Goal: Task Accomplishment & Management: Manage account settings

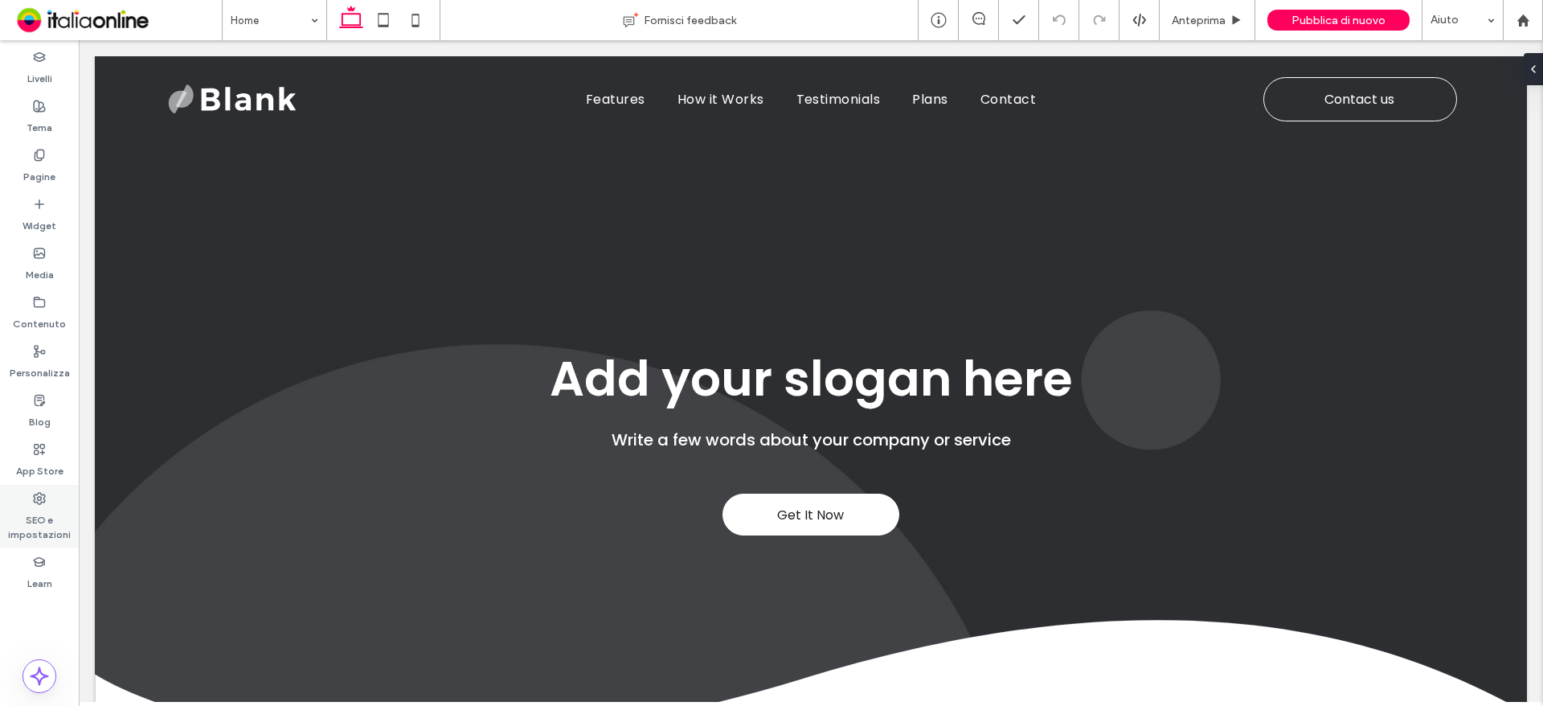
click at [55, 512] on label "SEO e impostazioni" at bounding box center [39, 523] width 79 height 37
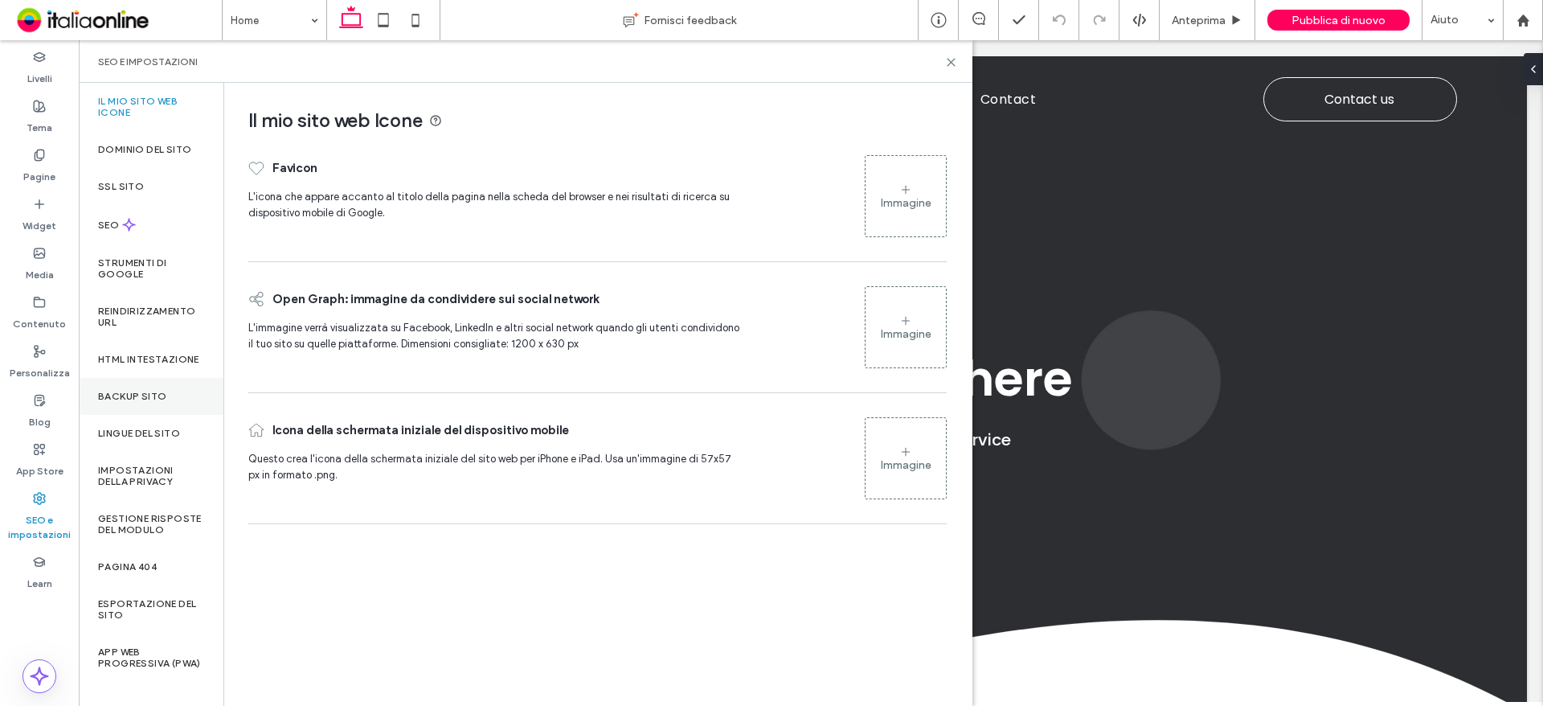
click at [170, 391] on div "Backup sito" at bounding box center [151, 396] width 145 height 37
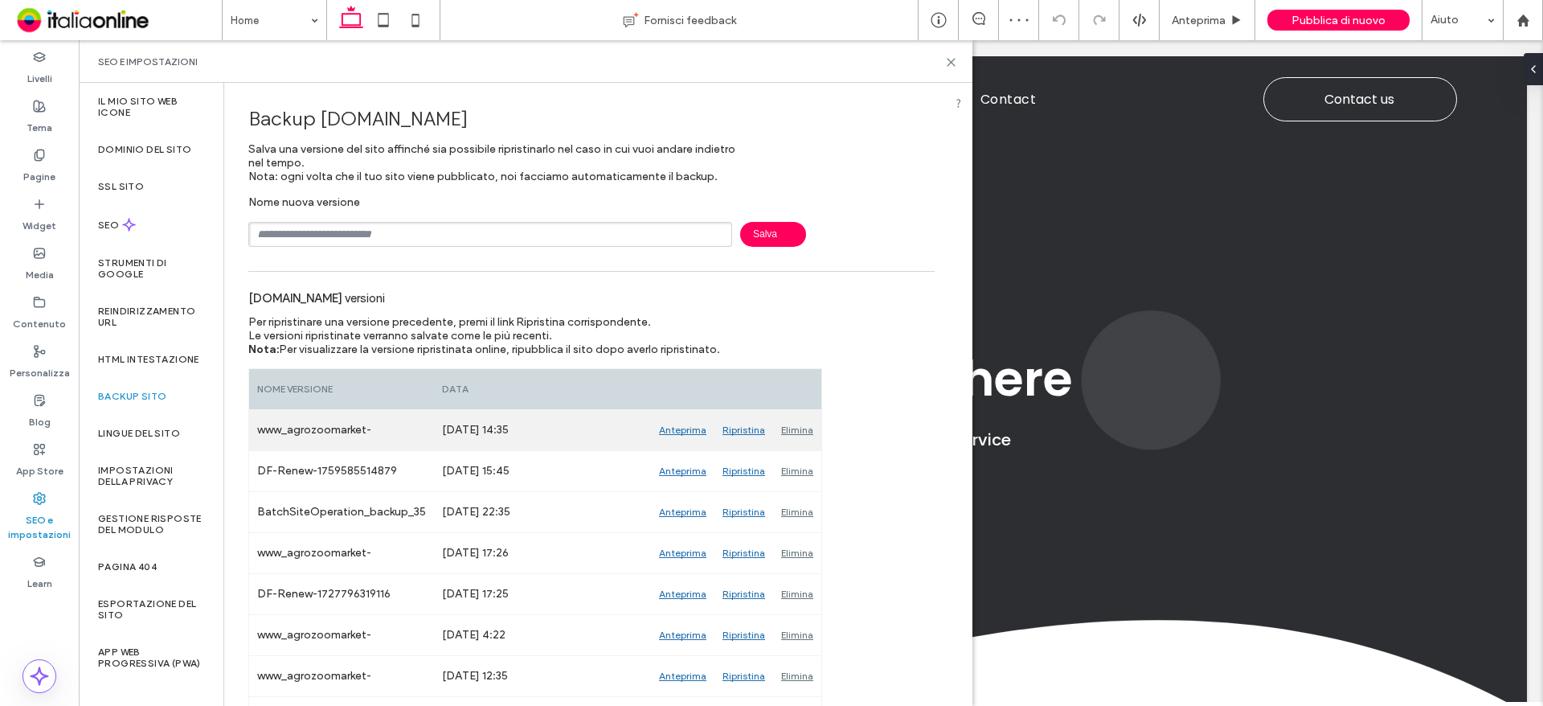
click at [700, 432] on div "Anteprima" at bounding box center [682, 430] width 63 height 40
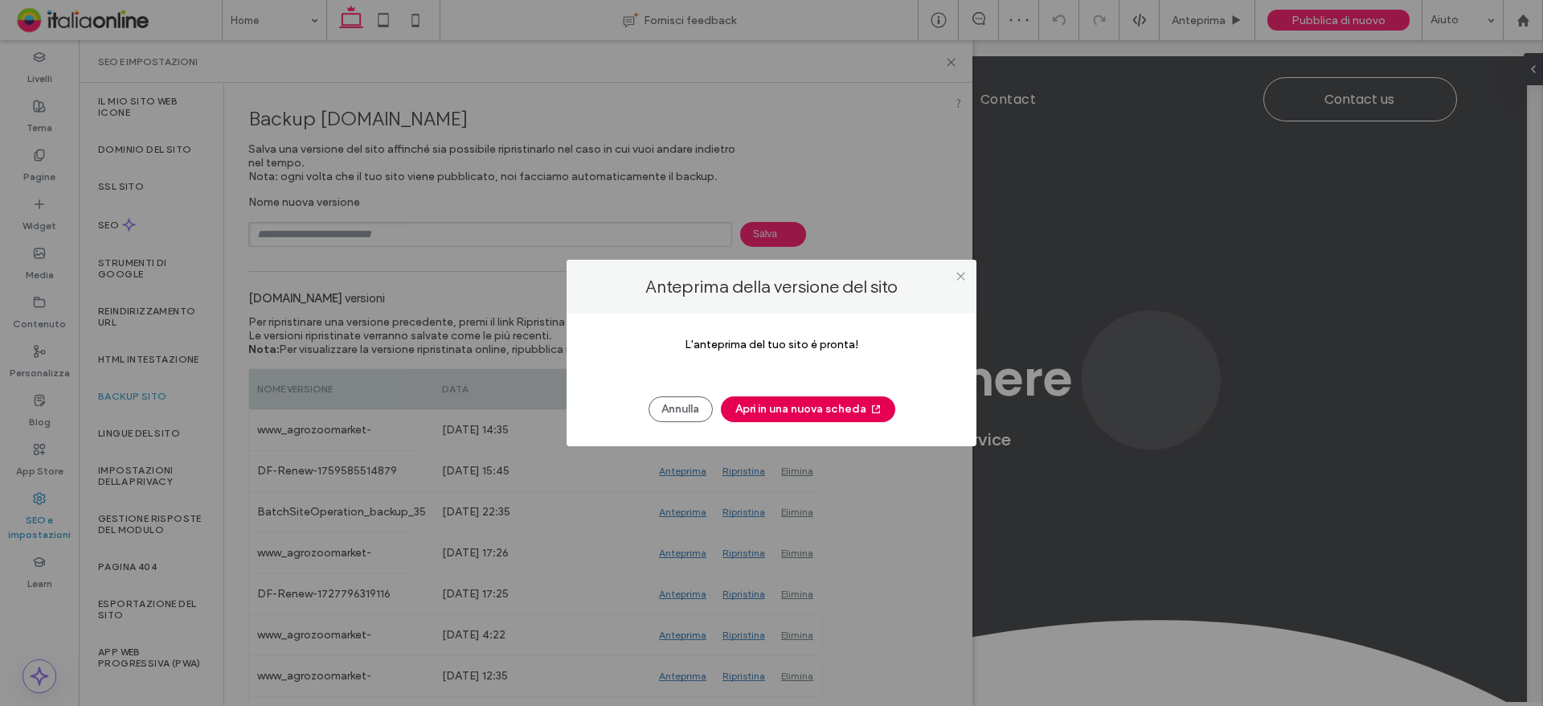
click at [780, 410] on button "Apri in una nuova scheda" at bounding box center [808, 409] width 174 height 26
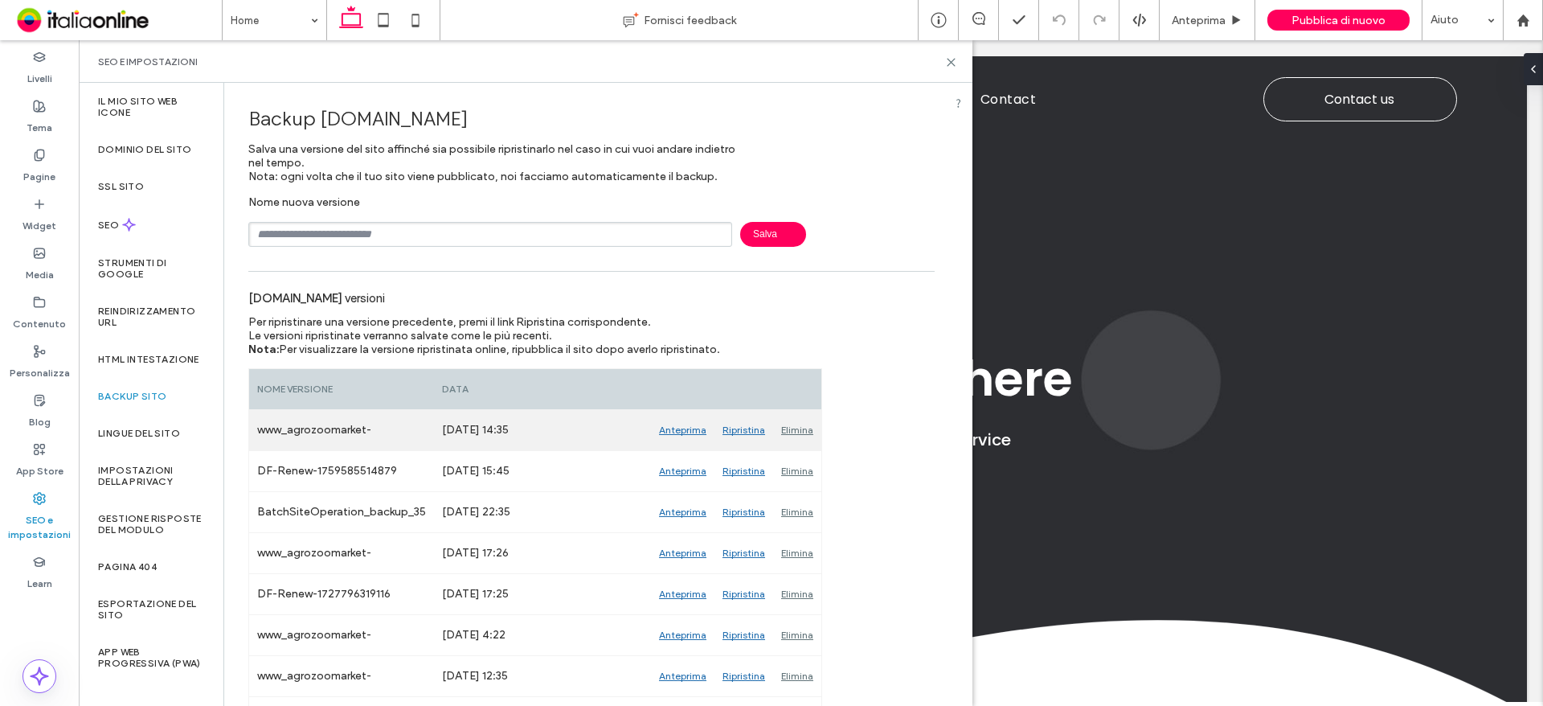
click at [747, 432] on div "Ripristina" at bounding box center [743, 430] width 59 height 40
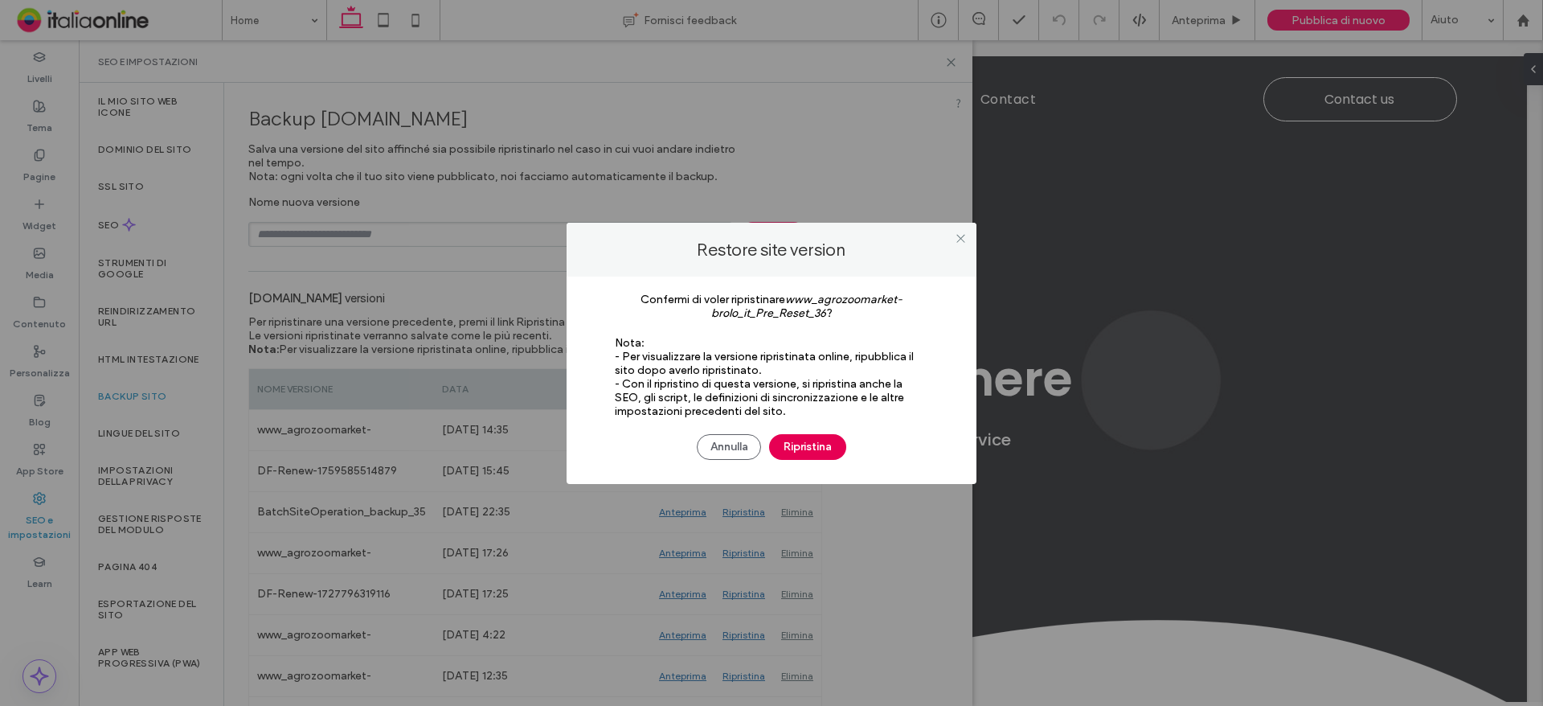
click at [806, 440] on button "Ripristina" at bounding box center [807, 447] width 77 height 26
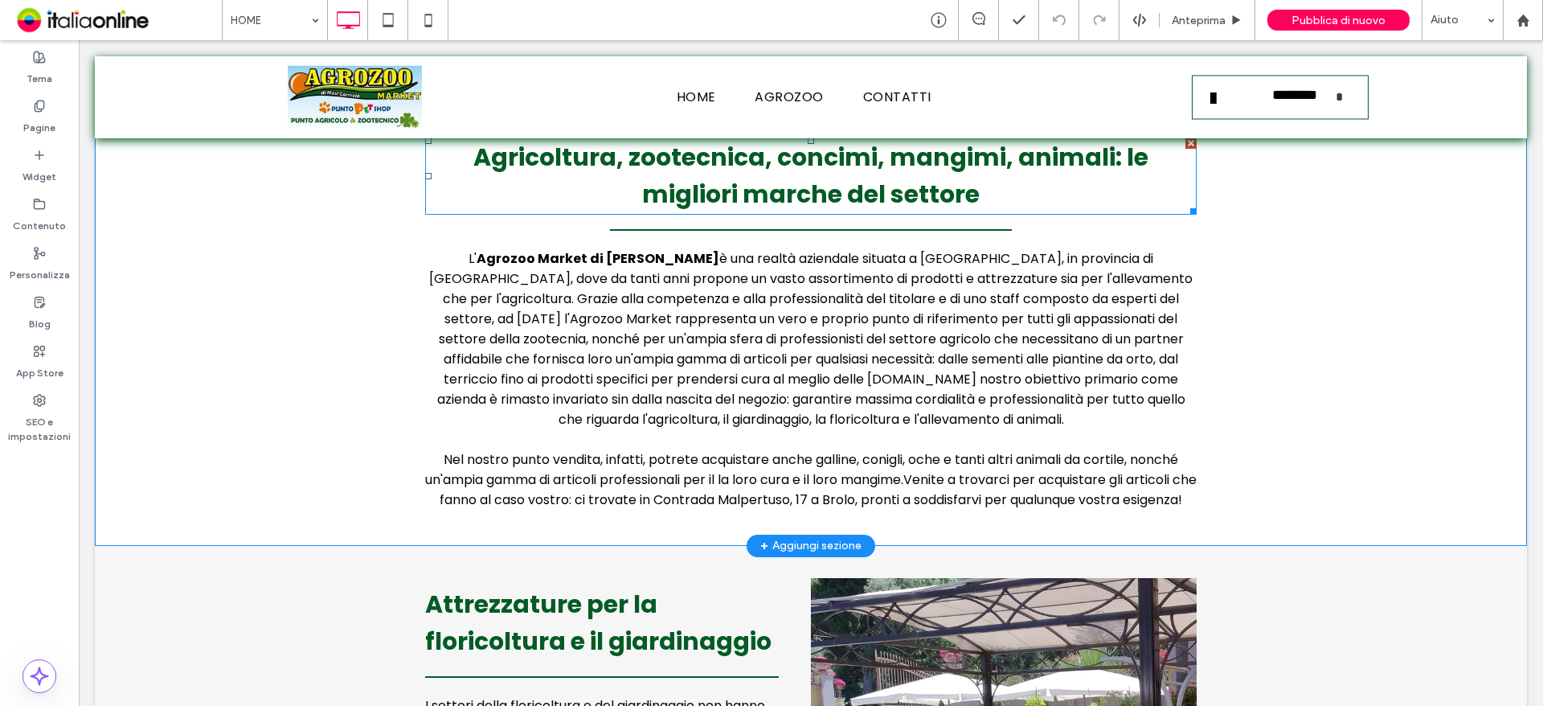
scroll to position [804, 0]
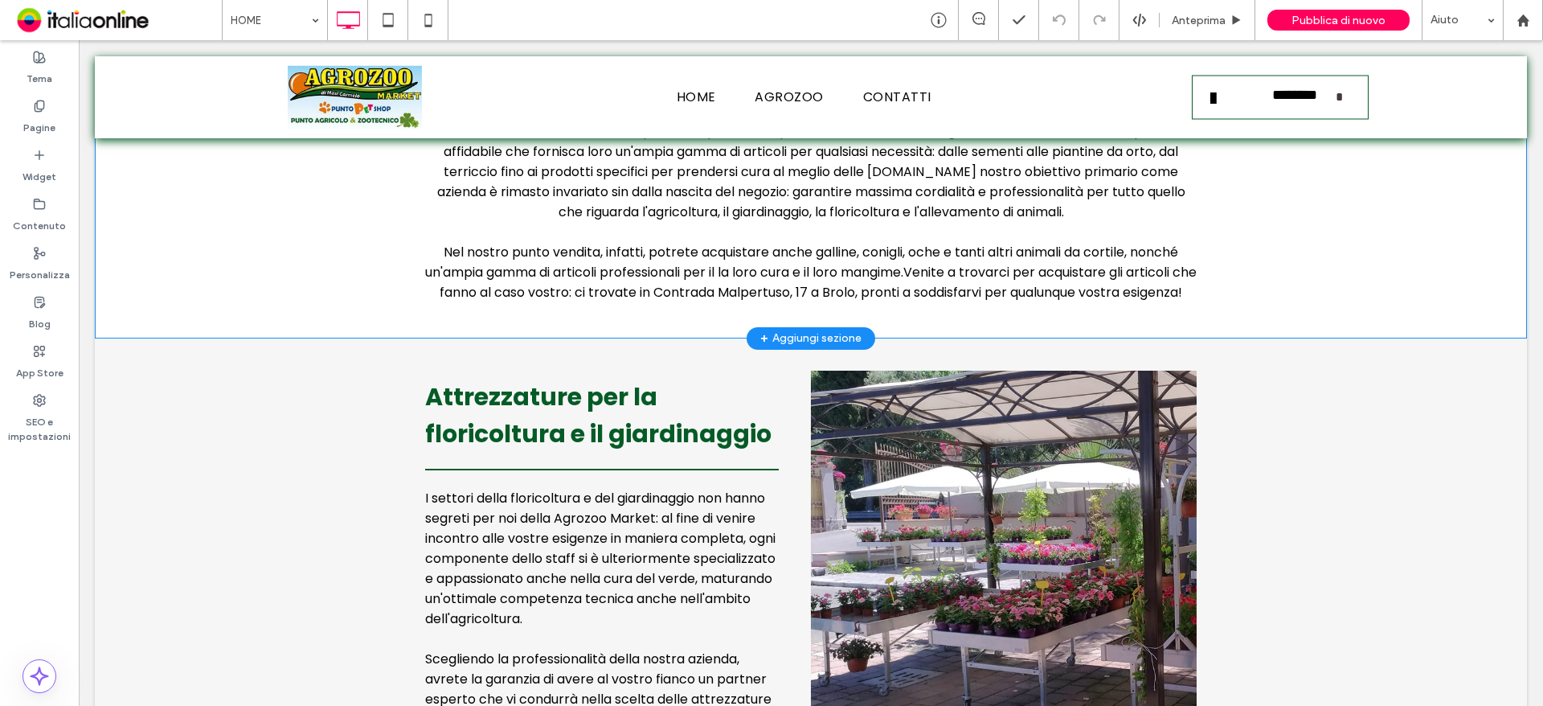
click at [820, 347] on div "+ Aggiungi sezione" at bounding box center [810, 338] width 101 height 18
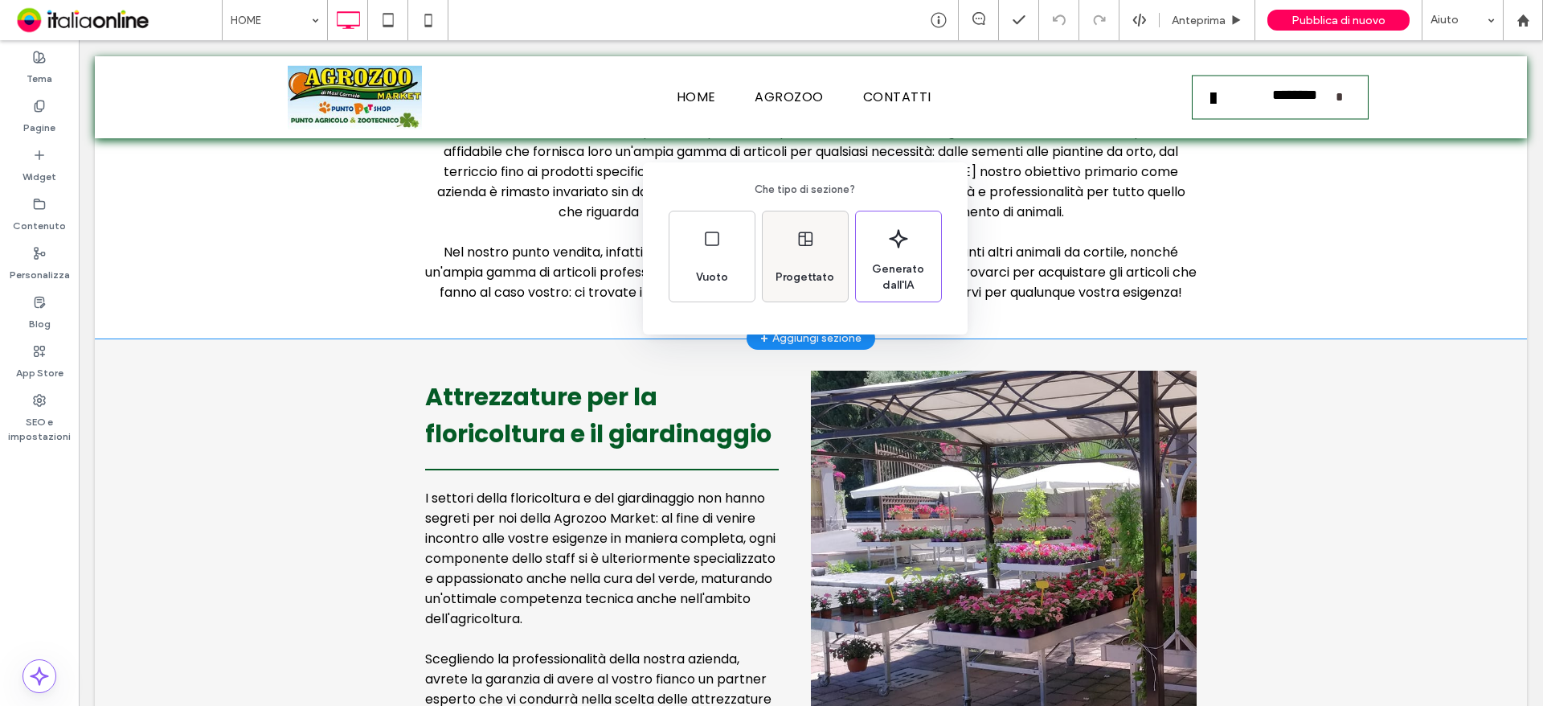
click at [831, 293] on div "Progettato" at bounding box center [805, 277] width 72 height 35
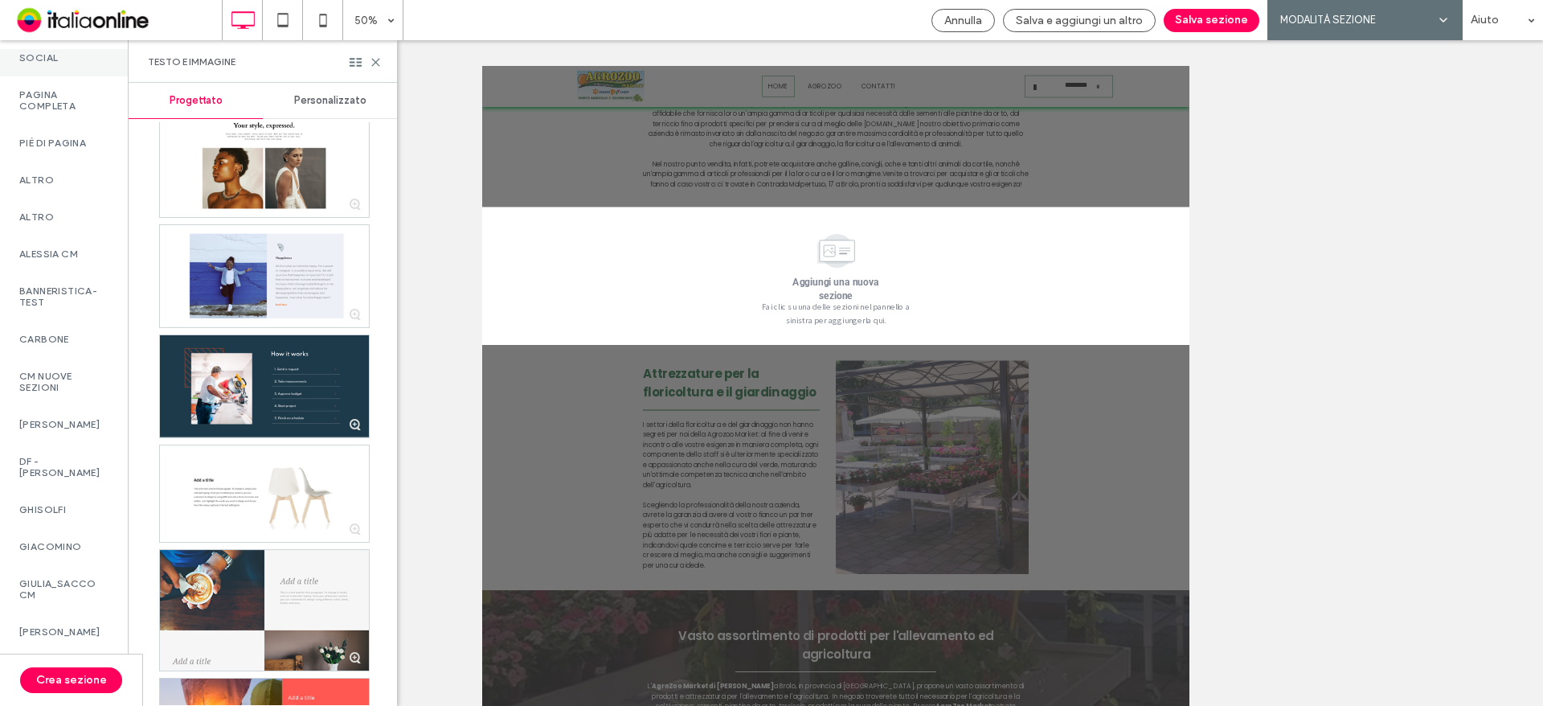
scroll to position [1045, 0]
click at [87, 424] on label "DF - [PERSON_NAME]" at bounding box center [63, 422] width 89 height 23
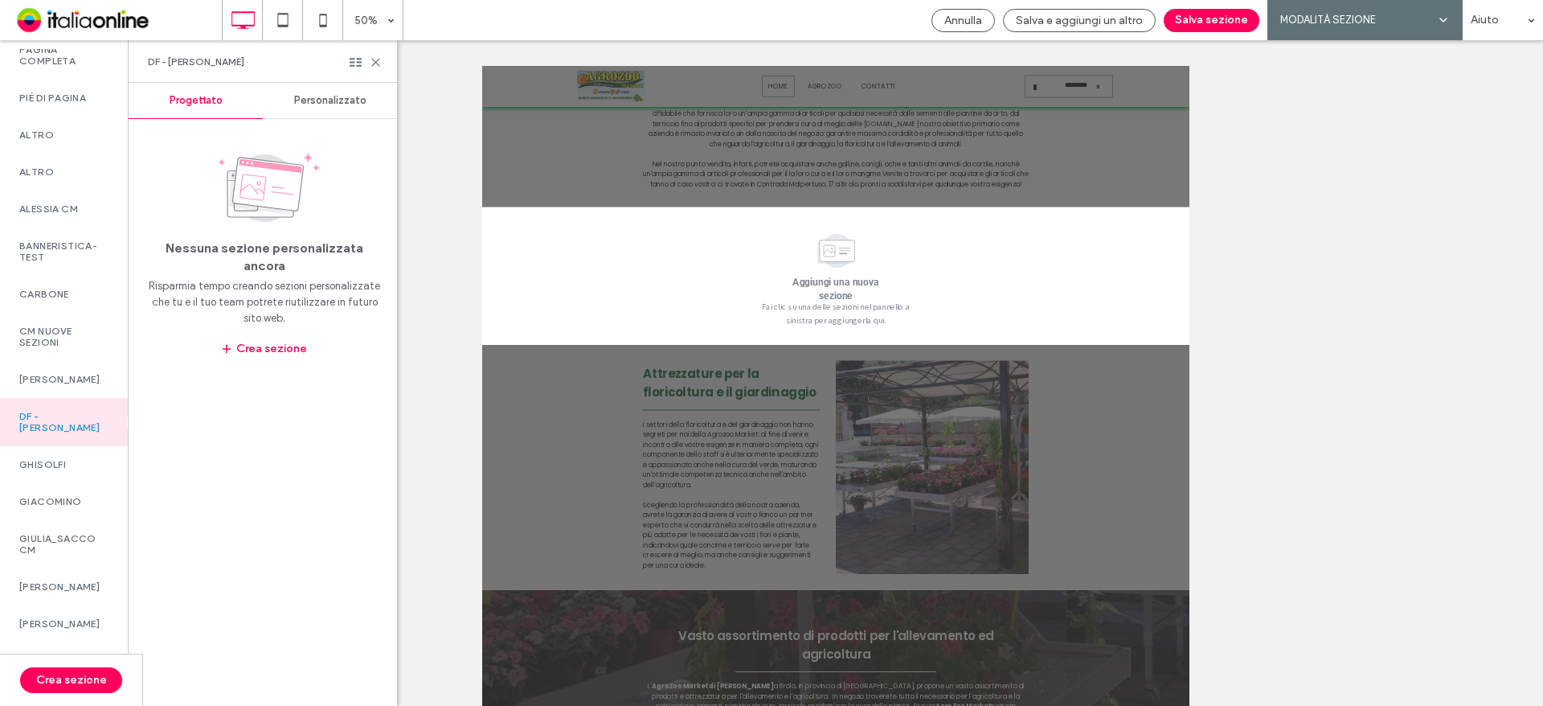
click at [338, 88] on div "Personalizzato" at bounding box center [330, 100] width 134 height 35
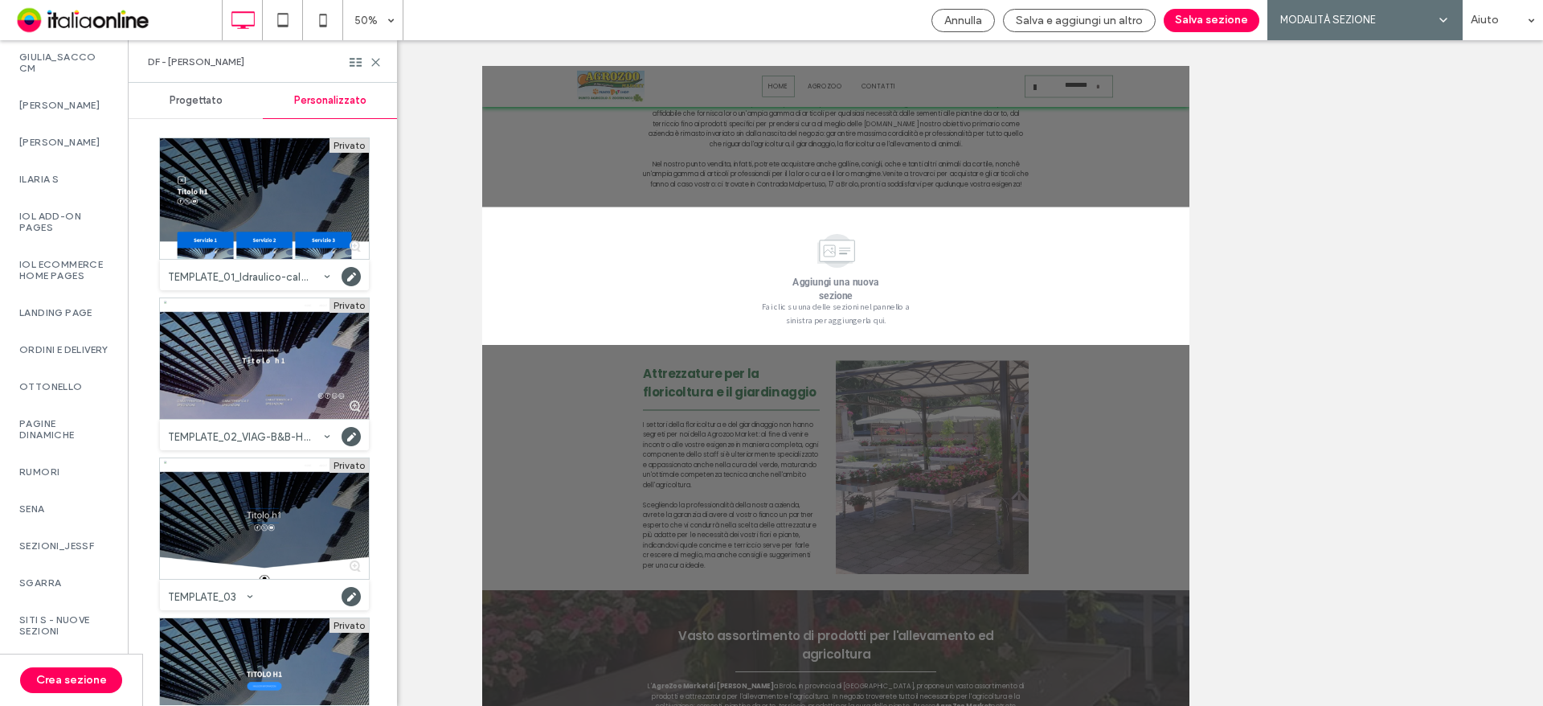
scroll to position [1555, 0]
click at [72, 504] on label "SENA" at bounding box center [63, 508] width 89 height 11
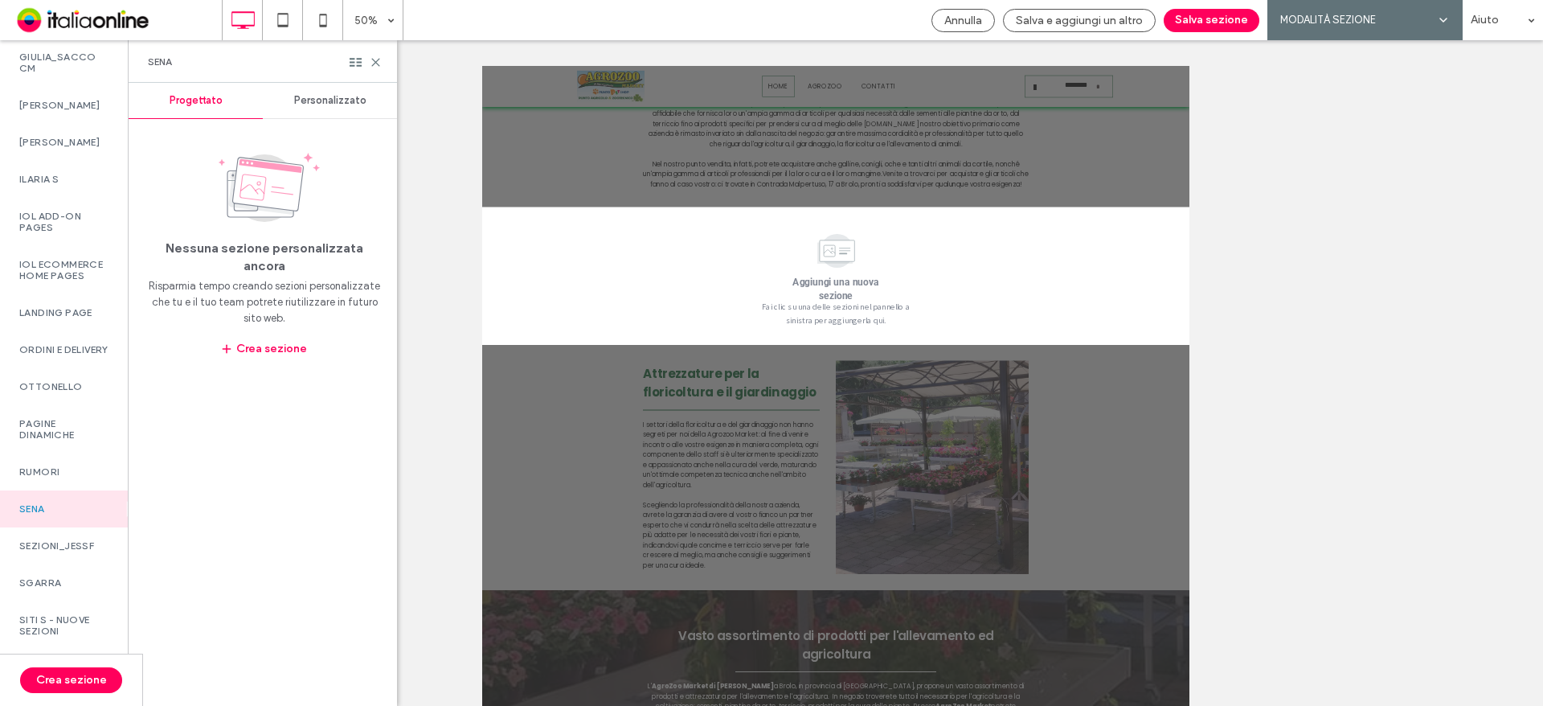
click at [338, 100] on span "Personalizzato" at bounding box center [330, 100] width 72 height 13
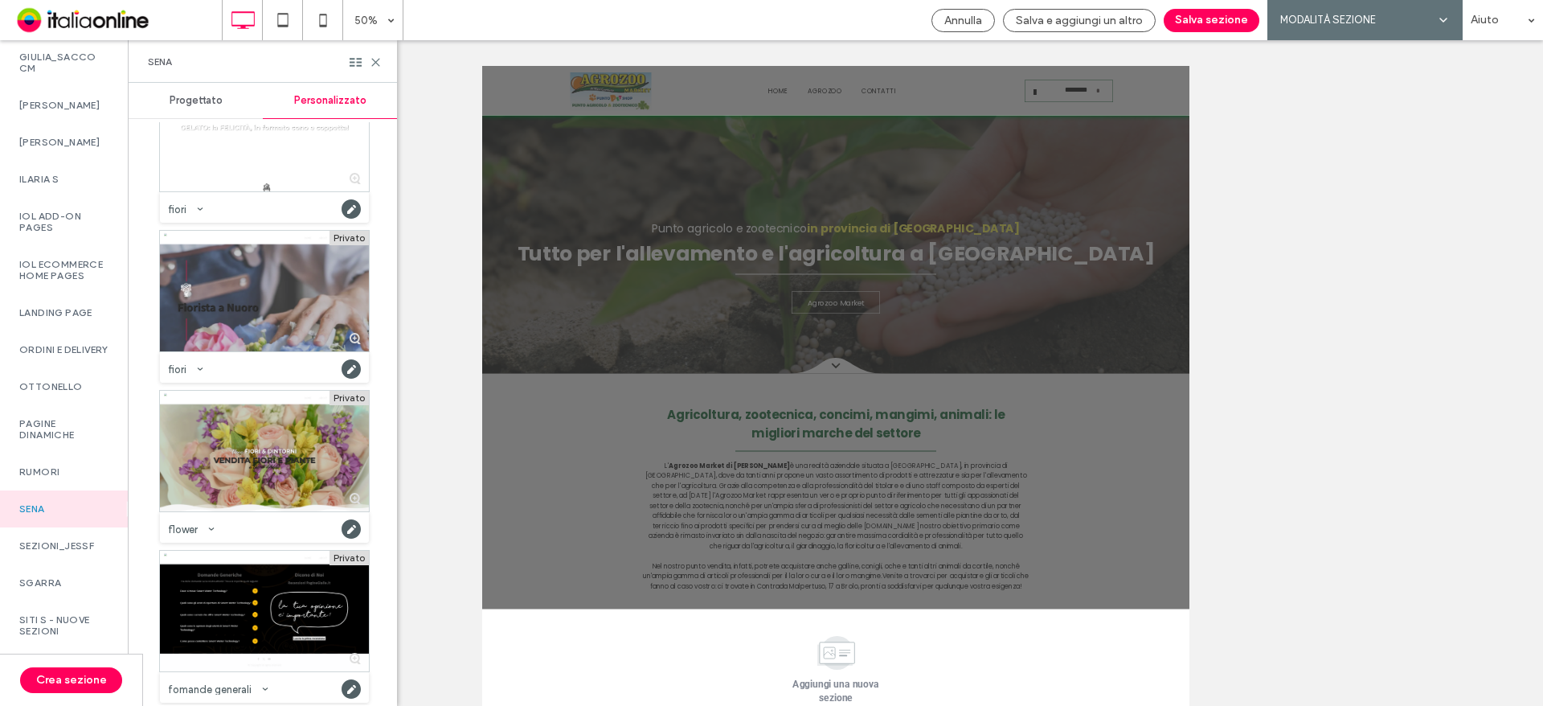
scroll to position [11090, 0]
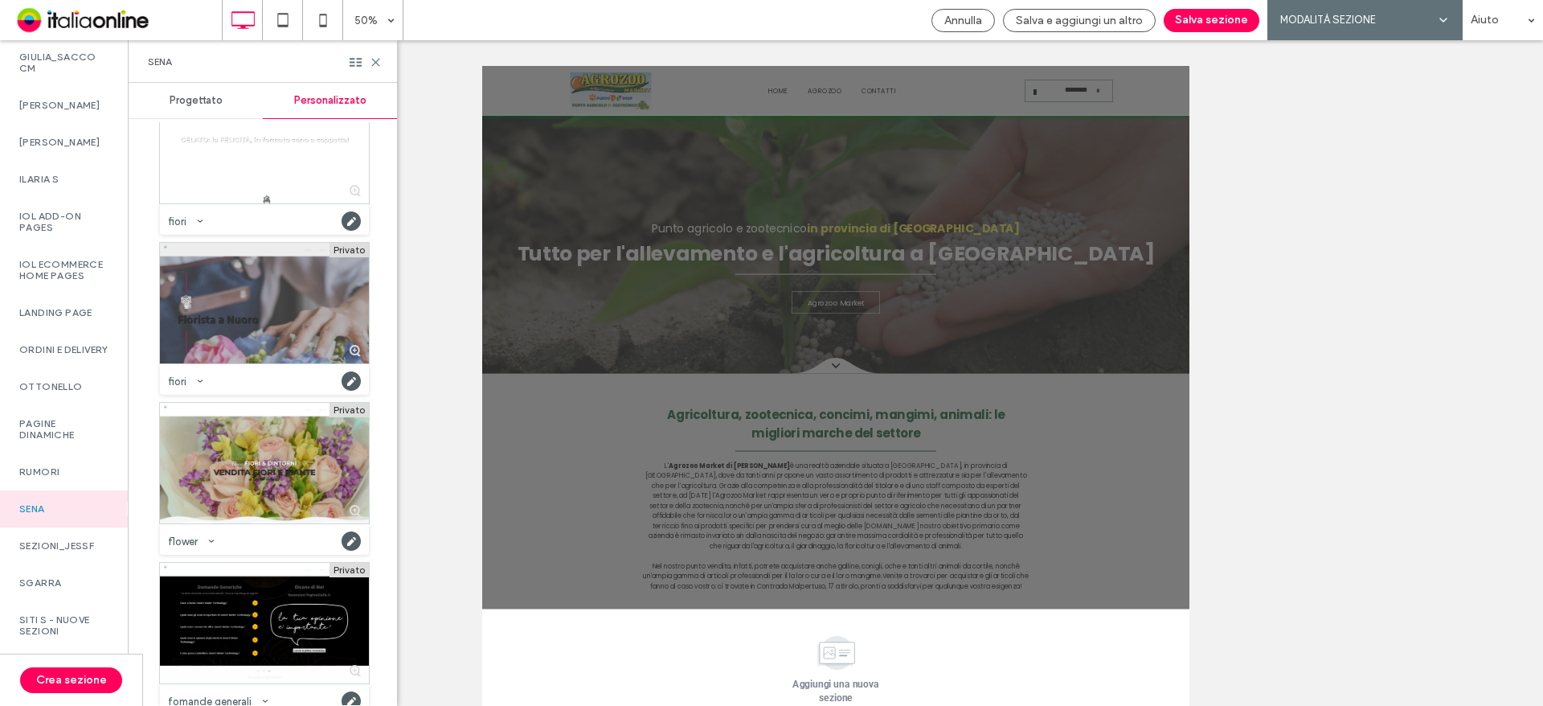
click at [265, 329] on div at bounding box center [264, 303] width 209 height 121
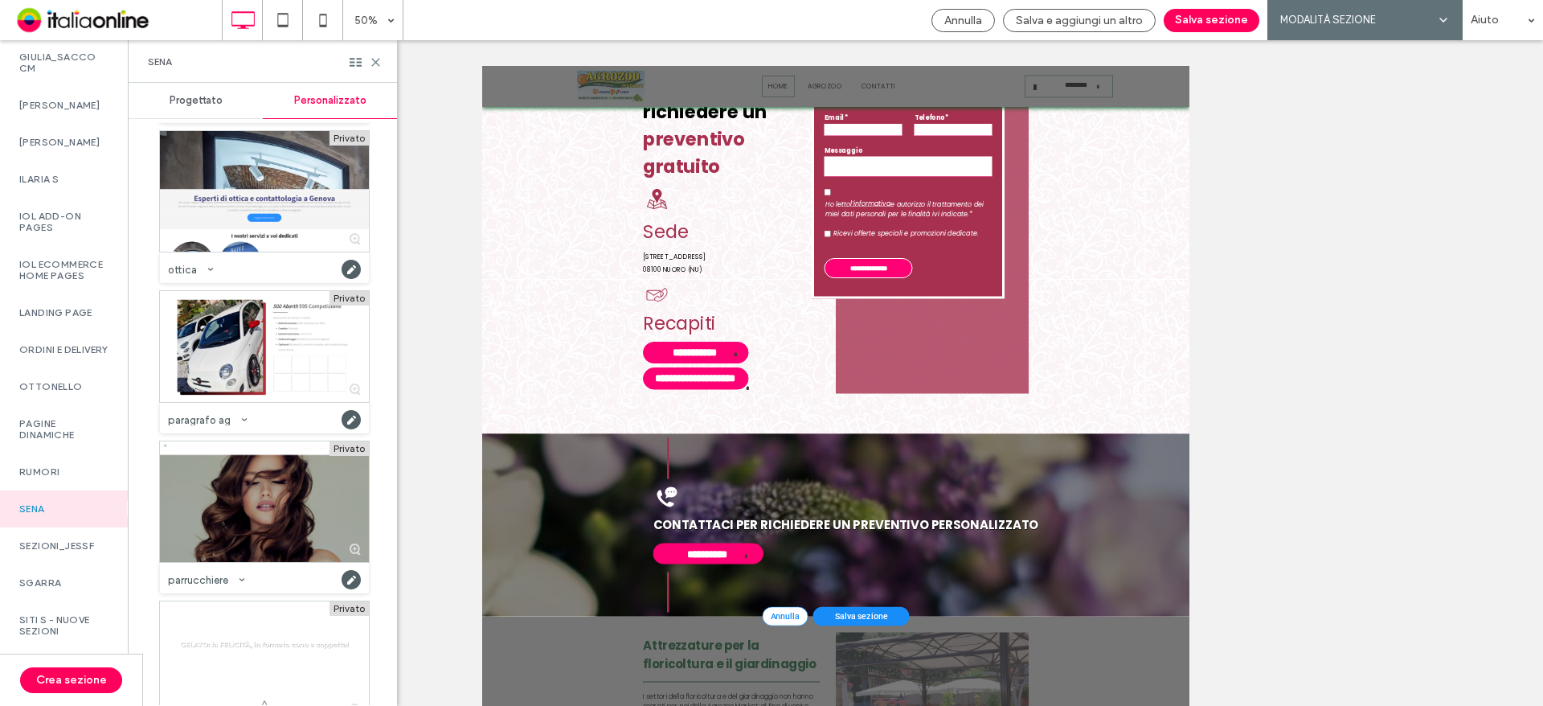
scroll to position [17759, 0]
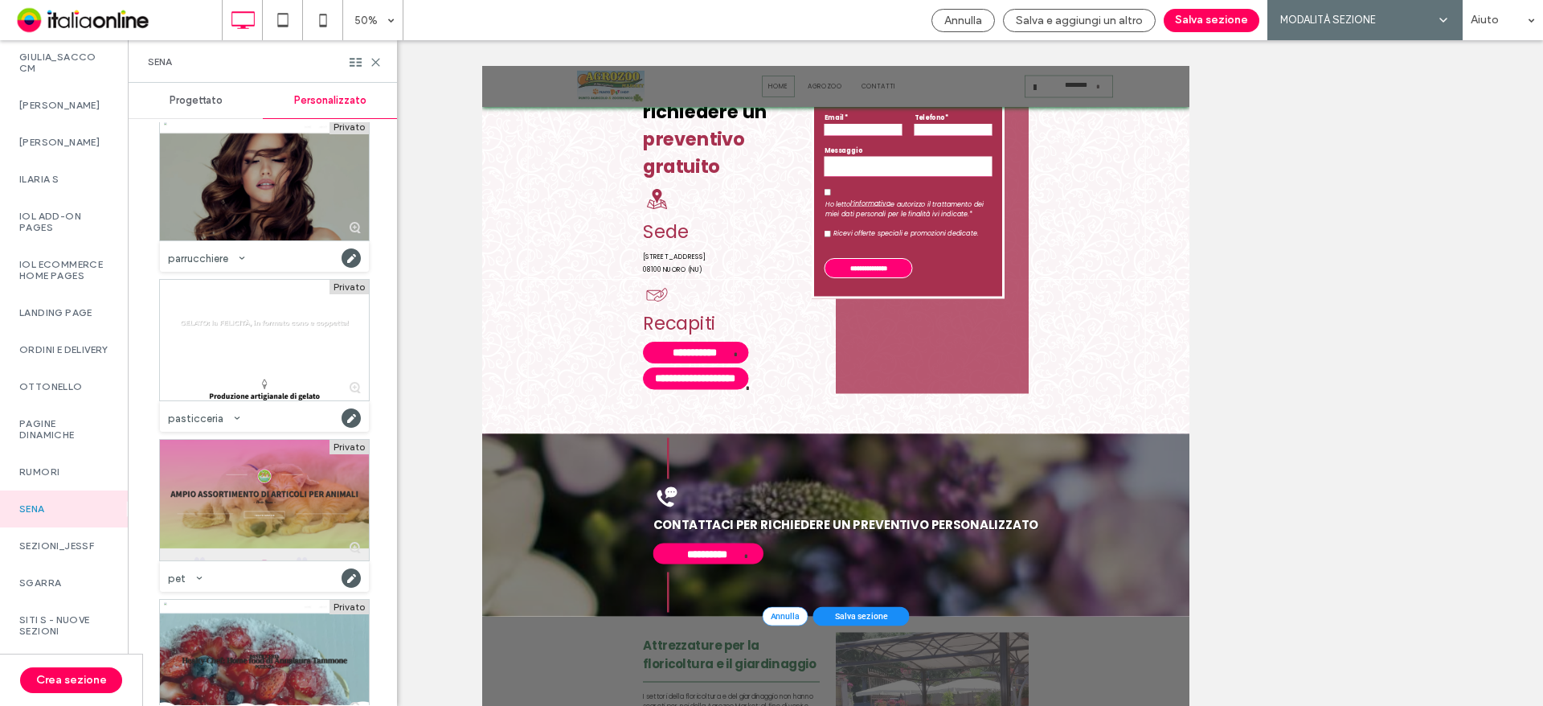
click at [335, 485] on div at bounding box center [264, 500] width 209 height 121
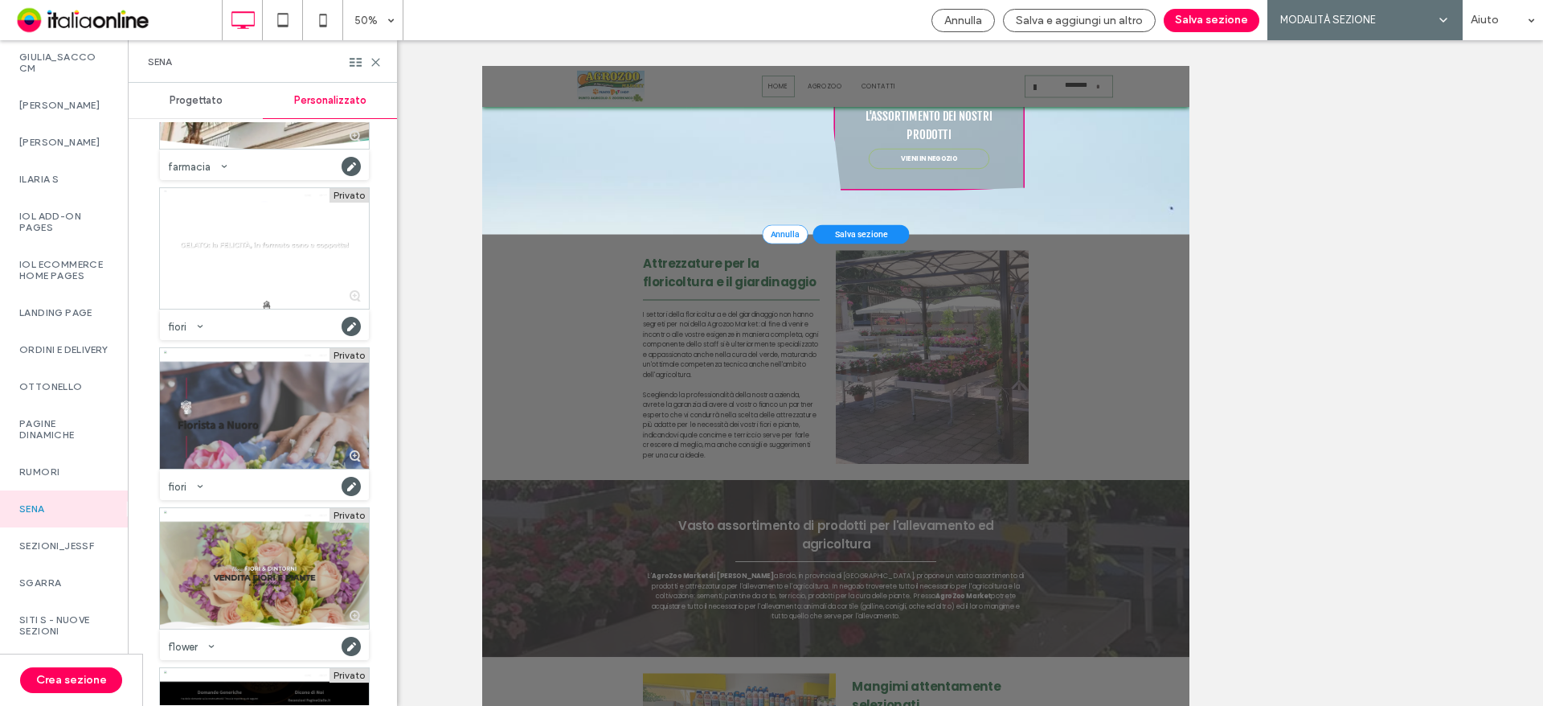
scroll to position [11090, 0]
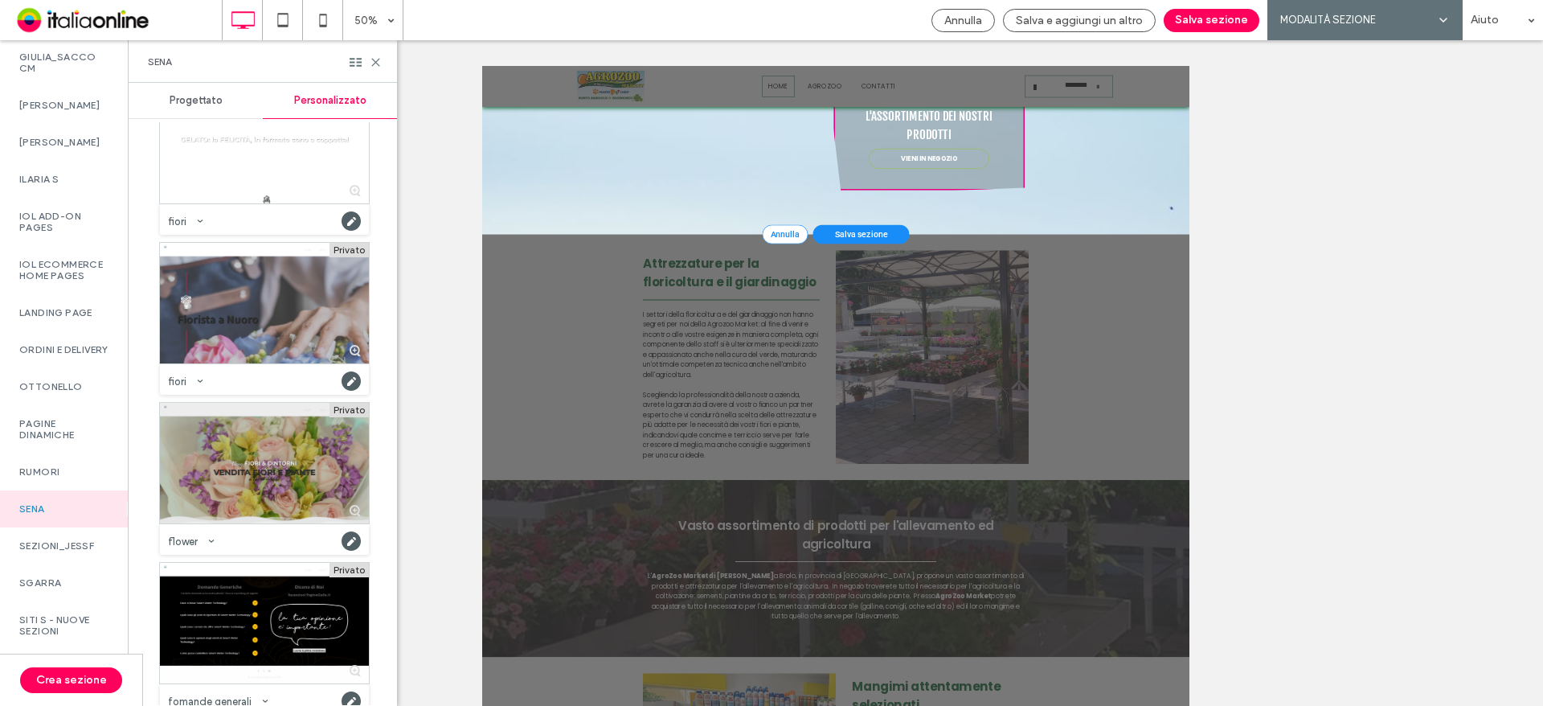
click at [275, 460] on div at bounding box center [264, 463] width 209 height 121
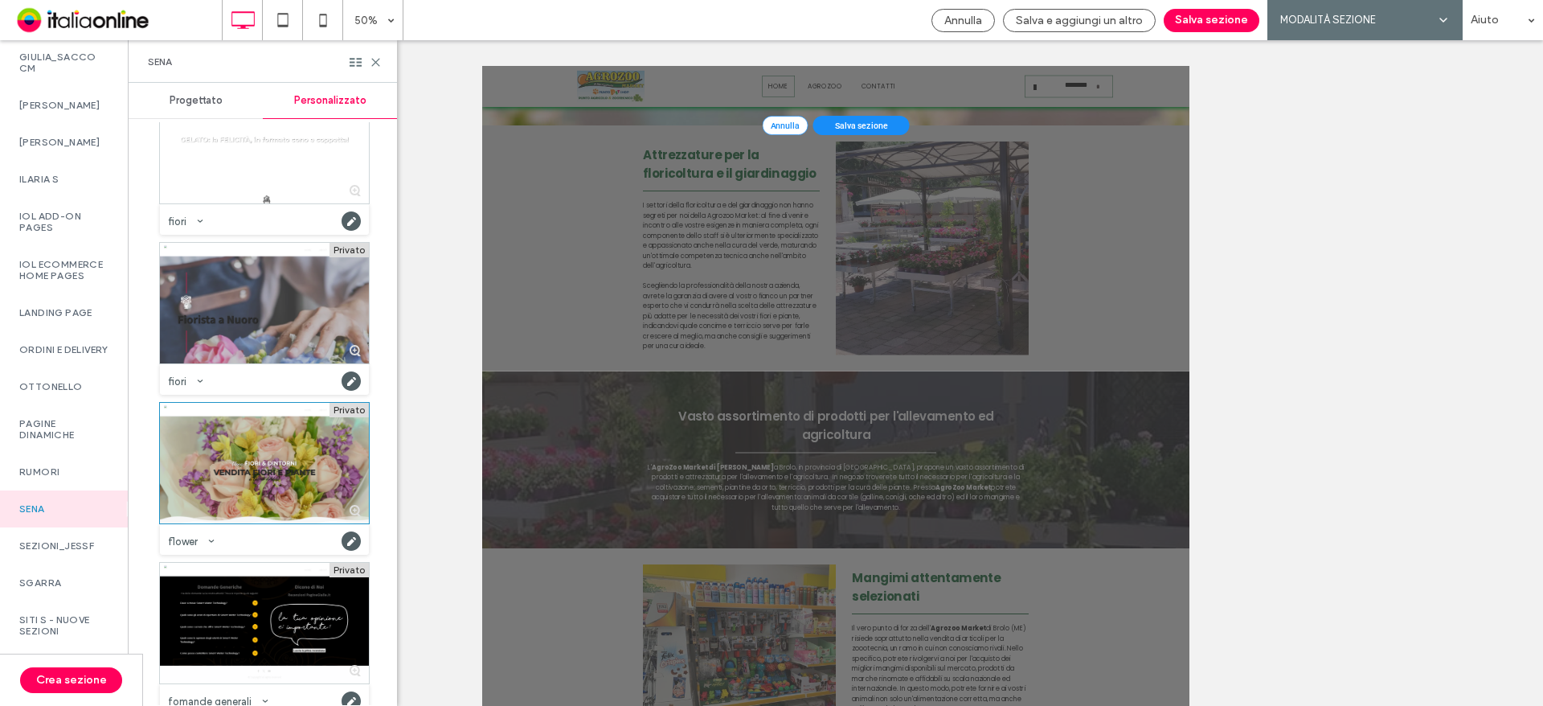
scroll to position [5220, 0]
drag, startPoint x: 1205, startPoint y: 17, endPoint x: 1198, endPoint y: 28, distance: 13.0
click at [1205, 17] on button "Salva sezione" at bounding box center [1212, 20] width 96 height 23
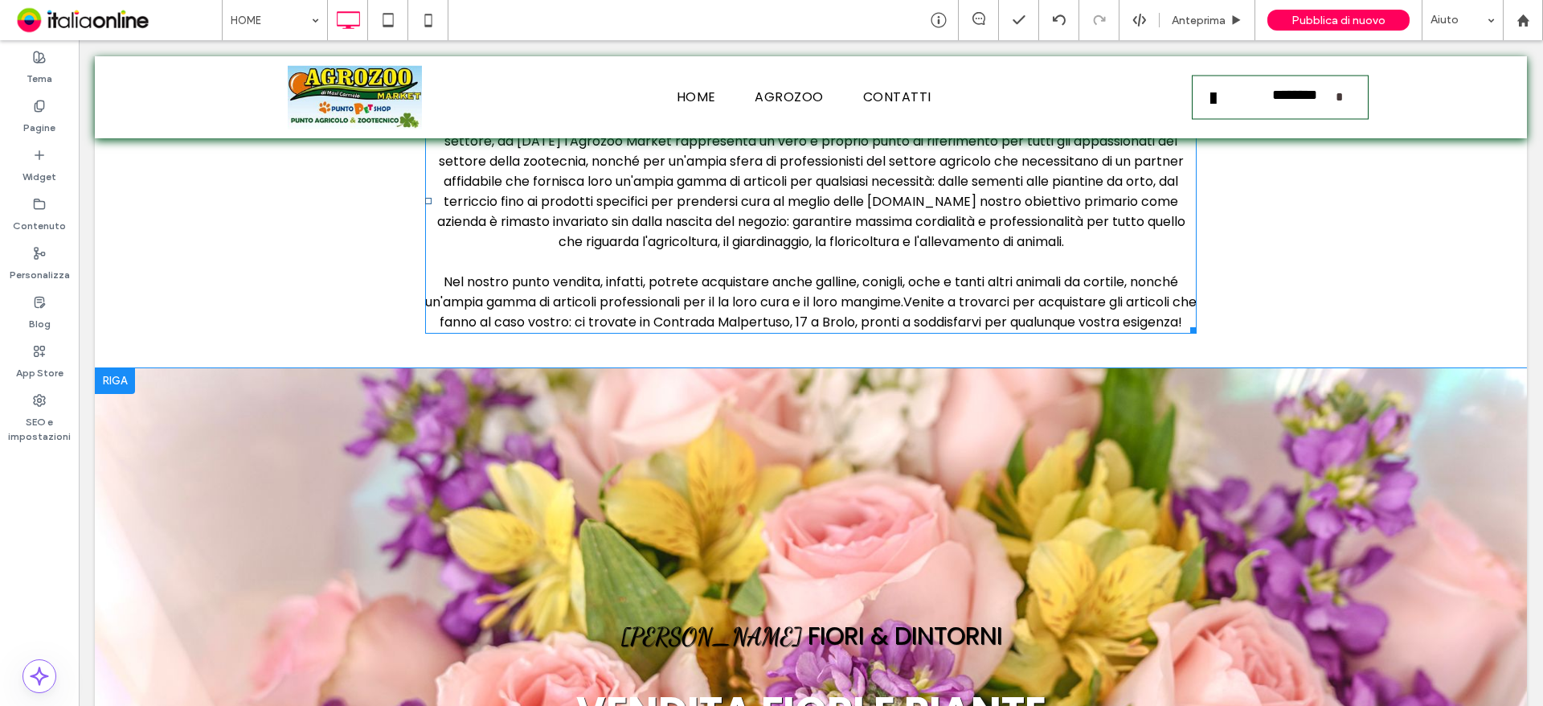
scroll to position [795, 0]
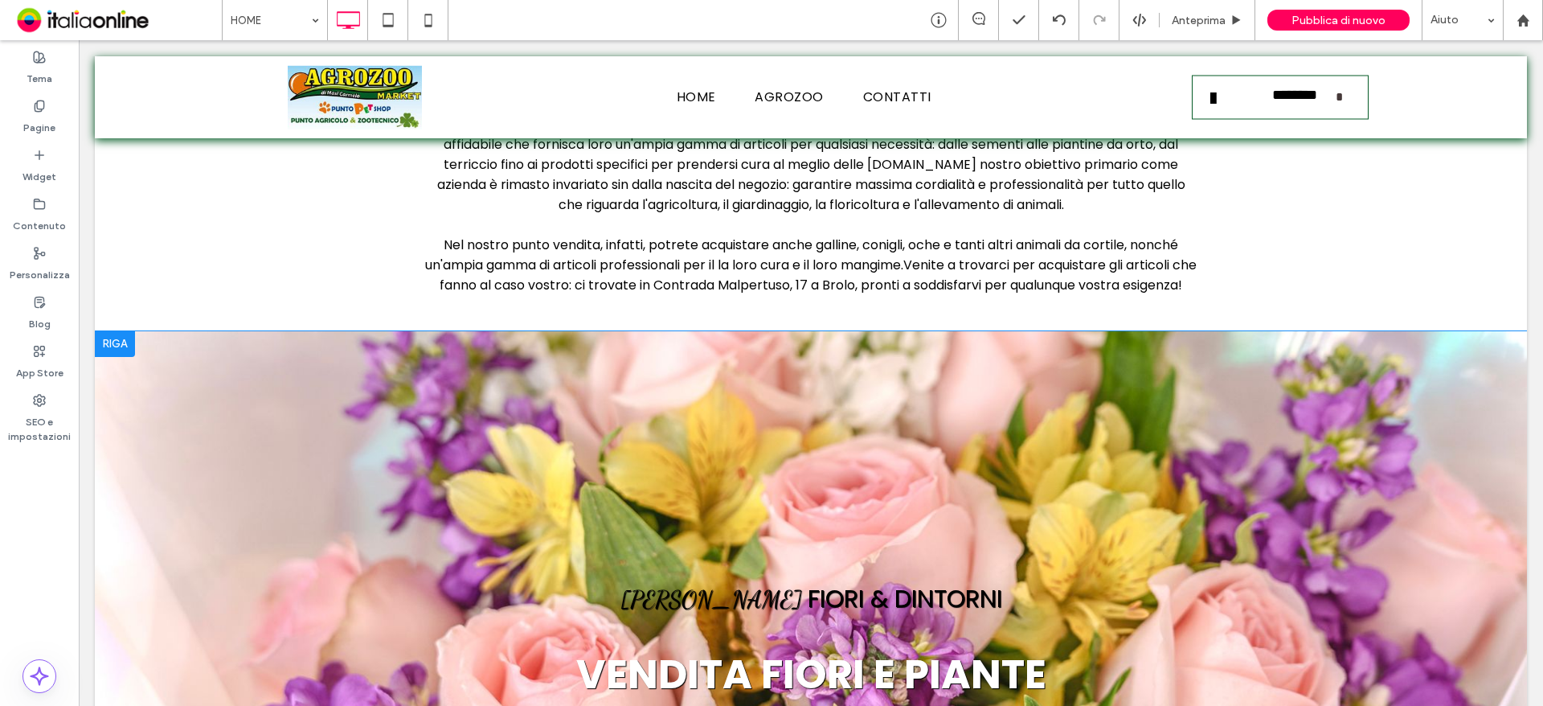
click at [108, 350] on div at bounding box center [115, 344] width 40 height 26
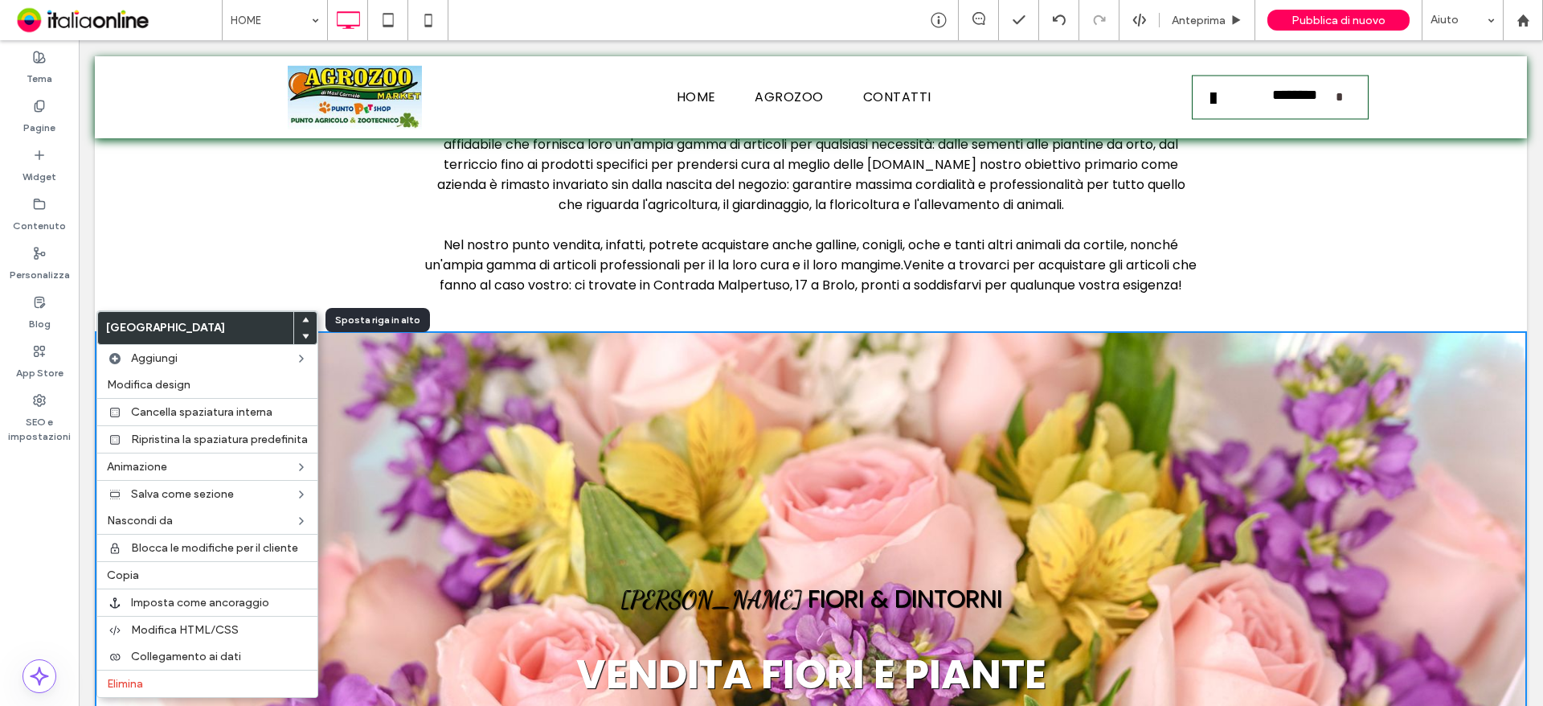
click at [303, 314] on span at bounding box center [305, 320] width 6 height 16
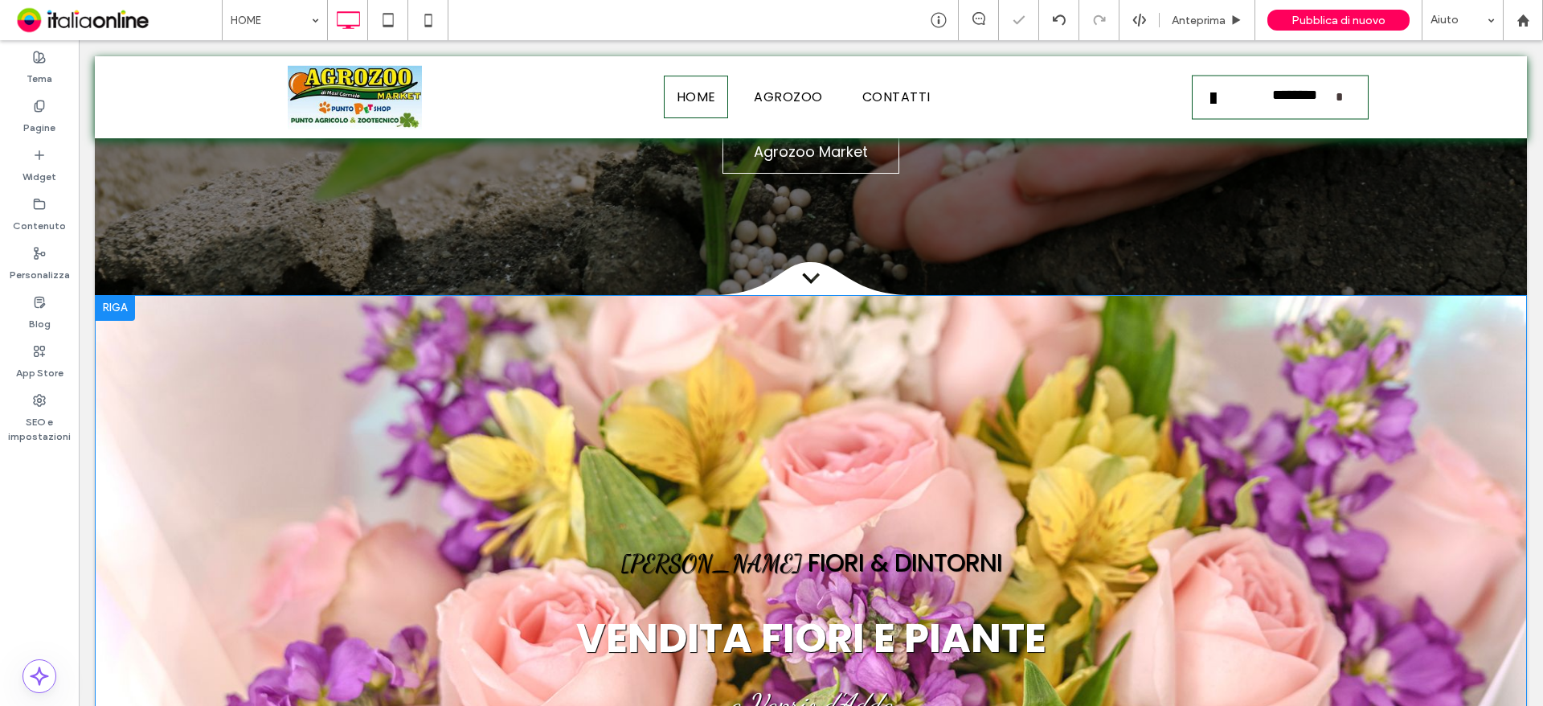
scroll to position [354, 0]
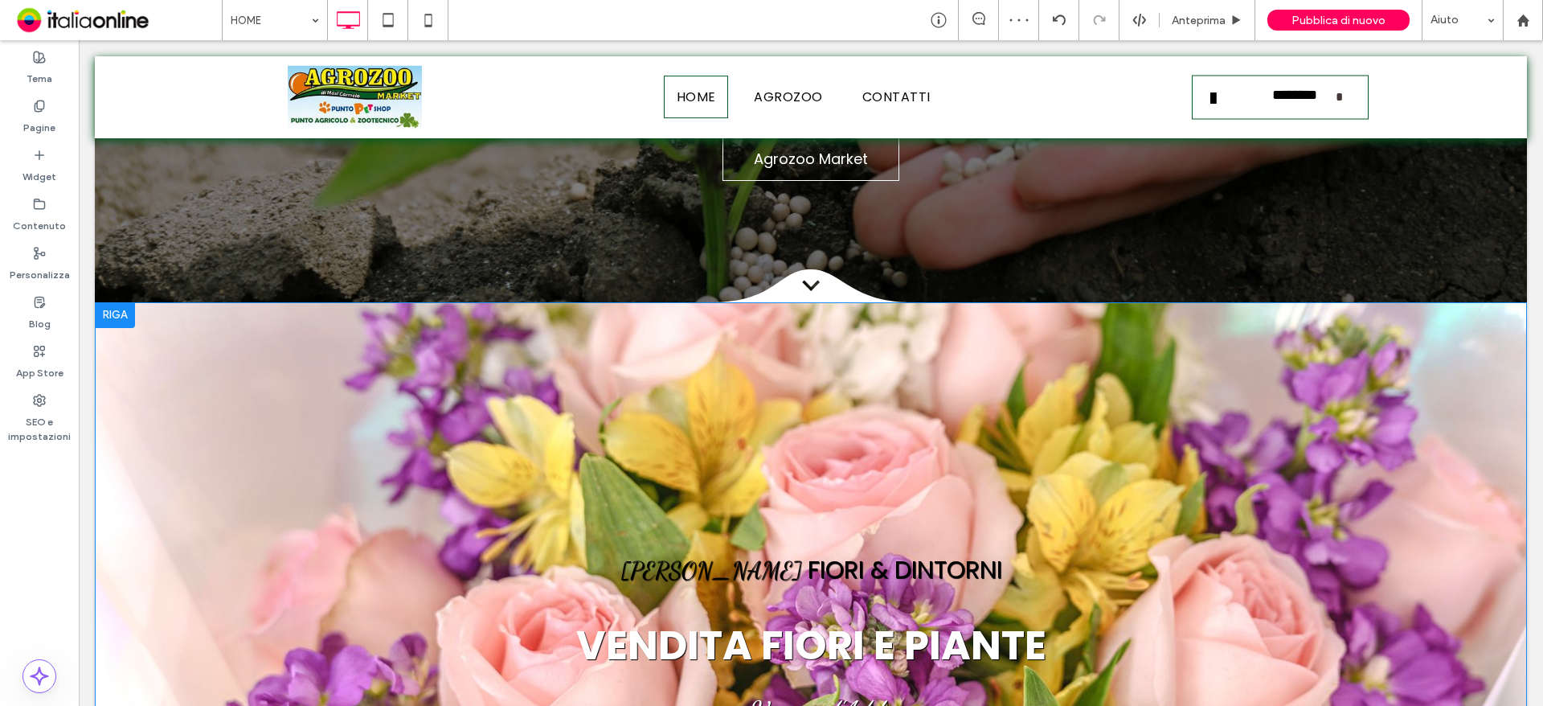
click at [124, 303] on div at bounding box center [115, 315] width 40 height 26
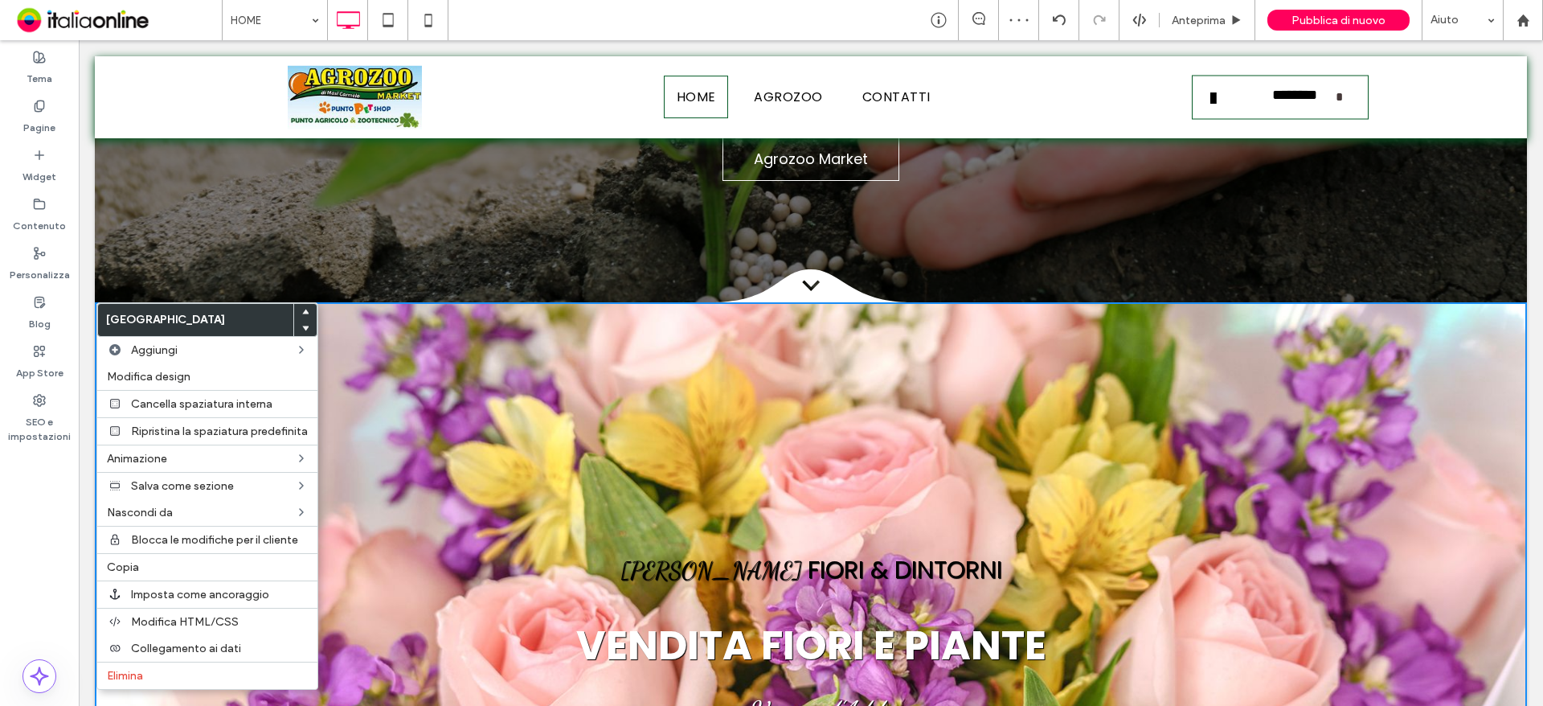
click at [305, 313] on use at bounding box center [305, 311] width 7 height 5
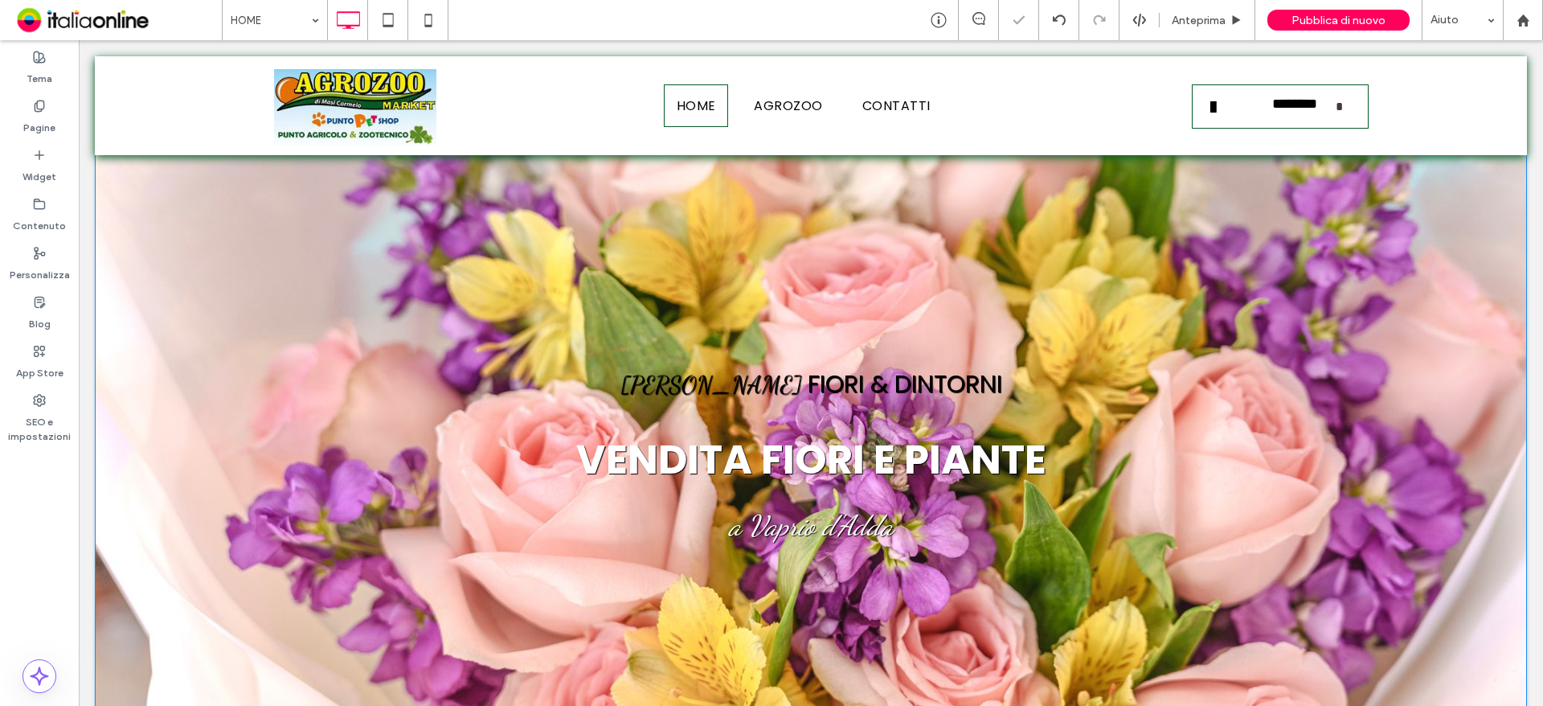
scroll to position [0, 0]
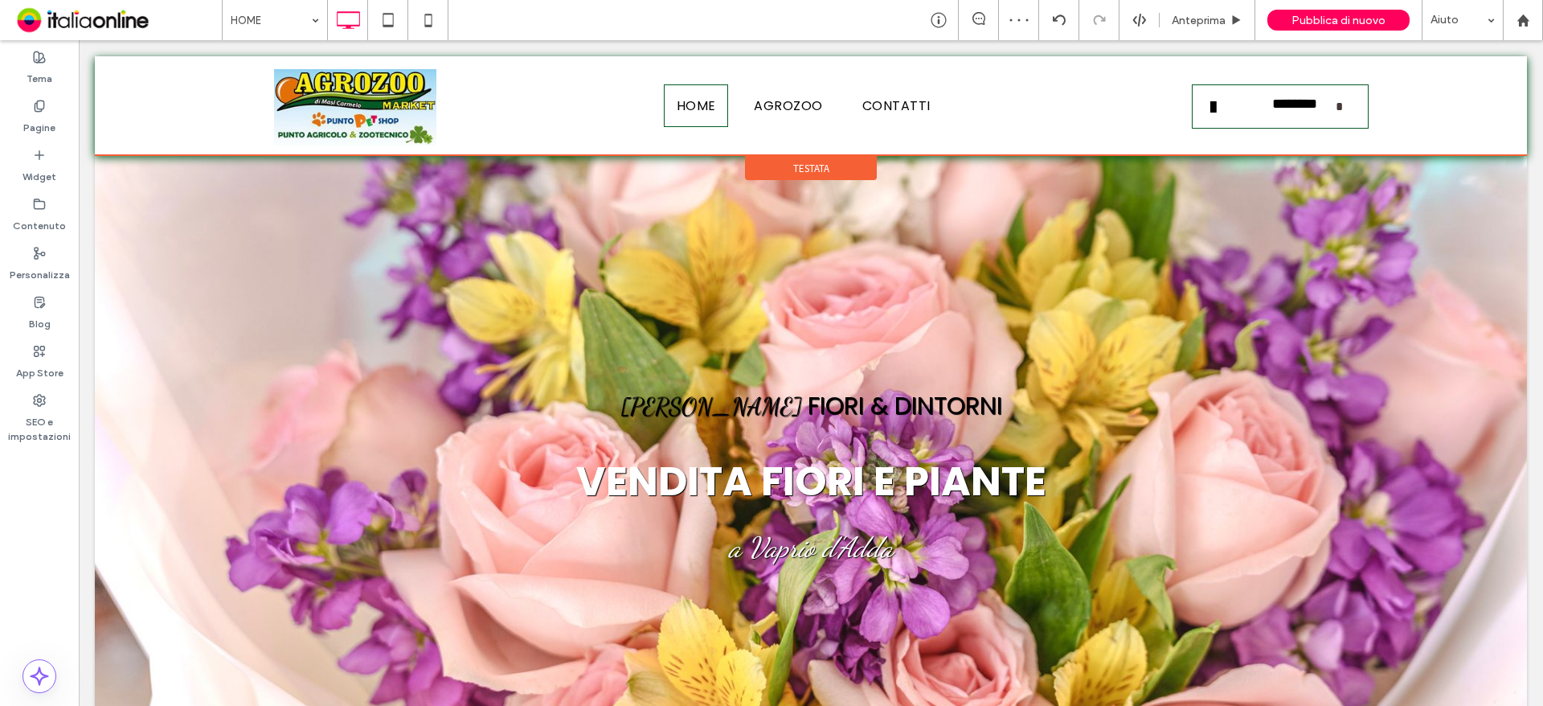
click at [809, 156] on div "Testata" at bounding box center [811, 168] width 132 height 24
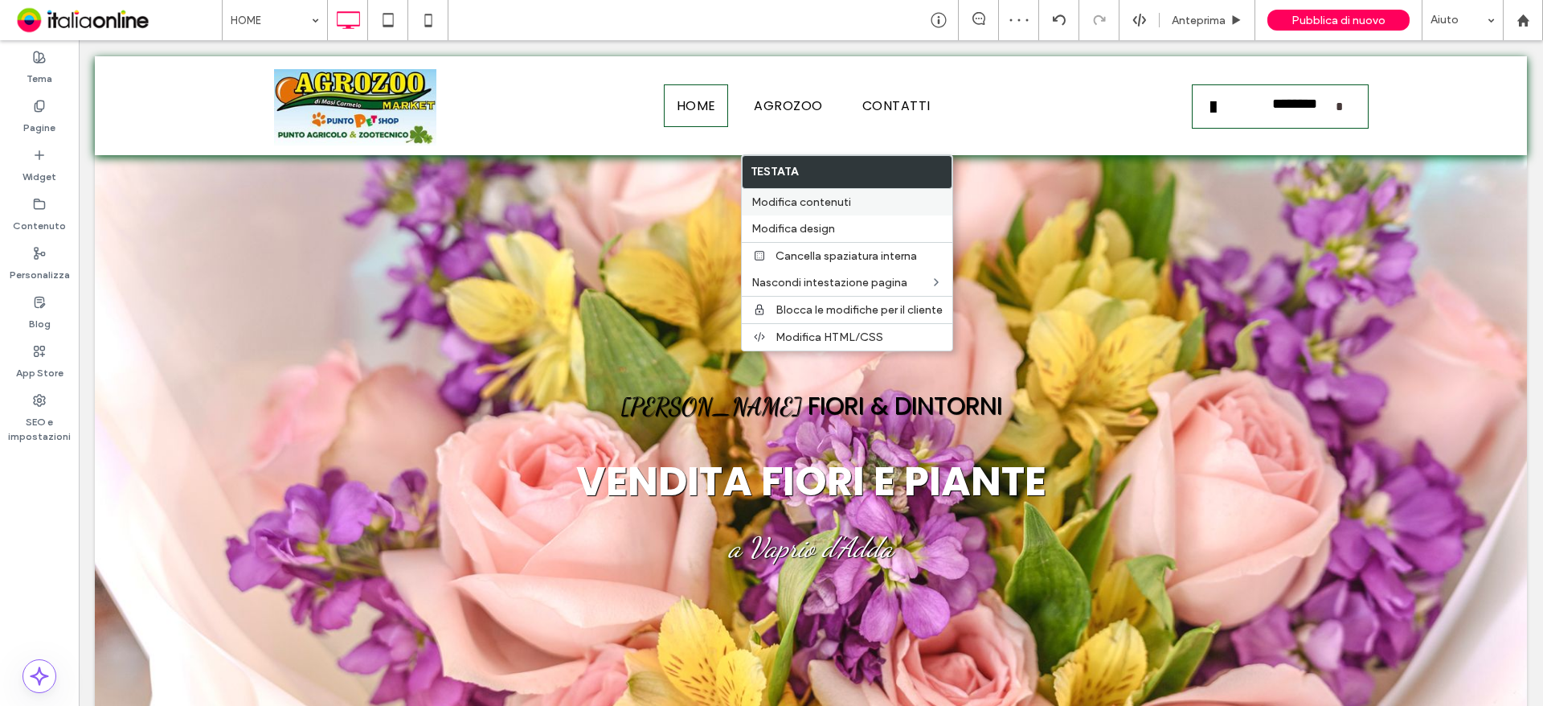
click at [817, 197] on span "Modifica contenuti" at bounding box center [801, 202] width 100 height 14
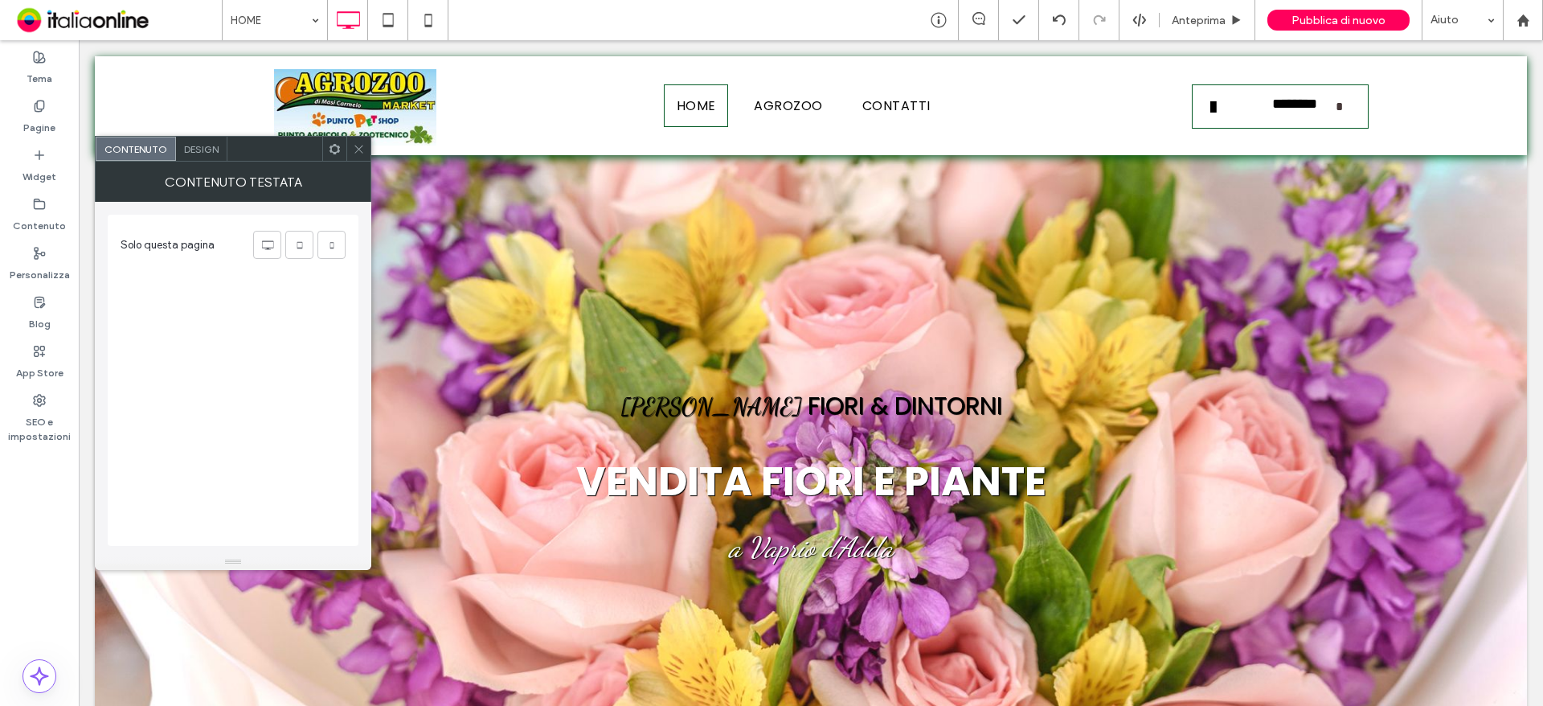
click at [215, 149] on span "Design" at bounding box center [201, 149] width 35 height 12
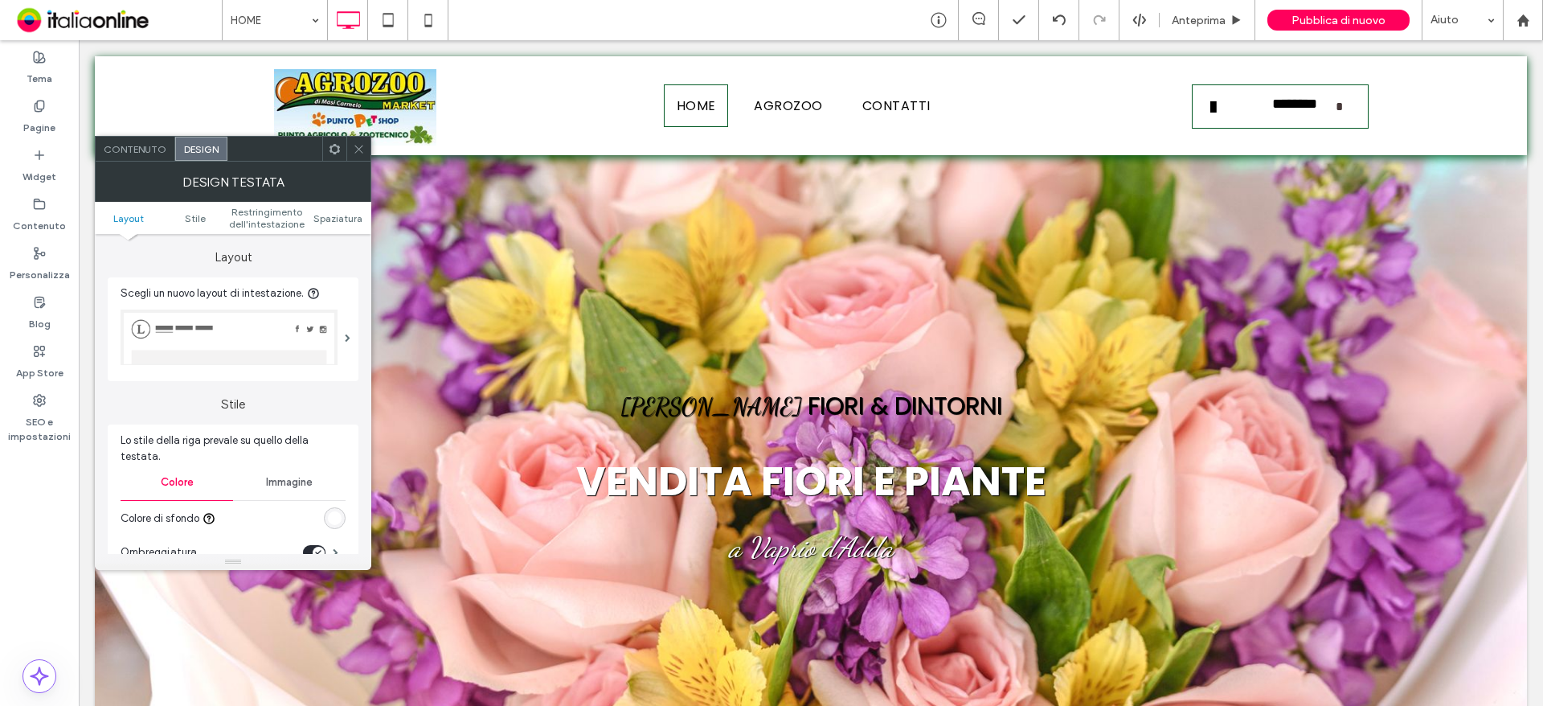
scroll to position [241, 0]
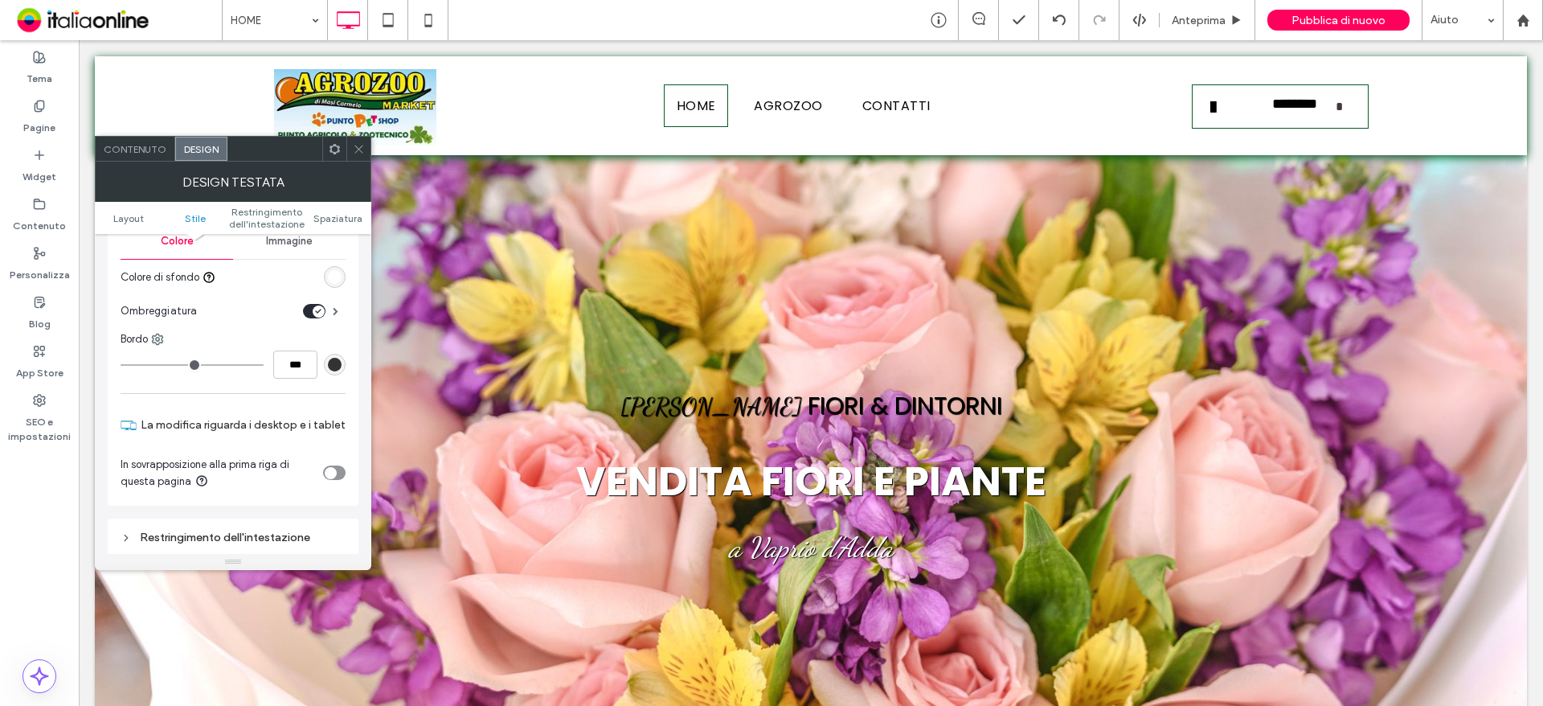
click at [319, 309] on icon "toggle" at bounding box center [318, 310] width 5 height 3
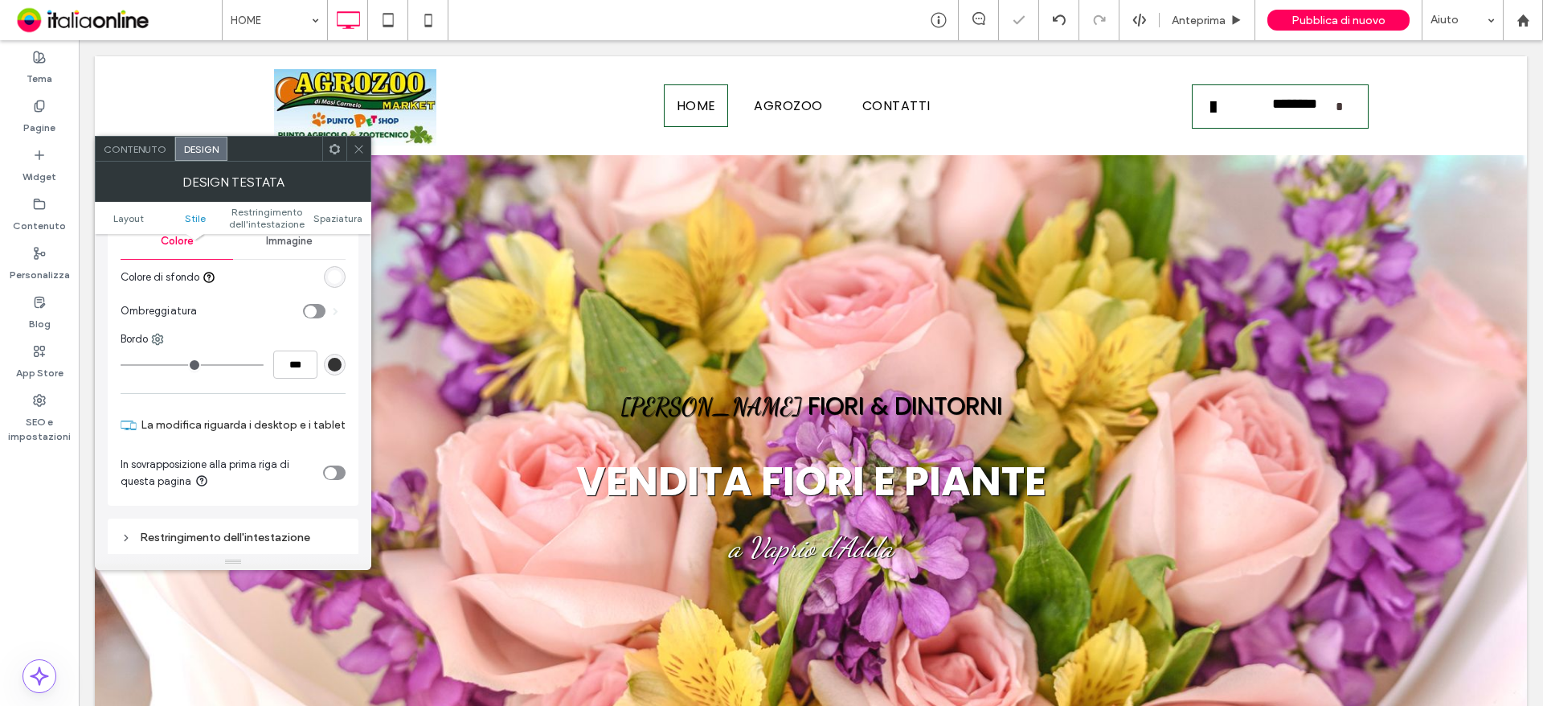
click at [362, 158] on span at bounding box center [359, 149] width 12 height 24
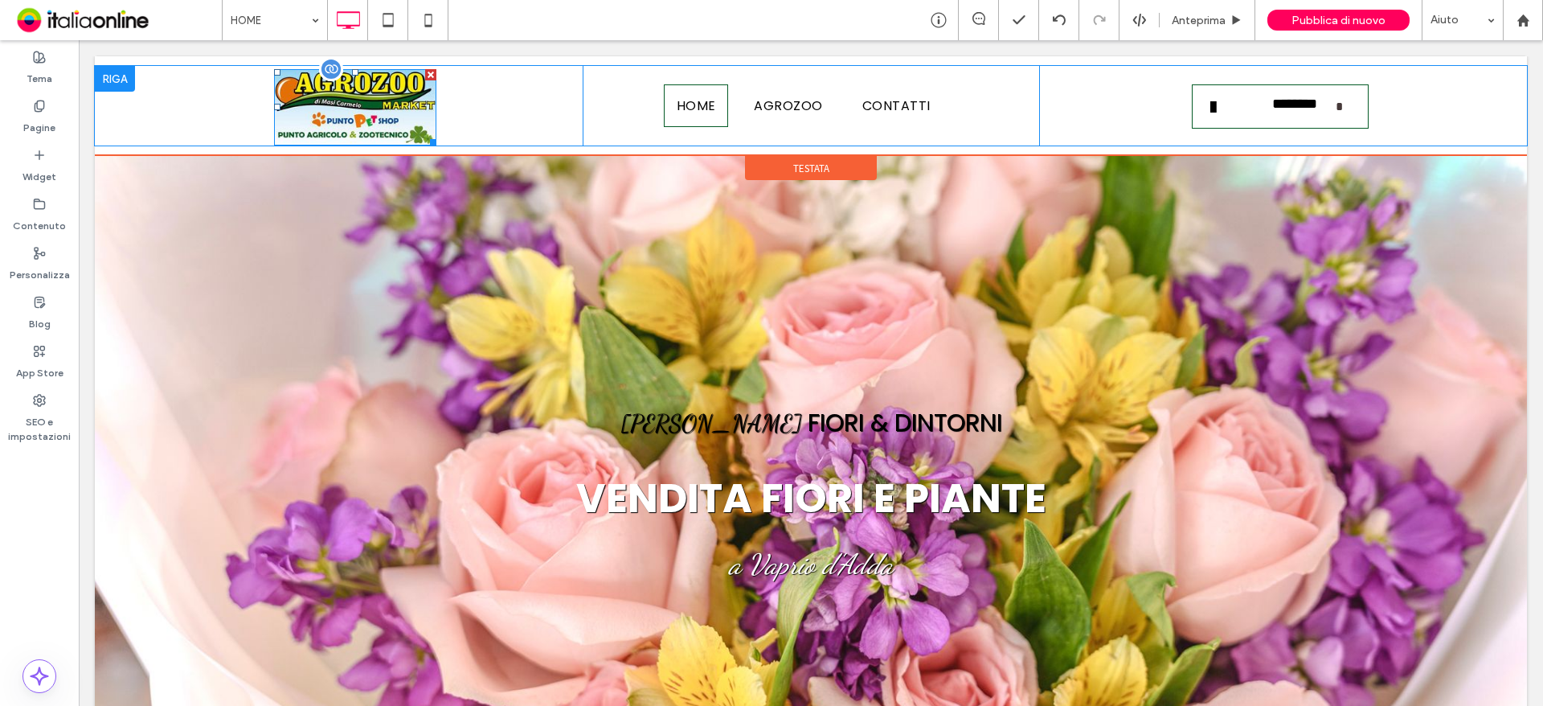
click at [366, 104] on img at bounding box center [355, 107] width 162 height 76
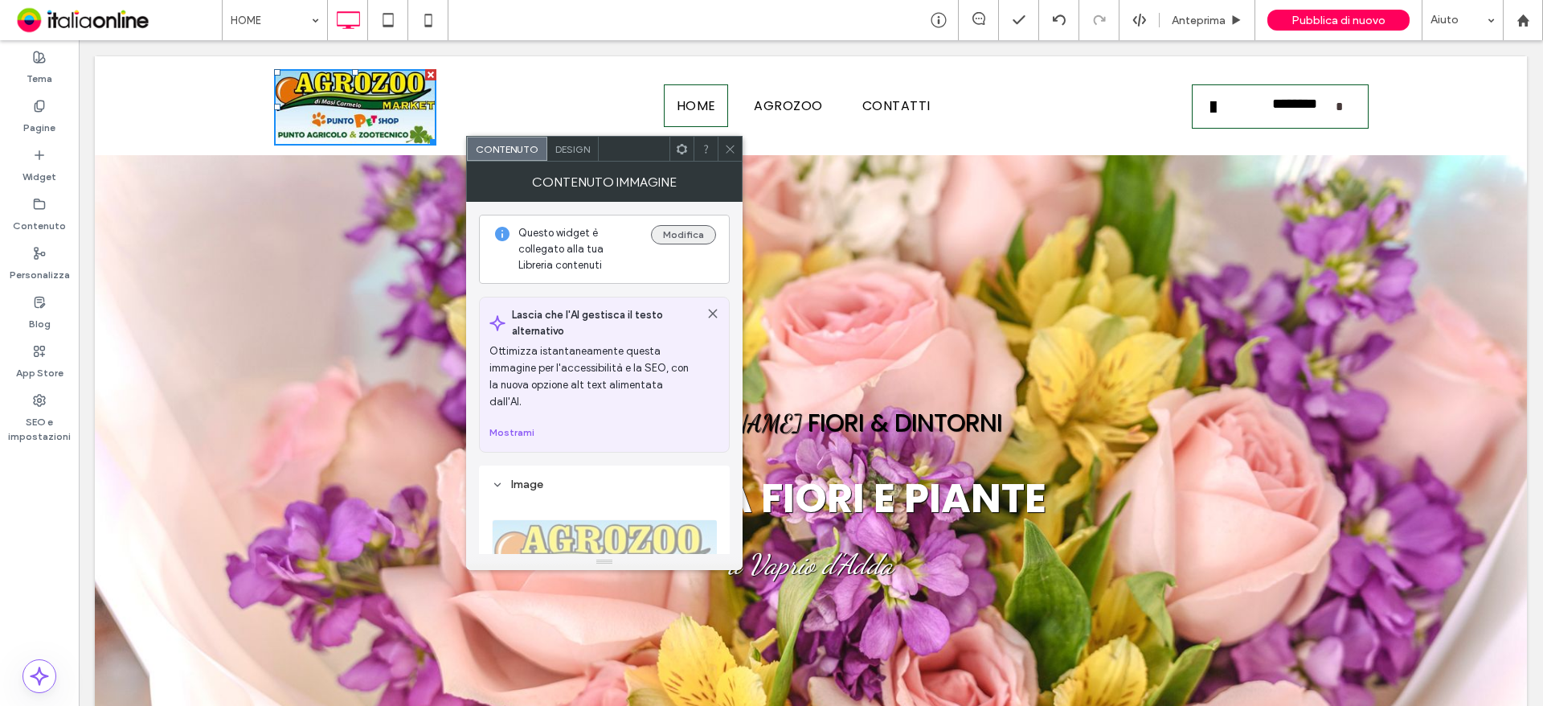
click at [696, 236] on button "Modifica" at bounding box center [683, 234] width 65 height 19
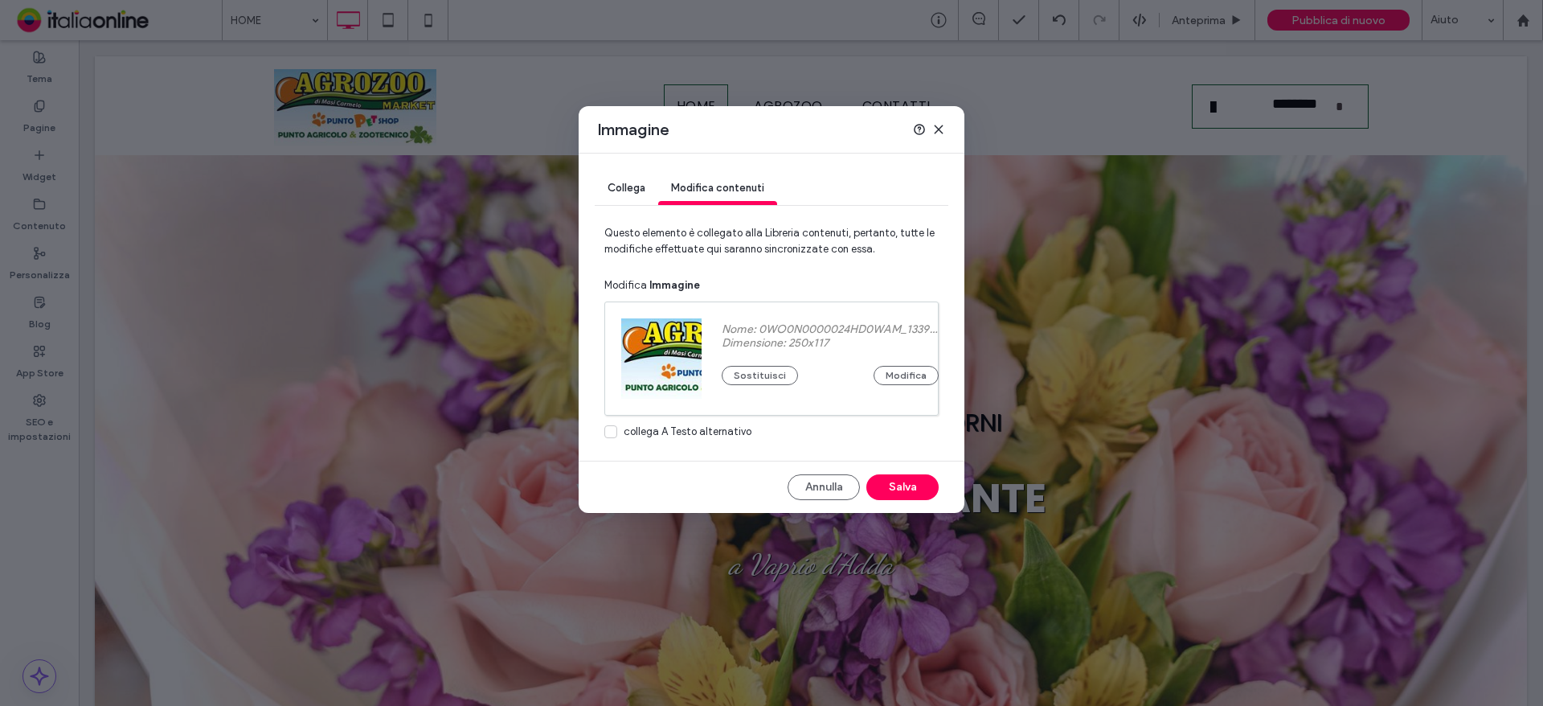
click at [771, 354] on div "Sostituisci Modifica" at bounding box center [830, 367] width 217 height 35
click at [764, 363] on div "Sostituisci Modifica" at bounding box center [830, 367] width 217 height 35
click at [771, 374] on button "Sostituisci" at bounding box center [760, 375] width 76 height 19
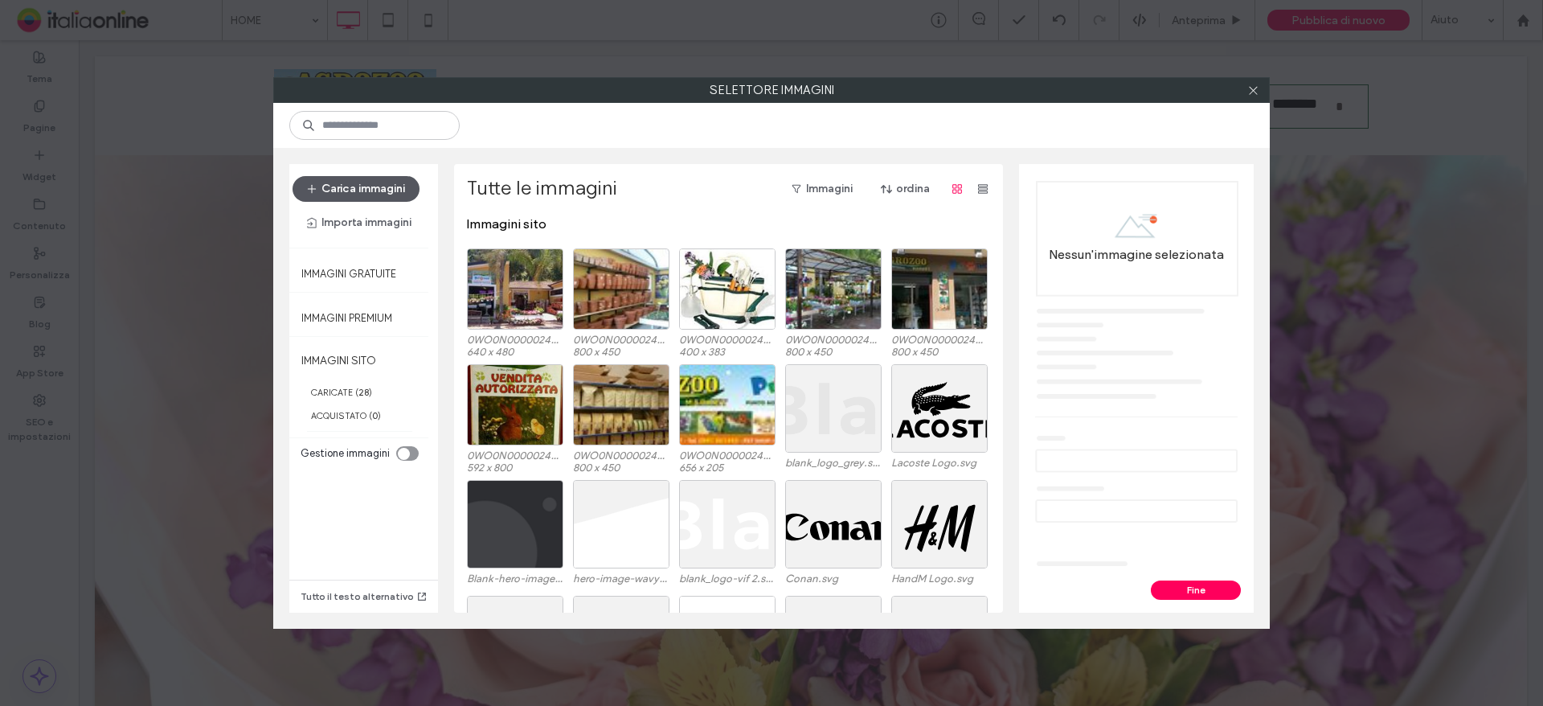
click at [407, 185] on button "Carica immagini" at bounding box center [356, 189] width 127 height 26
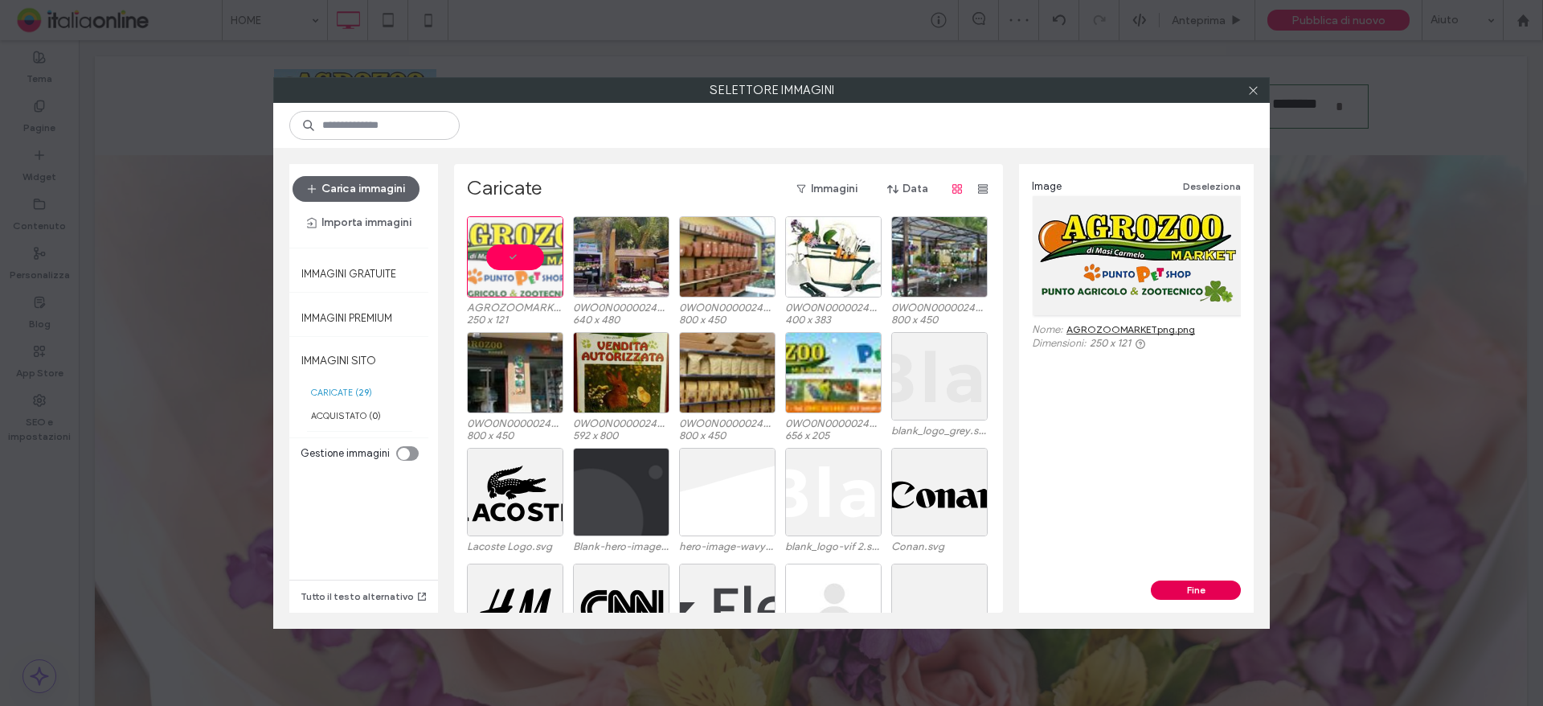
click at [1184, 583] on button "Fine" at bounding box center [1196, 589] width 90 height 19
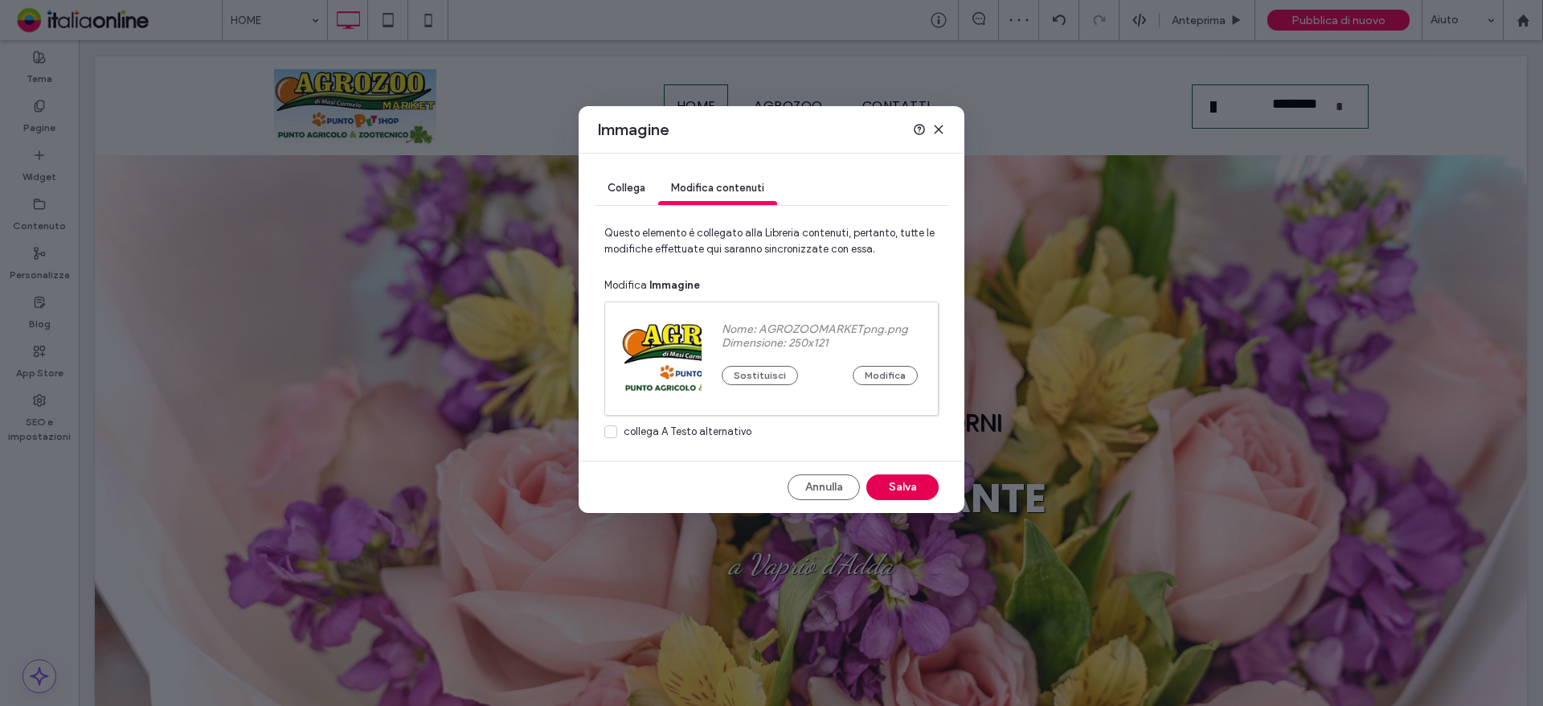
click at [911, 485] on button "Salva" at bounding box center [902, 487] width 72 height 26
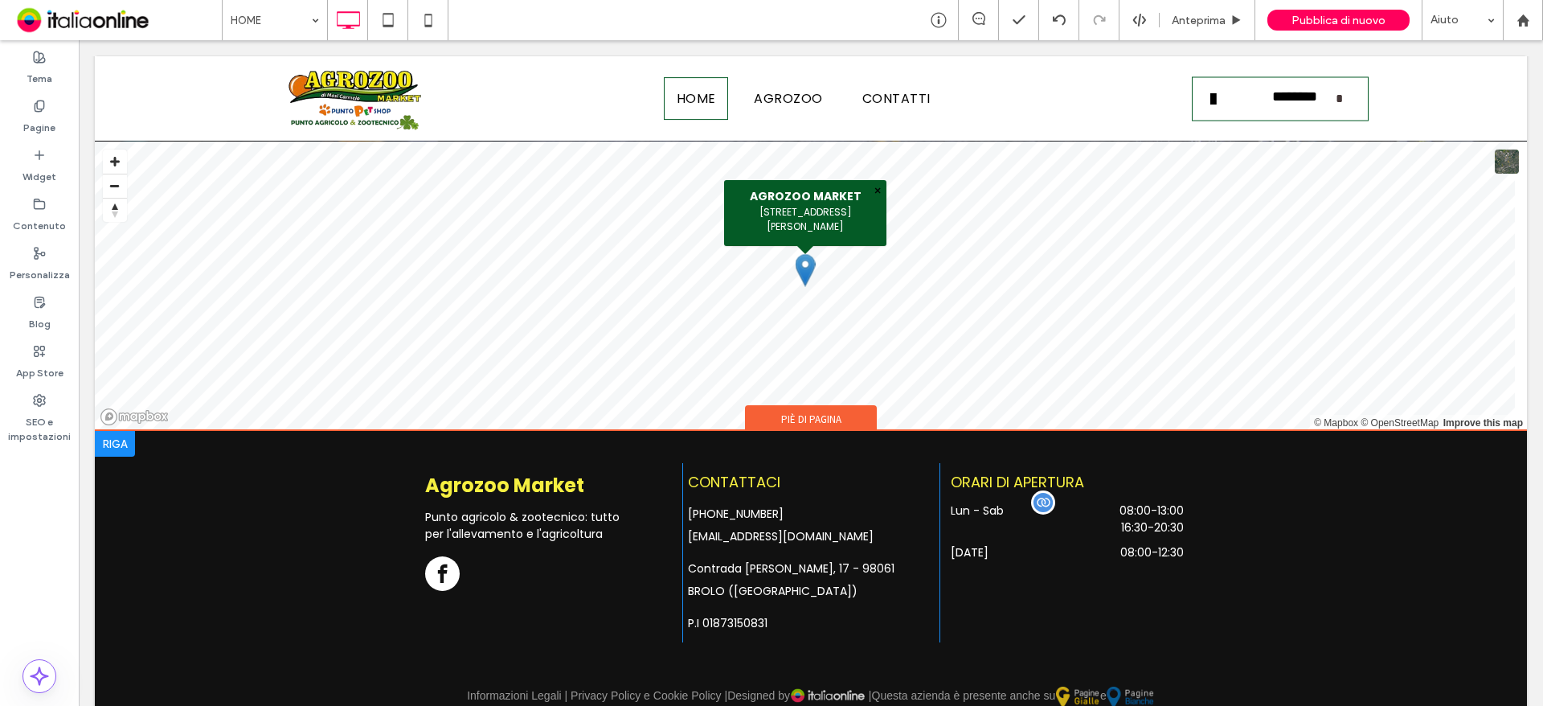
scroll to position [6929, 0]
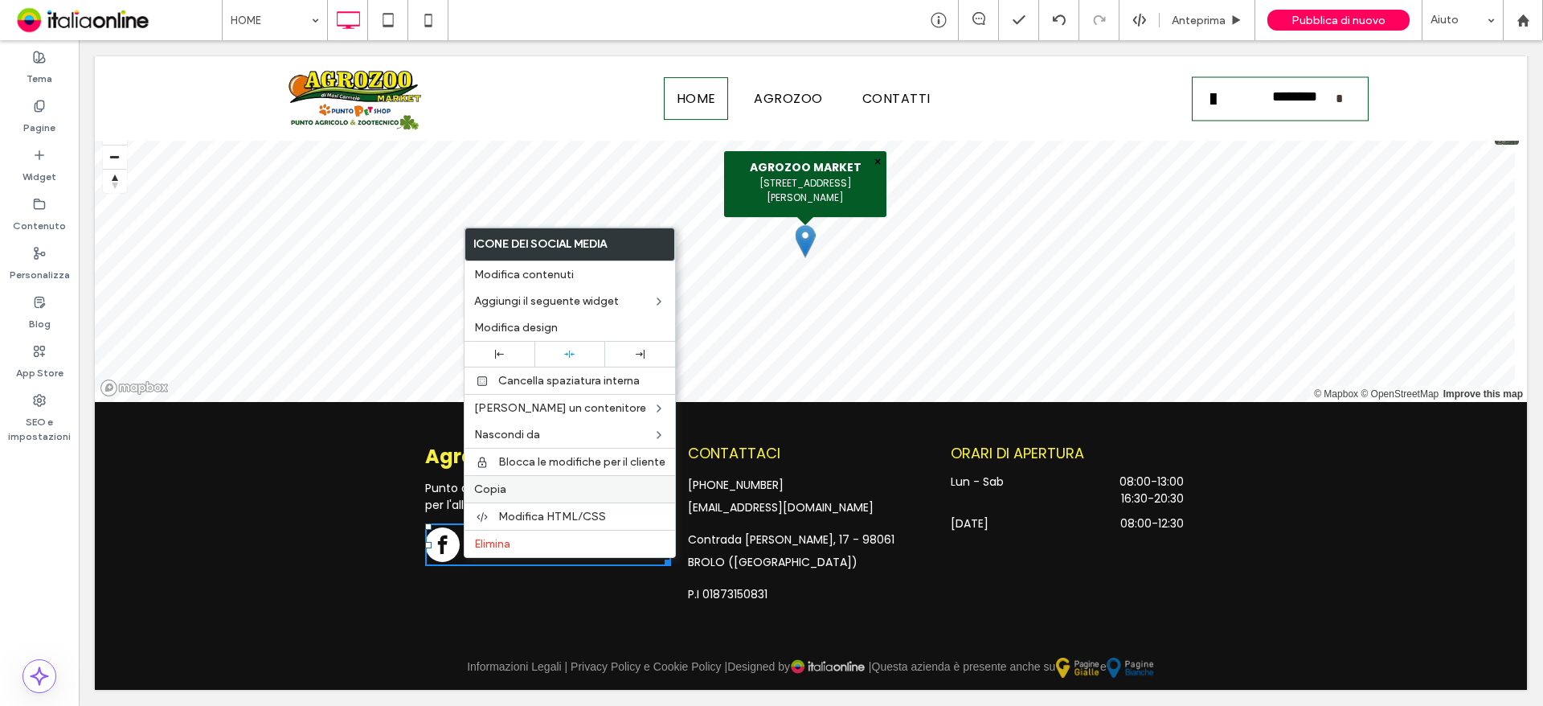
click at [526, 493] on label "Copia" at bounding box center [569, 489] width 191 height 14
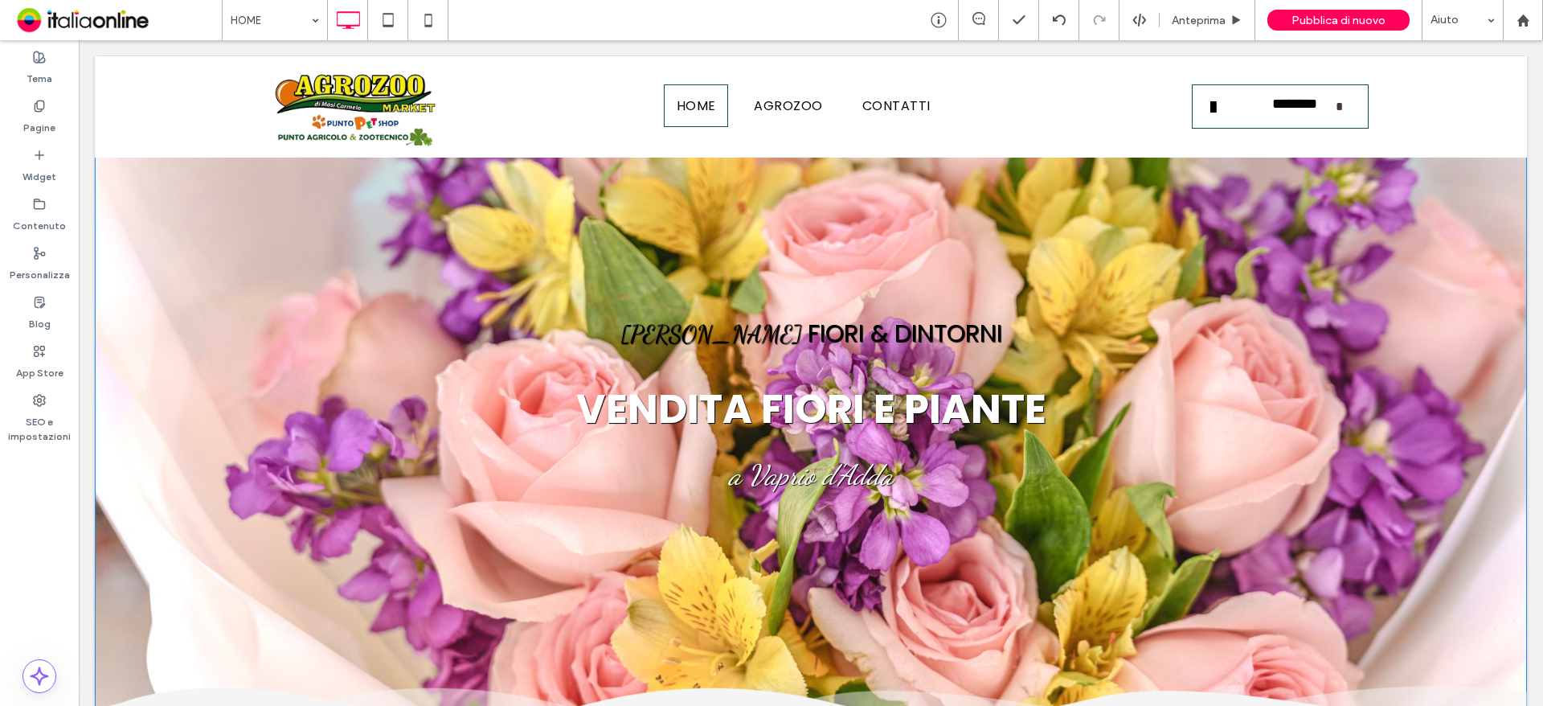
scroll to position [0, 0]
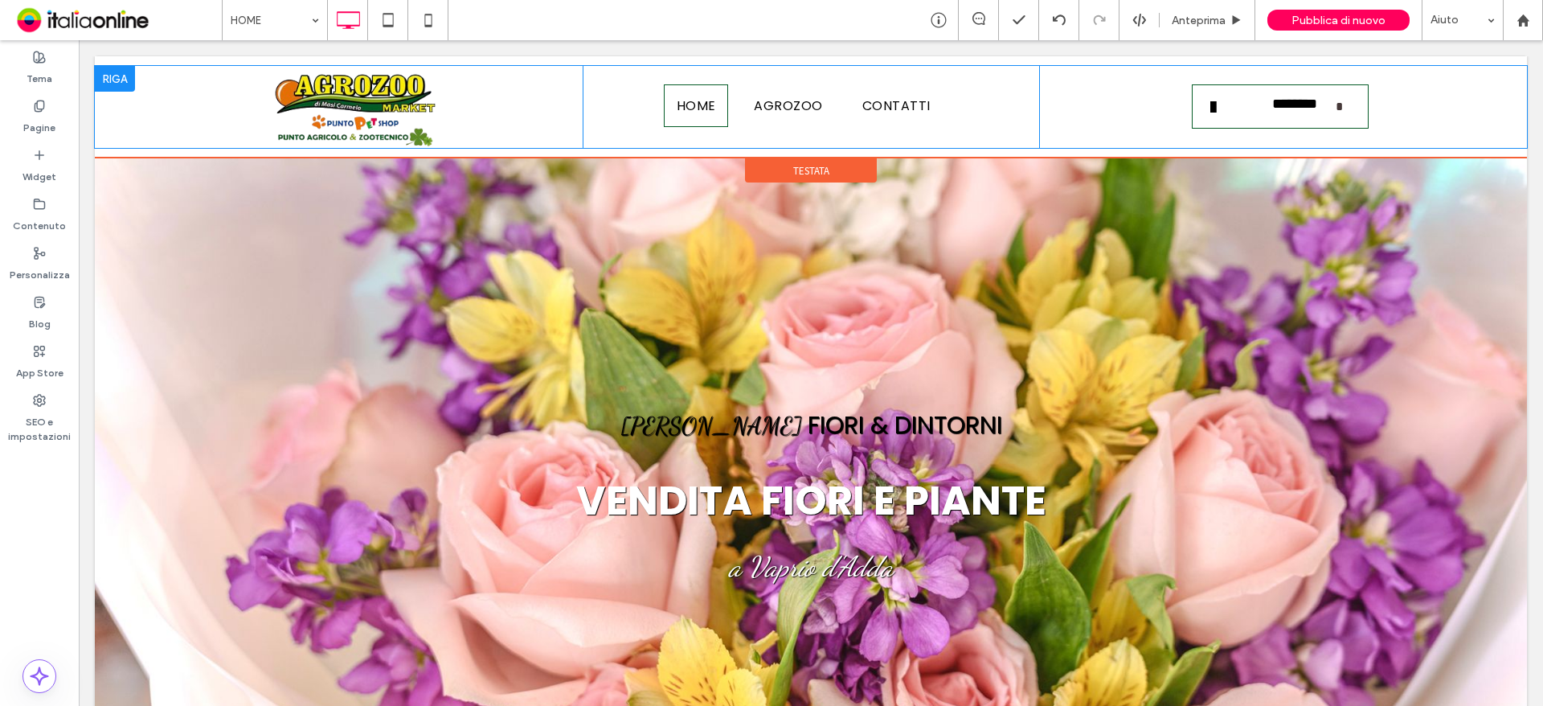
click at [104, 77] on div at bounding box center [115, 79] width 40 height 26
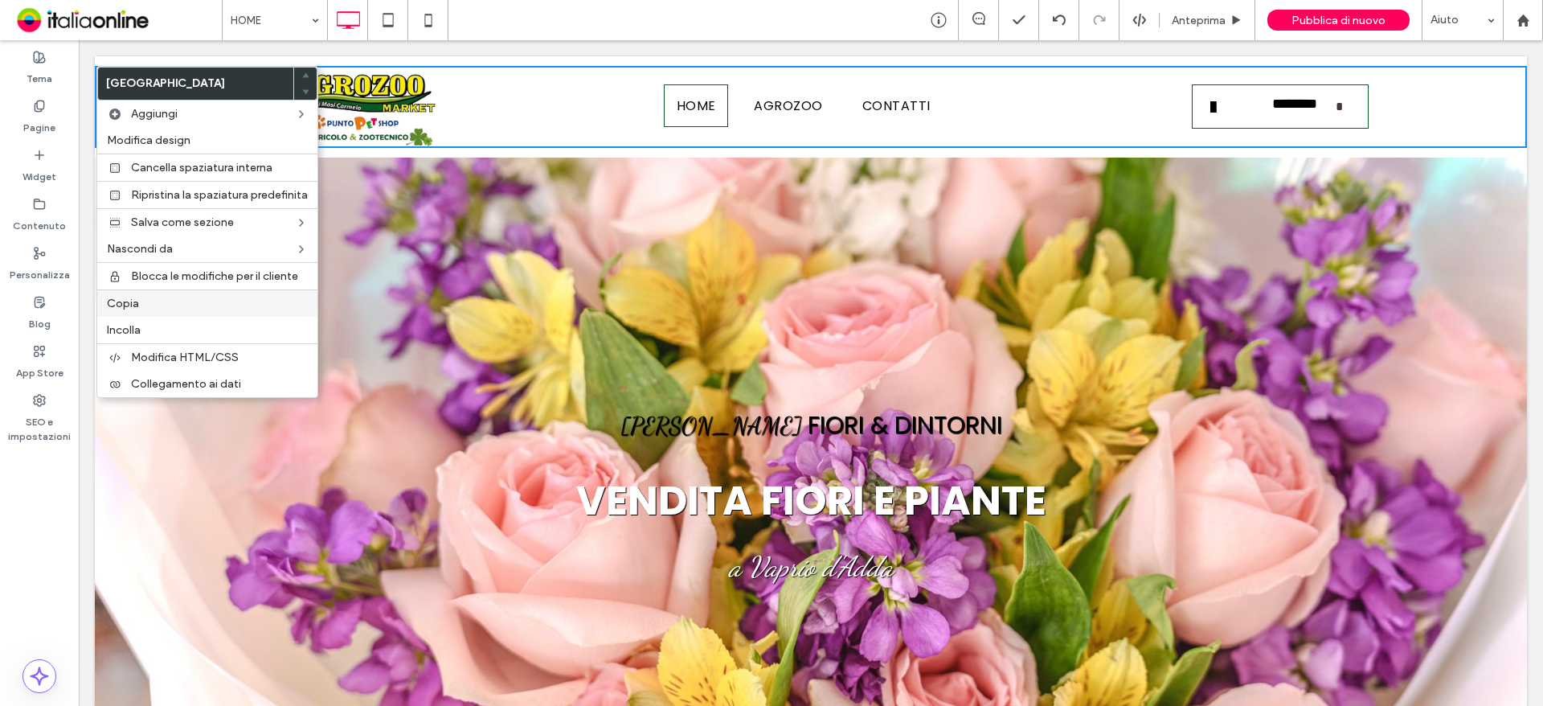
drag, startPoint x: 137, startPoint y: 305, endPoint x: 141, endPoint y: 291, distance: 15.0
click at [137, 305] on span "Copia" at bounding box center [123, 304] width 32 height 14
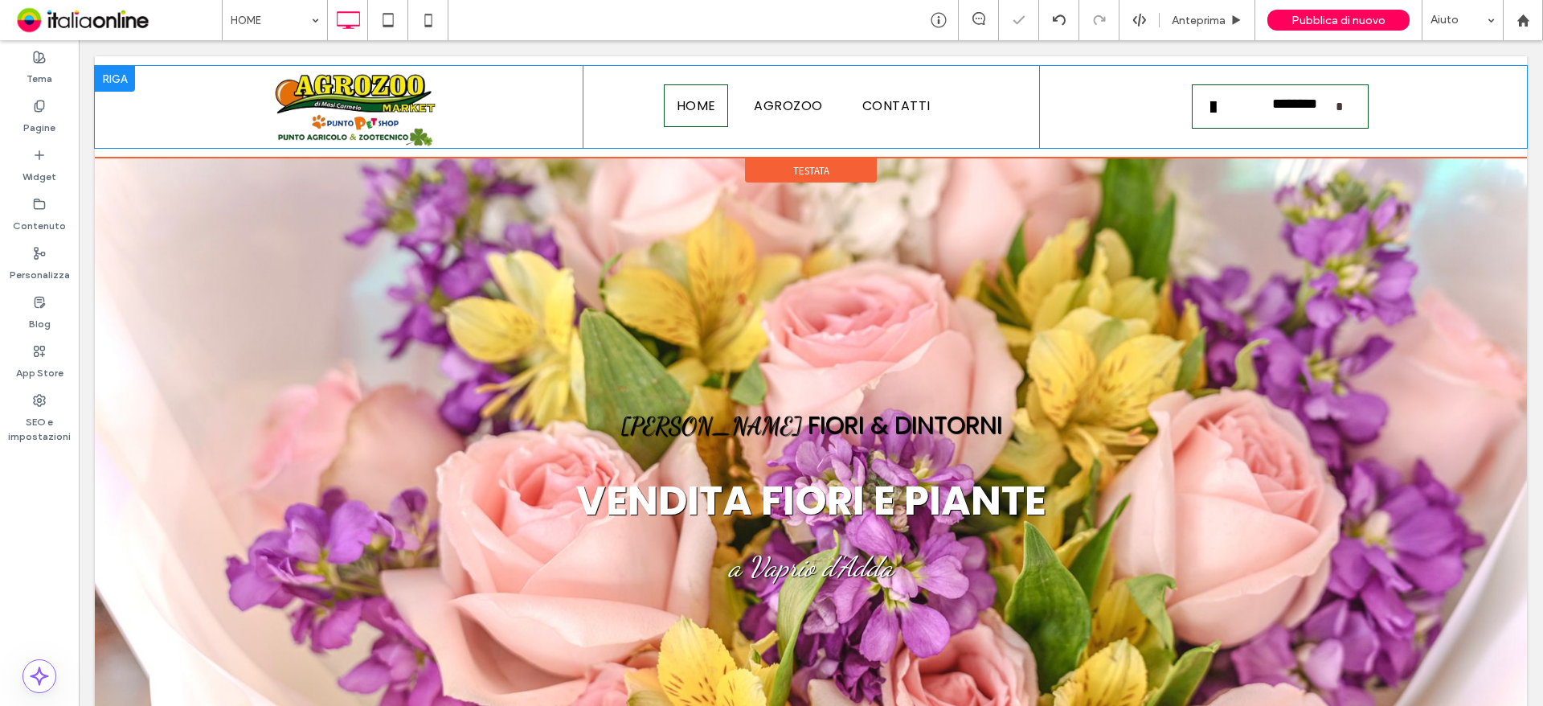
click at [118, 77] on div at bounding box center [115, 79] width 40 height 26
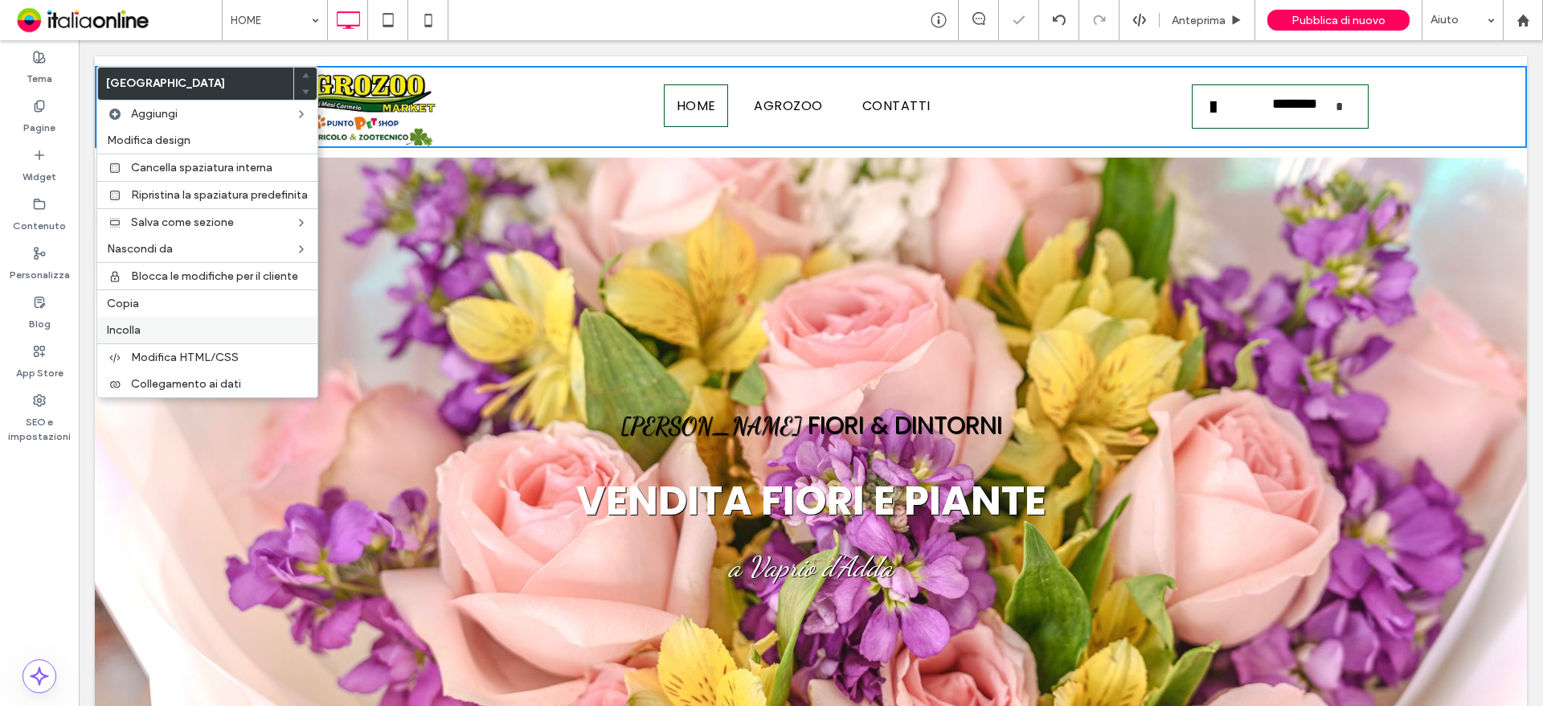
click at [137, 323] on span "Incolla" at bounding box center [124, 330] width 34 height 14
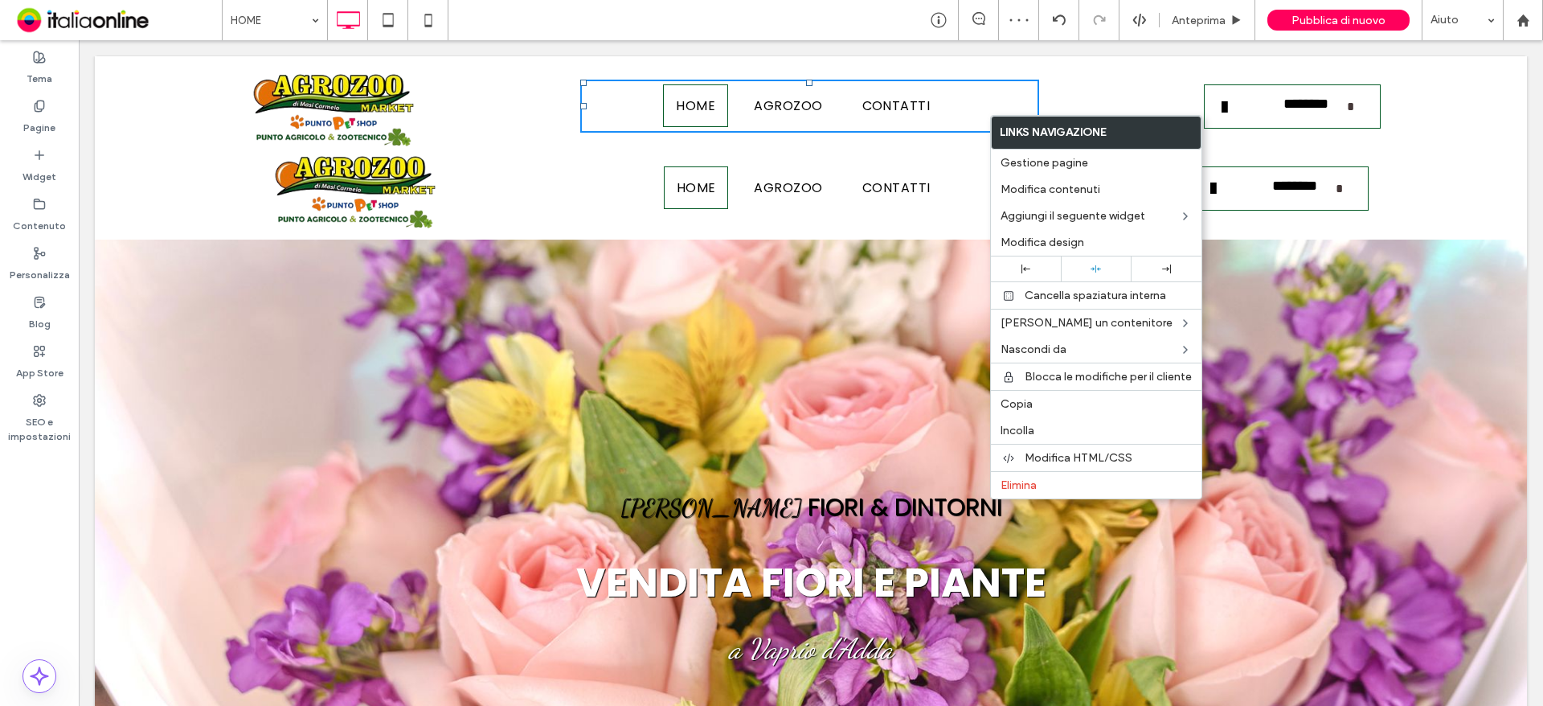
click at [968, 95] on nav "HOME AGROZOO CONTATTI" at bounding box center [809, 106] width 459 height 53
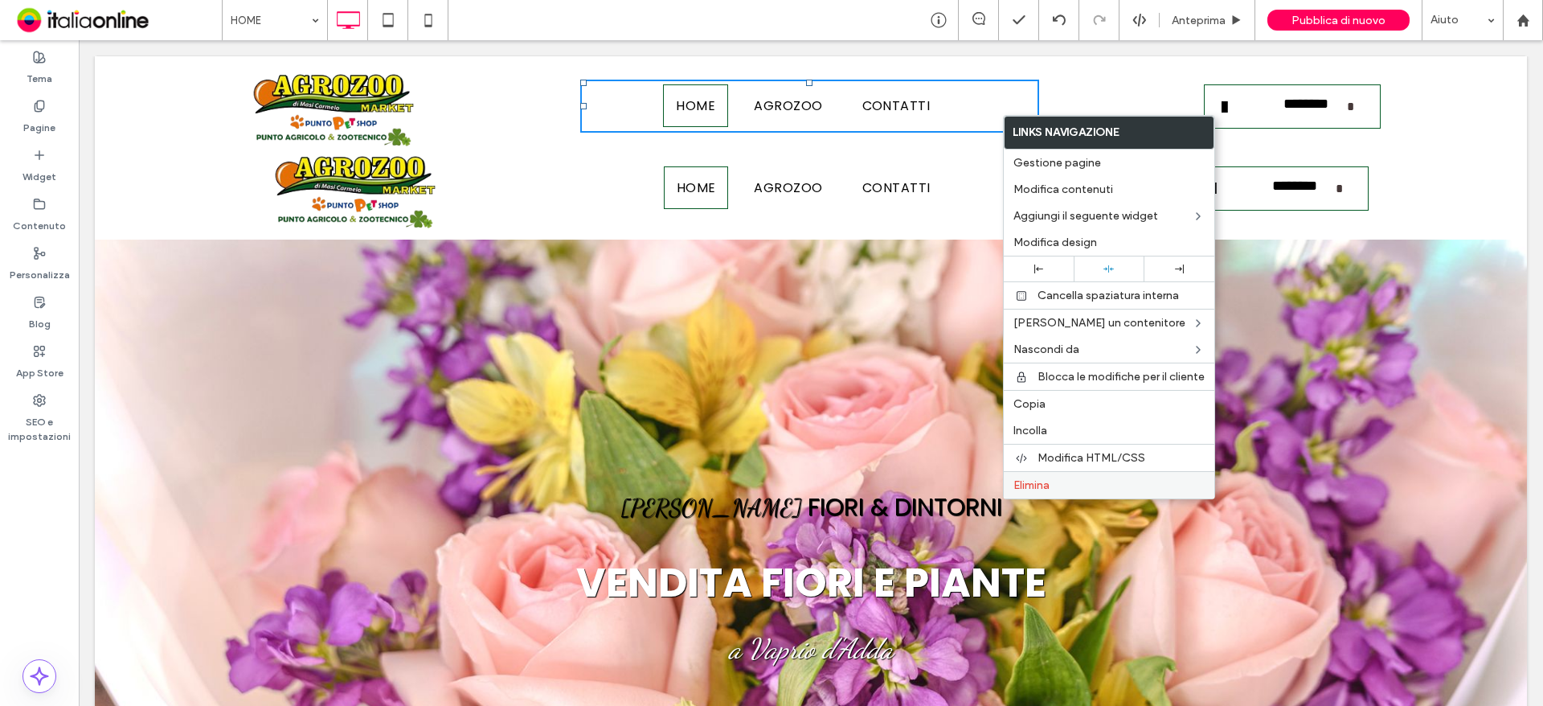
click at [1037, 487] on span "Elimina" at bounding box center [1031, 485] width 36 height 14
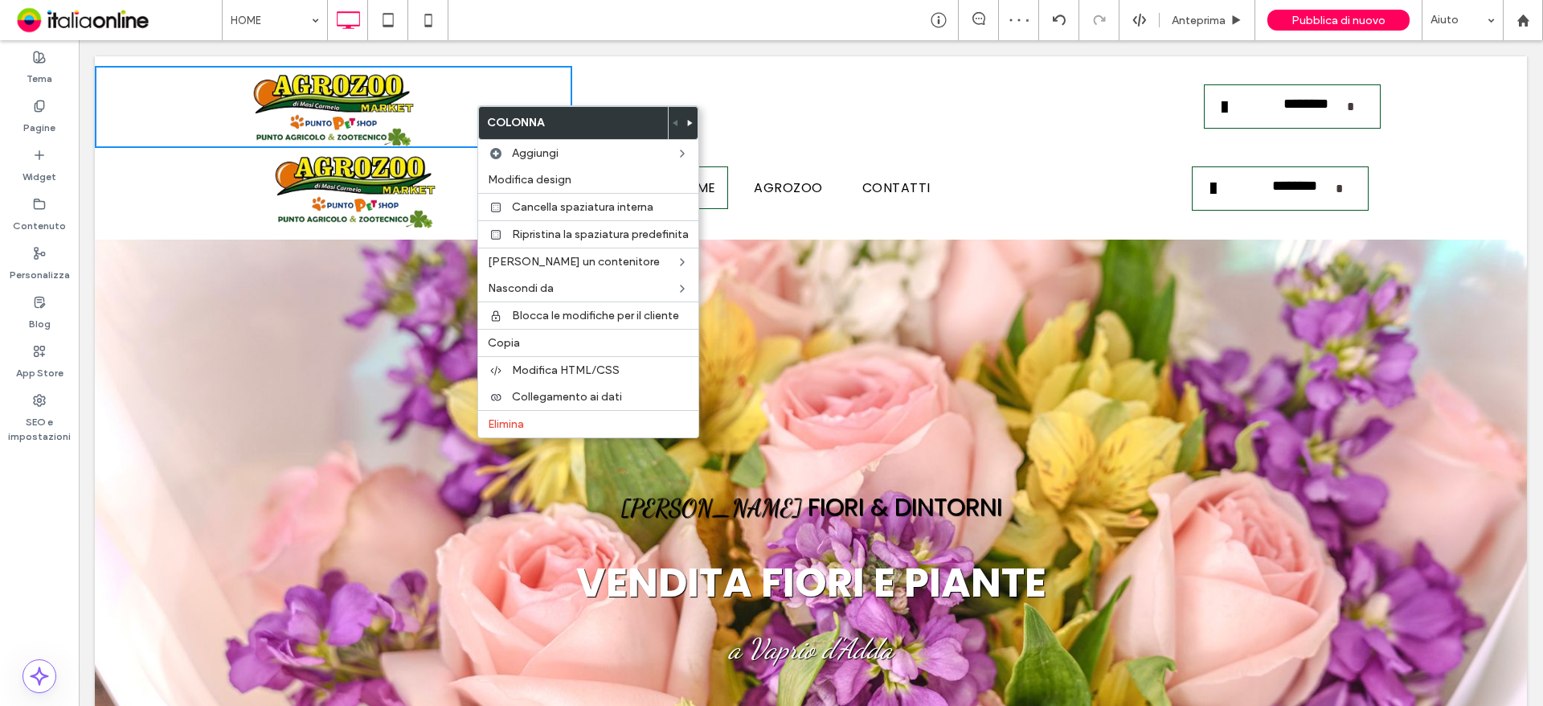
click at [690, 122] on icon at bounding box center [690, 123] width 6 height 6
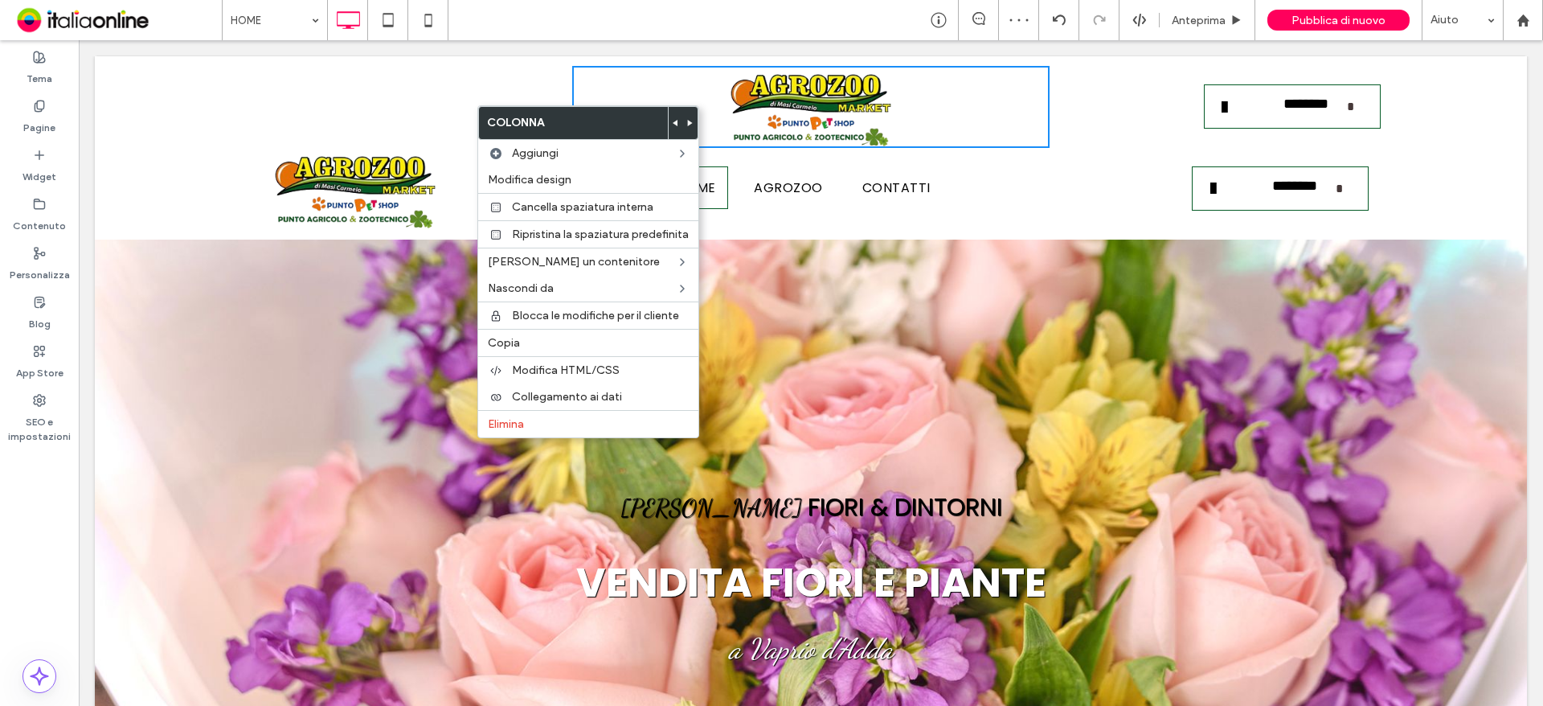
click at [463, 90] on div "Click To Paste Click To Paste" at bounding box center [333, 107] width 477 height 82
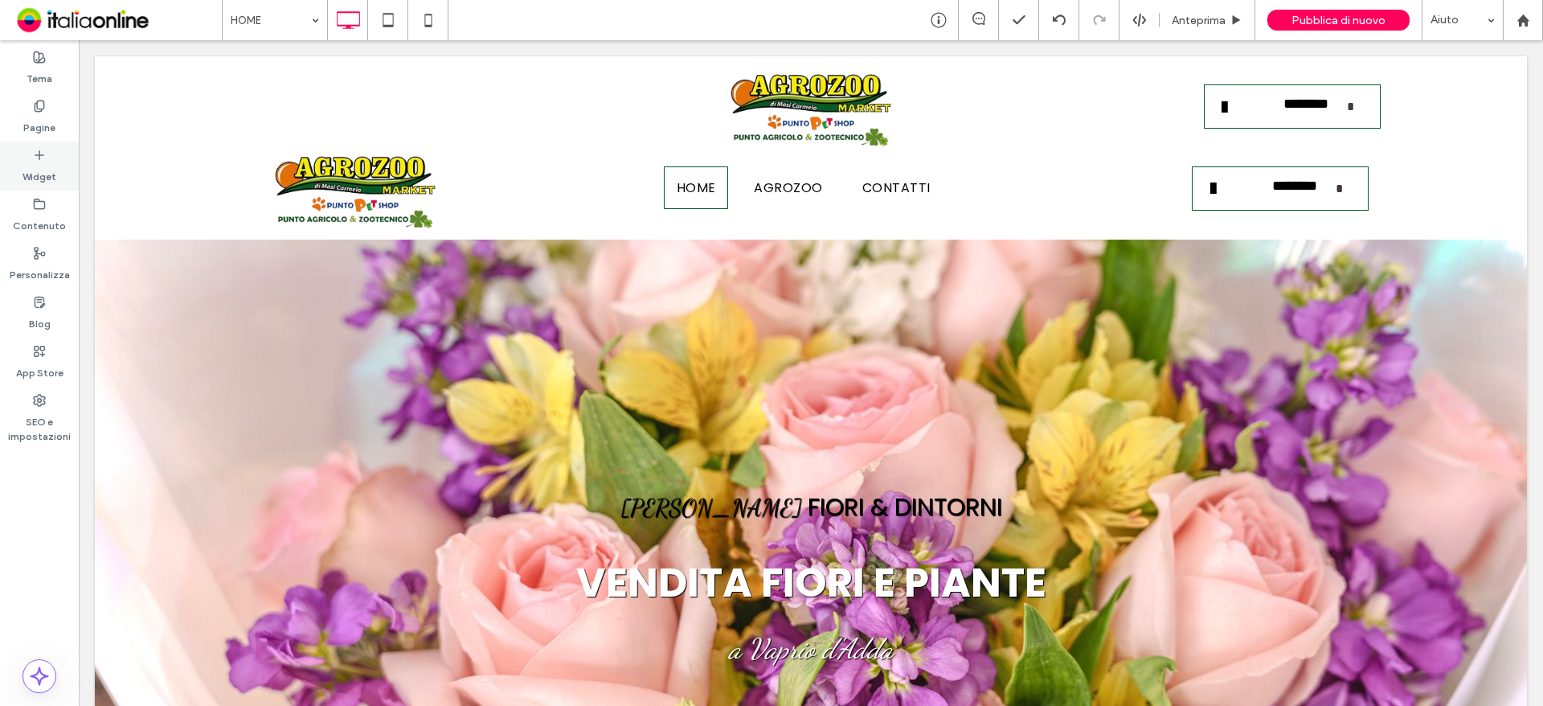
click at [37, 161] on icon at bounding box center [39, 155] width 13 height 13
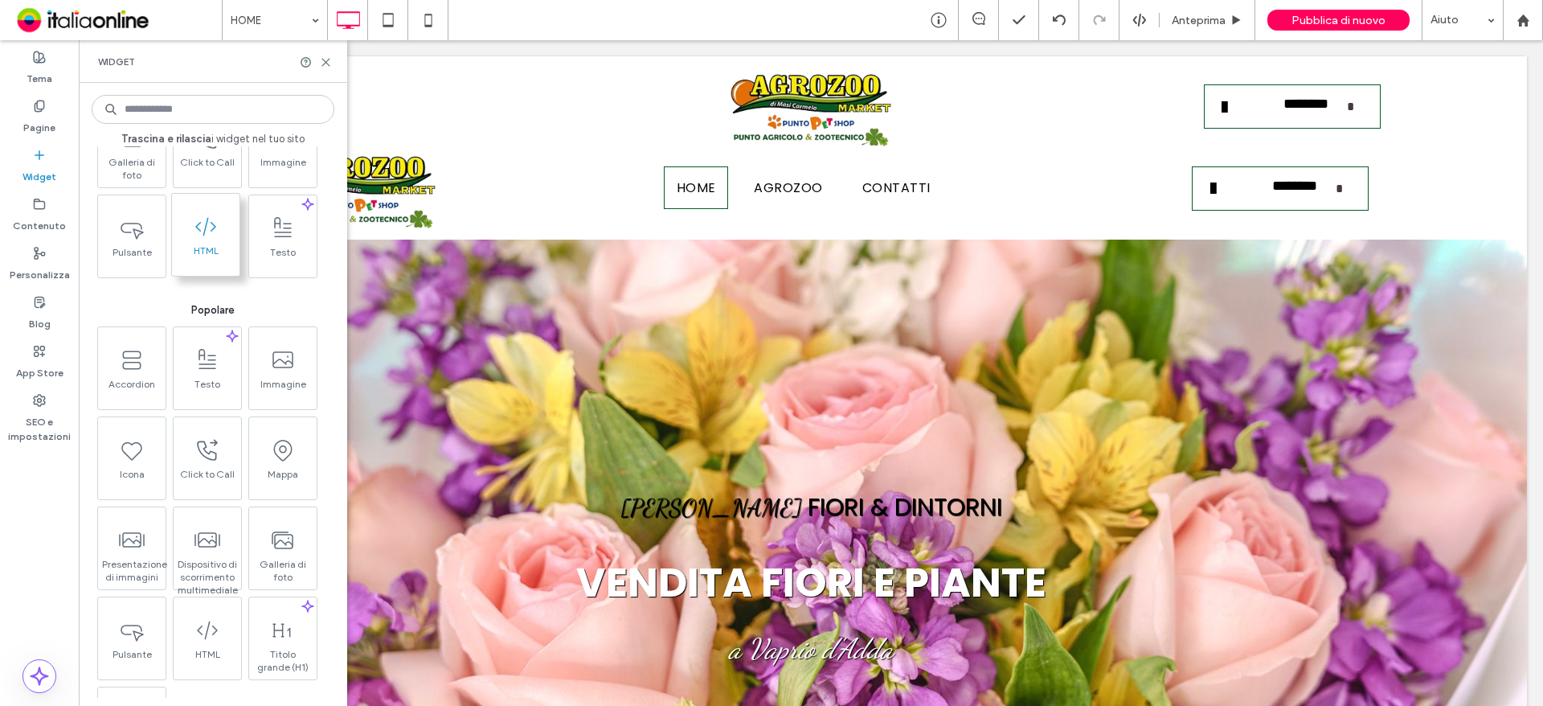
scroll to position [161, 0]
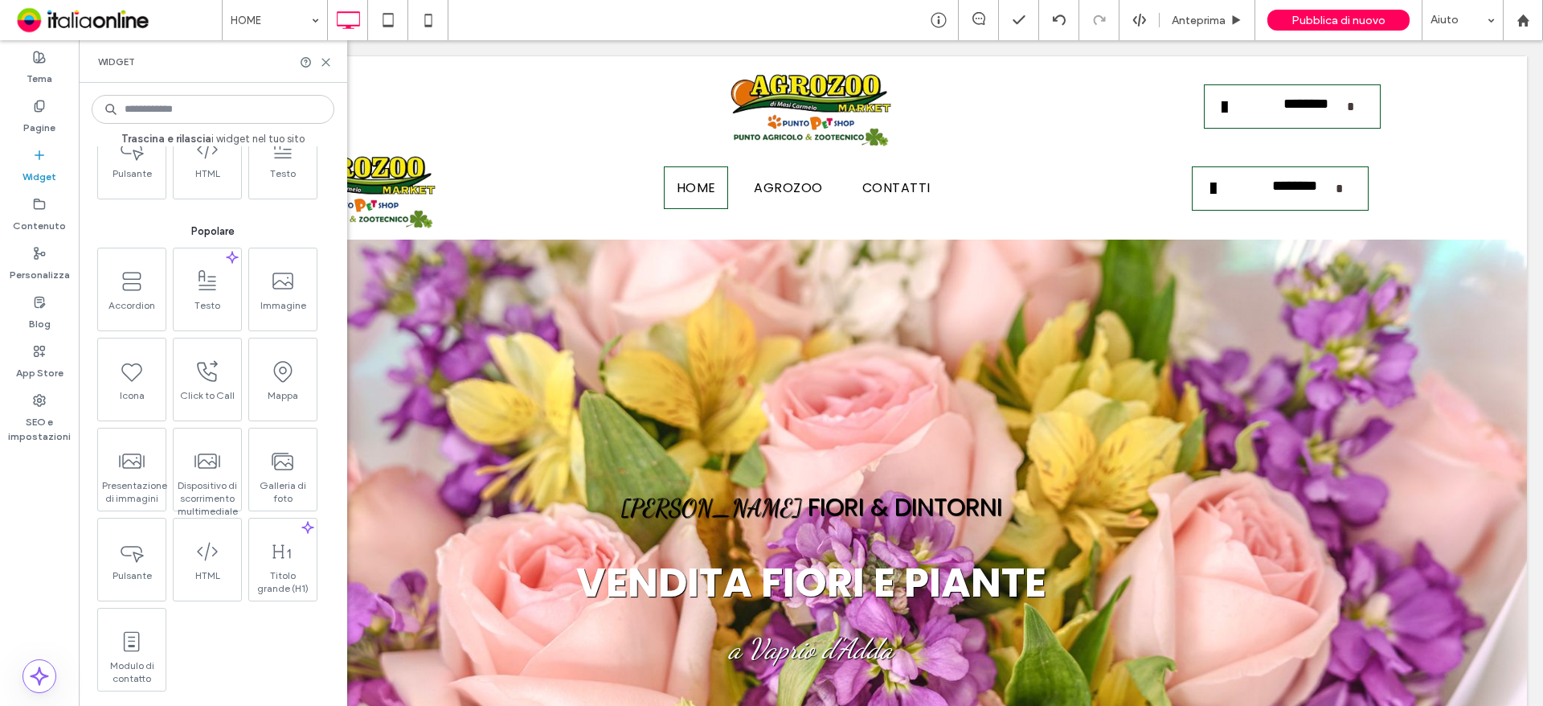
click at [198, 116] on input at bounding box center [213, 109] width 243 height 29
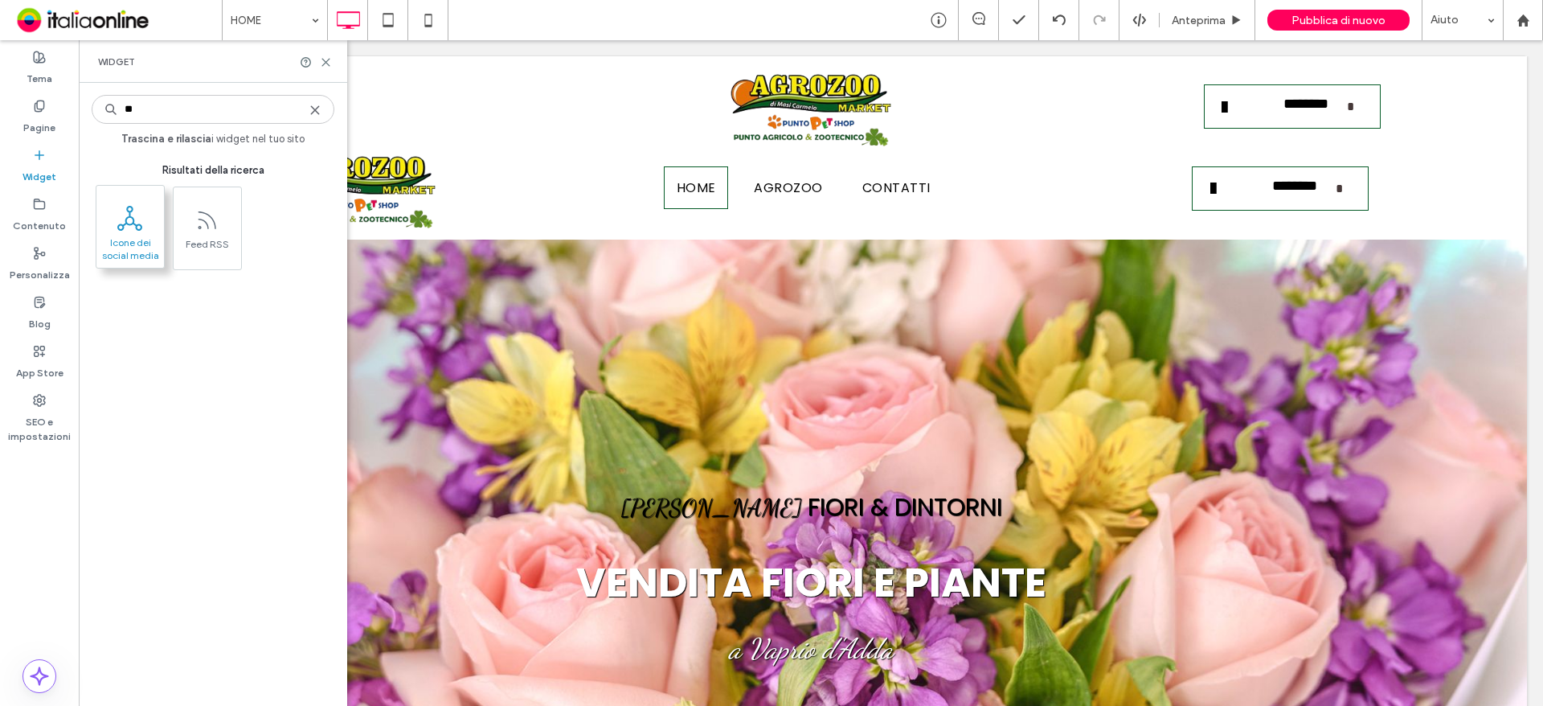
type input "**"
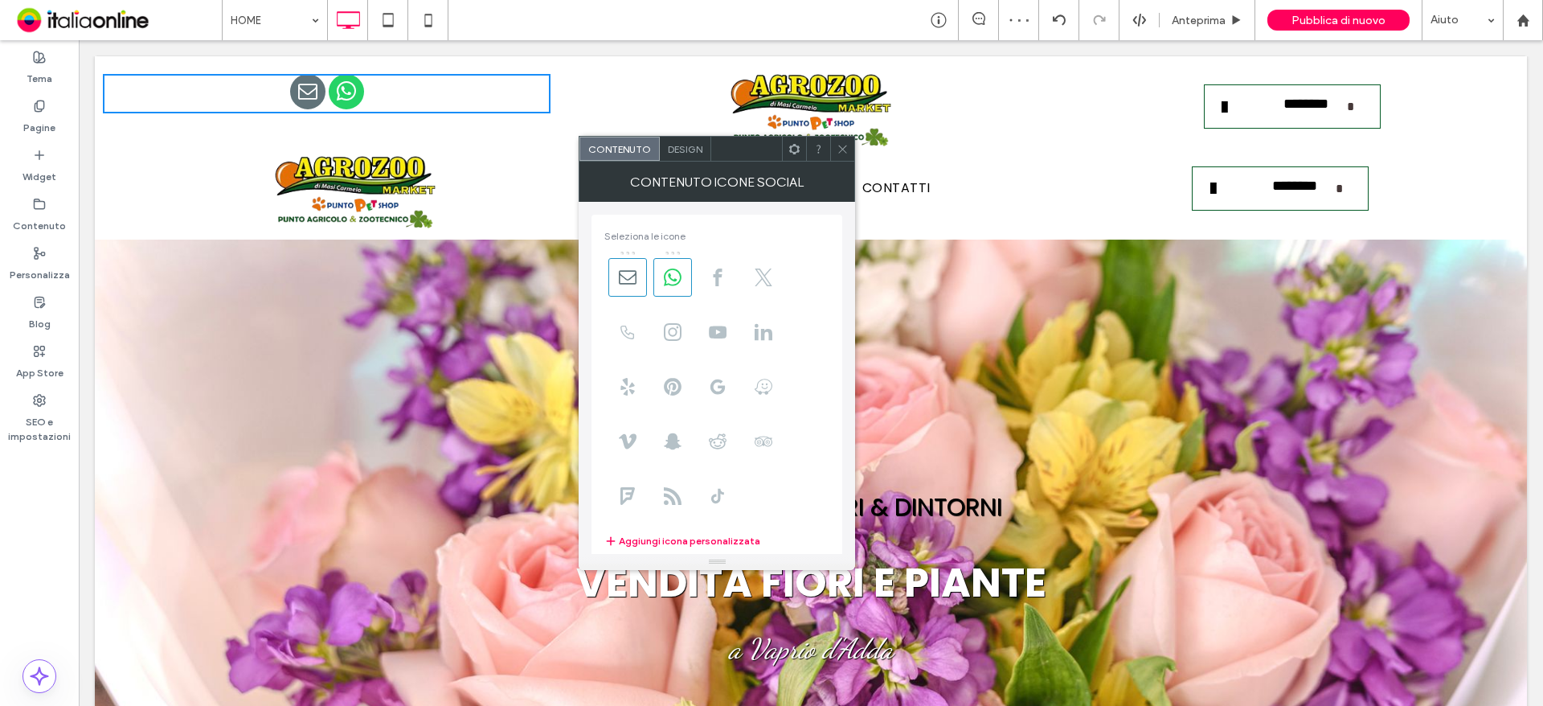
click at [844, 143] on icon at bounding box center [843, 149] width 12 height 12
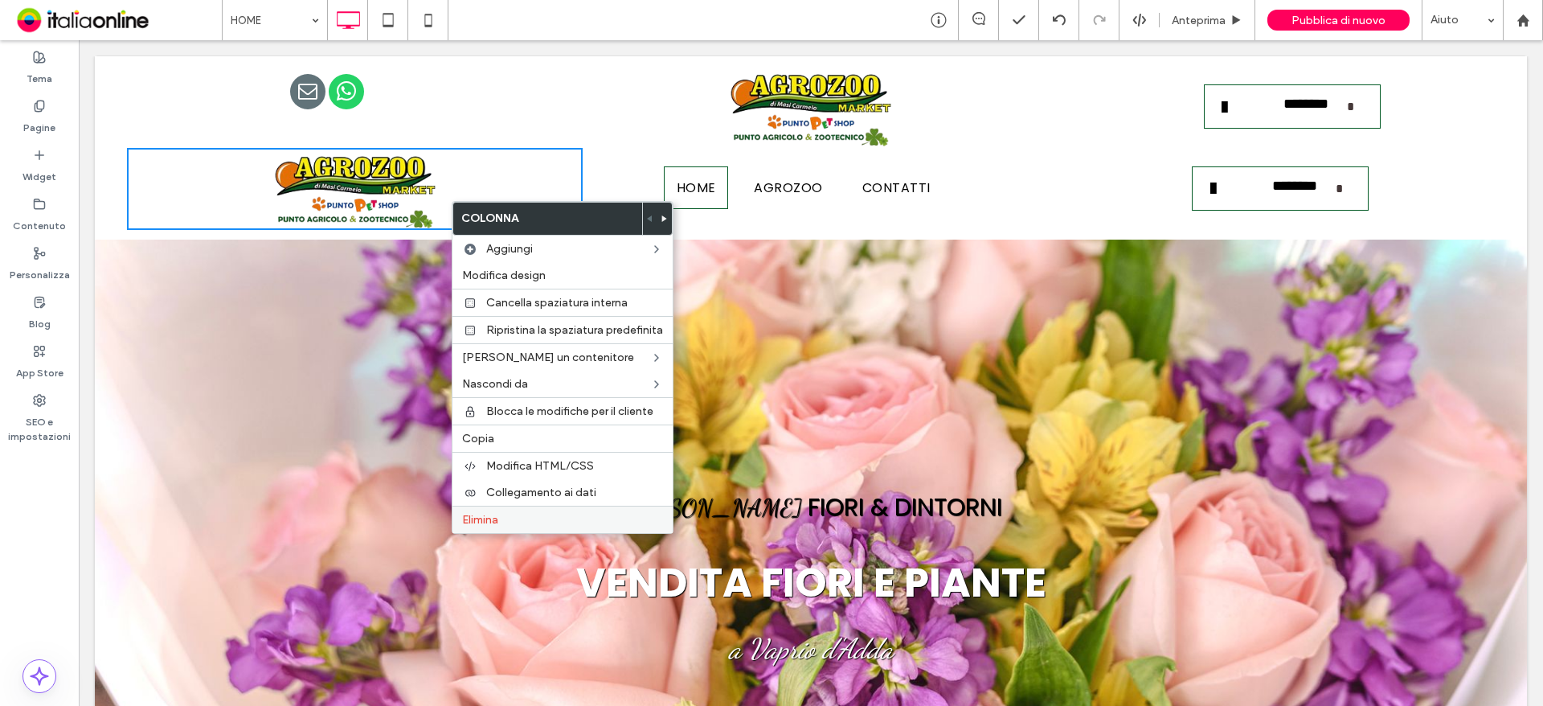
drag, startPoint x: 491, startPoint y: 522, endPoint x: 497, endPoint y: 510, distance: 13.0
click at [492, 519] on span "Elimina" at bounding box center [480, 520] width 36 height 14
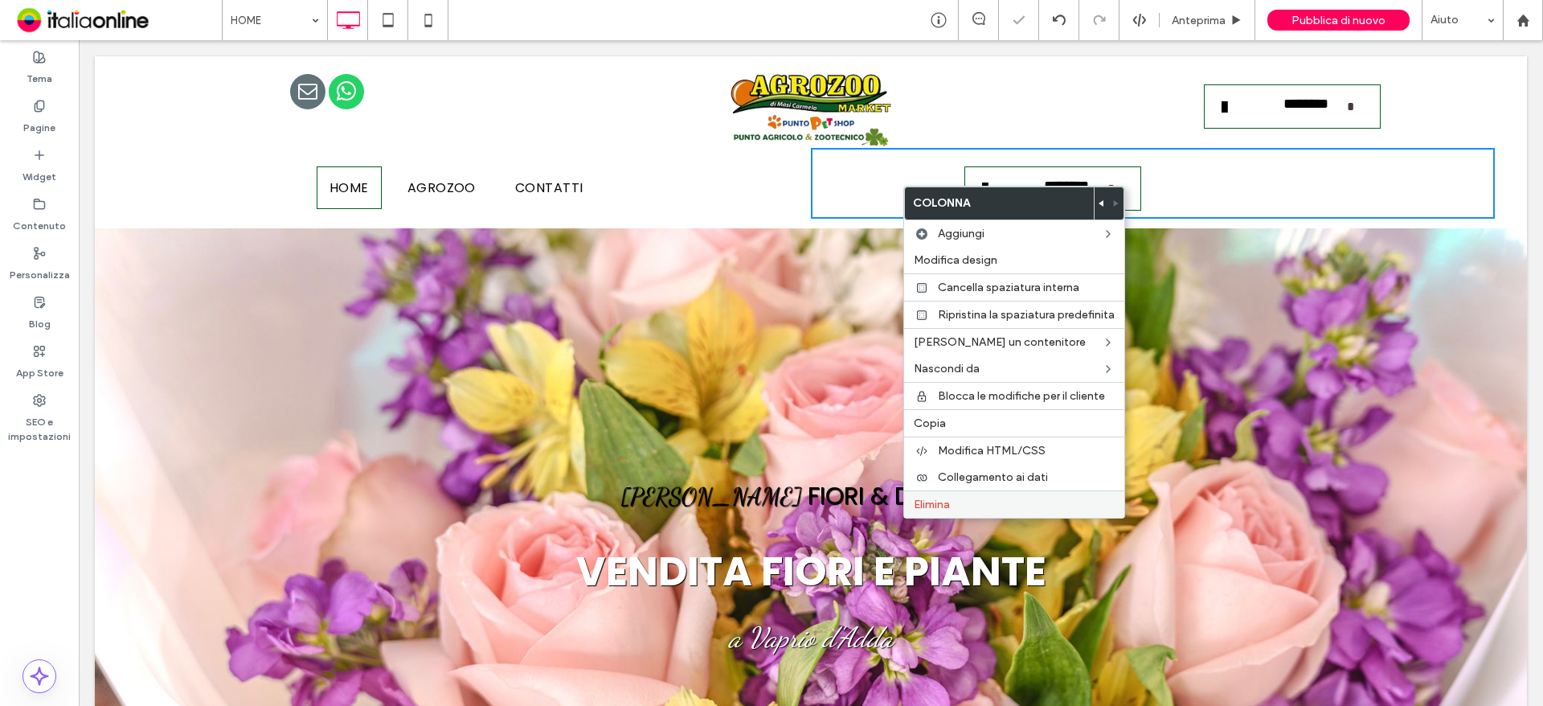
click at [940, 497] on span "Elimina" at bounding box center [932, 504] width 36 height 14
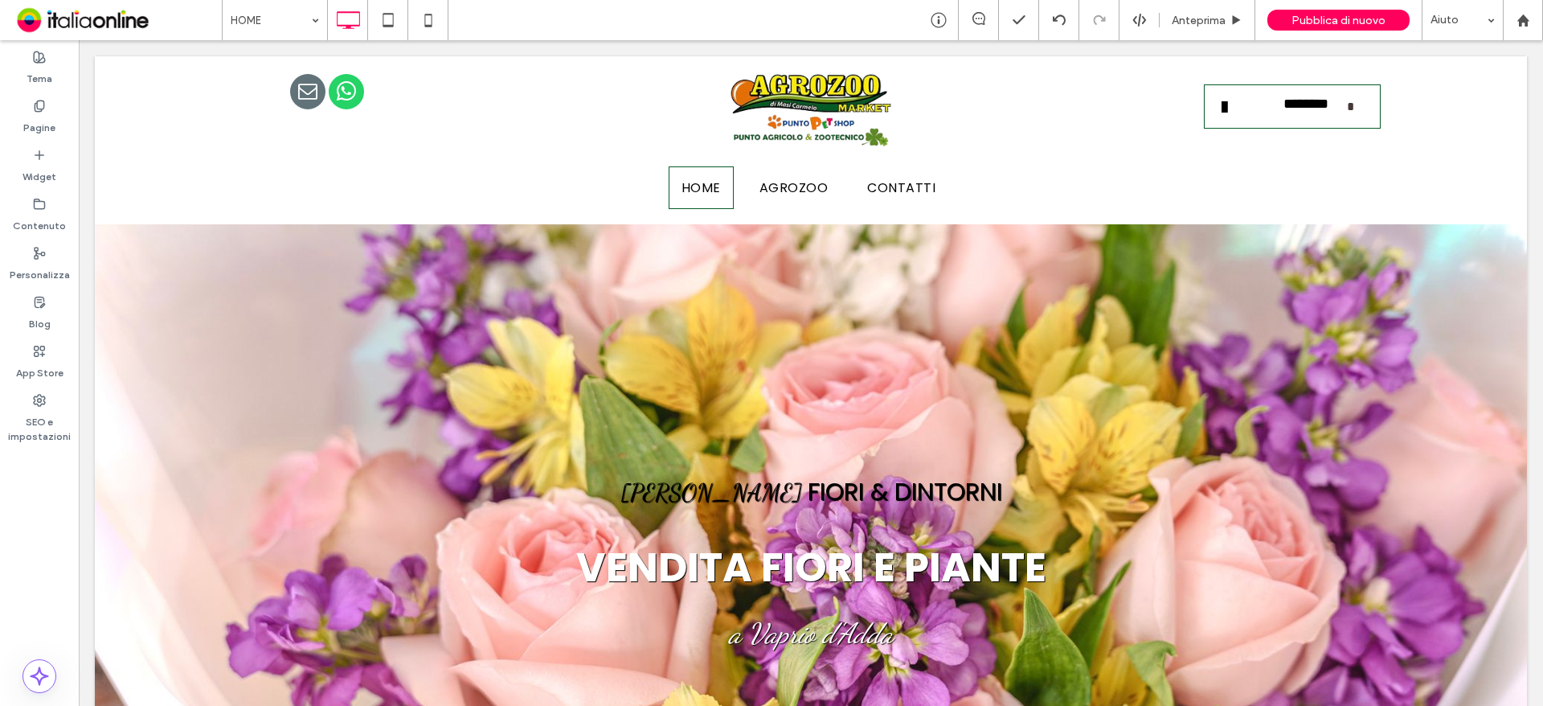
drag, startPoint x: 42, startPoint y: 64, endPoint x: 153, endPoint y: 179, distance: 160.3
click at [42, 64] on label "Tema" at bounding box center [40, 74] width 26 height 23
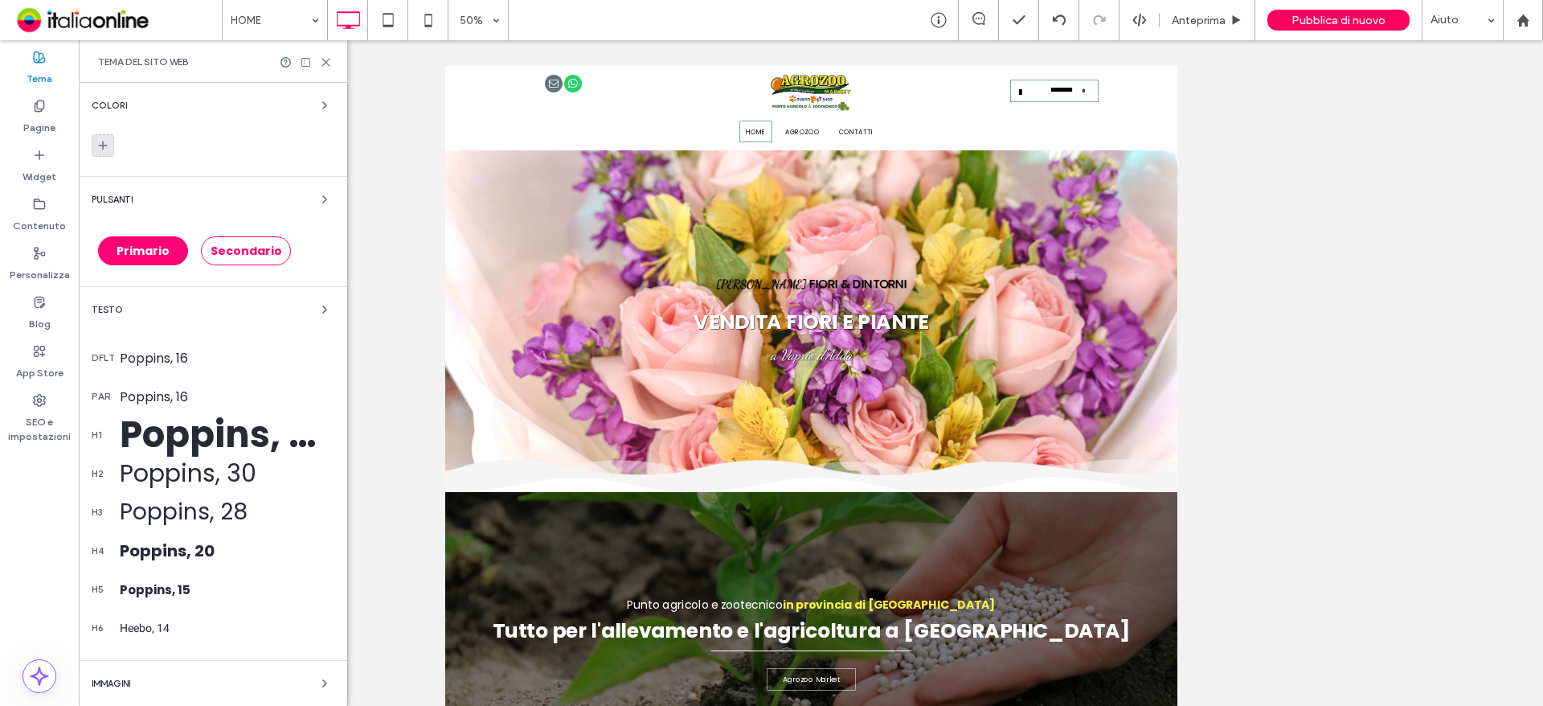
click at [100, 149] on icon at bounding box center [102, 145] width 13 height 13
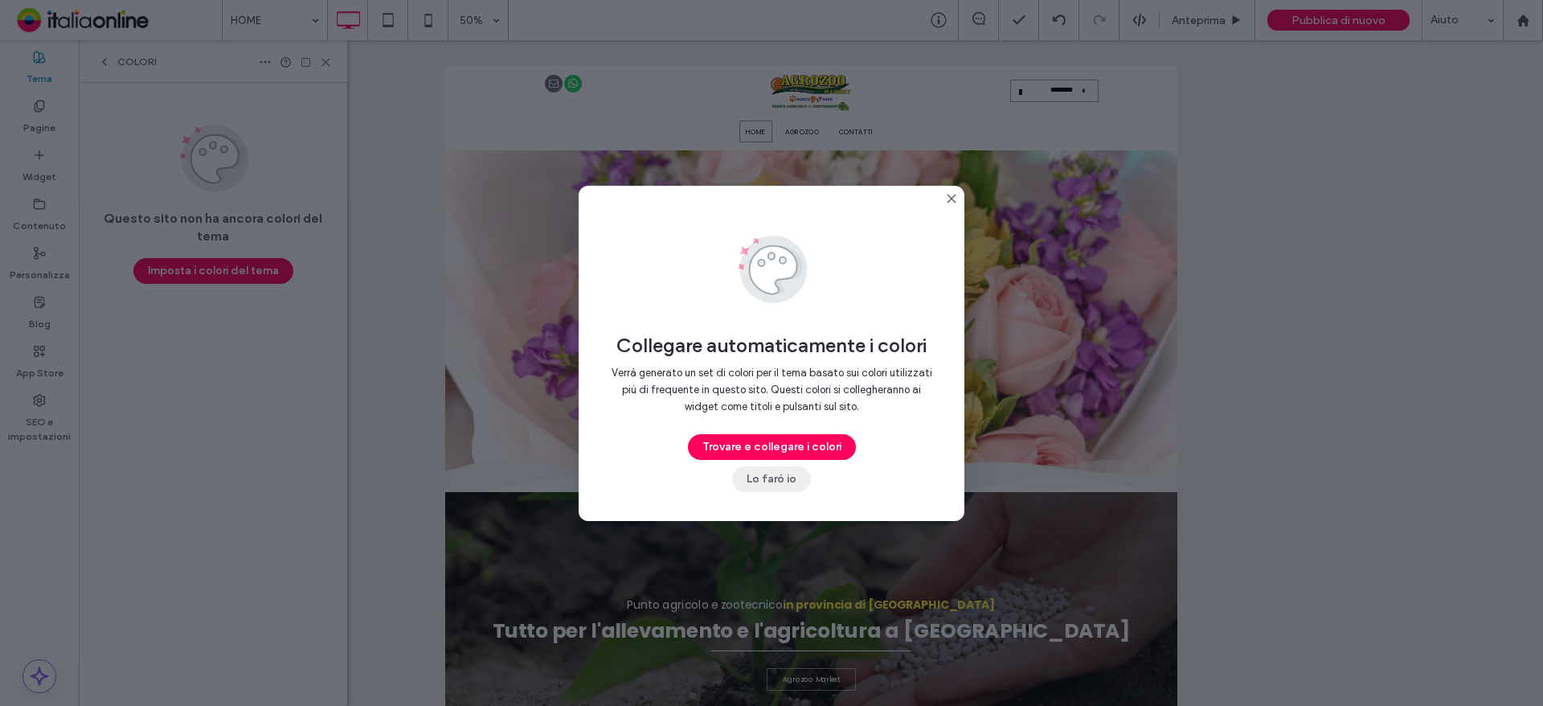
click at [772, 487] on button "Lo farò io" at bounding box center [771, 479] width 79 height 26
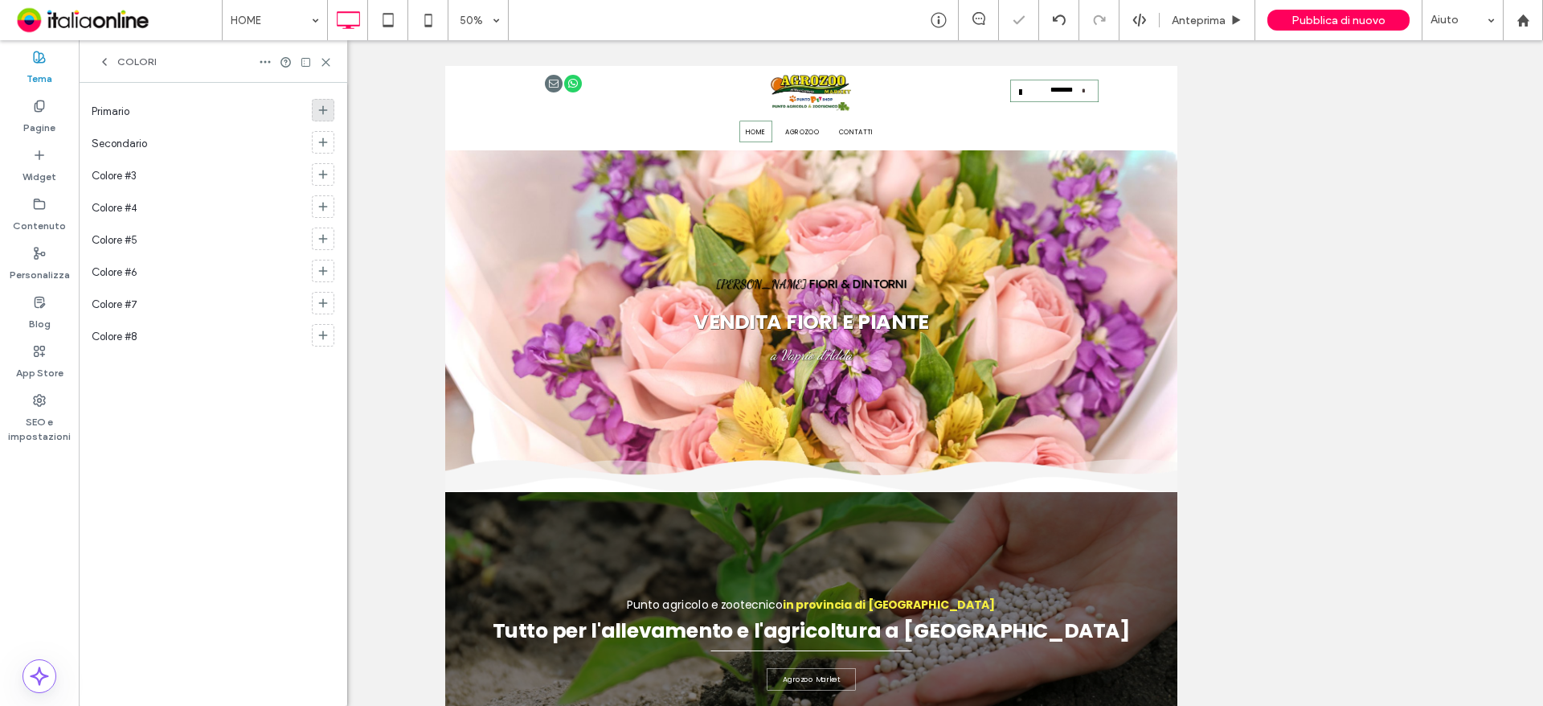
click at [322, 100] on div at bounding box center [323, 110] width 23 height 23
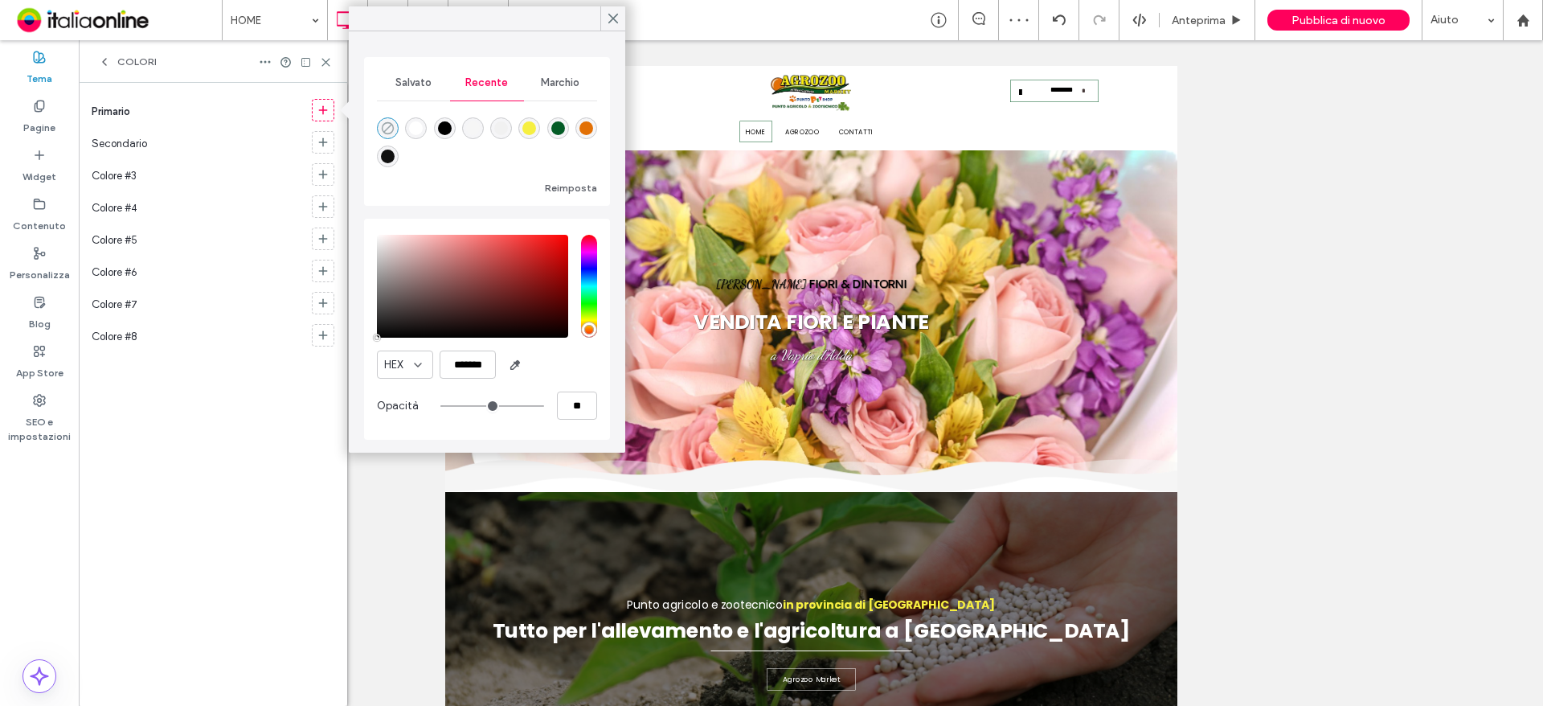
drag, startPoint x: 382, startPoint y: 125, endPoint x: 309, endPoint y: 125, distance: 73.1
click at [382, 125] on icon "rgba(0, 0, 0, 0)" at bounding box center [388, 128] width 14 height 14
click at [325, 139] on icon at bounding box center [323, 142] width 13 height 13
drag, startPoint x: 418, startPoint y: 129, endPoint x: 354, endPoint y: 153, distance: 68.4
click at [418, 129] on div "rgba(255, 255, 255, 1)" at bounding box center [416, 128] width 14 height 14
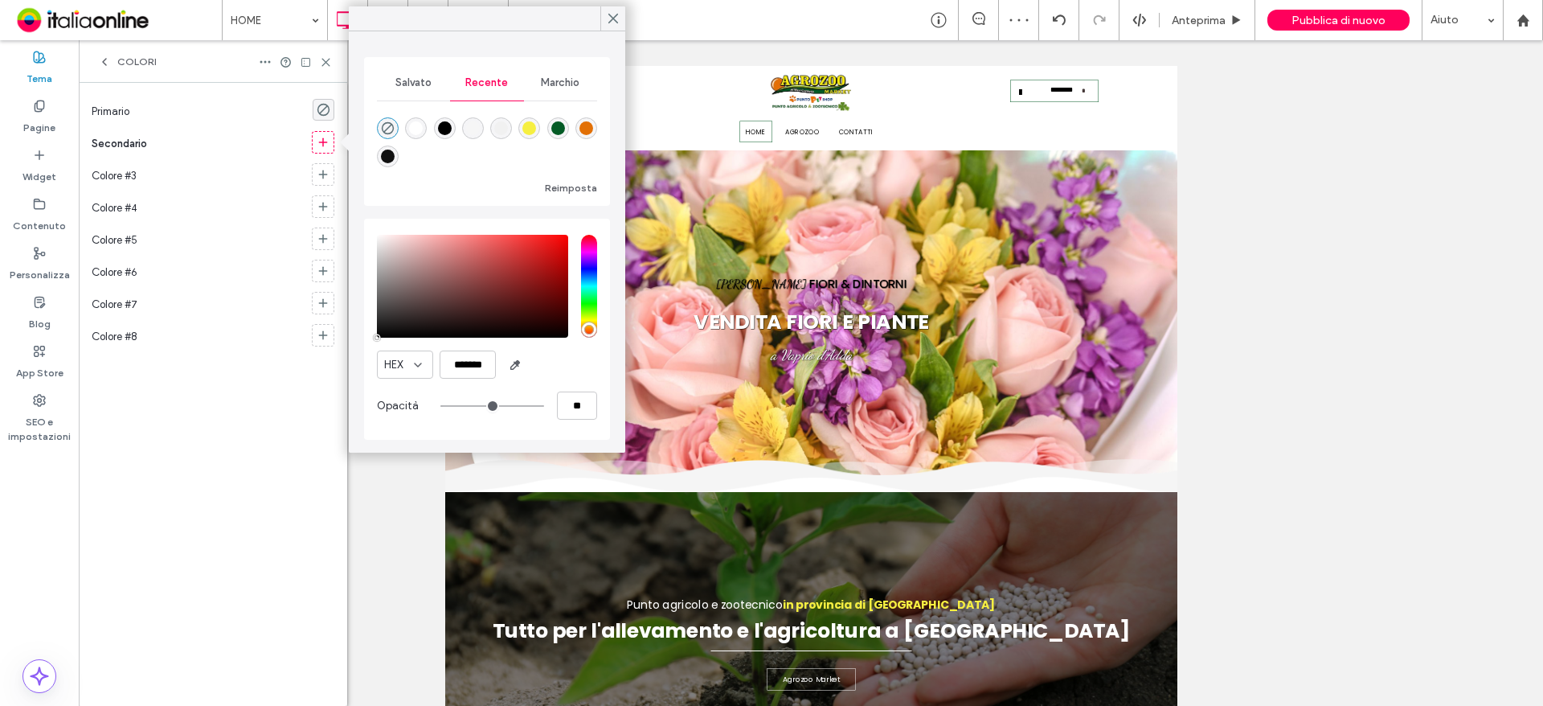
type input "*******"
type input "***"
type input "****"
click at [317, 153] on div at bounding box center [324, 142] width 22 height 28
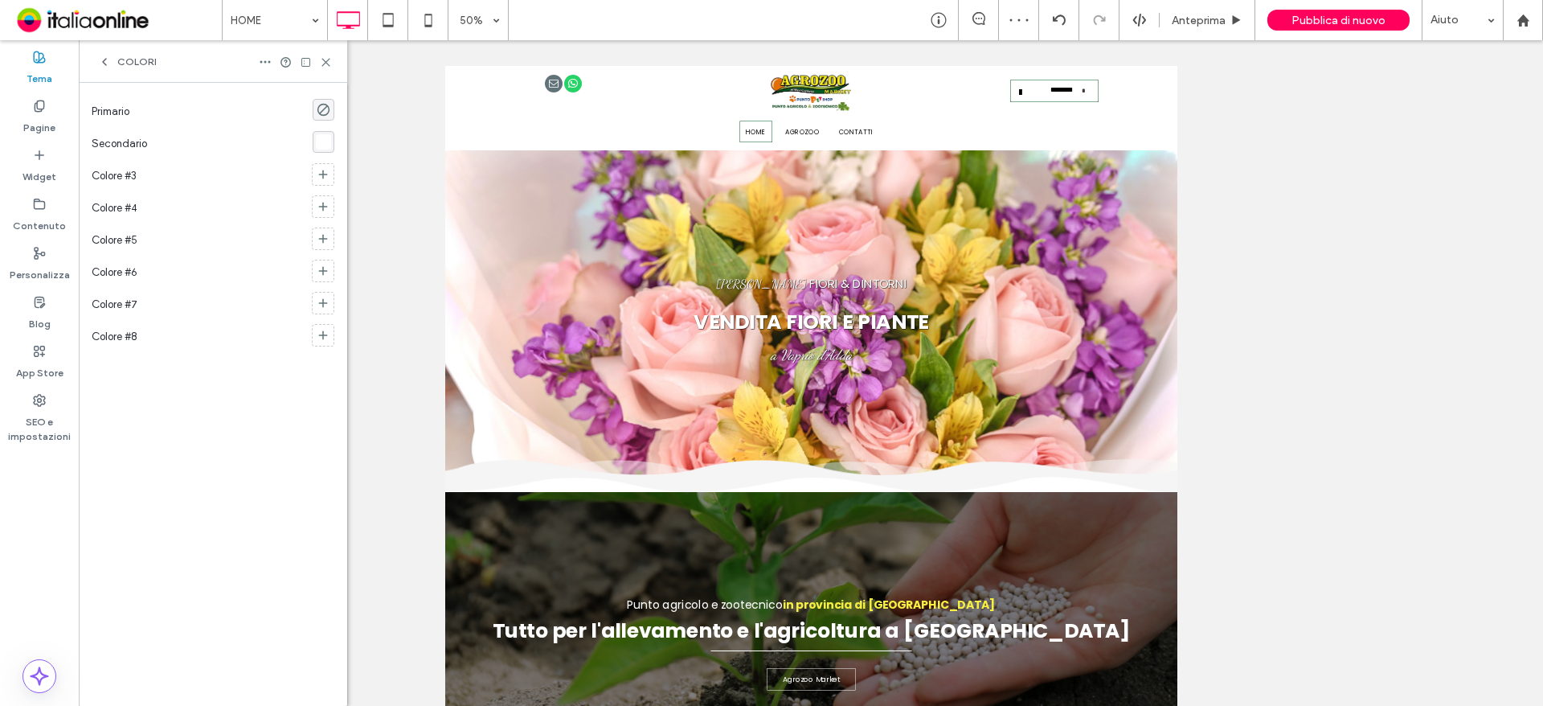
drag, startPoint x: 323, startPoint y: 168, endPoint x: 341, endPoint y: 169, distance: 17.7
click at [323, 168] on icon at bounding box center [323, 174] width 13 height 13
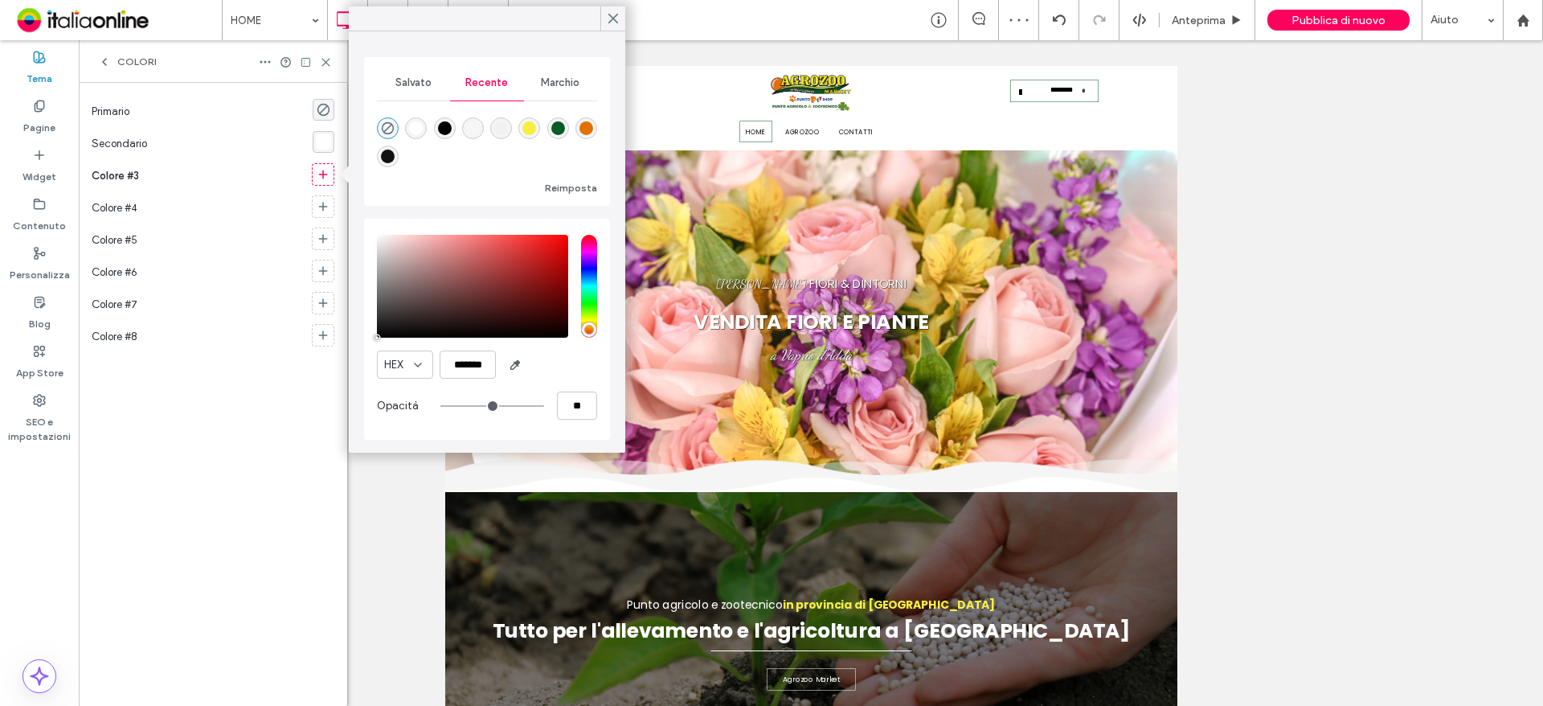
click at [438, 129] on div "rgba(0, 0, 0, 1)" at bounding box center [445, 128] width 14 height 14
type input "***"
type input "****"
click at [318, 200] on icon at bounding box center [323, 206] width 13 height 13
type input "**"
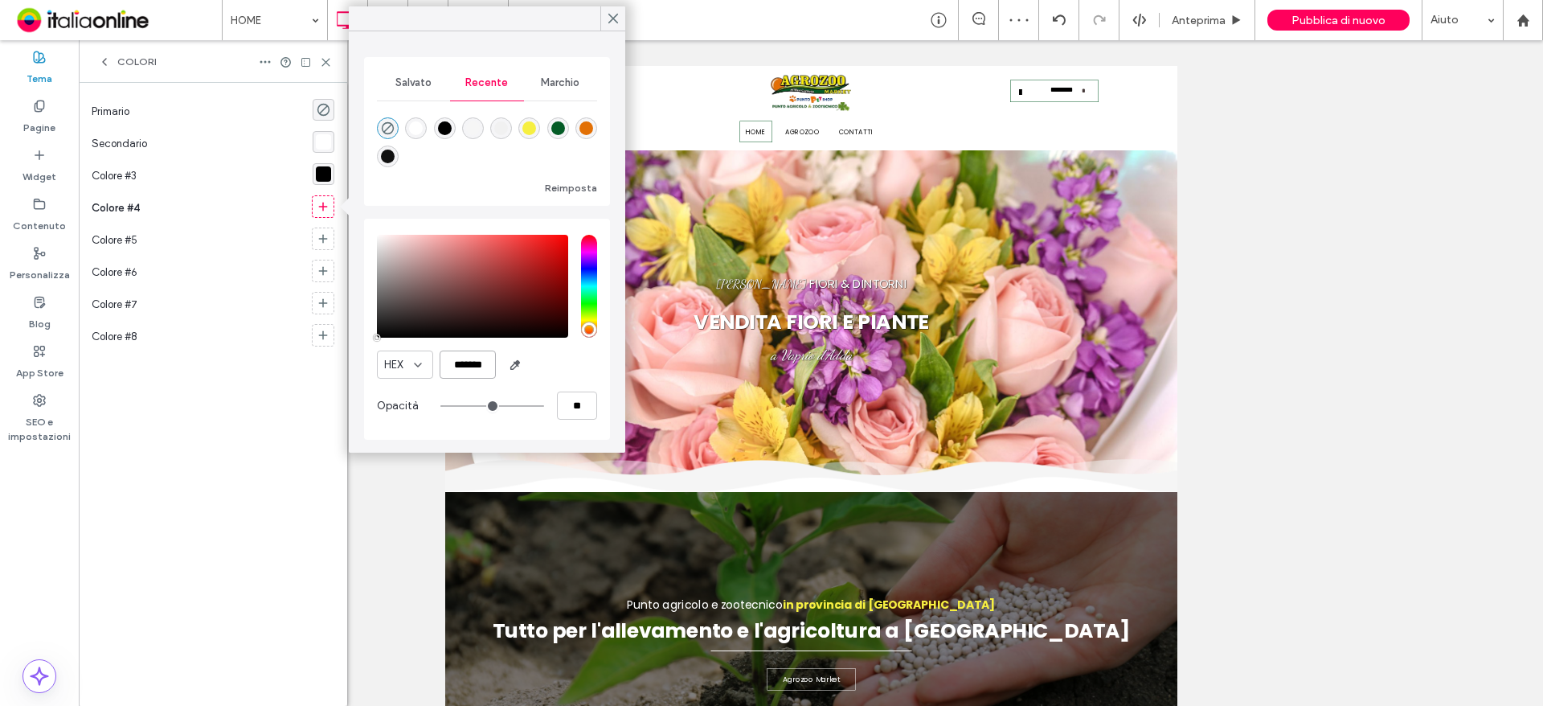
scroll to position [0, 4]
drag, startPoint x: 446, startPoint y: 356, endPoint x: 495, endPoint y: 365, distance: 49.8
click at [495, 365] on input "*******" at bounding box center [468, 364] width 56 height 28
paste input "color picker textbox"
type input "*******"
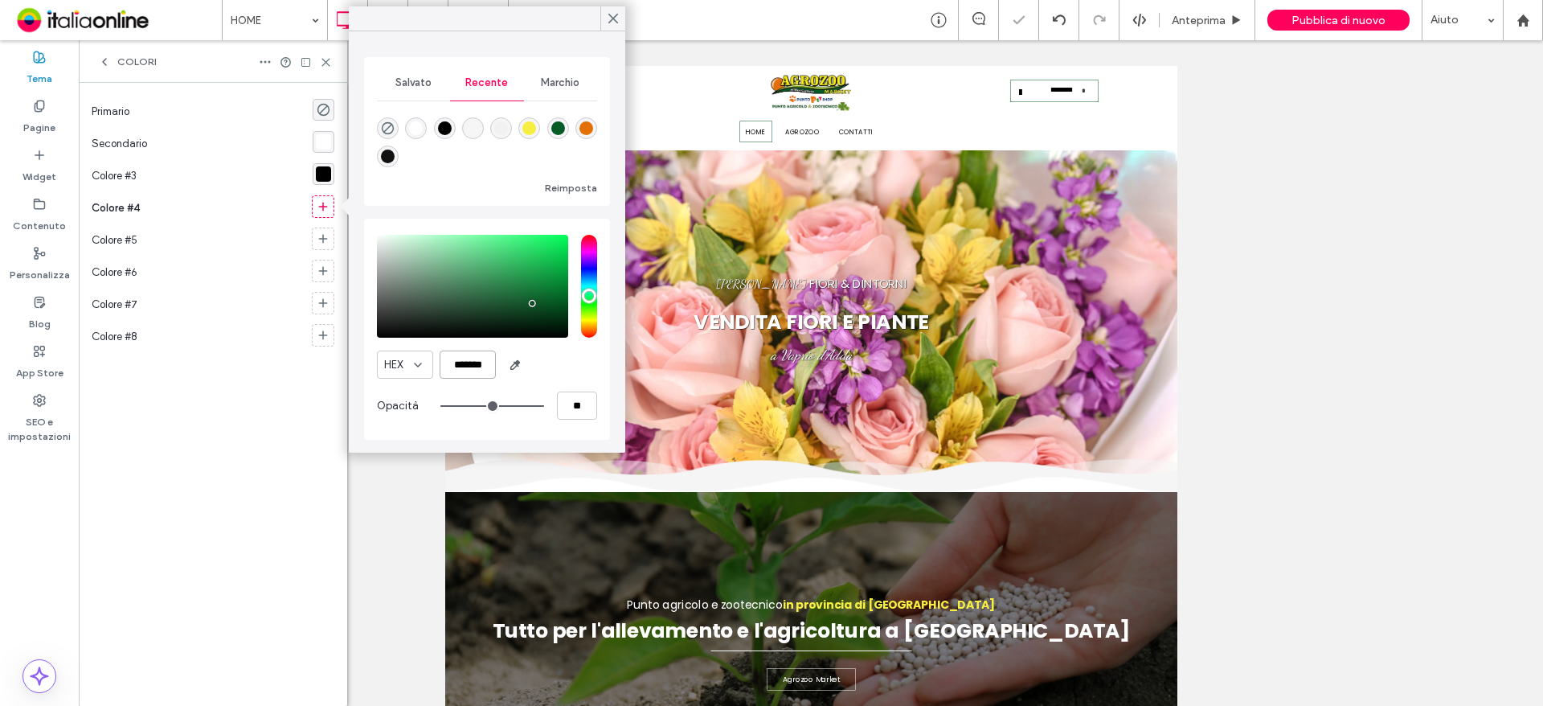
type input "***"
type input "****"
type input "*******"
click at [324, 239] on icon at bounding box center [323, 238] width 13 height 13
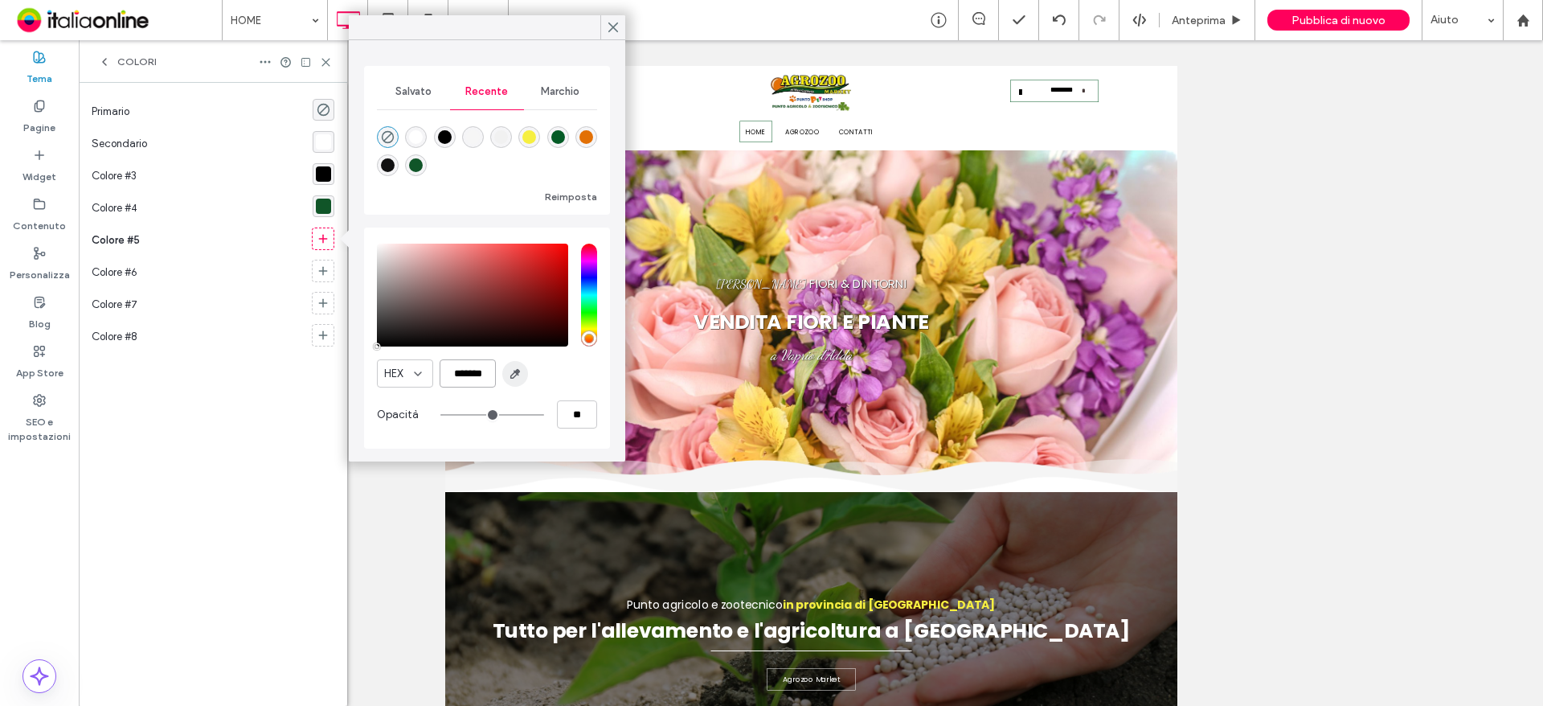
scroll to position [0, 4]
drag, startPoint x: 445, startPoint y: 370, endPoint x: 522, endPoint y: 381, distance: 77.8
click at [522, 381] on div "HEX *******" at bounding box center [487, 373] width 220 height 28
paste input "color picker textbox"
type input "*******"
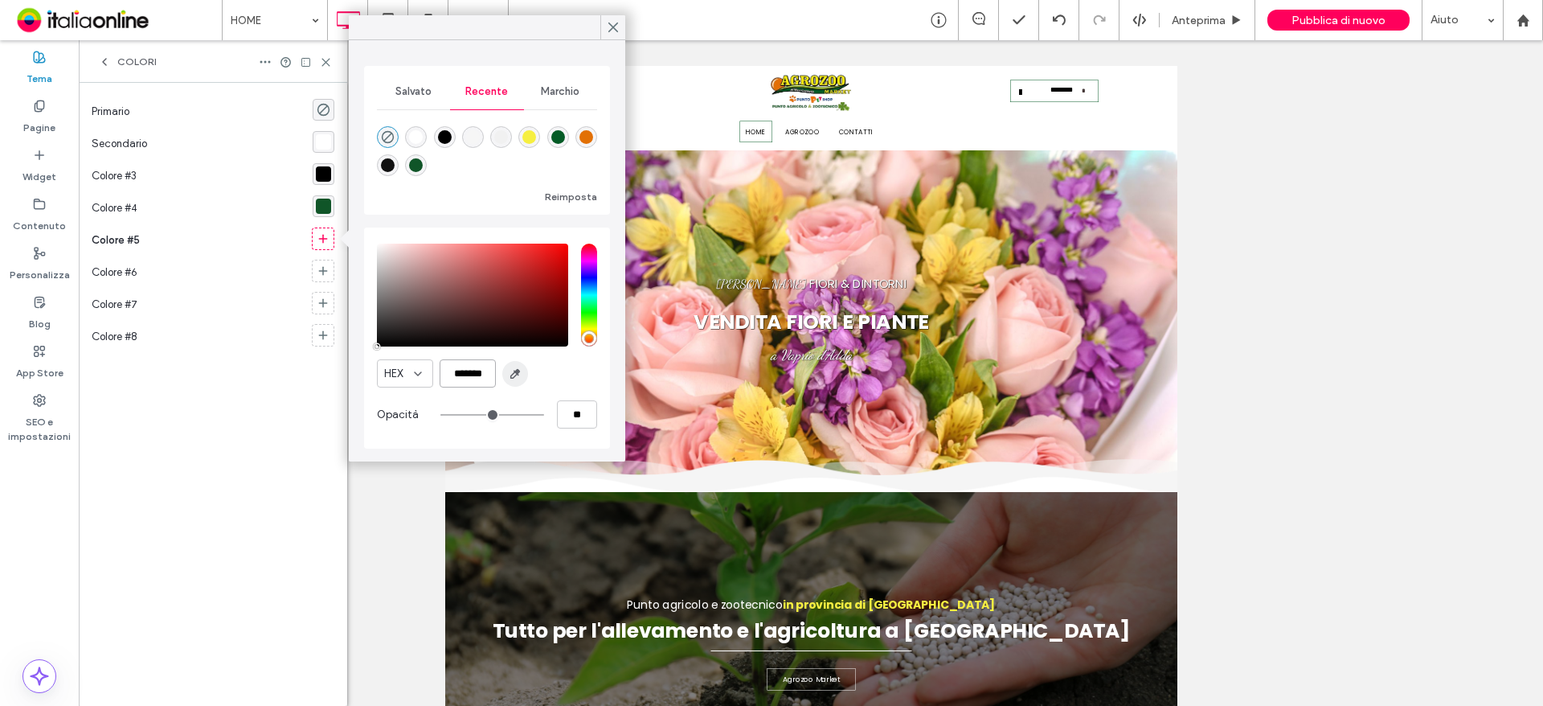
type input "***"
type input "****"
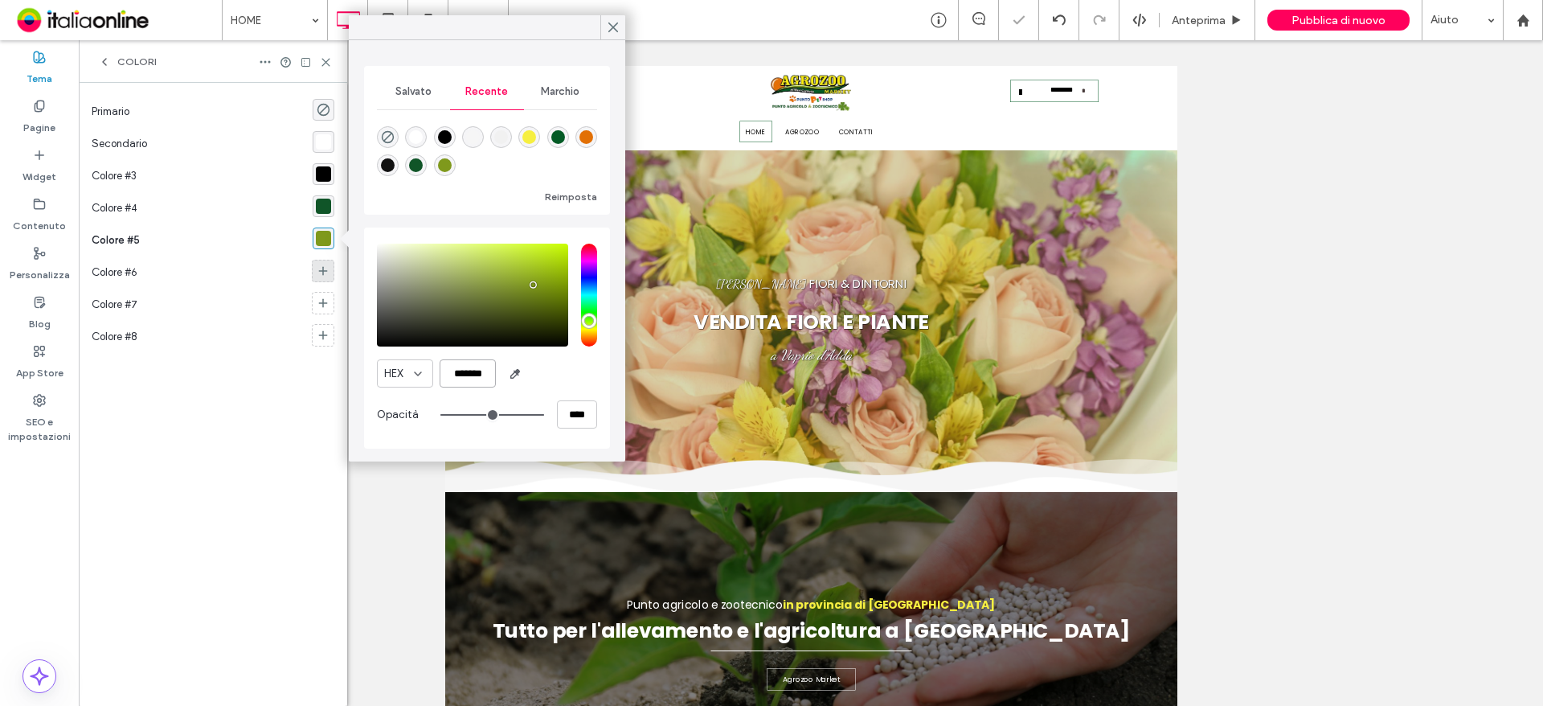
type input "*******"
click at [329, 272] on icon at bounding box center [323, 270] width 13 height 13
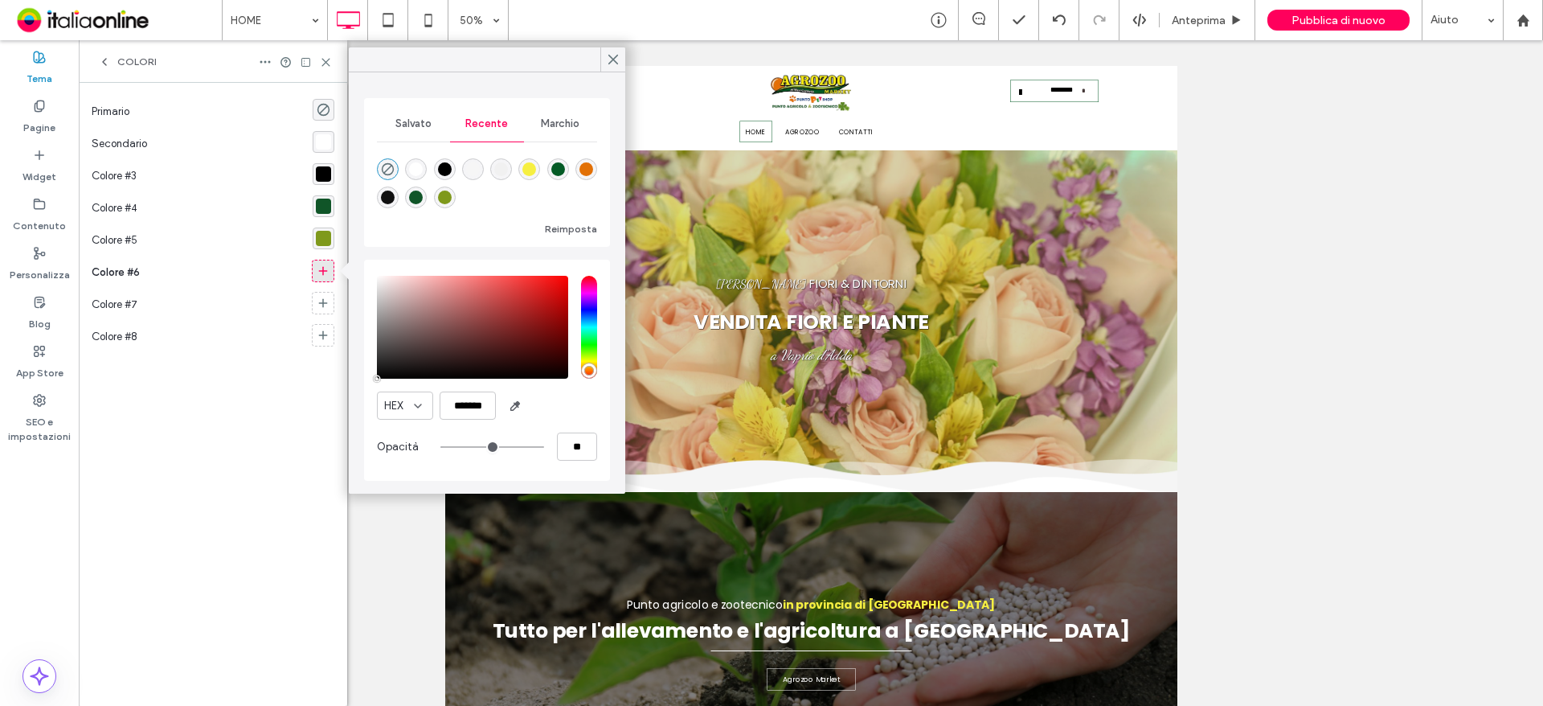
click at [321, 276] on icon at bounding box center [323, 270] width 13 height 13
drag, startPoint x: 440, startPoint y: 403, endPoint x: 537, endPoint y: 417, distance: 98.3
click at [537, 417] on div "HEX *******" at bounding box center [487, 405] width 220 height 28
paste input "color picker textbox"
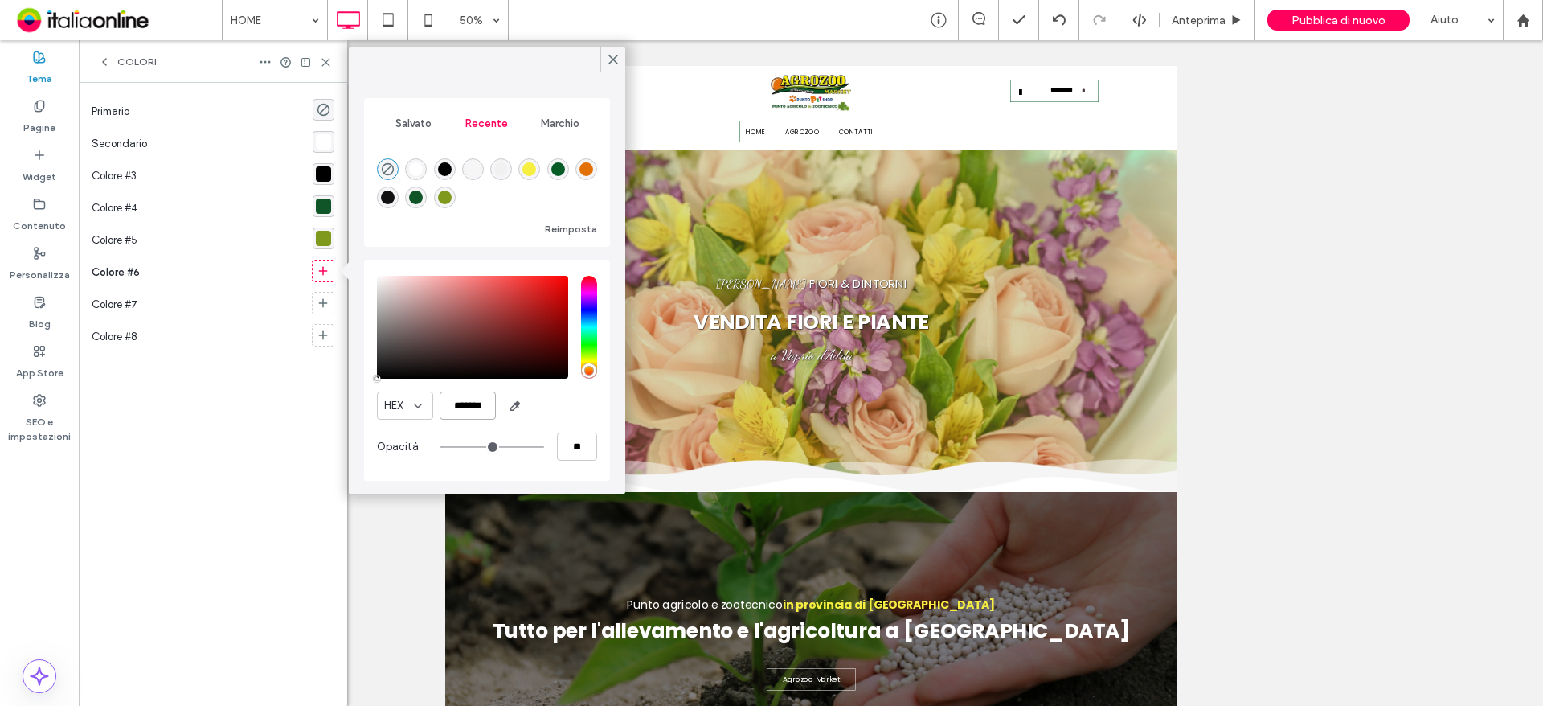
type input "*******"
type input "***"
type input "****"
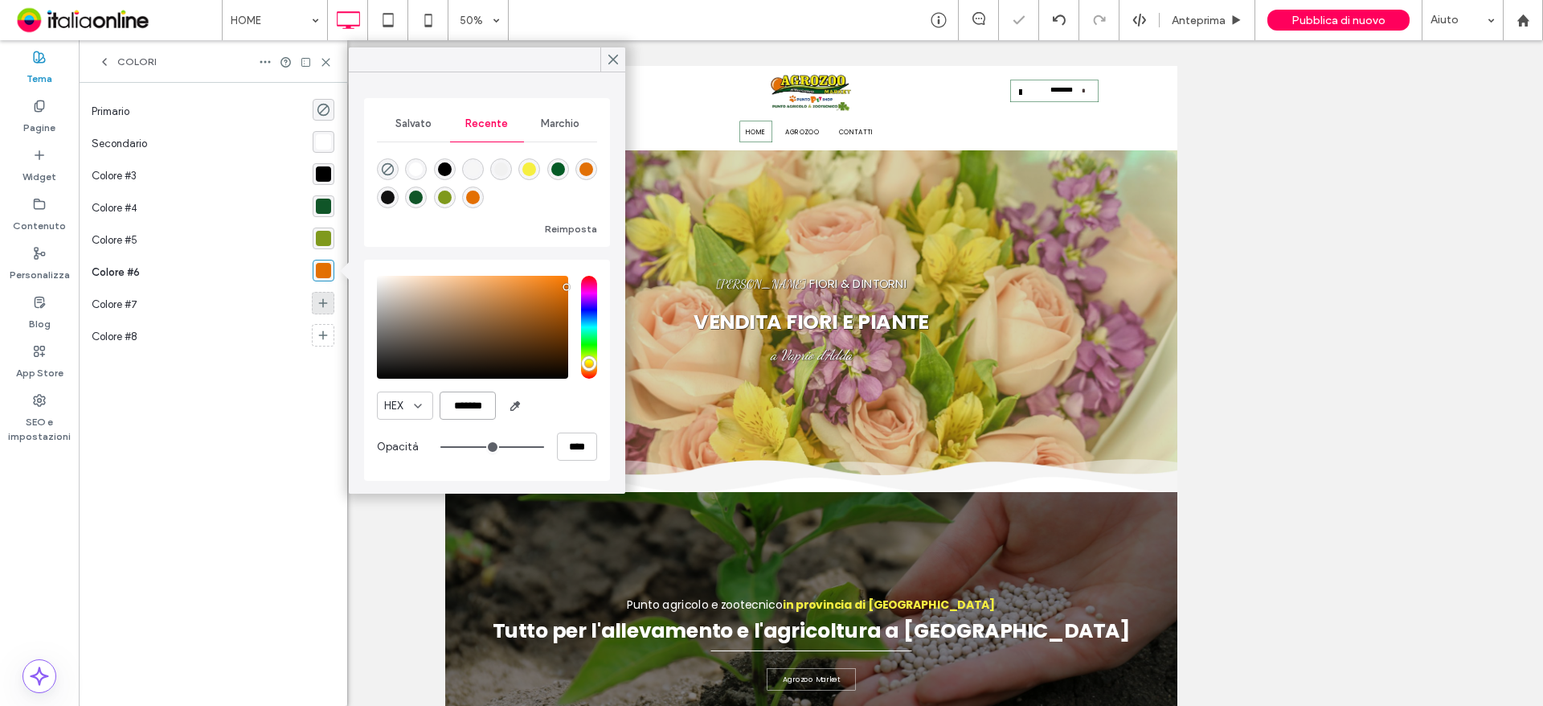
type input "*******"
click at [325, 305] on icon at bounding box center [323, 303] width 13 height 13
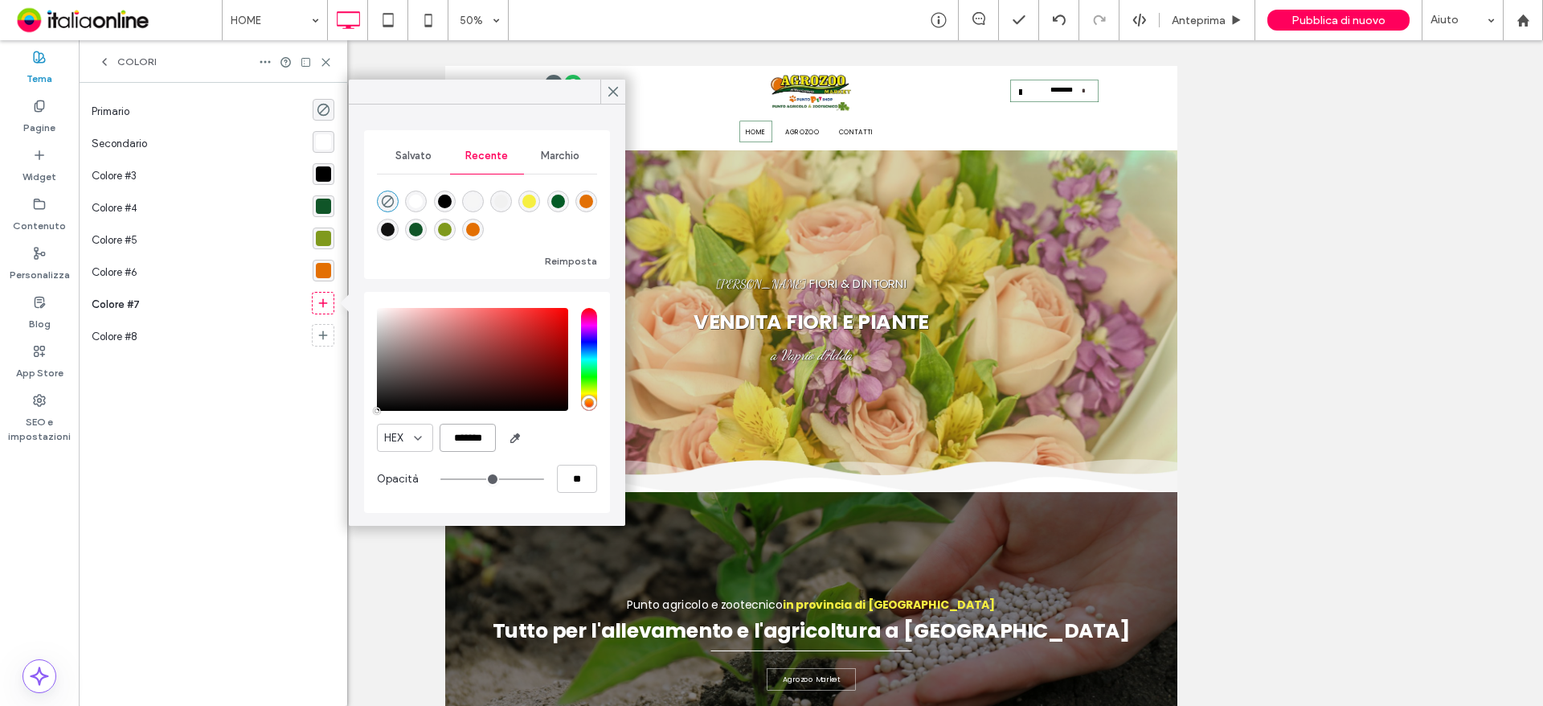
drag, startPoint x: 491, startPoint y: 432, endPoint x: 409, endPoint y: 433, distance: 82.0
click at [409, 433] on div "HEX *******" at bounding box center [487, 437] width 220 height 28
paste input "color picker textbox"
type input "*******"
type input "***"
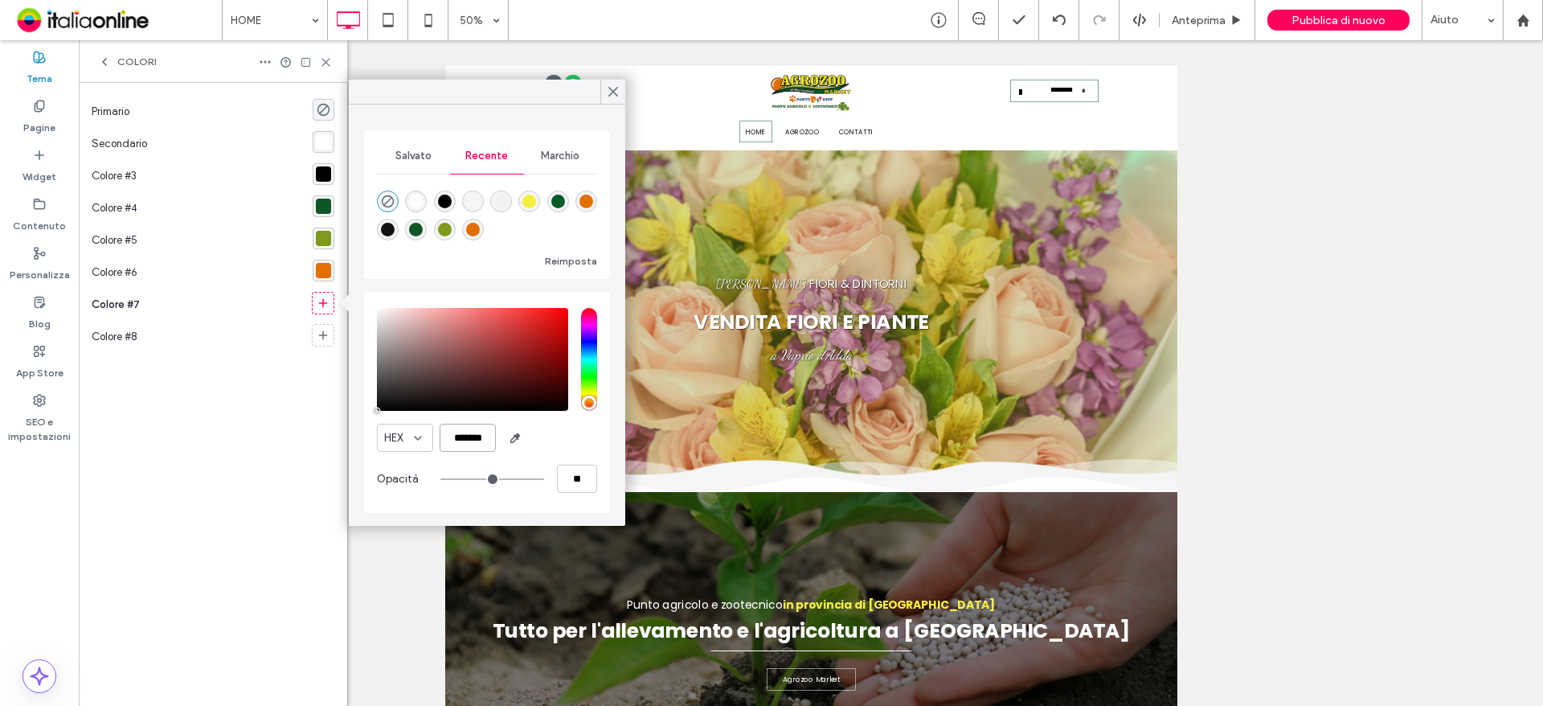
type input "****"
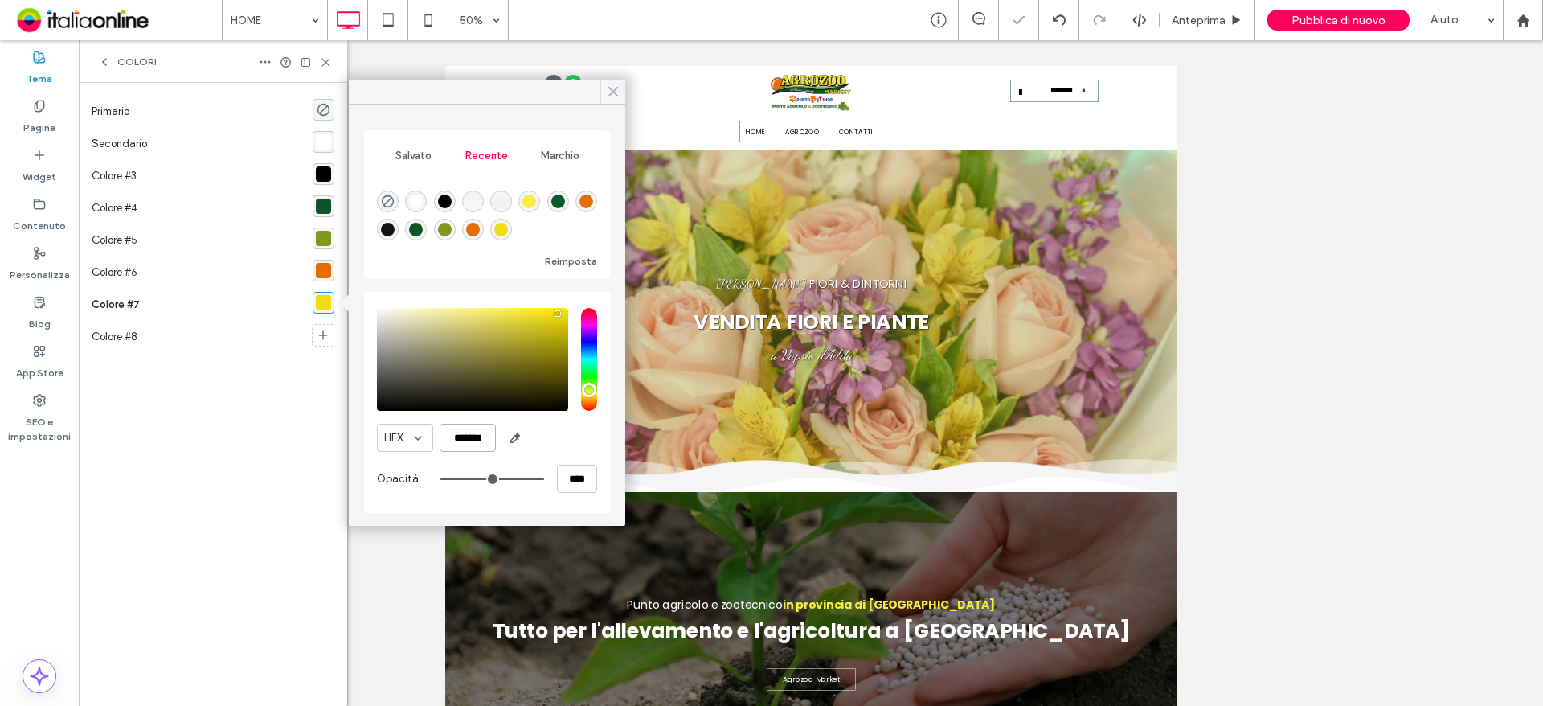
type input "*******"
click at [619, 85] on icon at bounding box center [613, 91] width 14 height 14
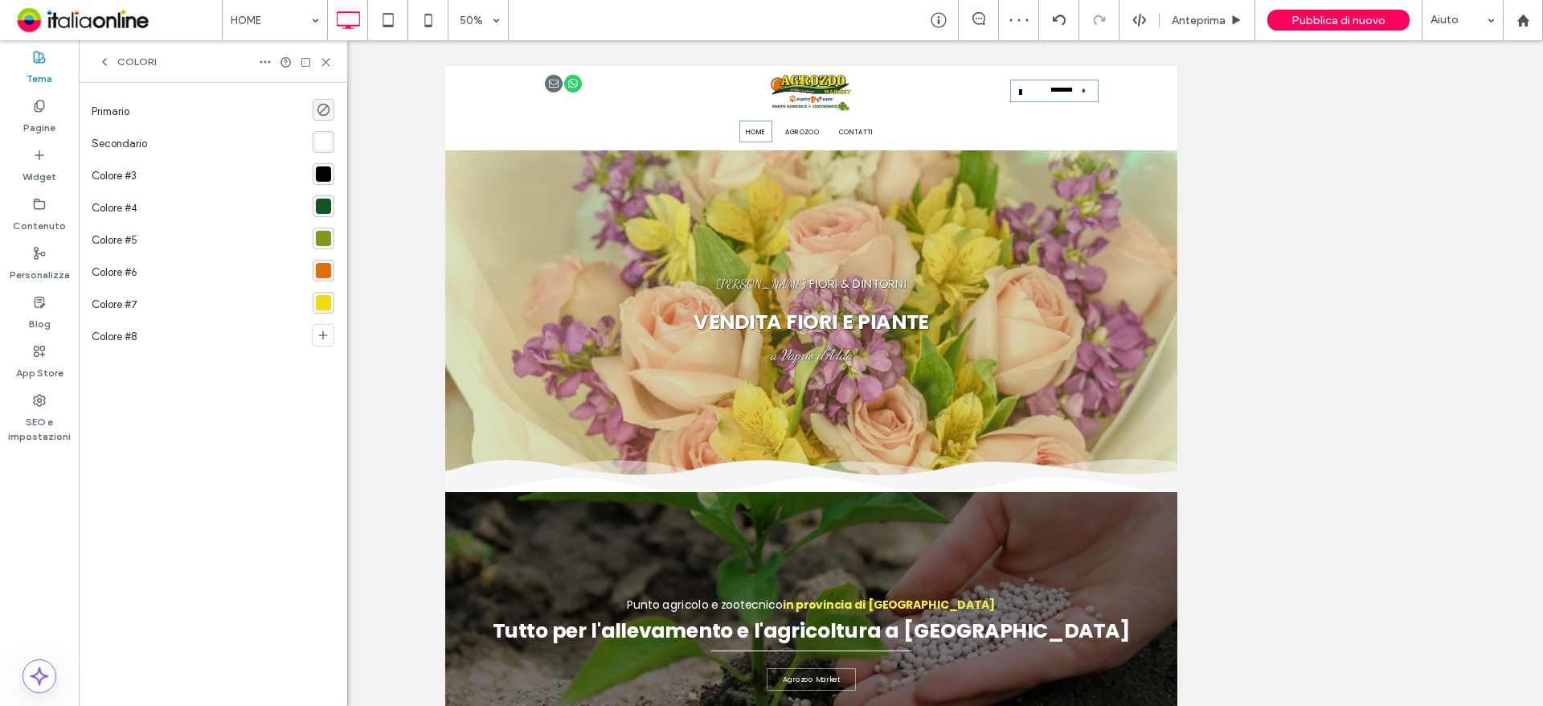
click at [325, 58] on icon at bounding box center [326, 62] width 12 height 12
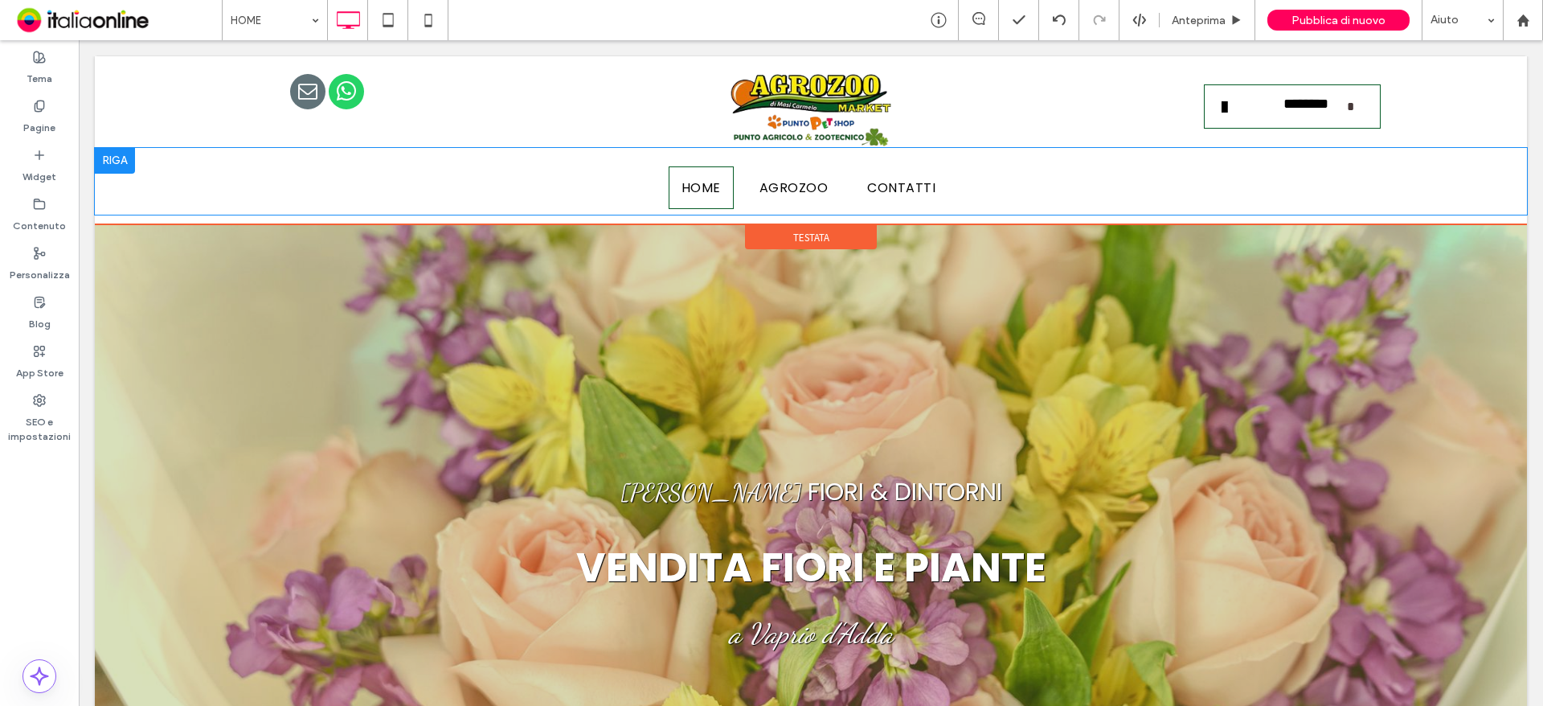
click at [110, 156] on div at bounding box center [115, 161] width 40 height 26
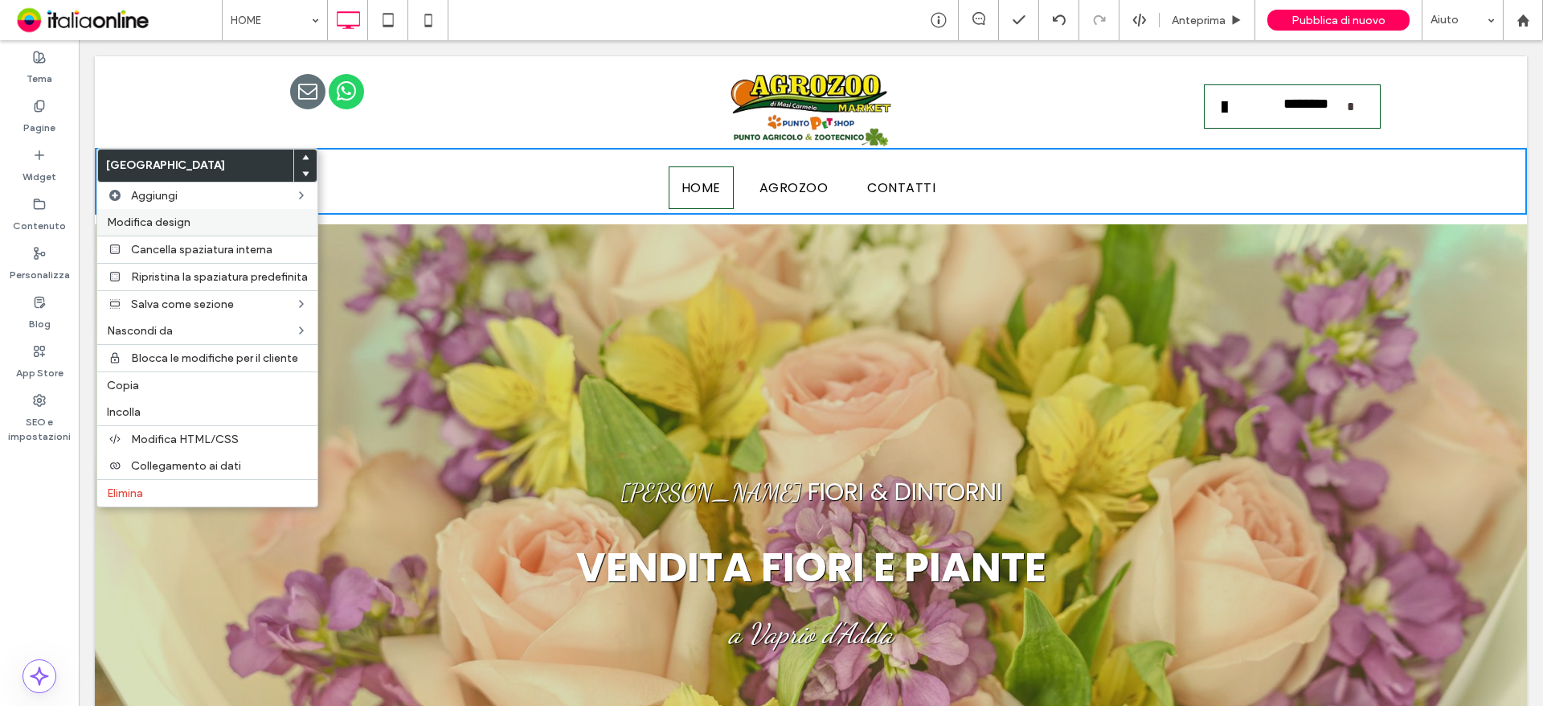
click at [149, 221] on span "Modifica design" at bounding box center [149, 222] width 84 height 14
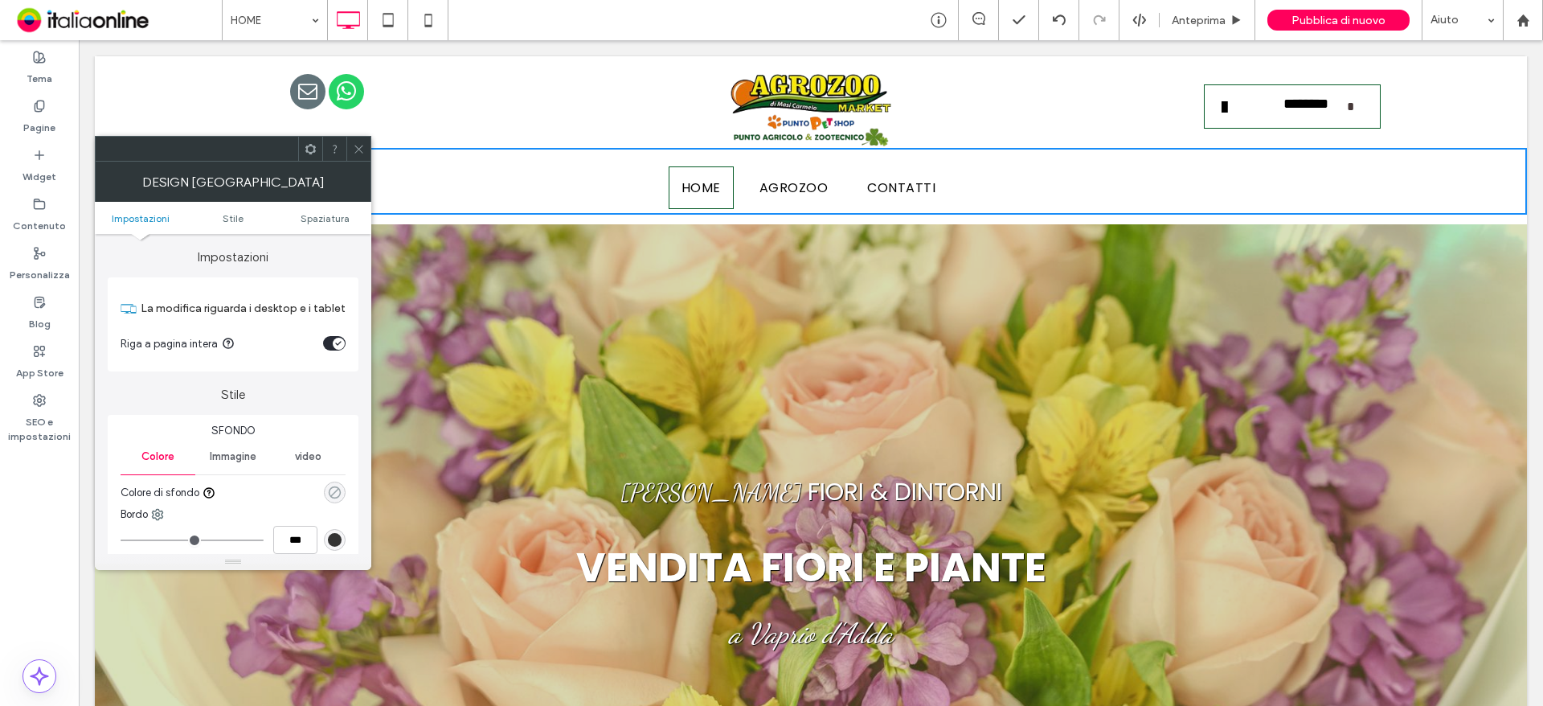
click at [336, 492] on use "rgba(0, 0, 0, 0)" at bounding box center [335, 492] width 12 height 12
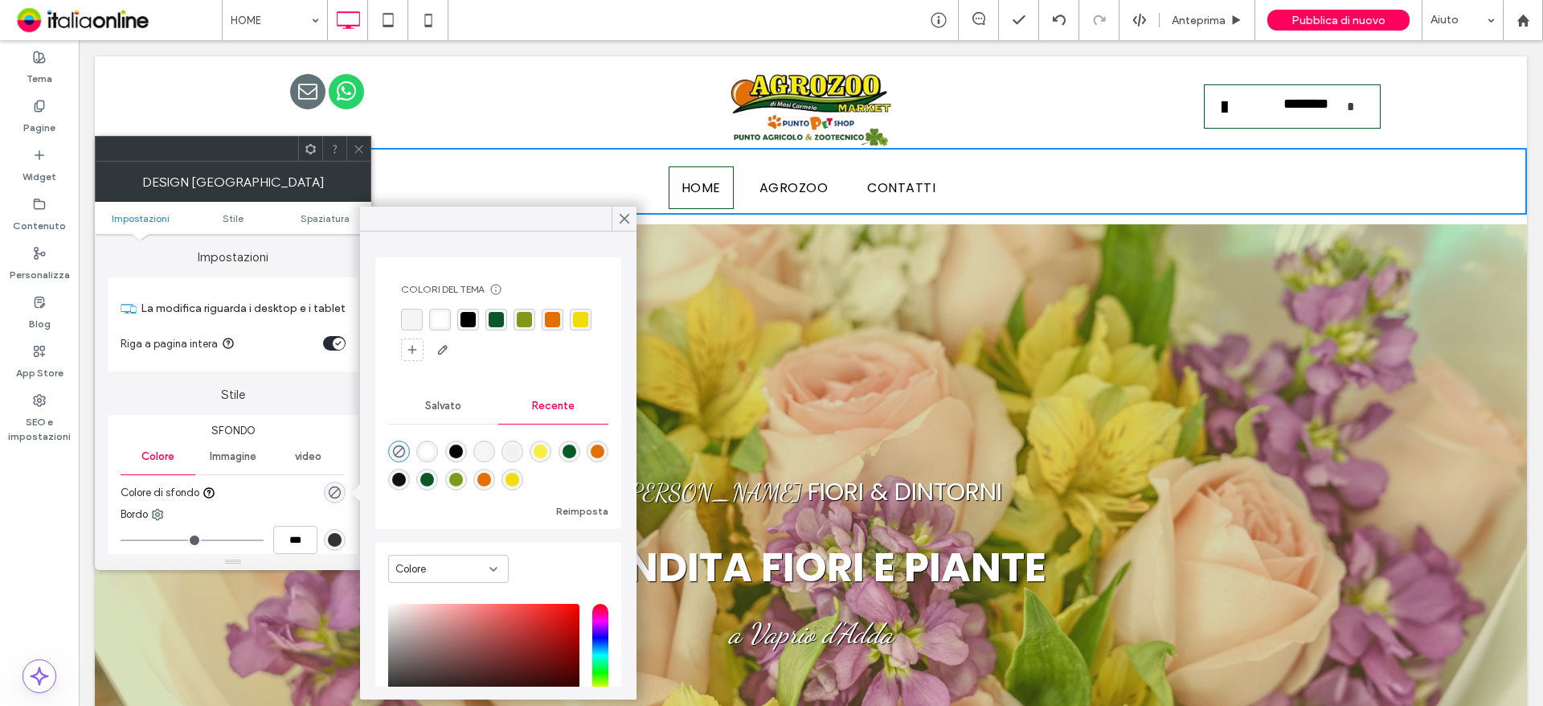
click at [496, 317] on div "rgba(16, 85, 40, 1)" at bounding box center [496, 319] width 15 height 15
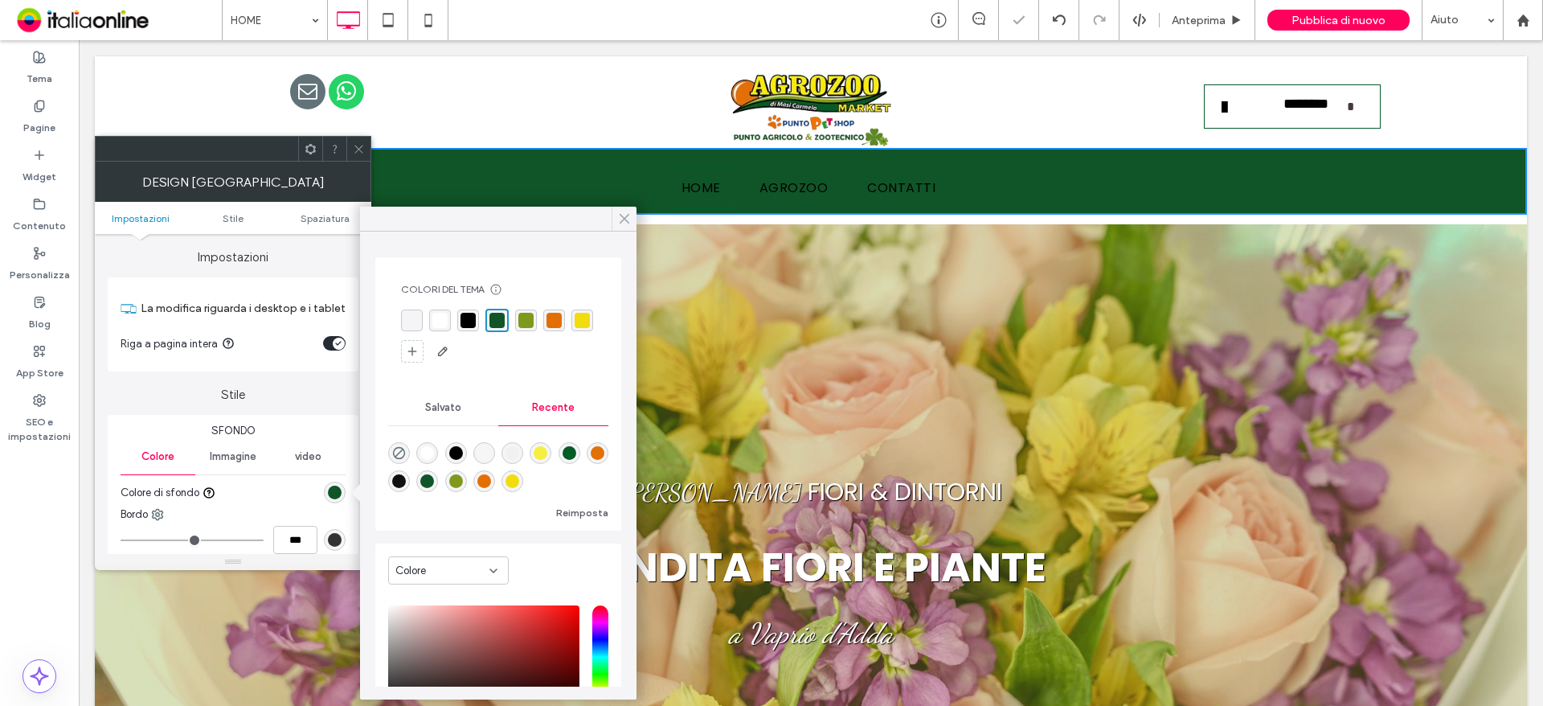
click at [626, 221] on use at bounding box center [624, 219] width 8 height 9
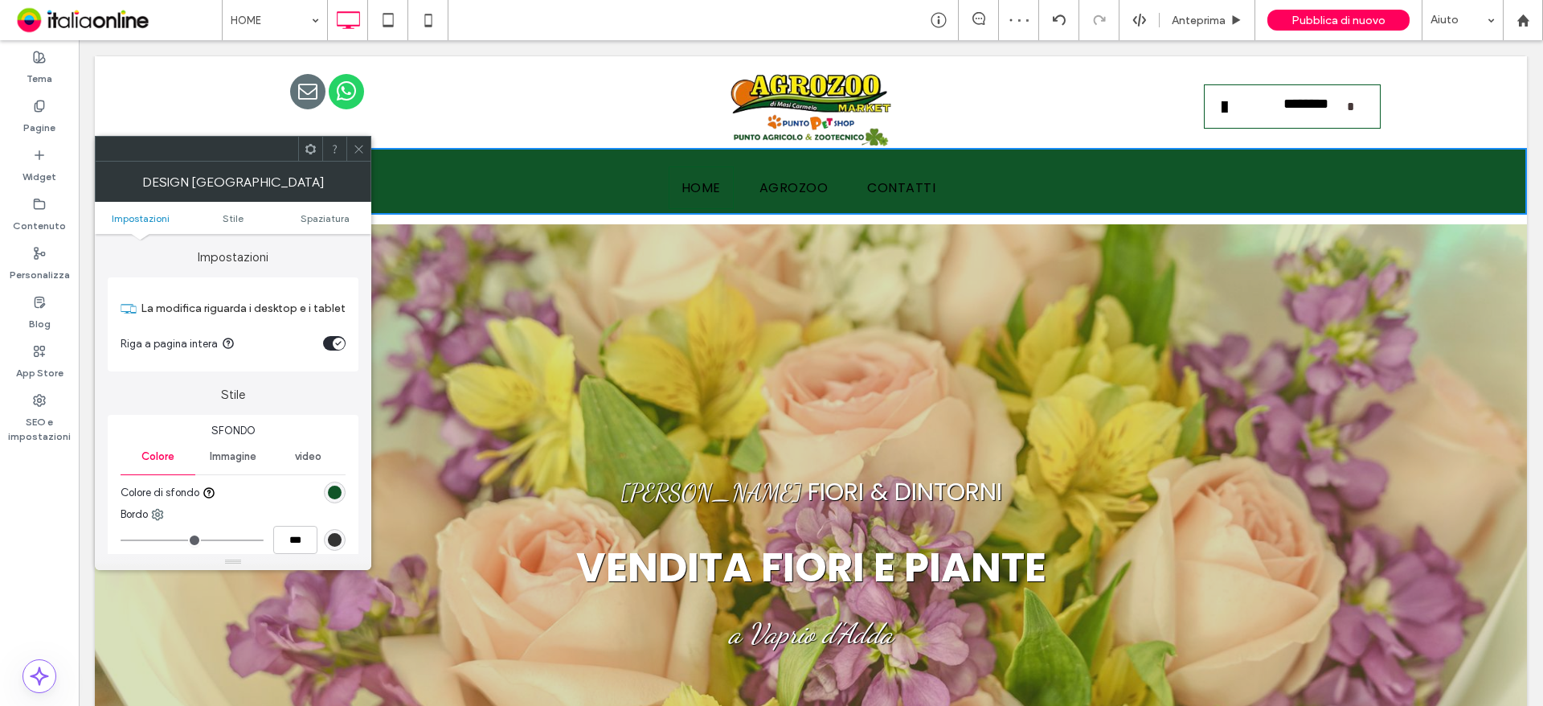
click at [366, 144] on div at bounding box center [358, 149] width 24 height 24
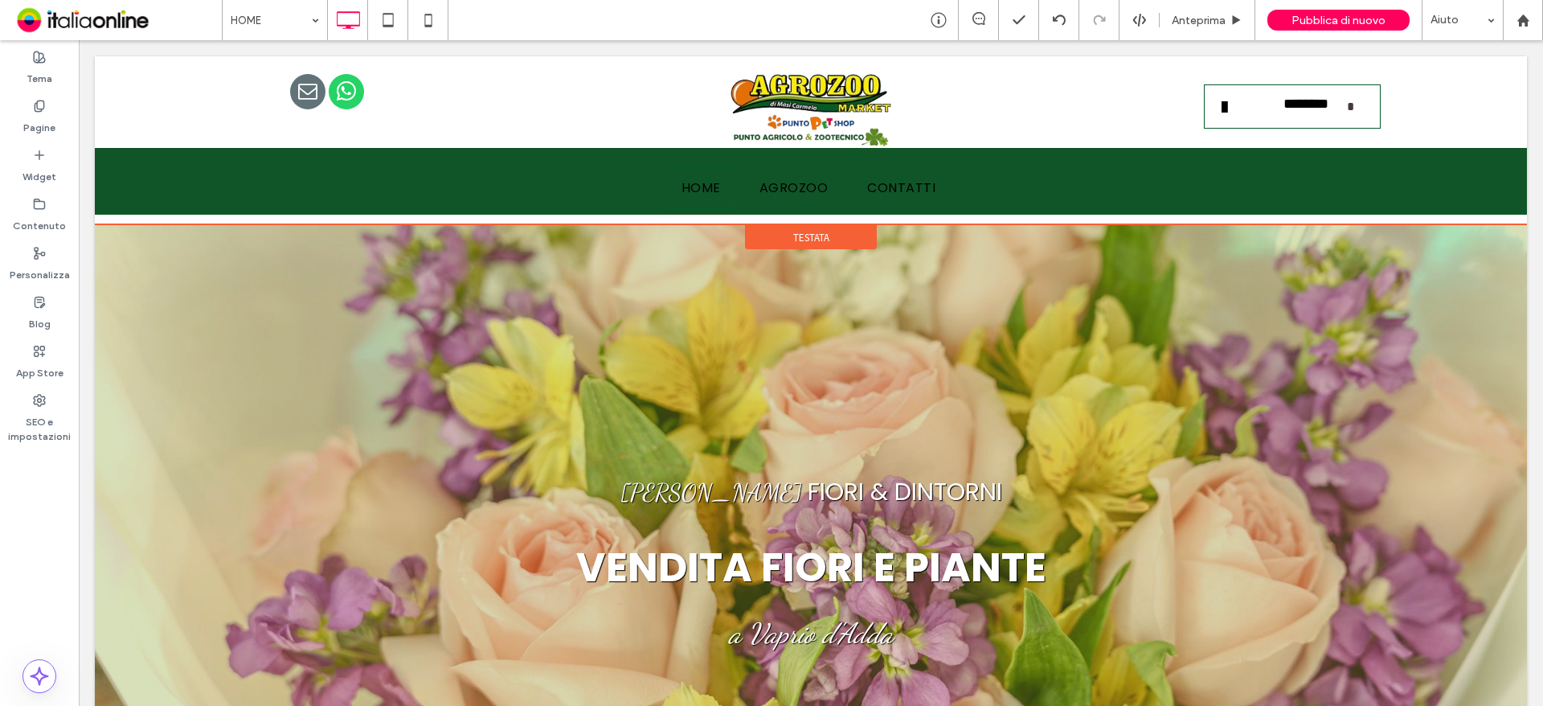
click at [252, 216] on div "**********" at bounding box center [811, 140] width 1432 height 168
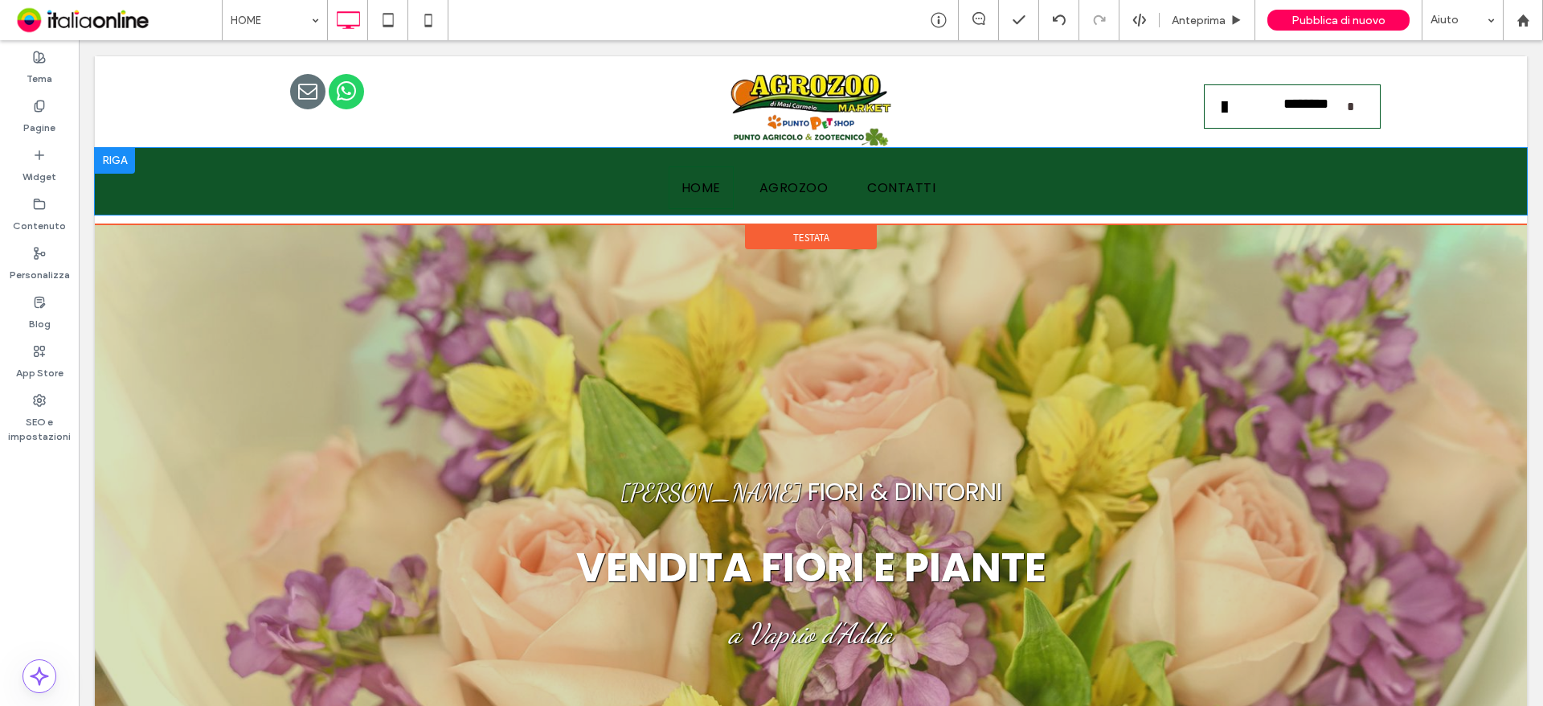
click at [124, 157] on div at bounding box center [115, 161] width 40 height 26
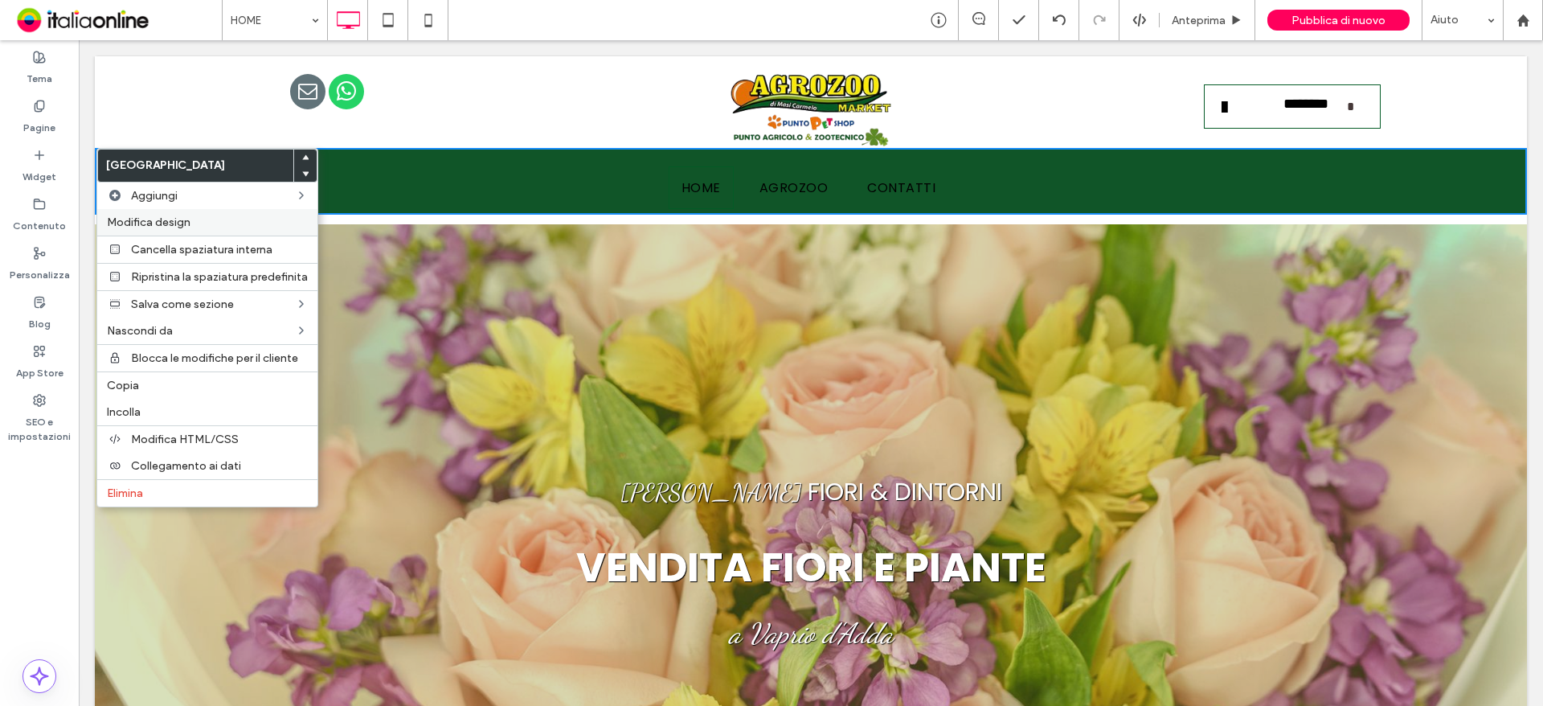
click at [141, 217] on span "Modifica design" at bounding box center [149, 222] width 84 height 14
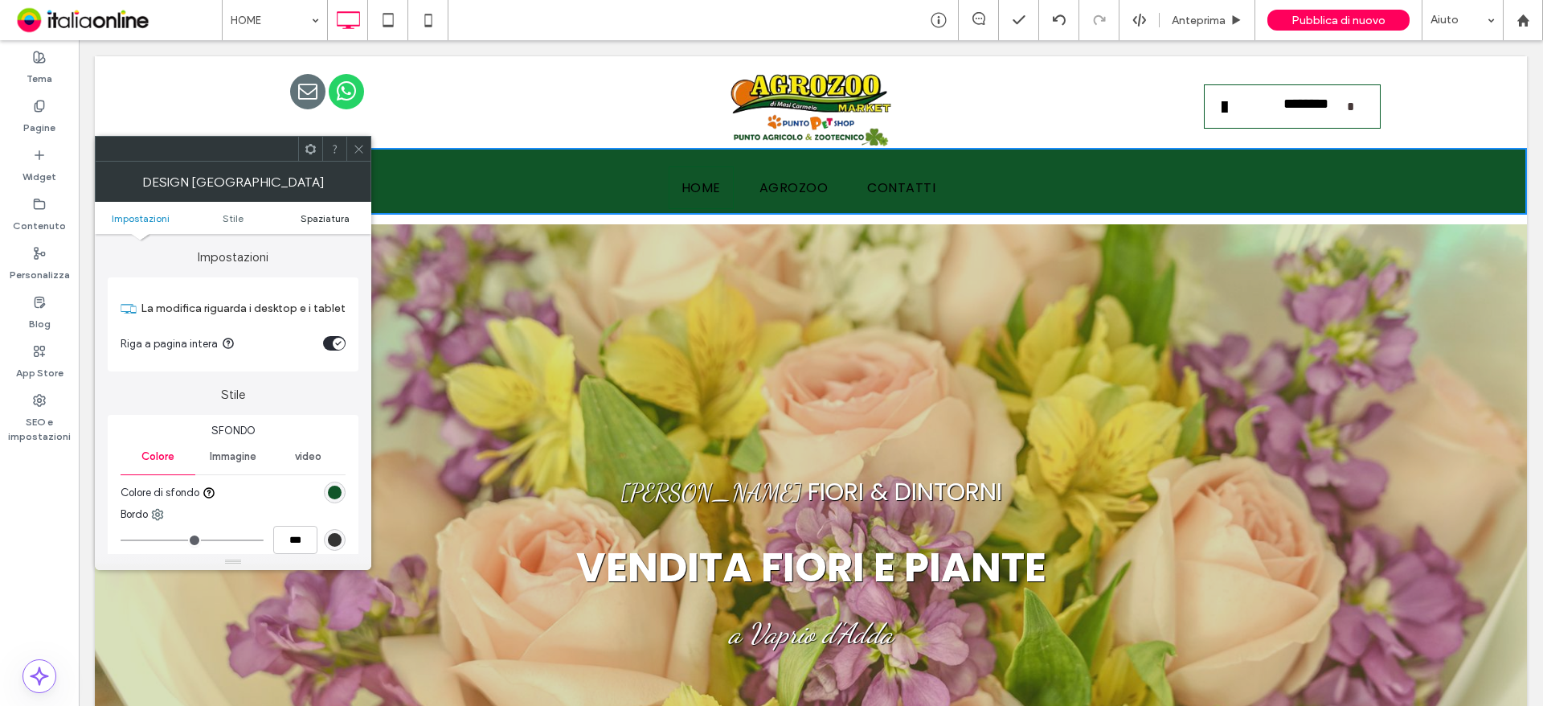
click at [341, 218] on span "Spaziatura" at bounding box center [325, 218] width 49 height 12
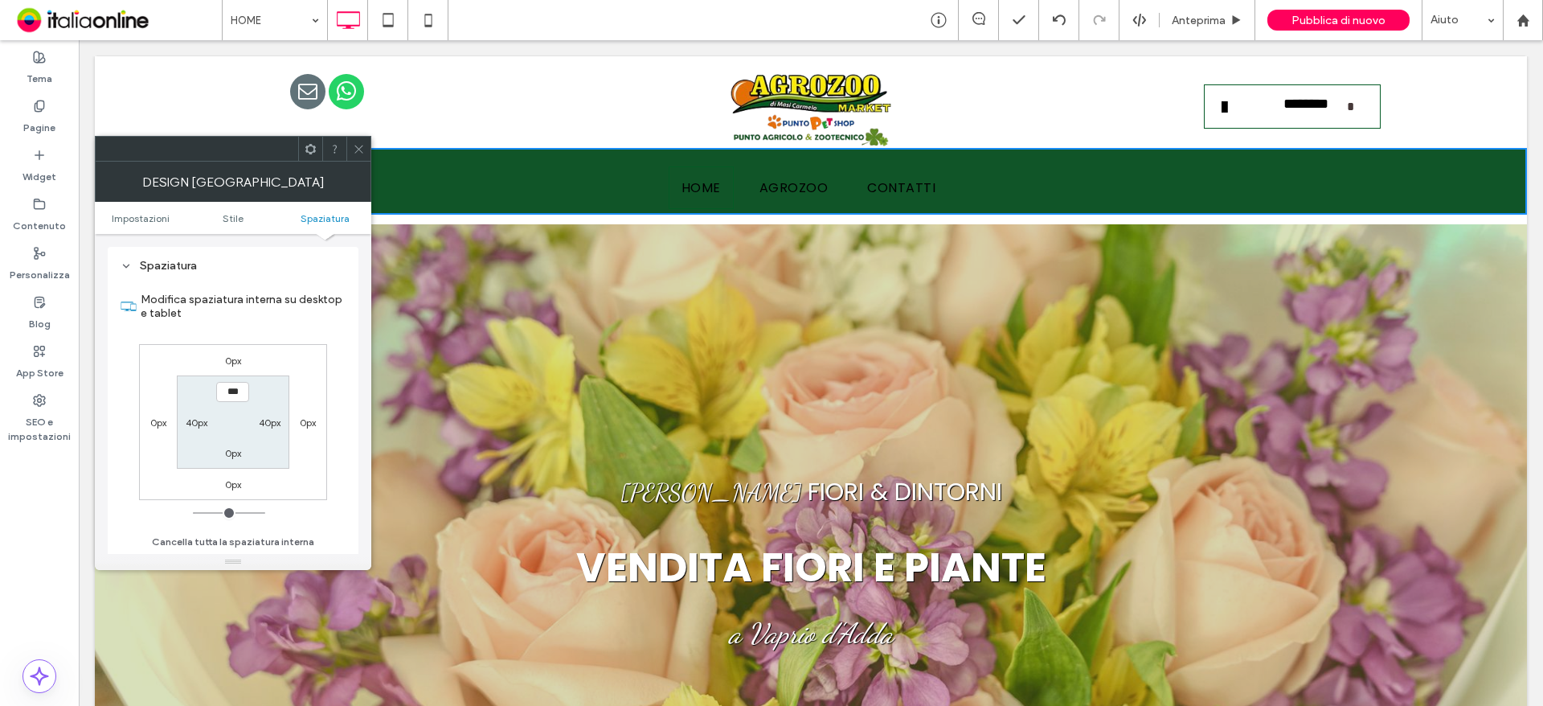
scroll to position [391, 0]
click at [354, 145] on icon at bounding box center [359, 149] width 12 height 12
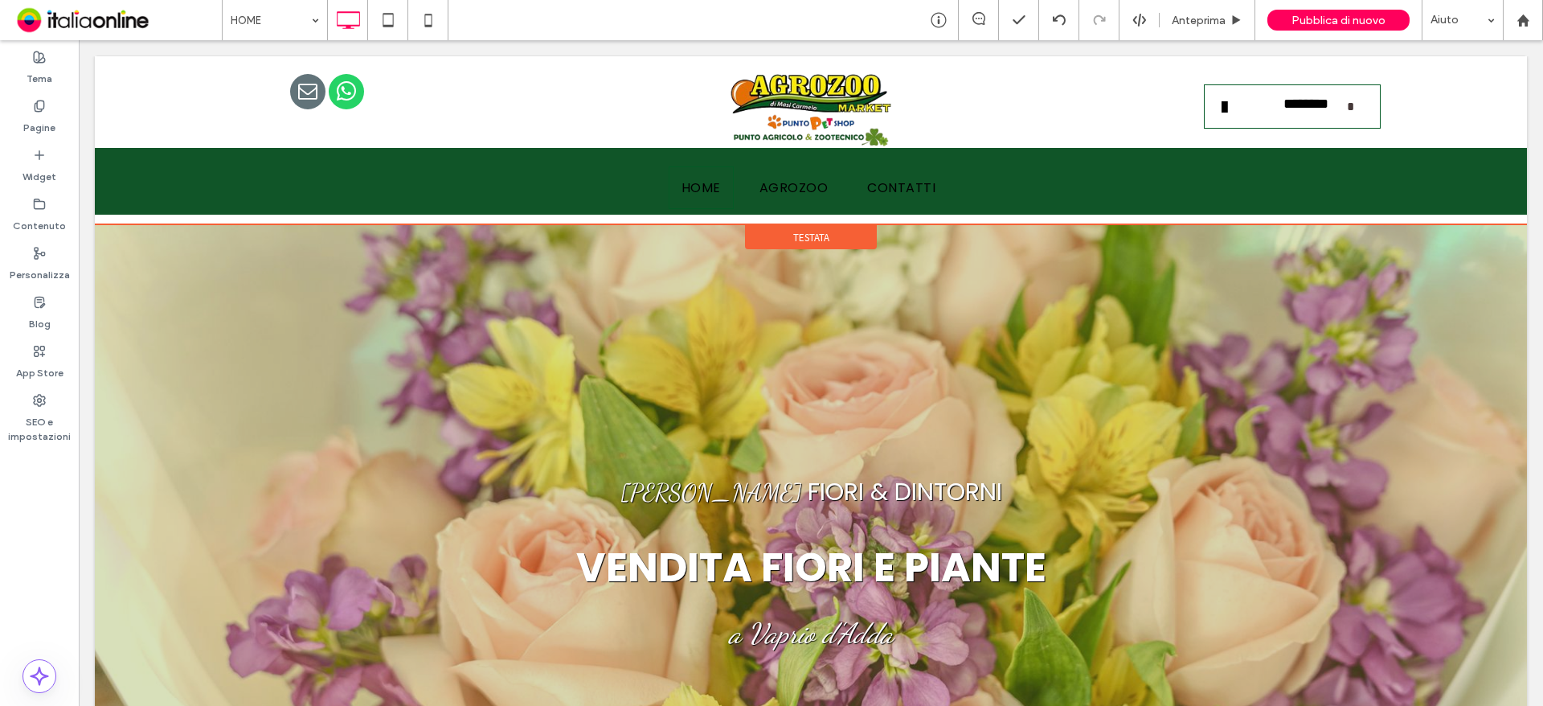
click at [796, 239] on span "Testata" at bounding box center [811, 238] width 36 height 14
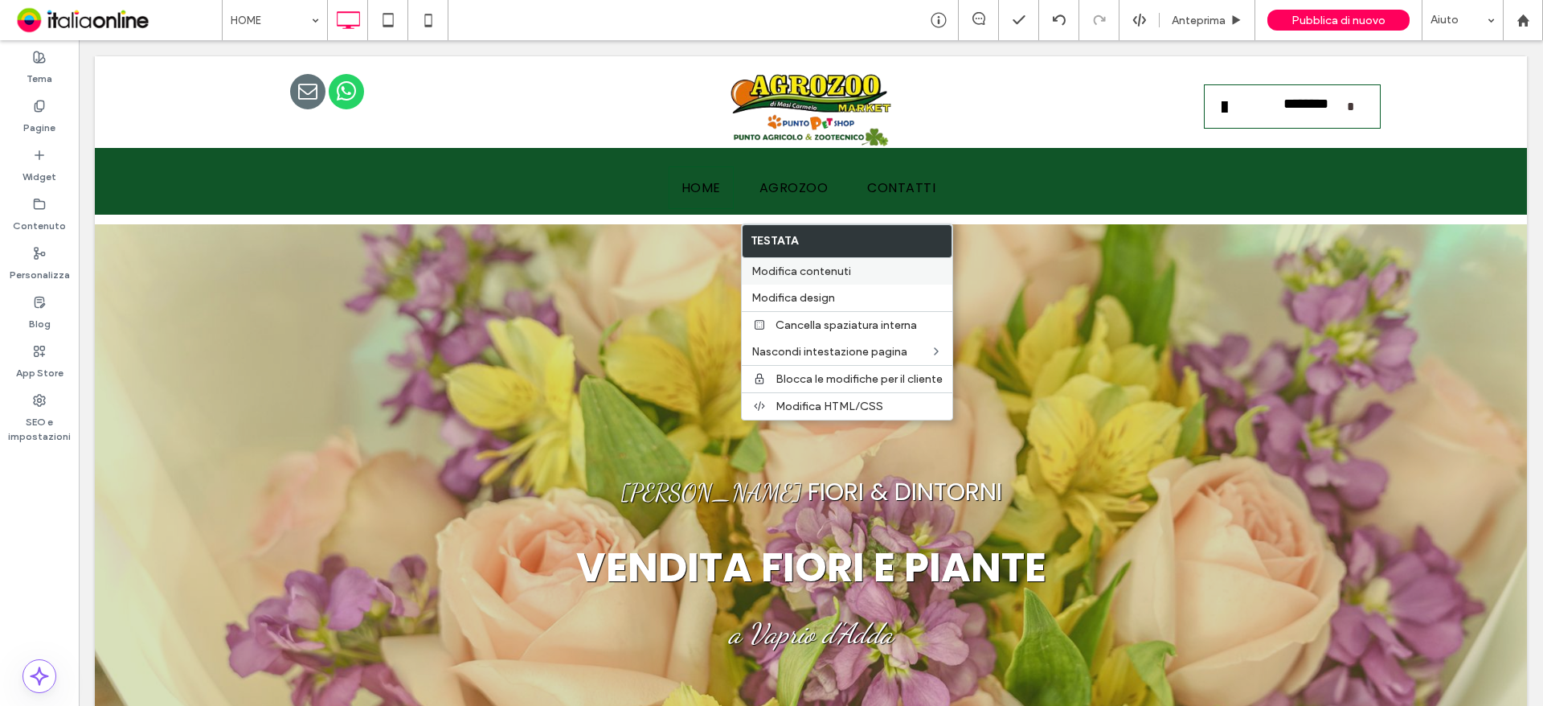
click at [808, 264] on span "Modifica contenuti" at bounding box center [801, 271] width 100 height 14
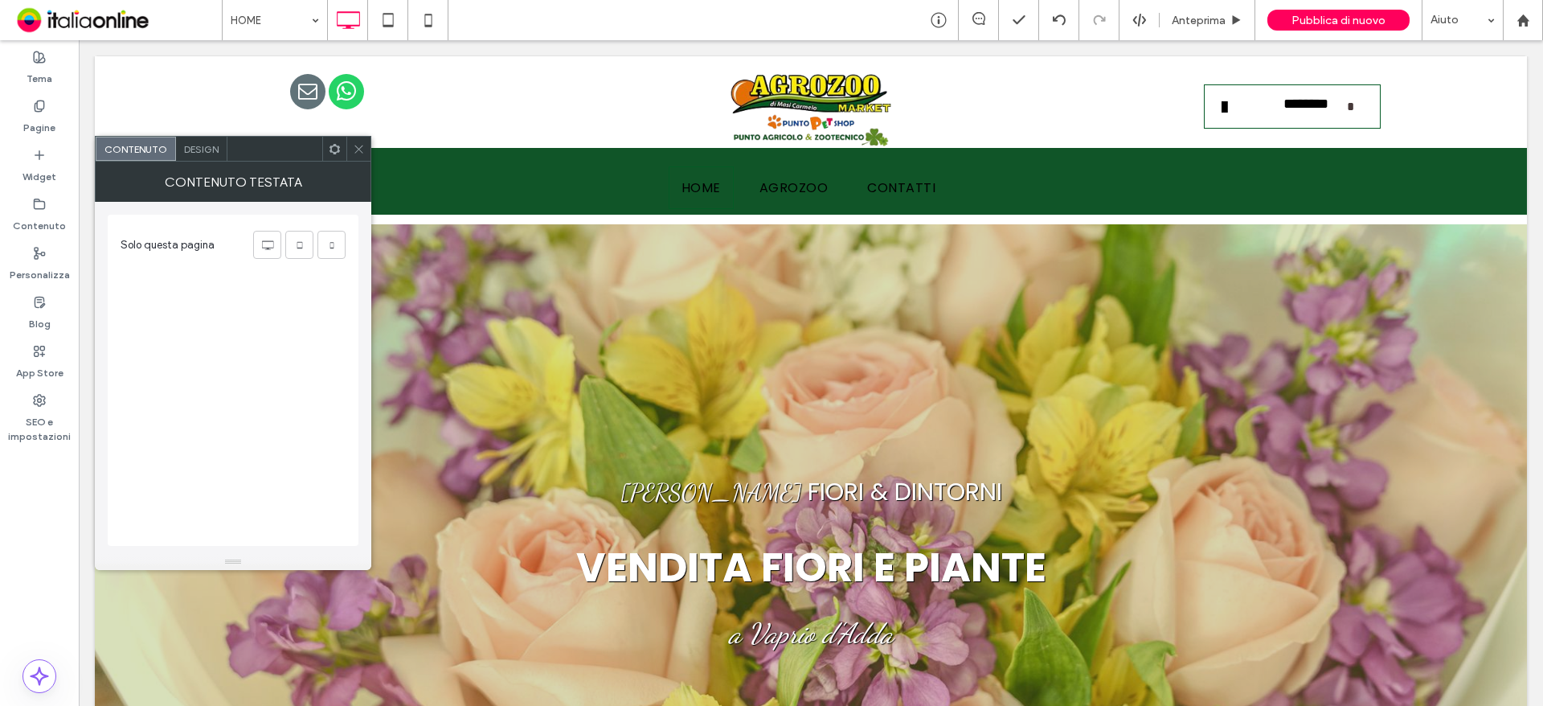
click at [354, 145] on icon at bounding box center [359, 149] width 12 height 12
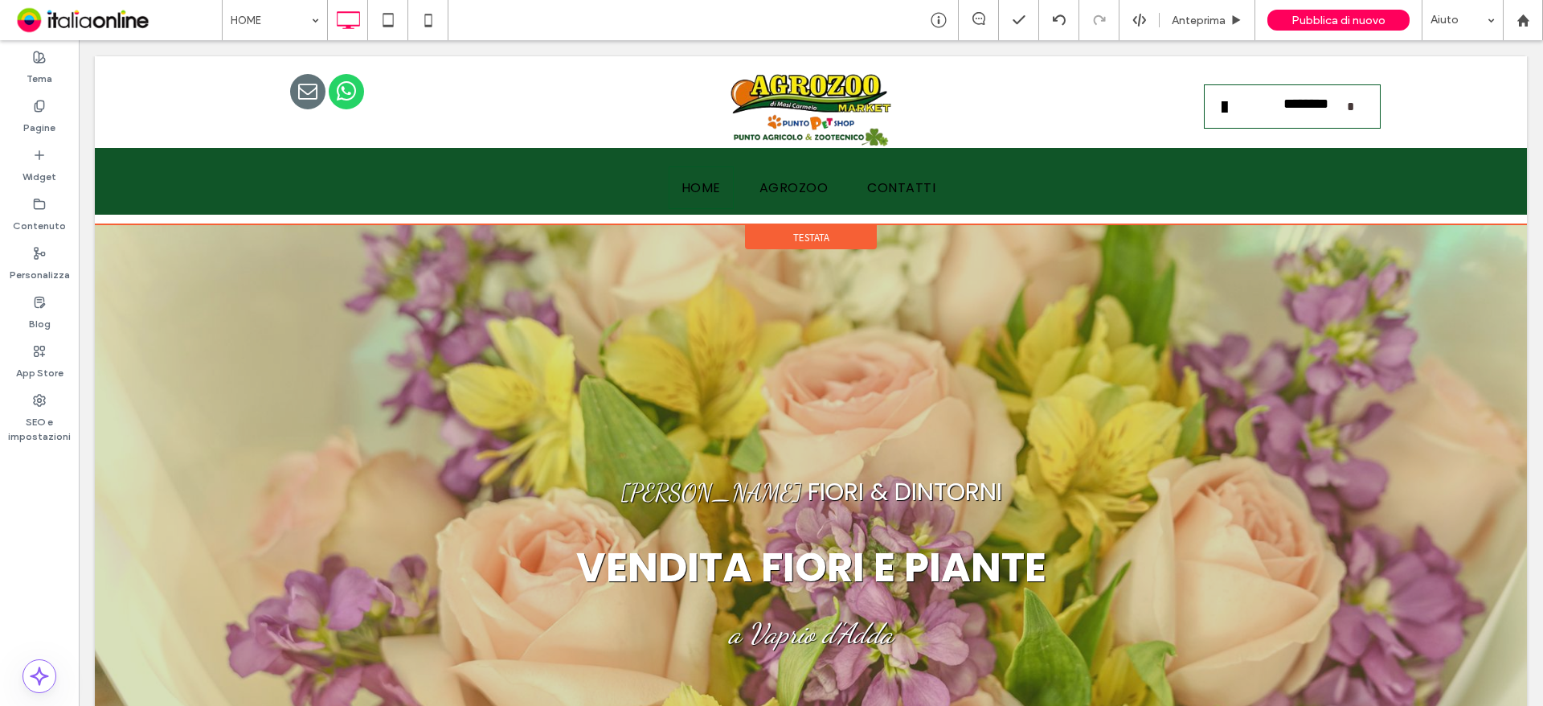
click at [808, 231] on span "Testata" at bounding box center [811, 238] width 36 height 14
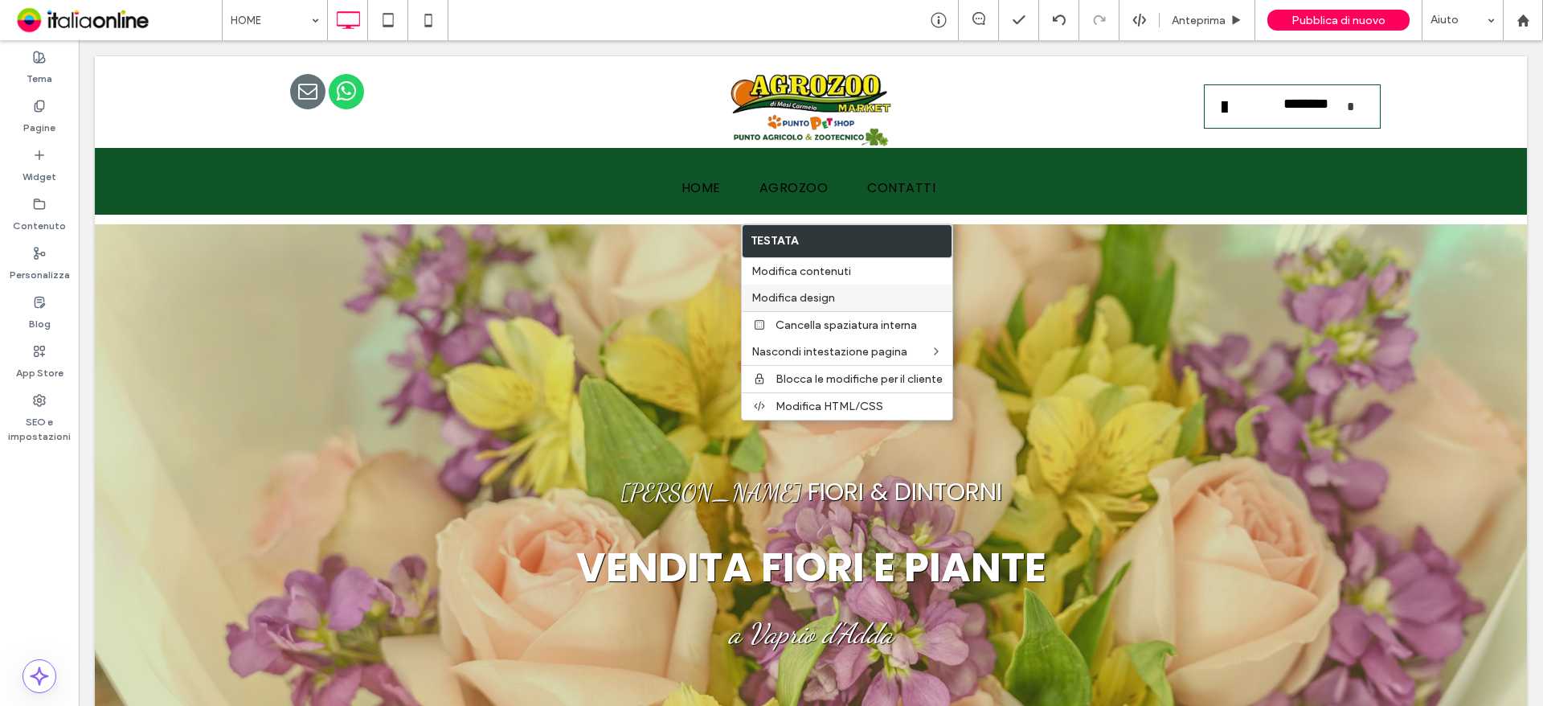
click at [815, 293] on span "Modifica design" at bounding box center [793, 298] width 84 height 14
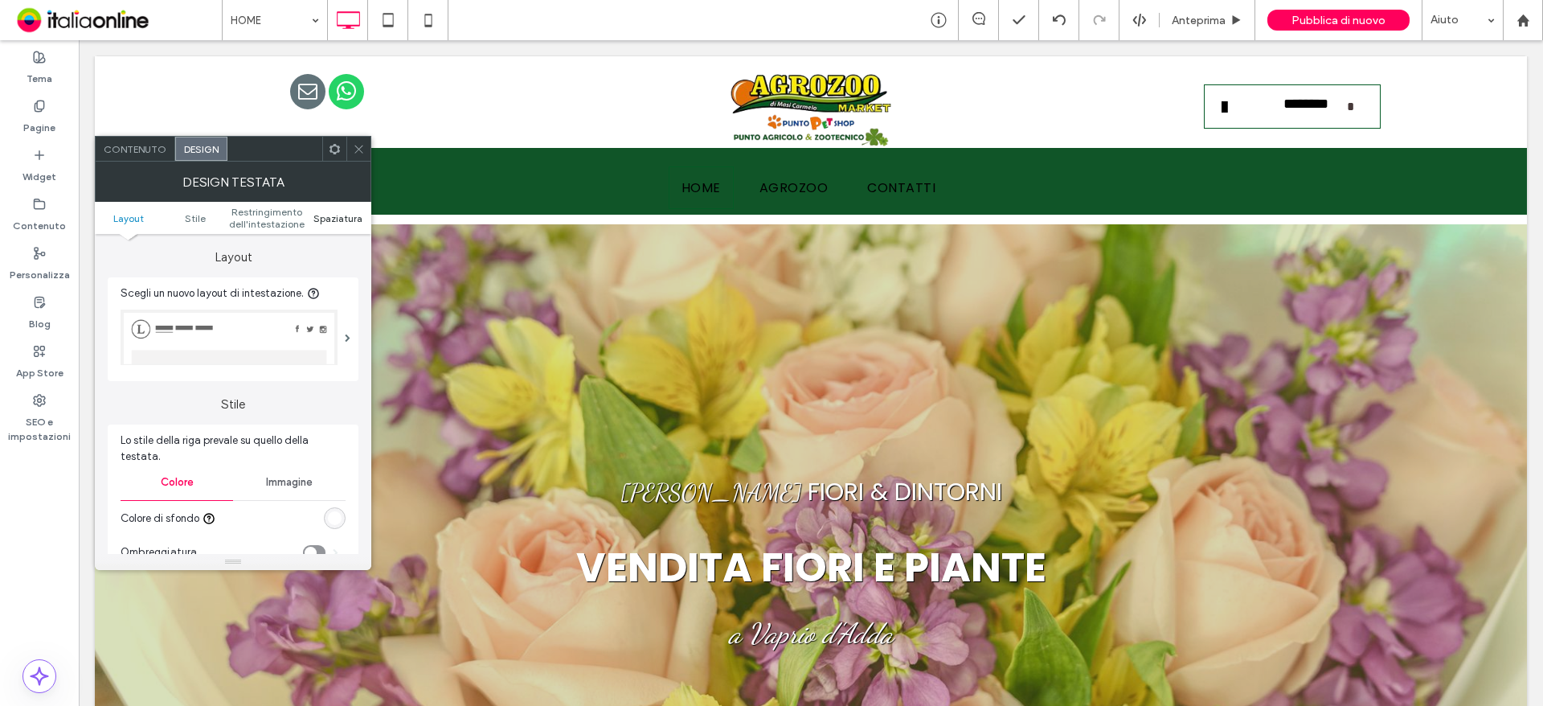
click at [337, 214] on span "Spaziatura" at bounding box center [337, 218] width 49 height 12
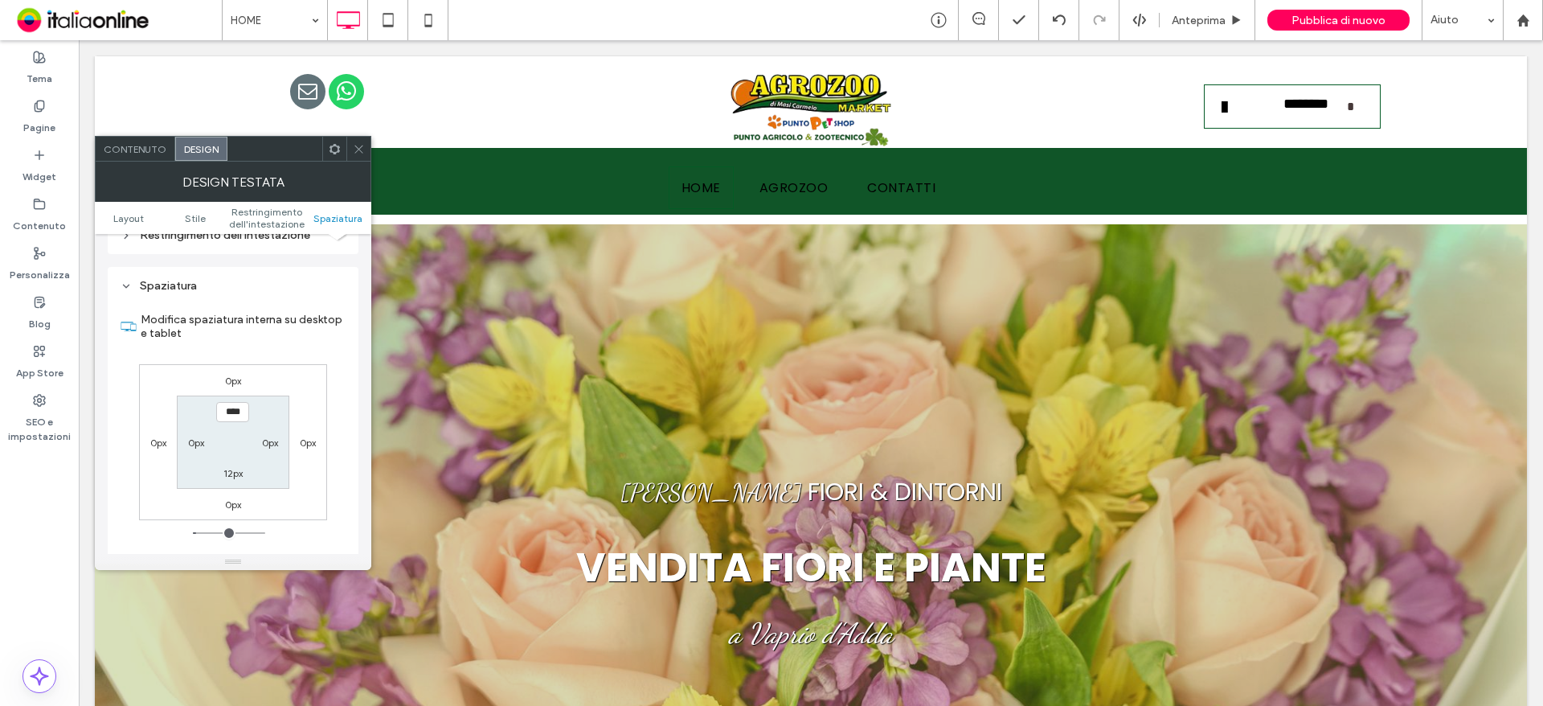
scroll to position [547, 0]
click at [360, 138] on span at bounding box center [359, 149] width 12 height 24
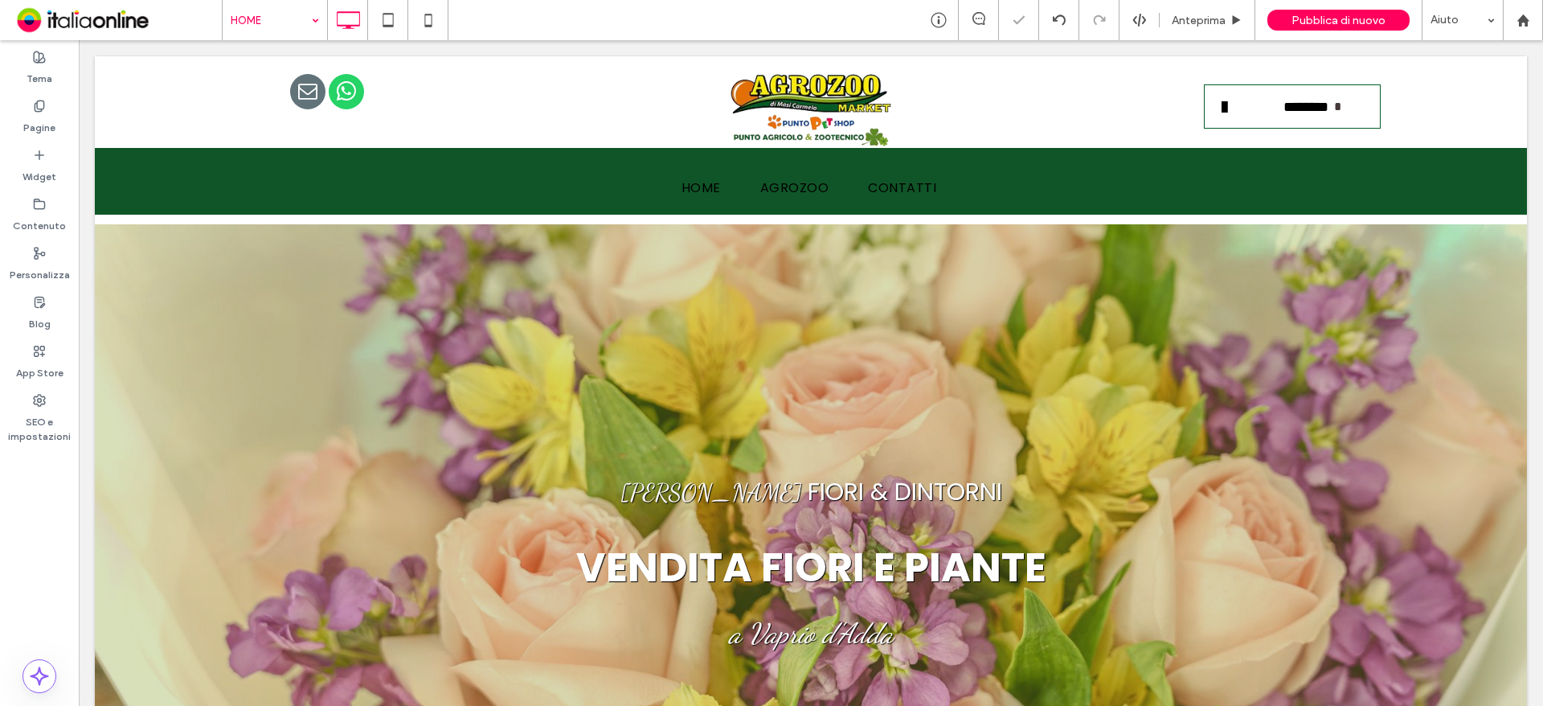
scroll to position [0, 0]
click at [104, 235] on div at bounding box center [115, 237] width 40 height 26
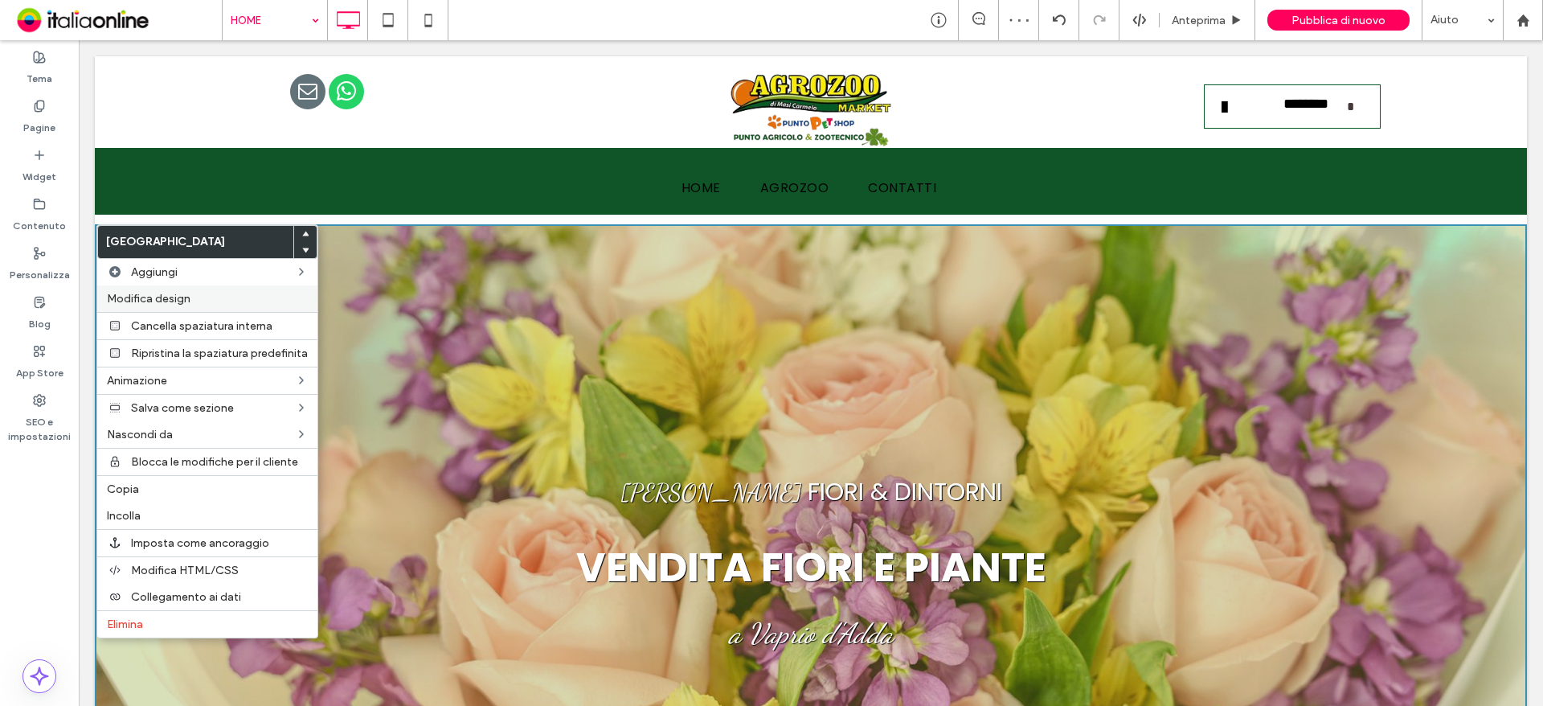
click at [153, 287] on div "Modifica design" at bounding box center [207, 298] width 220 height 27
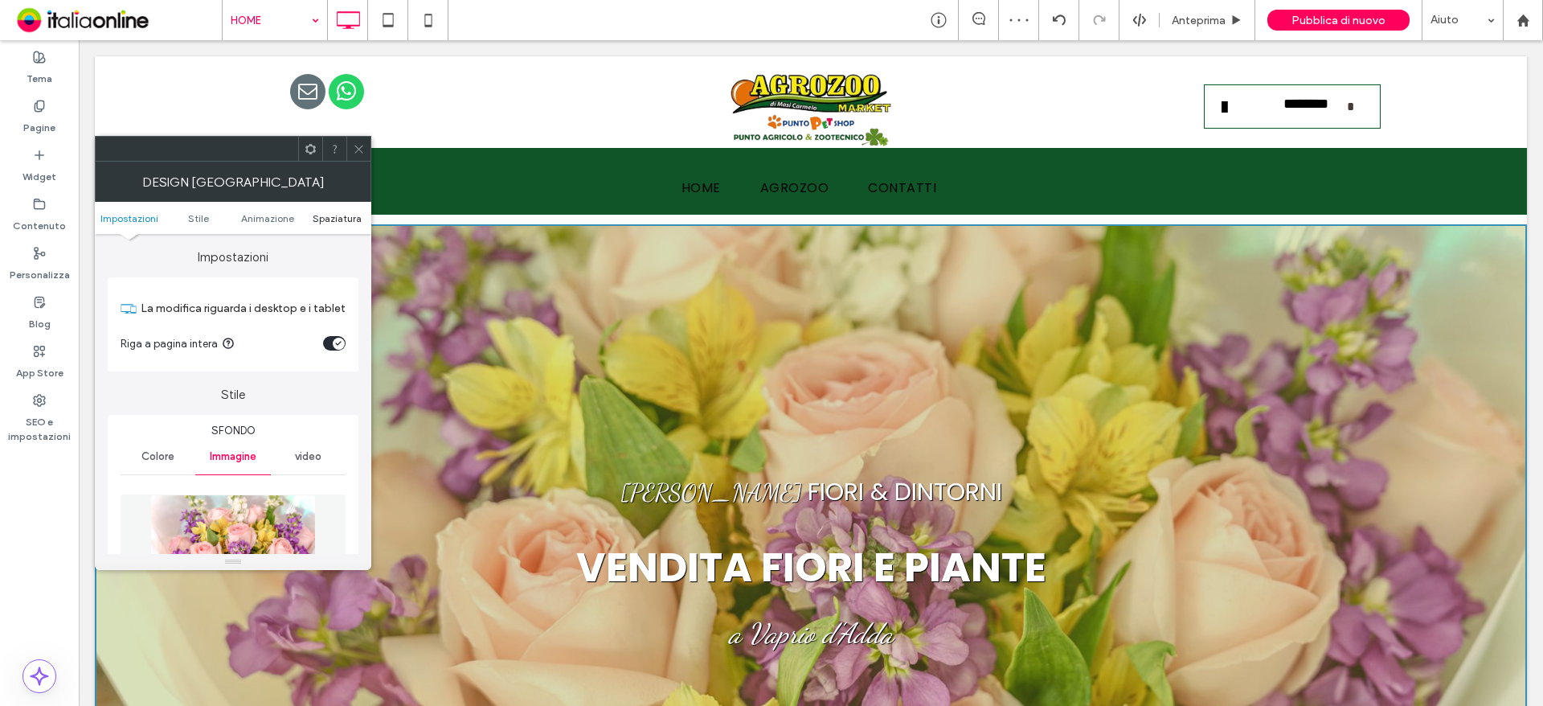
click at [353, 217] on span "Spaziatura" at bounding box center [337, 218] width 49 height 12
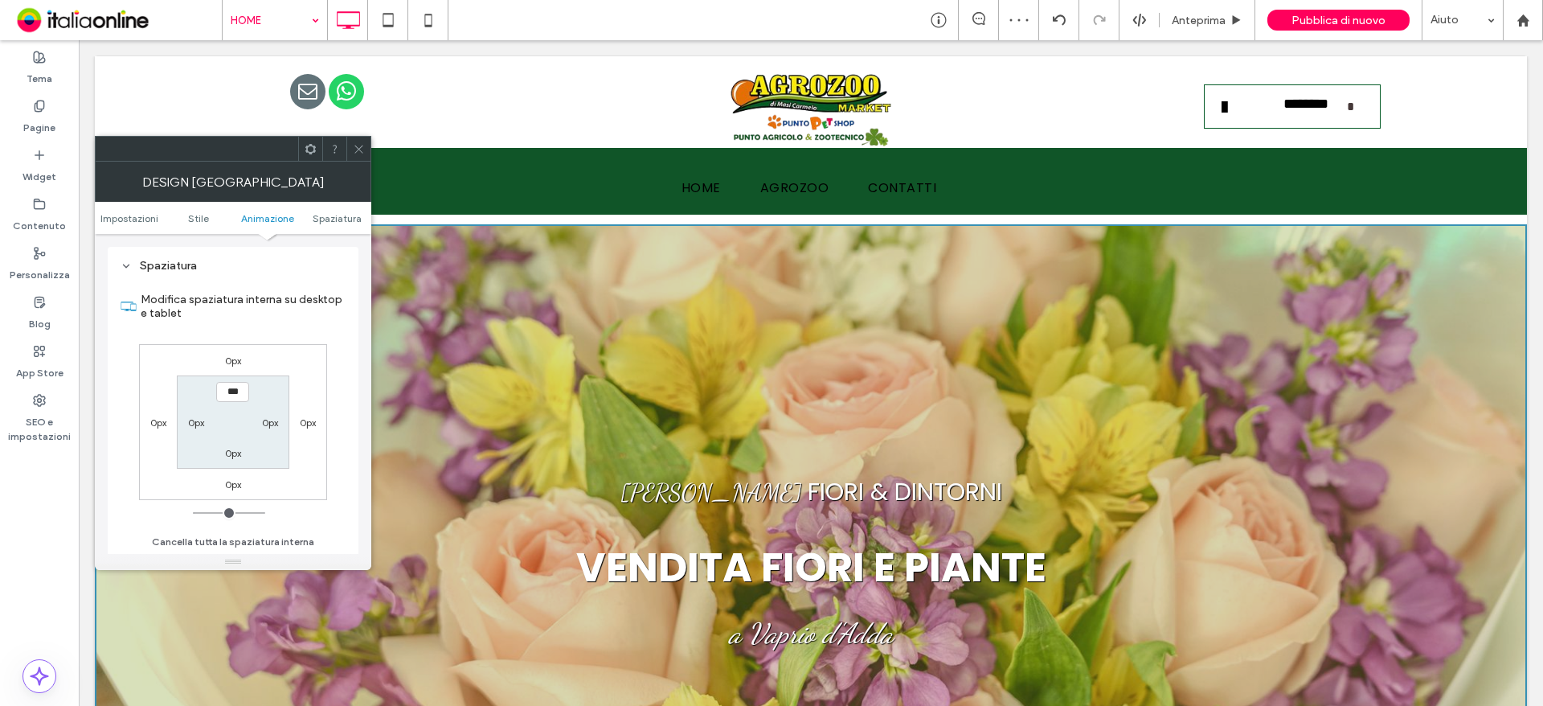
scroll to position [1086, 0]
click at [243, 396] on input "***" at bounding box center [232, 392] width 33 height 20
drag, startPoint x: 237, startPoint y: 356, endPoint x: 268, endPoint y: 378, distance: 38.1
click at [237, 356] on label "0px" at bounding box center [233, 360] width 16 height 12
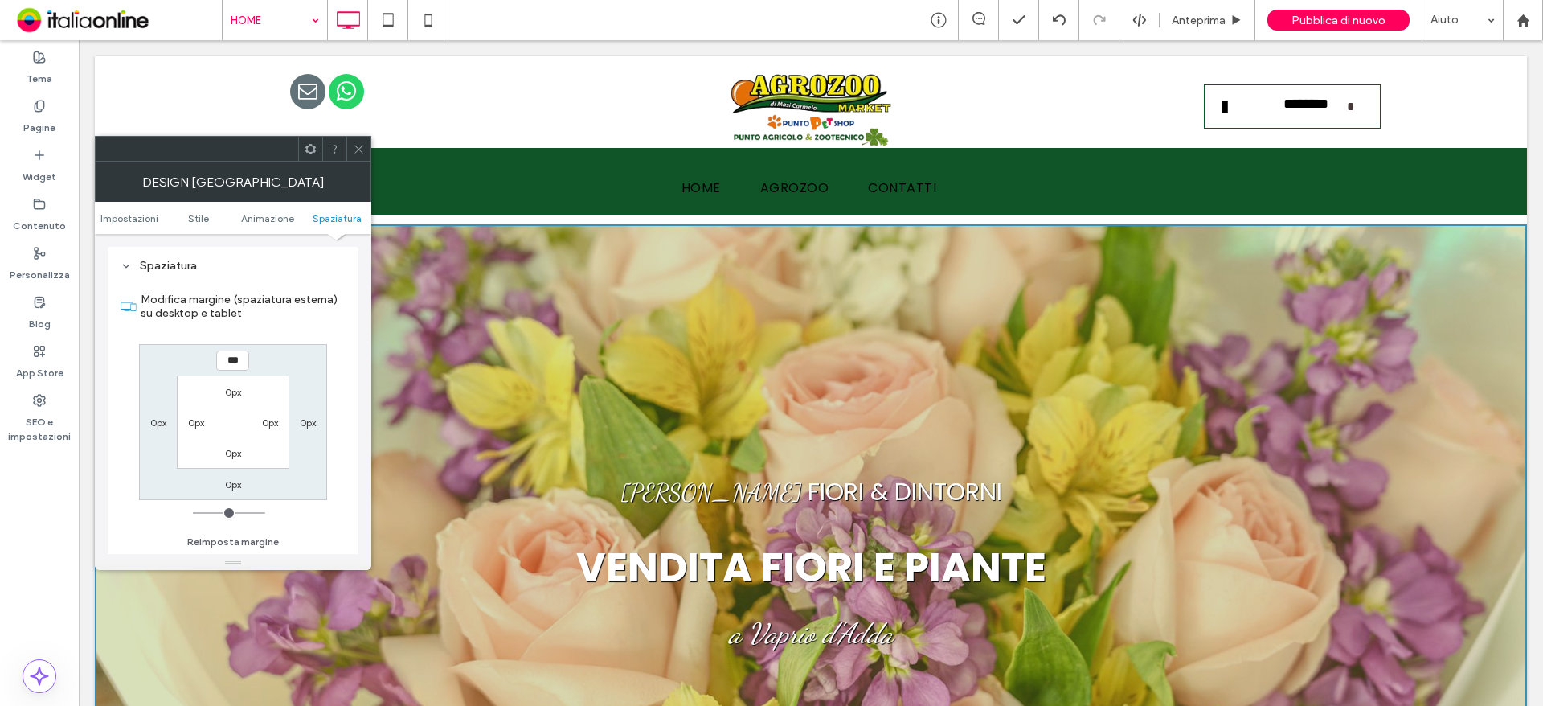
type input "***"
type input "*"
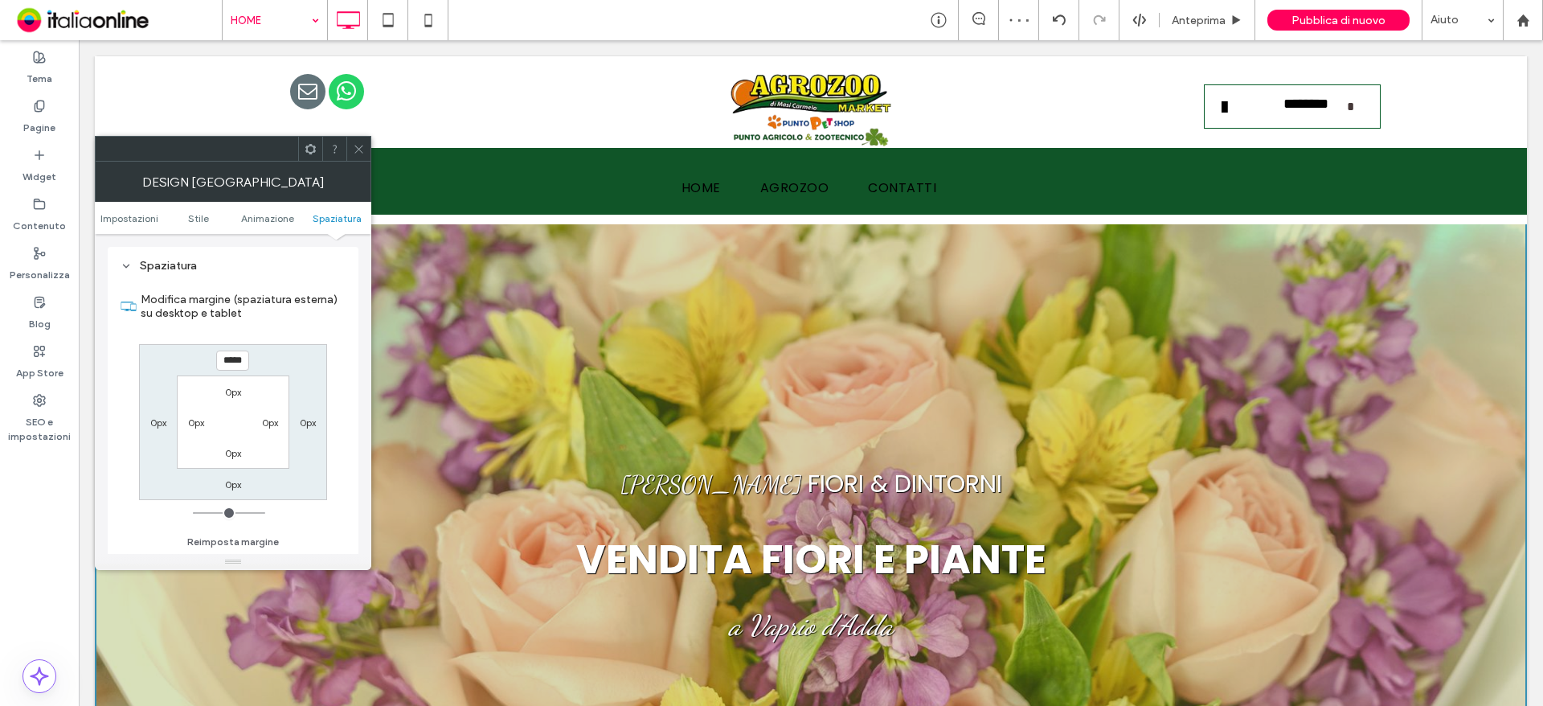
click at [215, 359] on div "*****" at bounding box center [233, 360] width 37 height 20
click at [224, 359] on input "*****" at bounding box center [232, 360] width 33 height 20
type input "**"
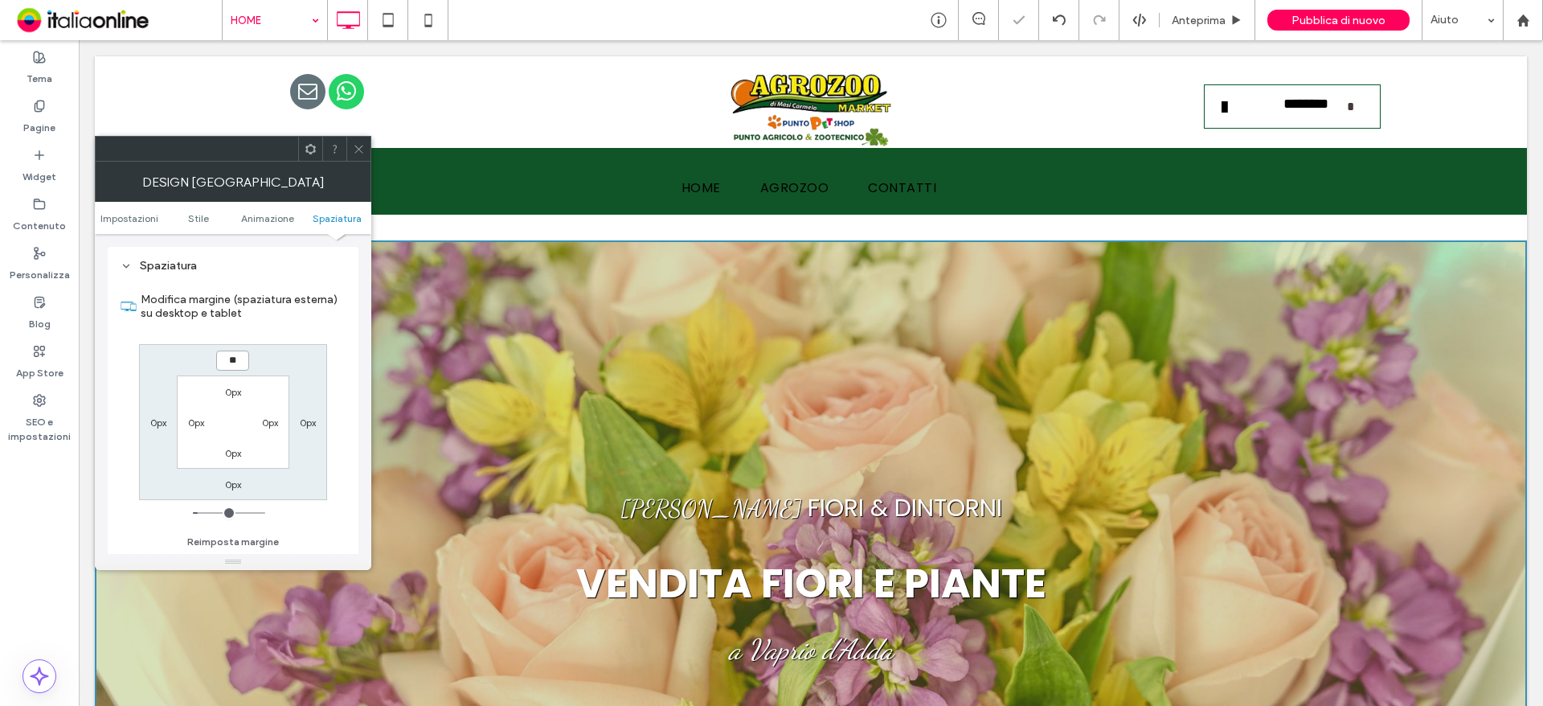
type input "*"
type input "***"
type input "*"
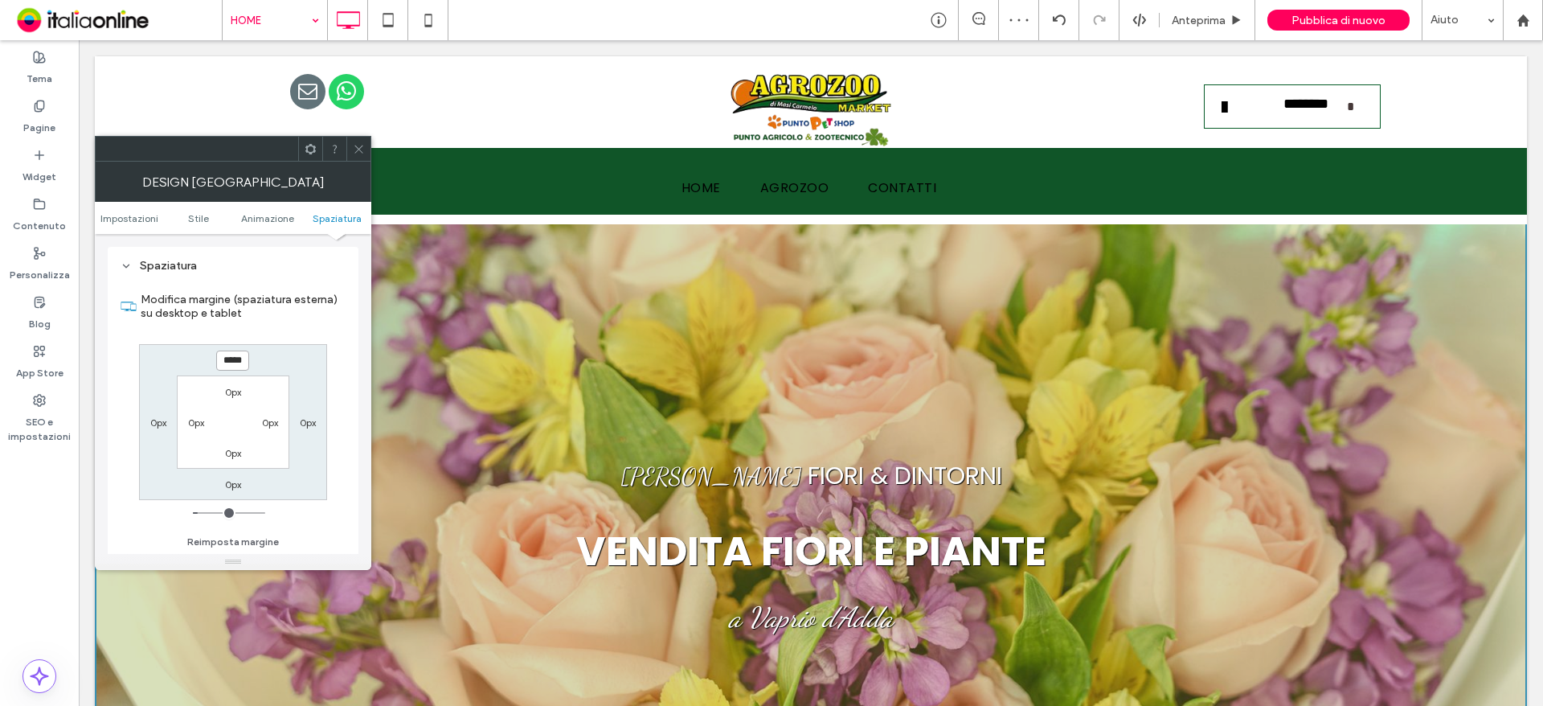
drag, startPoint x: 219, startPoint y: 358, endPoint x: 326, endPoint y: 374, distance: 108.0
click at [326, 374] on div "***** 0px 0px 0px 0px 0px 0px 0px" at bounding box center [233, 422] width 188 height 156
type input "***"
type input "*"
type input "*****"
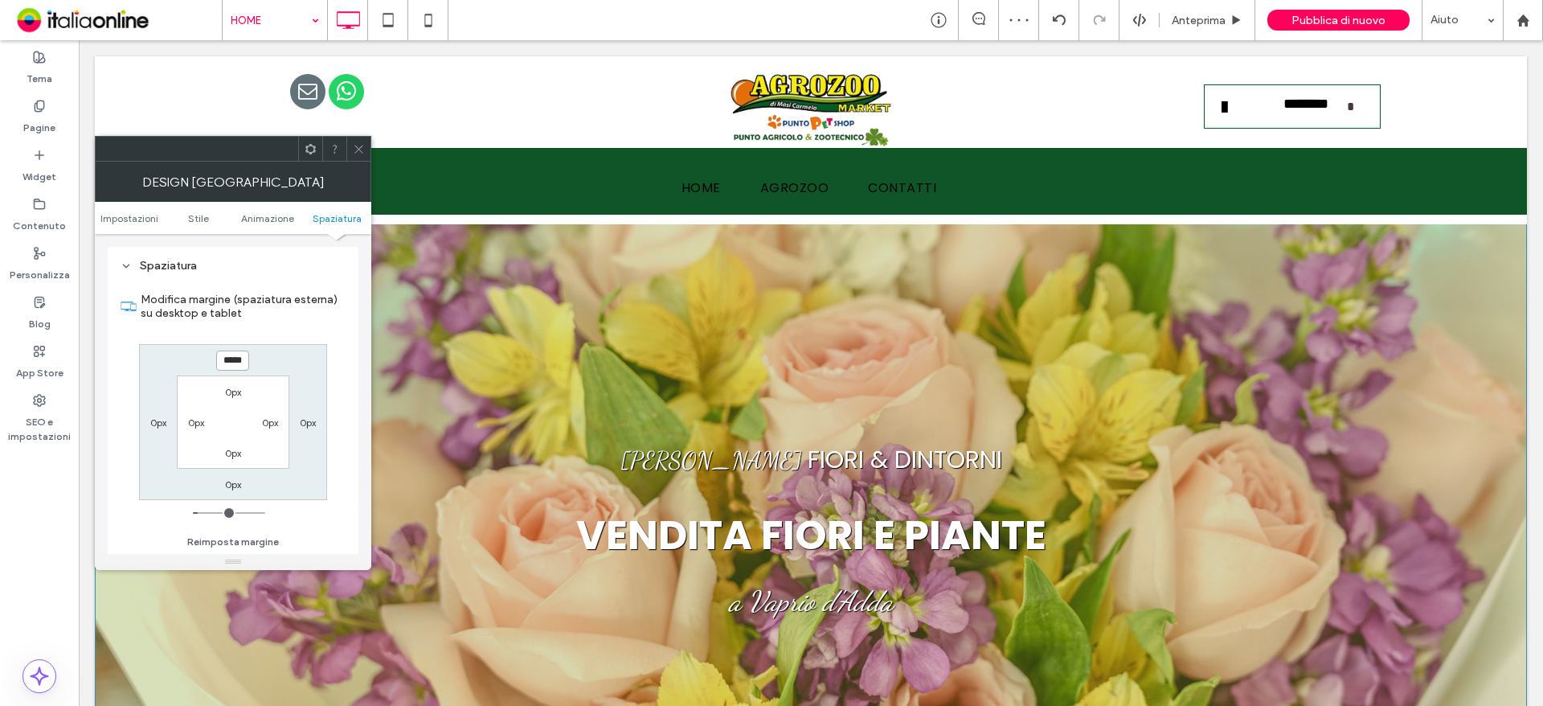
scroll to position [0, 1]
drag, startPoint x: 299, startPoint y: 399, endPoint x: 472, endPoint y: 388, distance: 173.1
type input "*"
type input "***"
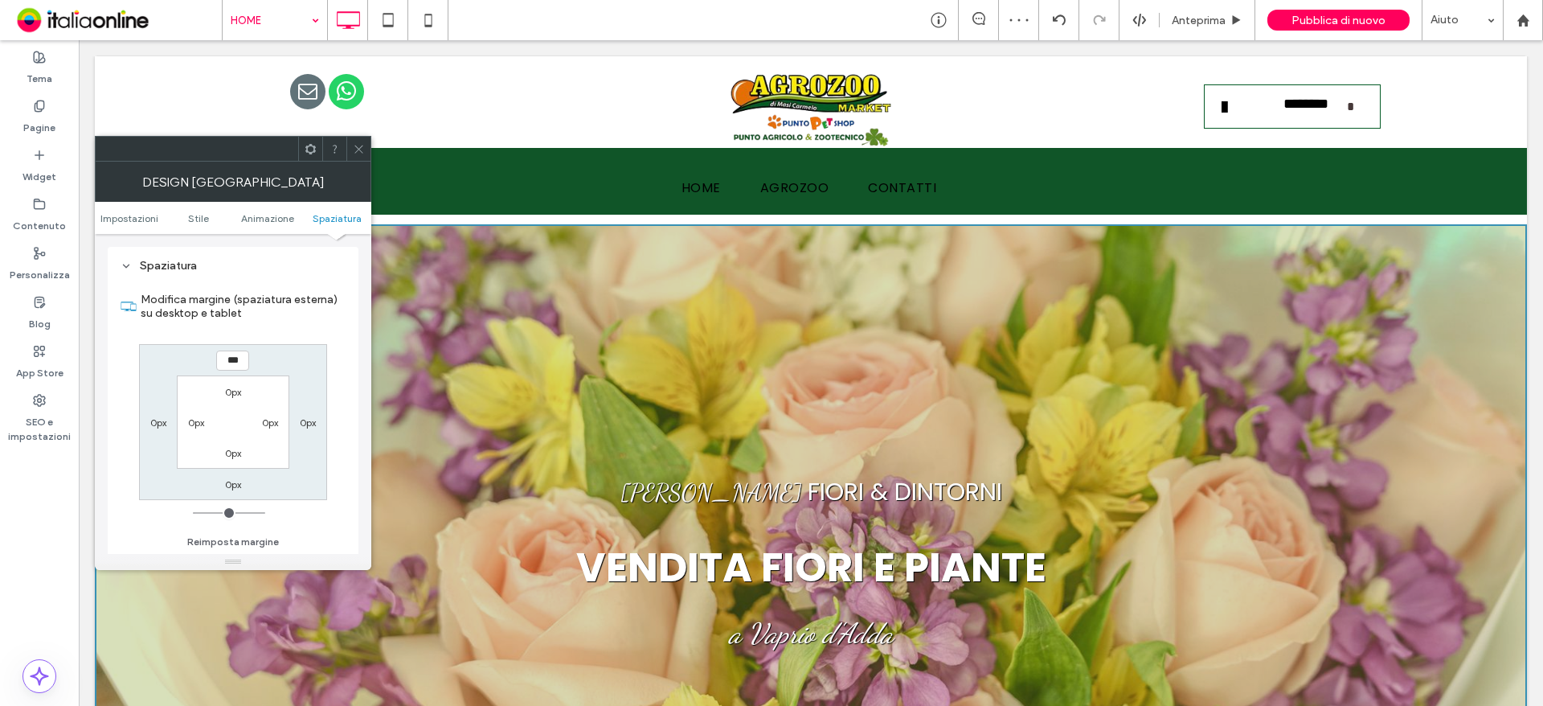
click at [364, 141] on span at bounding box center [359, 149] width 12 height 24
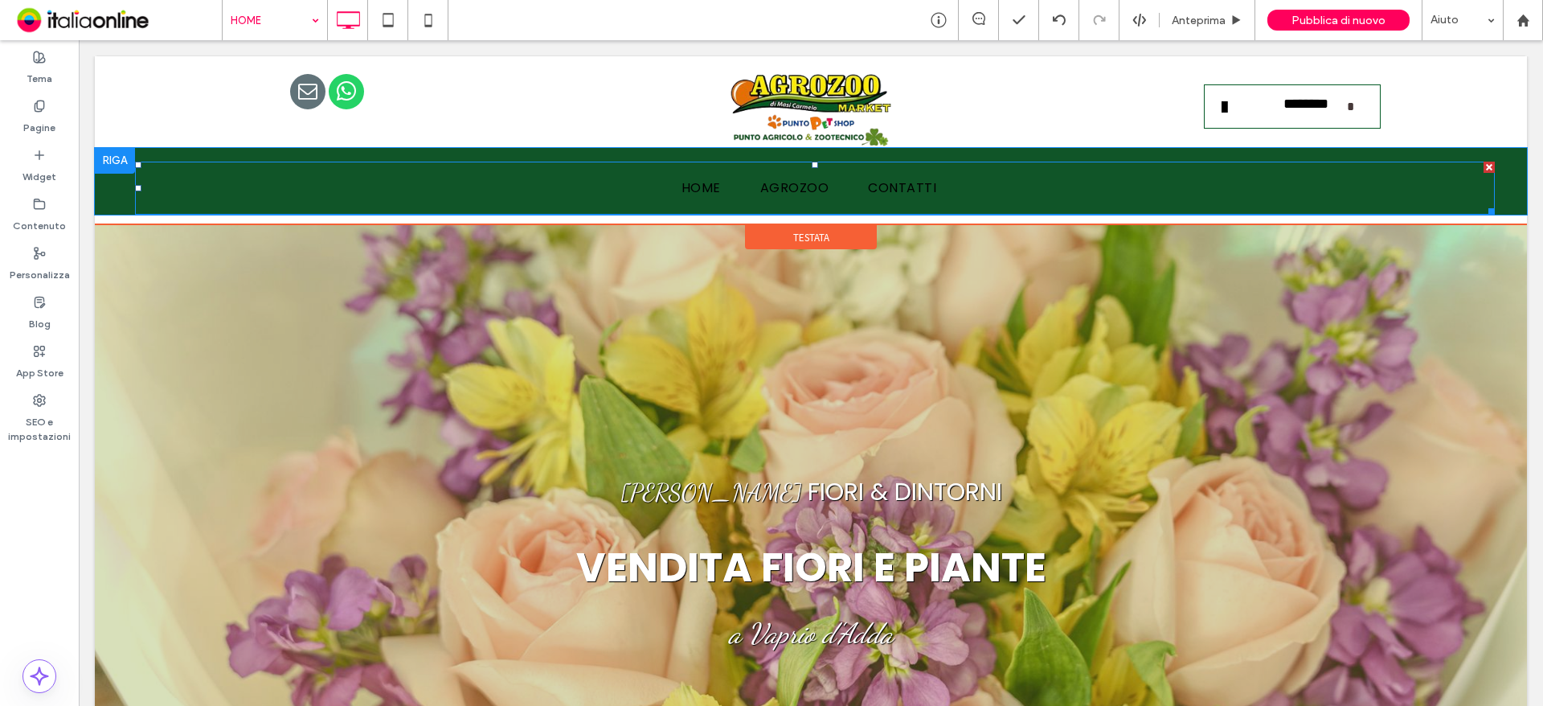
click at [478, 184] on nav "HOME AGROZOO CONTATTI" at bounding box center [815, 188] width 1360 height 53
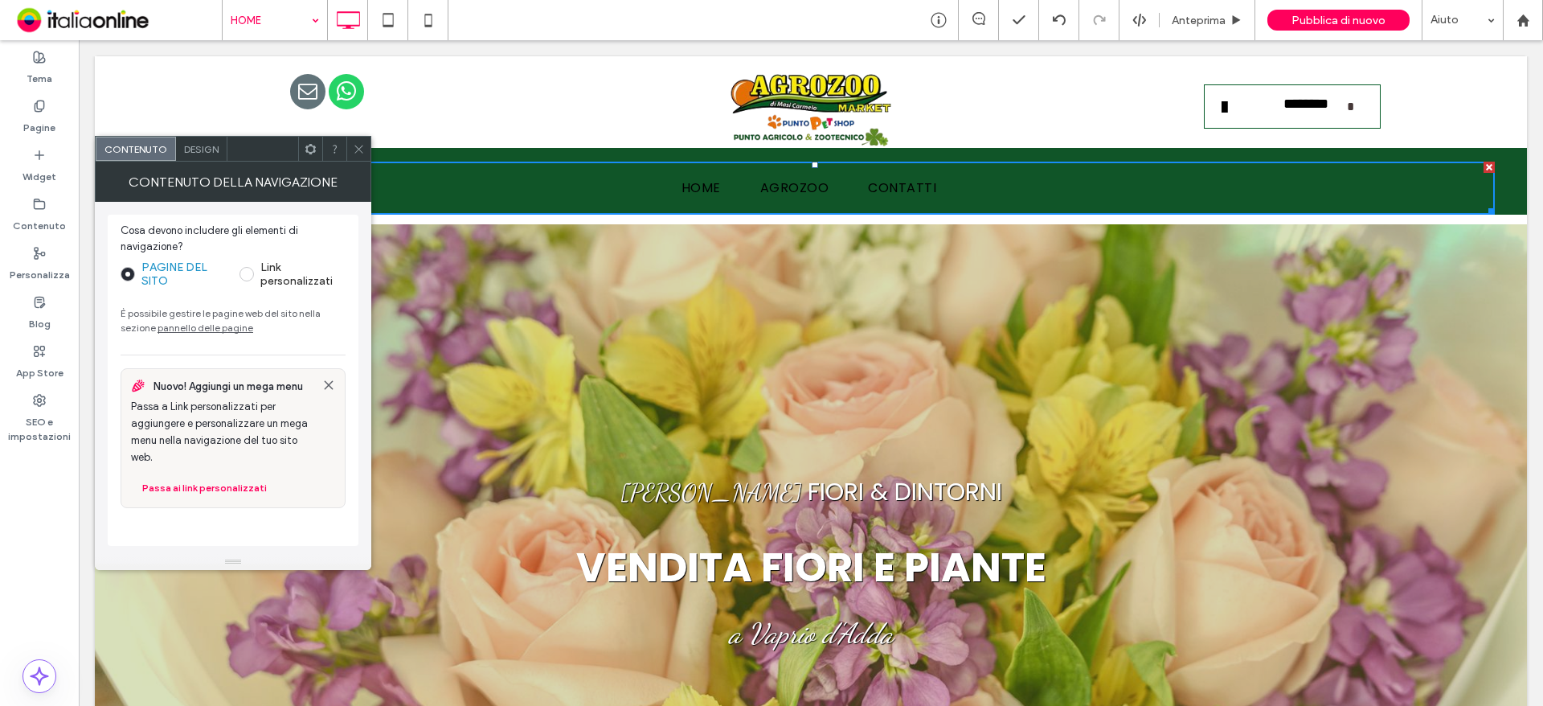
click at [201, 145] on span "Design" at bounding box center [201, 149] width 35 height 12
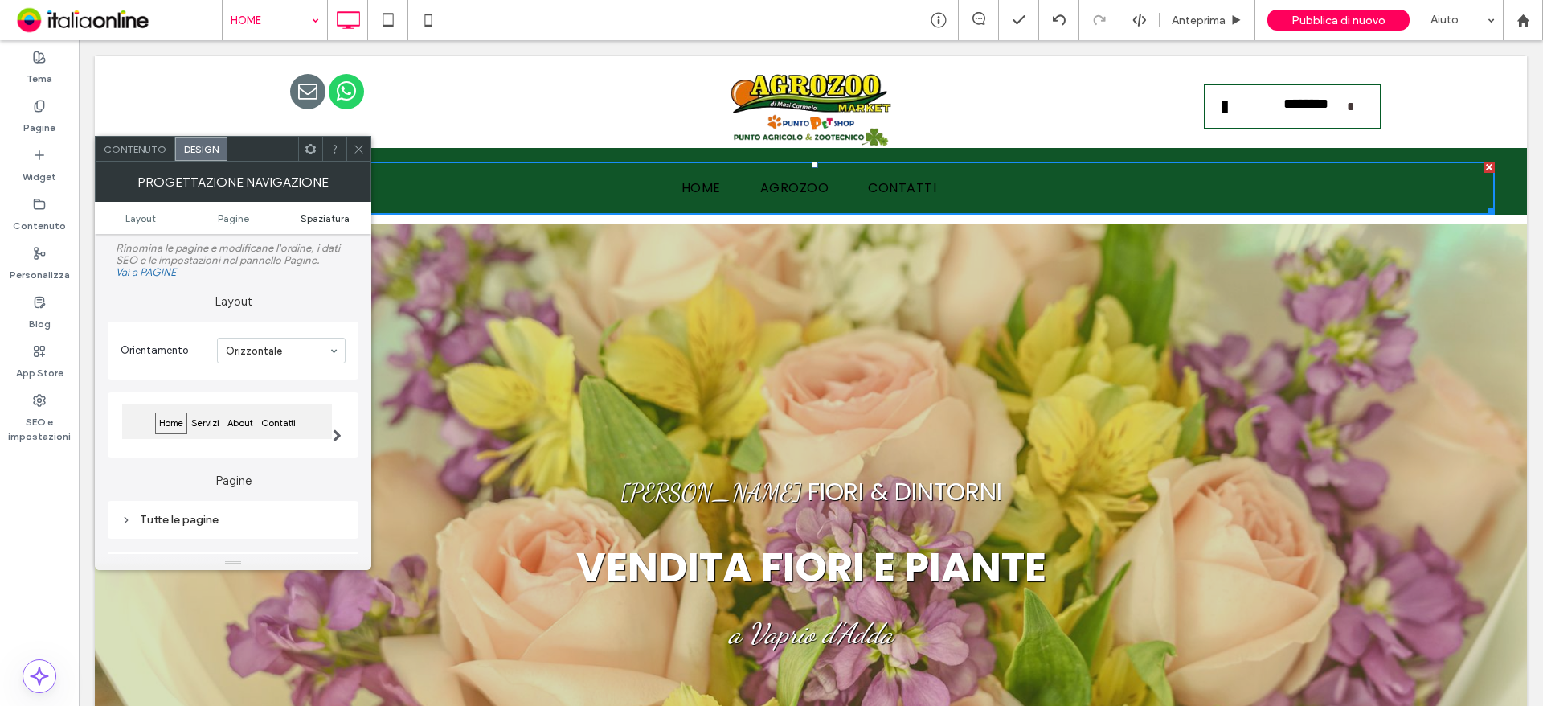
click at [333, 222] on span "Spaziatura" at bounding box center [325, 218] width 49 height 12
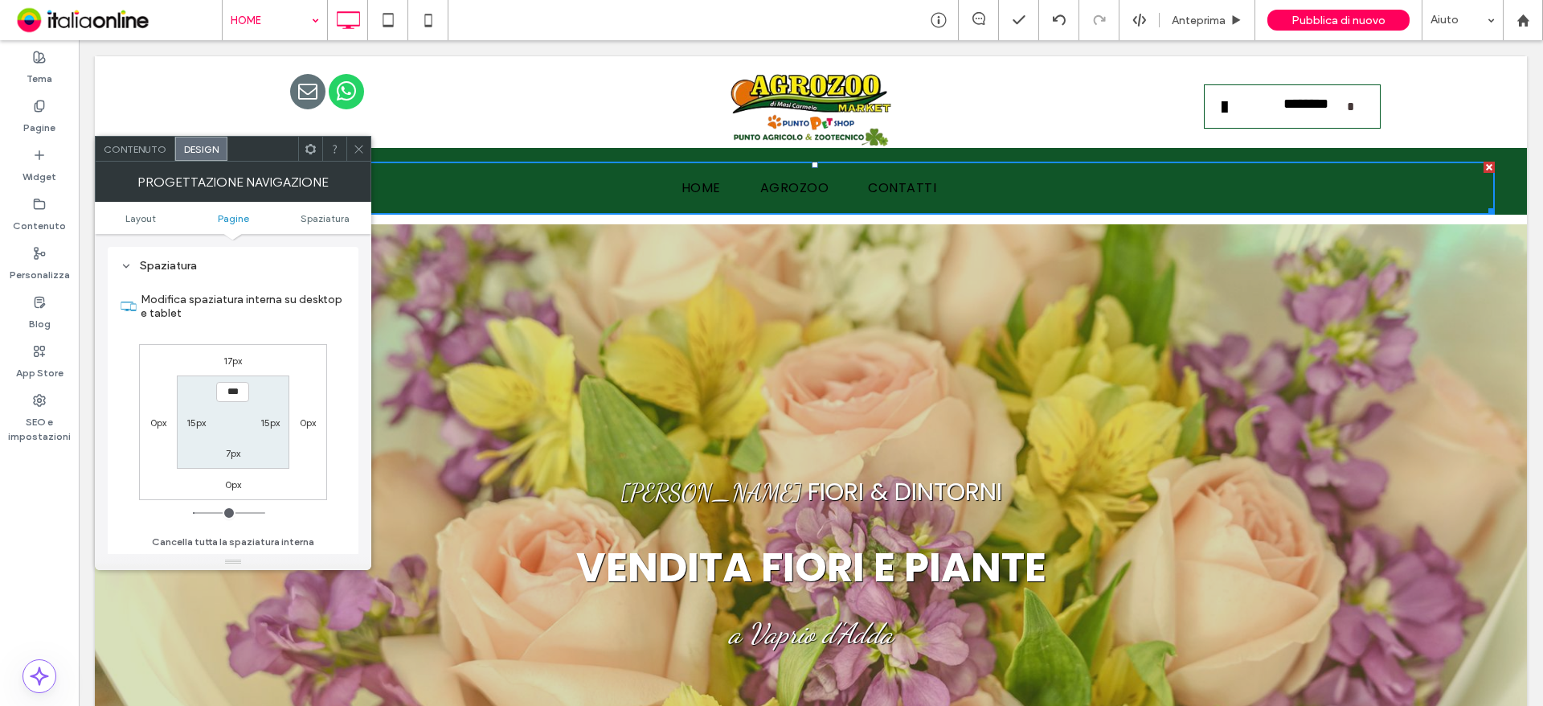
scroll to position [369, 0]
drag, startPoint x: 232, startPoint y: 360, endPoint x: 297, endPoint y: 427, distance: 93.2
click at [232, 360] on label "17px" at bounding box center [232, 360] width 18 height 12
type input "**"
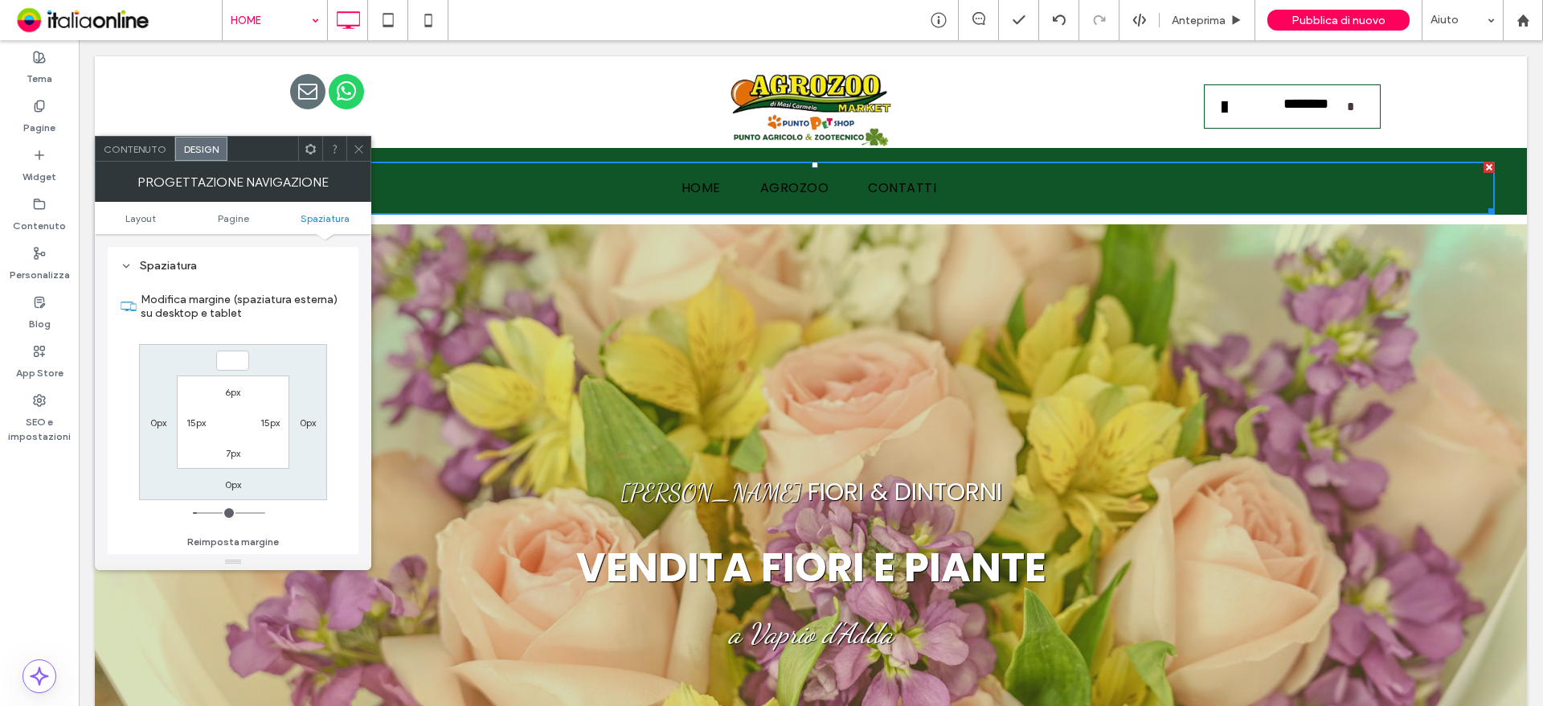
type input "*"
type input "***"
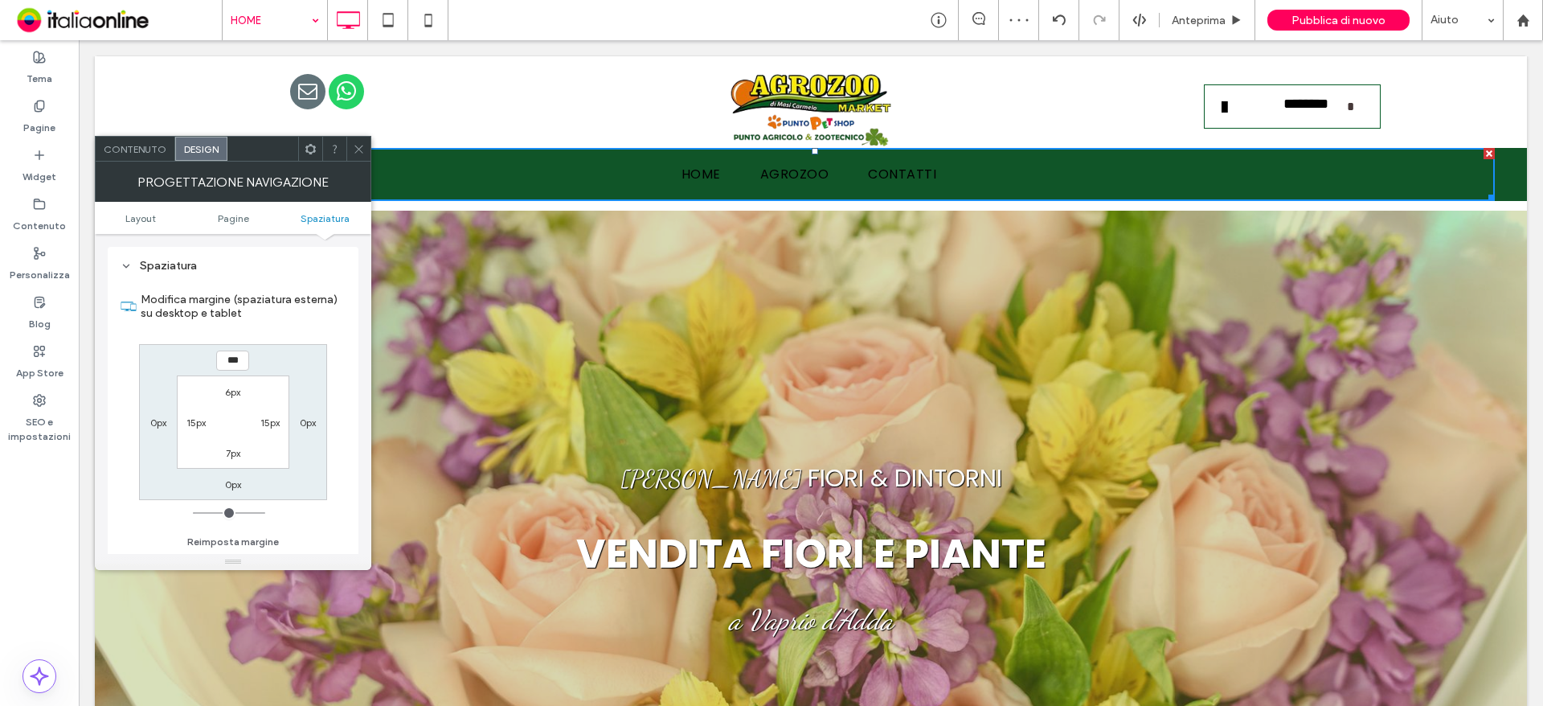
click at [355, 143] on icon at bounding box center [359, 149] width 12 height 12
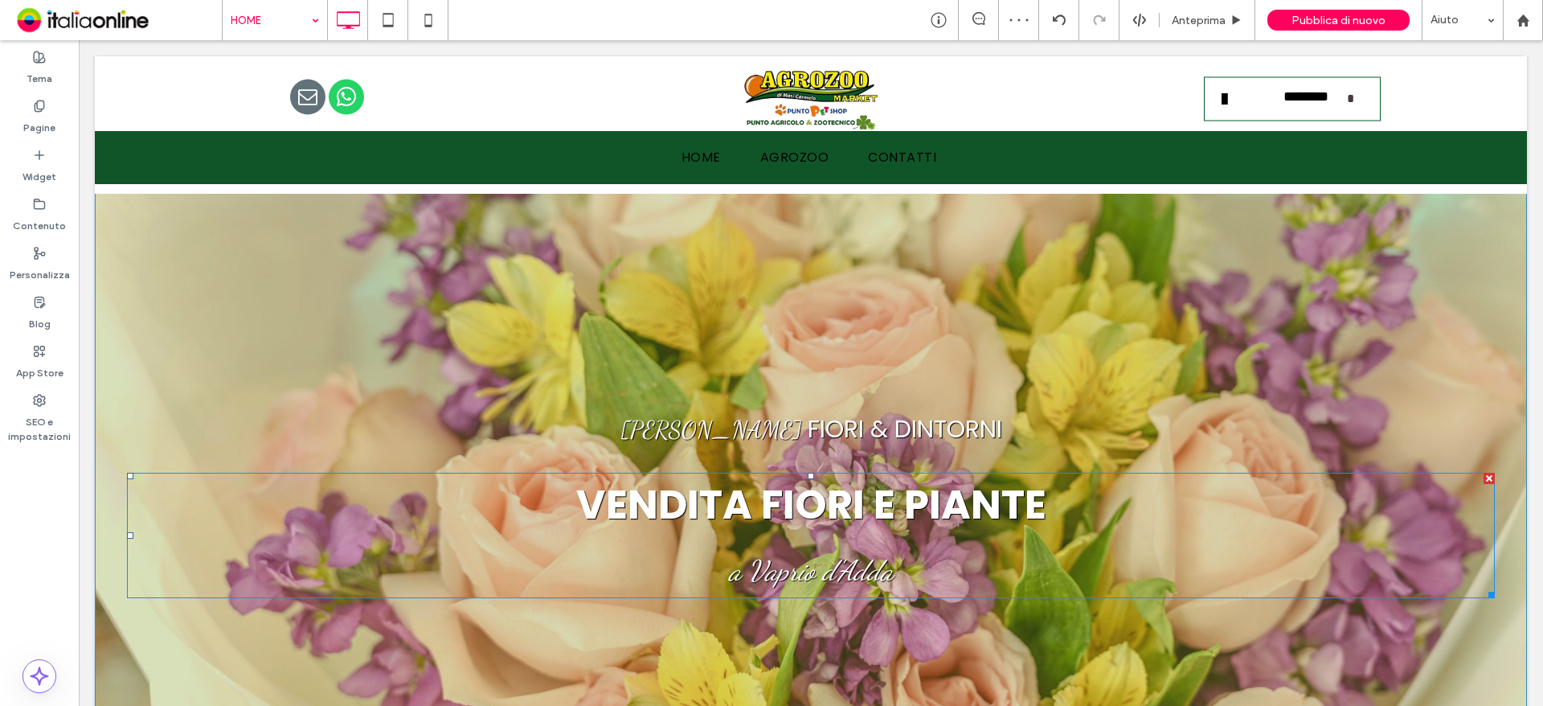
scroll to position [0, 0]
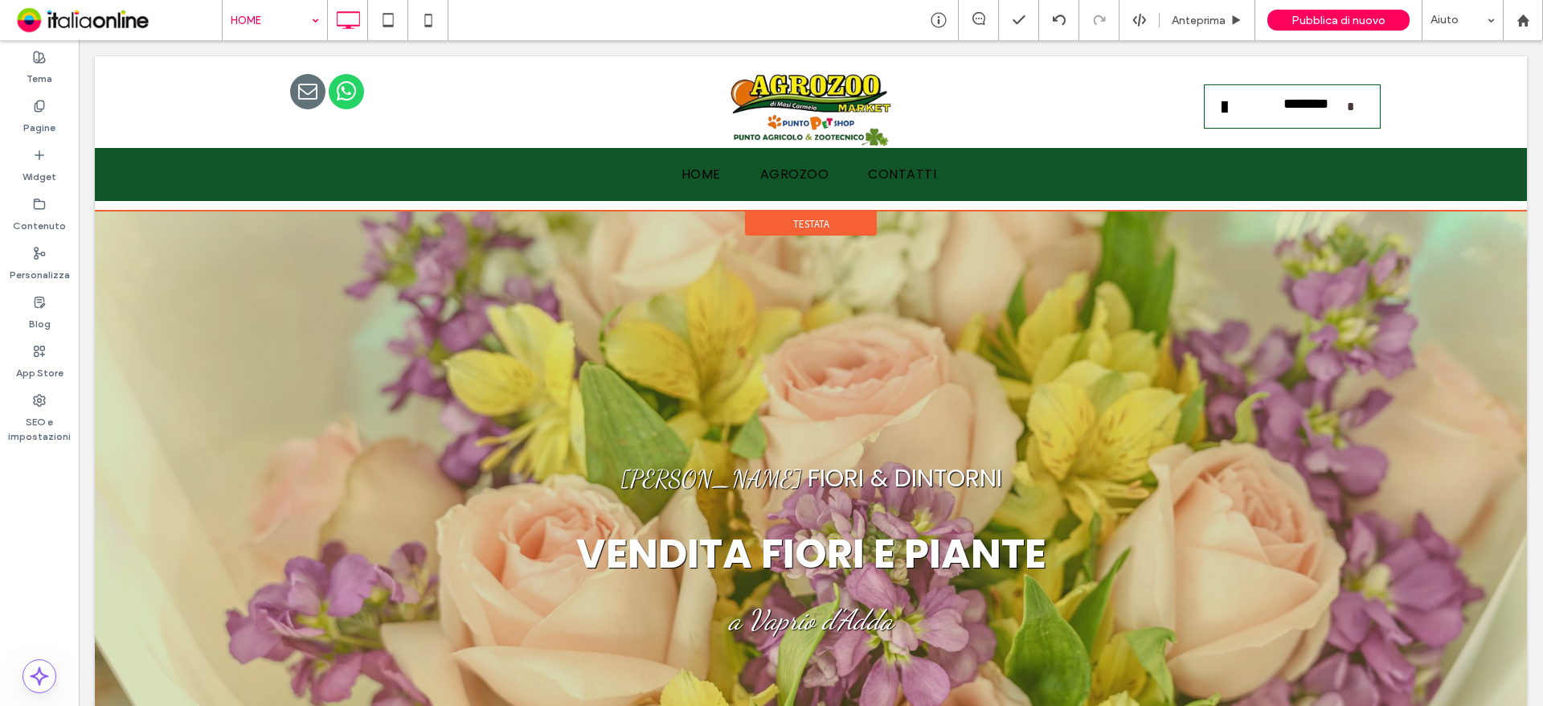
click at [800, 217] on span "Testata" at bounding box center [811, 224] width 36 height 14
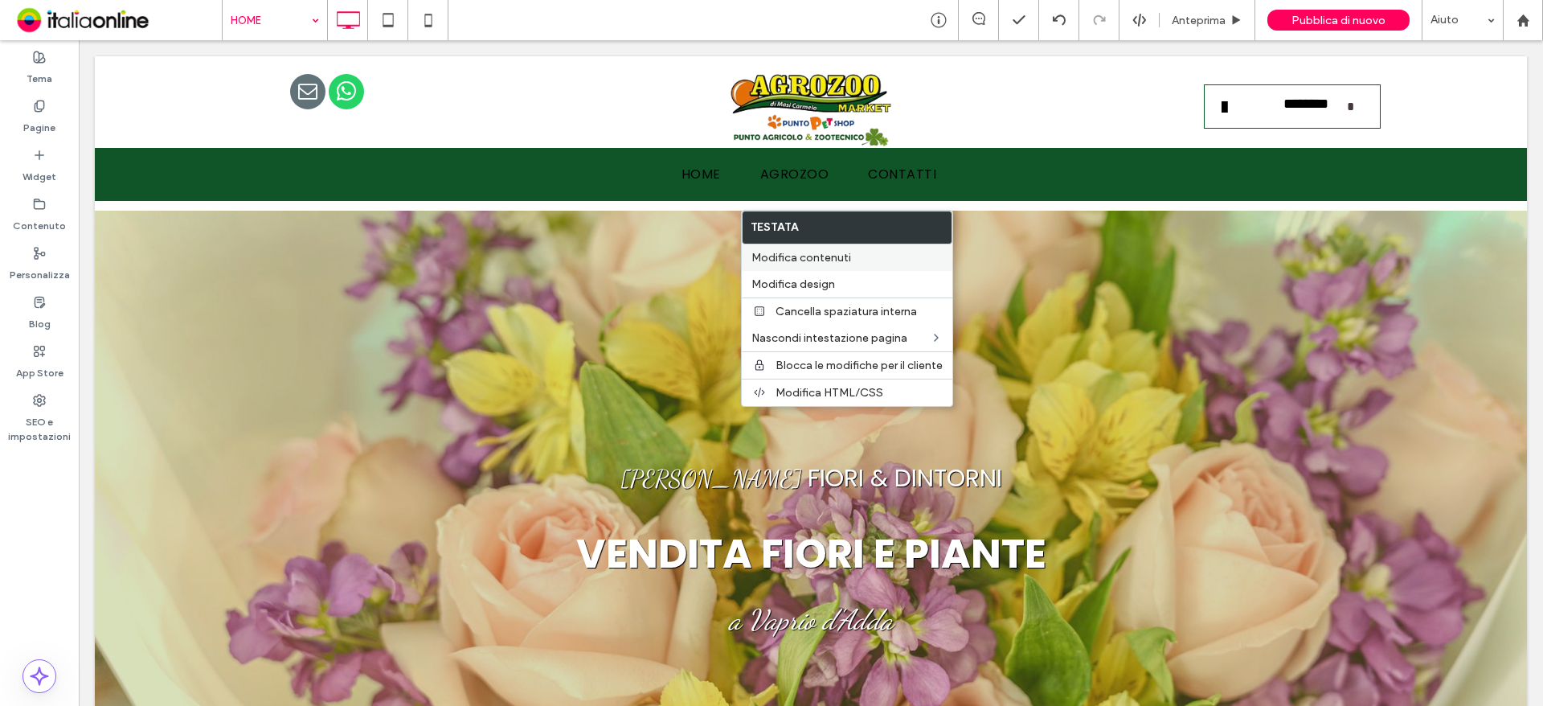
click at [794, 262] on span "Modifica contenuti" at bounding box center [801, 258] width 100 height 14
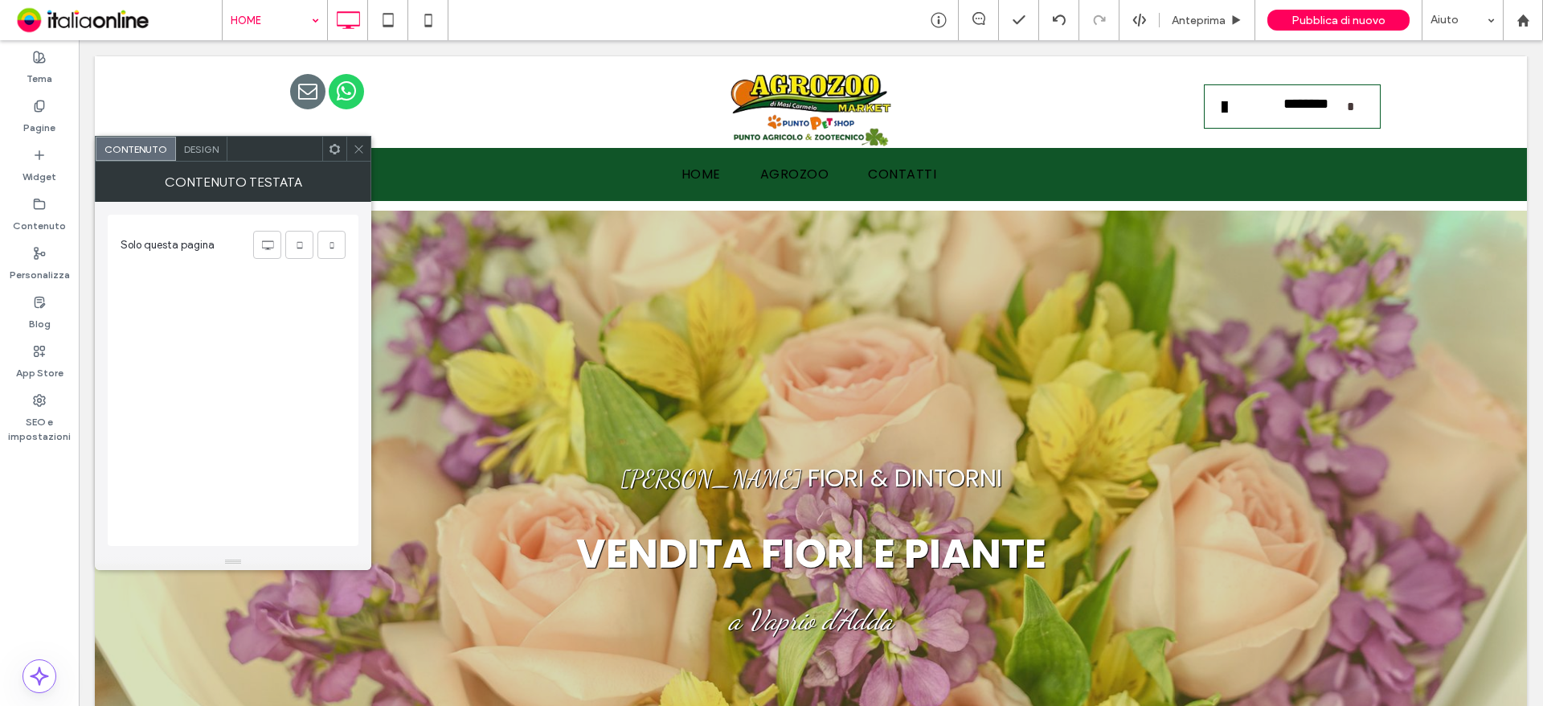
click at [194, 137] on div "Design" at bounding box center [201, 149] width 51 height 24
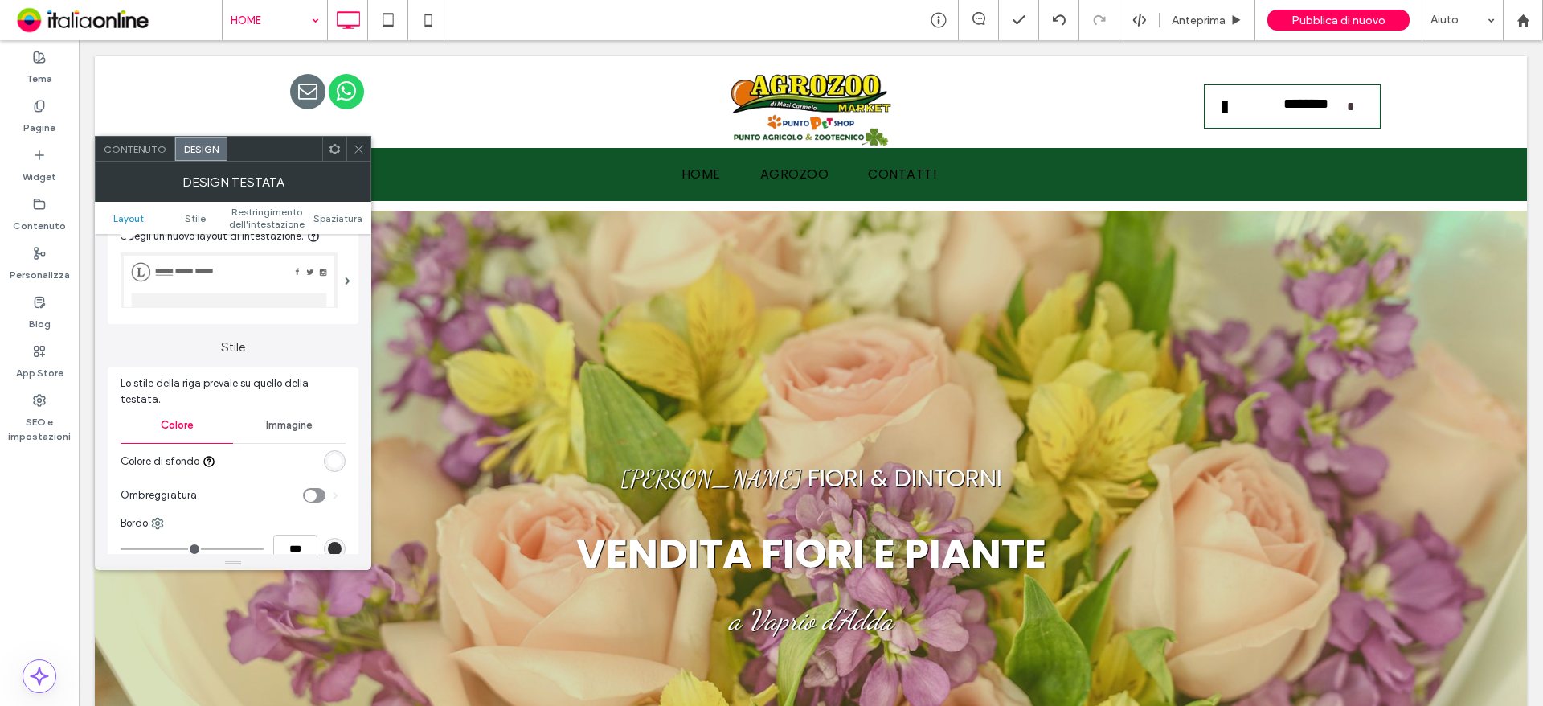
scroll to position [161, 0]
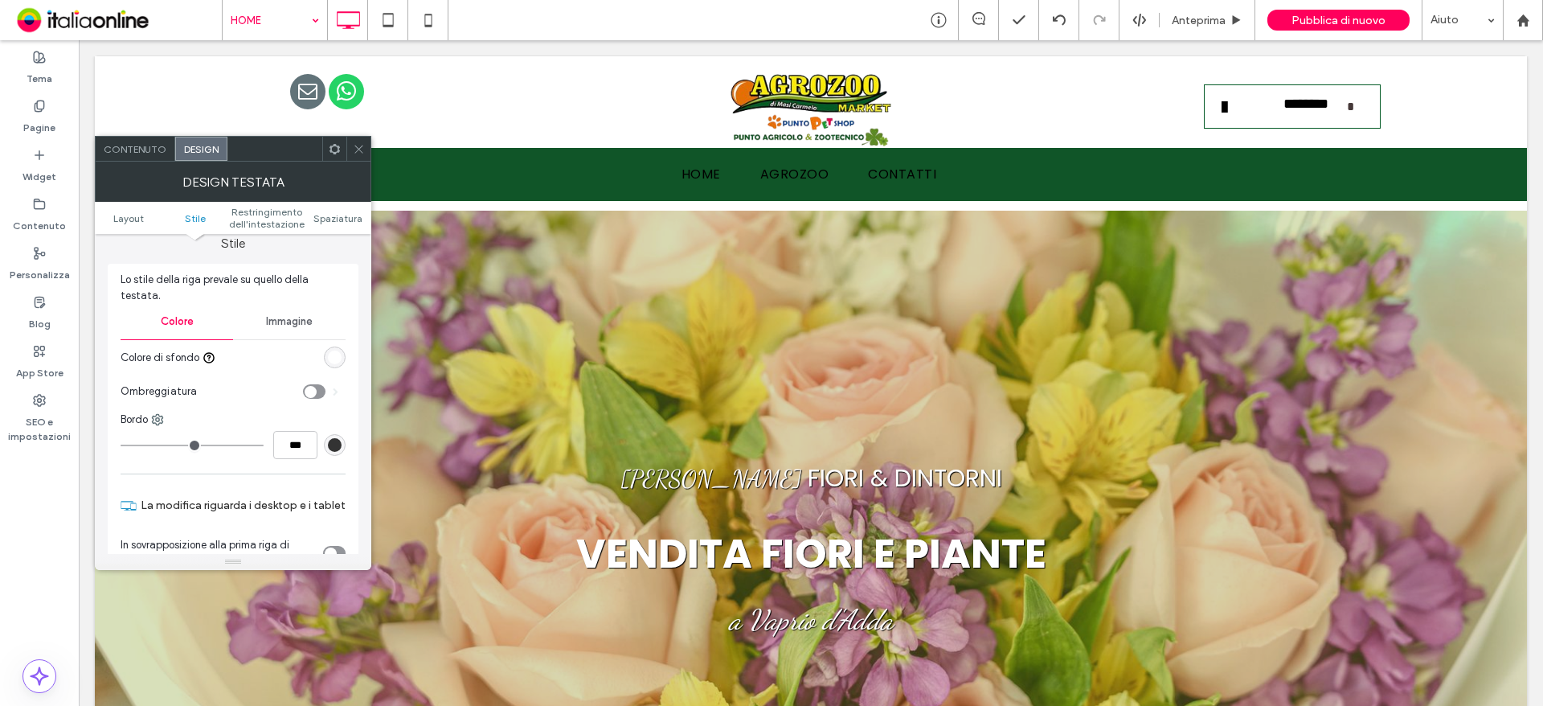
click at [321, 343] on div at bounding box center [284, 357] width 124 height 28
click at [328, 350] on div "rgb(255, 255, 255)" at bounding box center [335, 357] width 14 height 14
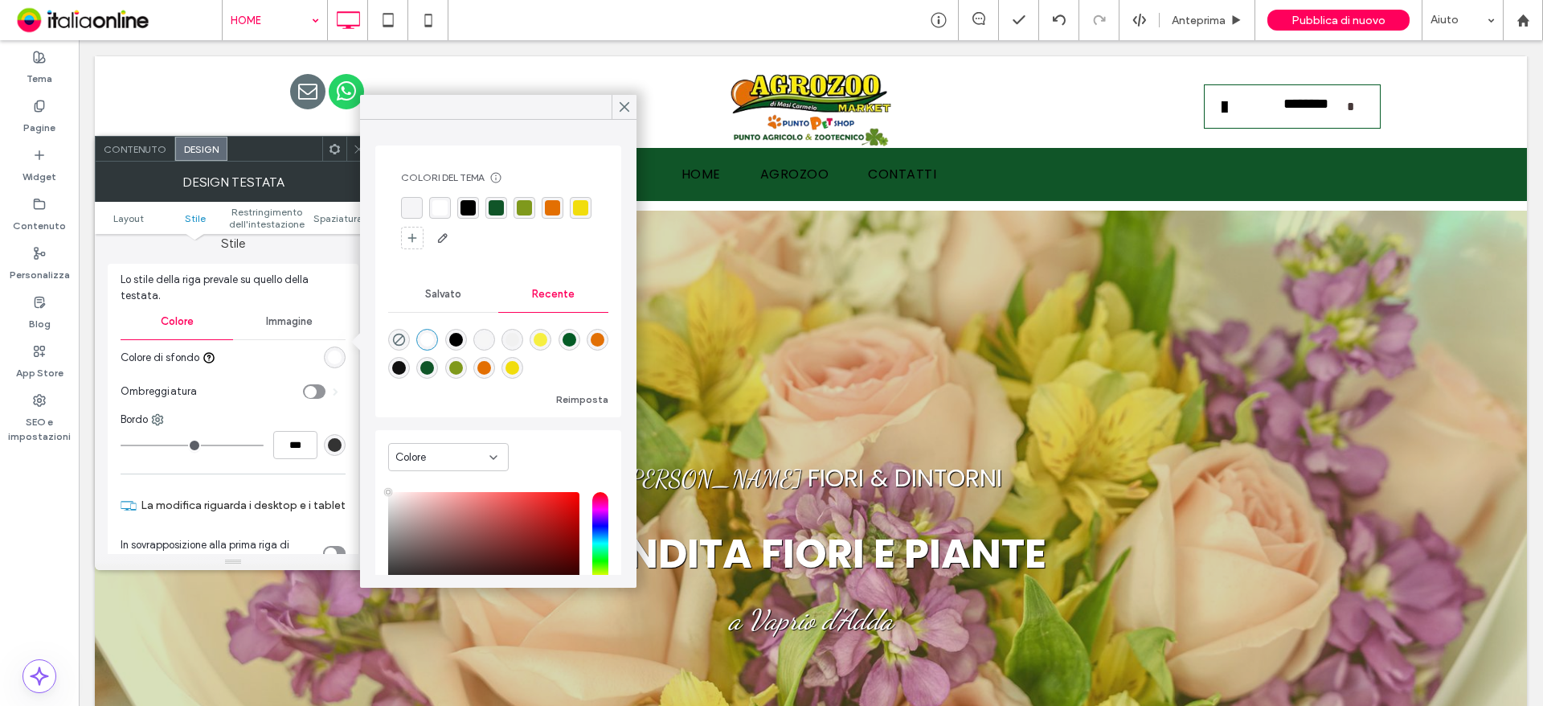
click at [501, 214] on div "rgba(16, 85, 40, 1)" at bounding box center [496, 207] width 15 height 15
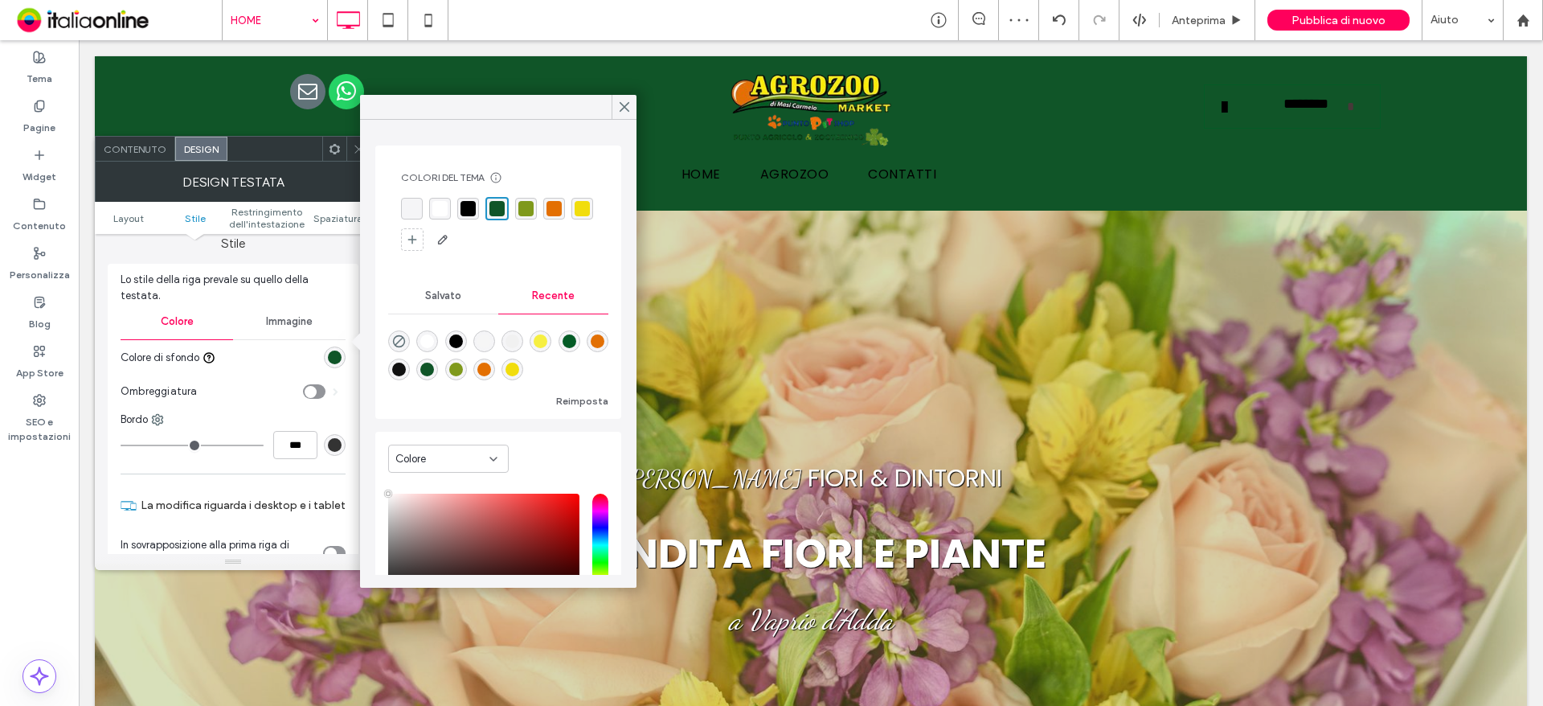
click at [442, 207] on div "rgba(255, 255, 255, 1)" at bounding box center [439, 208] width 15 height 15
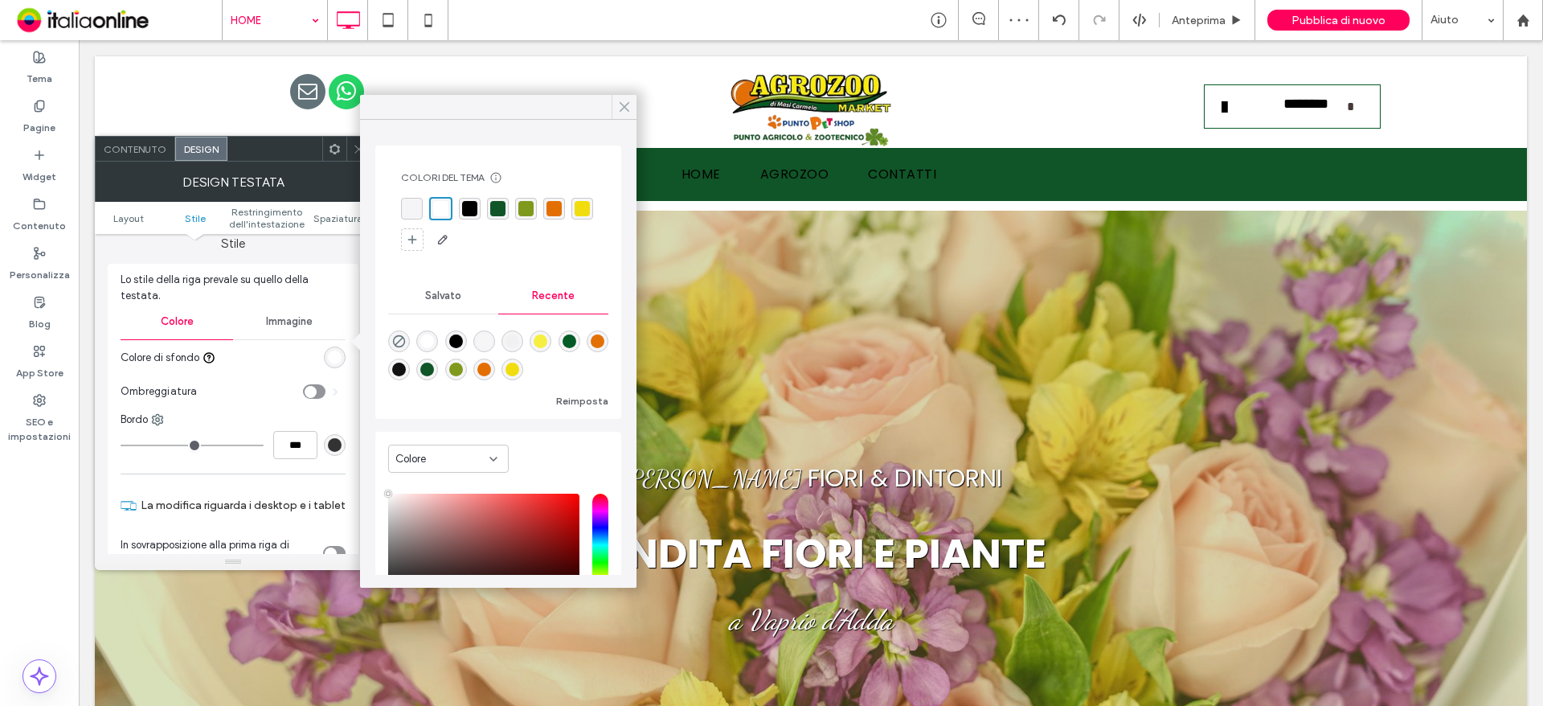
click at [627, 102] on icon at bounding box center [624, 107] width 14 height 14
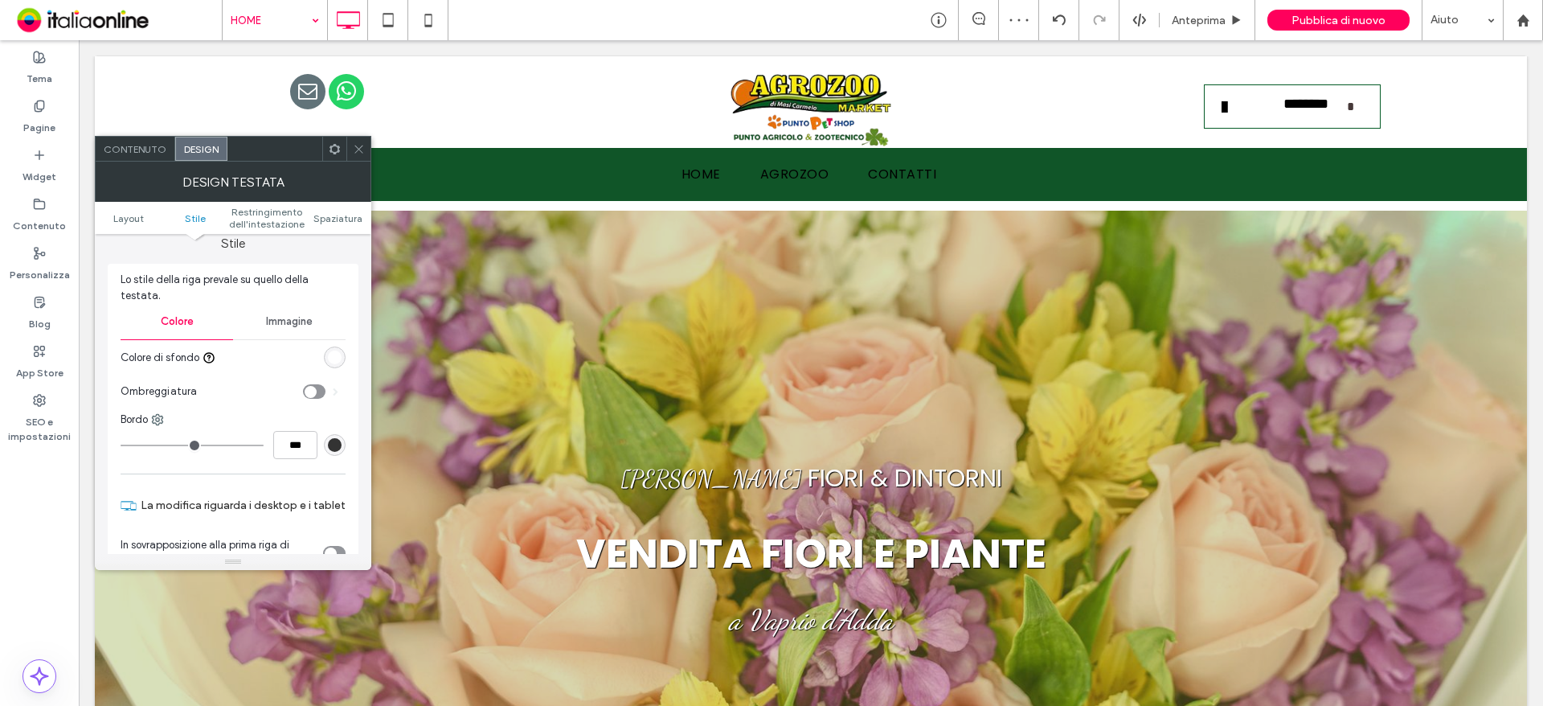
drag, startPoint x: 360, startPoint y: 144, endPoint x: 351, endPoint y: 151, distance: 11.4
click at [360, 144] on icon at bounding box center [359, 149] width 12 height 12
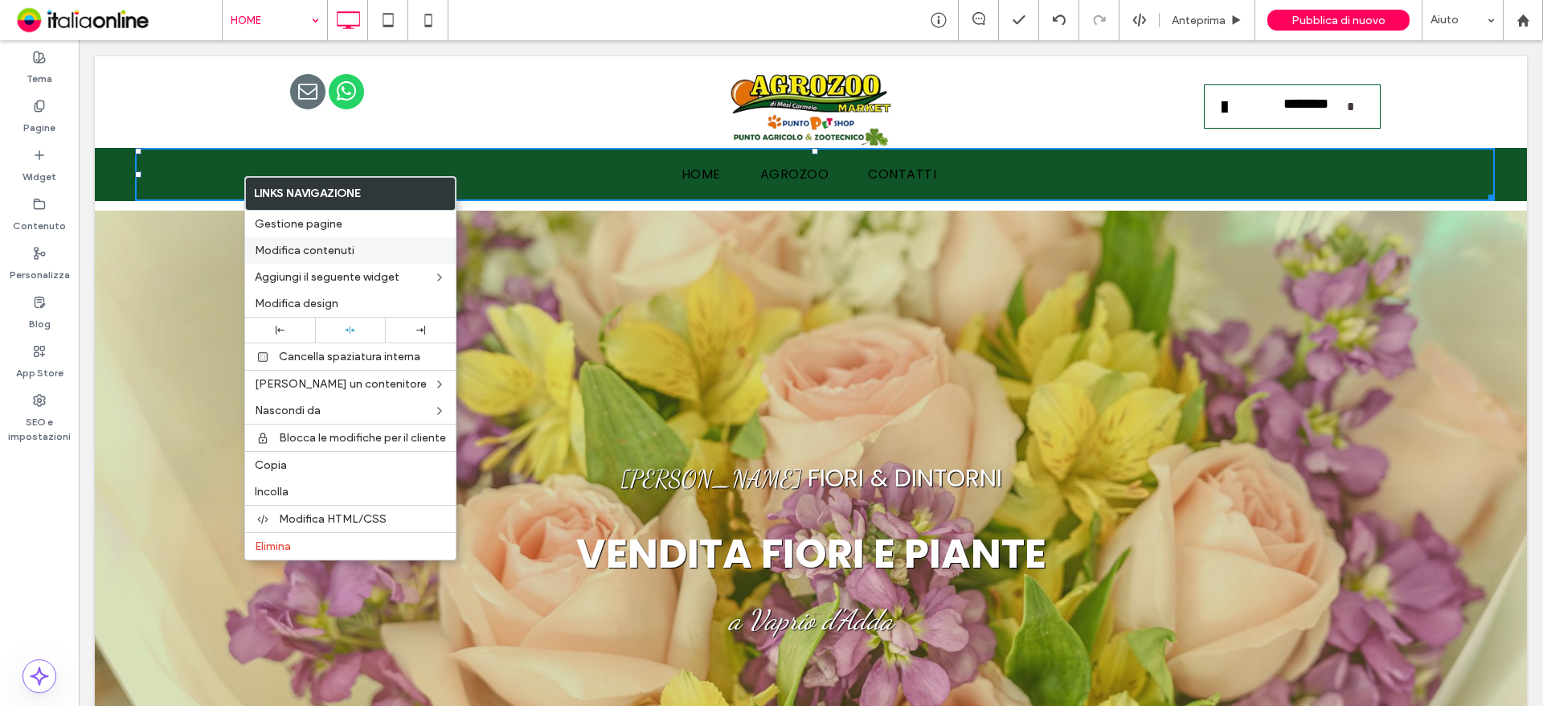
click at [290, 254] on span "Modifica contenuti" at bounding box center [305, 250] width 100 height 14
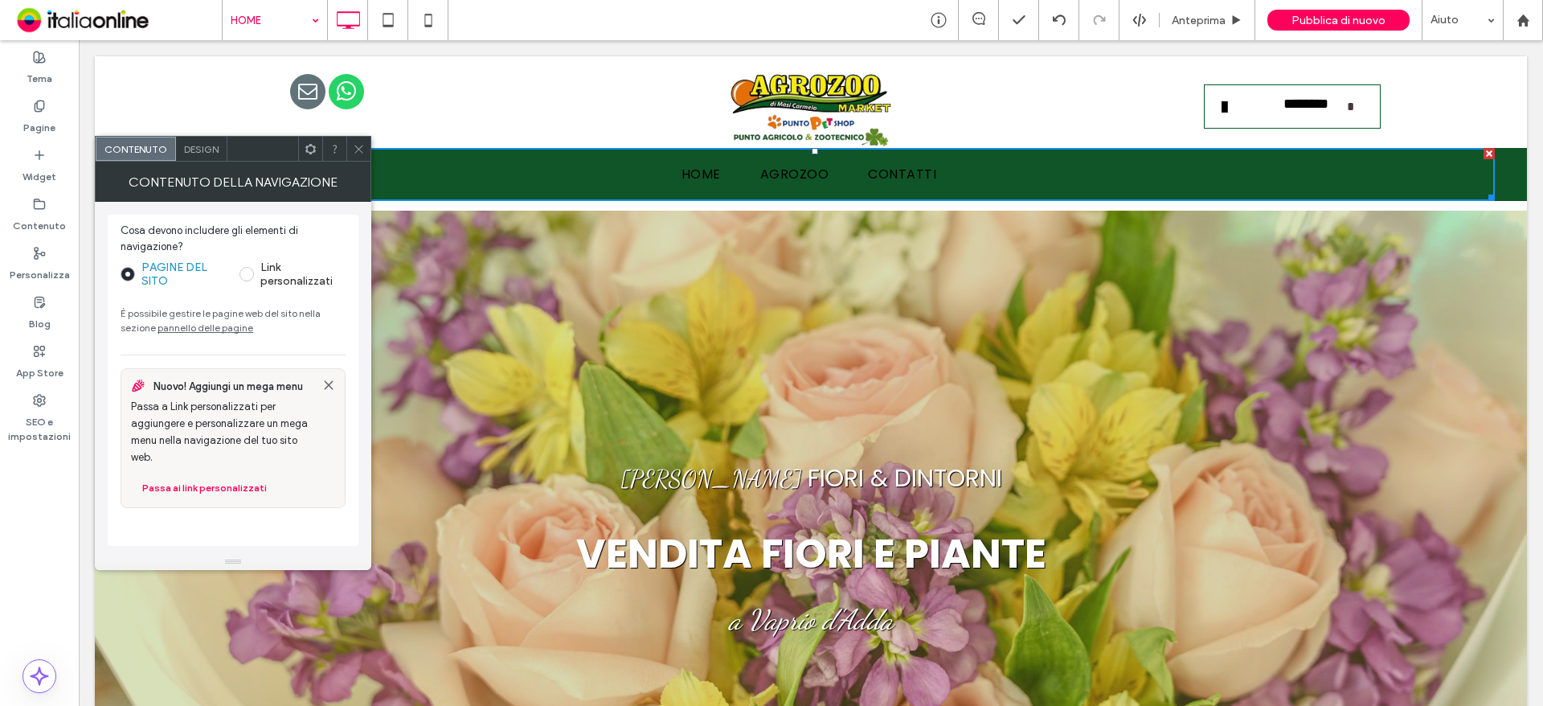
click at [199, 149] on span "Design" at bounding box center [201, 149] width 35 height 12
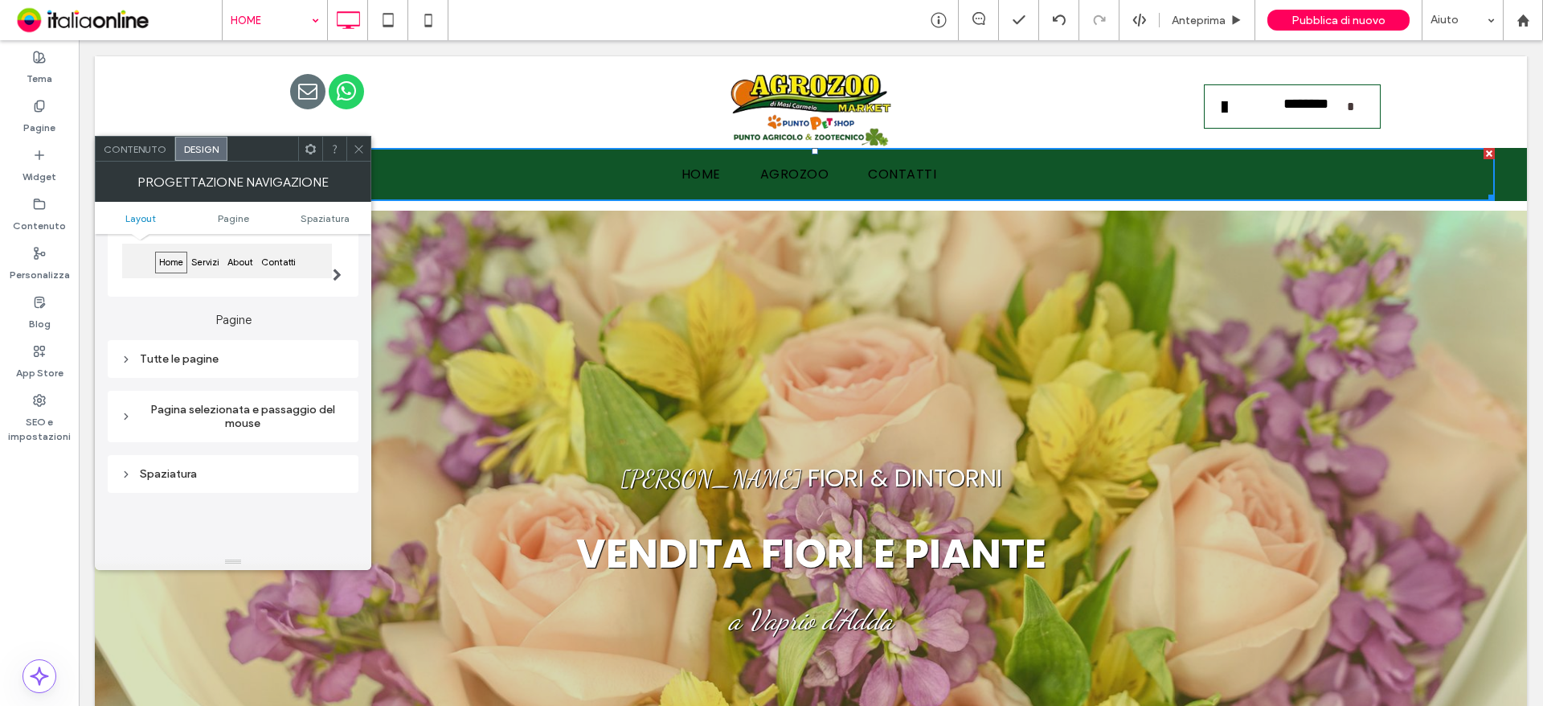
click at [197, 352] on div "Tutte le pagine" at bounding box center [233, 359] width 225 height 14
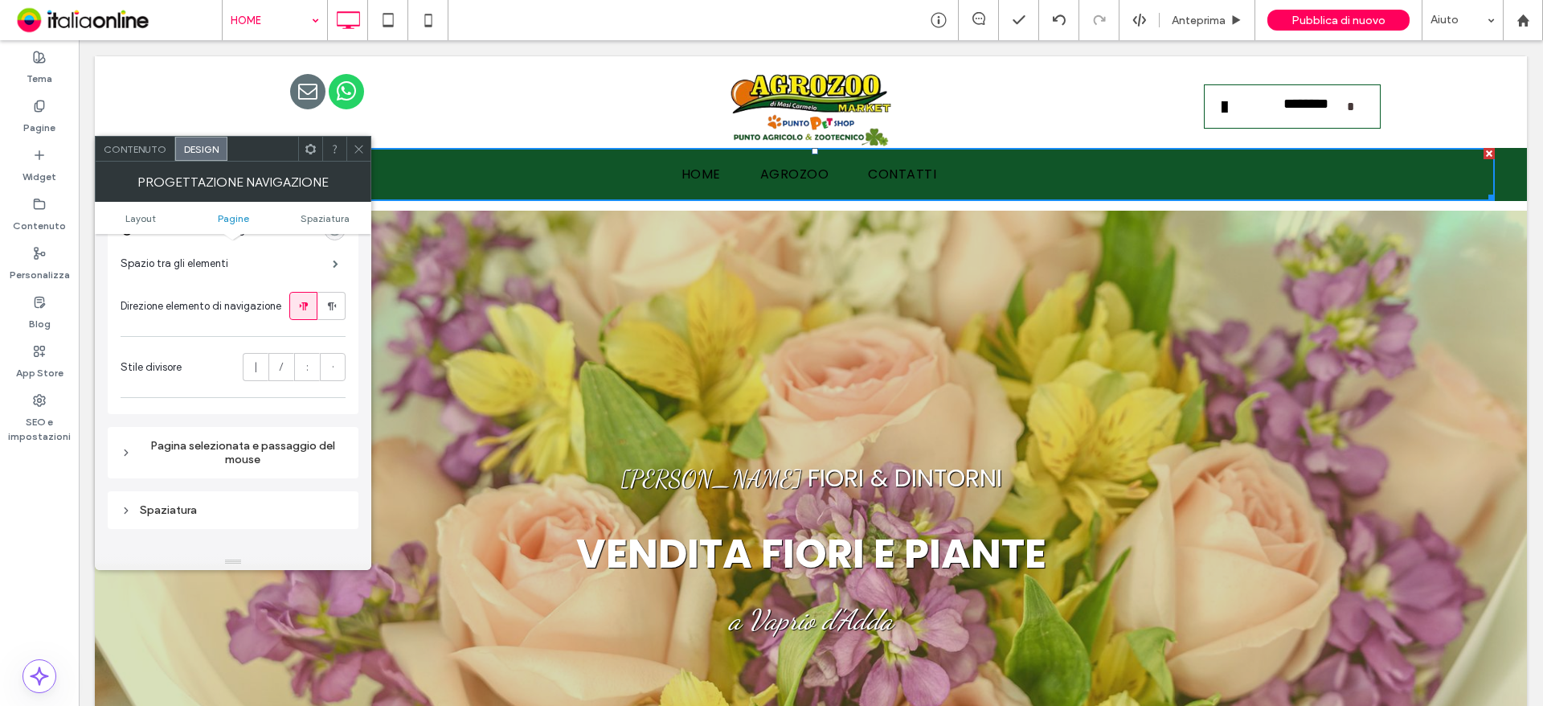
scroll to position [482, 0]
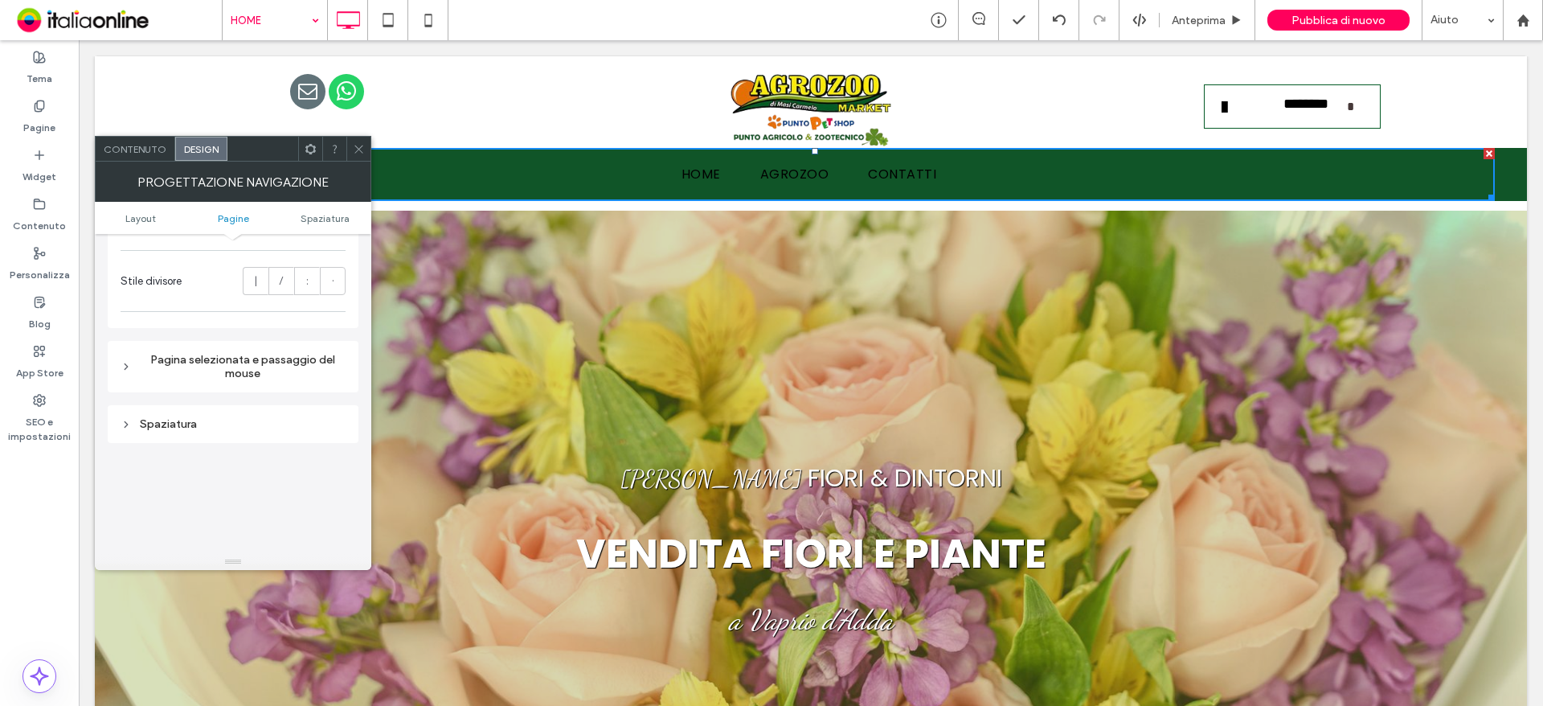
click at [361, 150] on icon at bounding box center [359, 149] width 12 height 12
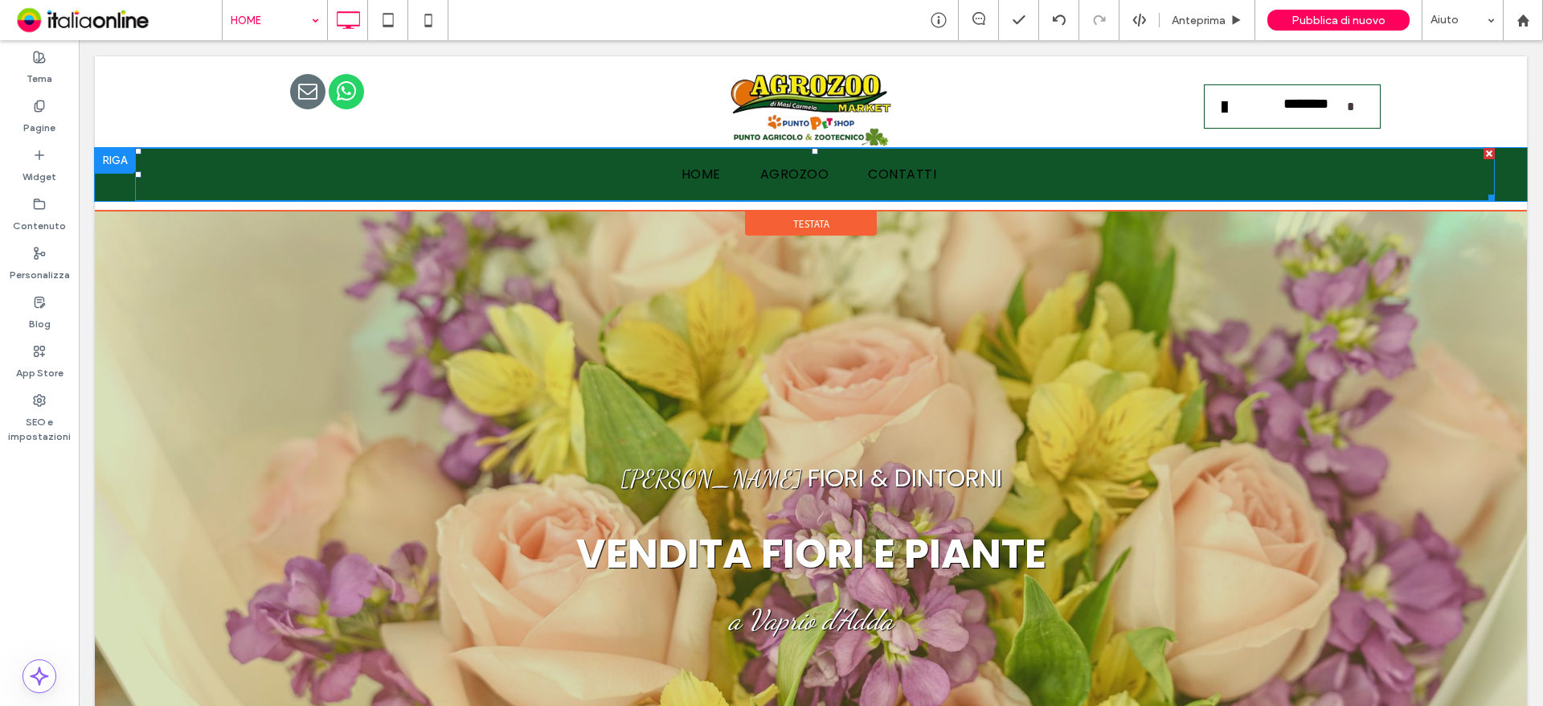
drag, startPoint x: 761, startPoint y: 218, endPoint x: 727, endPoint y: 164, distance: 63.5
drag, startPoint x: 768, startPoint y: 221, endPoint x: 698, endPoint y: 177, distance: 82.7
click at [697, 178] on span "HOME" at bounding box center [700, 174] width 39 height 20
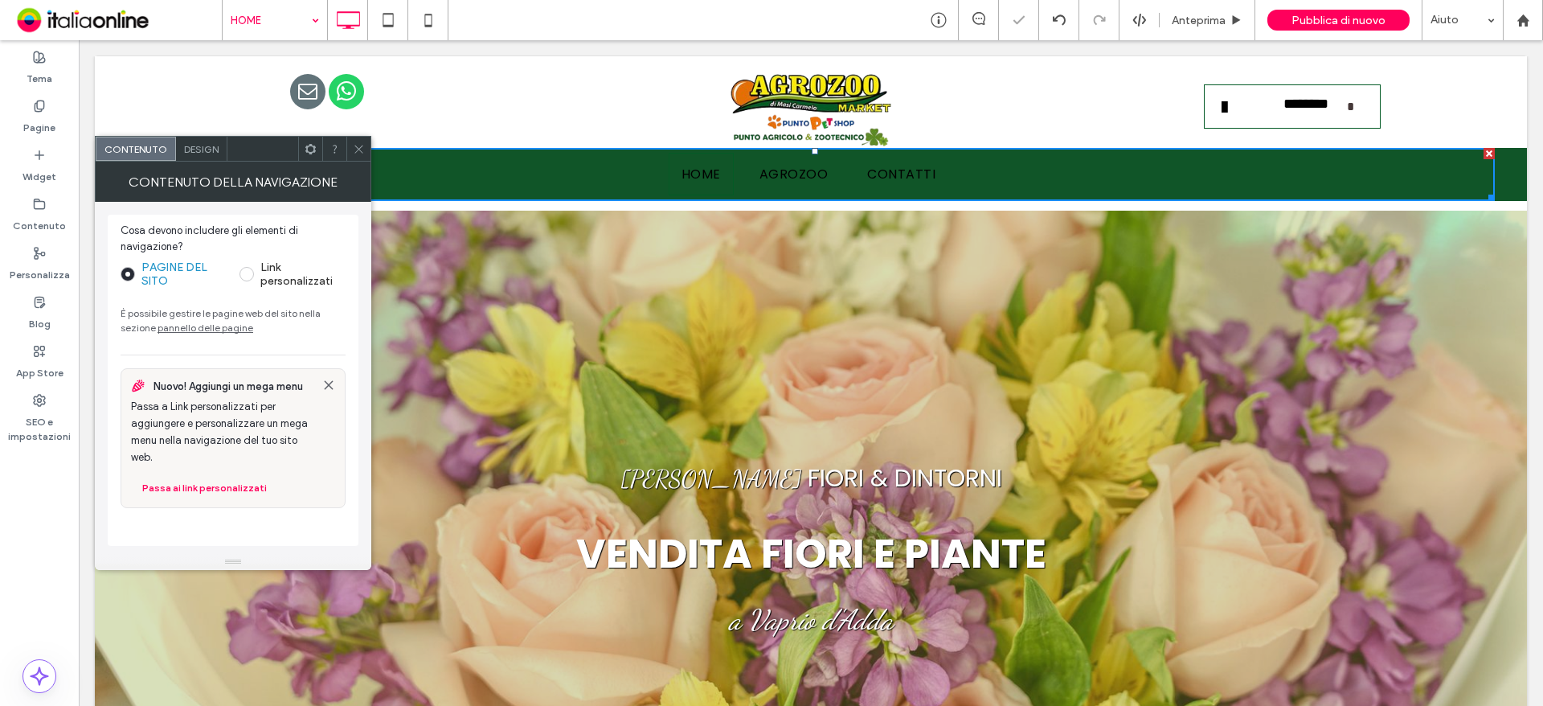
drag, startPoint x: 698, startPoint y: 177, endPoint x: 669, endPoint y: 179, distance: 29.8
click at [698, 177] on span "HOME" at bounding box center [700, 174] width 39 height 20
click at [207, 159] on div "Design" at bounding box center [201, 149] width 51 height 24
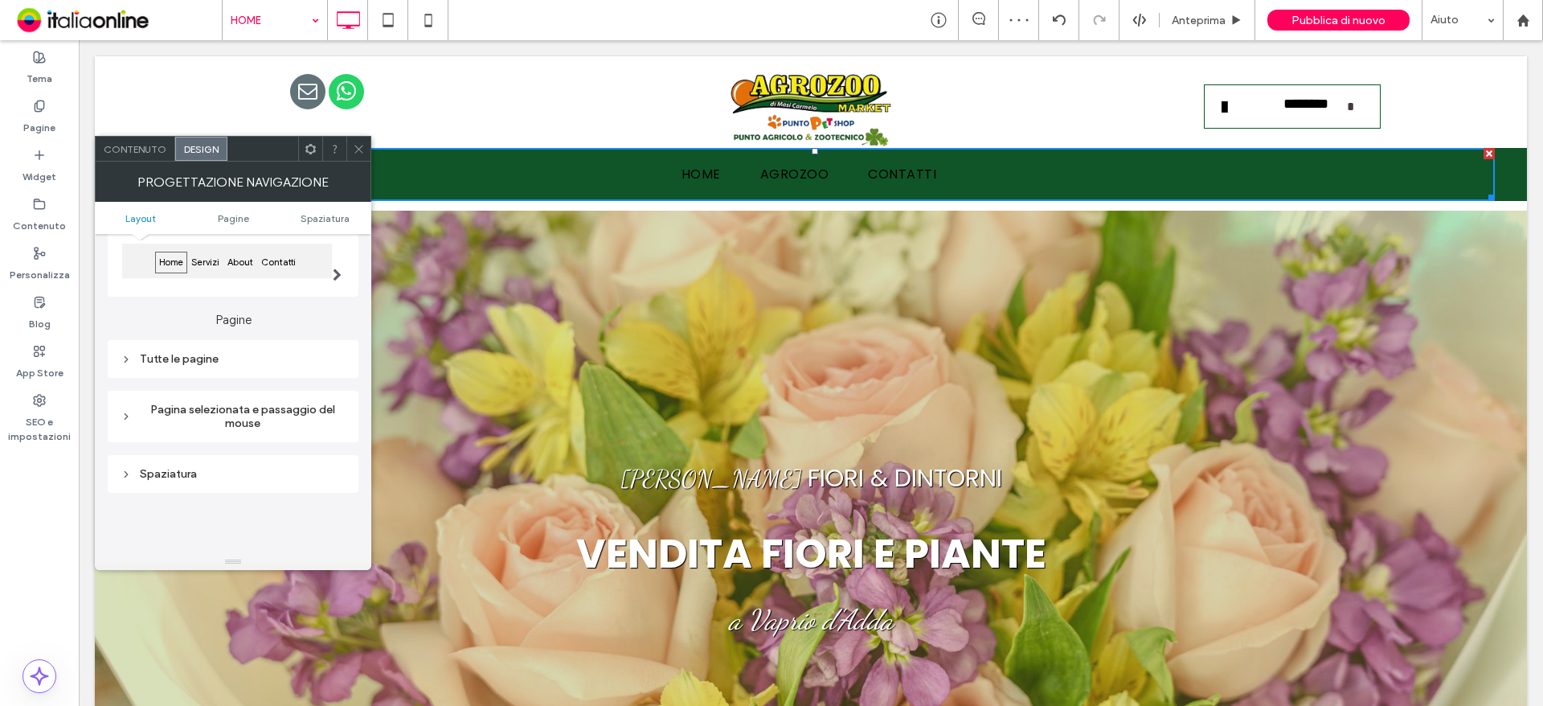
click at [176, 359] on div "Tutte le pagine" at bounding box center [233, 359] width 225 height 14
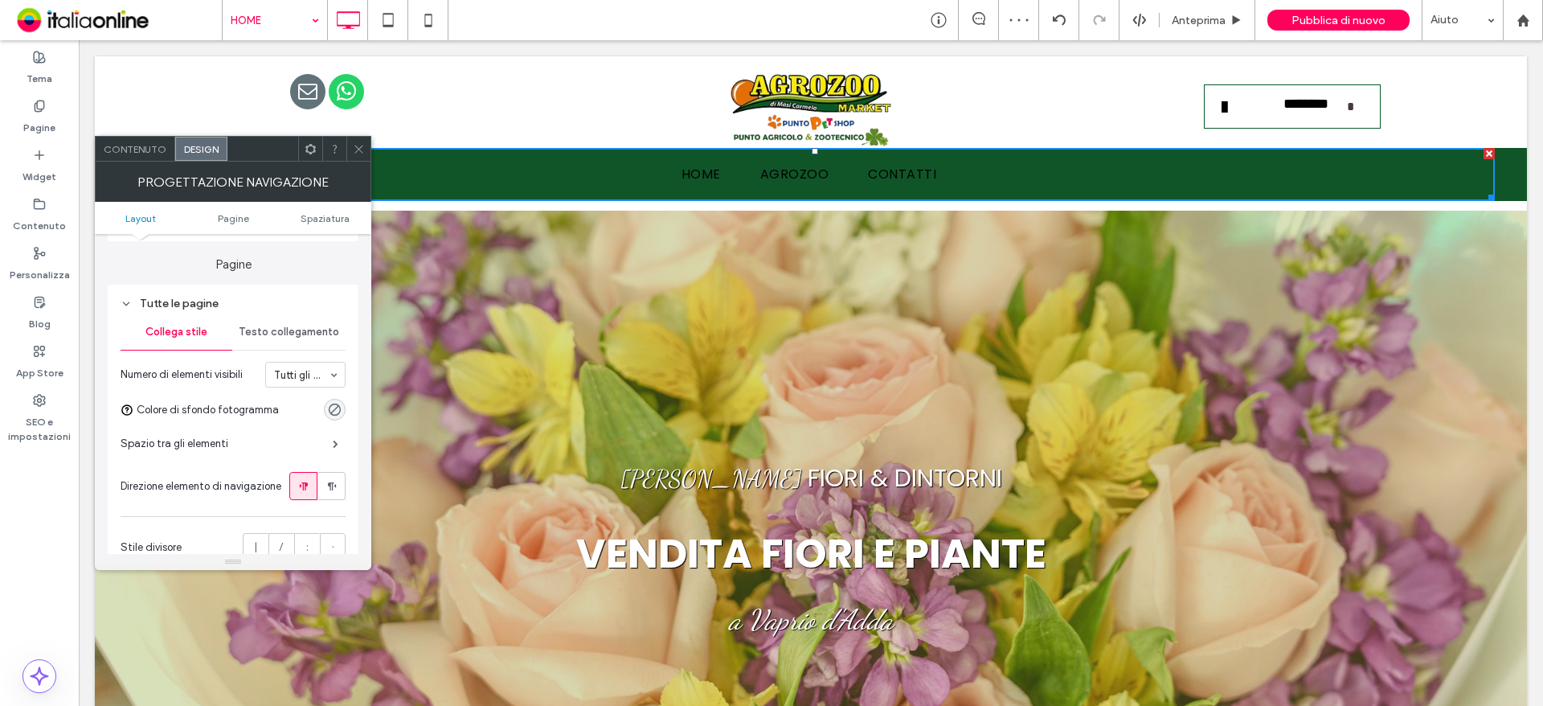
scroll to position [241, 0]
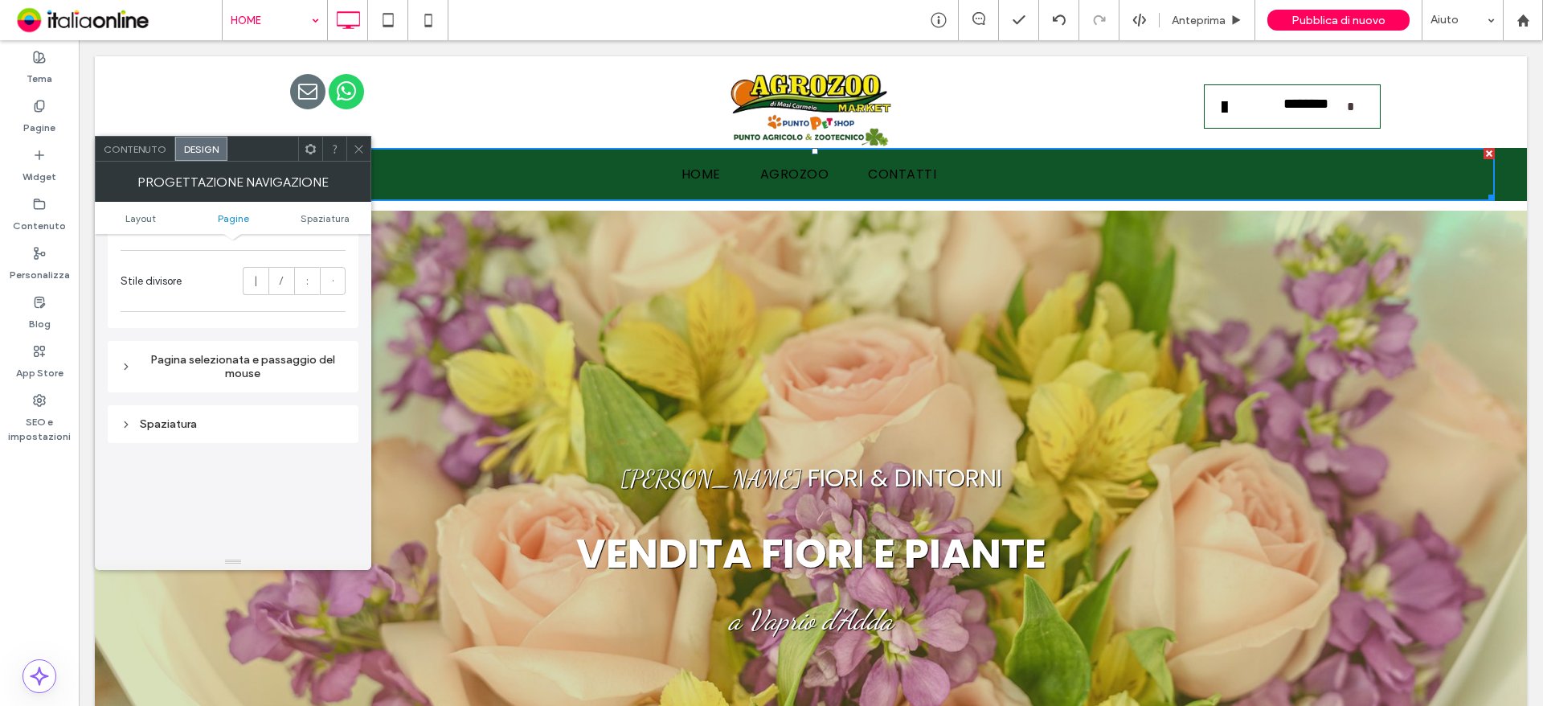
click at [220, 367] on div "Pagina selezionata e passaggio del mouse" at bounding box center [233, 366] width 225 height 27
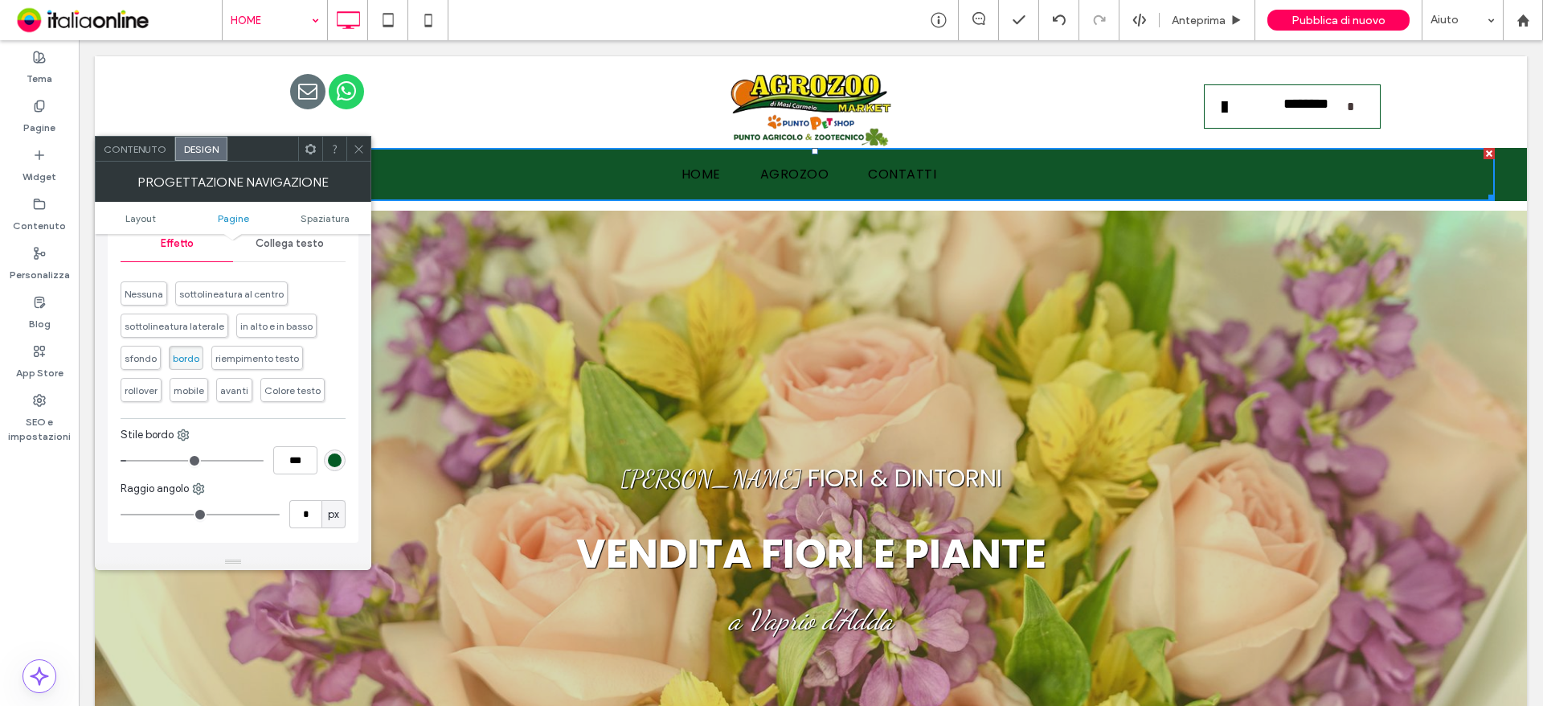
scroll to position [643, 0]
click at [131, 360] on span "sfondo" at bounding box center [141, 356] width 32 height 12
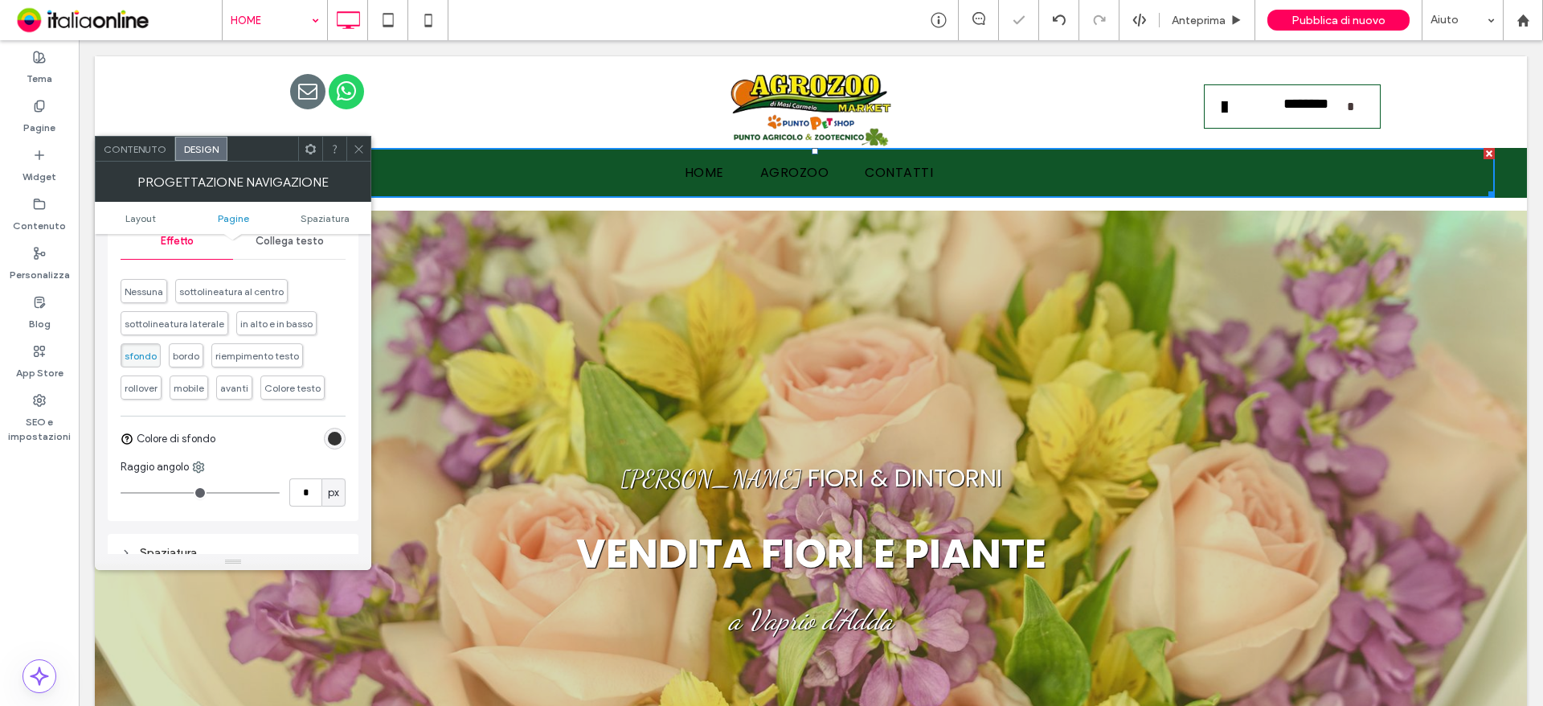
drag, startPoint x: 325, startPoint y: 436, endPoint x: 342, endPoint y: 436, distance: 16.9
click at [325, 436] on div "rgb(51, 51, 51)" at bounding box center [335, 439] width 22 height 22
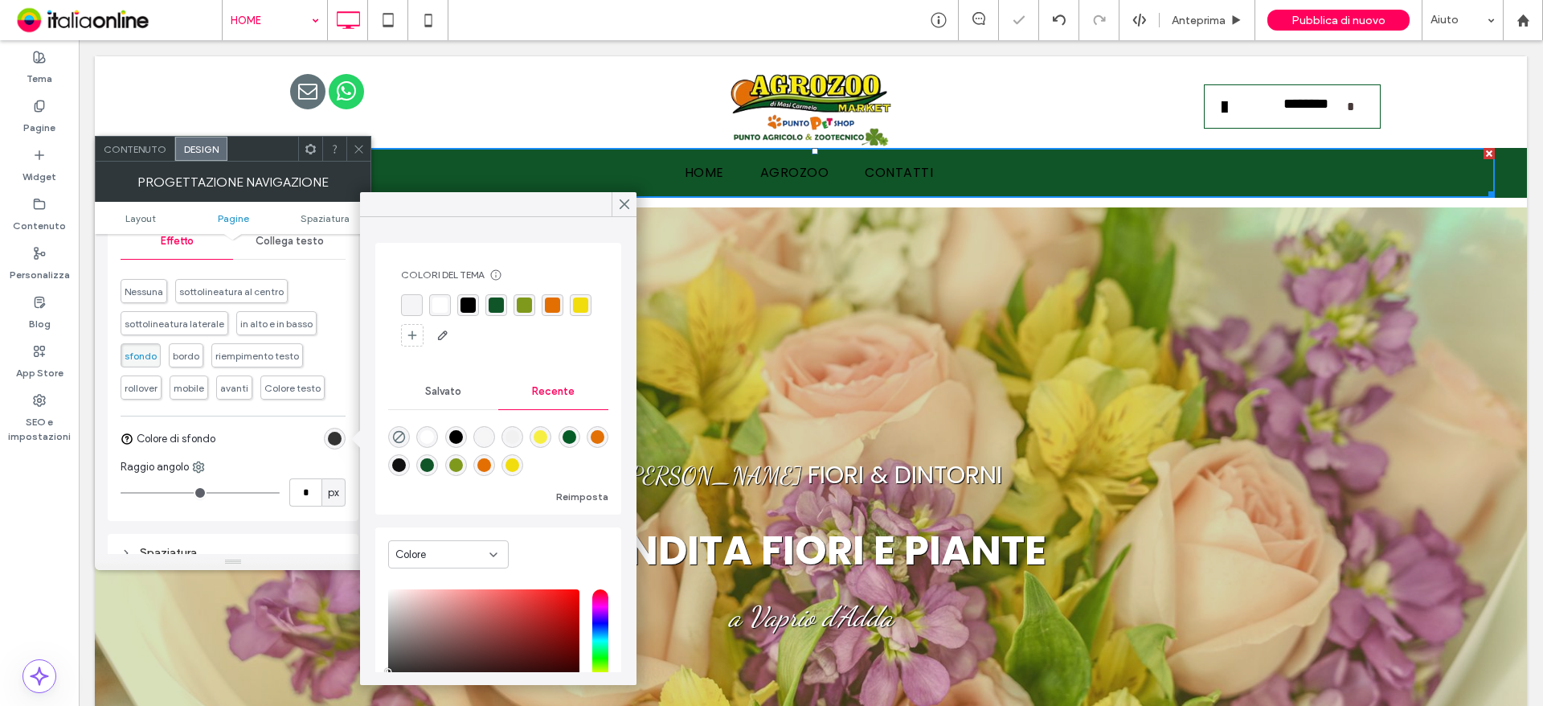
click at [573, 313] on div "rgba(241, 221, 13, 1)" at bounding box center [580, 304] width 15 height 15
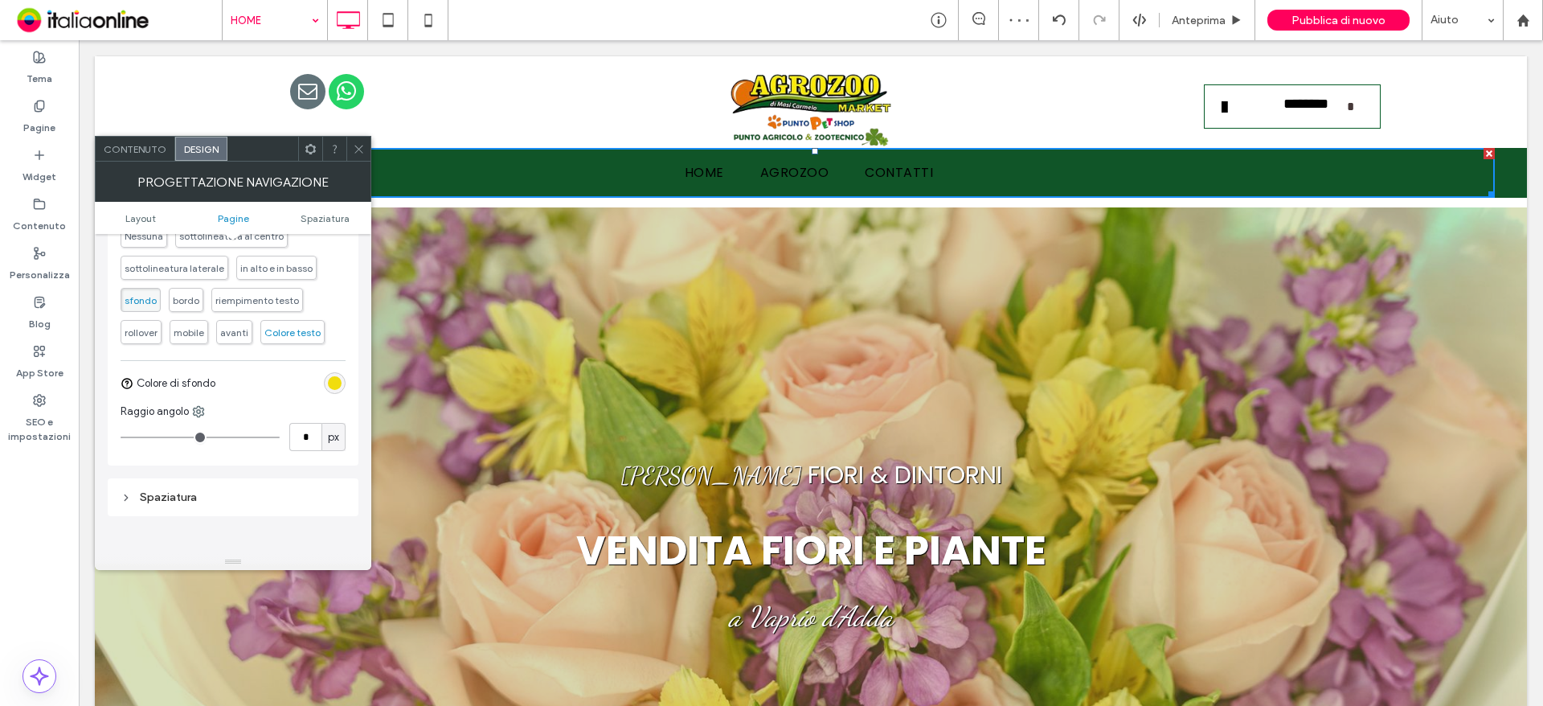
scroll to position [723, 0]
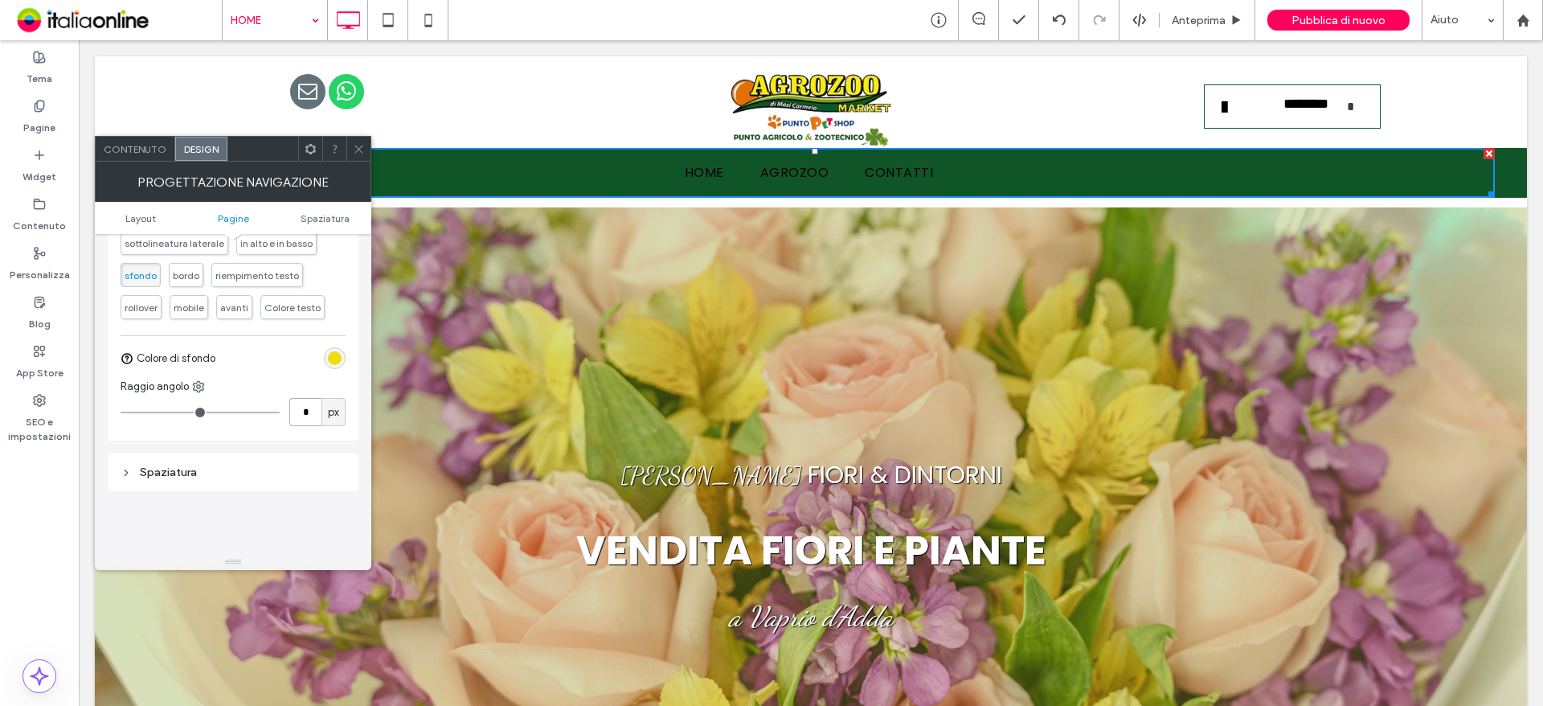
drag, startPoint x: 378, startPoint y: 448, endPoint x: 1028, endPoint y: 526, distance: 654.0
drag, startPoint x: 190, startPoint y: 384, endPoint x: 219, endPoint y: 407, distance: 36.5
click at [190, 384] on div "Raggio angolo" at bounding box center [233, 386] width 225 height 16
click at [198, 387] on use at bounding box center [199, 387] width 10 height 10
drag, startPoint x: 211, startPoint y: 444, endPoint x: 301, endPoint y: 436, distance: 90.4
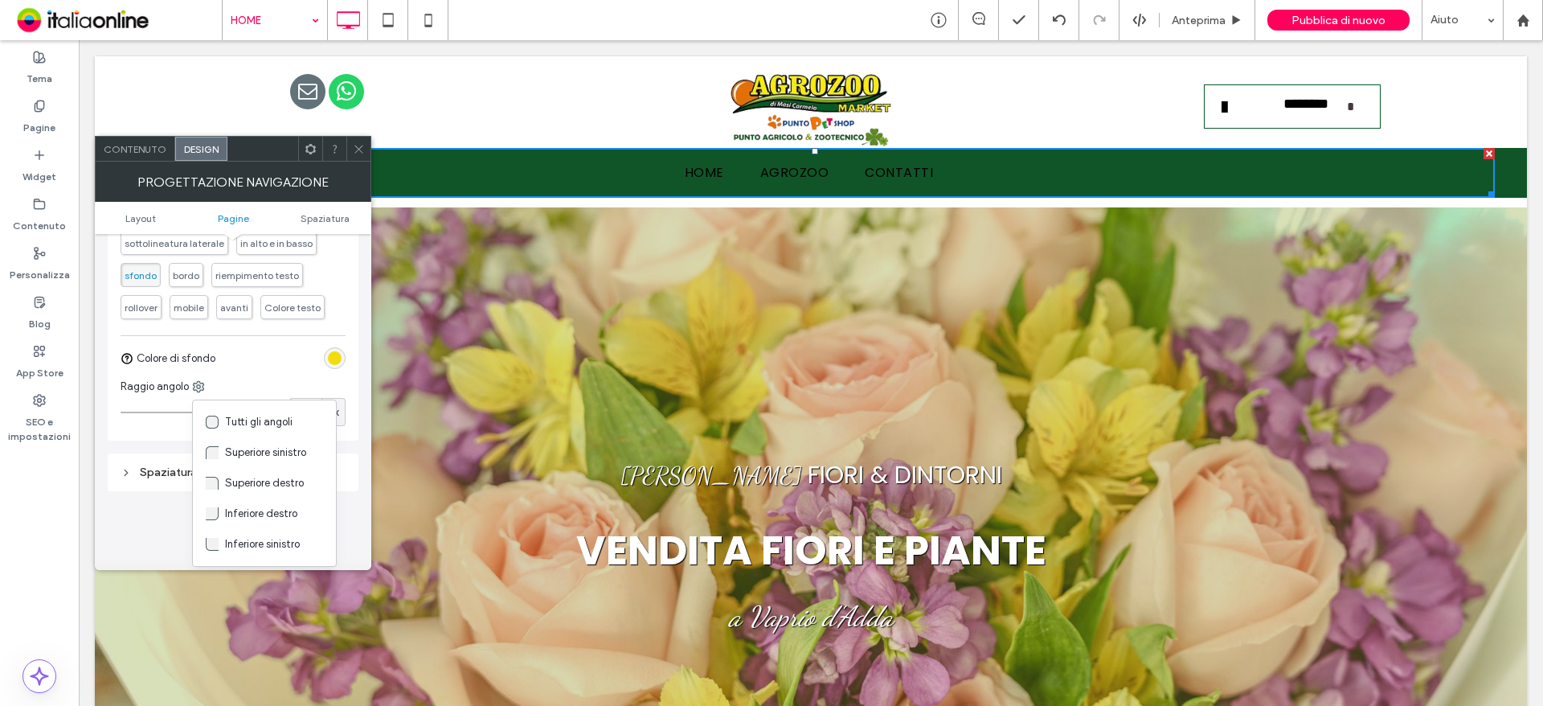
click at [211, 444] on span at bounding box center [215, 453] width 19 height 18
drag, startPoint x: 302, startPoint y: 419, endPoint x: 366, endPoint y: 427, distance: 64.8
click at [366, 427] on div "Rinomina le pagine e modificane l'ordine, i dati SEO e le impostazioni nel pann…" at bounding box center [233, 394] width 276 height 320
type input "**"
click at [249, 387] on use at bounding box center [244, 387] width 10 height 10
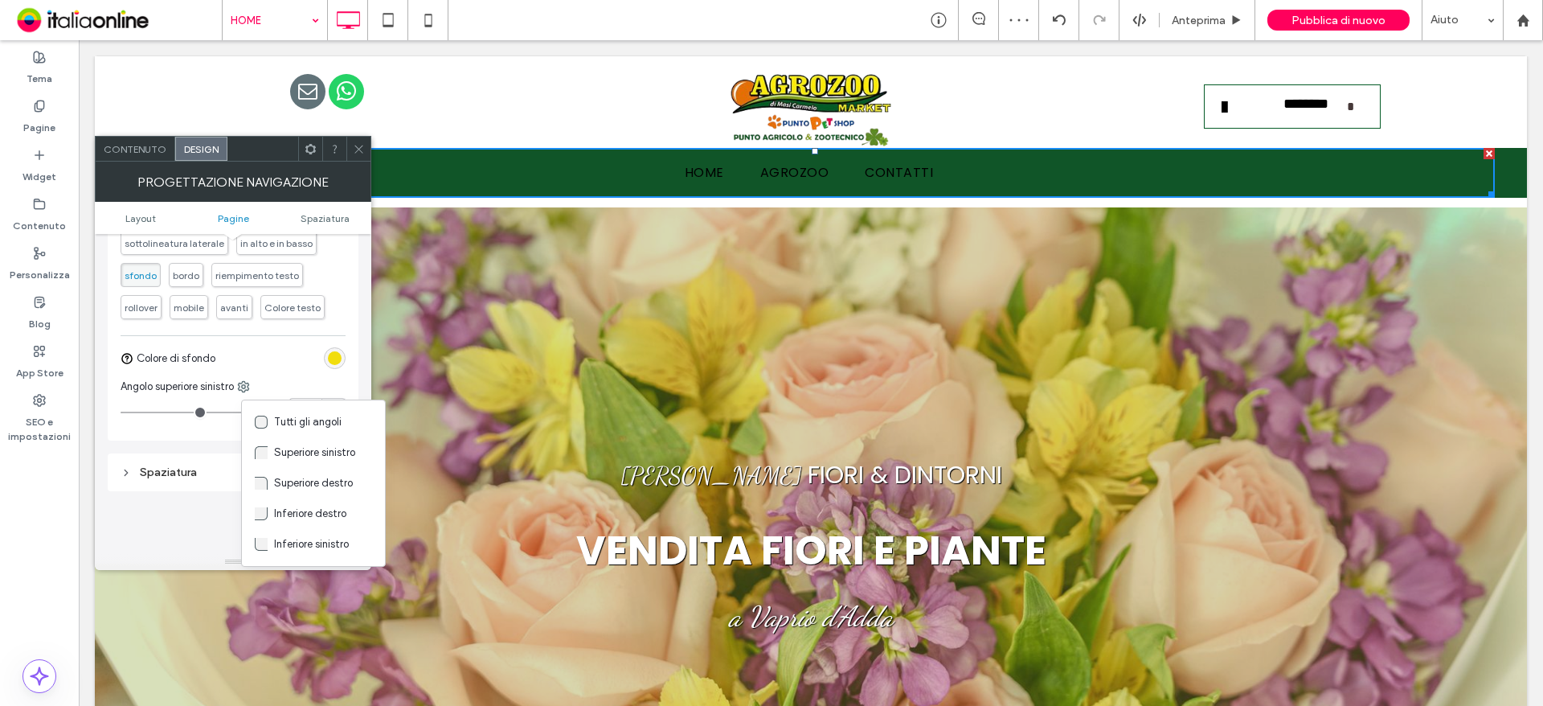
drag, startPoint x: 292, startPoint y: 509, endPoint x: 318, endPoint y: 481, distance: 38.1
click at [292, 509] on span "Inferiore destro" at bounding box center [310, 513] width 72 height 16
type input "*"
drag, startPoint x: 385, startPoint y: 454, endPoint x: 408, endPoint y: 423, distance: 39.1
type input "**"
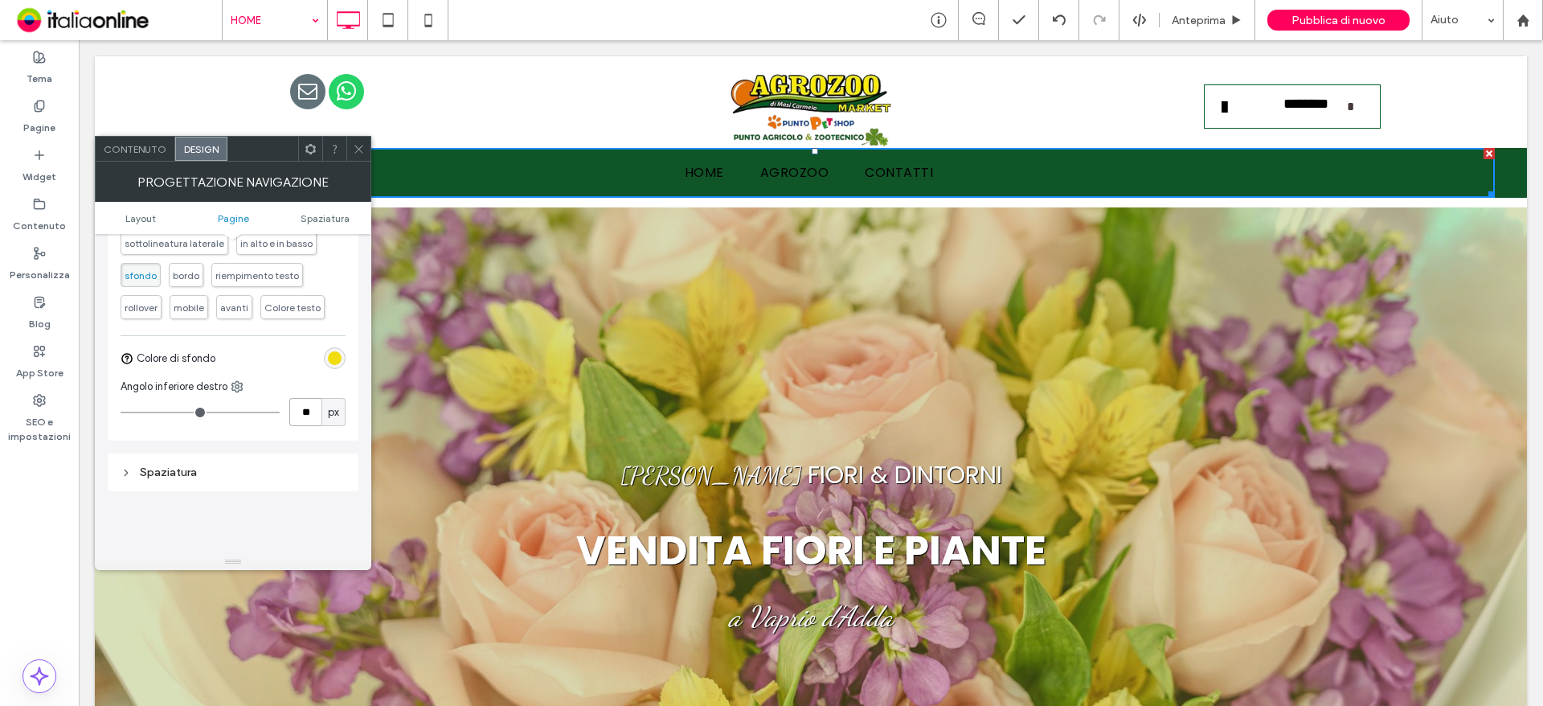
type input "**"
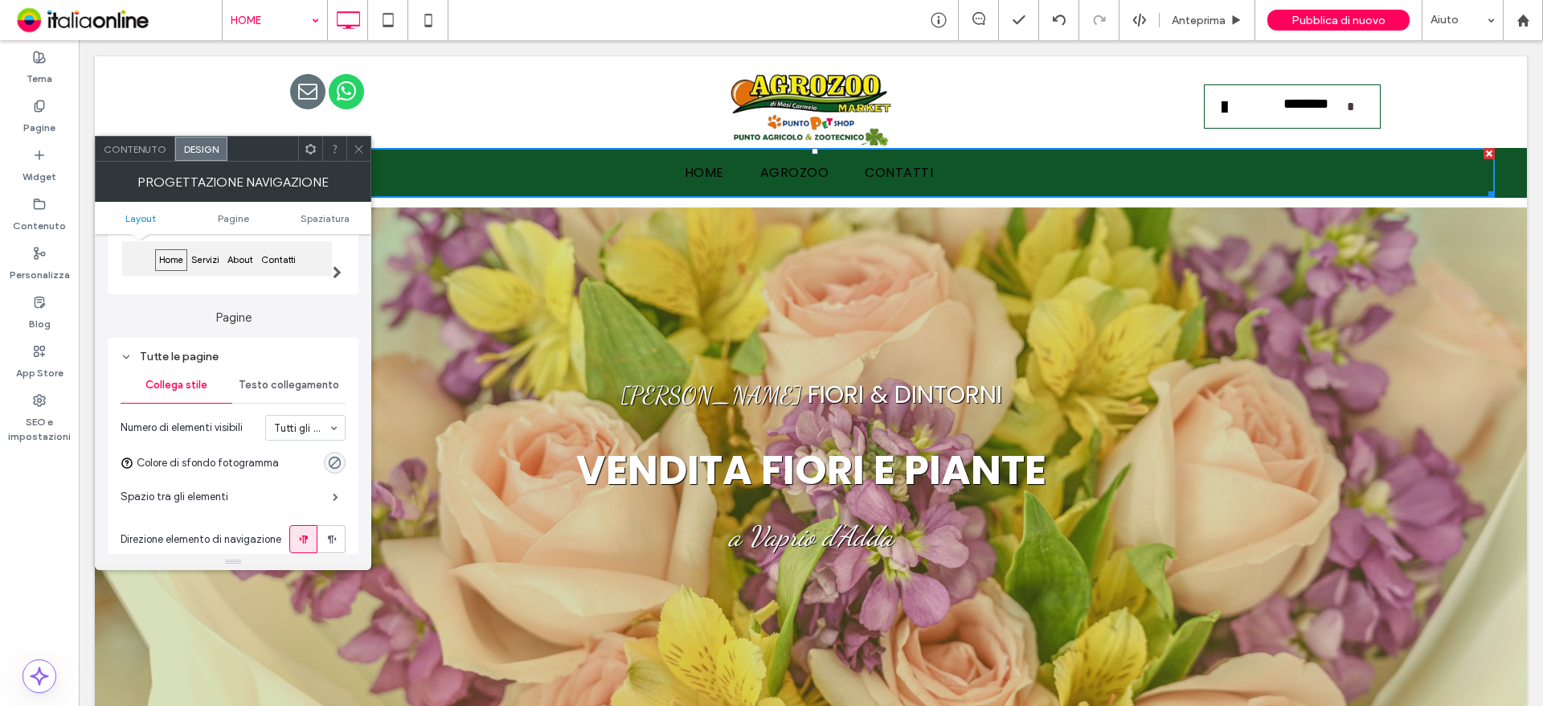
scroll to position [80, 0]
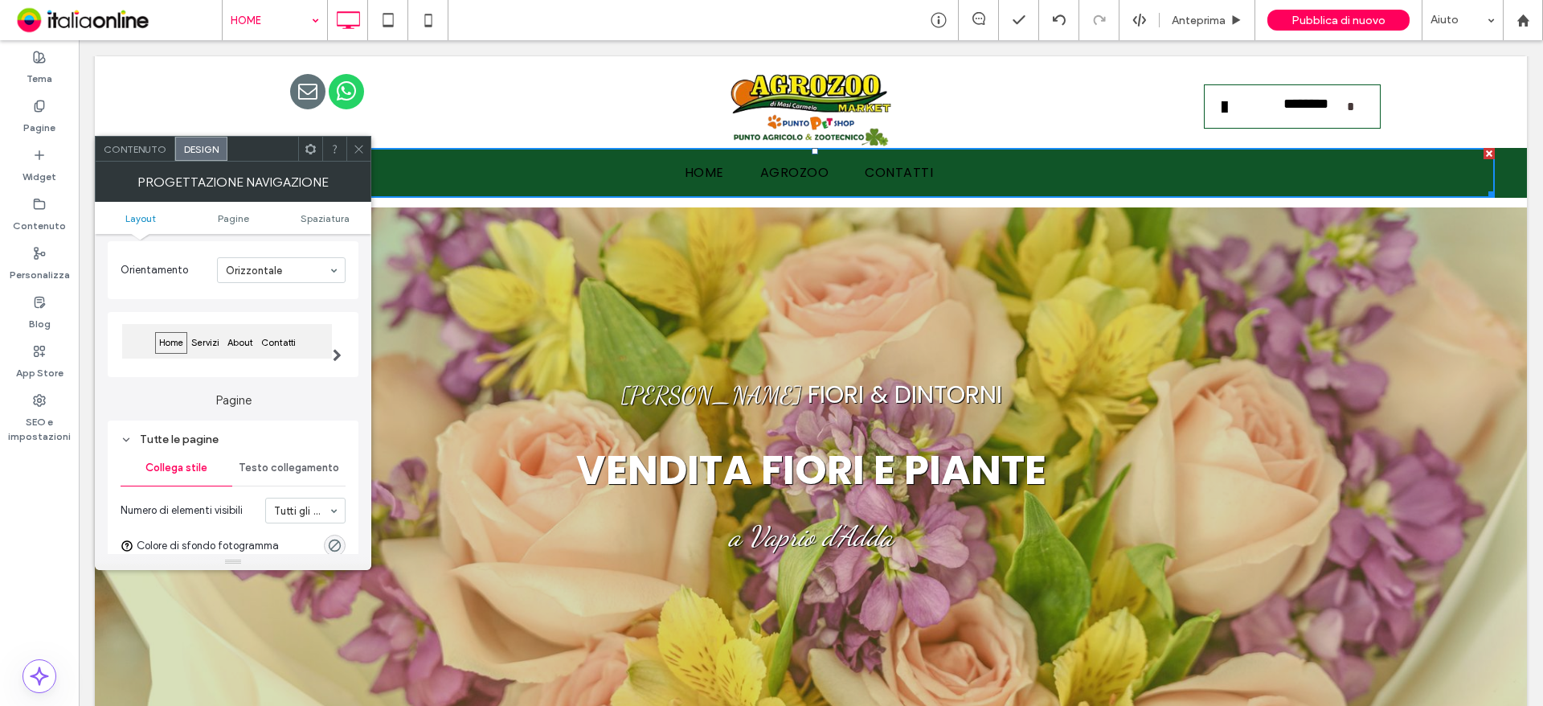
click at [303, 463] on span "Testo collegamento" at bounding box center [289, 467] width 100 height 13
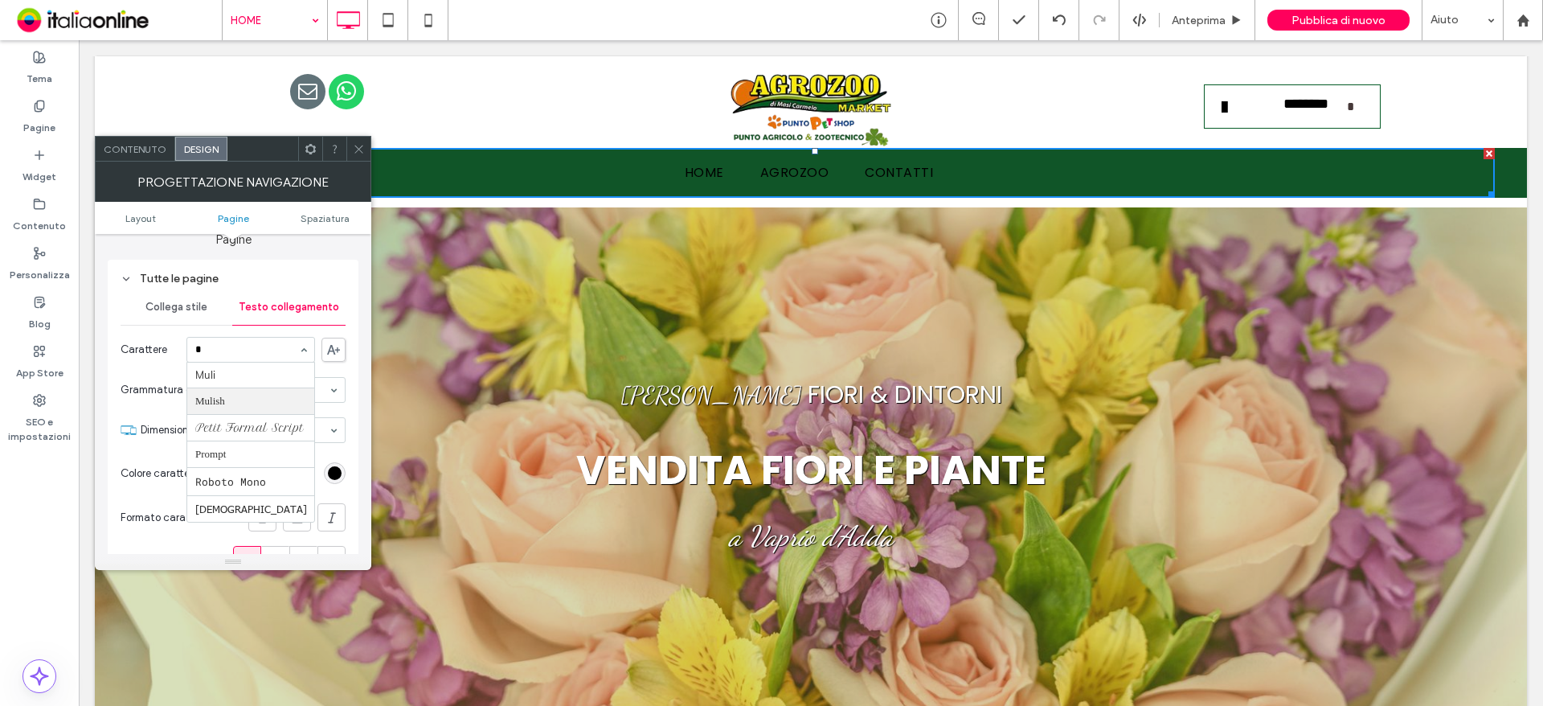
scroll to position [264, 0]
type input "**"
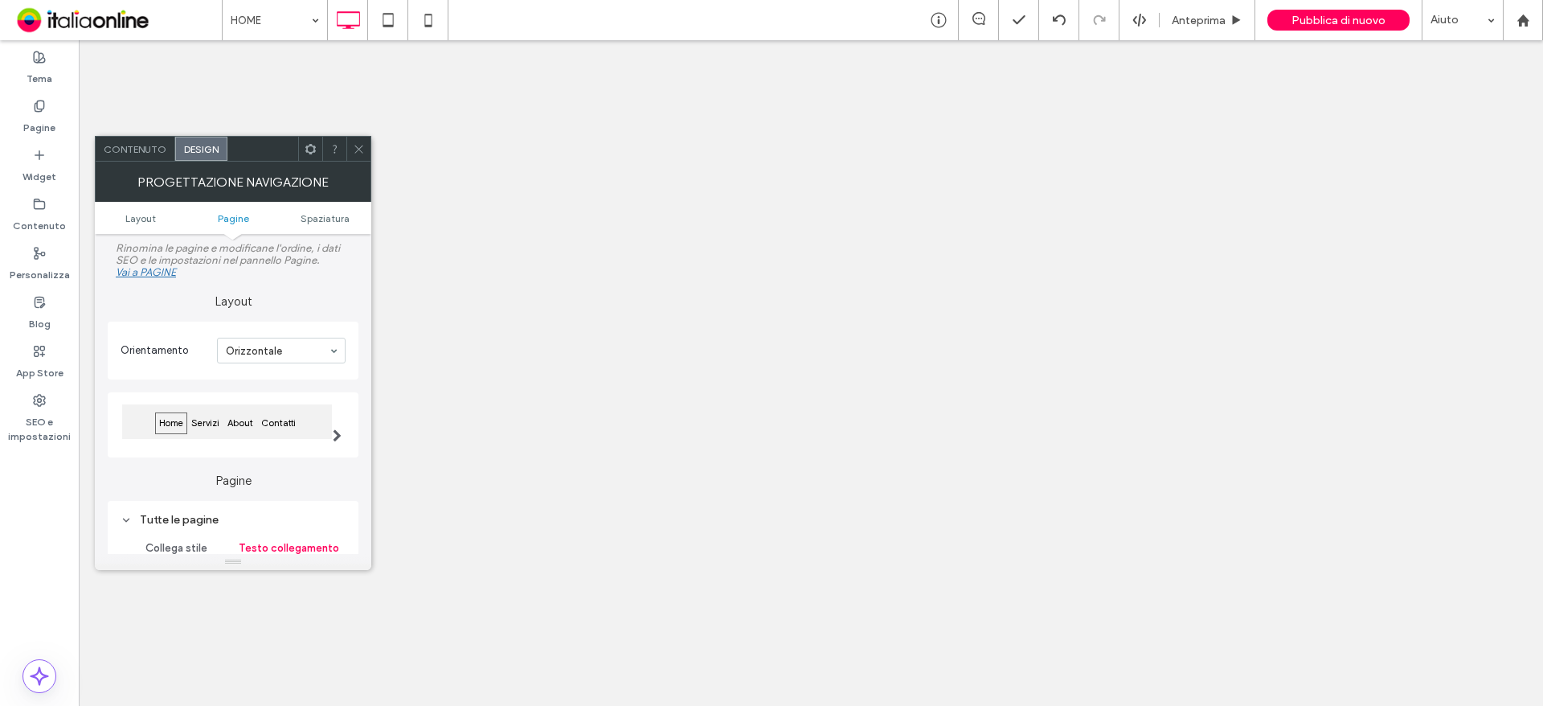
drag, startPoint x: 0, startPoint y: 0, endPoint x: 321, endPoint y: 429, distance: 536.2
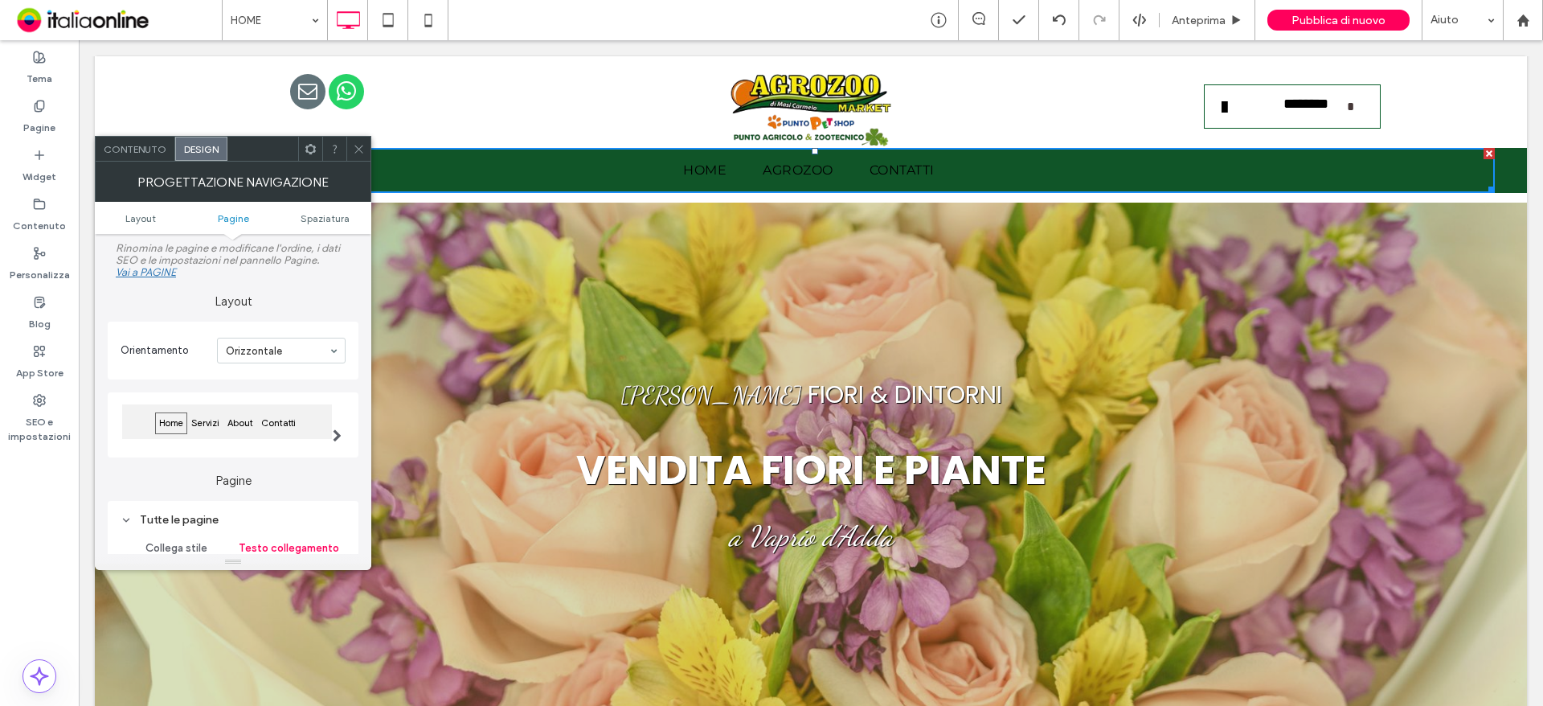
scroll to position [241, 0]
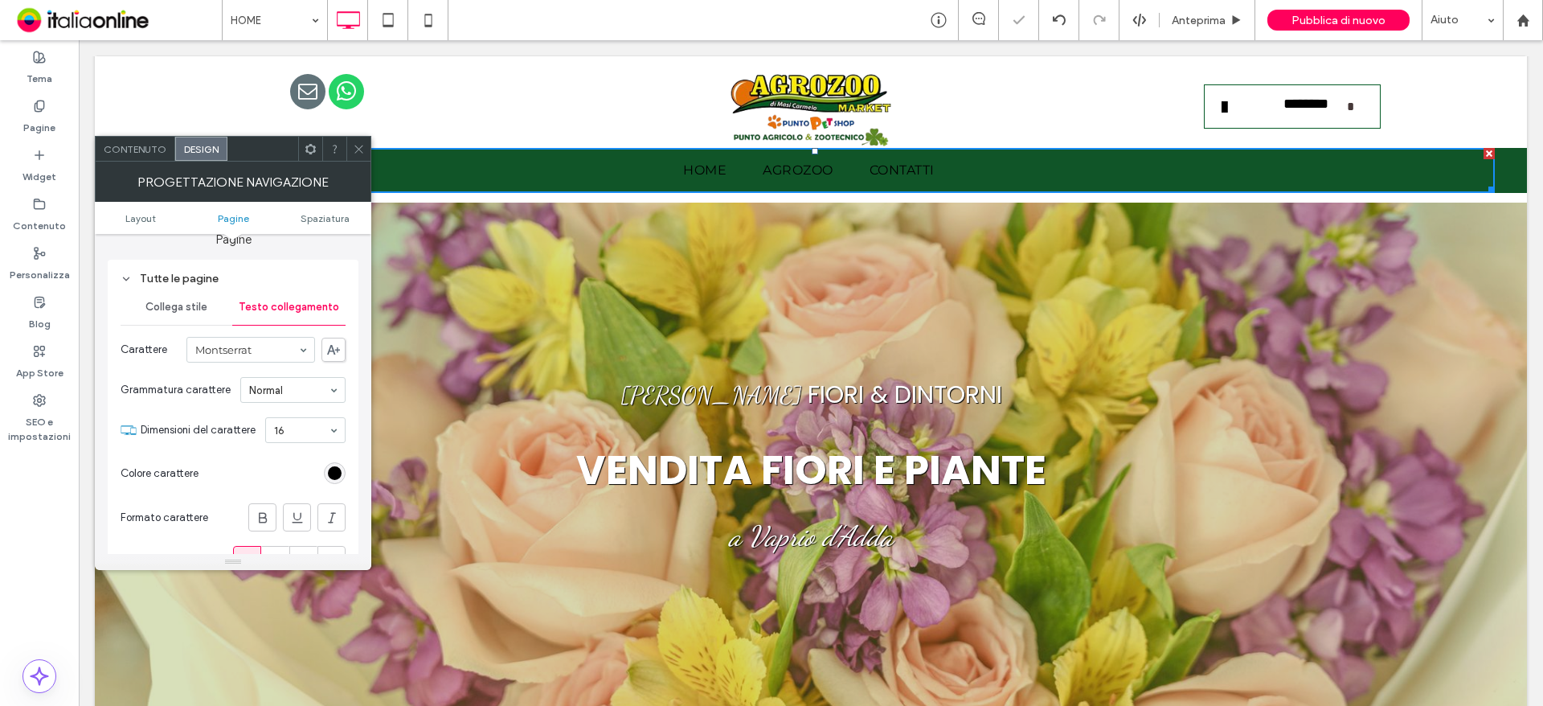
click at [261, 338] on div at bounding box center [250, 350] width 127 height 24
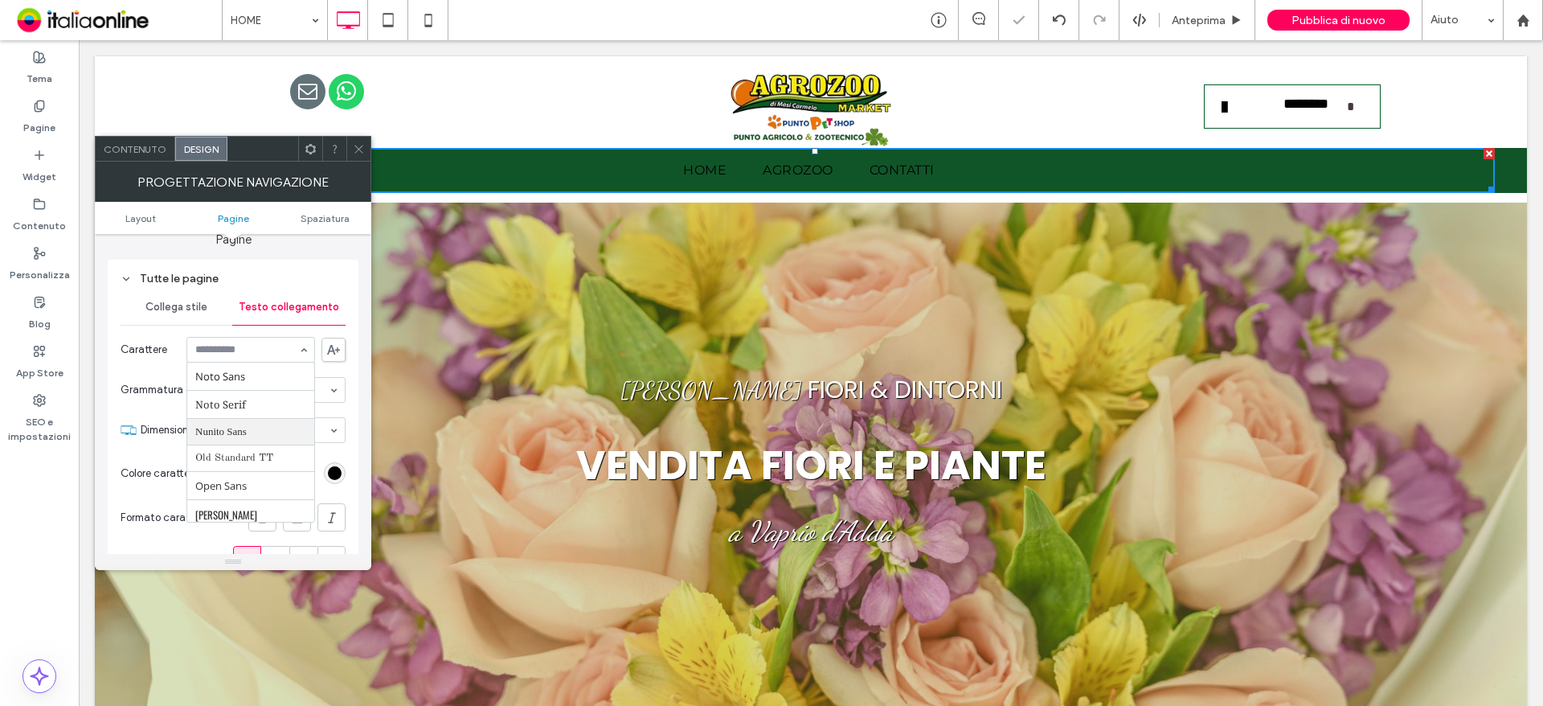
scroll to position [914, 0]
drag, startPoint x: 245, startPoint y: 352, endPoint x: 247, endPoint y: 371, distance: 19.4
click at [245, 352] on input at bounding box center [246, 349] width 103 height 11
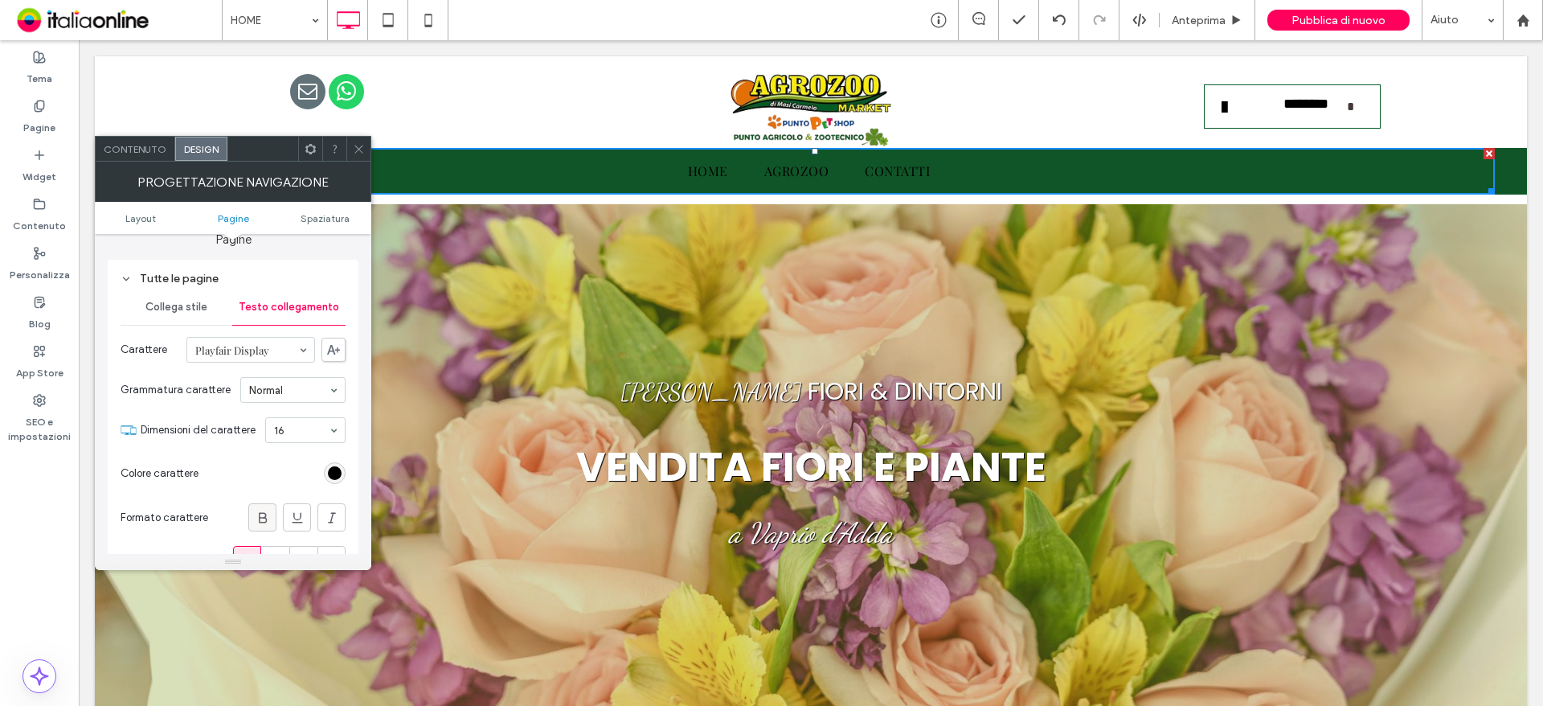
click at [270, 511] on icon at bounding box center [263, 517] width 16 height 16
click at [327, 416] on section "Dimensioni del carattere 16" at bounding box center [243, 430] width 205 height 42
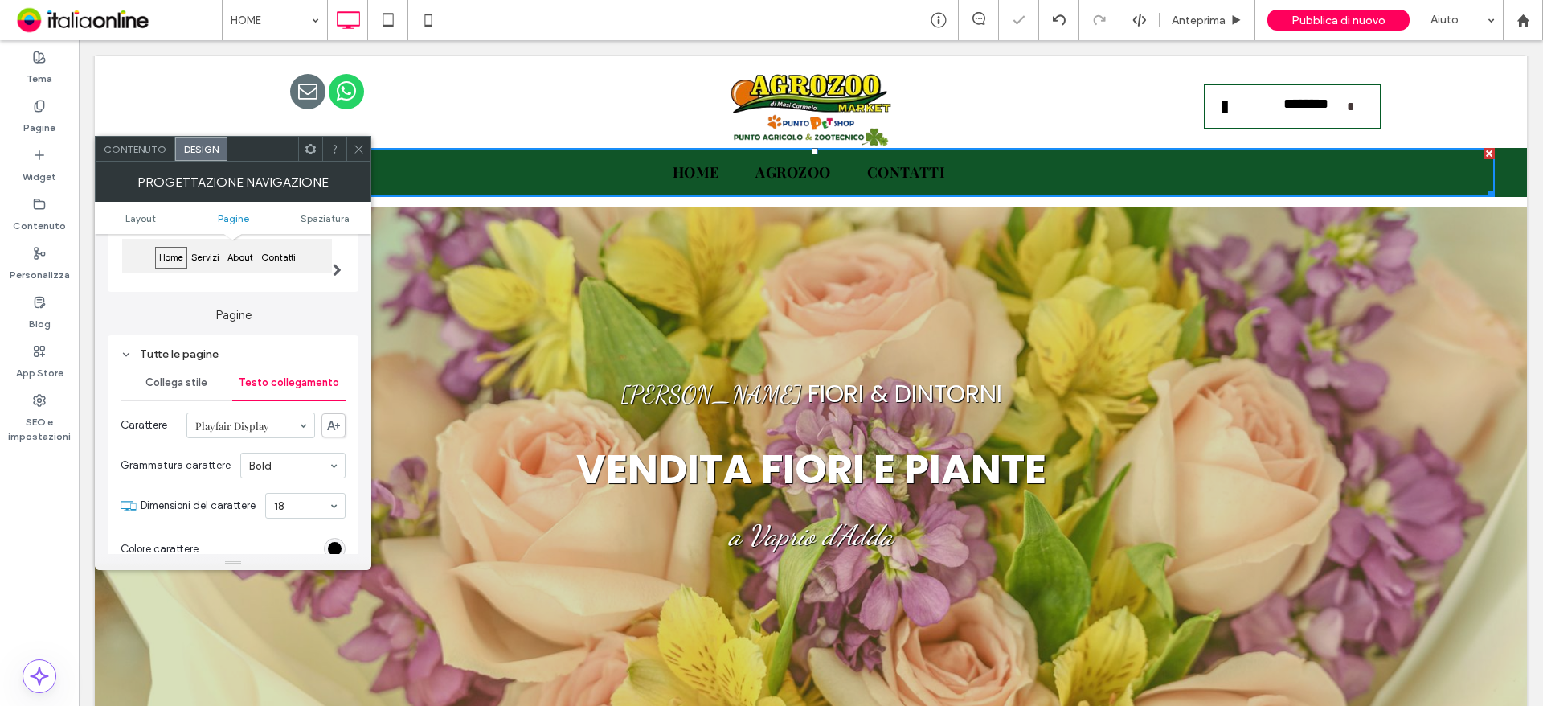
scroll to position [241, 0]
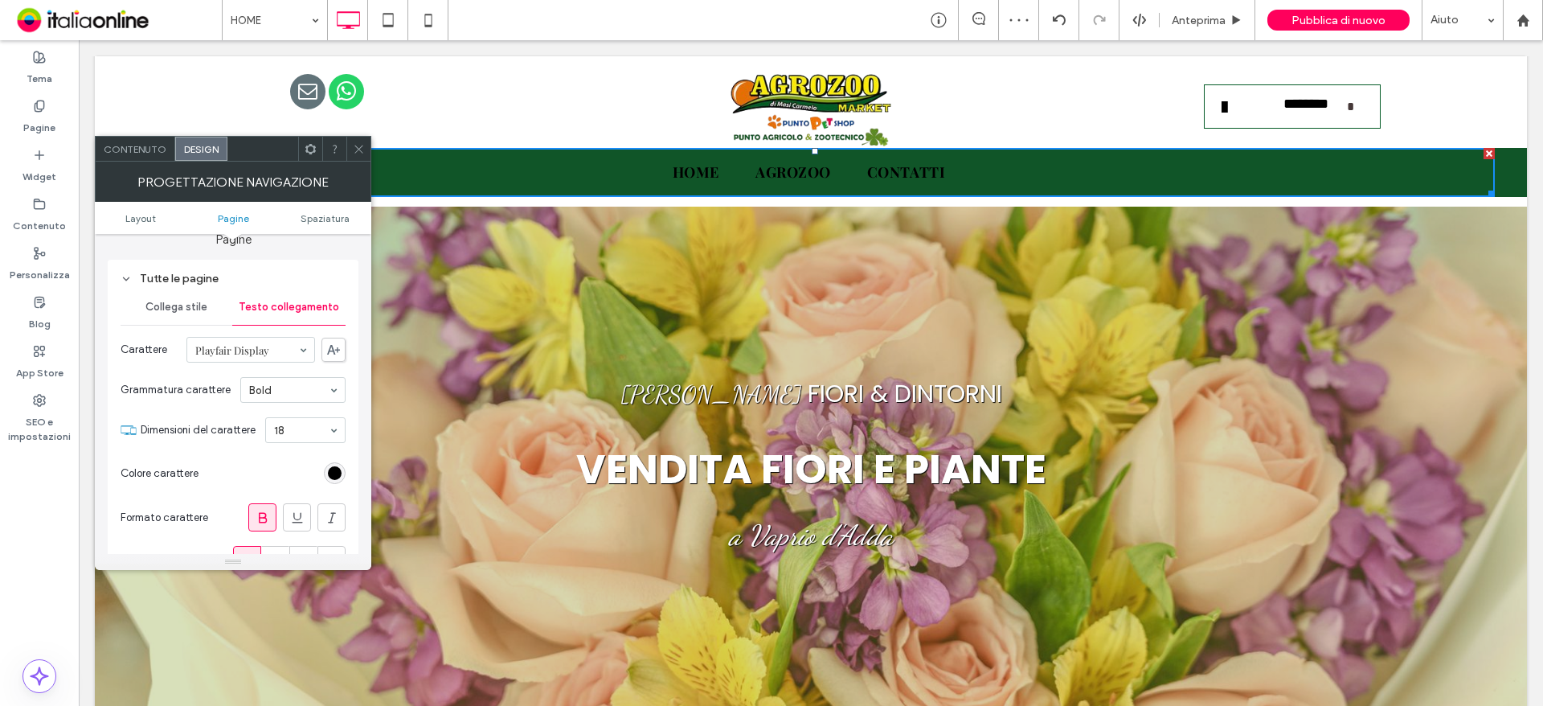
click at [336, 473] on div "rgb(0, 0, 0)" at bounding box center [335, 473] width 14 height 14
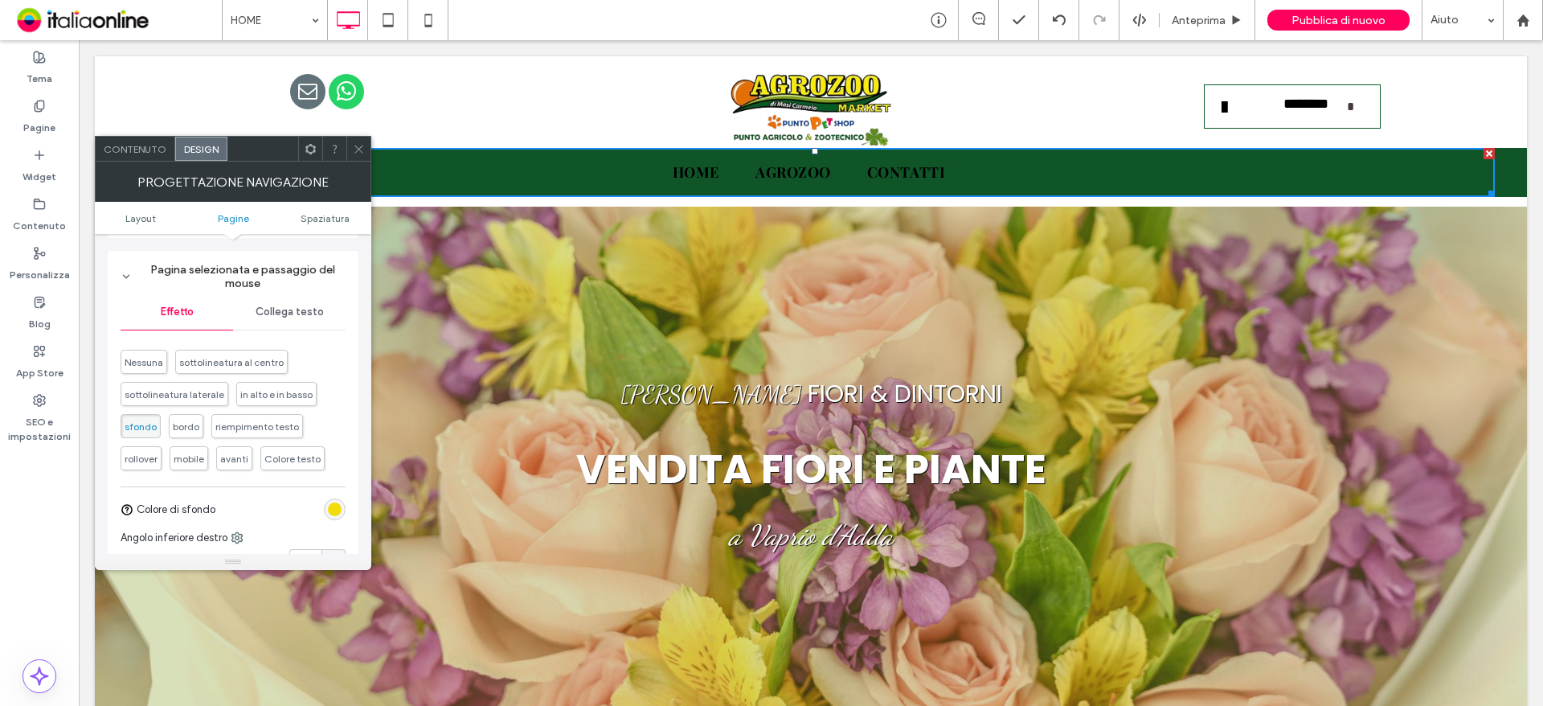
scroll to position [482, 0]
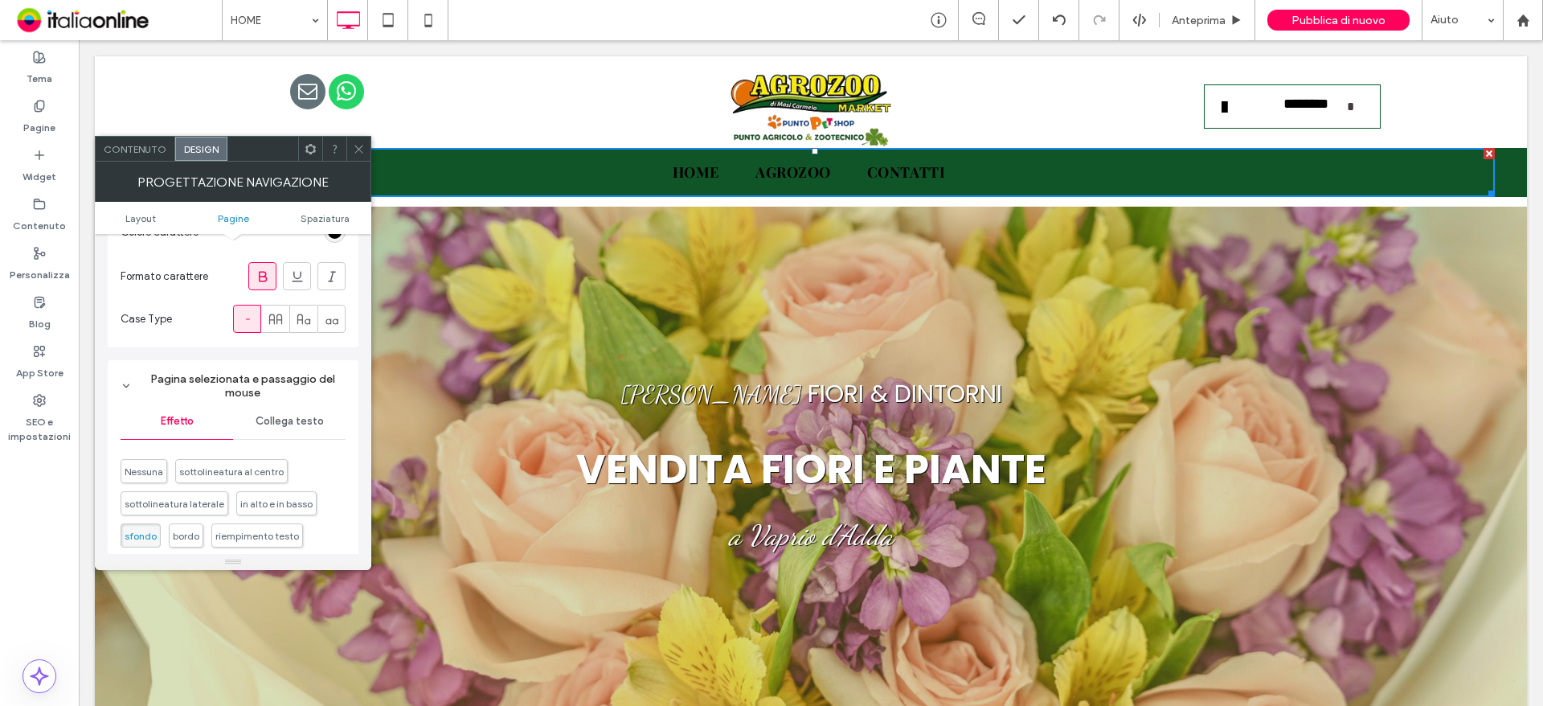
click at [294, 419] on span "Collega testo" at bounding box center [290, 421] width 68 height 13
click at [336, 460] on div "rgb(0, 0, 0)" at bounding box center [335, 457] width 14 height 14
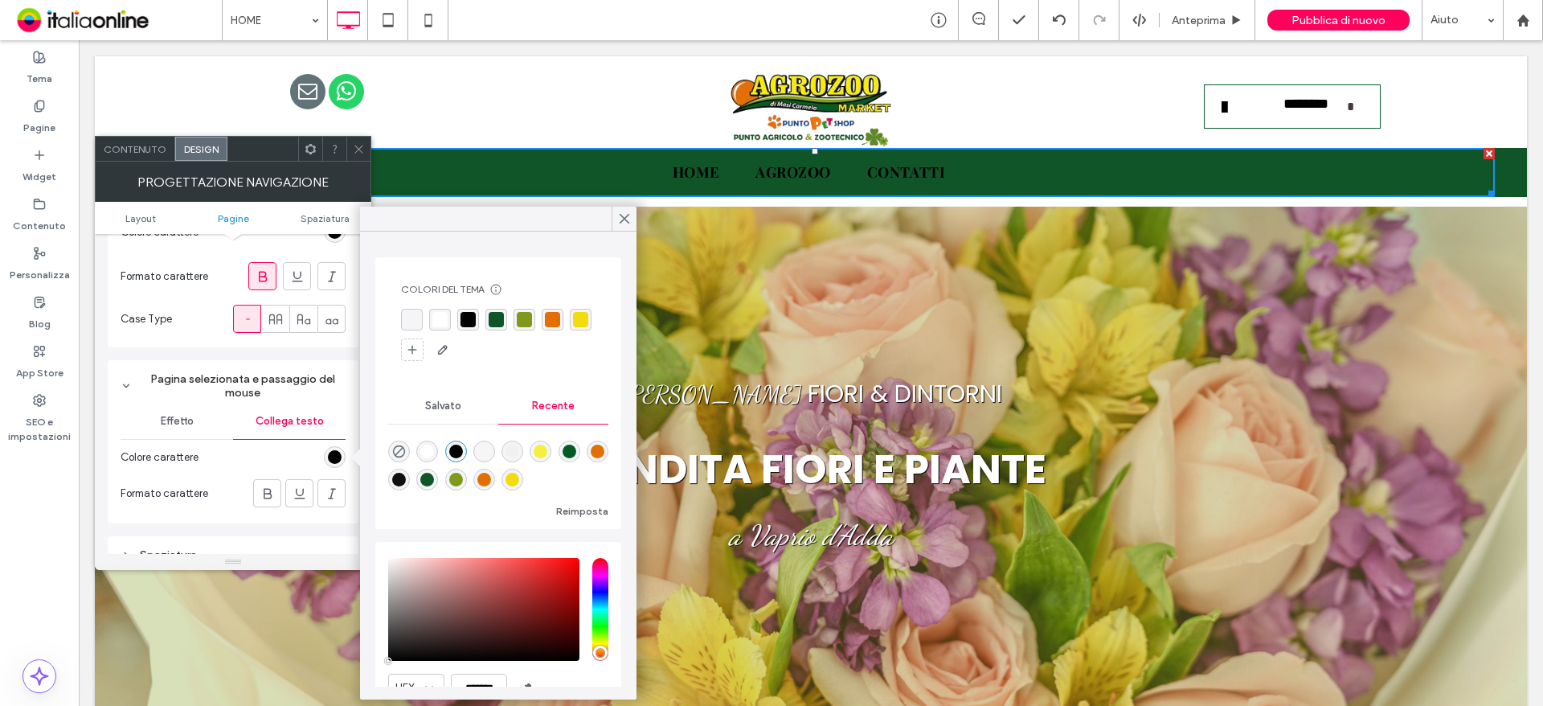
click at [552, 317] on div "rgba(227, 111, 2, 1)" at bounding box center [552, 319] width 15 height 15
drag, startPoint x: 415, startPoint y: 353, endPoint x: 389, endPoint y: 353, distance: 25.7
click at [575, 328] on div "rgba(241, 221, 13, 1)" at bounding box center [582, 320] width 15 height 15
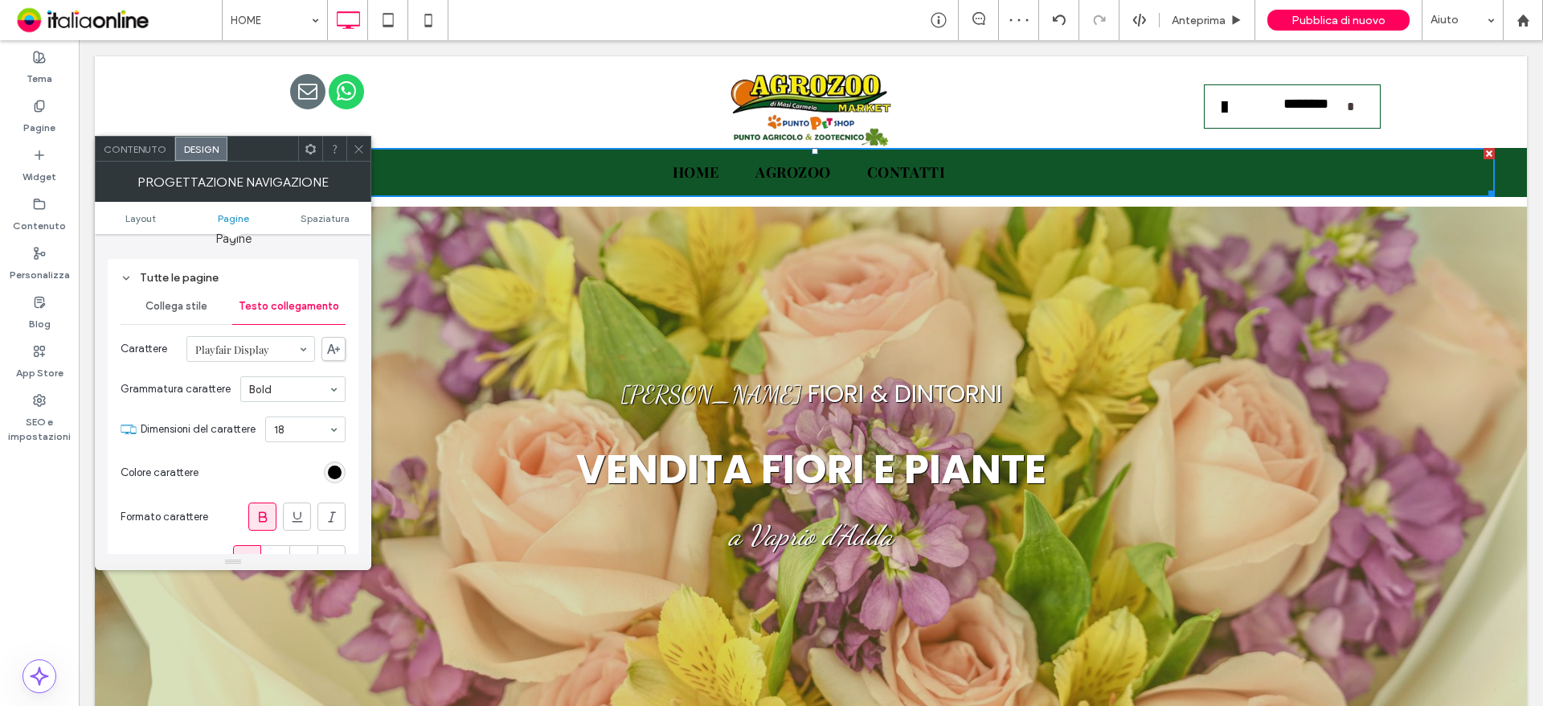
scroll to position [241, 0]
click at [331, 472] on div "rgb(0, 0, 0)" at bounding box center [335, 473] width 14 height 14
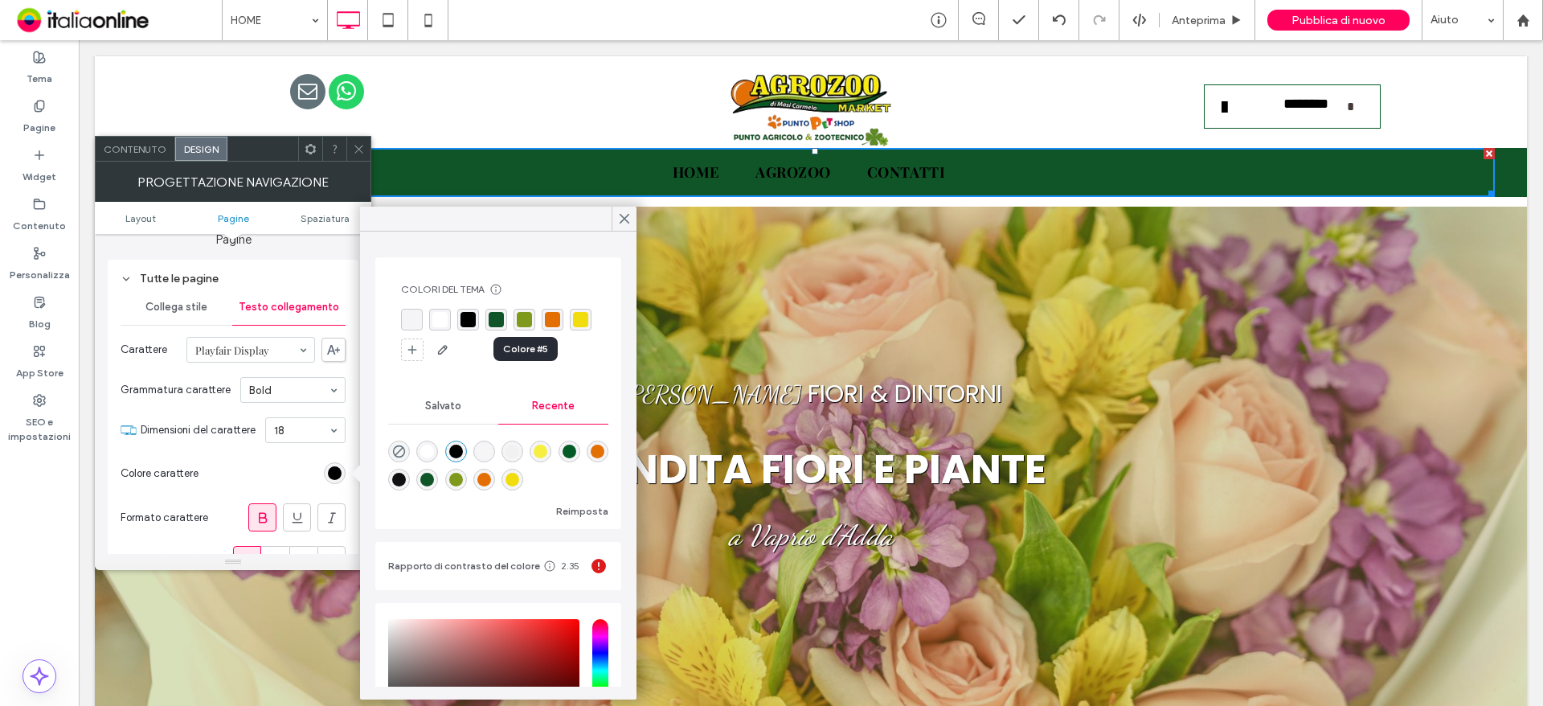
click at [525, 321] on div "rgba(127, 153, 28, 1)" at bounding box center [524, 319] width 15 height 15
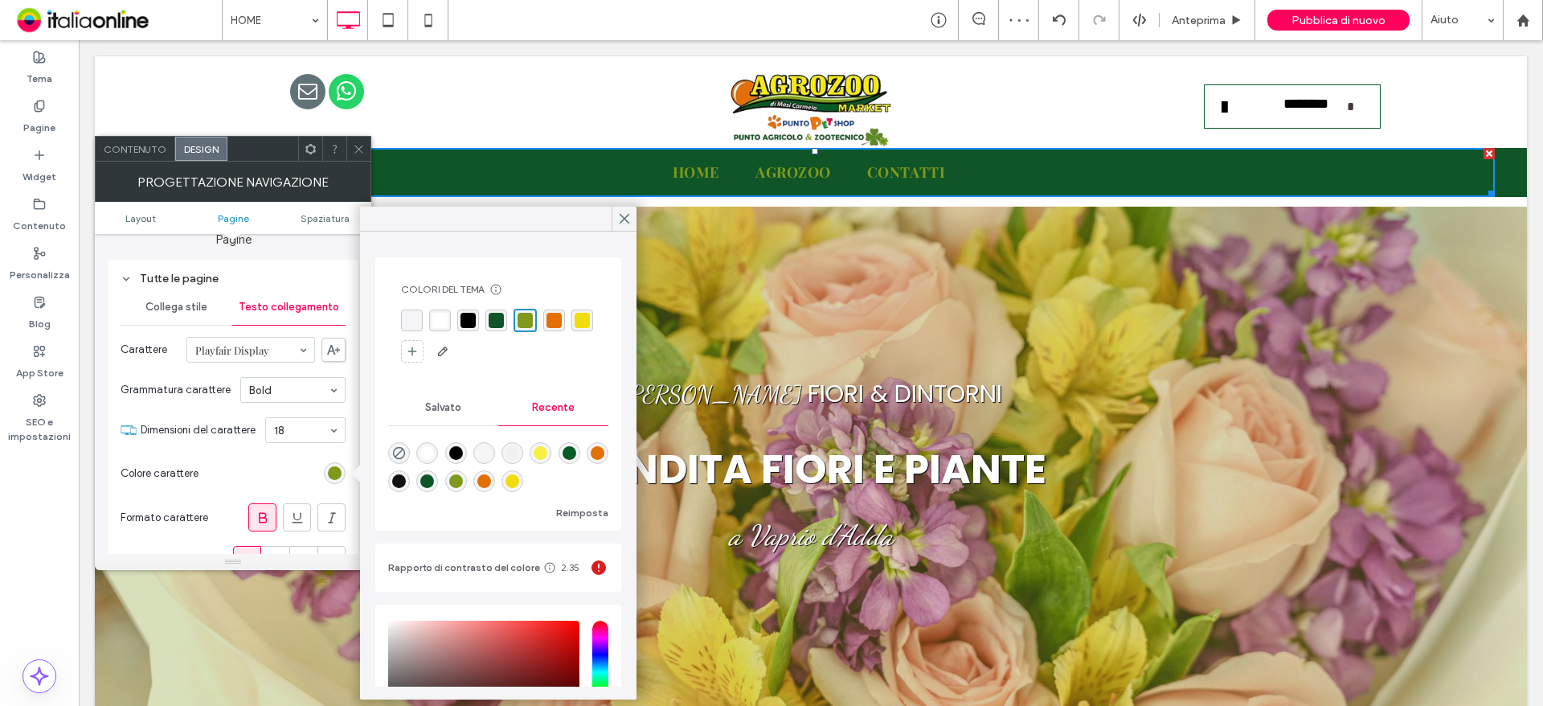
click at [575, 328] on div "rgba(241, 221, 13, 1)" at bounding box center [582, 320] width 15 height 15
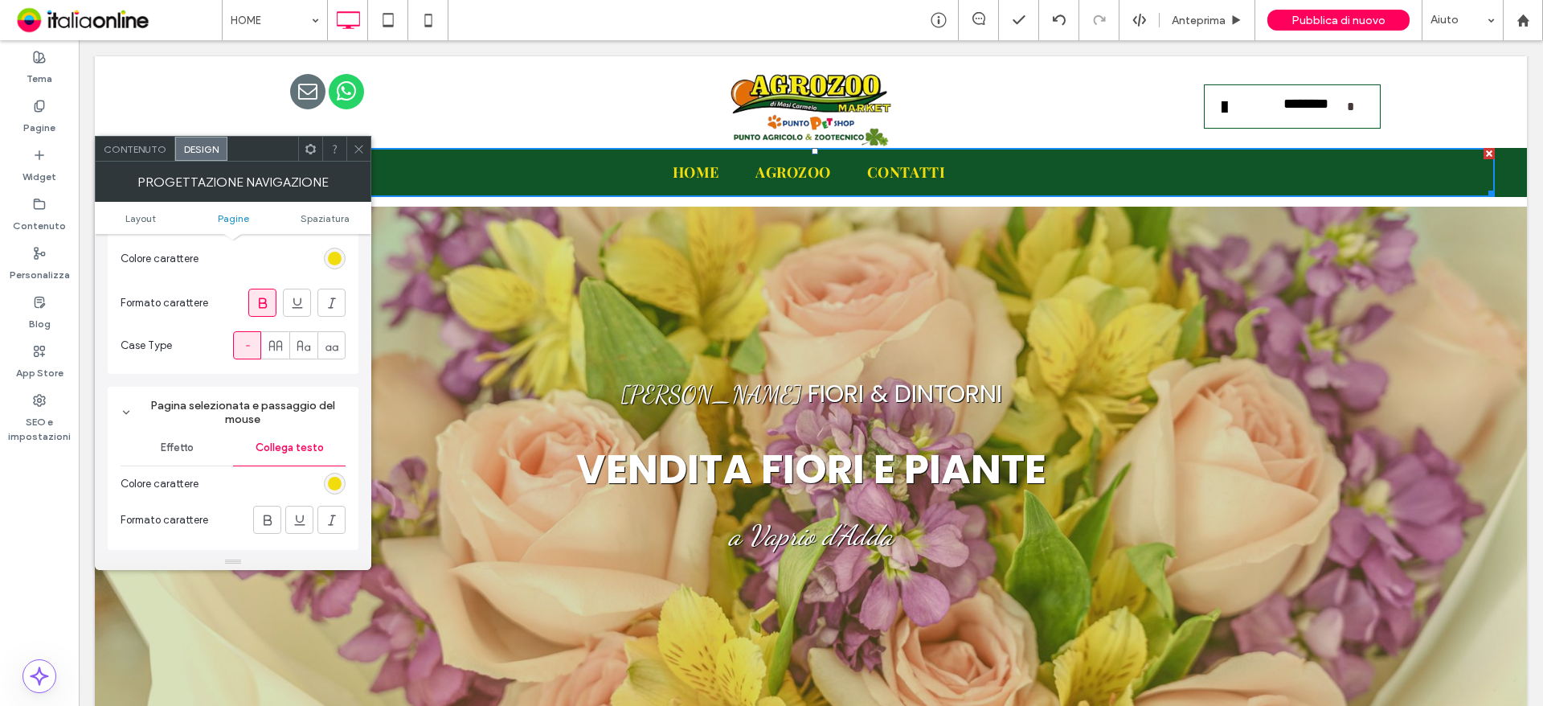
scroll to position [482, 0]
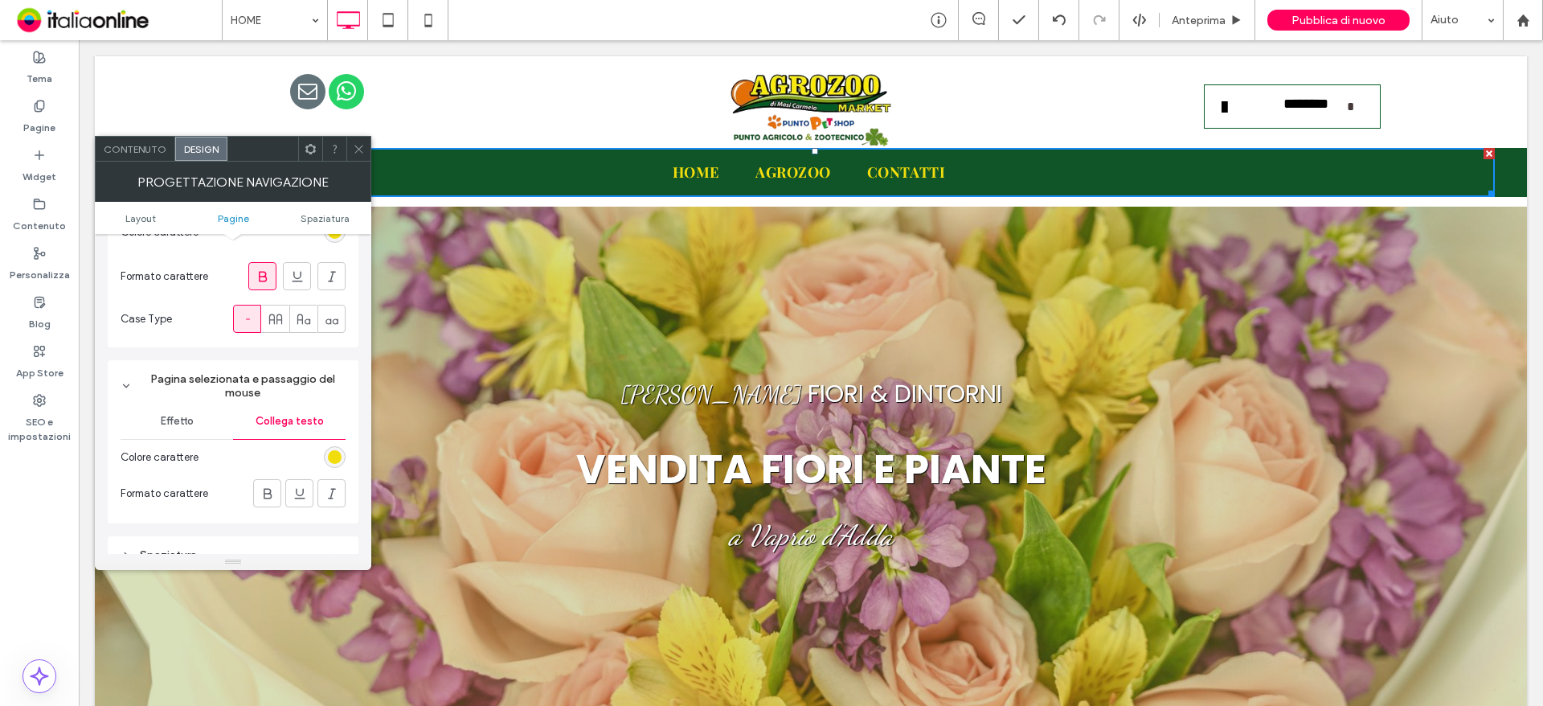
click at [330, 456] on div "rgba(241, 221, 13, 1)" at bounding box center [335, 457] width 14 height 14
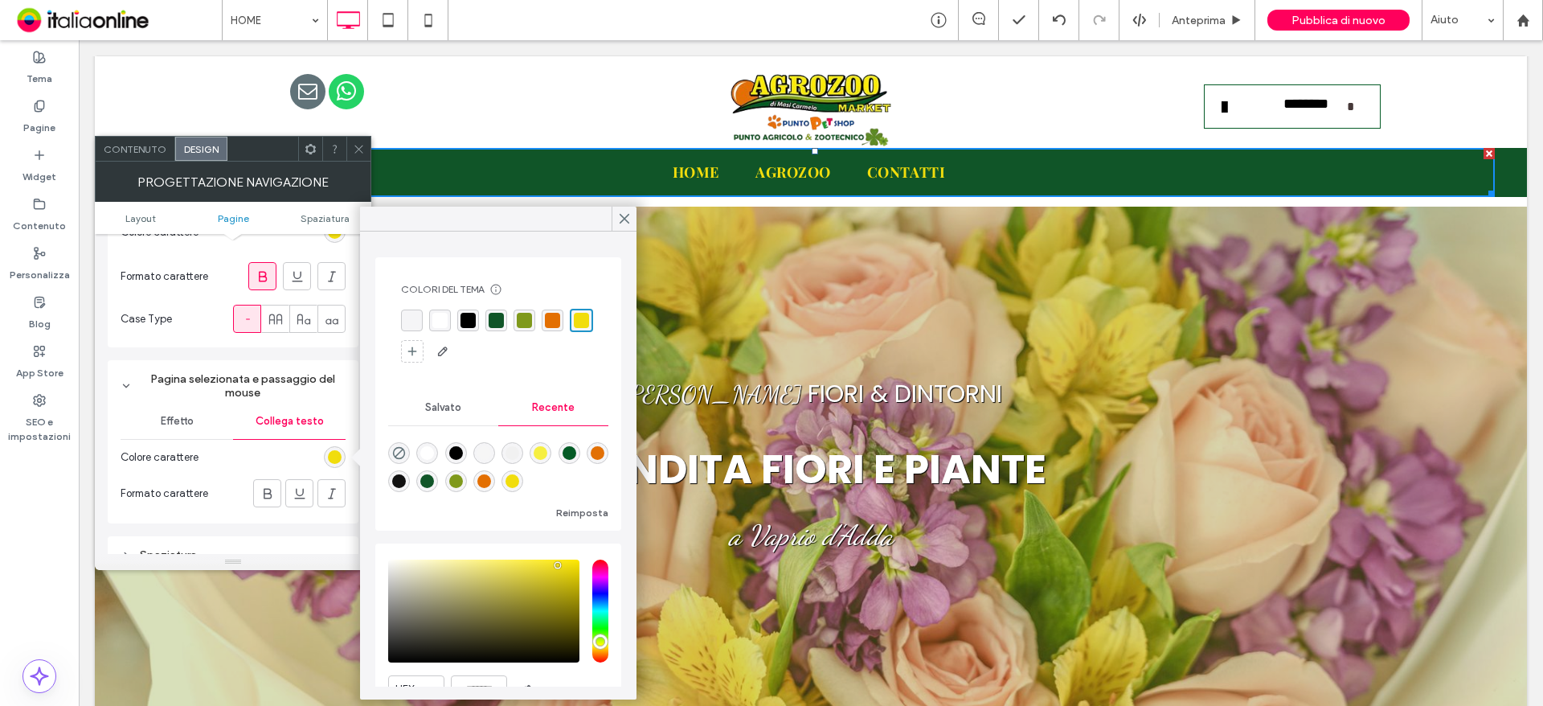
click at [497, 322] on div "rgba(16, 85, 40, 1)" at bounding box center [496, 320] width 15 height 15
drag, startPoint x: 362, startPoint y: 145, endPoint x: 173, endPoint y: 91, distance: 196.6
click at [362, 145] on icon at bounding box center [359, 149] width 12 height 12
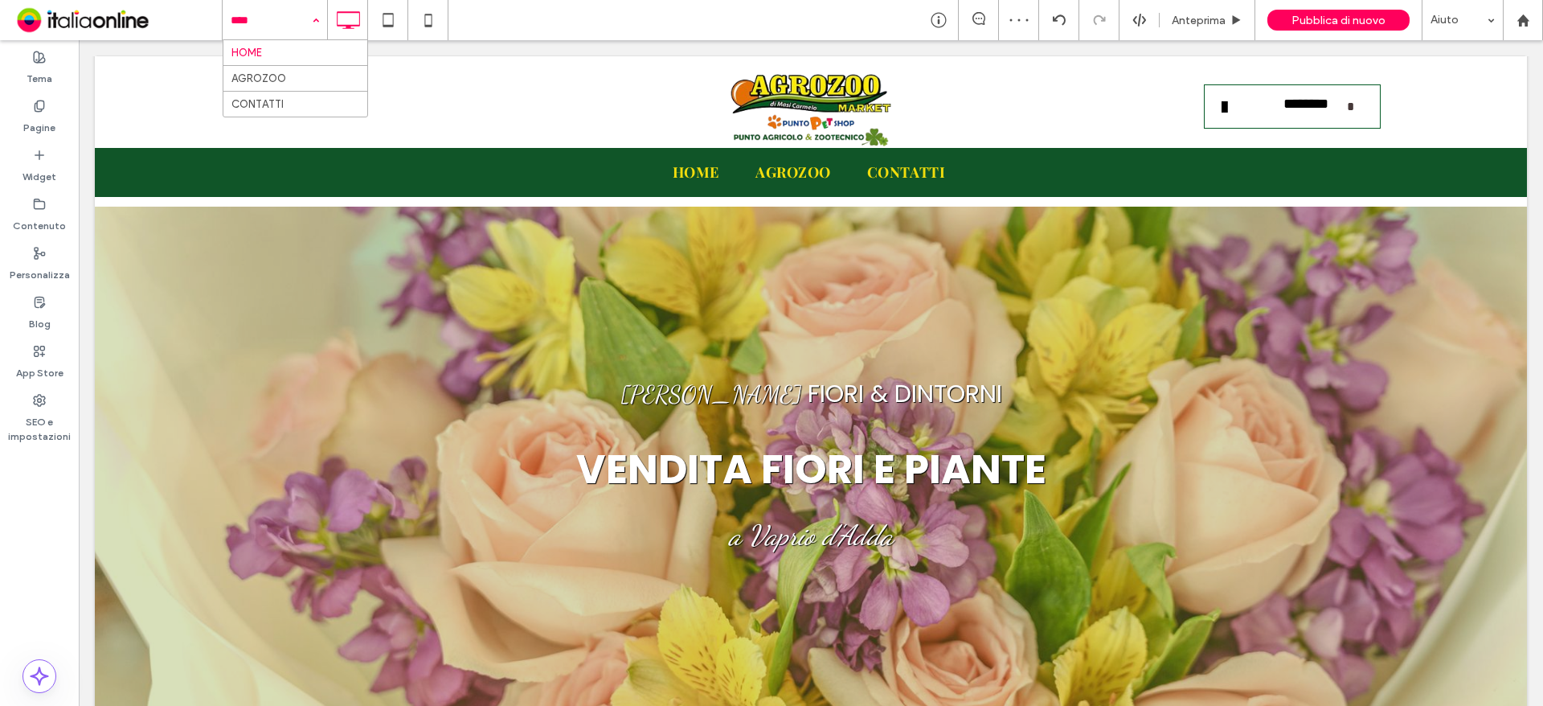
drag, startPoint x: 241, startPoint y: 22, endPoint x: 241, endPoint y: 57, distance: 35.4
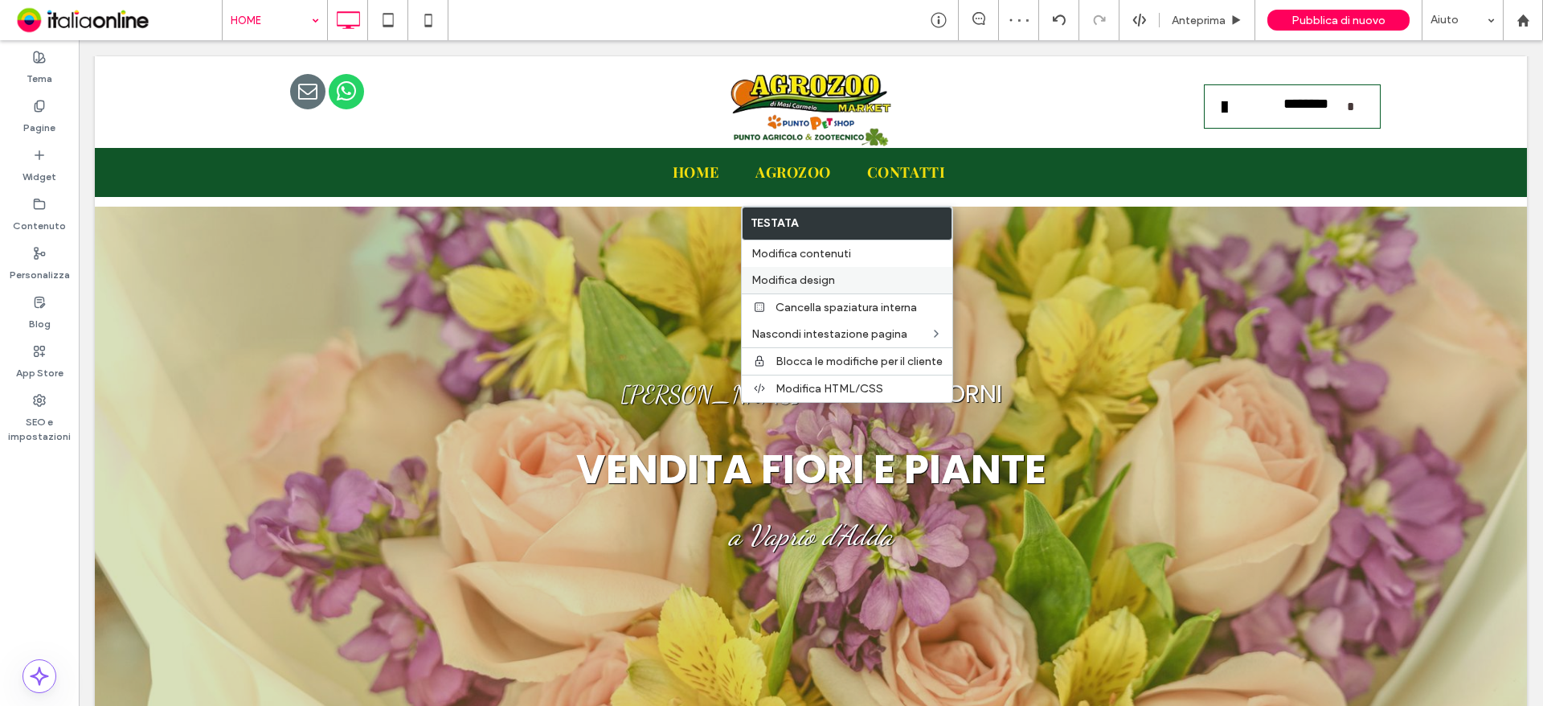
click at [808, 270] on div "Modifica design" at bounding box center [847, 280] width 211 height 27
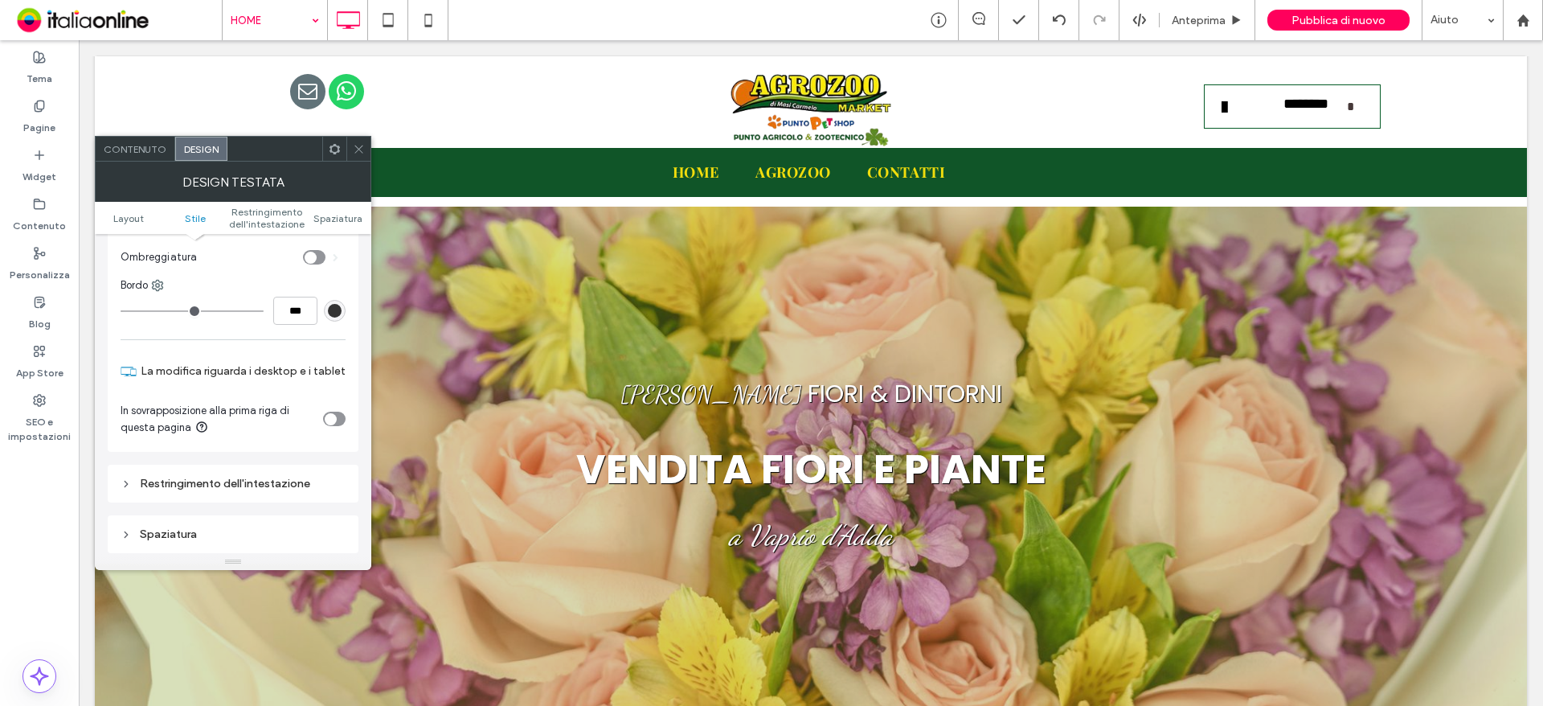
scroll to position [321, 0]
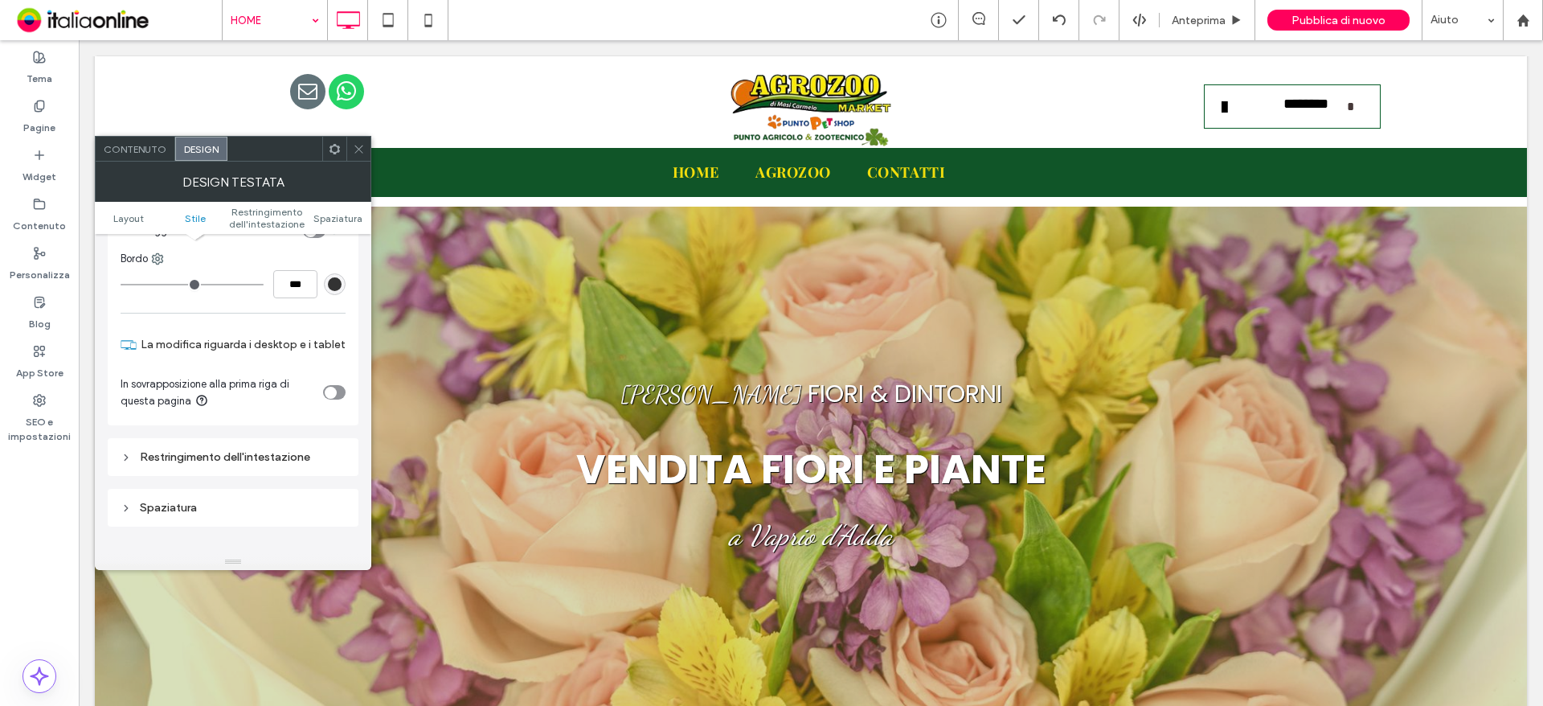
click at [325, 387] on div "toggle" at bounding box center [331, 393] width 12 height 12
click at [337, 390] on icon "toggle" at bounding box center [338, 392] width 6 height 5
drag, startPoint x: 211, startPoint y: 437, endPoint x: 219, endPoint y: 444, distance: 9.7
click at [211, 450] on div "Restringimento dell'intestazione" at bounding box center [233, 457] width 225 height 14
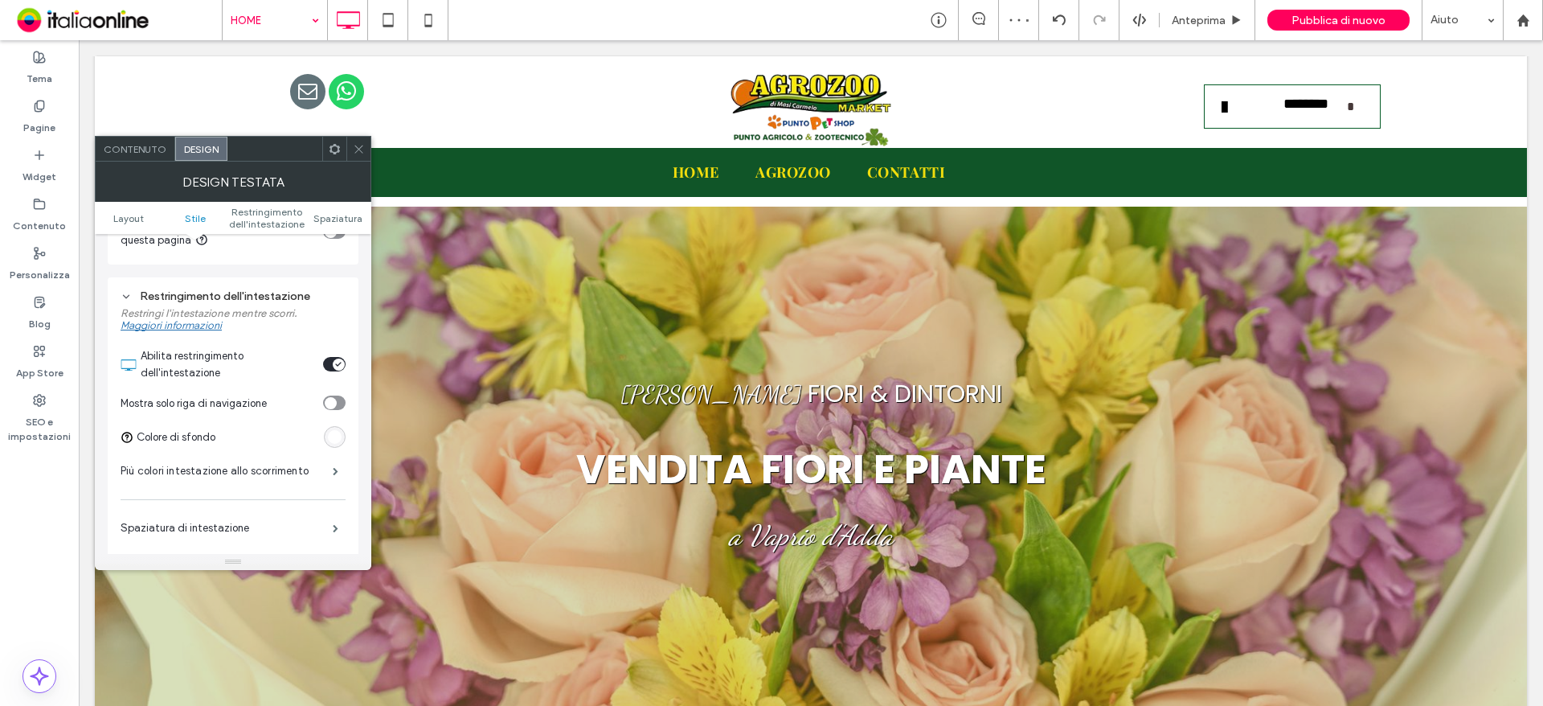
click at [338, 362] on icon "toggle" at bounding box center [338, 364] width 6 height 5
click at [333, 358] on div "toggle" at bounding box center [331, 364] width 12 height 12
click at [327, 397] on div "toggle" at bounding box center [331, 403] width 12 height 12
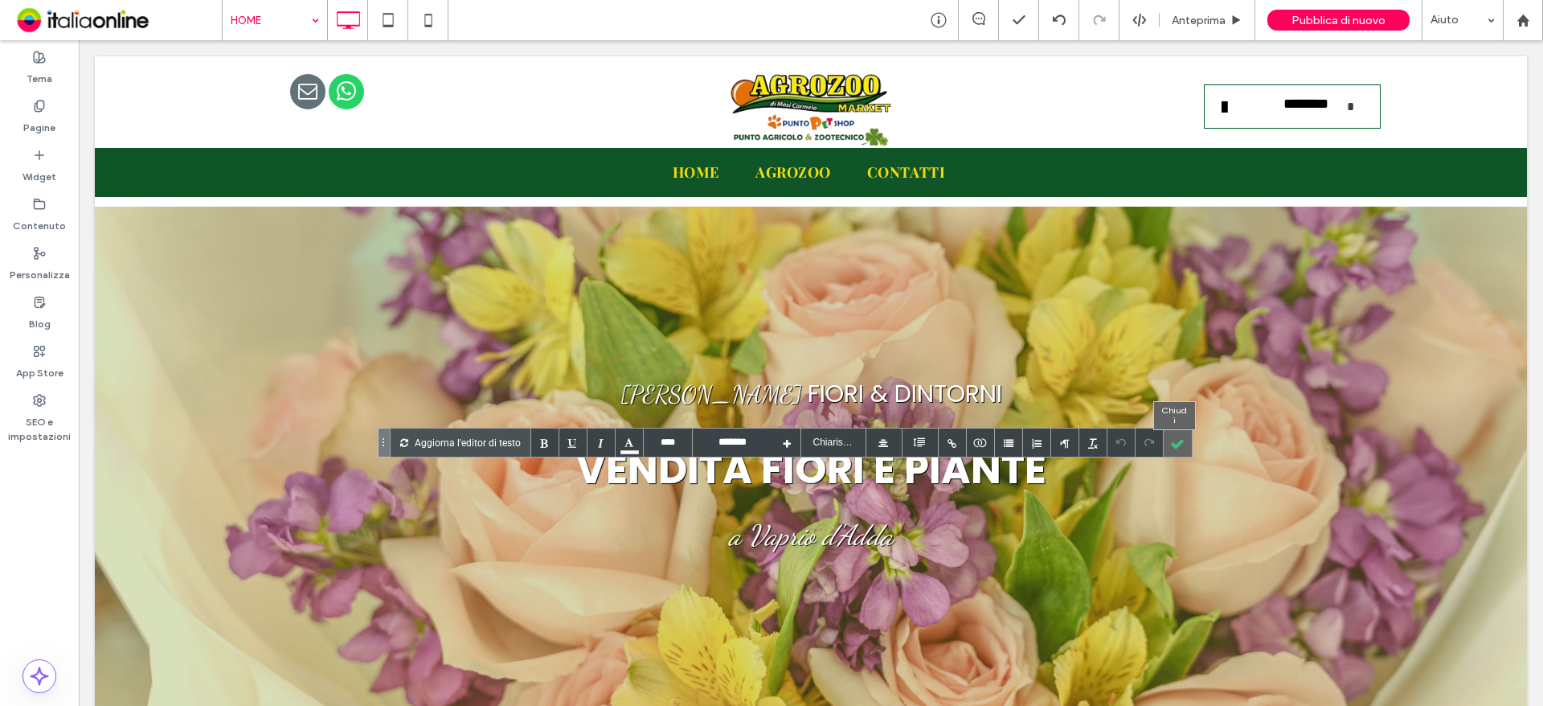
click at [1164, 437] on div at bounding box center [1178, 442] width 28 height 28
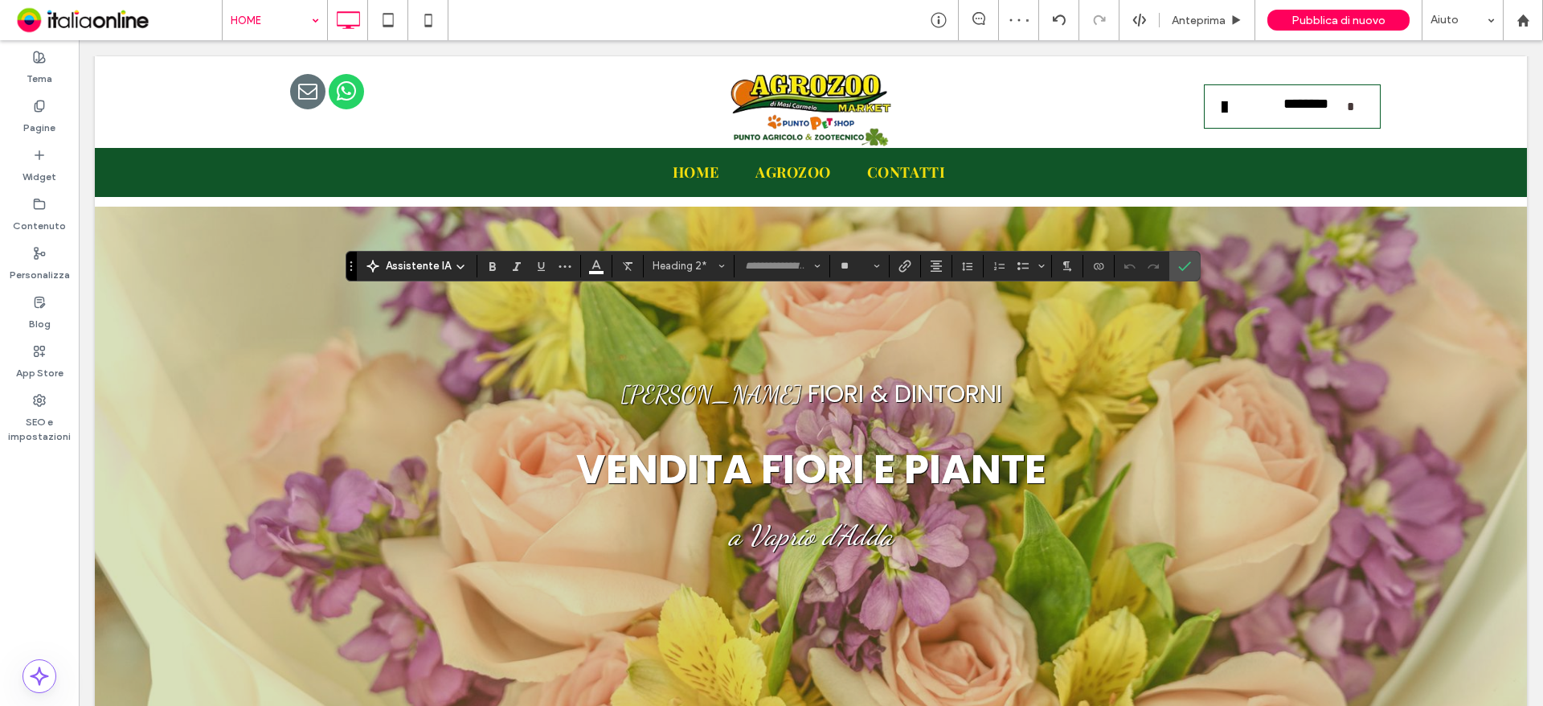
type input "**********"
type input "**"
type input "*******"
type input "**"
click at [590, 267] on icon "Colore" at bounding box center [596, 264] width 13 height 13
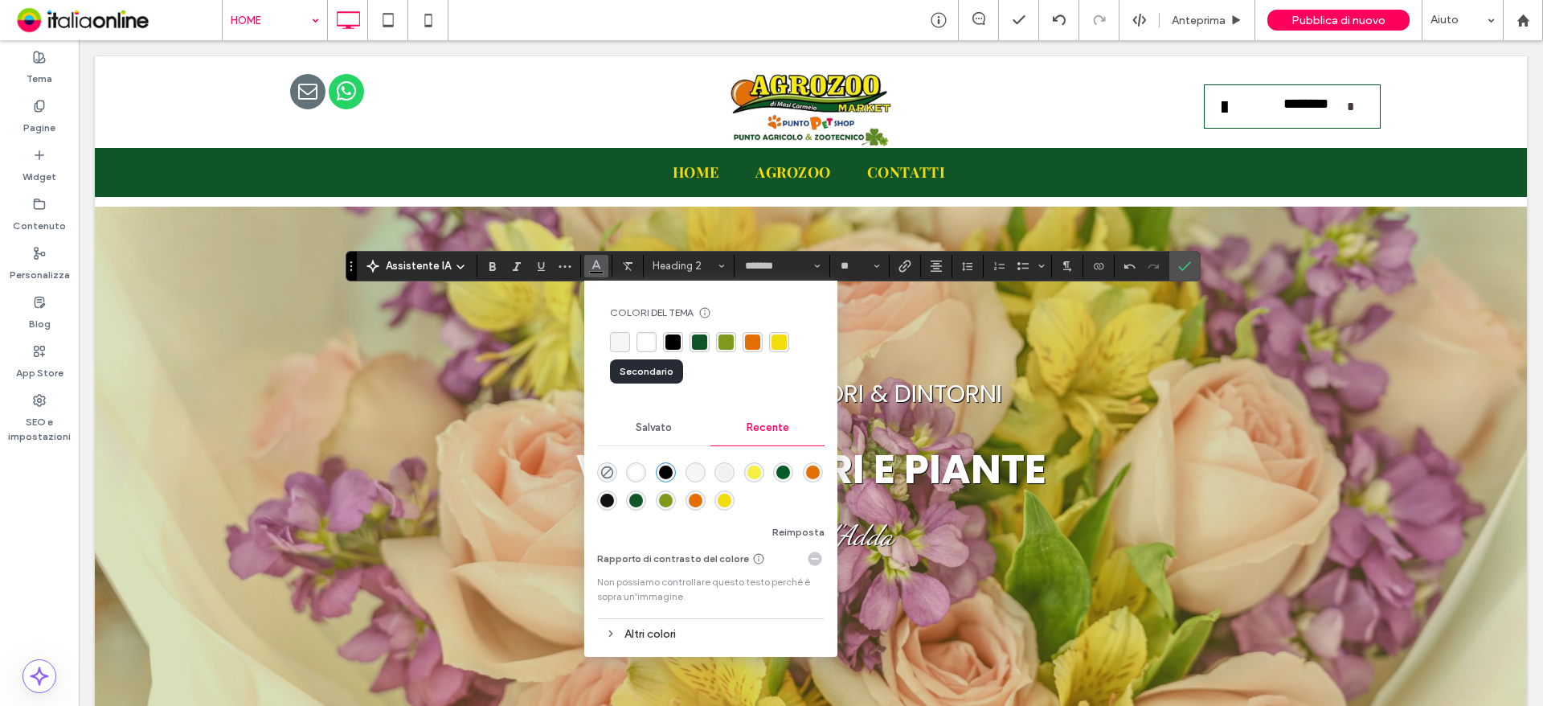
drag, startPoint x: 642, startPoint y: 340, endPoint x: 799, endPoint y: 340, distance: 156.7
click at [642, 340] on div "rgba(255, 255, 255, 1)" at bounding box center [646, 341] width 15 height 15
click at [1189, 260] on icon "Conferma" at bounding box center [1184, 266] width 13 height 13
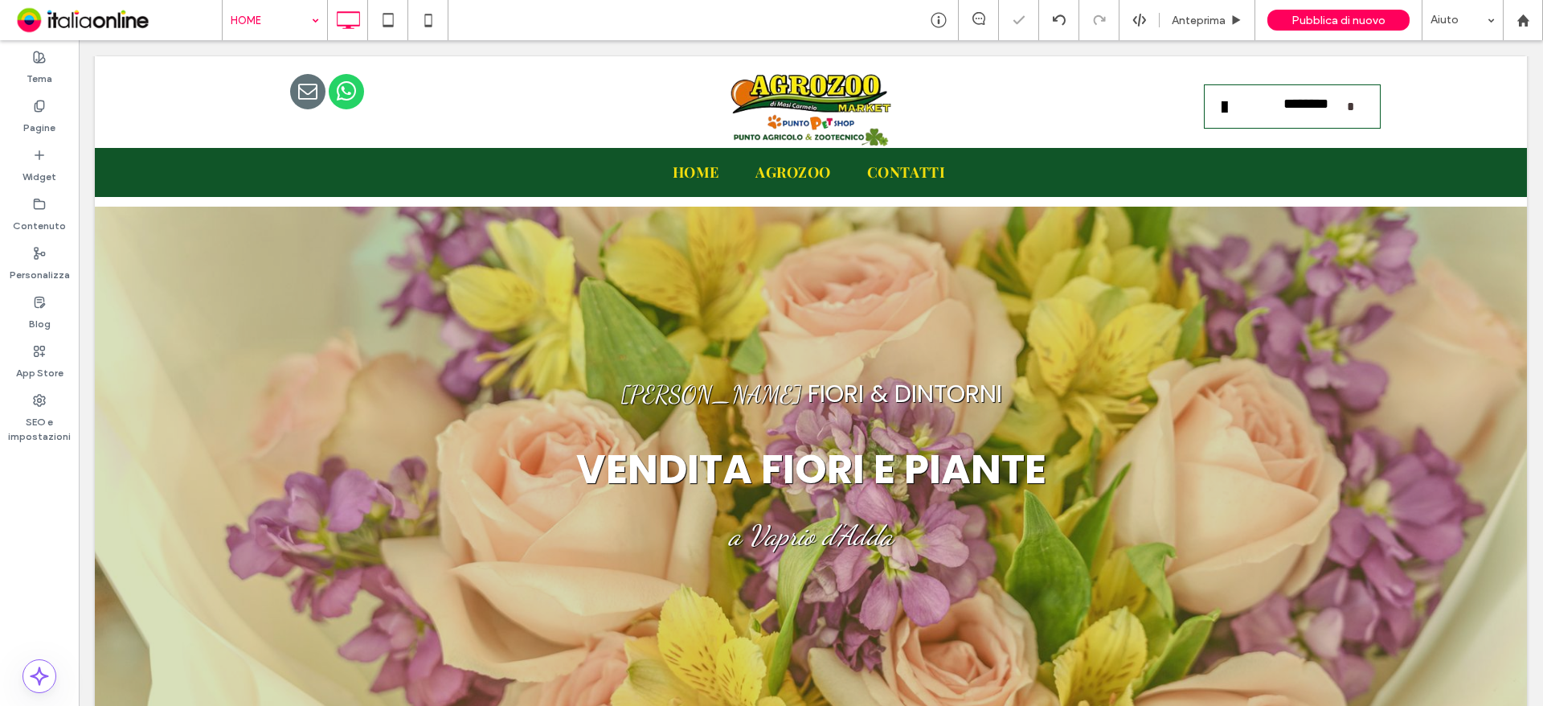
type input "****"
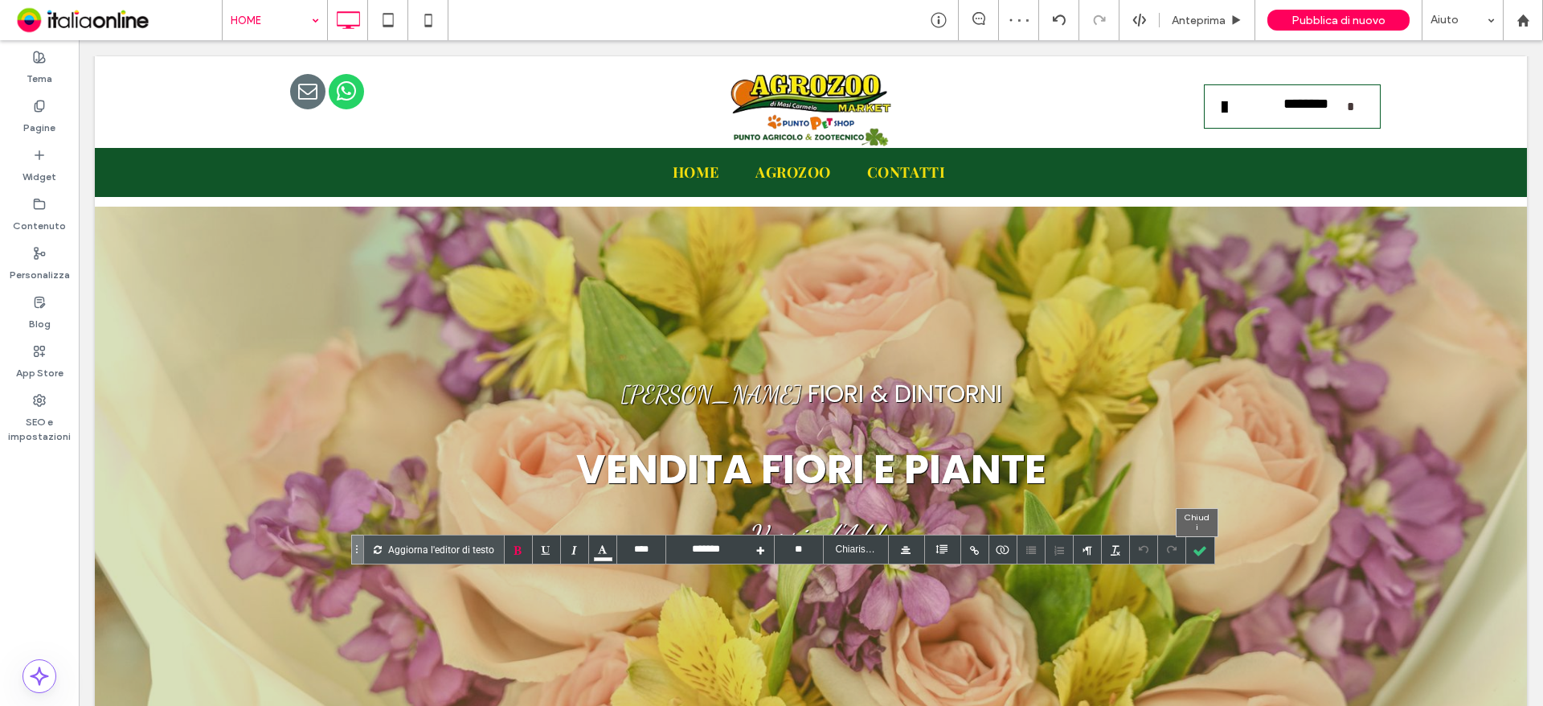
click at [1208, 550] on div at bounding box center [1200, 549] width 28 height 28
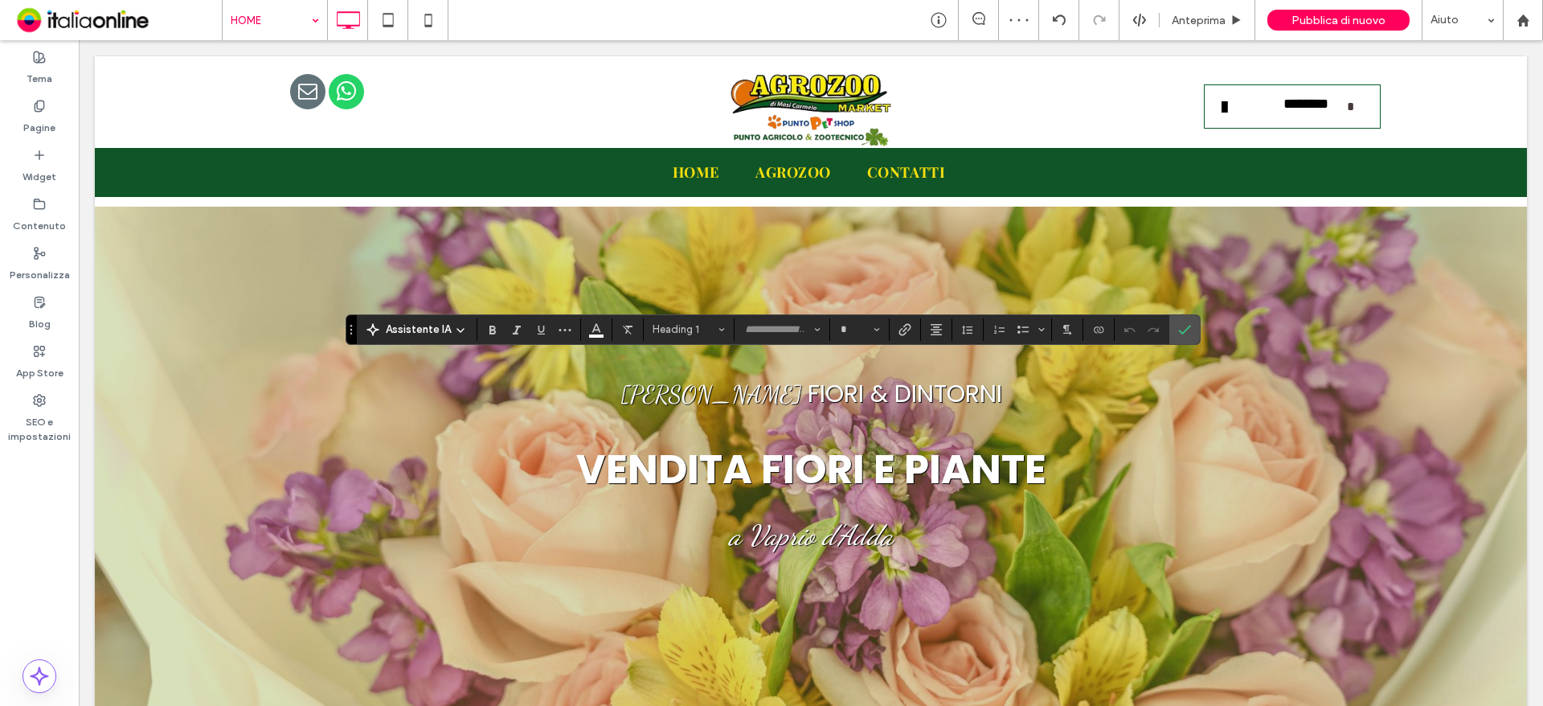
type input "**********"
type input "**"
type input "*******"
type input "**"
click at [1187, 328] on use "Conferma" at bounding box center [1184, 330] width 13 height 10
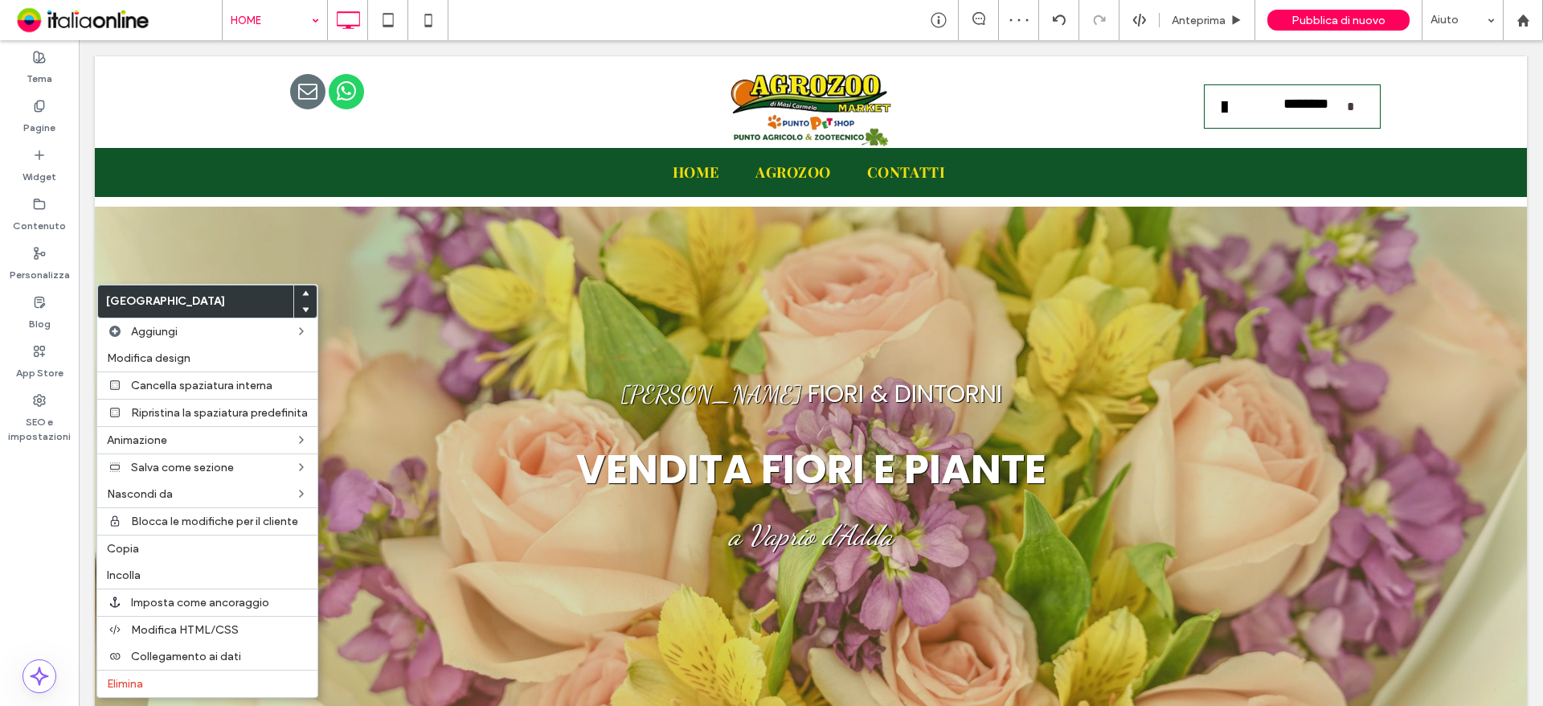
drag, startPoint x: 134, startPoint y: 677, endPoint x: 483, endPoint y: 641, distance: 350.6
click at [134, 677] on span "Elimina" at bounding box center [125, 684] width 36 height 14
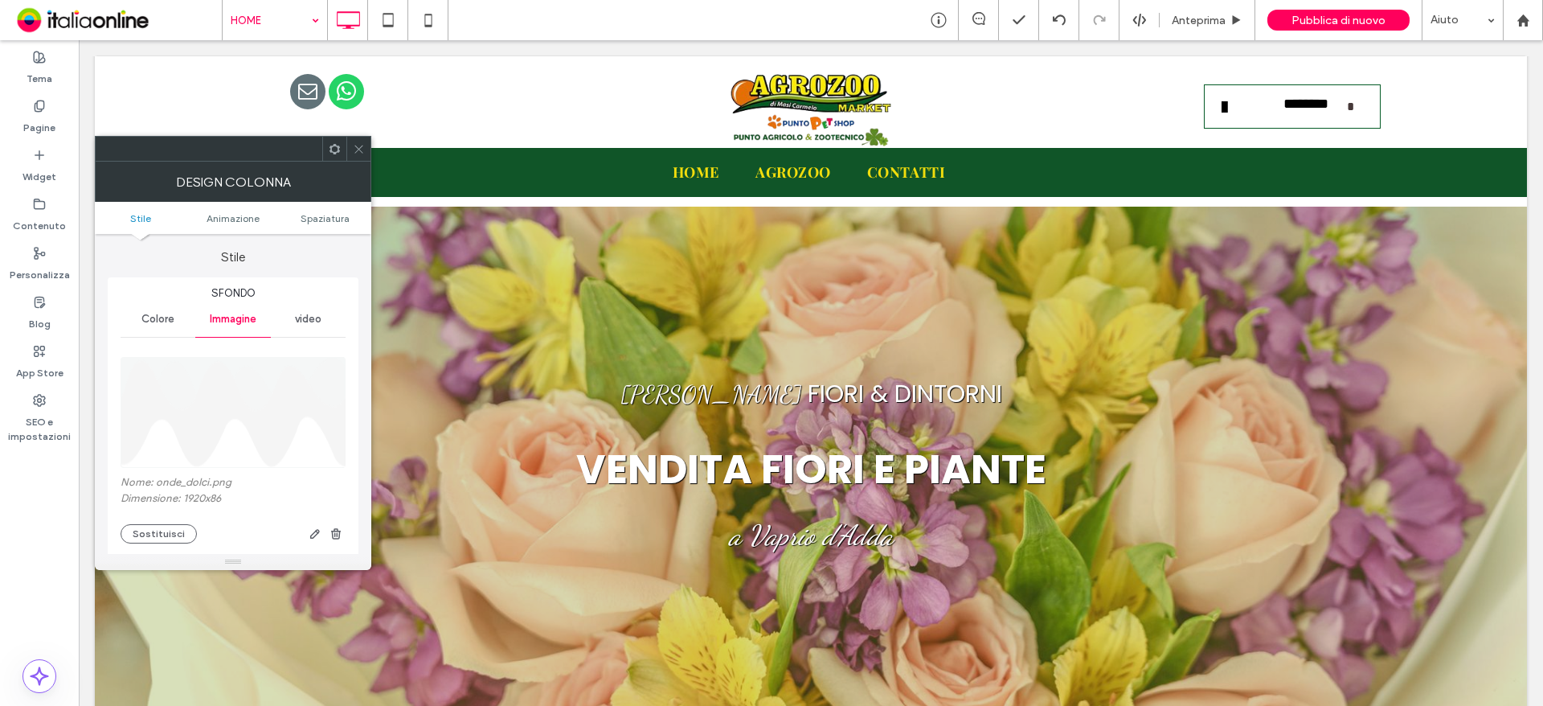
click at [155, 522] on div "Nome: onde_dolci.png Dimensione: 1920x86 Sostituisci" at bounding box center [233, 510] width 225 height 68
drag, startPoint x: 158, startPoint y: 532, endPoint x: 194, endPoint y: 521, distance: 37.9
click at [158, 532] on button "Sostituisci" at bounding box center [159, 533] width 76 height 19
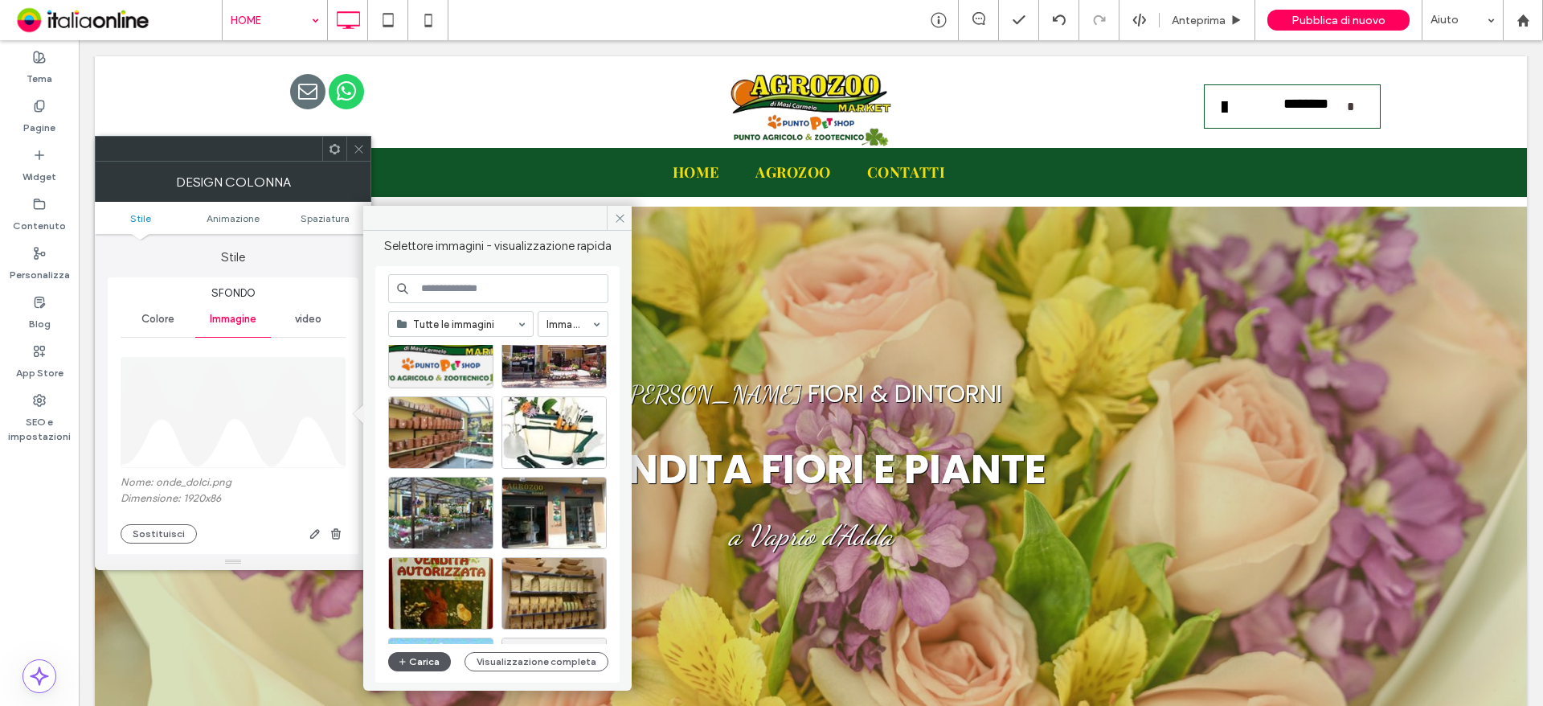
scroll to position [80, 0]
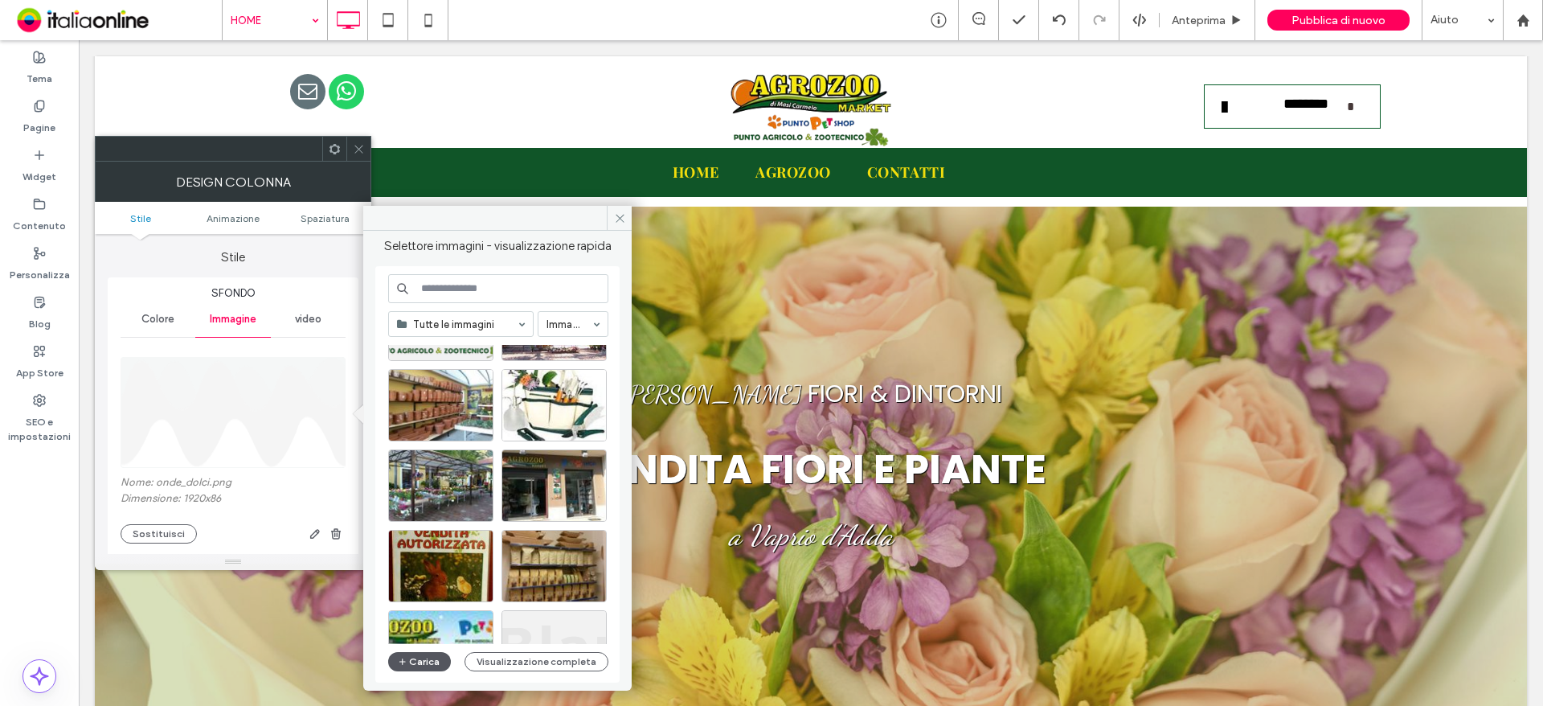
click at [411, 656] on button "Carica" at bounding box center [419, 661] width 63 height 19
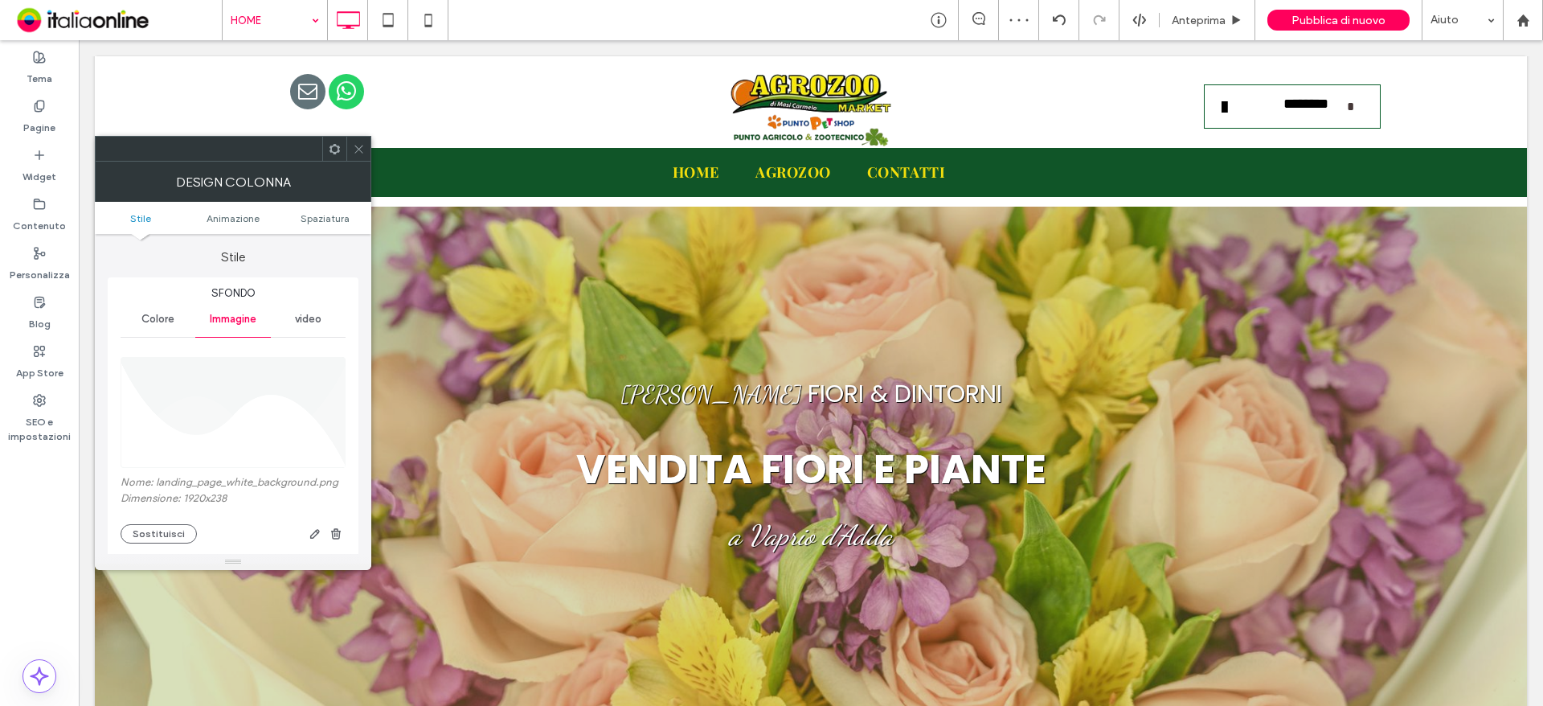
click at [360, 151] on icon at bounding box center [359, 149] width 12 height 12
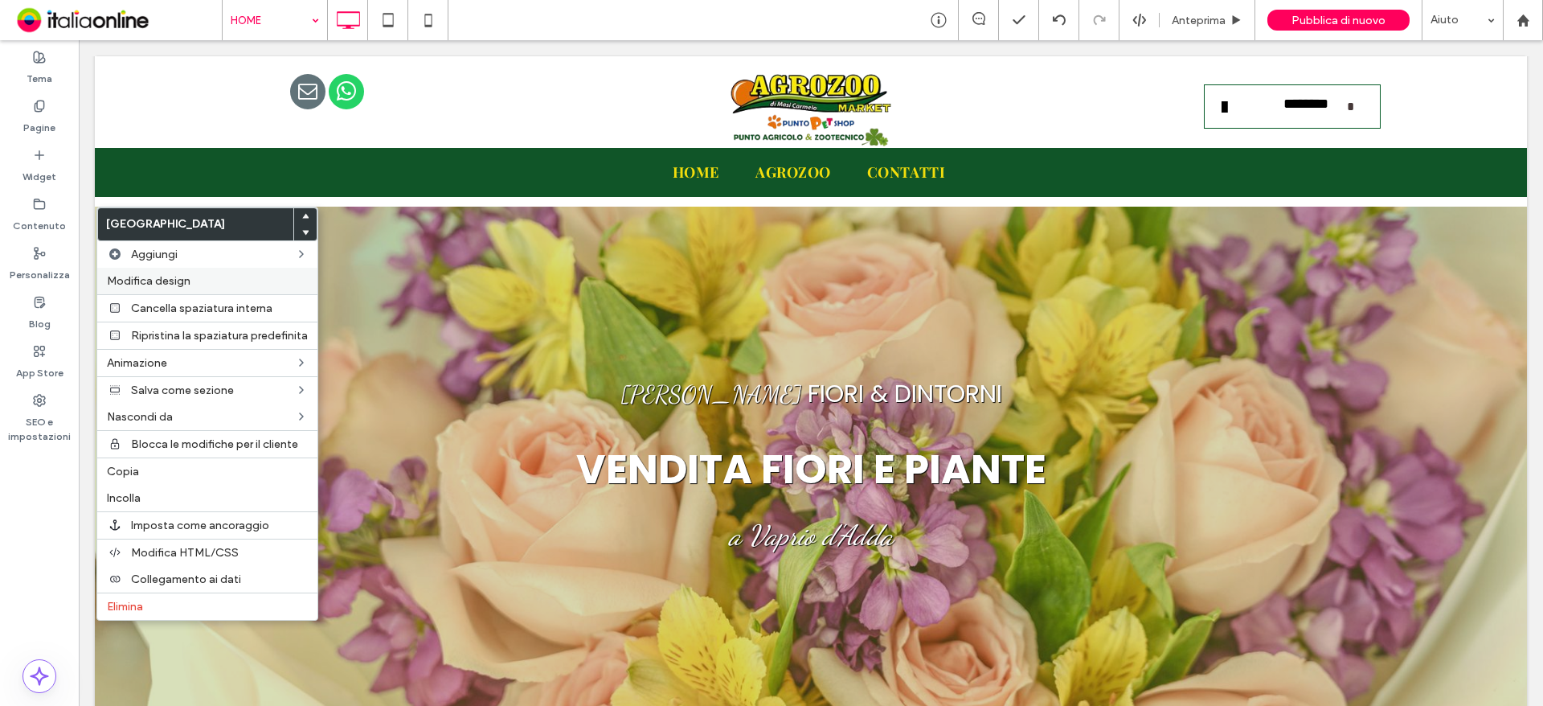
click at [143, 276] on span "Modifica design" at bounding box center [149, 281] width 84 height 14
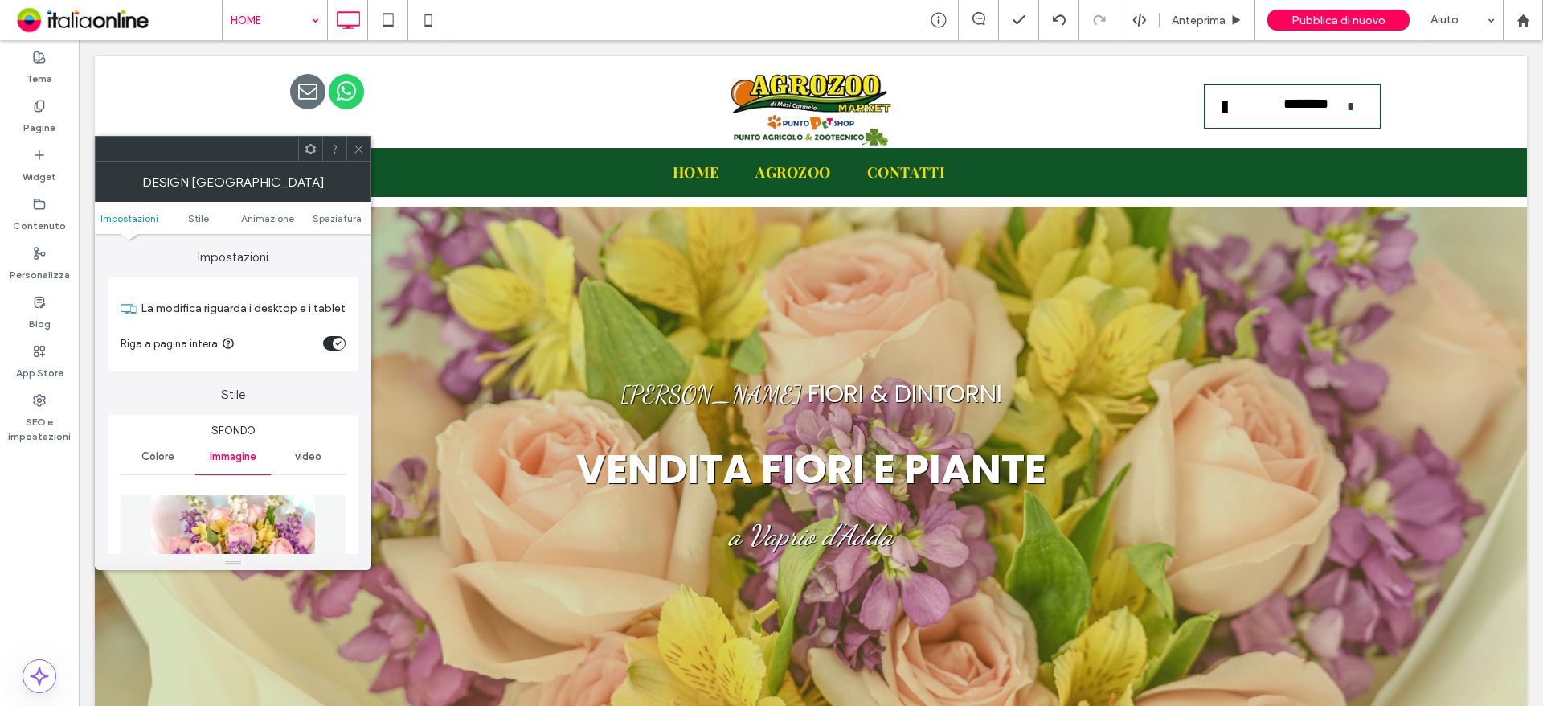
drag, startPoint x: 214, startPoint y: 505, endPoint x: 224, endPoint y: 504, distance: 10.5
click at [214, 505] on img at bounding box center [233, 549] width 166 height 111
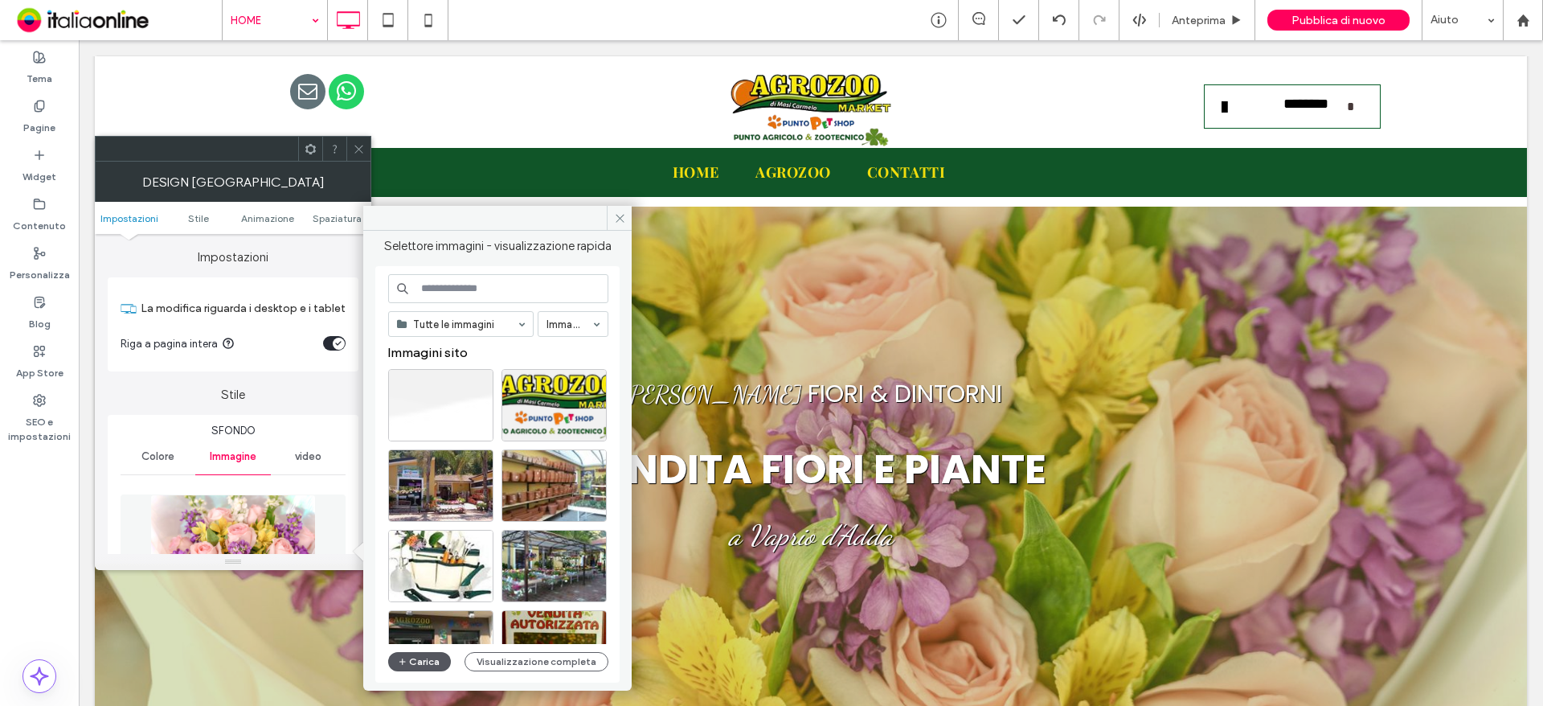
click at [426, 658] on button "Carica" at bounding box center [419, 661] width 63 height 19
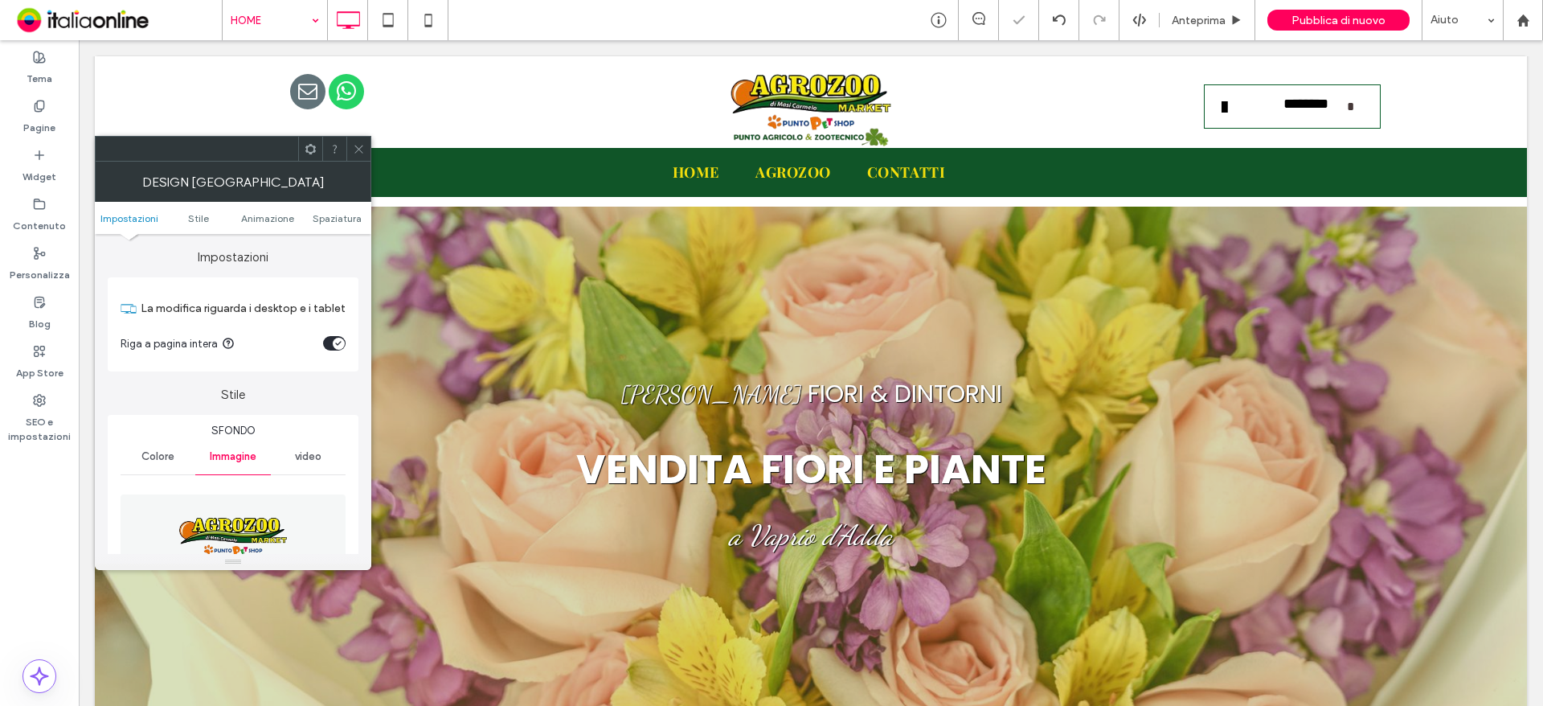
scroll to position [241, 0]
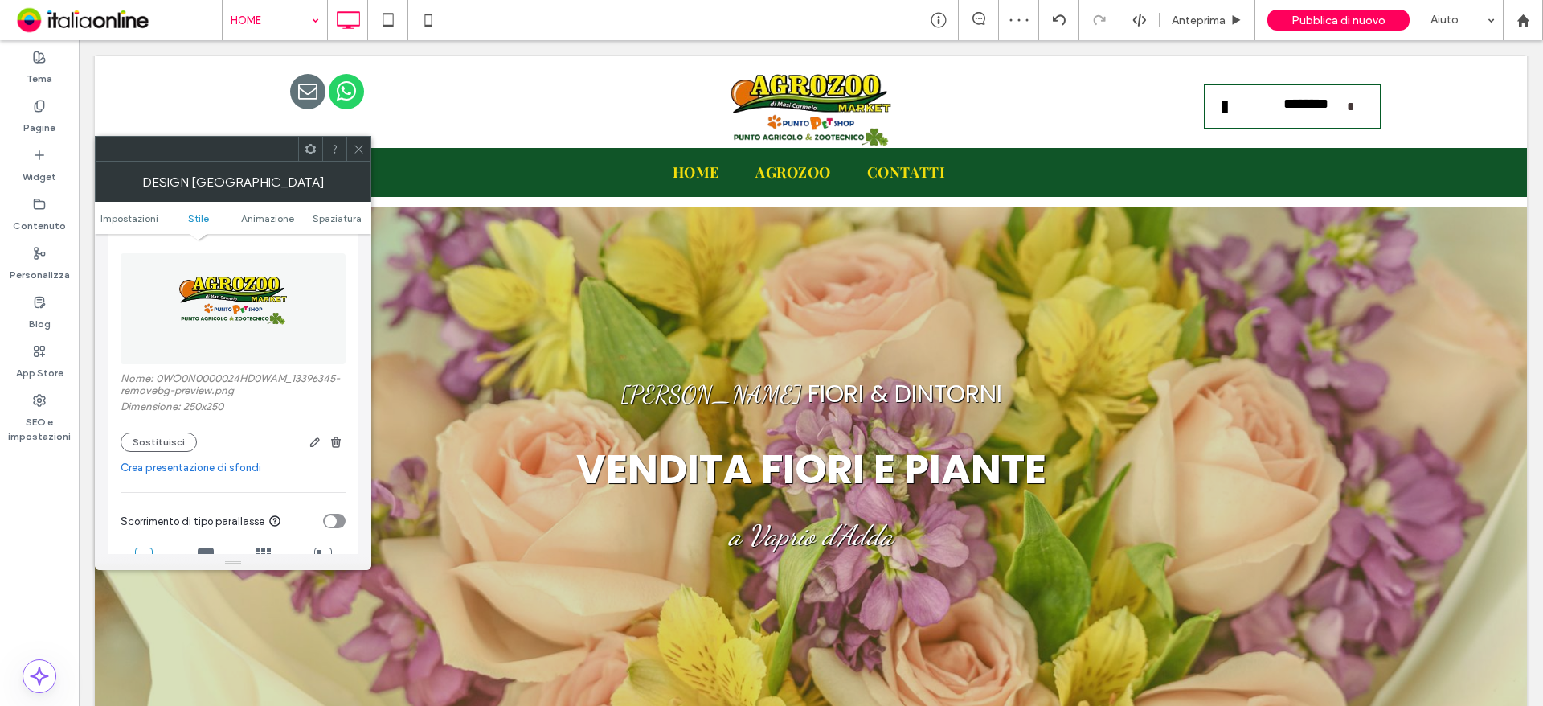
click at [231, 354] on img at bounding box center [233, 308] width 111 height 111
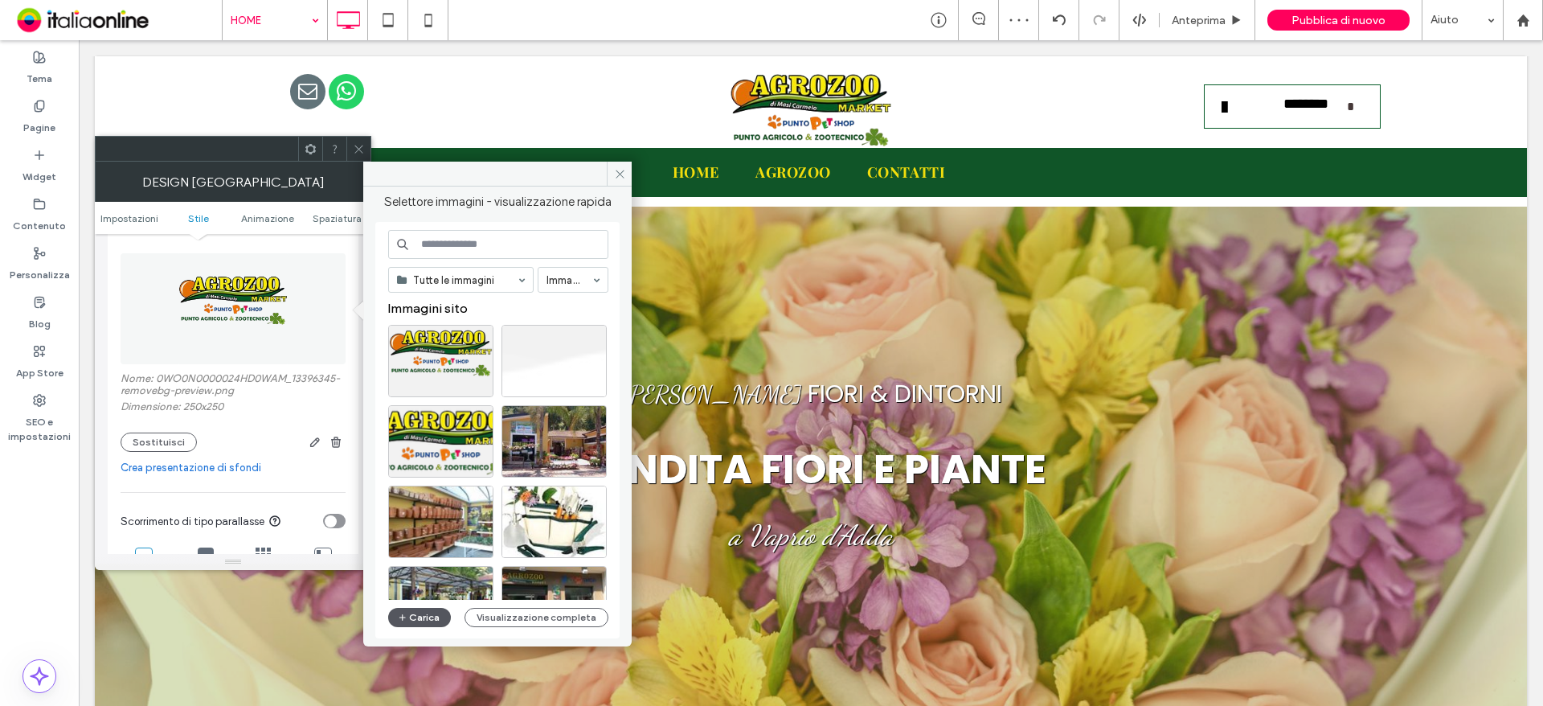
click at [419, 619] on button "Carica" at bounding box center [419, 617] width 63 height 19
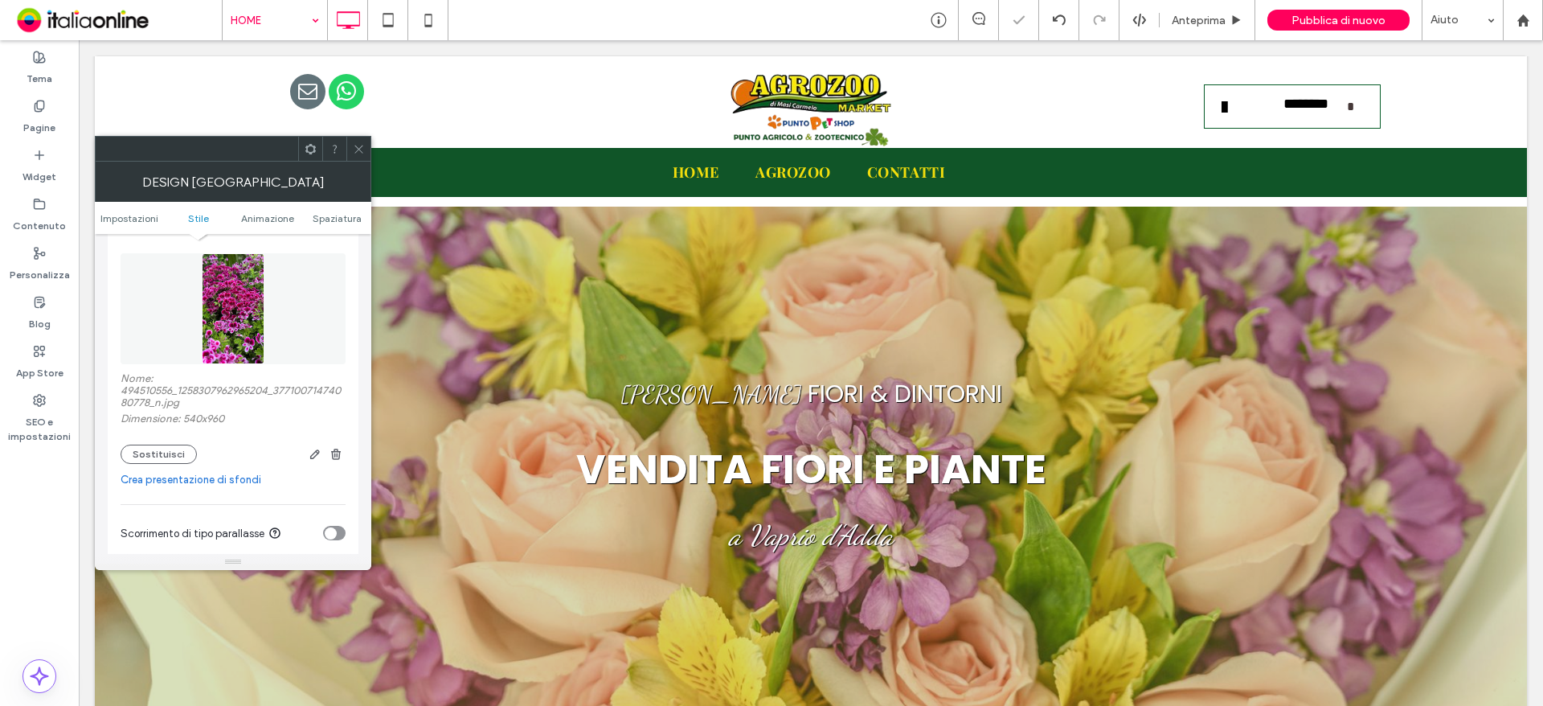
drag, startPoint x: 352, startPoint y: 136, endPoint x: 330, endPoint y: 166, distance: 37.5
click at [352, 136] on div at bounding box center [233, 149] width 276 height 26
click at [365, 148] on div at bounding box center [358, 149] width 24 height 24
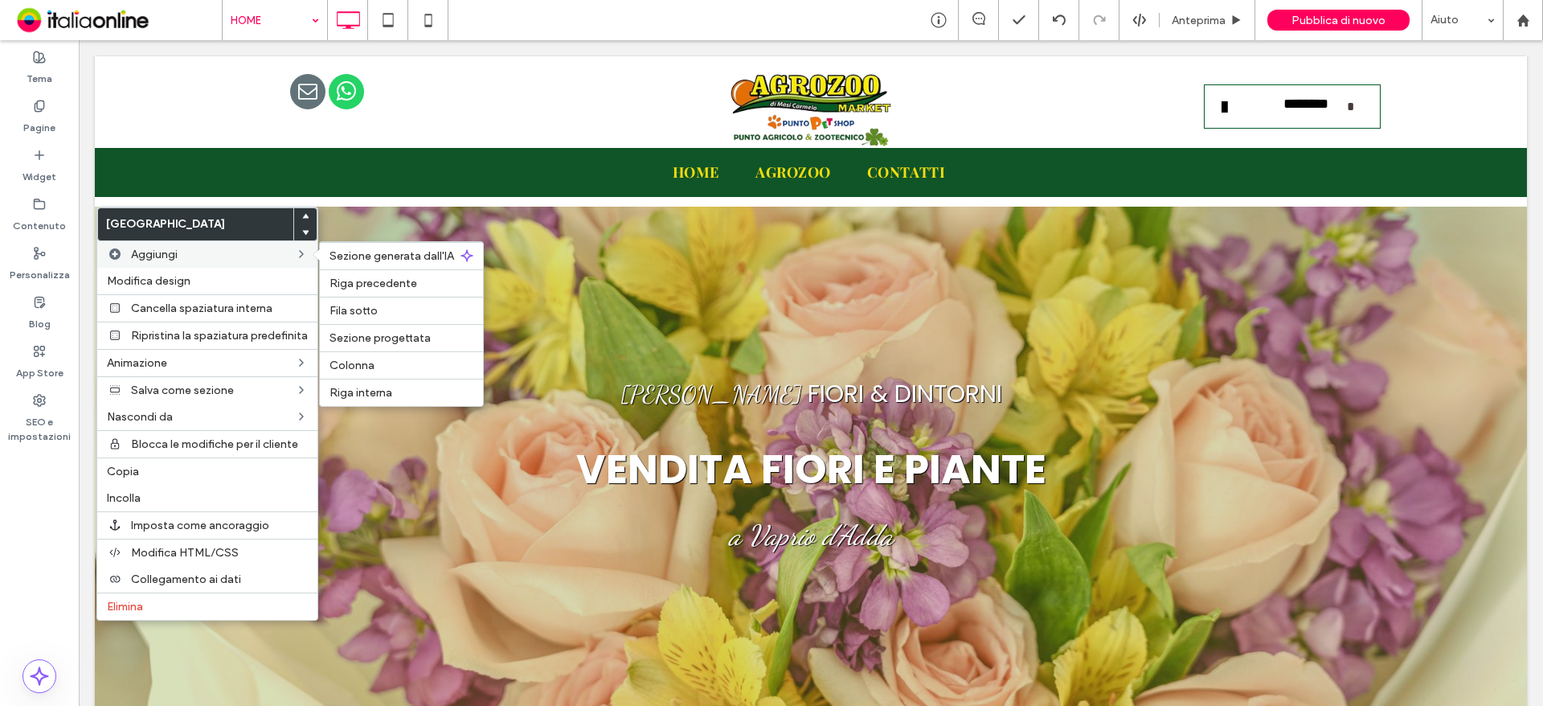
click at [129, 266] on div "Aggiungi Sezione generata dall'IA Riga precedente Fila sotto Sezione progettata…" at bounding box center [207, 254] width 220 height 27
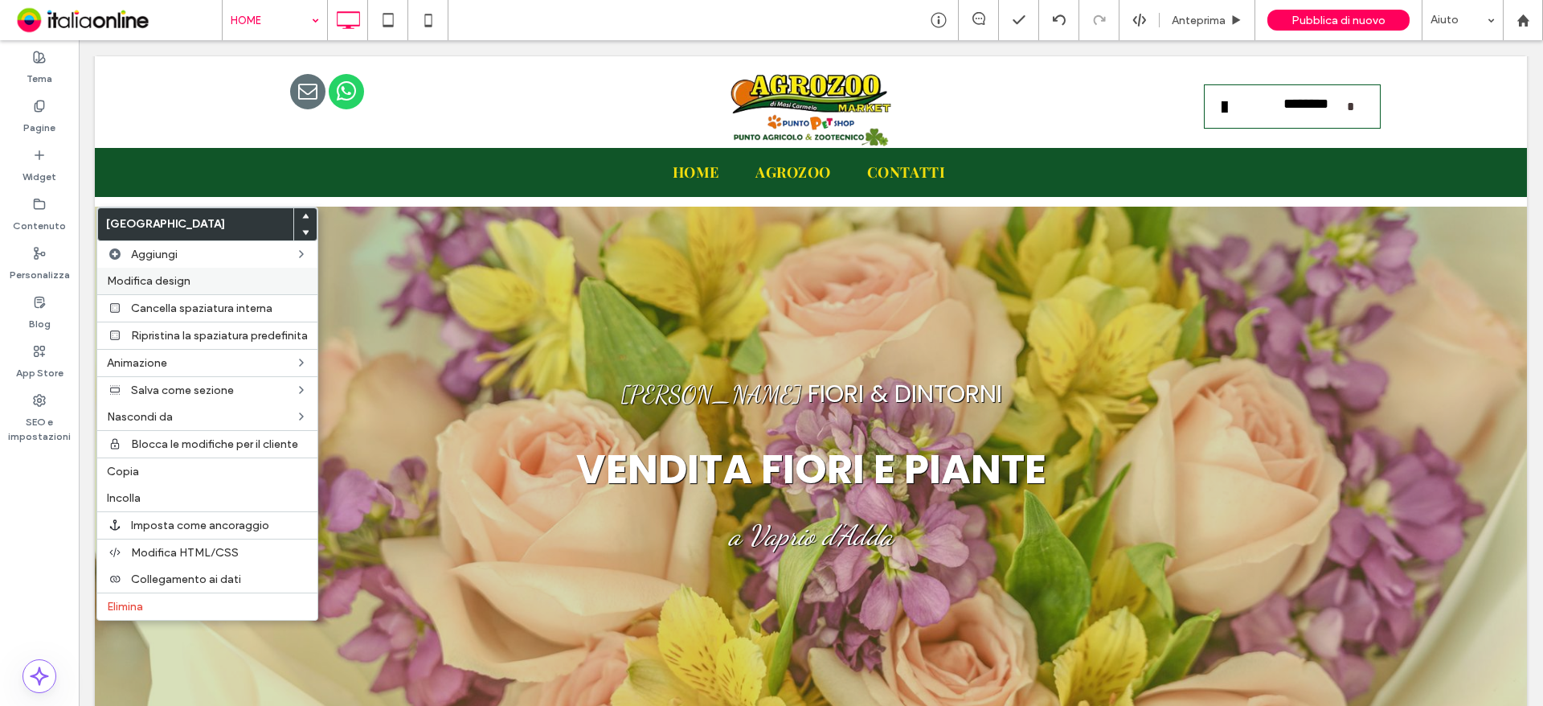
click at [160, 287] on span "Modifica design" at bounding box center [149, 281] width 84 height 14
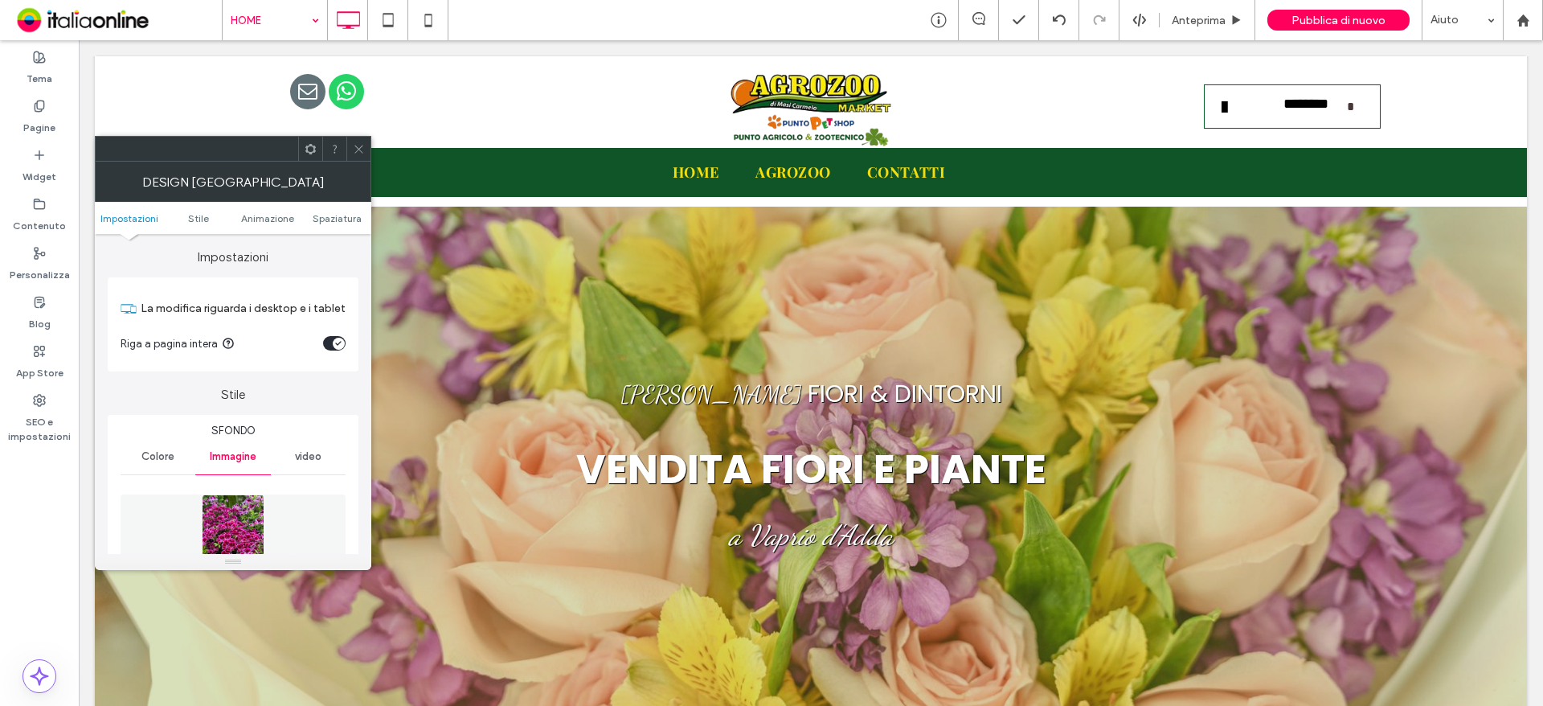
scroll to position [161, 0]
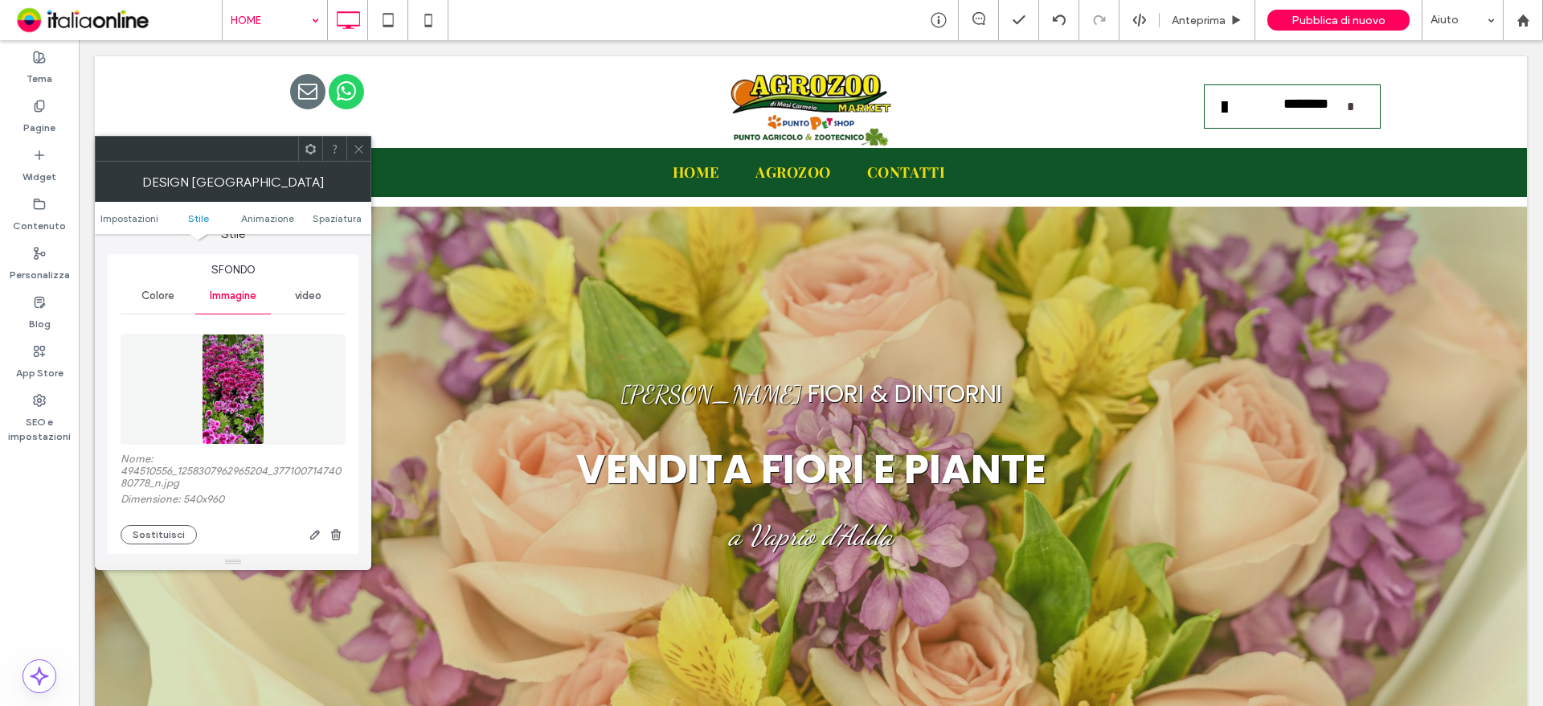
click at [133, 297] on div "Colore" at bounding box center [158, 295] width 75 height 35
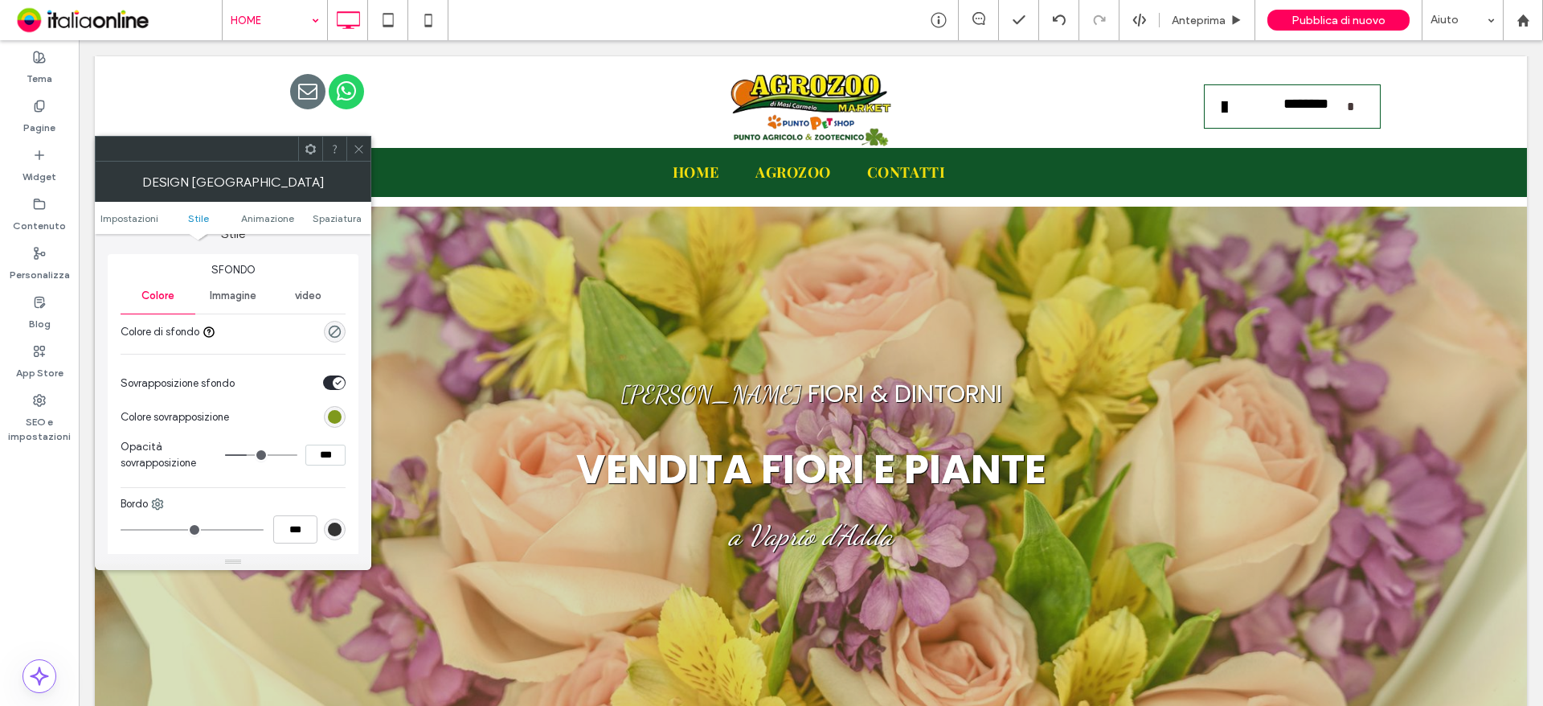
click at [329, 412] on div "rgb(127, 153, 28)" at bounding box center [335, 417] width 14 height 14
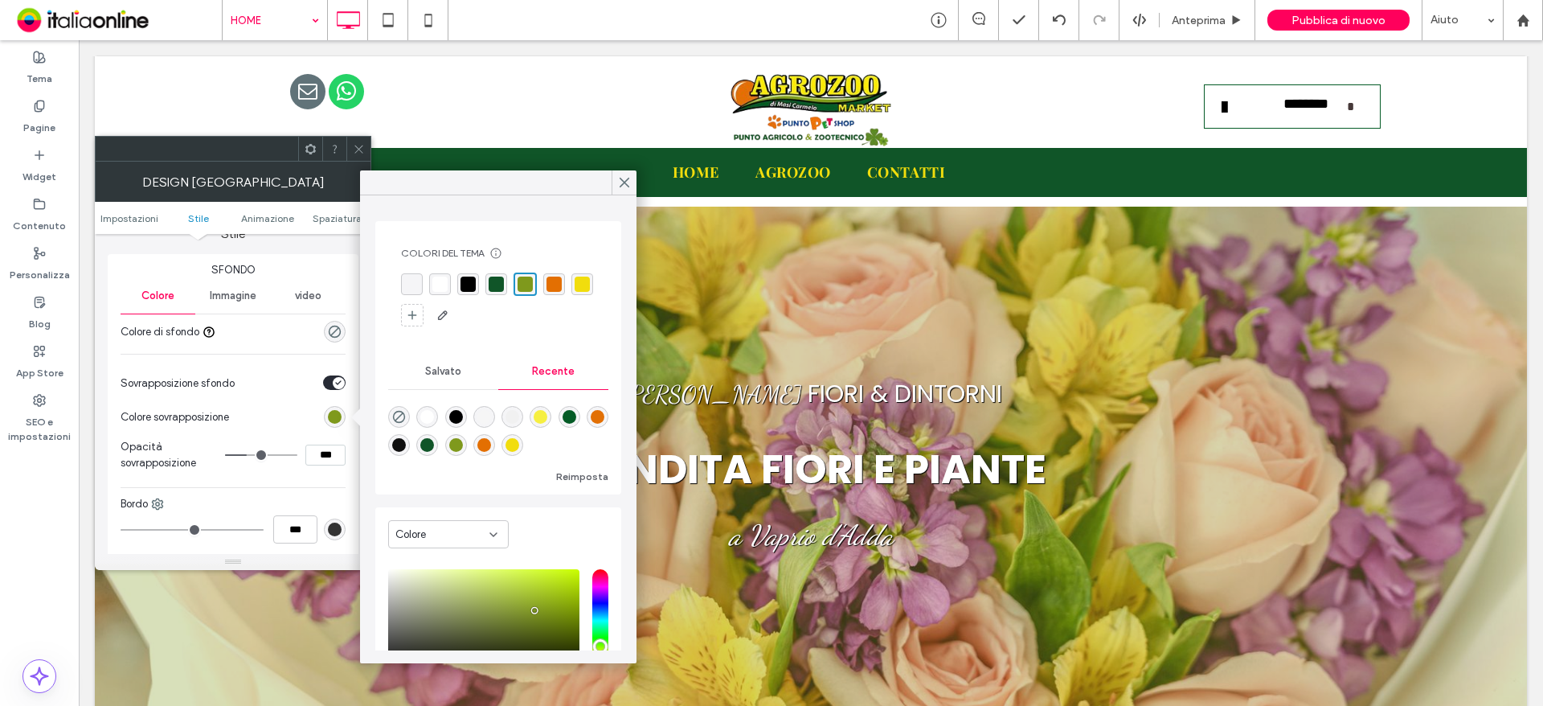
click at [526, 282] on div "rgba(127, 153, 28, 1)" at bounding box center [525, 283] width 15 height 15
click at [634, 183] on div at bounding box center [624, 182] width 25 height 24
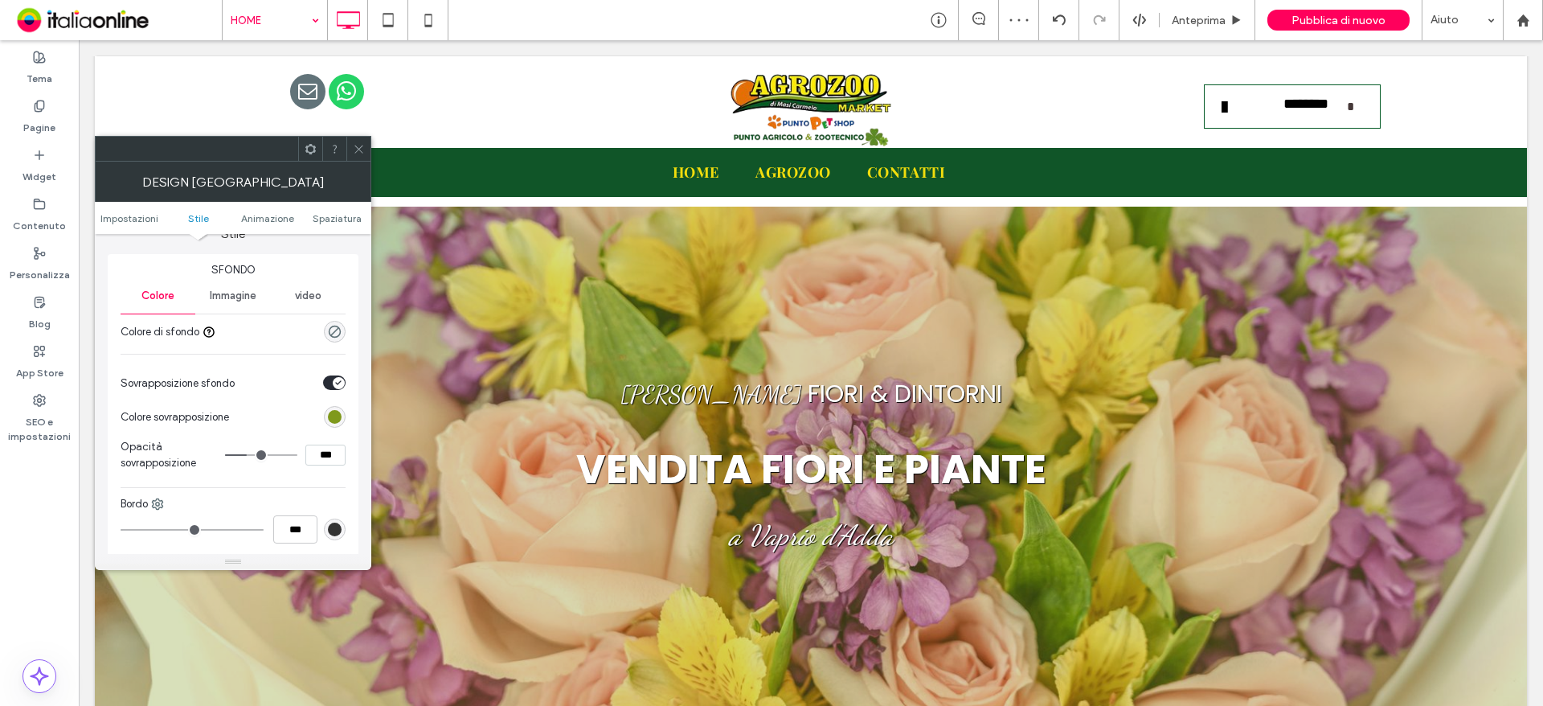
click at [366, 145] on div at bounding box center [358, 149] width 24 height 24
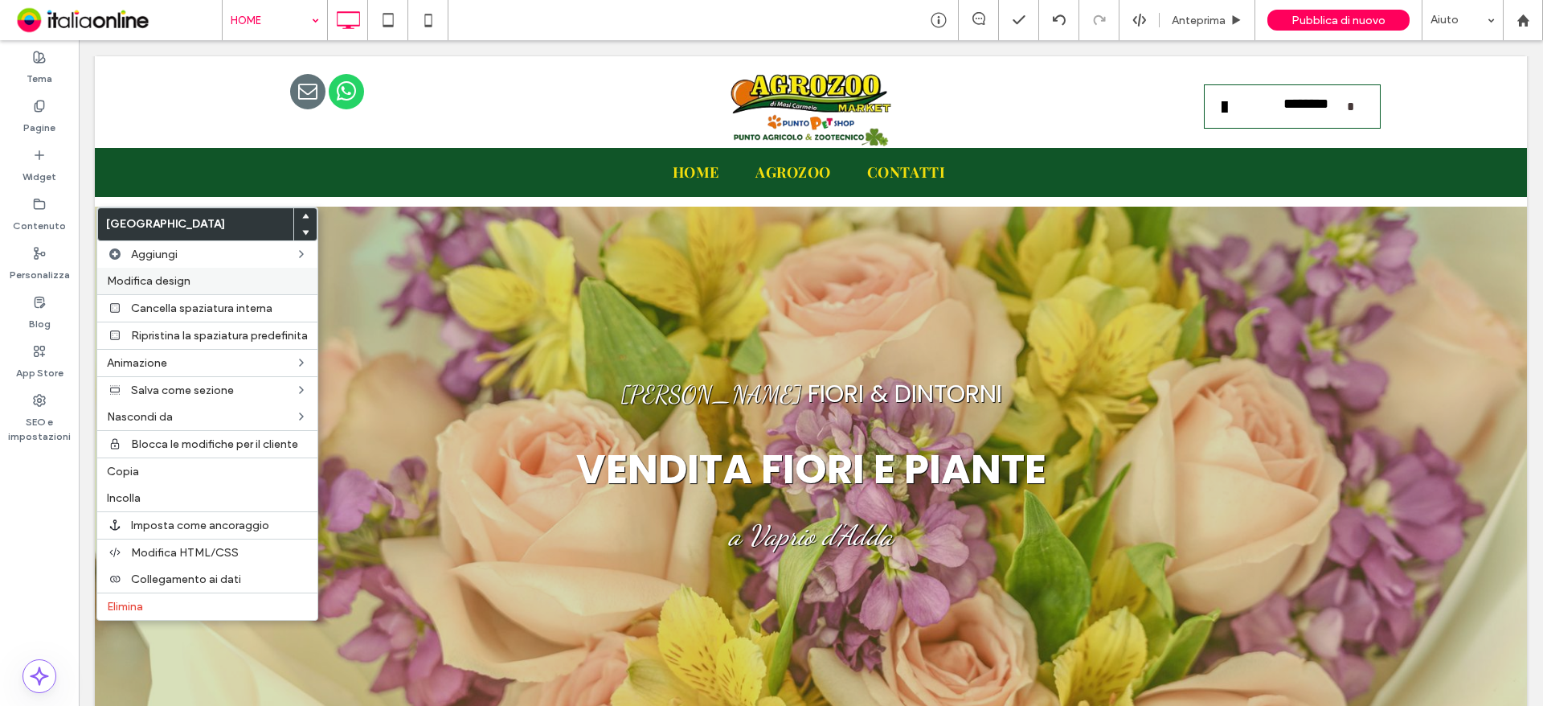
click at [150, 279] on span "Modifica design" at bounding box center [149, 281] width 84 height 14
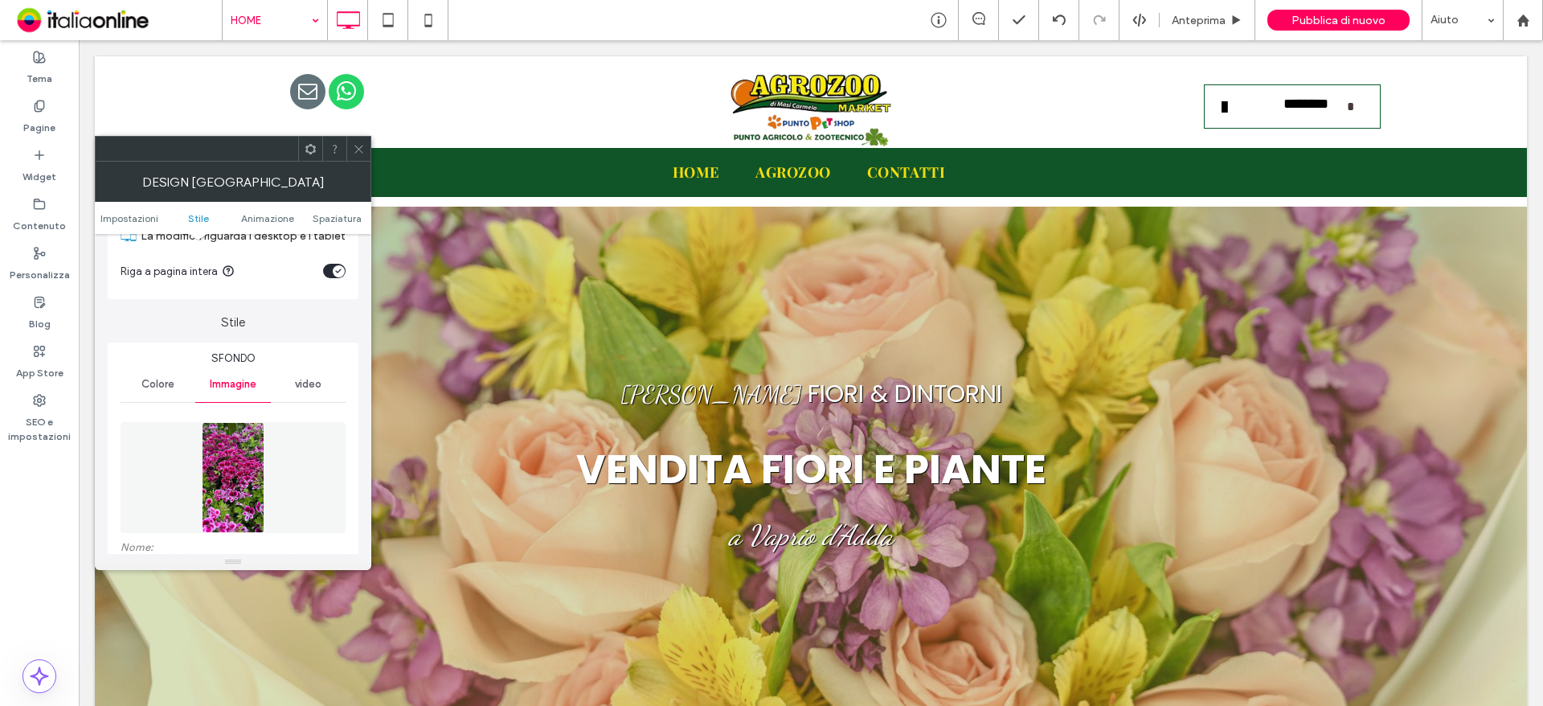
scroll to position [241, 0]
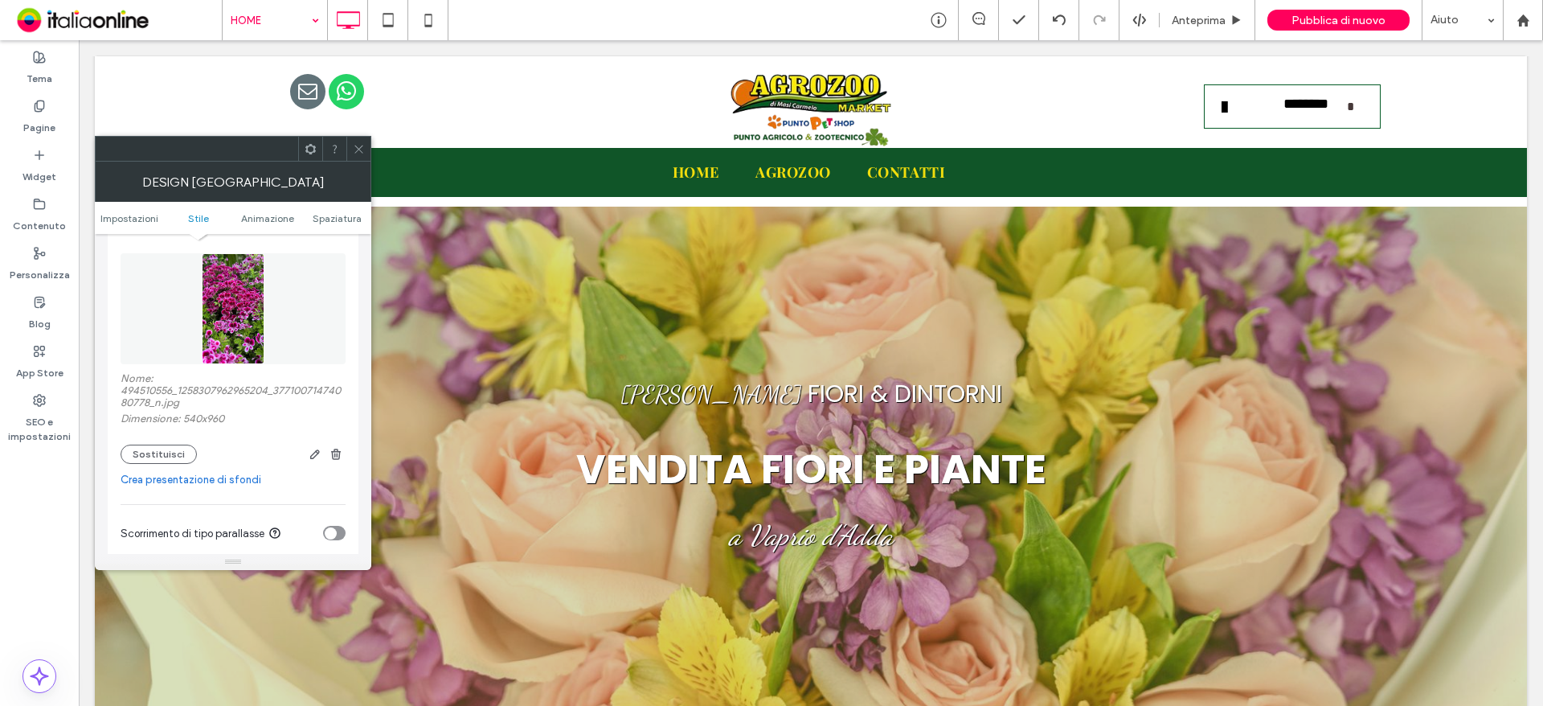
click at [350, 138] on div at bounding box center [358, 149] width 24 height 24
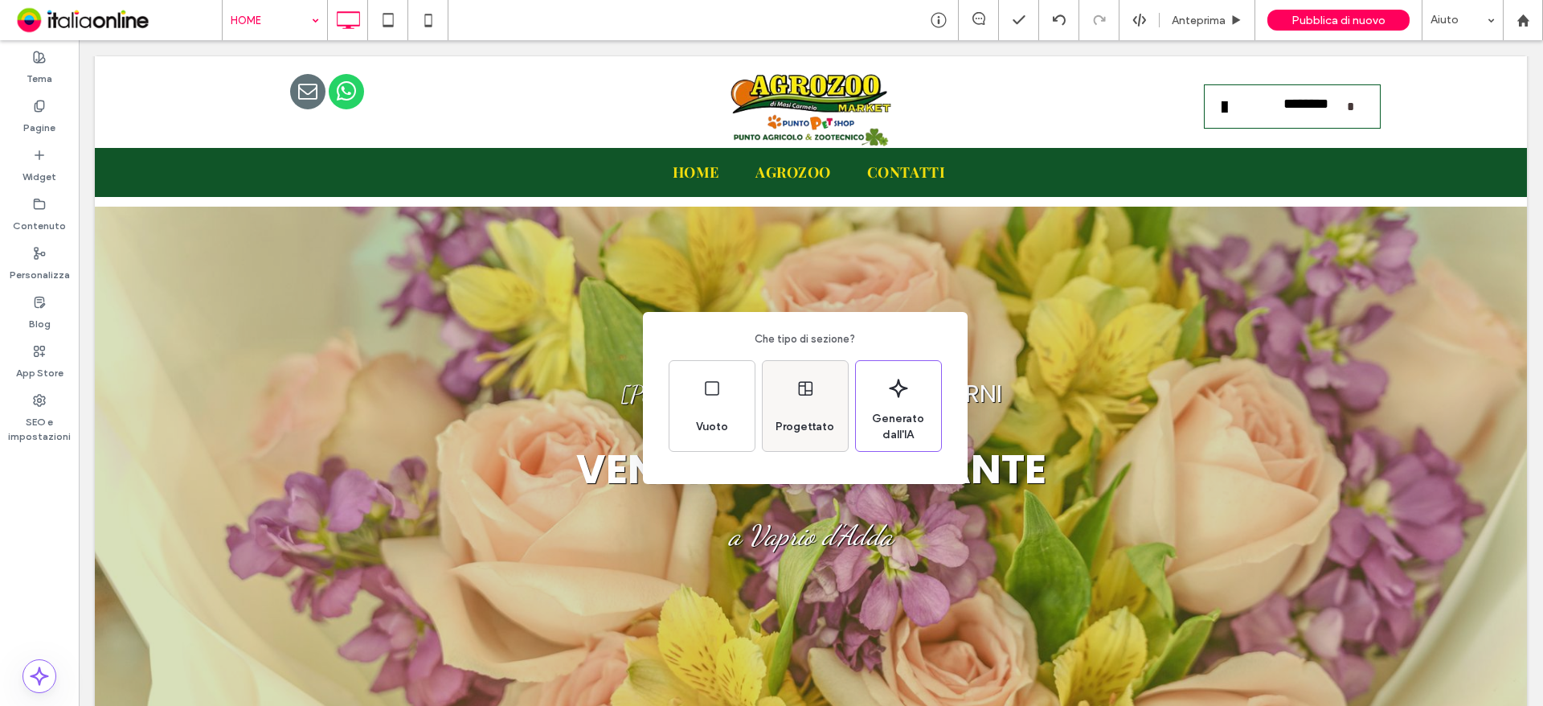
click at [800, 415] on div "Progettato" at bounding box center [805, 426] width 72 height 35
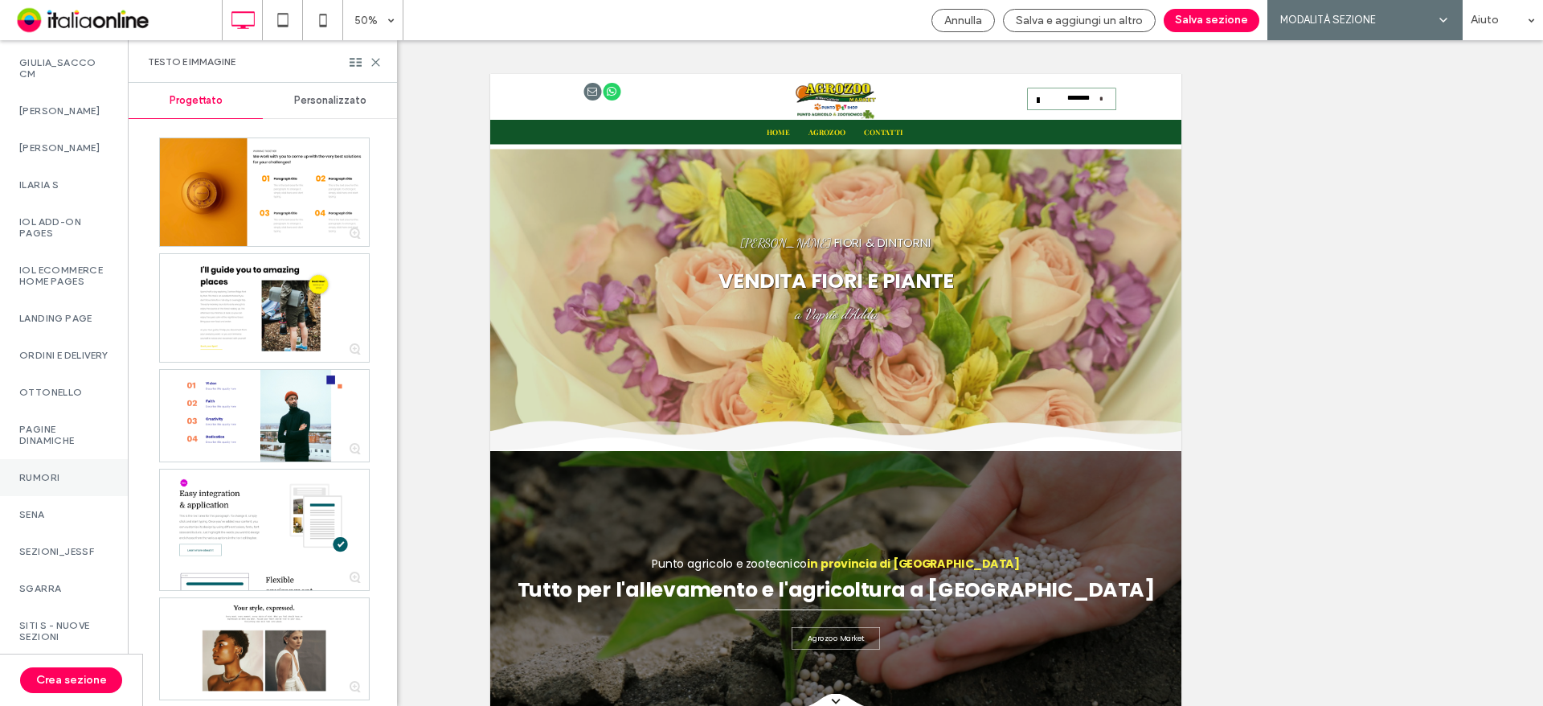
scroll to position [1527, 0]
click at [60, 517] on div "SENA" at bounding box center [64, 508] width 128 height 37
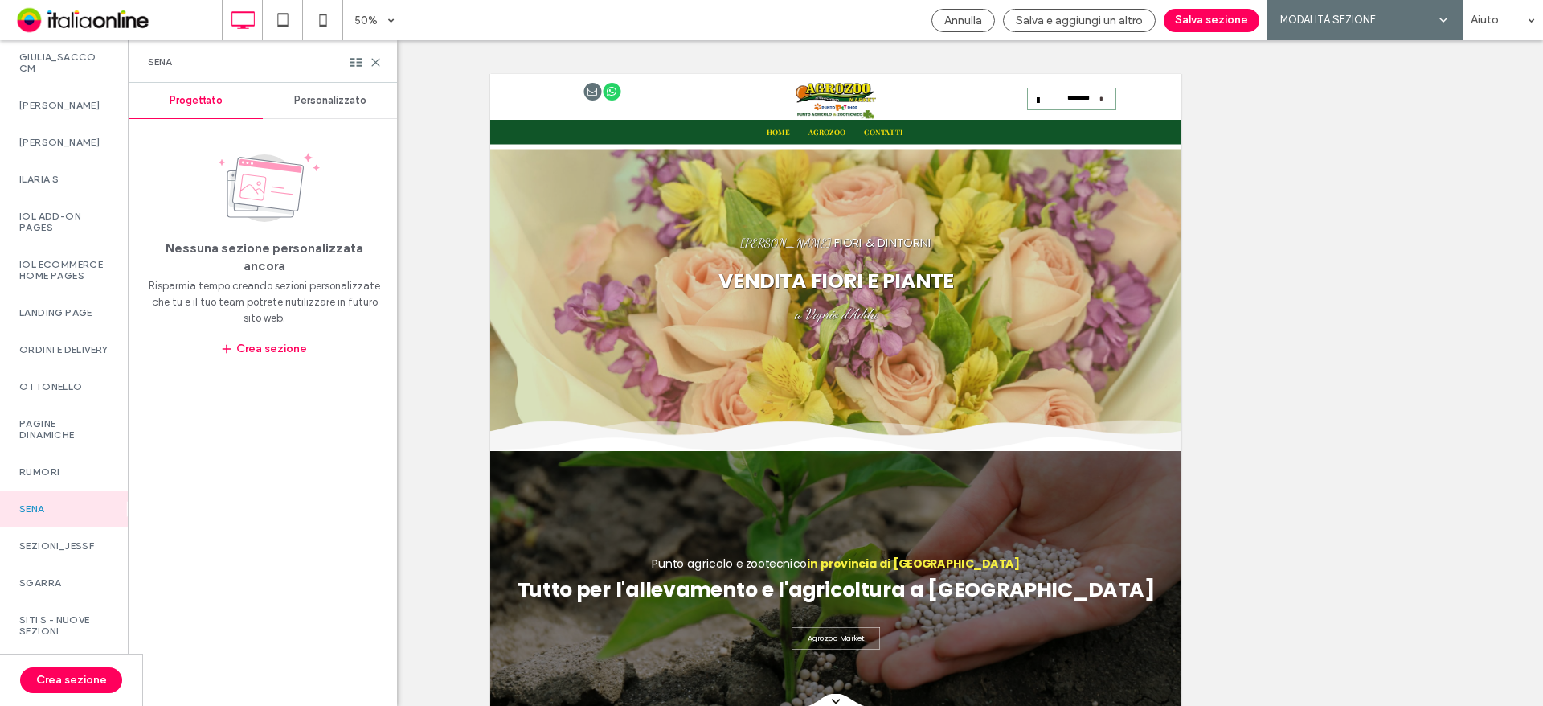
click at [338, 107] on div "Personalizzato" at bounding box center [330, 100] width 134 height 35
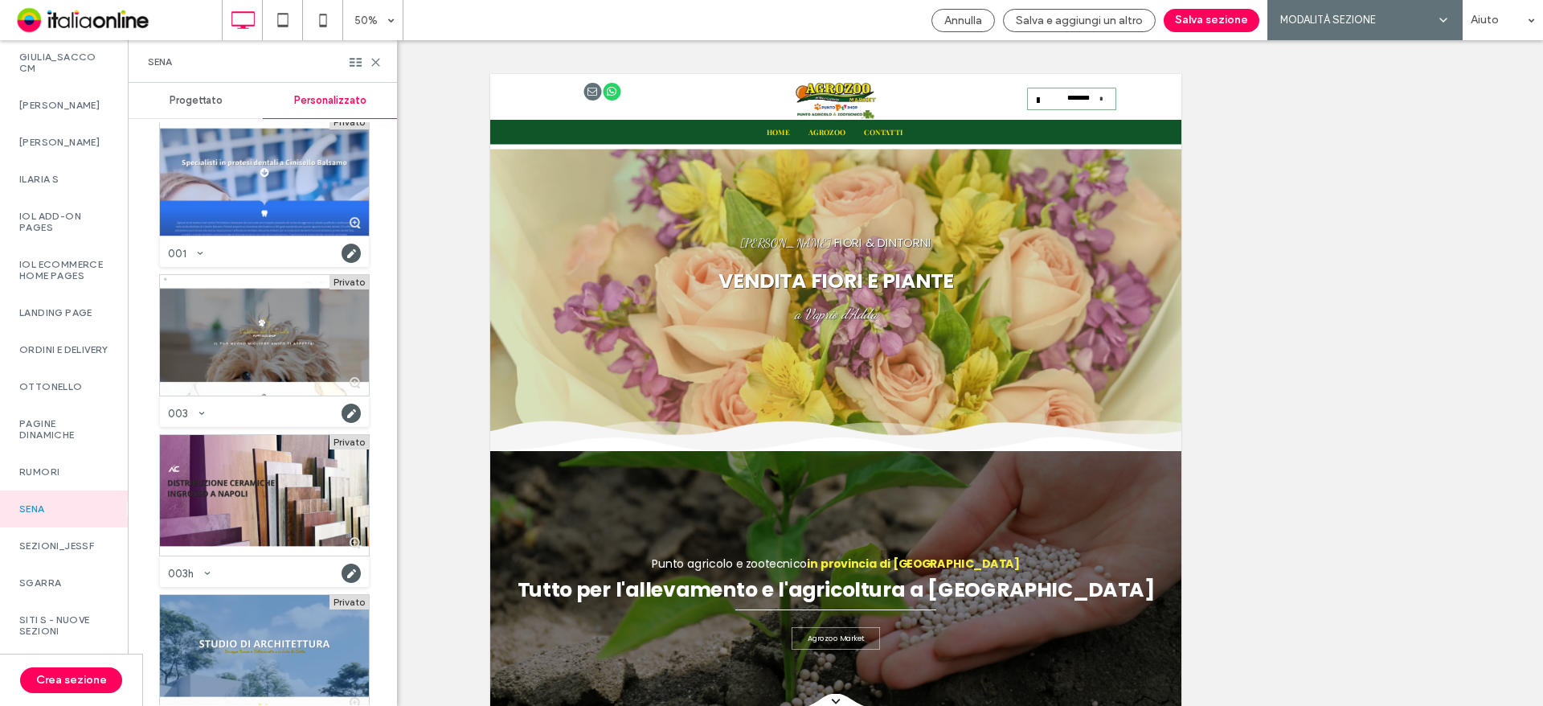
scroll to position [1286, 0]
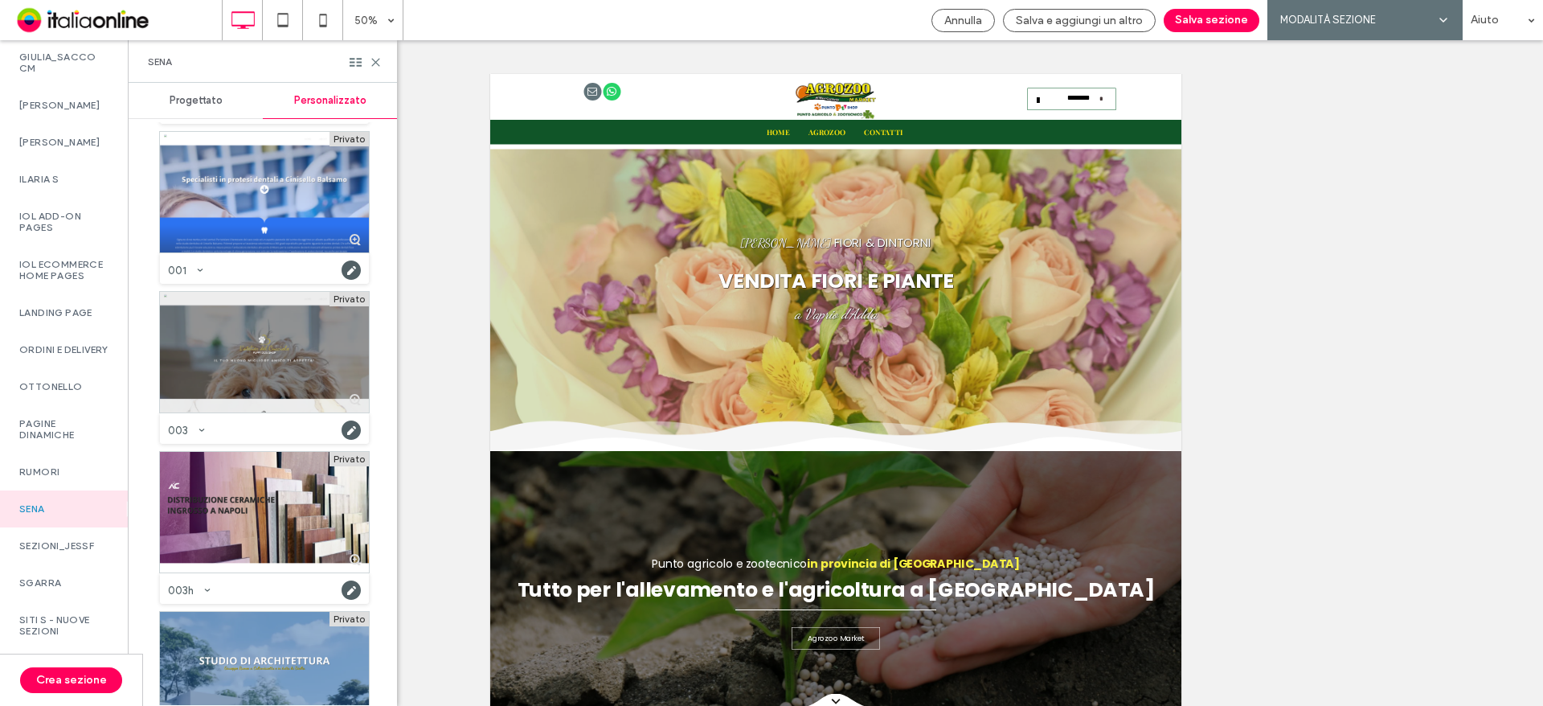
click at [293, 365] on div at bounding box center [264, 352] width 209 height 121
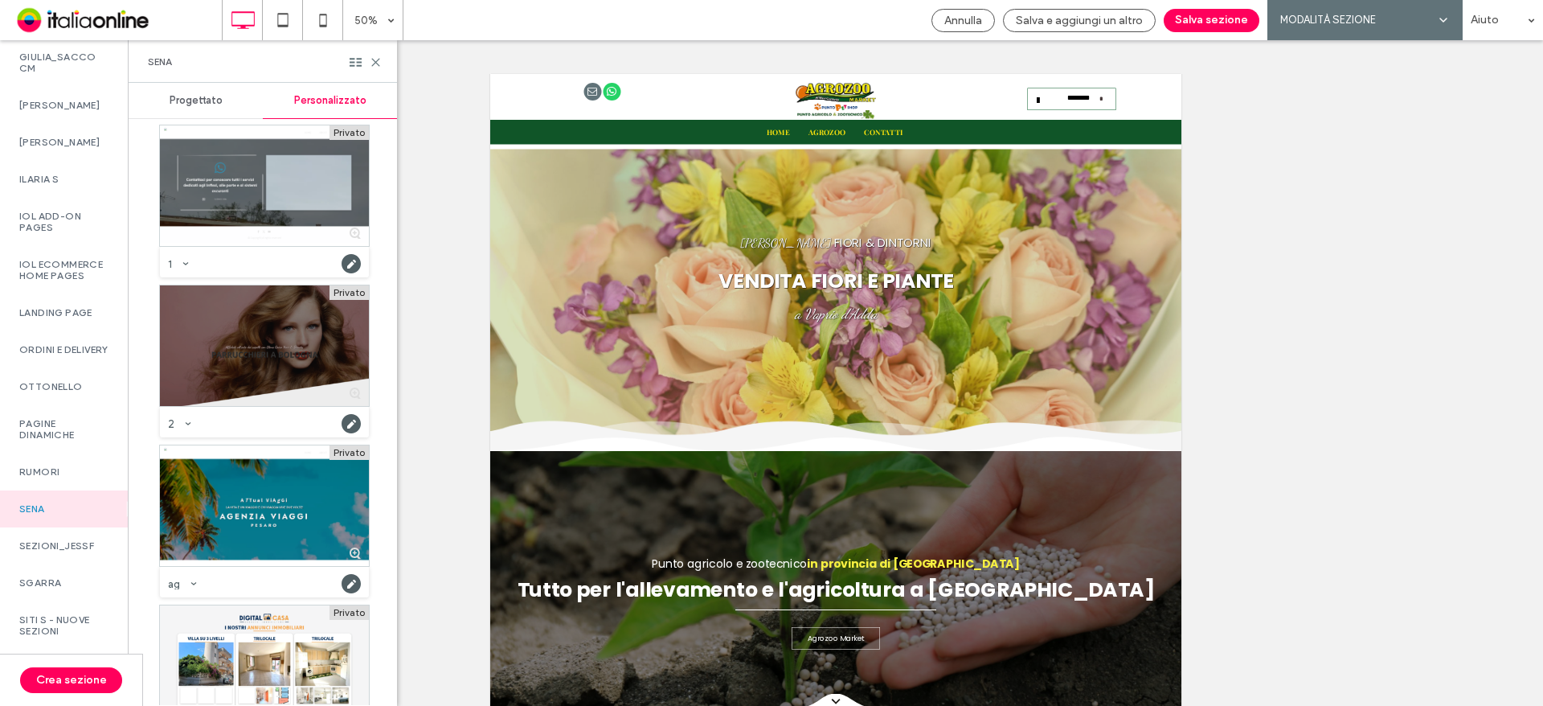
scroll to position [2652, 0]
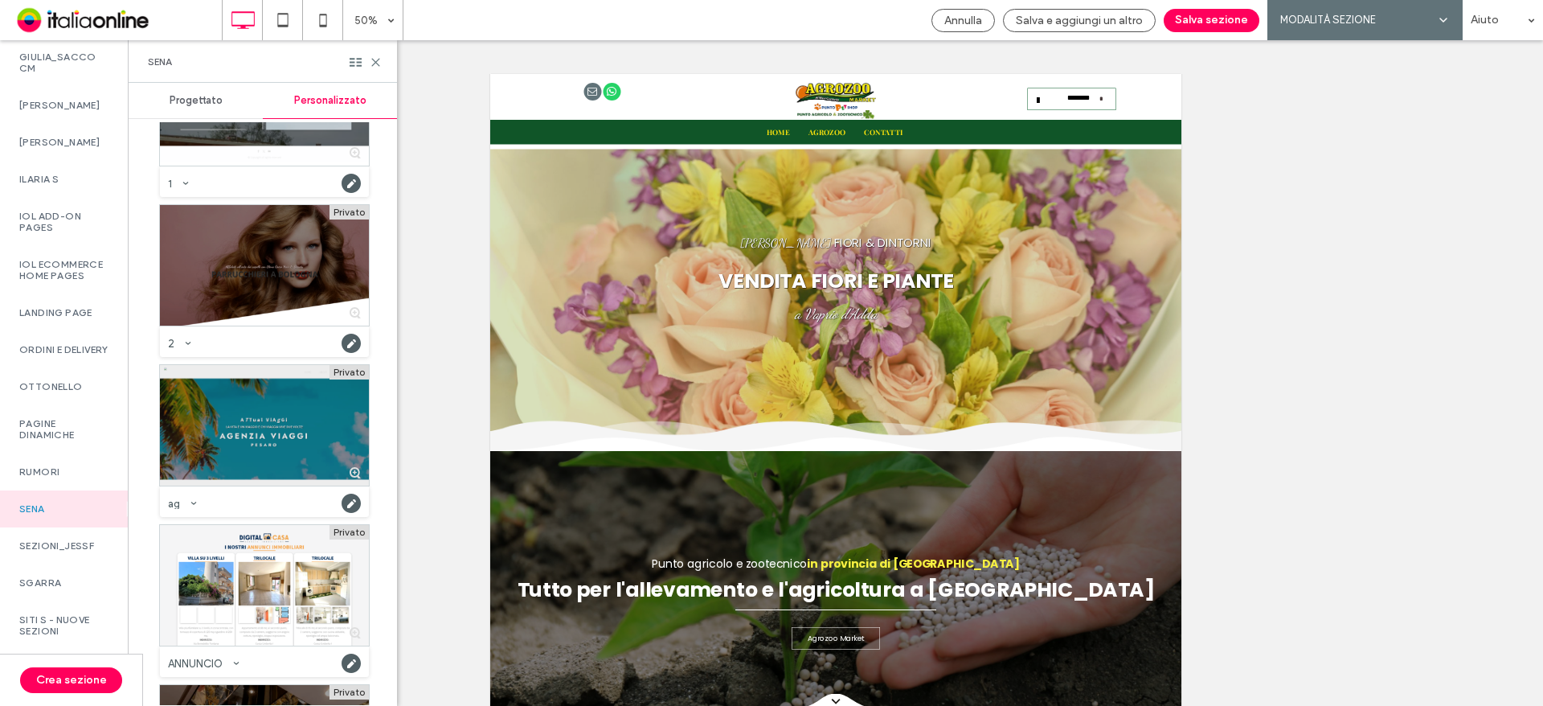
click at [320, 457] on div at bounding box center [264, 425] width 209 height 121
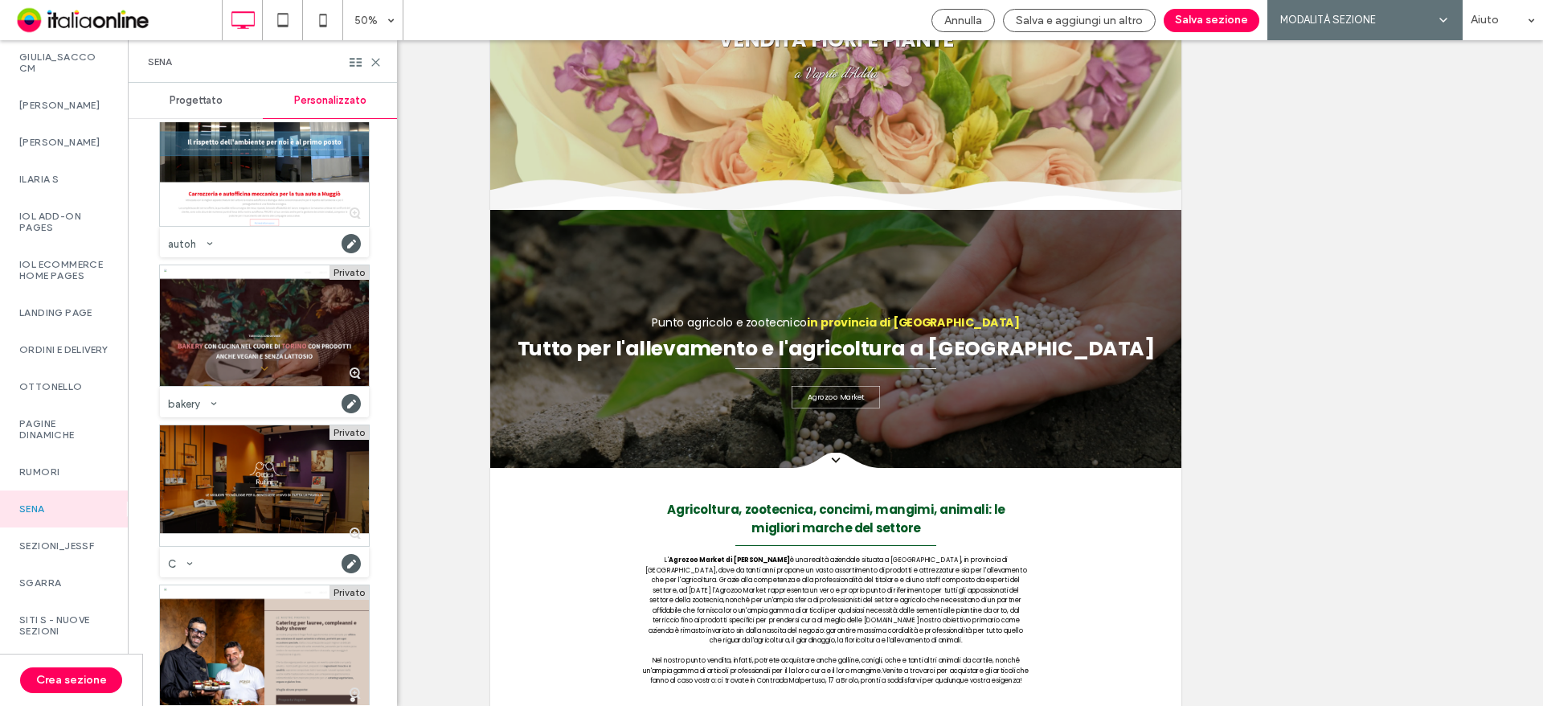
scroll to position [3697, 0]
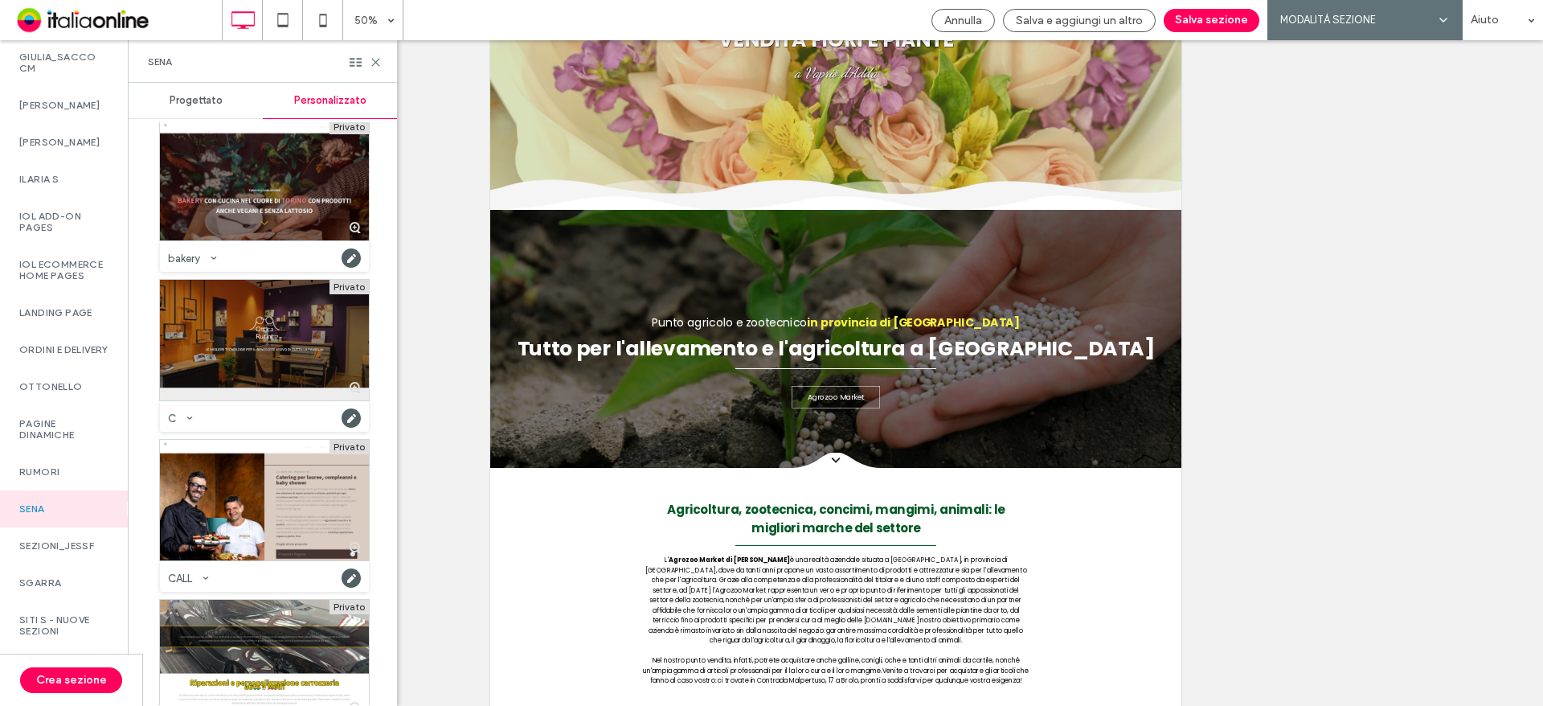
click at [276, 356] on div at bounding box center [264, 340] width 209 height 121
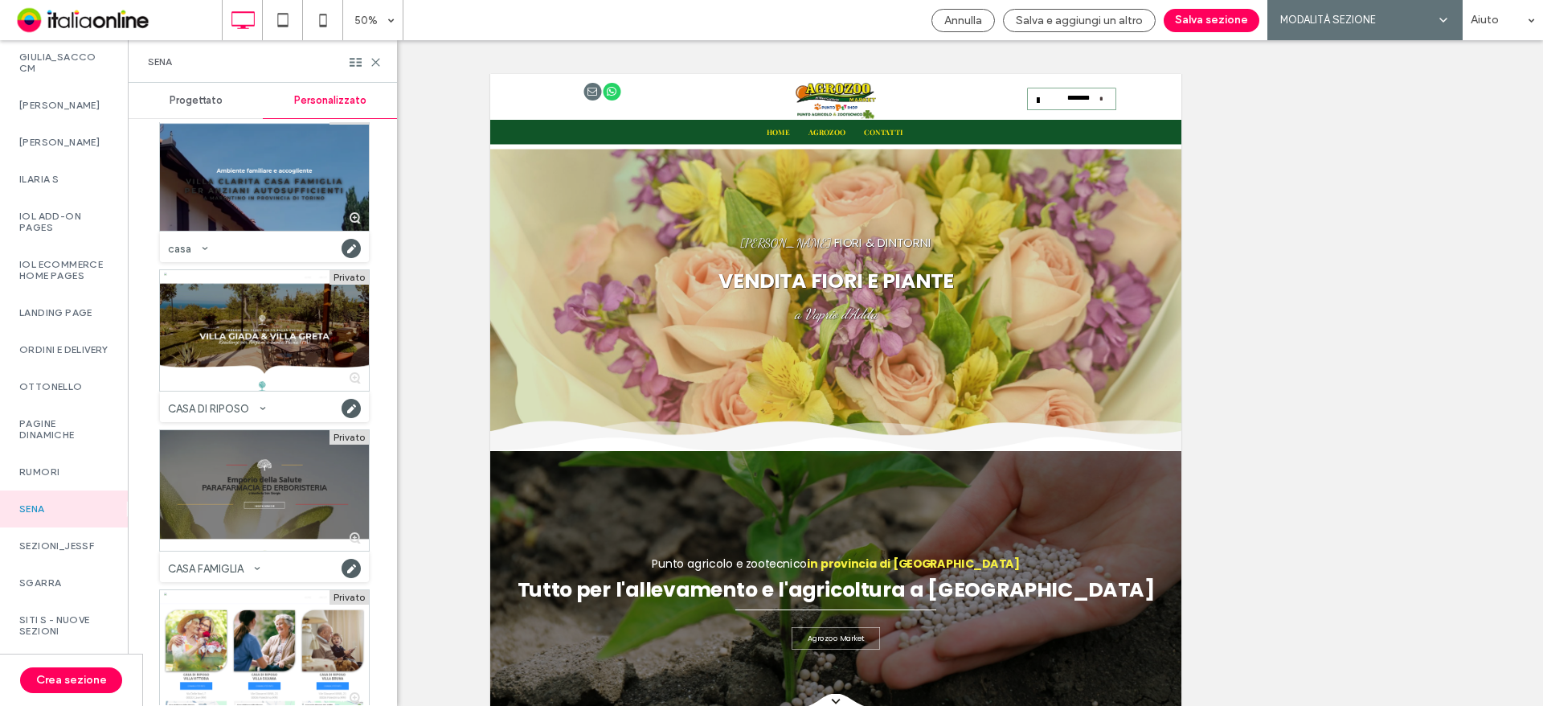
scroll to position [4741, 0]
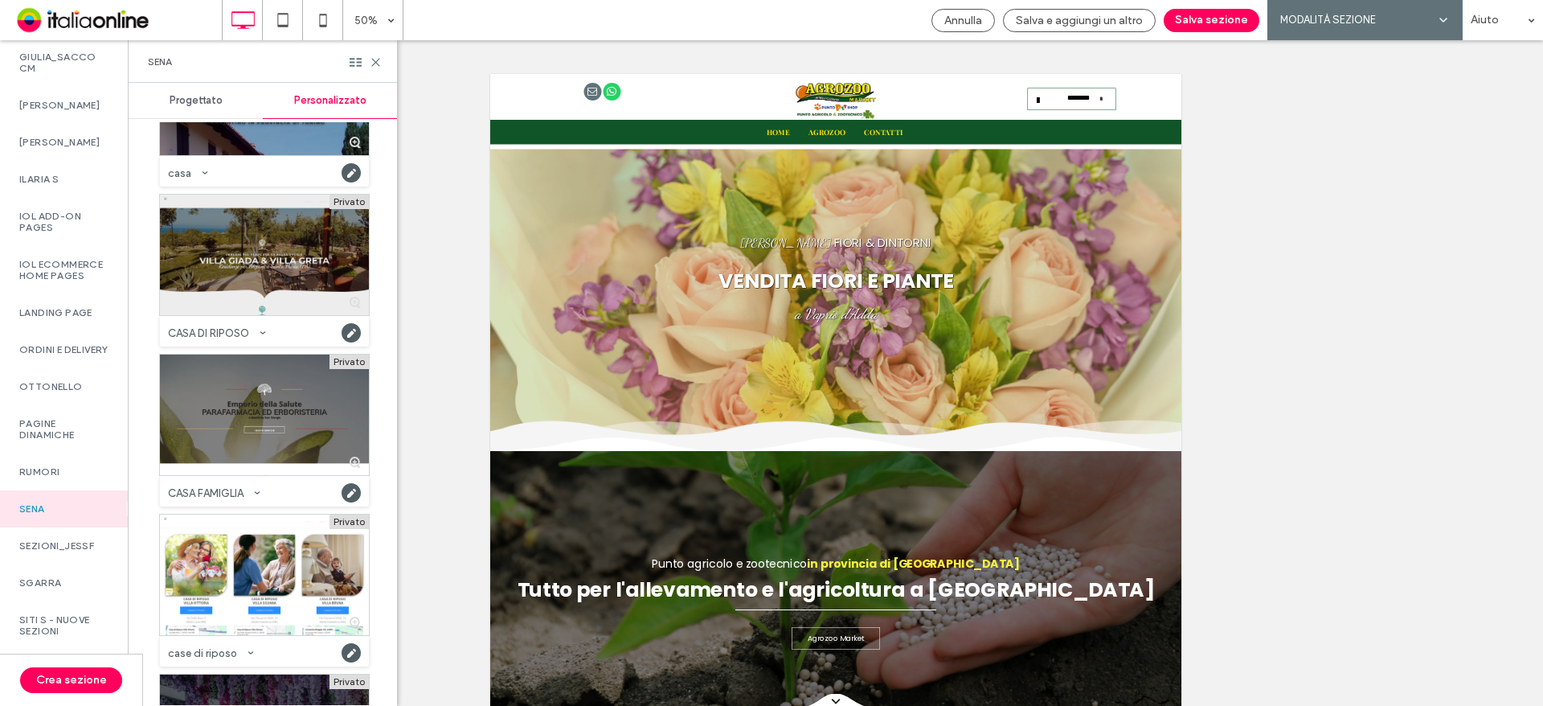
click at [294, 264] on div at bounding box center [264, 254] width 209 height 121
click at [1217, 18] on button "Salva sezione" at bounding box center [1212, 20] width 96 height 23
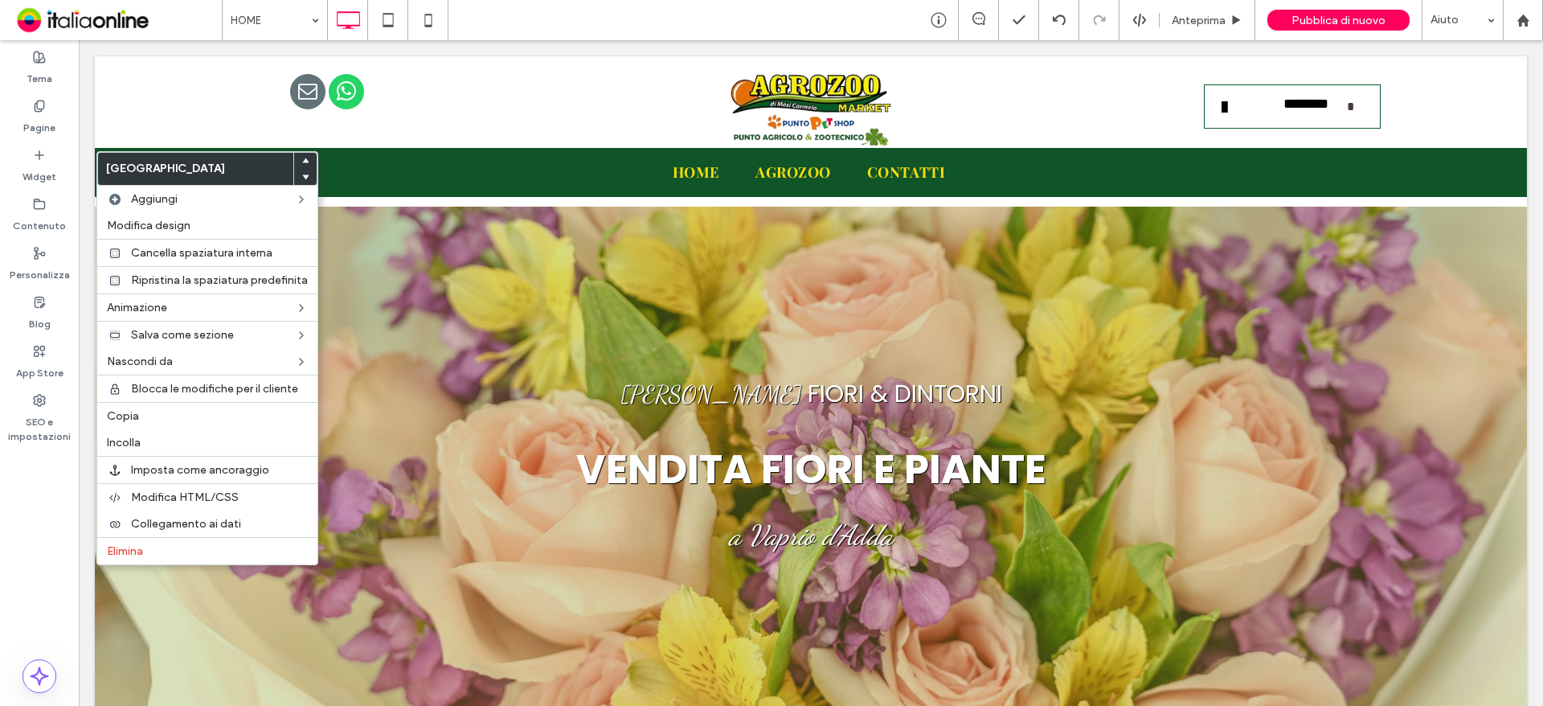
drag, startPoint x: 164, startPoint y: 546, endPoint x: 317, endPoint y: 523, distance: 155.2
click at [164, 546] on label "Elimina" at bounding box center [207, 551] width 201 height 14
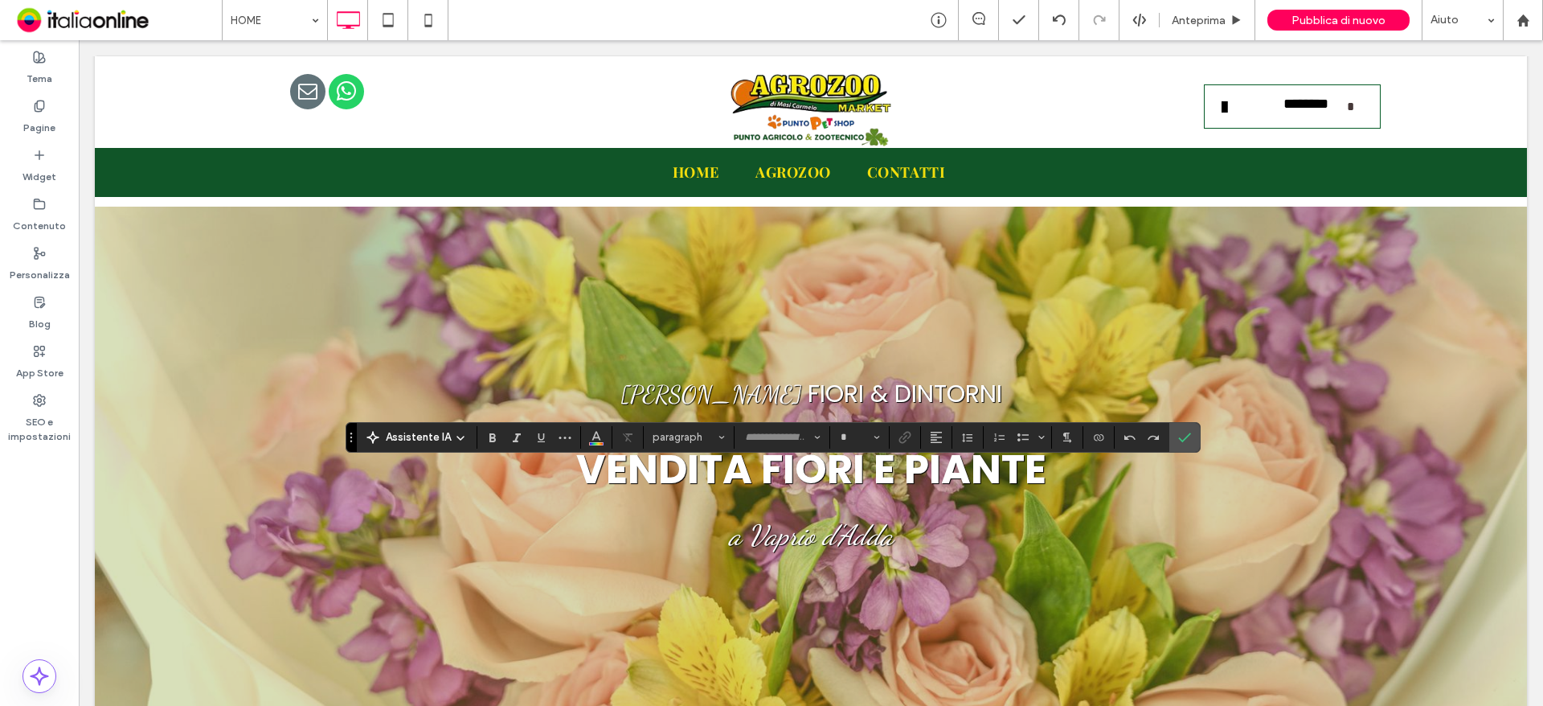
type input "*******"
type input "**"
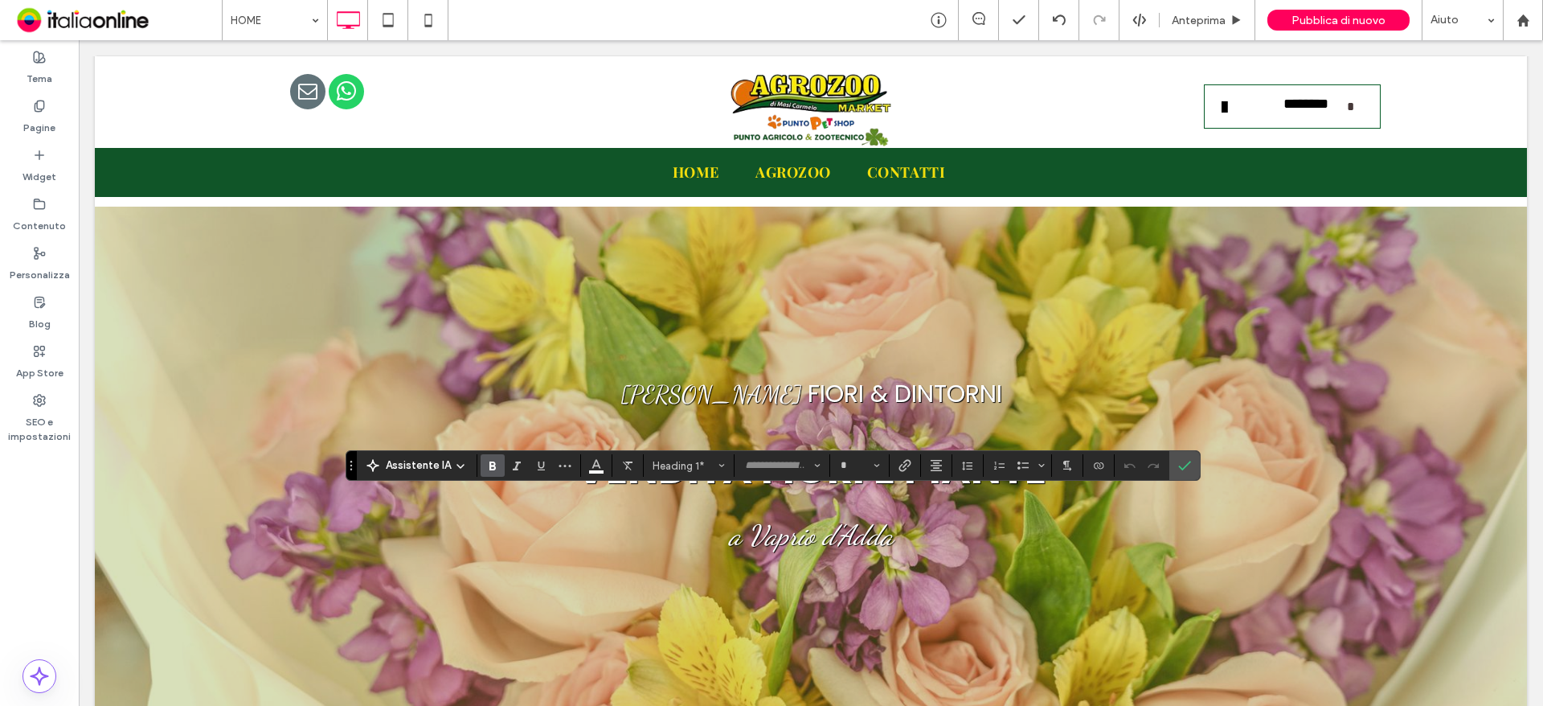
type input "*******"
type input "**"
type input "**********"
type input "**"
click at [1181, 460] on icon "Conferma" at bounding box center [1184, 465] width 13 height 13
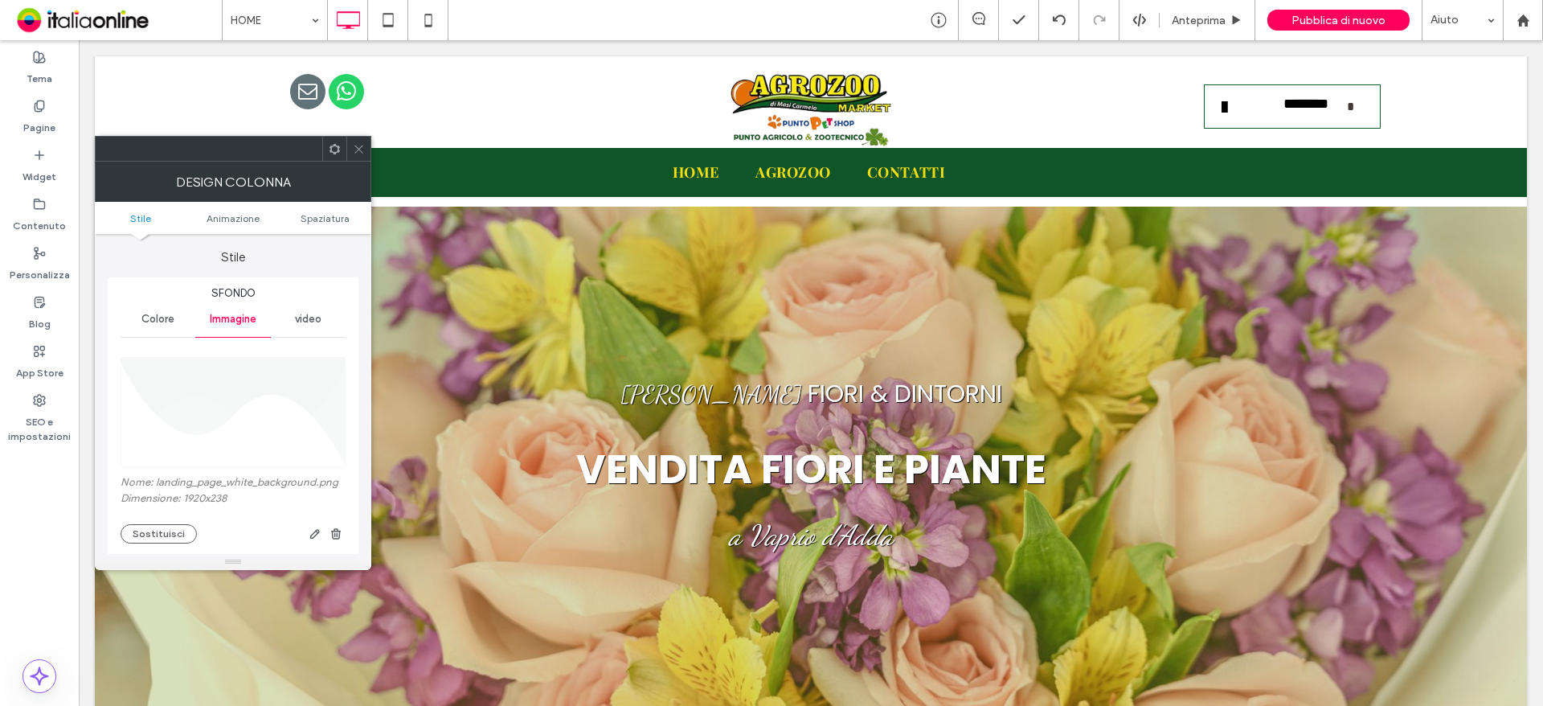
click at [360, 141] on span at bounding box center [359, 149] width 12 height 24
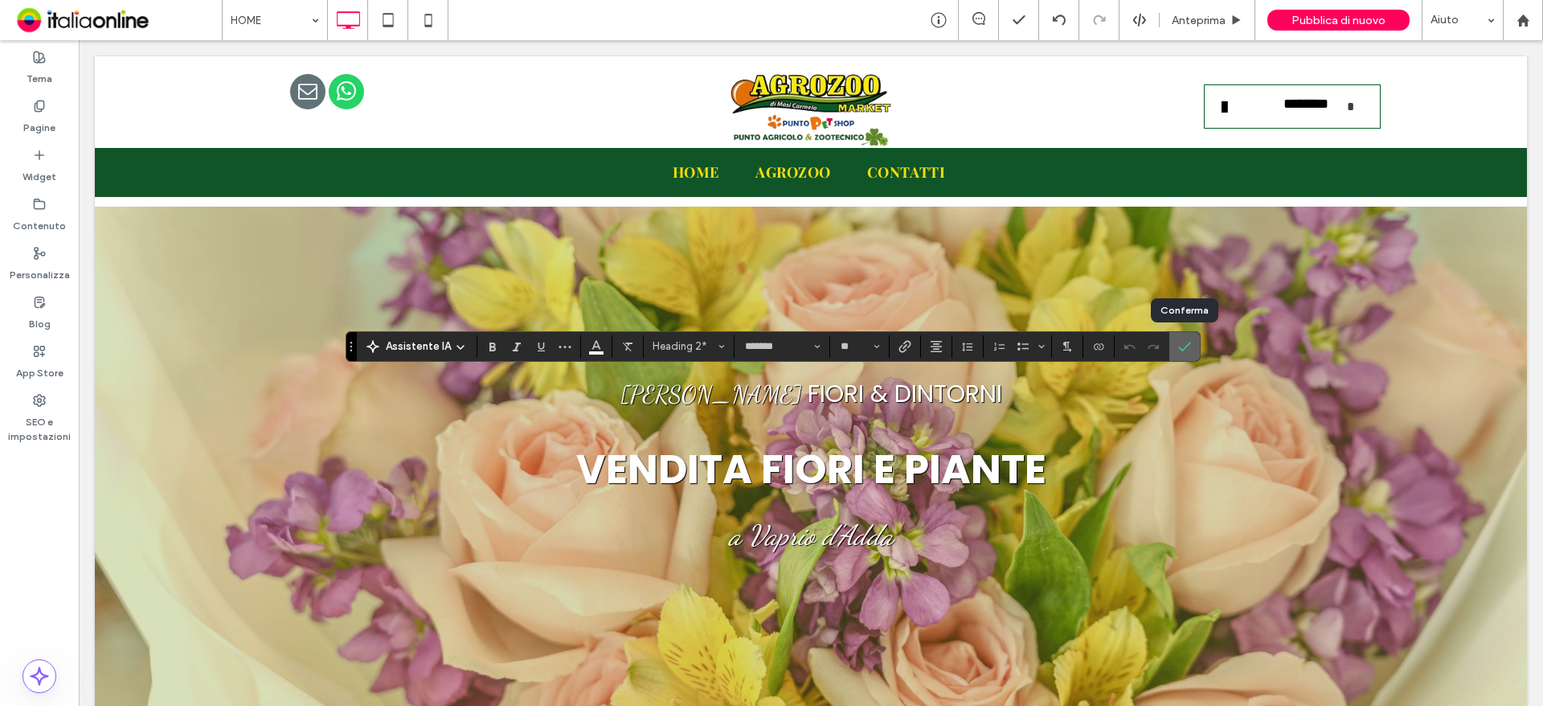
click at [1178, 346] on icon "Conferma" at bounding box center [1184, 346] width 13 height 13
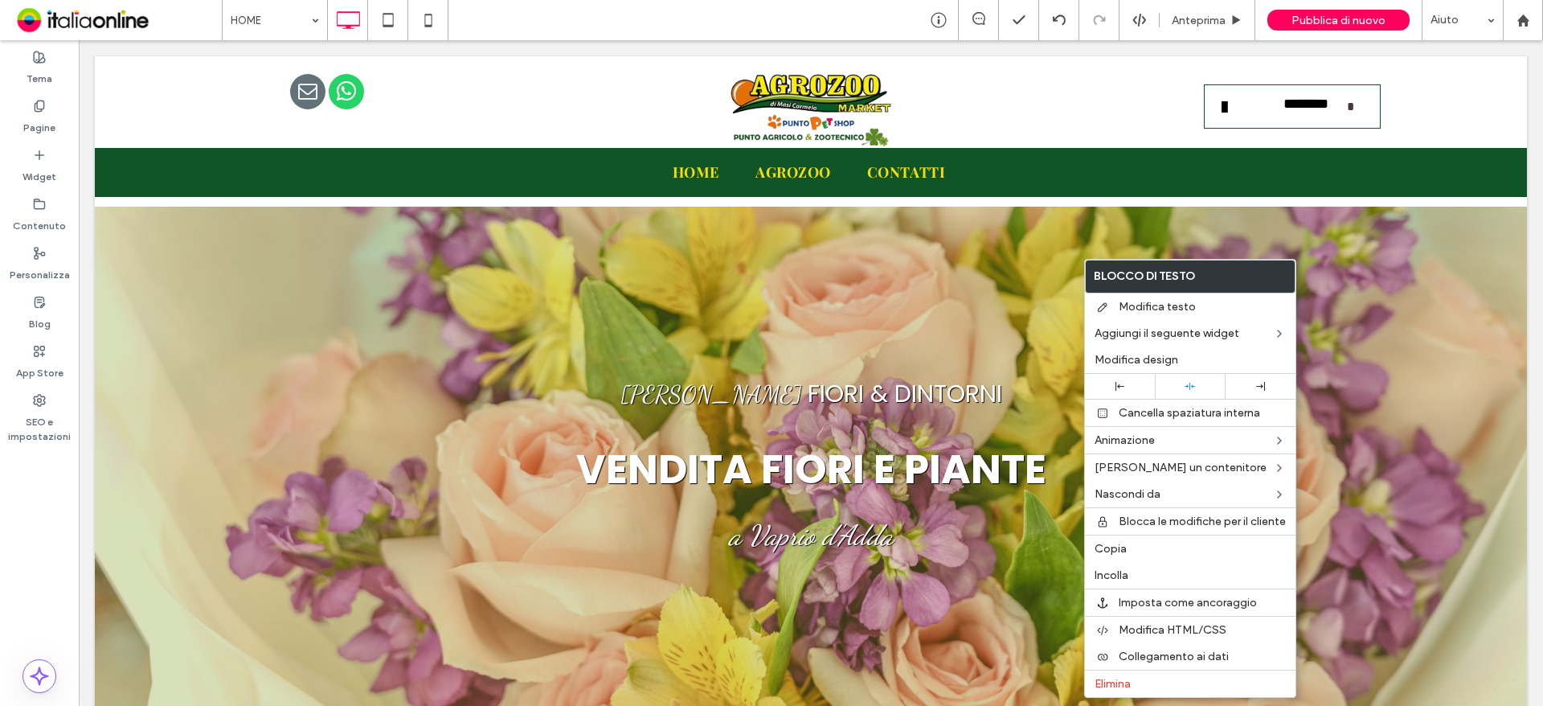
drag, startPoint x: 1114, startPoint y: 543, endPoint x: 1036, endPoint y: 562, distance: 80.1
click at [1114, 543] on span "Copia" at bounding box center [1110, 549] width 32 height 14
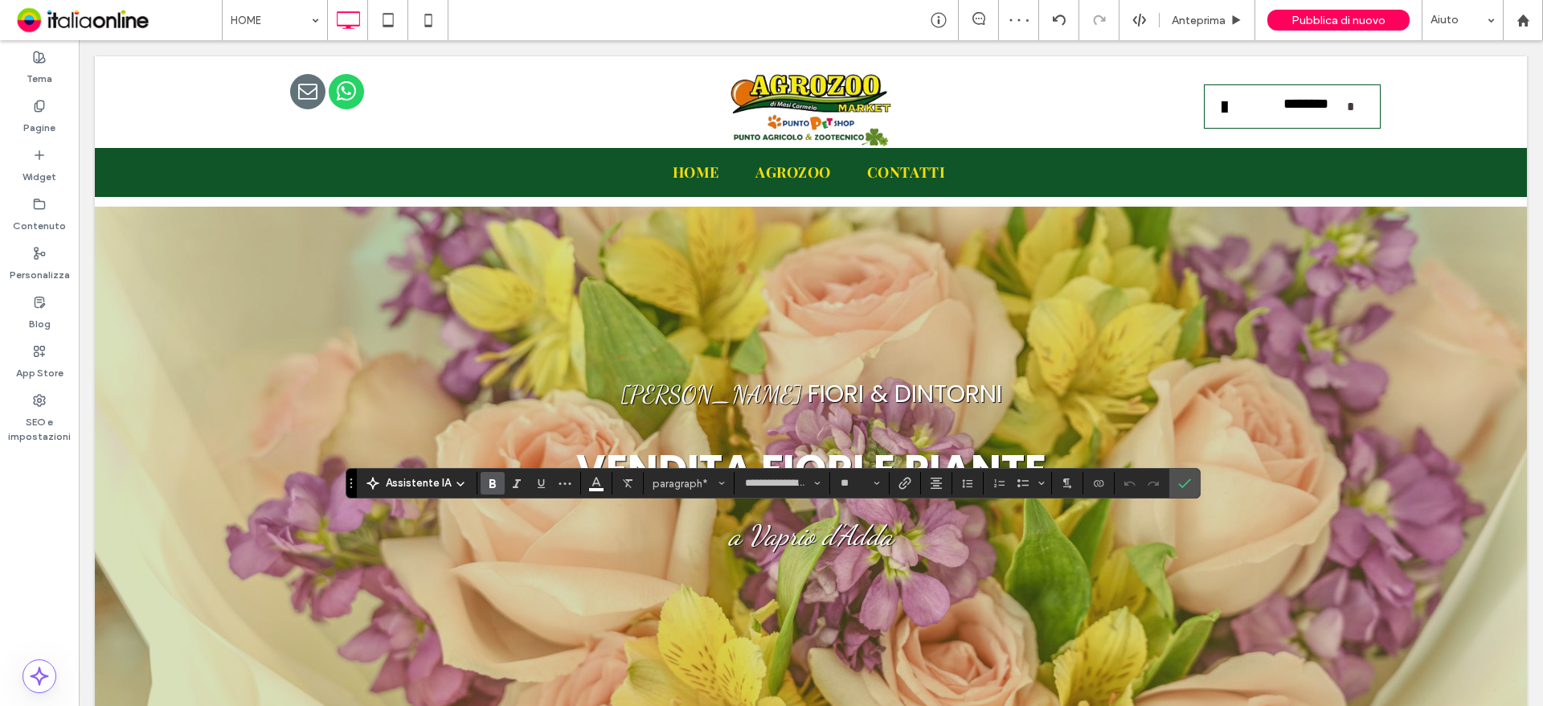
type input "*******"
click at [600, 493] on button "Colore" at bounding box center [596, 483] width 24 height 23
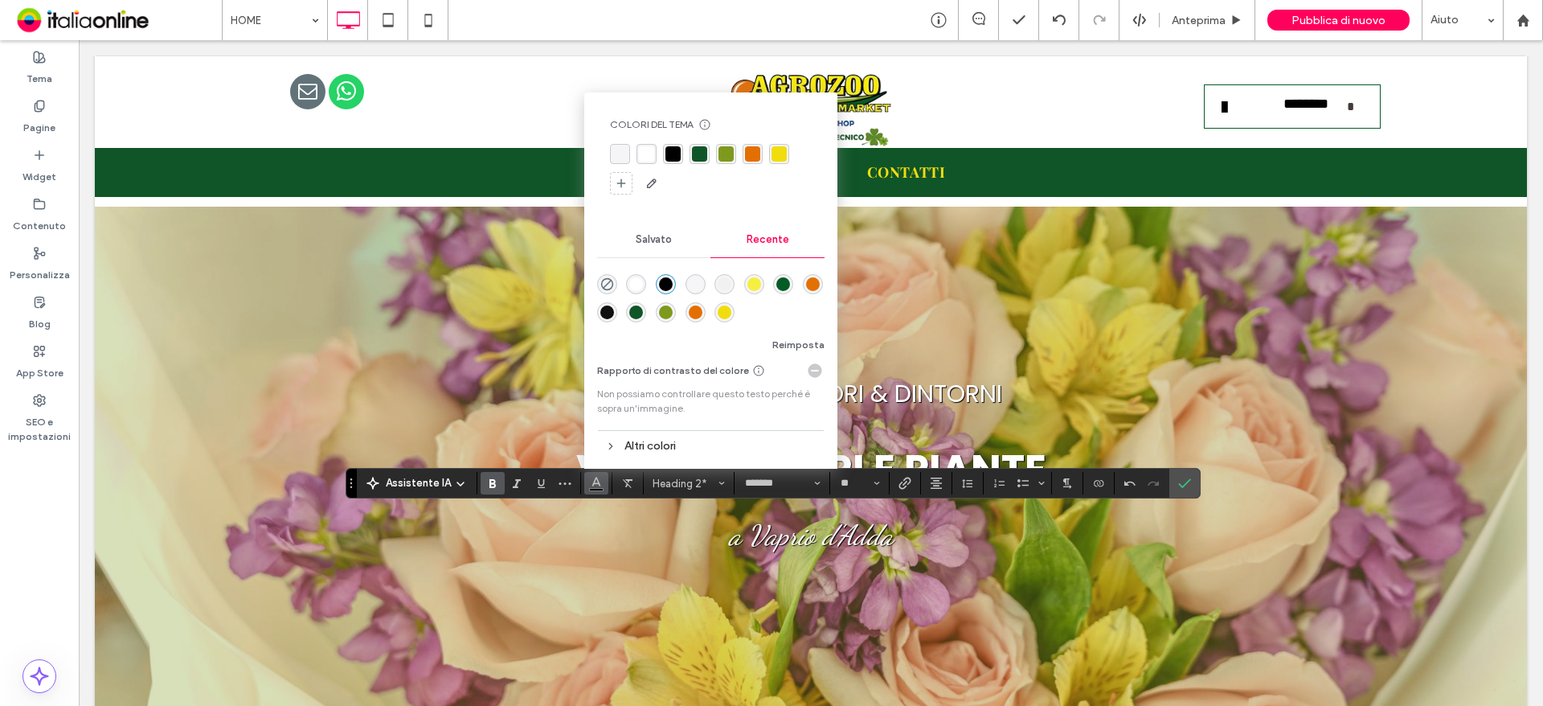
click at [632, 283] on div "rgba(255, 255, 255, 1)" at bounding box center [636, 284] width 14 height 14
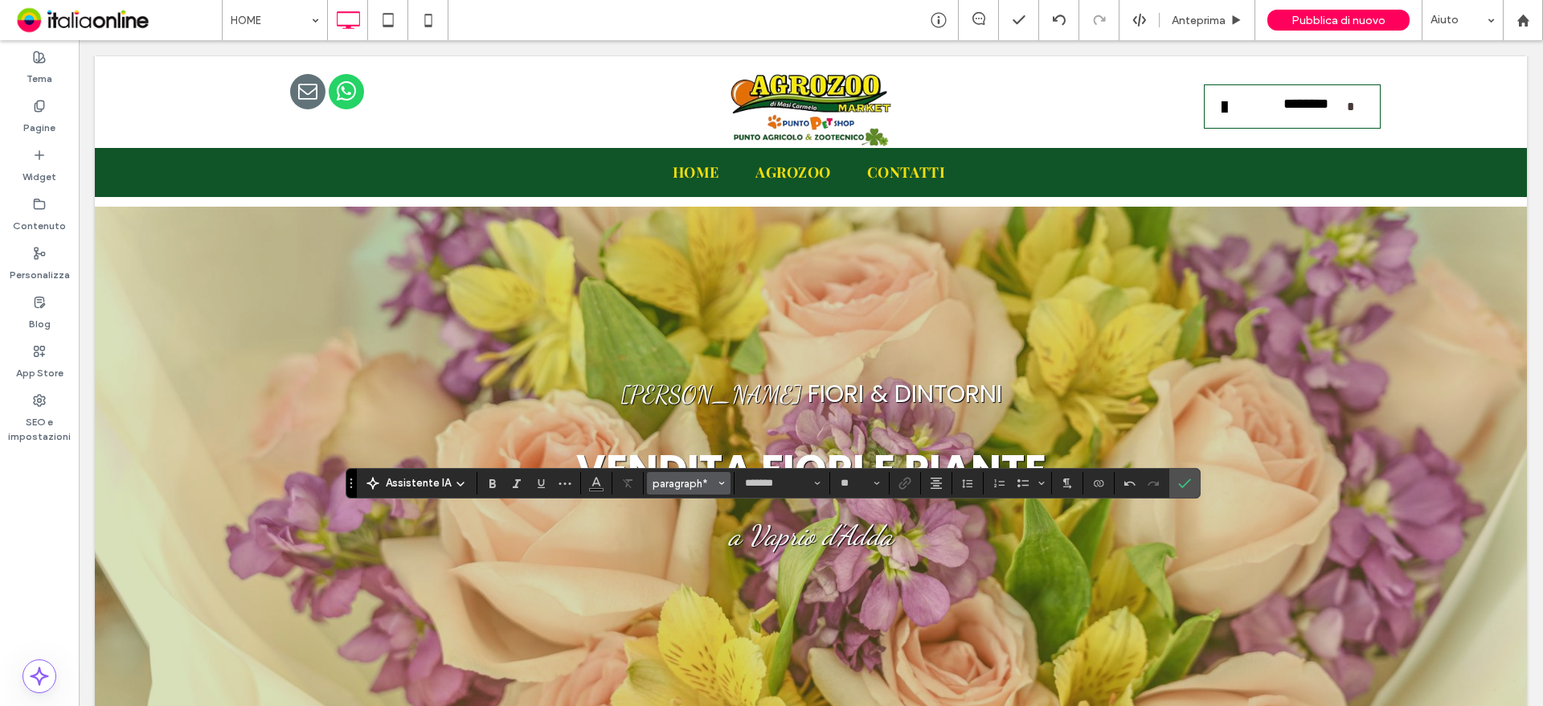
type input "**"
click at [1185, 472] on span "Conferma" at bounding box center [1184, 482] width 13 height 27
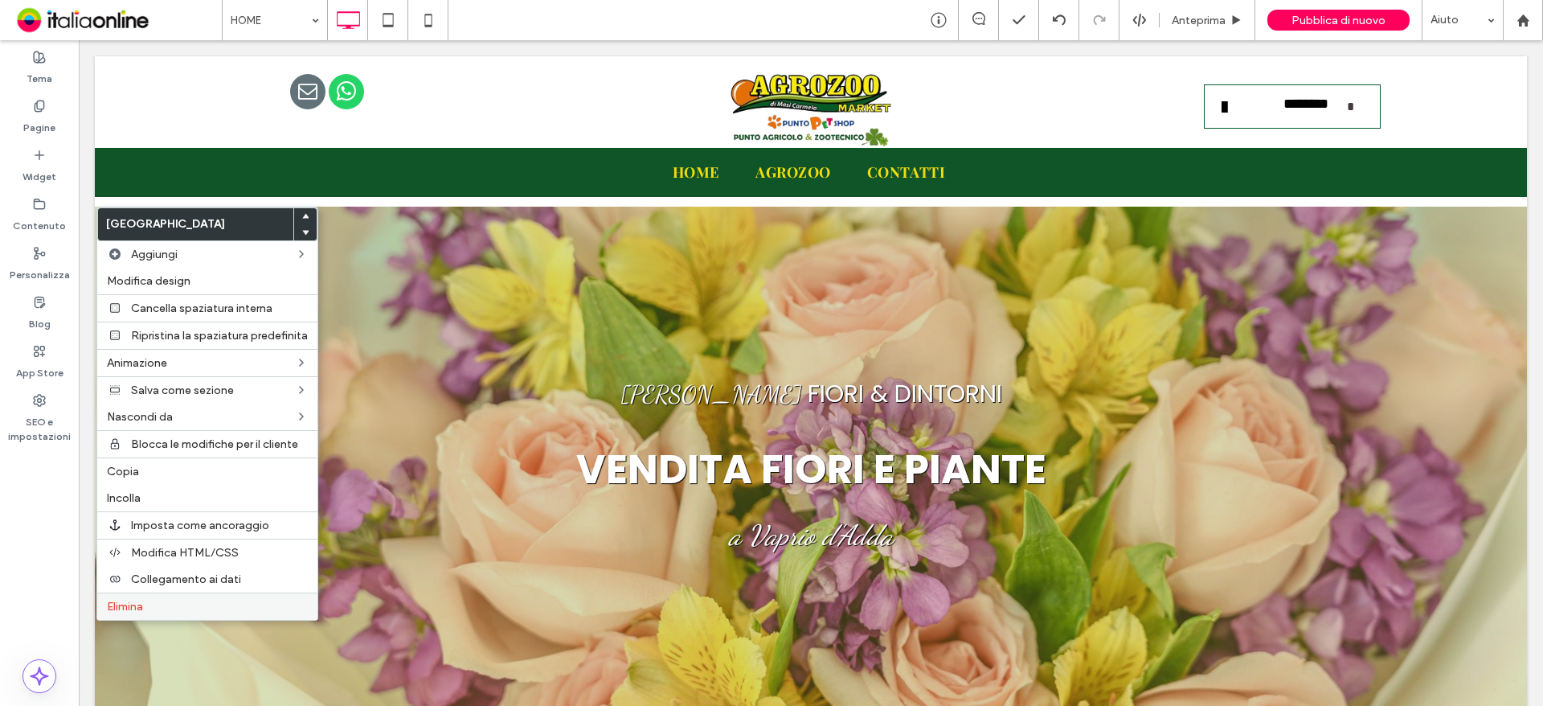
drag, startPoint x: 149, startPoint y: 601, endPoint x: 202, endPoint y: 595, distance: 53.4
click at [149, 601] on label "Elimina" at bounding box center [207, 606] width 201 height 14
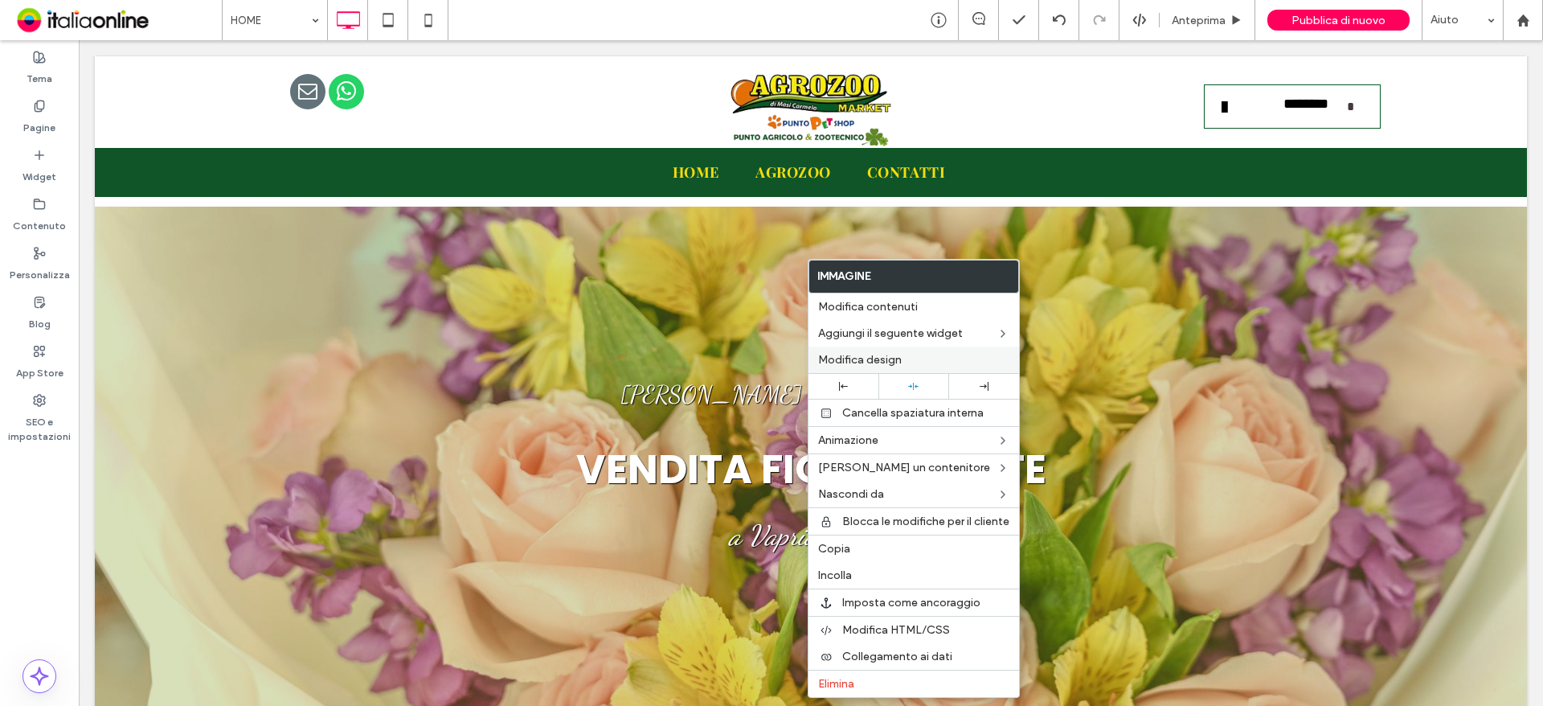
drag, startPoint x: 886, startPoint y: 360, endPoint x: 902, endPoint y: 372, distance: 20.1
click at [886, 360] on span "Modifica design" at bounding box center [860, 360] width 84 height 14
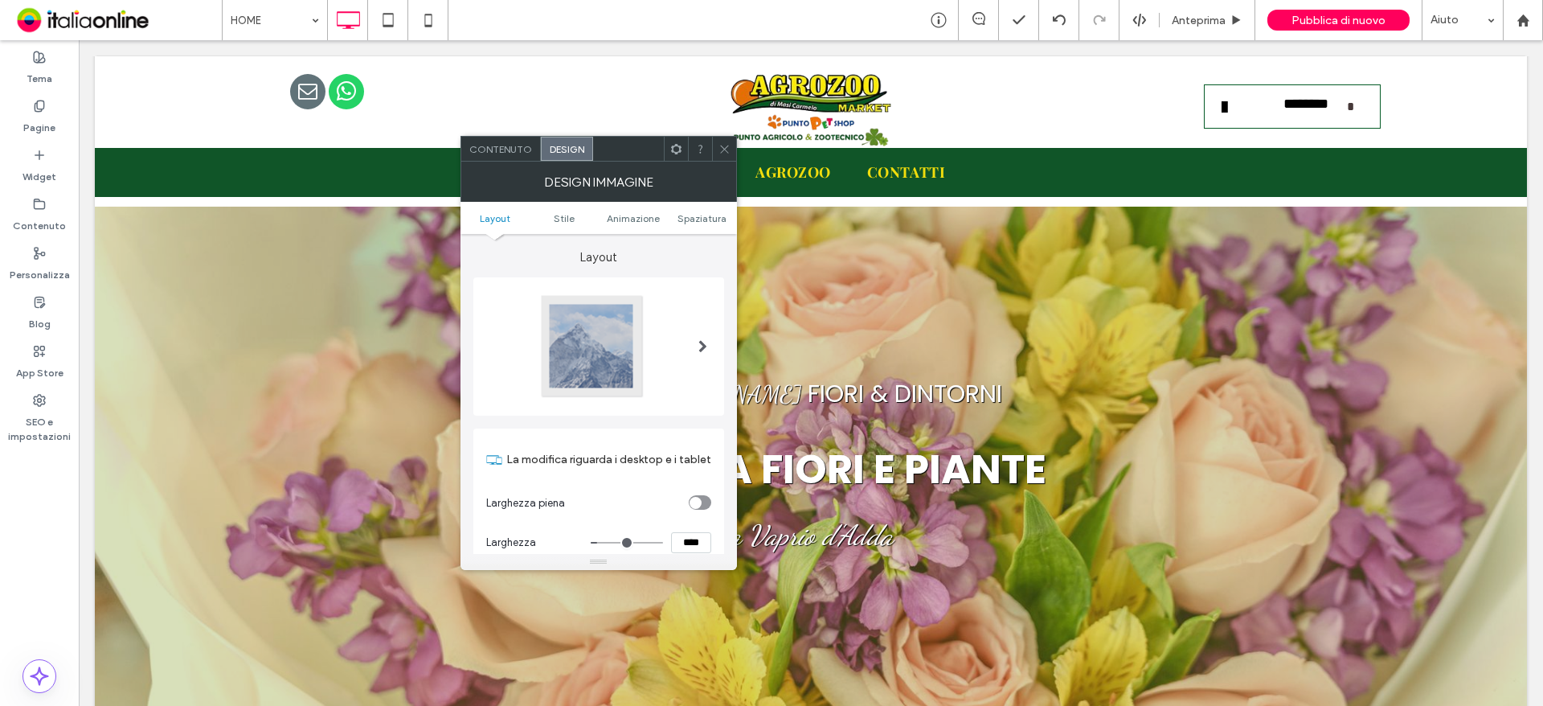
click at [490, 154] on span "Contenuto" at bounding box center [500, 149] width 63 height 12
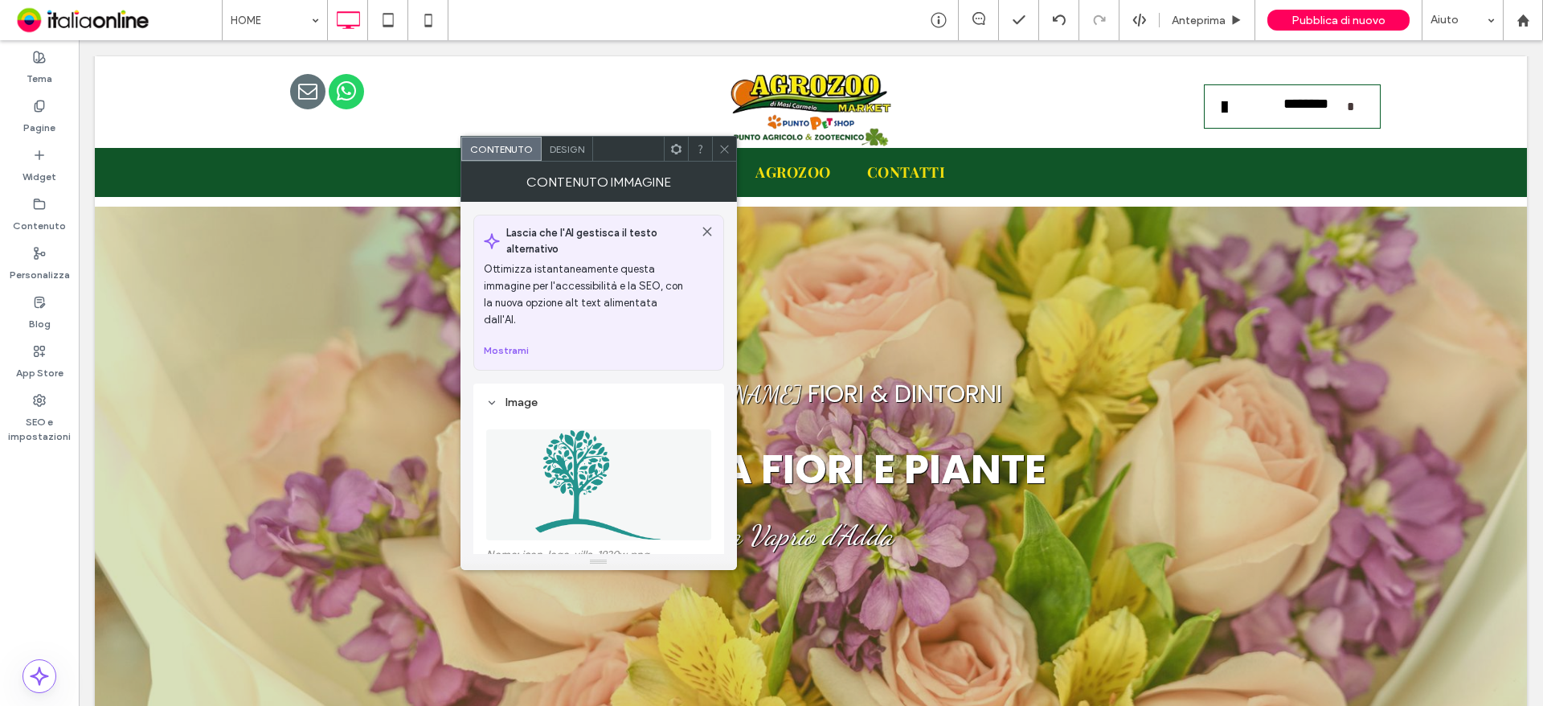
click at [626, 436] on figure at bounding box center [598, 484] width 225 height 111
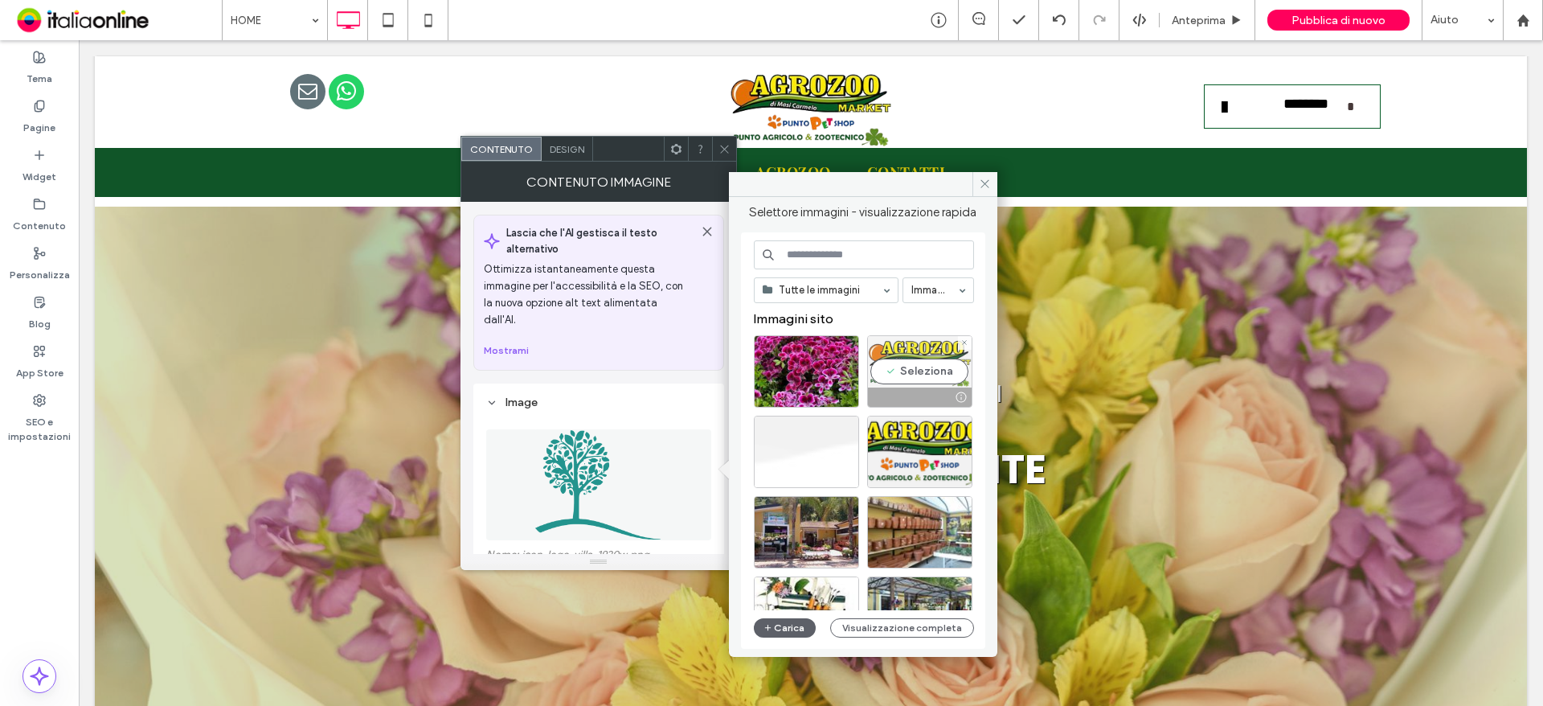
click at [908, 366] on div "Seleziona" at bounding box center [919, 371] width 105 height 72
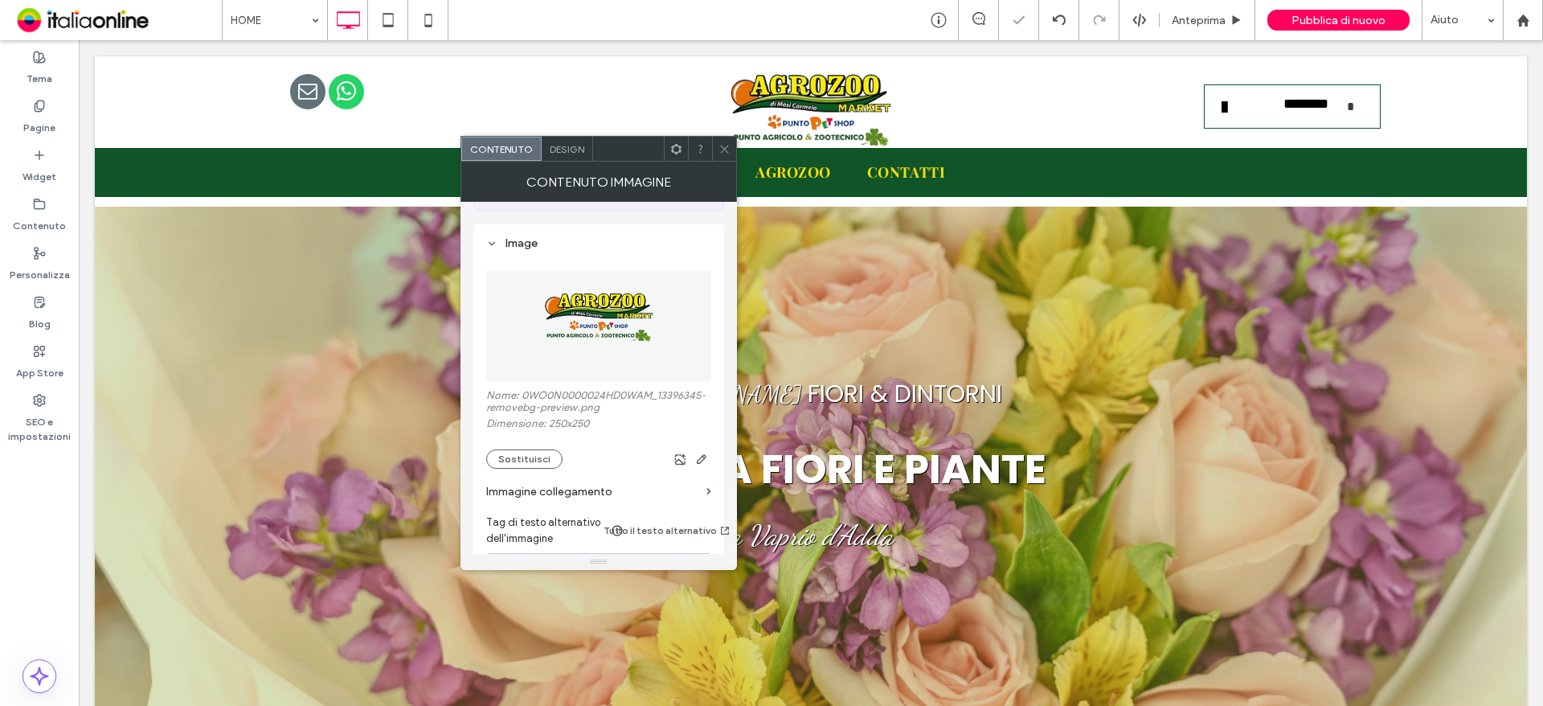
scroll to position [161, 0]
click at [698, 451] on icon "button" at bounding box center [701, 457] width 13 height 13
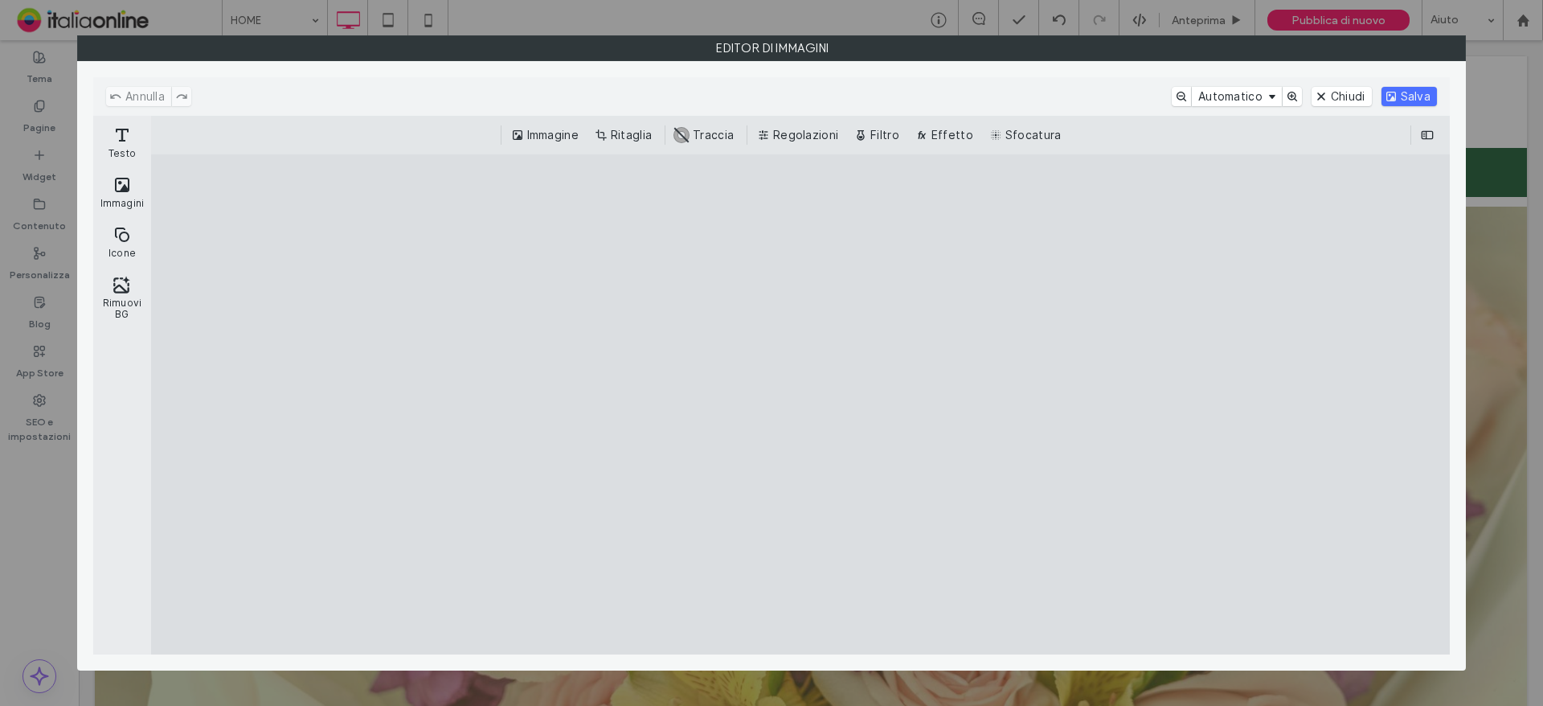
click at [636, 136] on button "Ritaglia" at bounding box center [624, 134] width 67 height 19
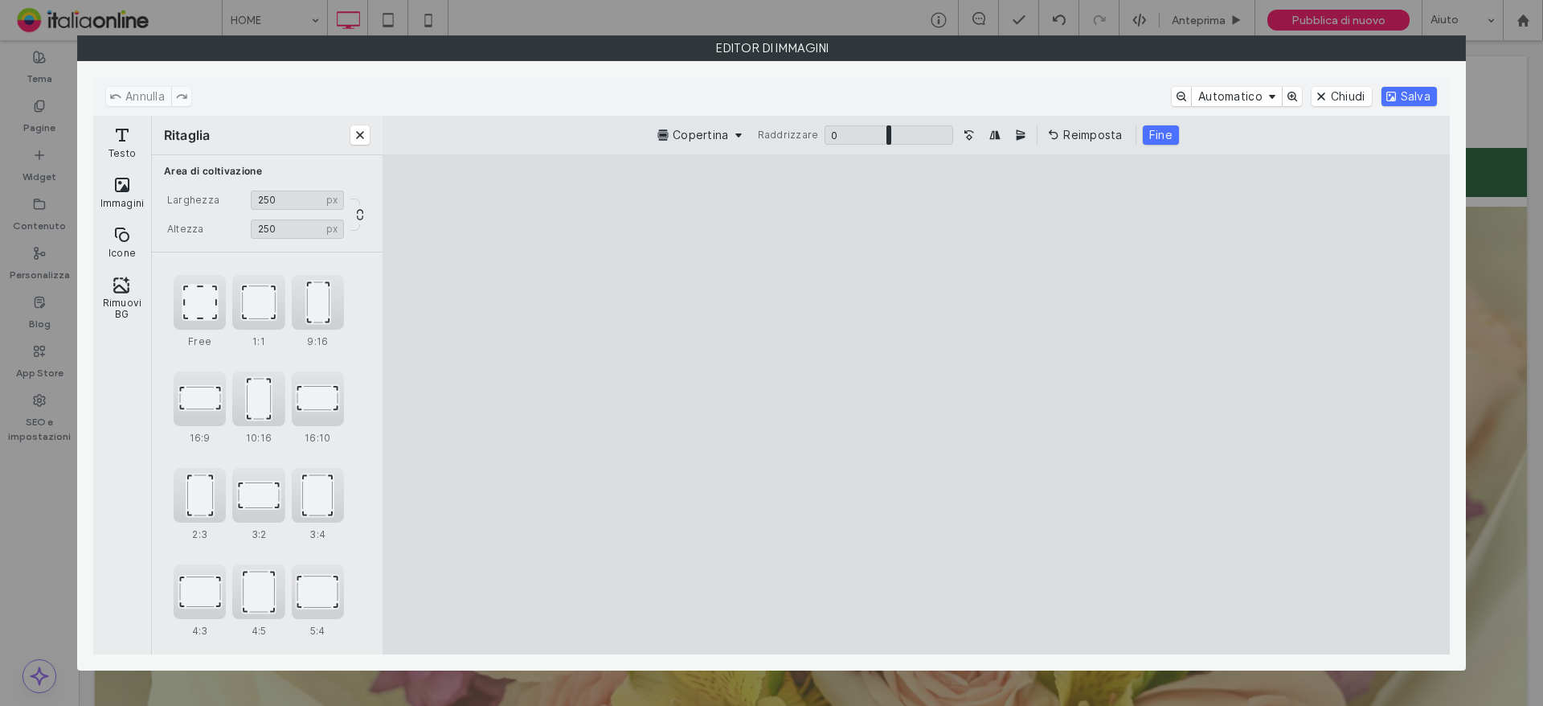
type input "*"
type input "***"
drag, startPoint x: 1109, startPoint y: 604, endPoint x: 1102, endPoint y: 457, distance: 146.4
click at [916, 404] on cesdk-canvas "Editor / piattaforma / website builder canvas" at bounding box center [916, 404] width 0 height 0
type input "***"
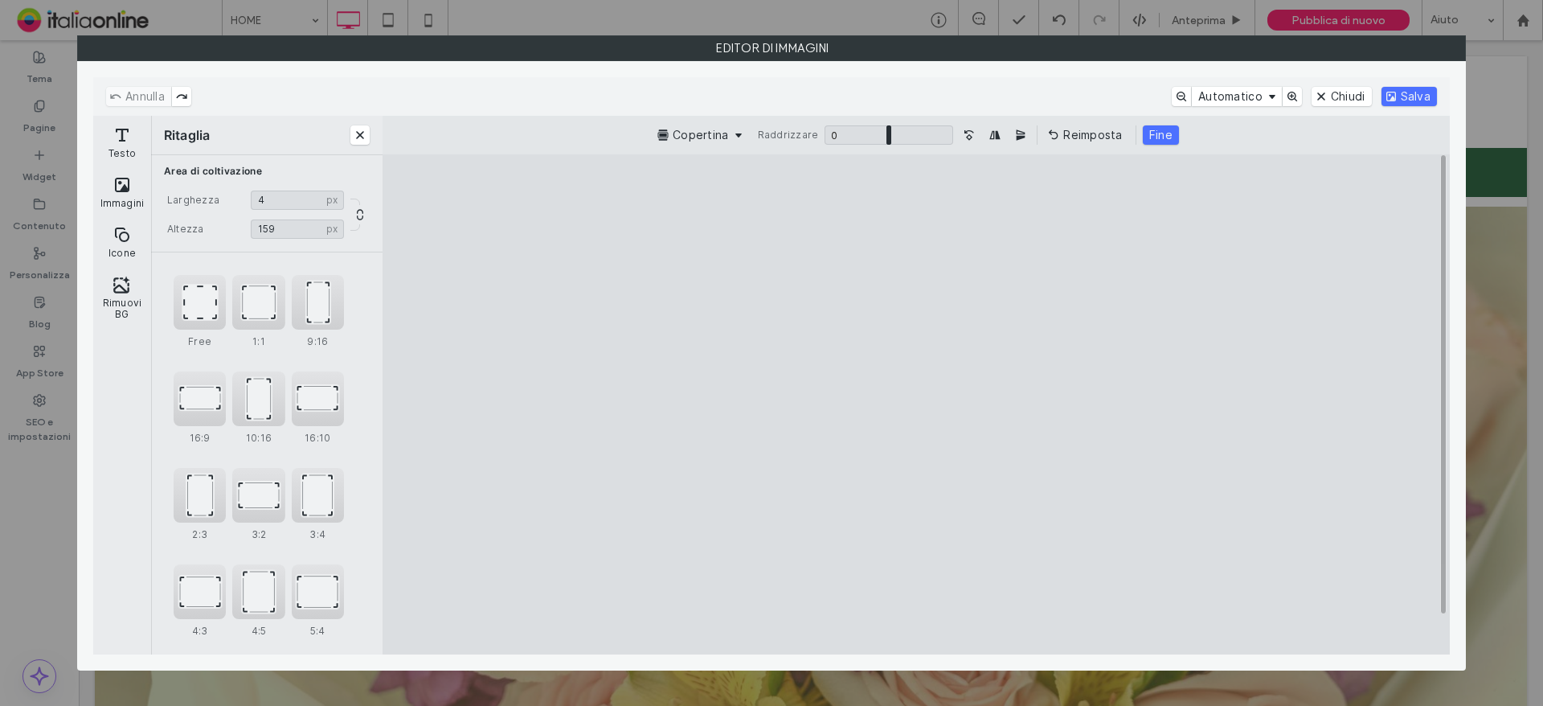
type input "***"
type input "*"
type input "***"
drag, startPoint x: 1117, startPoint y: 604, endPoint x: 1113, endPoint y: 583, distance: 21.3
click at [916, 404] on cesdk-canvas "Editor / piattaforma / website builder canvas" at bounding box center [916, 404] width 0 height 0
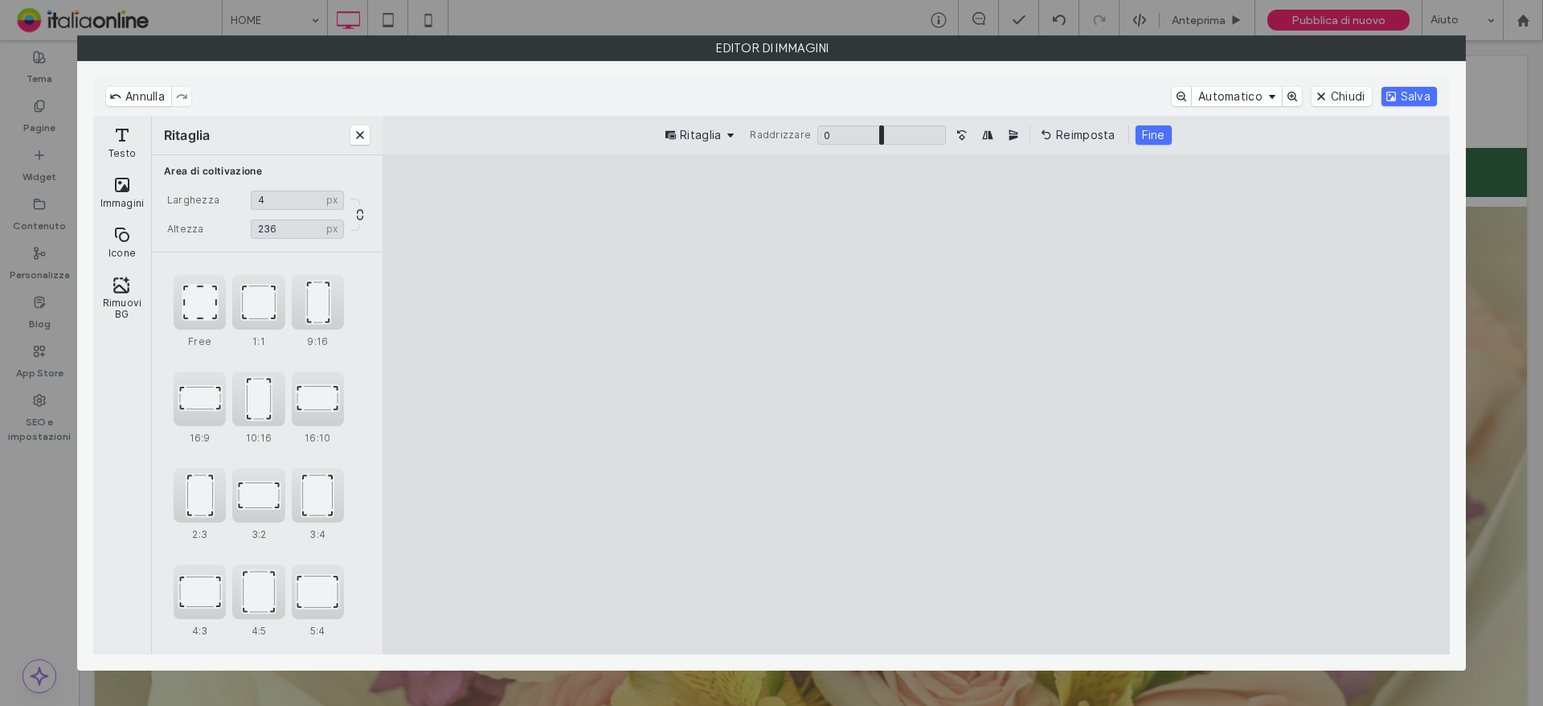
type input "***"
drag, startPoint x: 918, startPoint y: 604, endPoint x: 914, endPoint y: 386, distance: 218.6
click at [916, 404] on cesdk-canvas "Editor / piattaforma / website builder canvas" at bounding box center [916, 404] width 0 height 0
type input "**"
drag, startPoint x: 918, startPoint y: 204, endPoint x: 914, endPoint y: 359, distance: 155.1
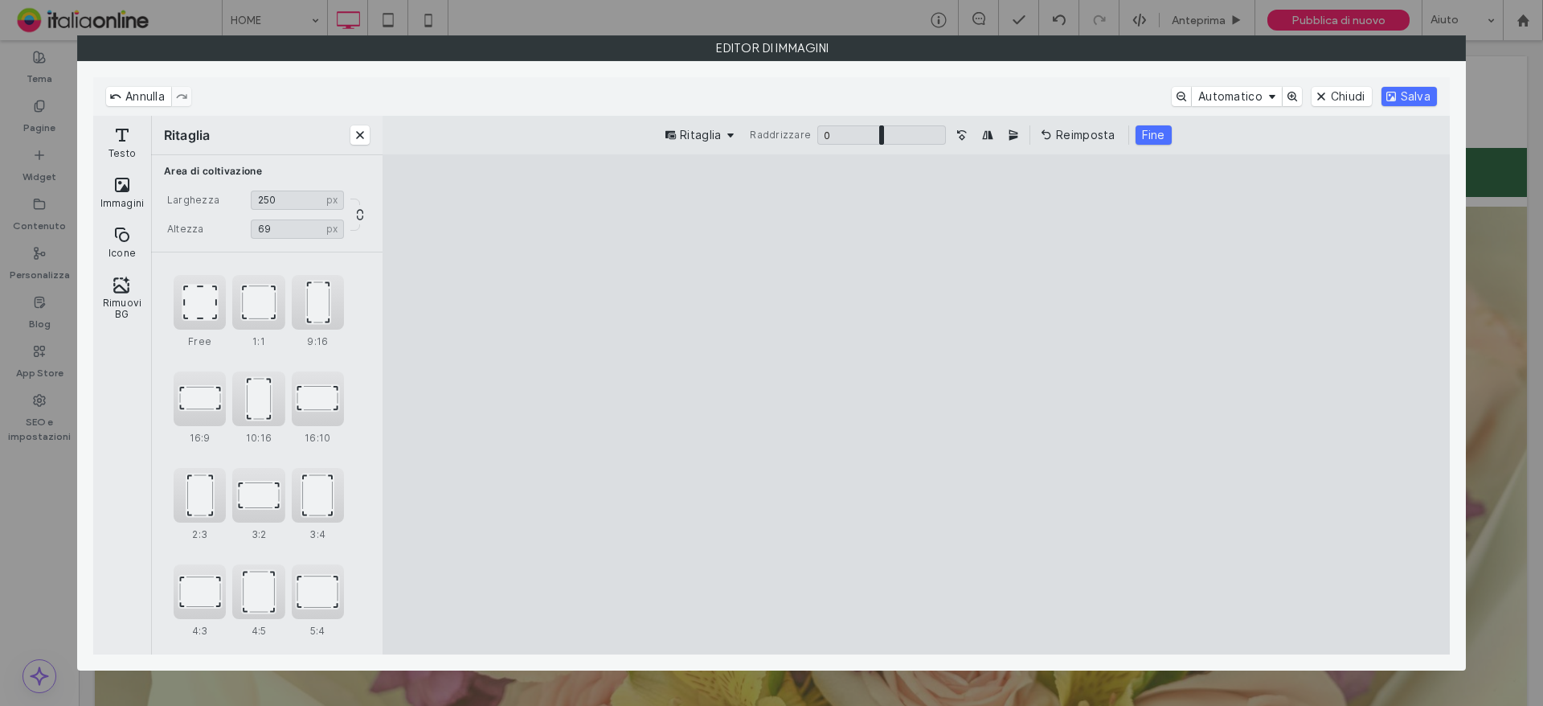
click at [916, 404] on cesdk-canvas "Editor / piattaforma / website builder canvas" at bounding box center [916, 404] width 0 height 0
click at [1138, 135] on button "Fine" at bounding box center [1153, 134] width 36 height 19
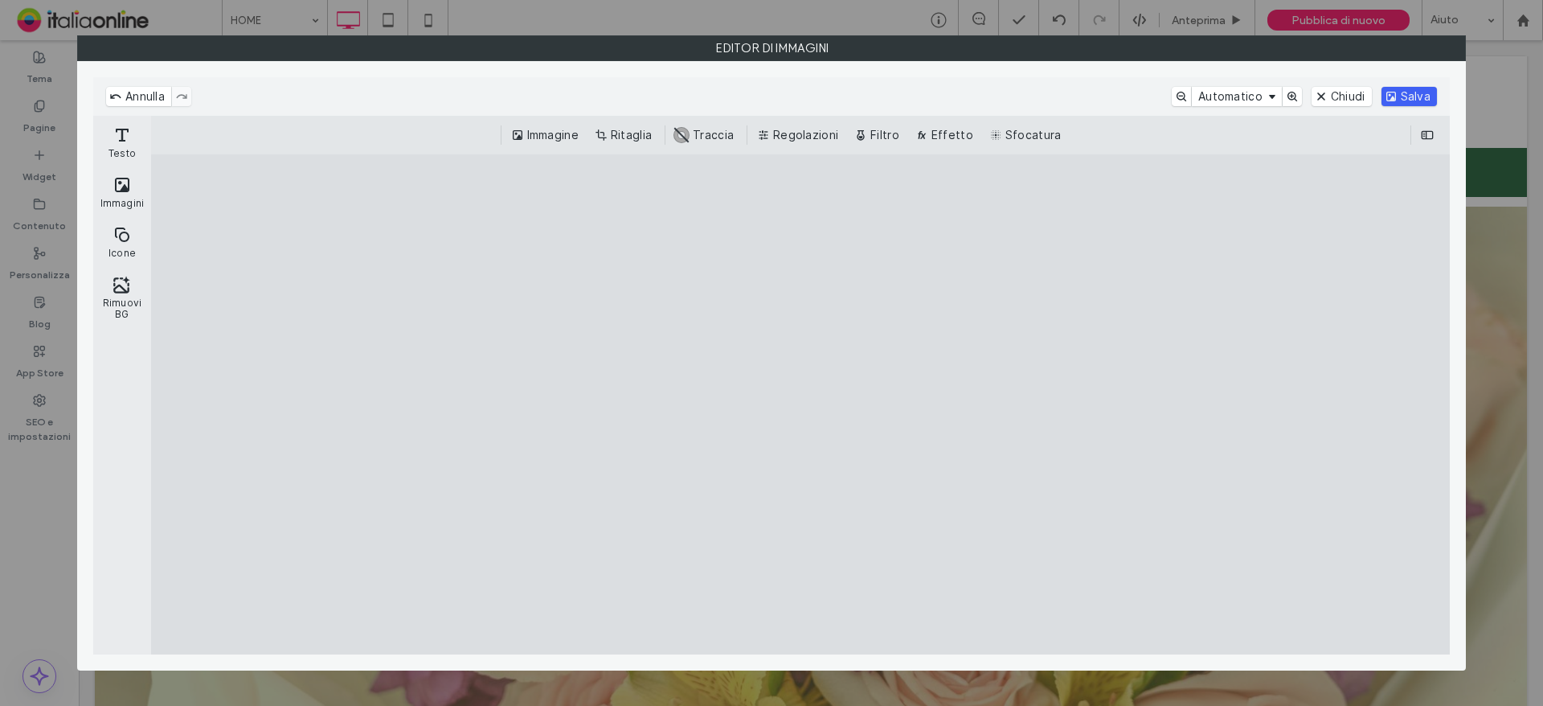
click at [1408, 88] on button "Salva" at bounding box center [1408, 96] width 55 height 19
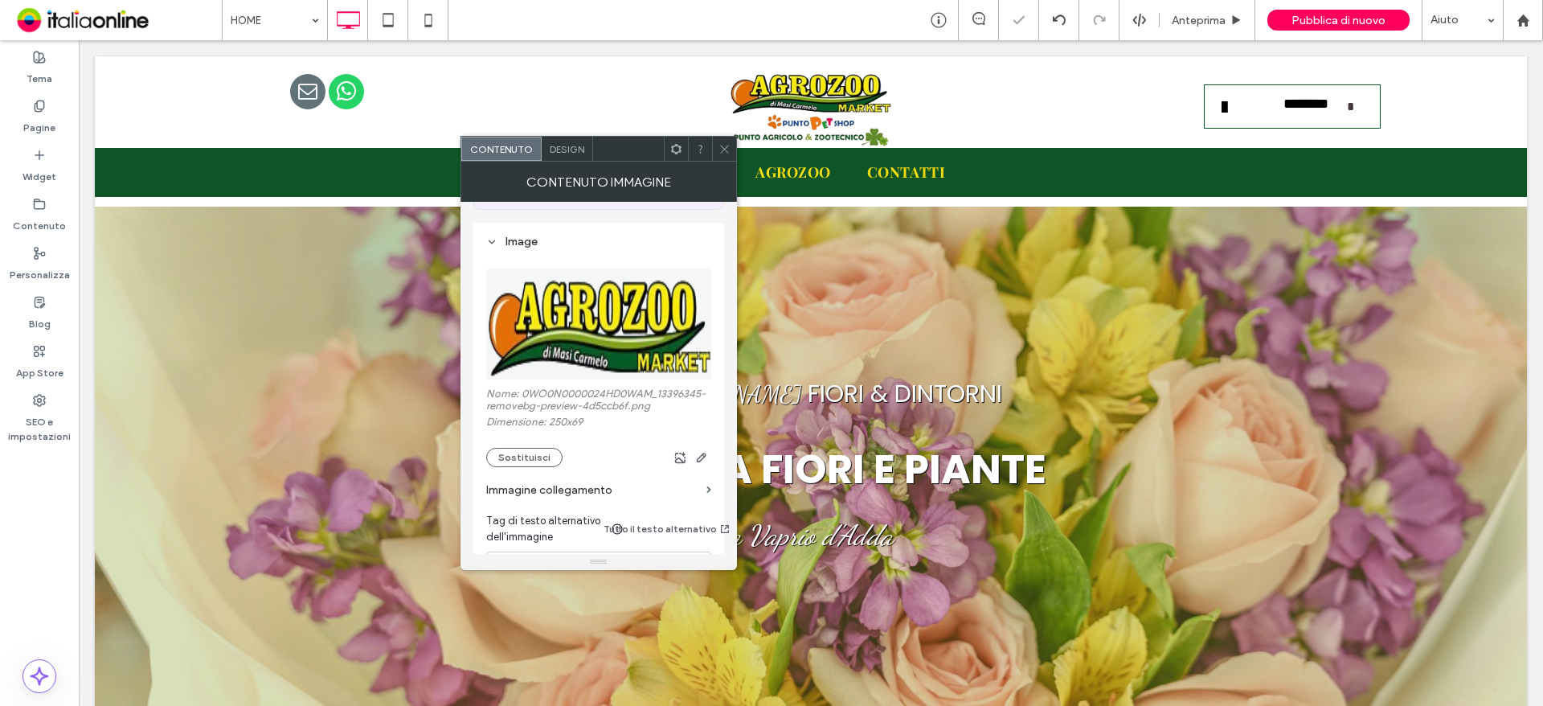
click at [727, 147] on icon at bounding box center [724, 149] width 12 height 12
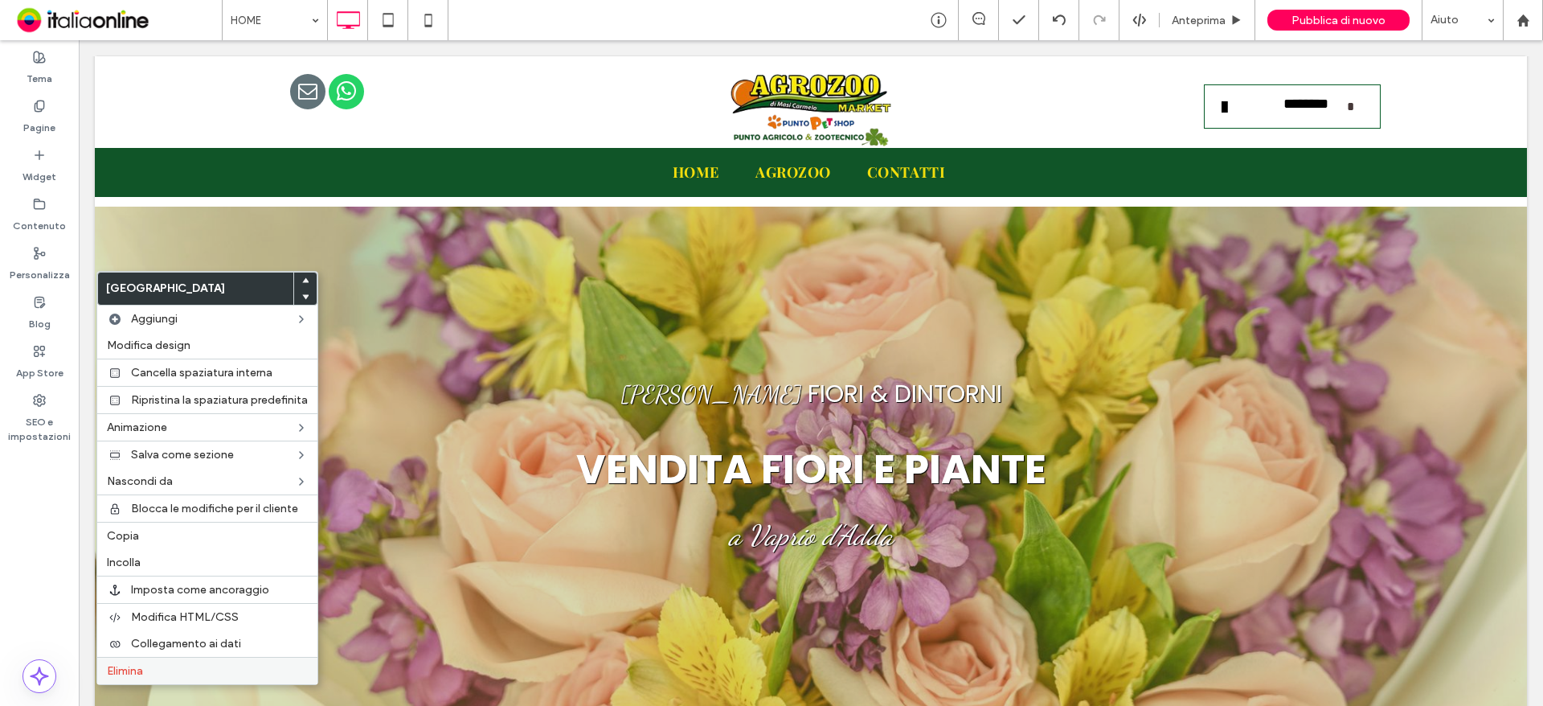
click at [153, 673] on label "Elimina" at bounding box center [207, 671] width 201 height 14
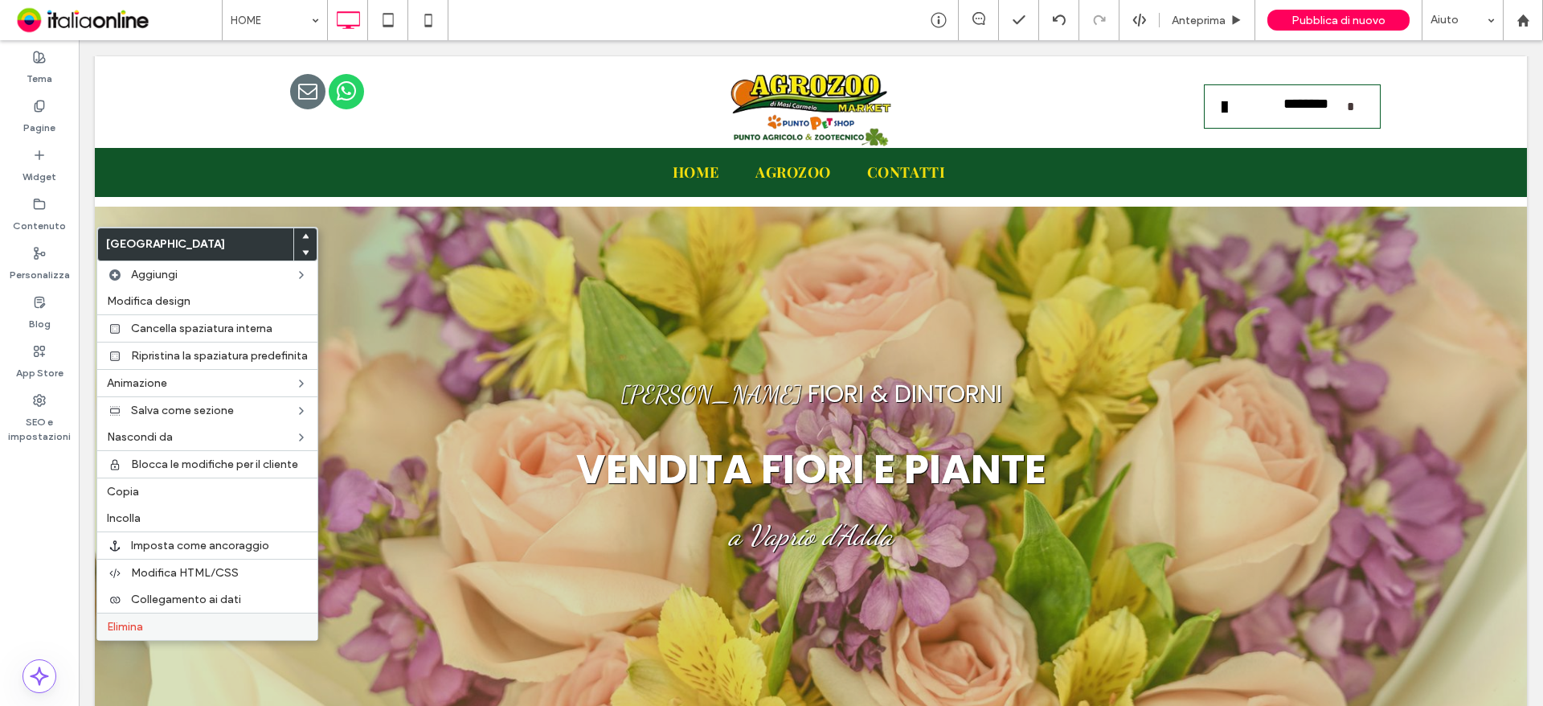
click at [152, 625] on label "Elimina" at bounding box center [207, 627] width 201 height 14
drag, startPoint x: 145, startPoint y: 625, endPoint x: 200, endPoint y: 615, distance: 55.6
click at [145, 625] on label "Elimina" at bounding box center [207, 627] width 201 height 14
click at [117, 621] on span "Elimina" at bounding box center [125, 627] width 36 height 14
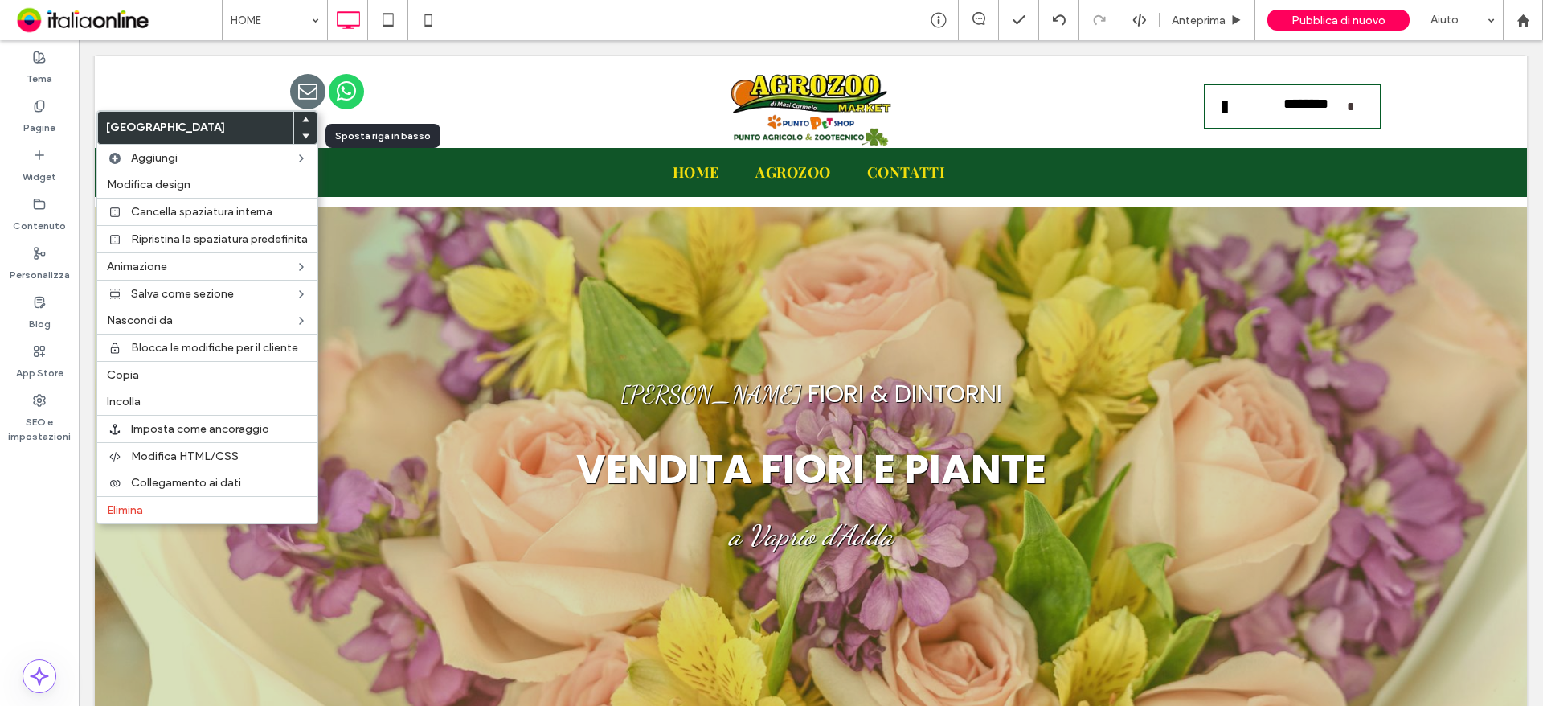
click at [302, 133] on icon at bounding box center [305, 136] width 6 height 6
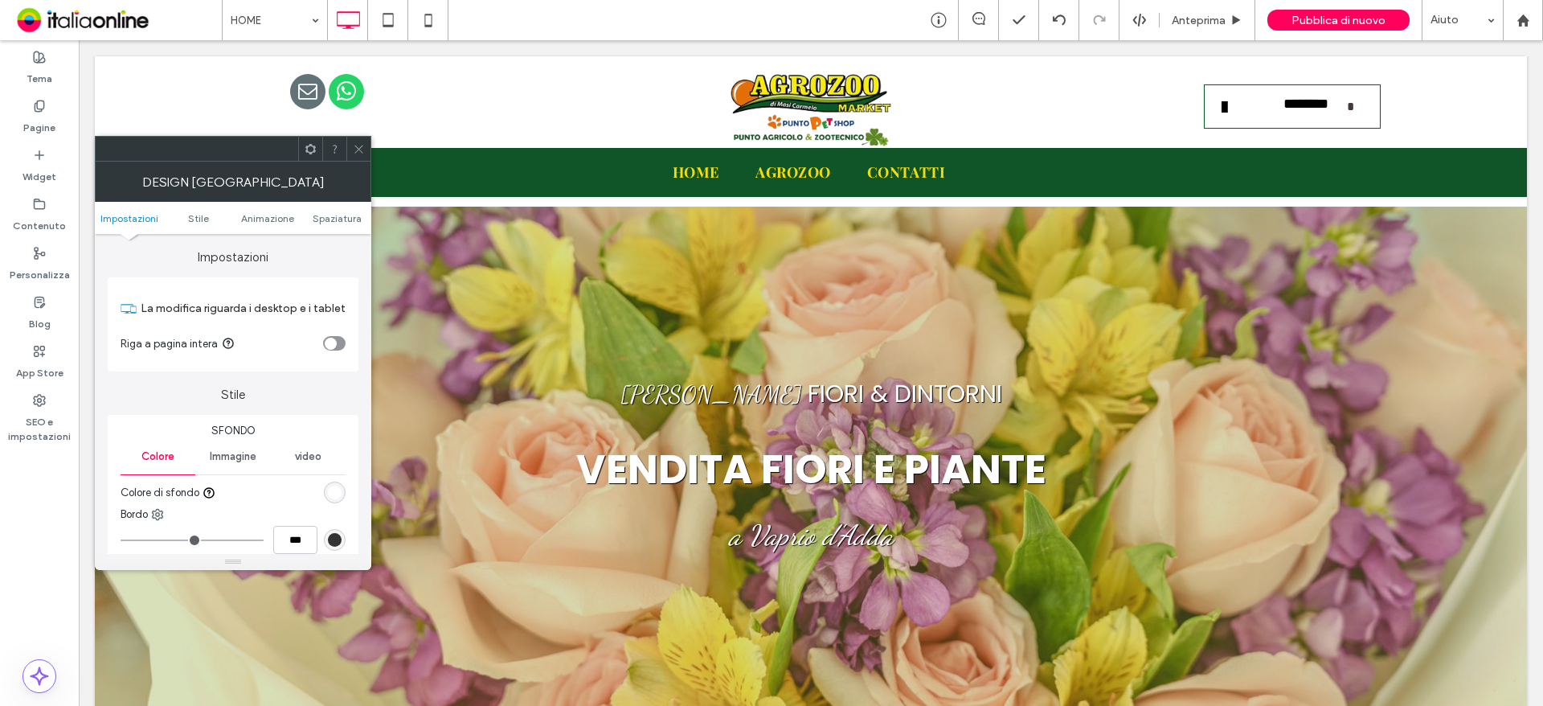
click at [360, 140] on span at bounding box center [359, 149] width 12 height 24
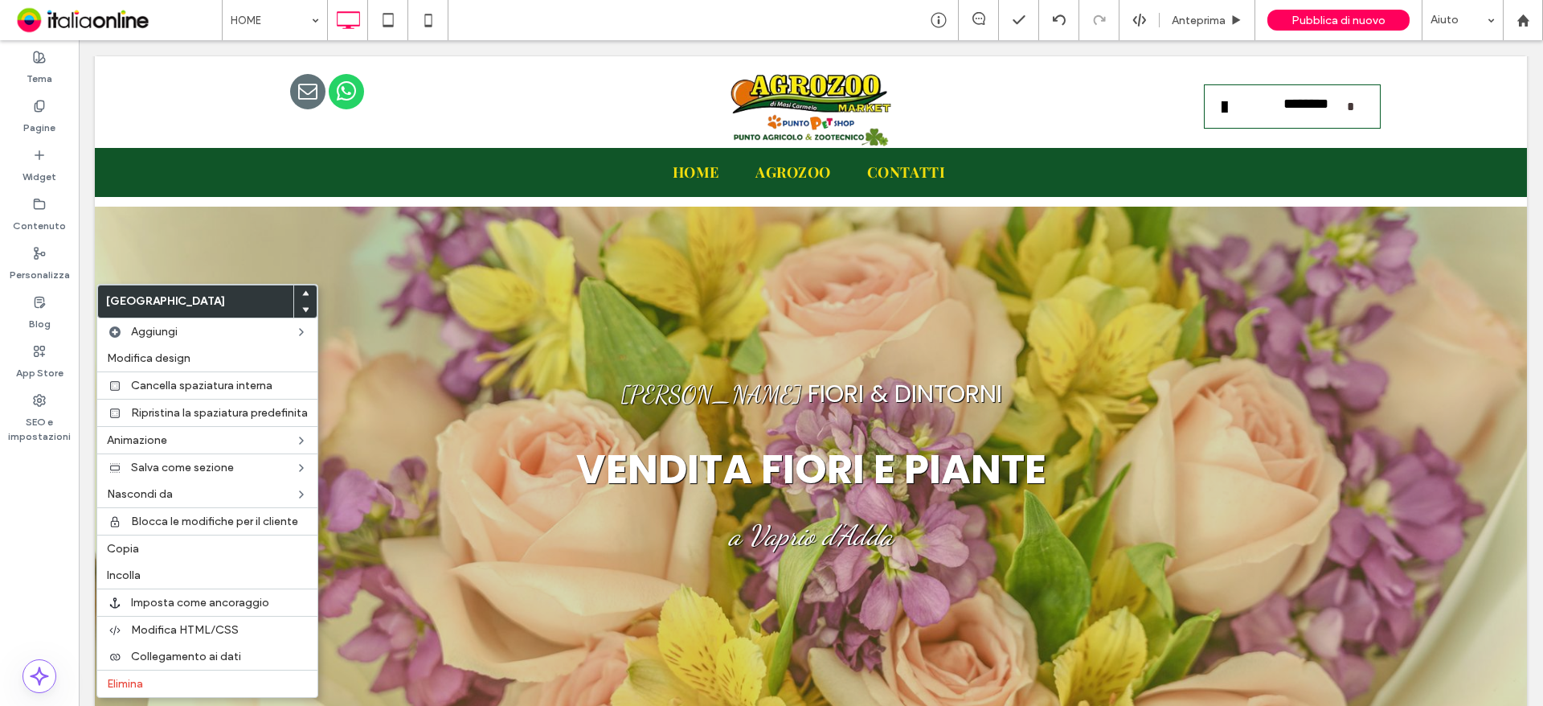
drag, startPoint x: 302, startPoint y: 308, endPoint x: 322, endPoint y: 317, distance: 22.3
click at [302, 308] on use at bounding box center [305, 309] width 7 height 5
click at [306, 305] on span at bounding box center [305, 309] width 6 height 16
drag, startPoint x: 133, startPoint y: 538, endPoint x: 182, endPoint y: 538, distance: 49.8
click at [133, 538] on div "Copia" at bounding box center [207, 547] width 220 height 27
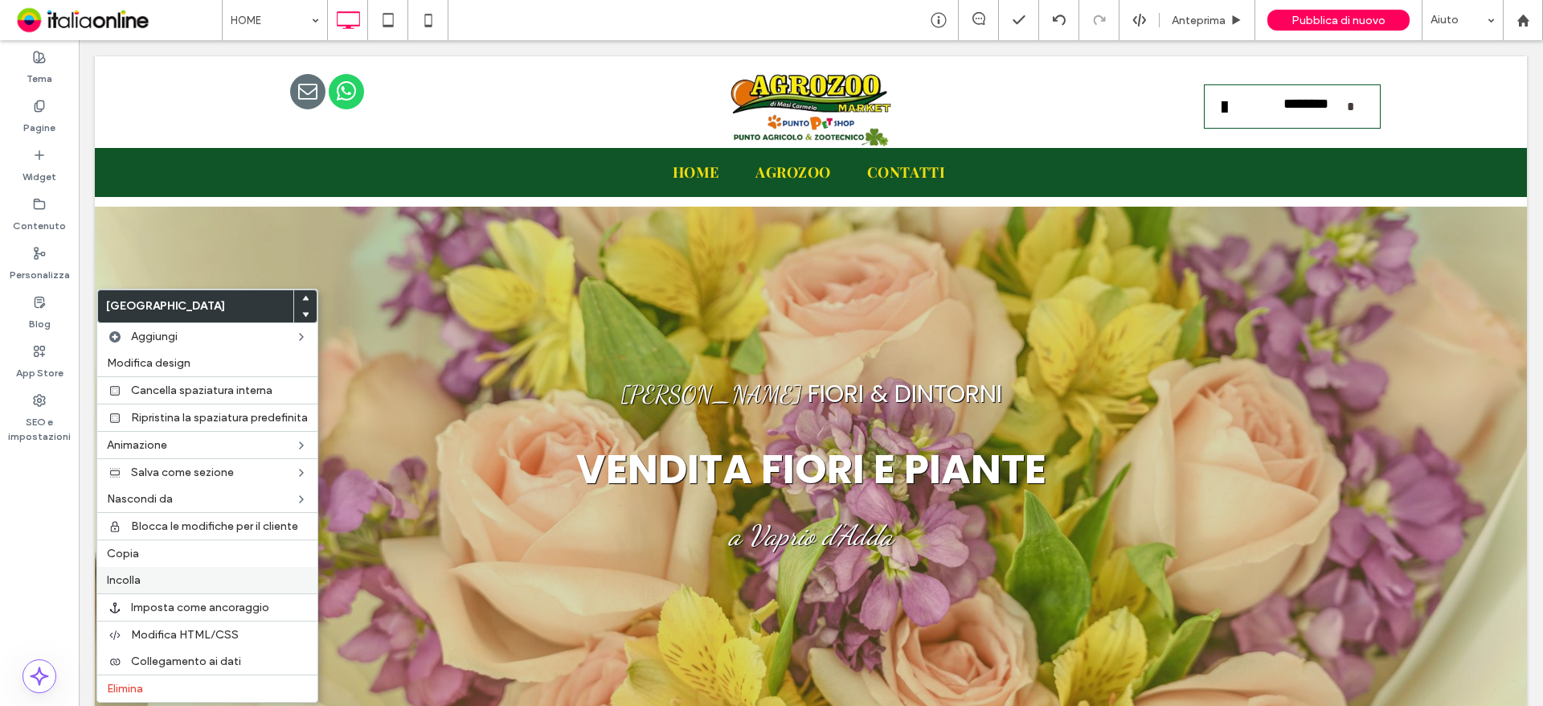
click at [145, 580] on label "Incolla" at bounding box center [207, 580] width 201 height 14
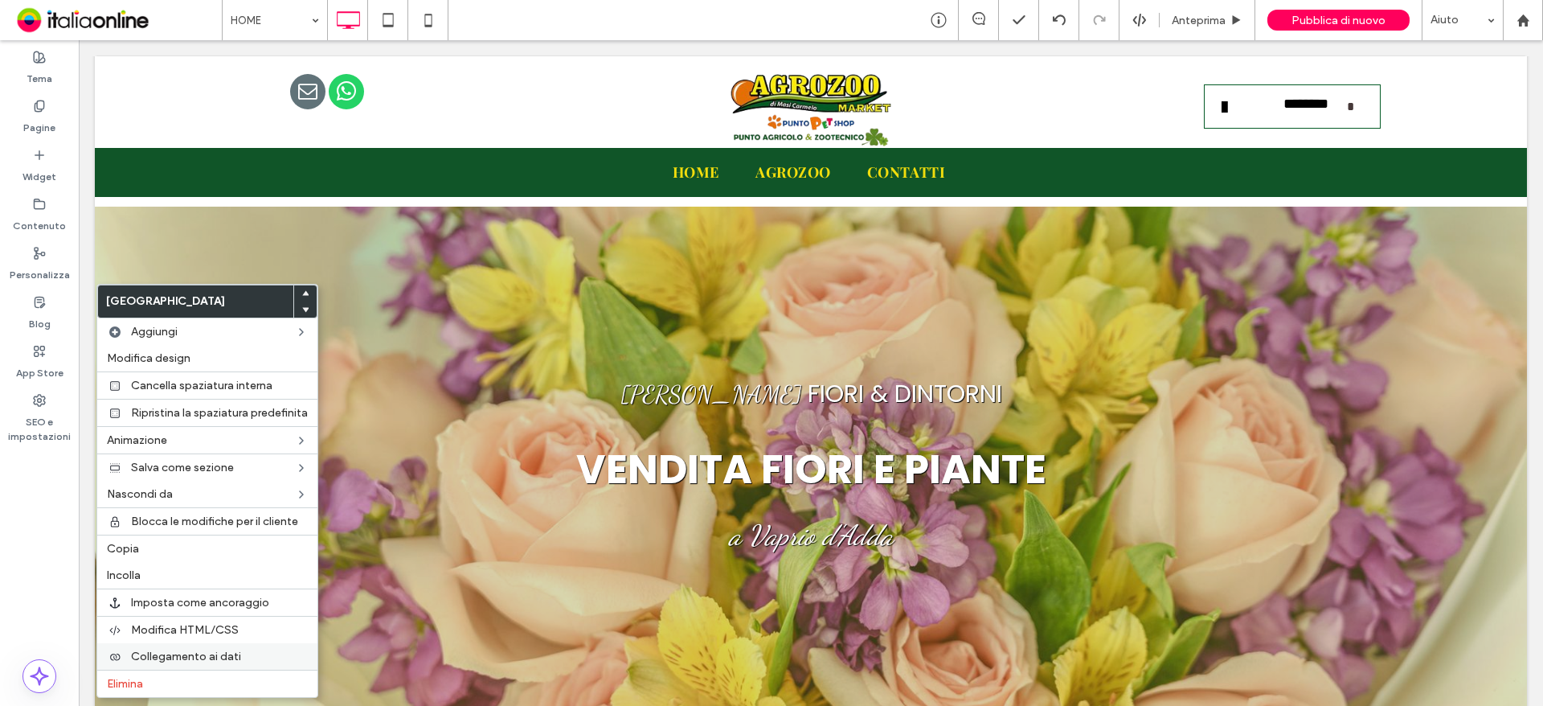
drag, startPoint x: 153, startPoint y: 676, endPoint x: 202, endPoint y: 659, distance: 51.1
click at [153, 676] on div "Elimina" at bounding box center [207, 682] width 220 height 27
click at [172, 685] on label "Elimina" at bounding box center [207, 684] width 201 height 14
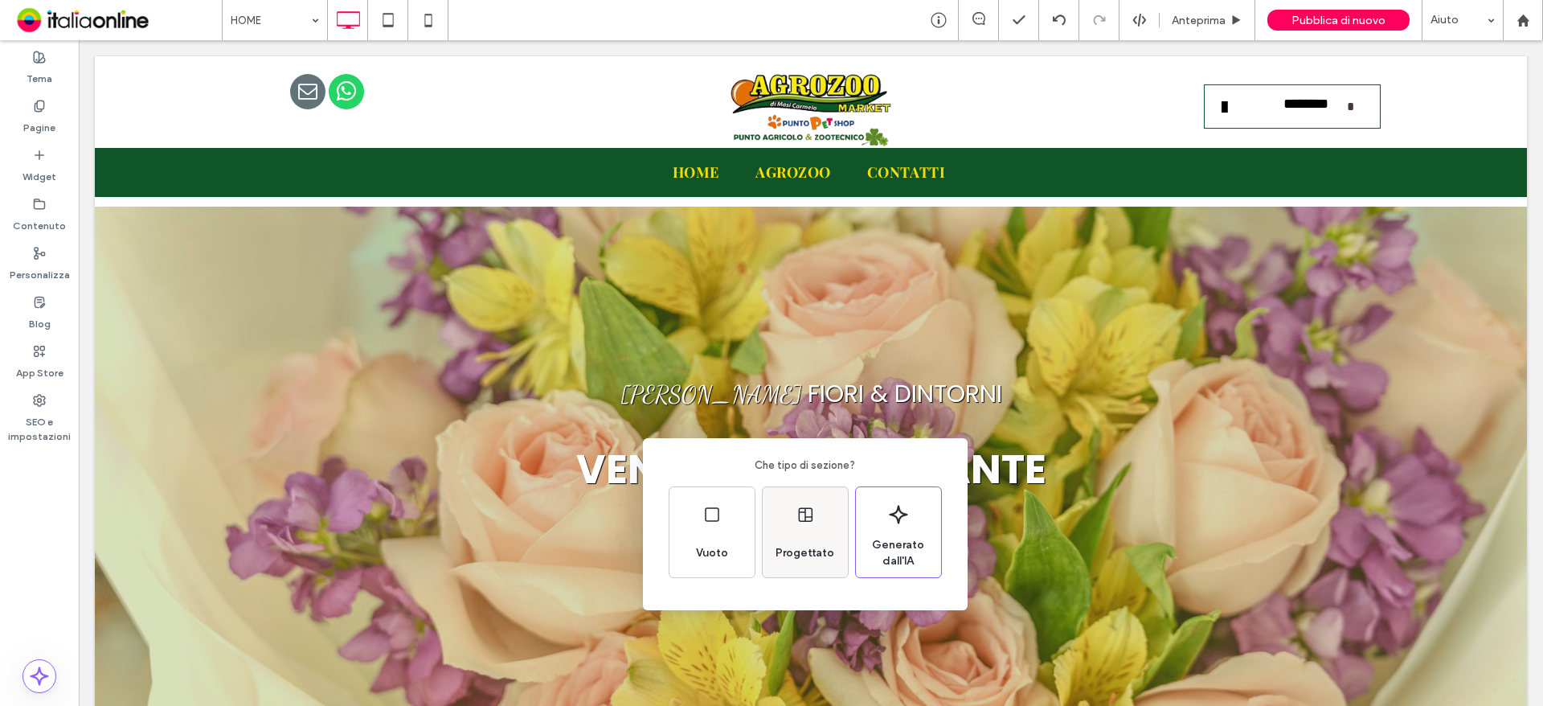
click at [814, 541] on div "Progettato" at bounding box center [805, 552] width 72 height 35
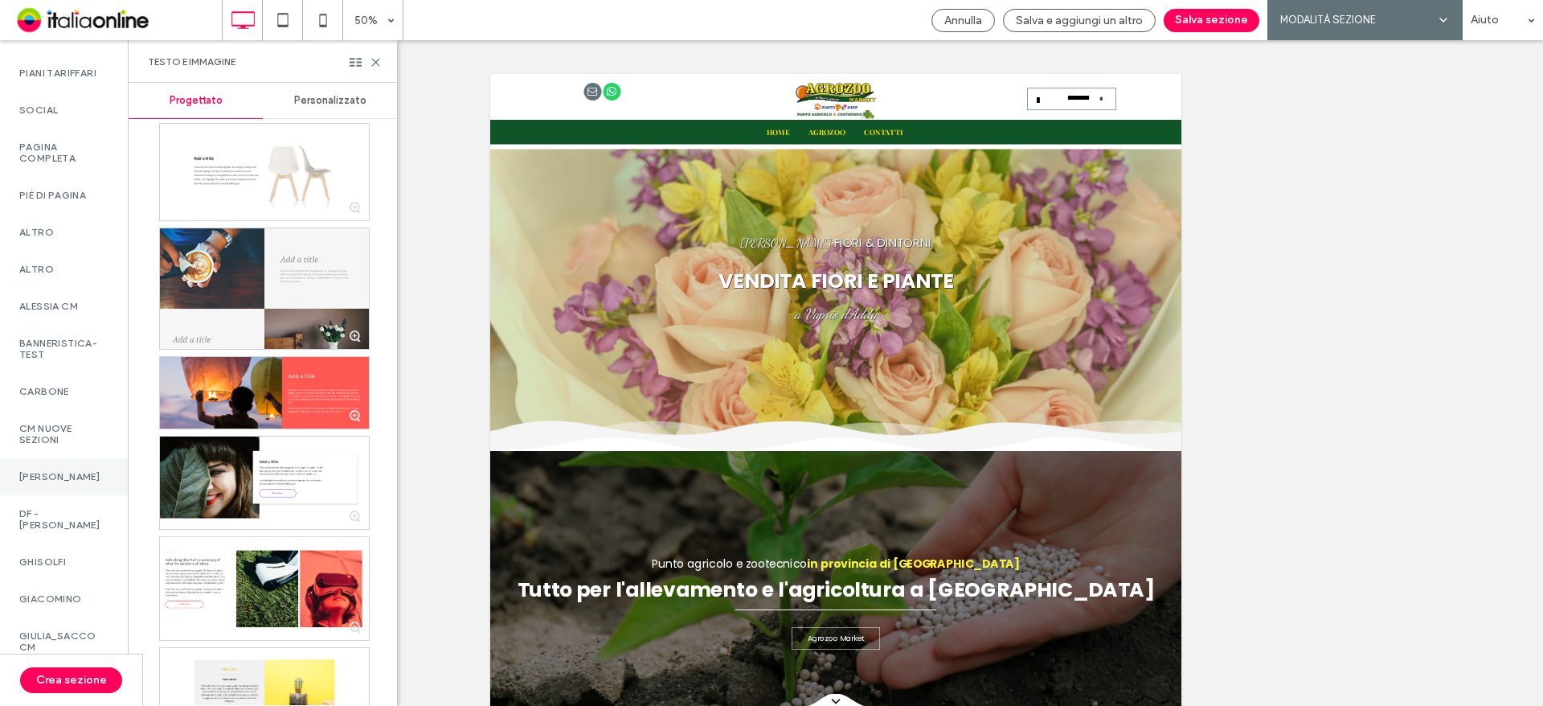
scroll to position [1045, 0]
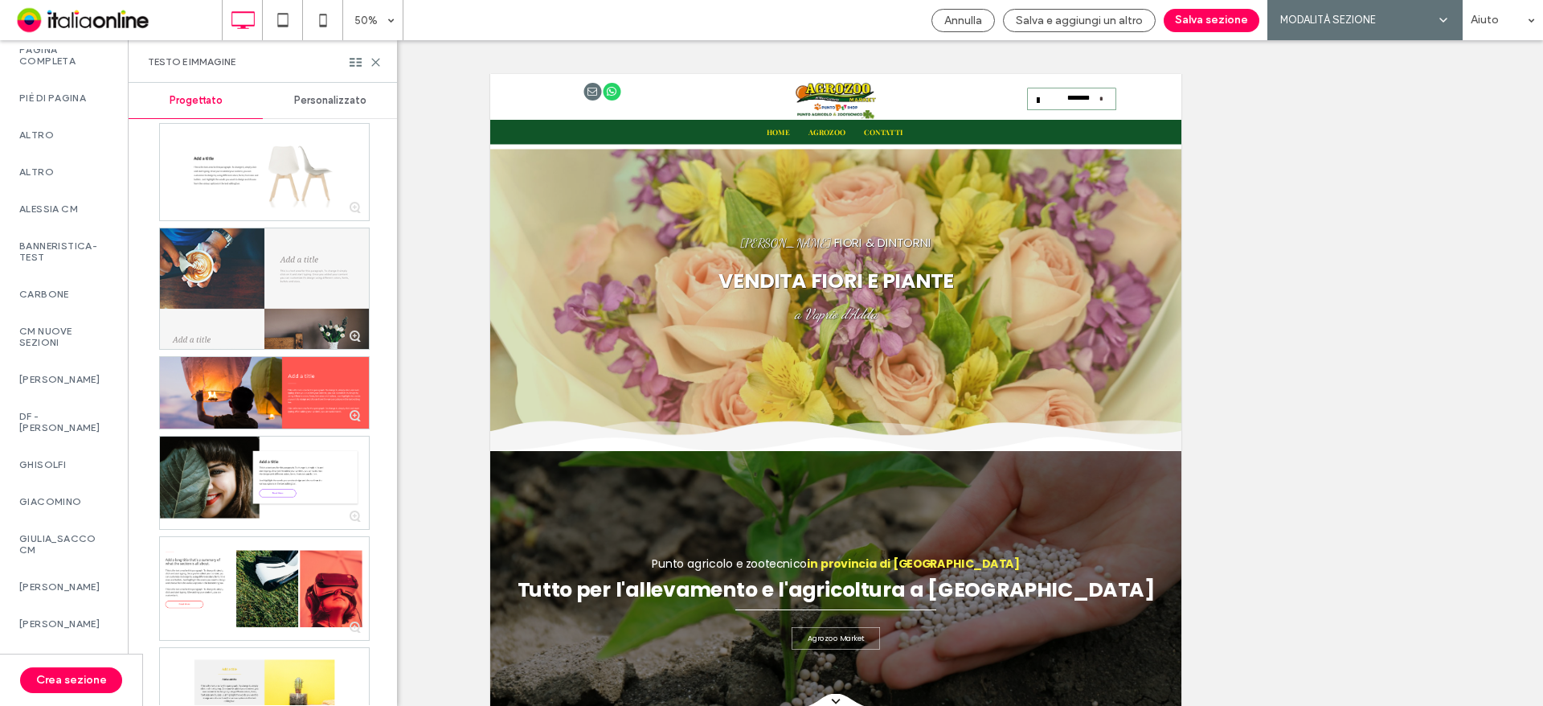
drag, startPoint x: 80, startPoint y: 426, endPoint x: 143, endPoint y: 435, distance: 64.1
click at [80, 426] on label "DF - [PERSON_NAME]" at bounding box center [63, 422] width 89 height 23
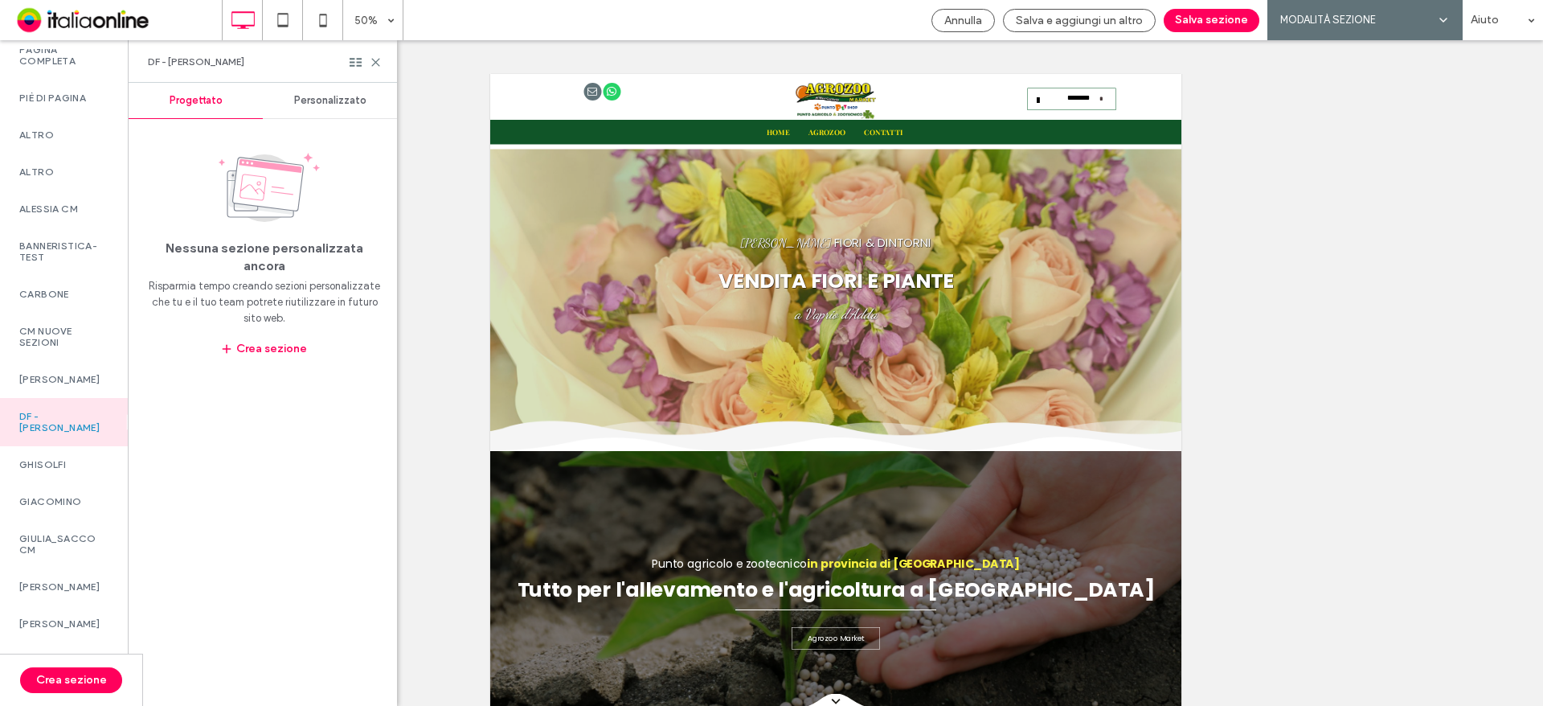
drag, startPoint x: 329, startPoint y: 93, endPoint x: 342, endPoint y: 110, distance: 21.2
click at [329, 93] on div "Personalizzato" at bounding box center [330, 100] width 134 height 35
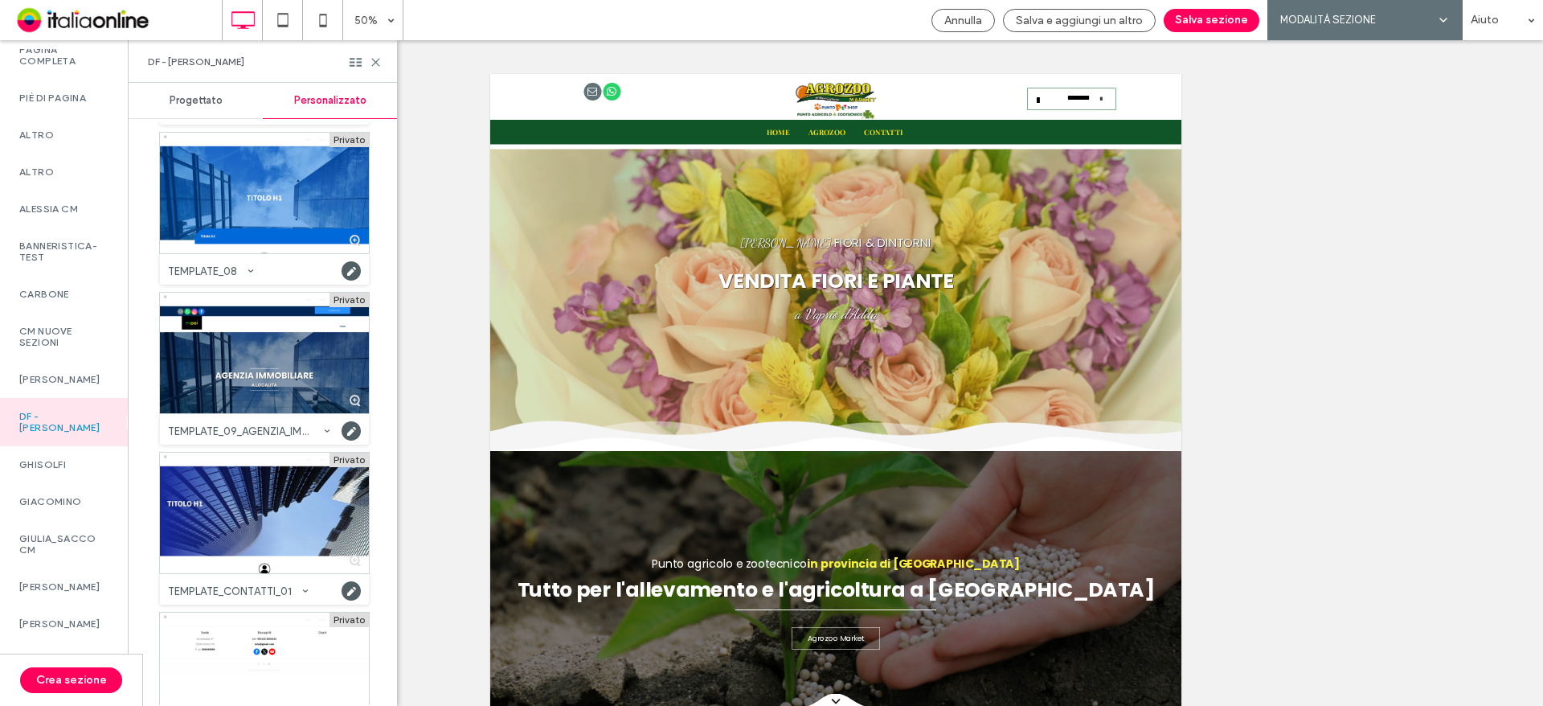
scroll to position [1446, 0]
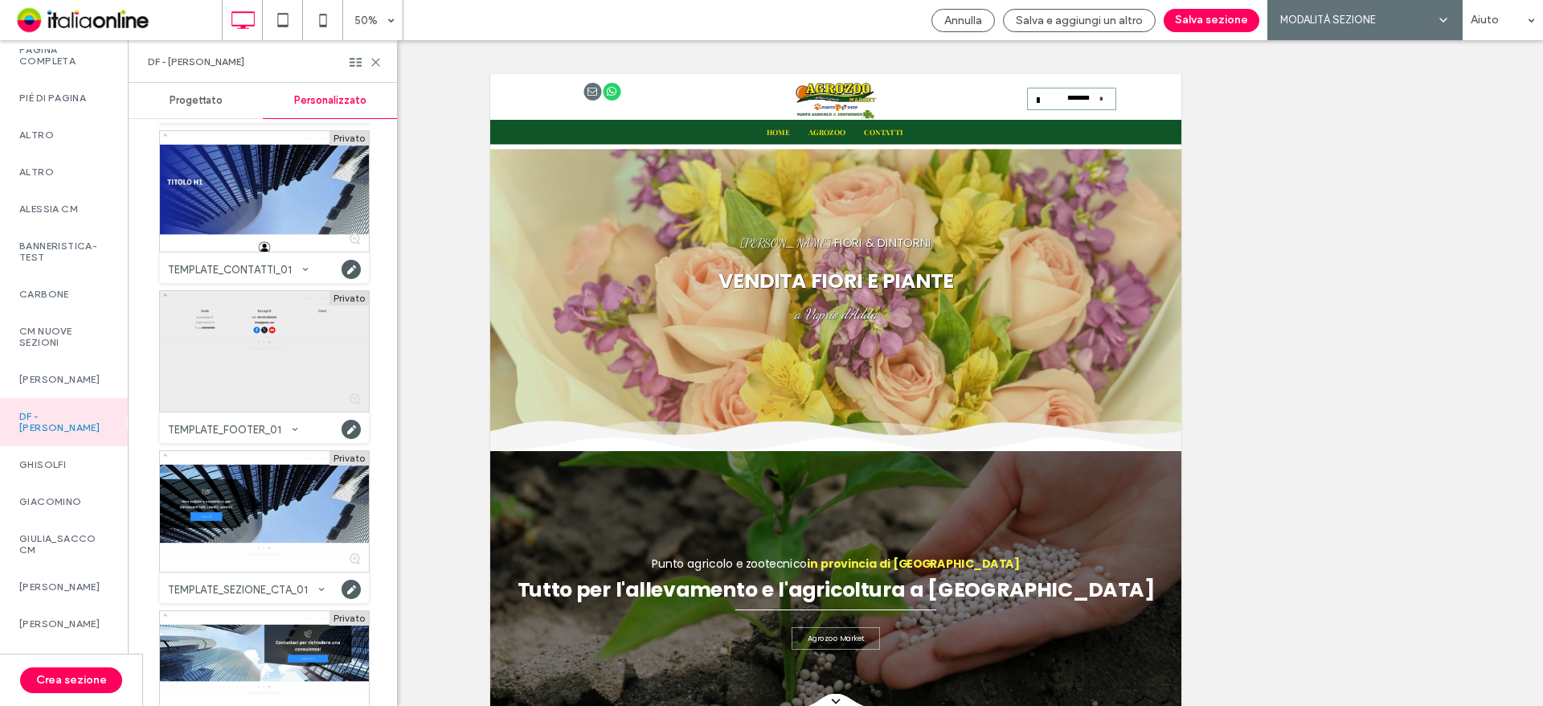
click at [280, 318] on div at bounding box center [264, 351] width 209 height 121
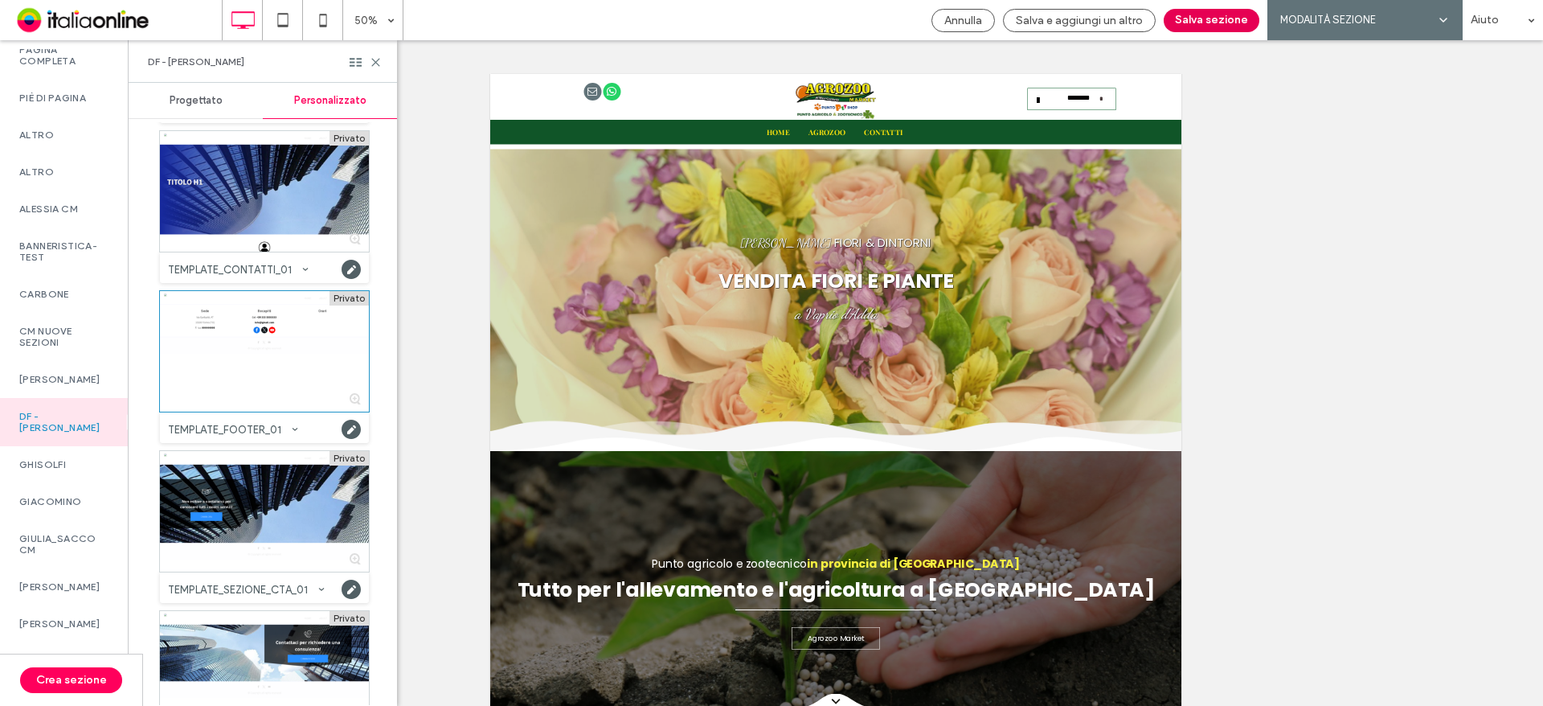
click at [1221, 21] on button "Salva sezione" at bounding box center [1212, 20] width 96 height 23
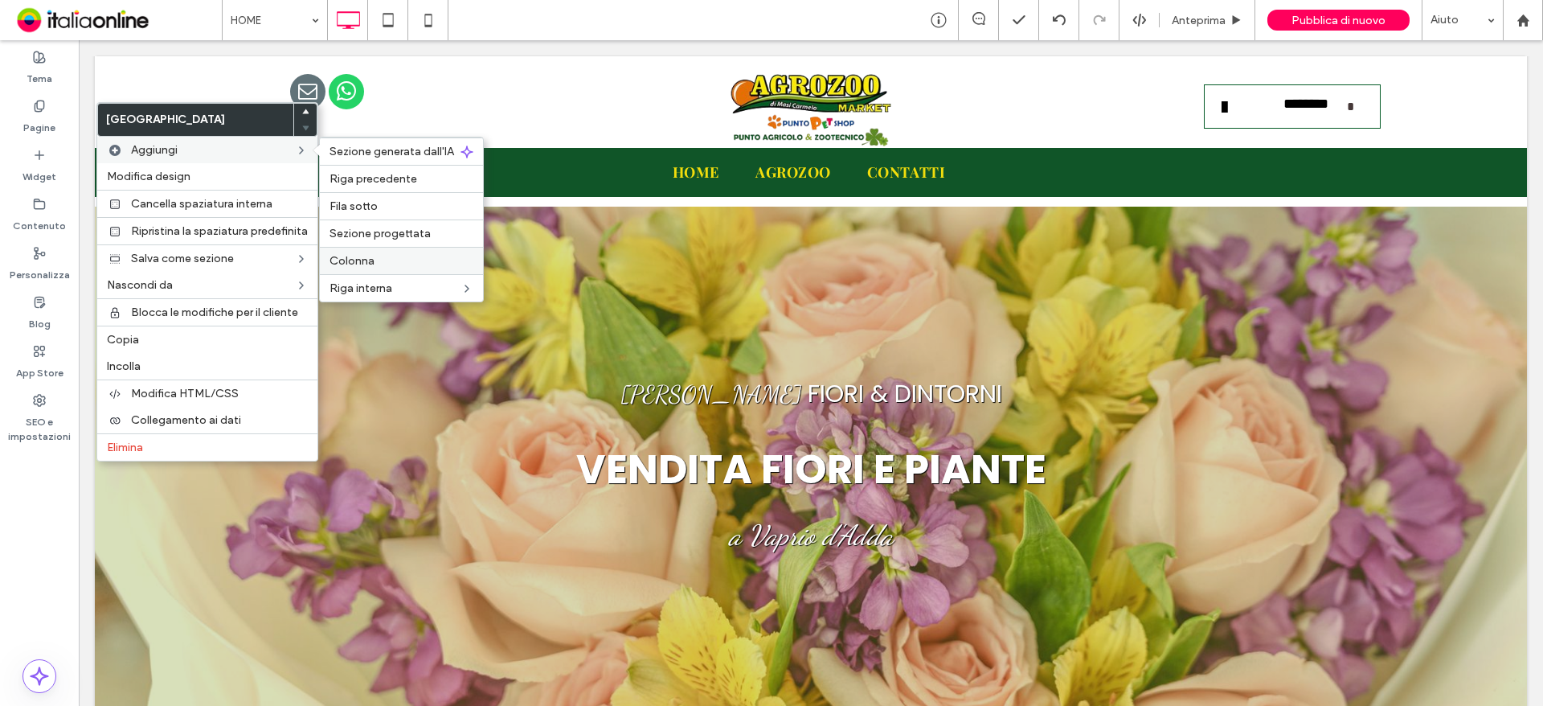
click at [358, 259] on span "Colonna" at bounding box center [351, 261] width 45 height 14
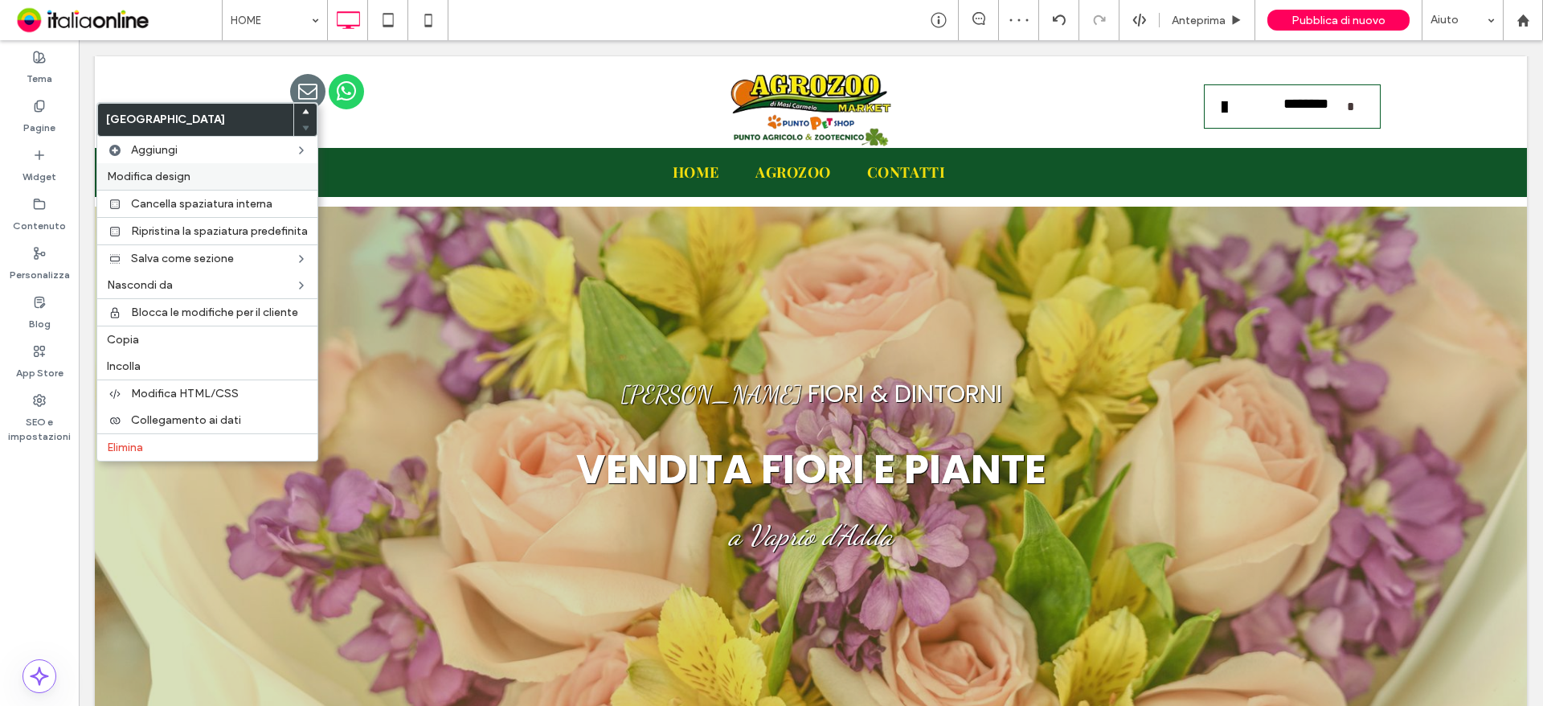
click at [166, 175] on span "Modifica design" at bounding box center [149, 177] width 84 height 14
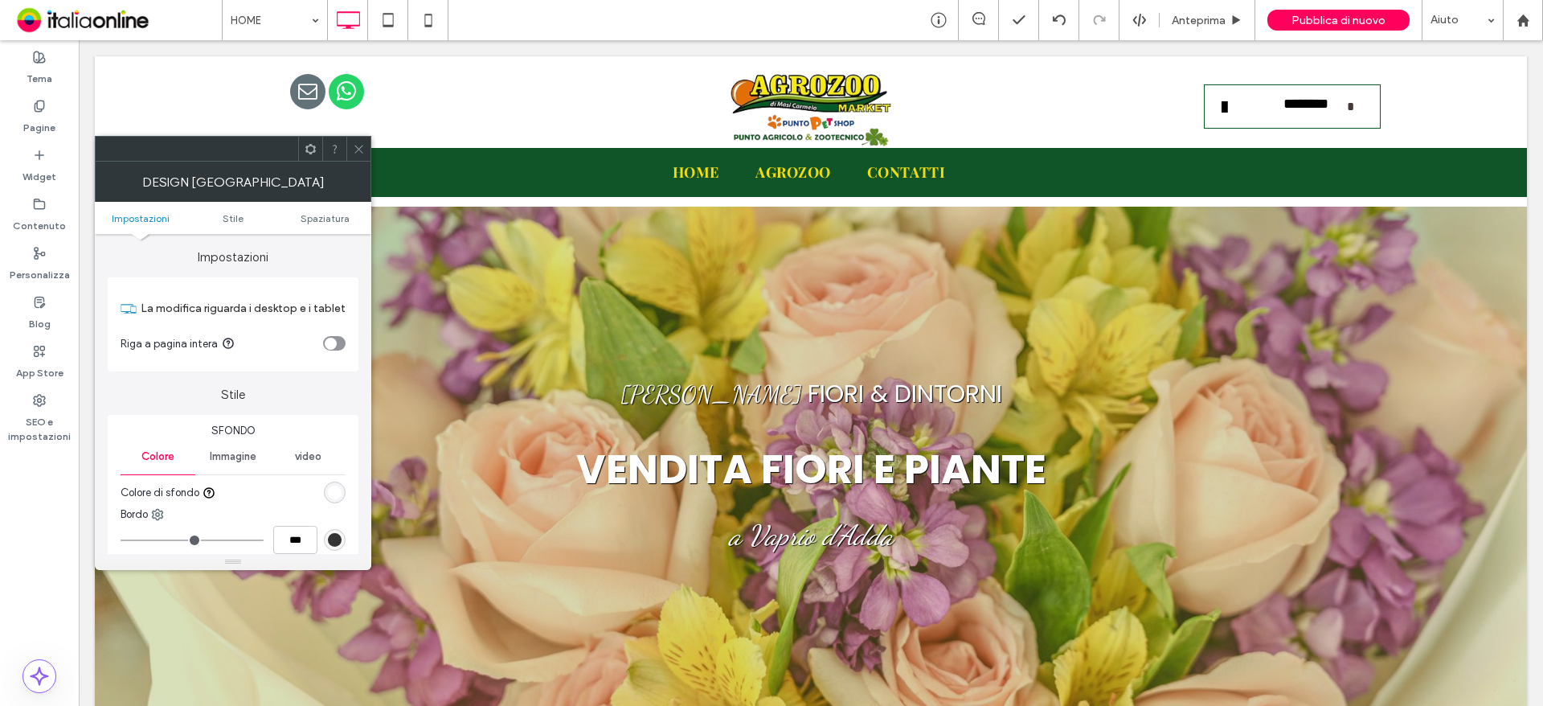
click at [323, 341] on div "toggle" at bounding box center [334, 343] width 23 height 14
click at [358, 158] on span at bounding box center [359, 149] width 12 height 24
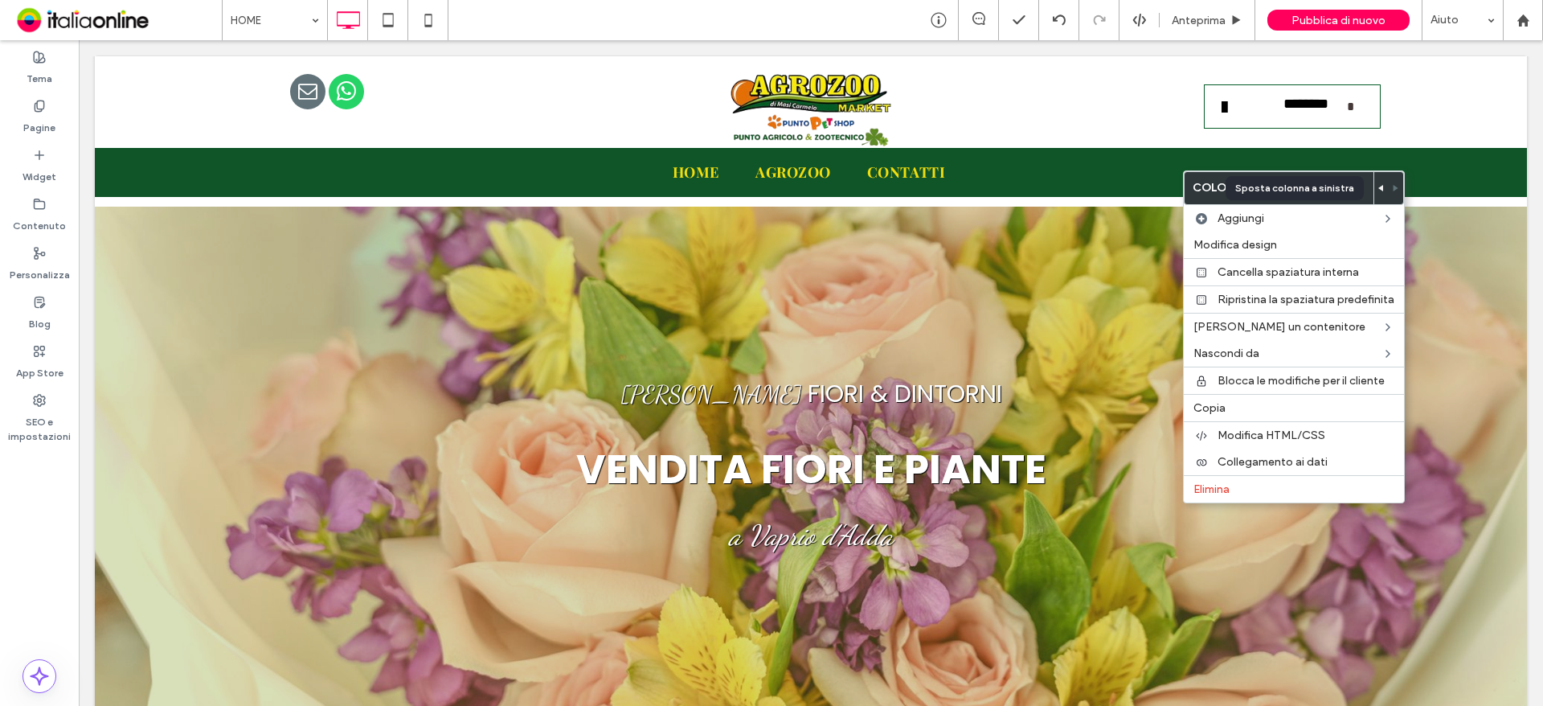
click at [1381, 187] on use at bounding box center [1380, 188] width 5 height 6
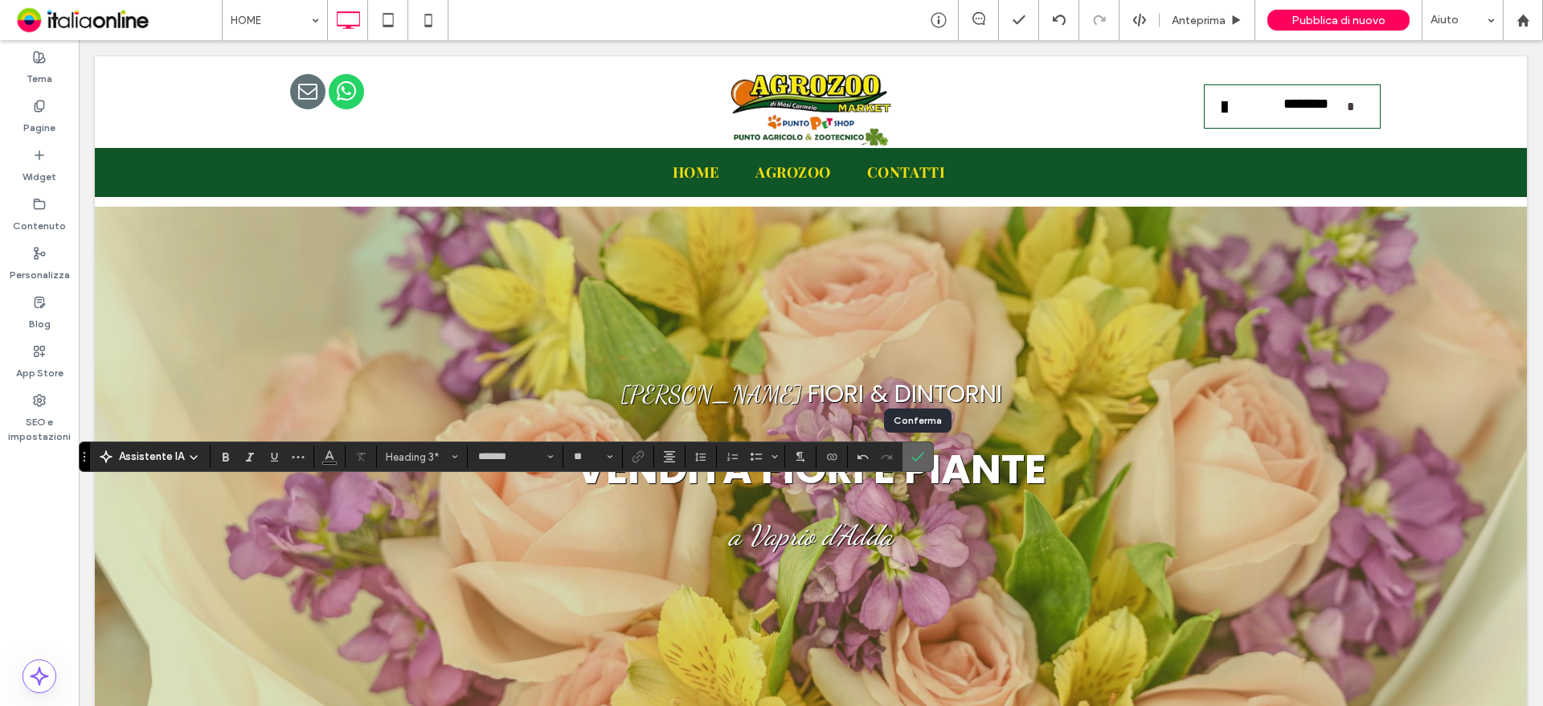
click at [922, 458] on icon "Conferma" at bounding box center [917, 456] width 13 height 13
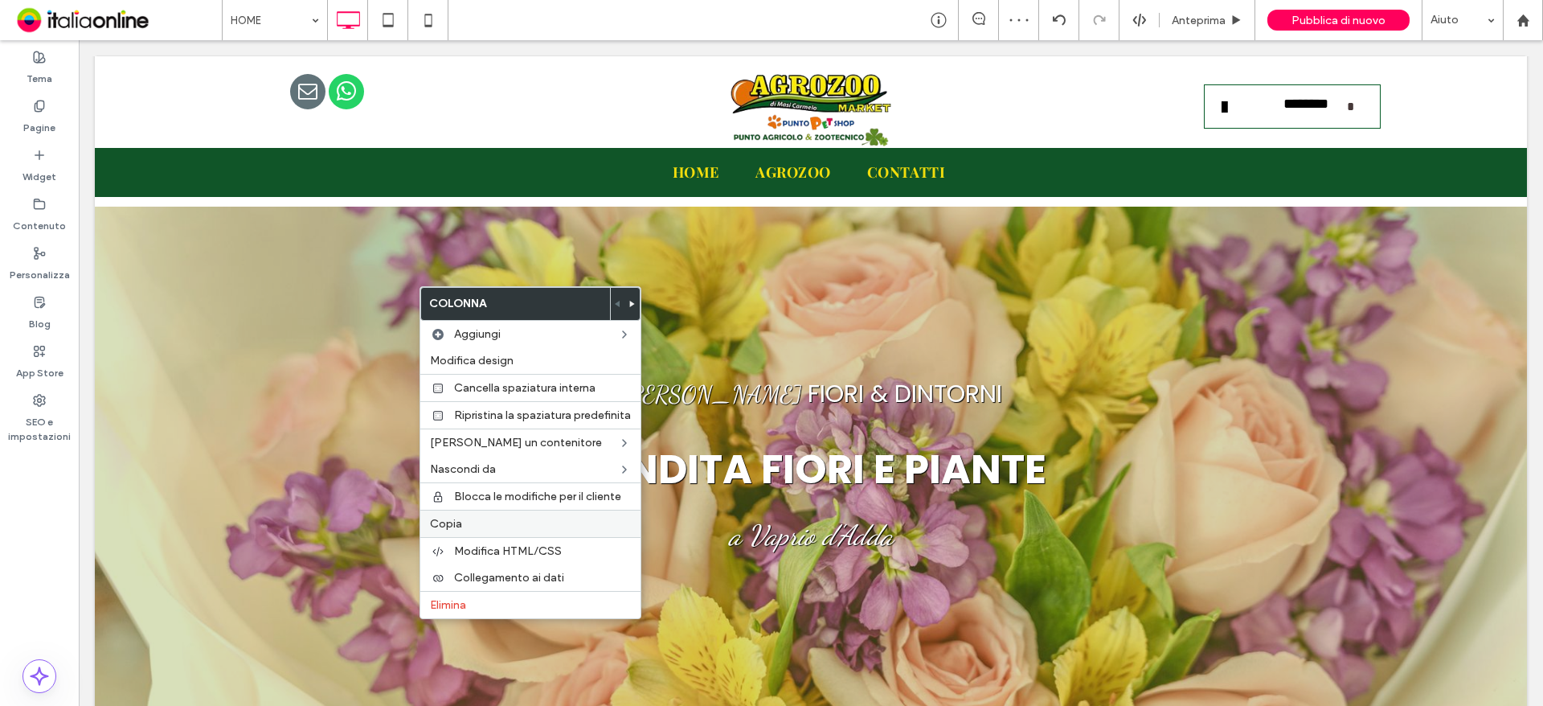
click at [472, 524] on label "Copia" at bounding box center [530, 524] width 201 height 14
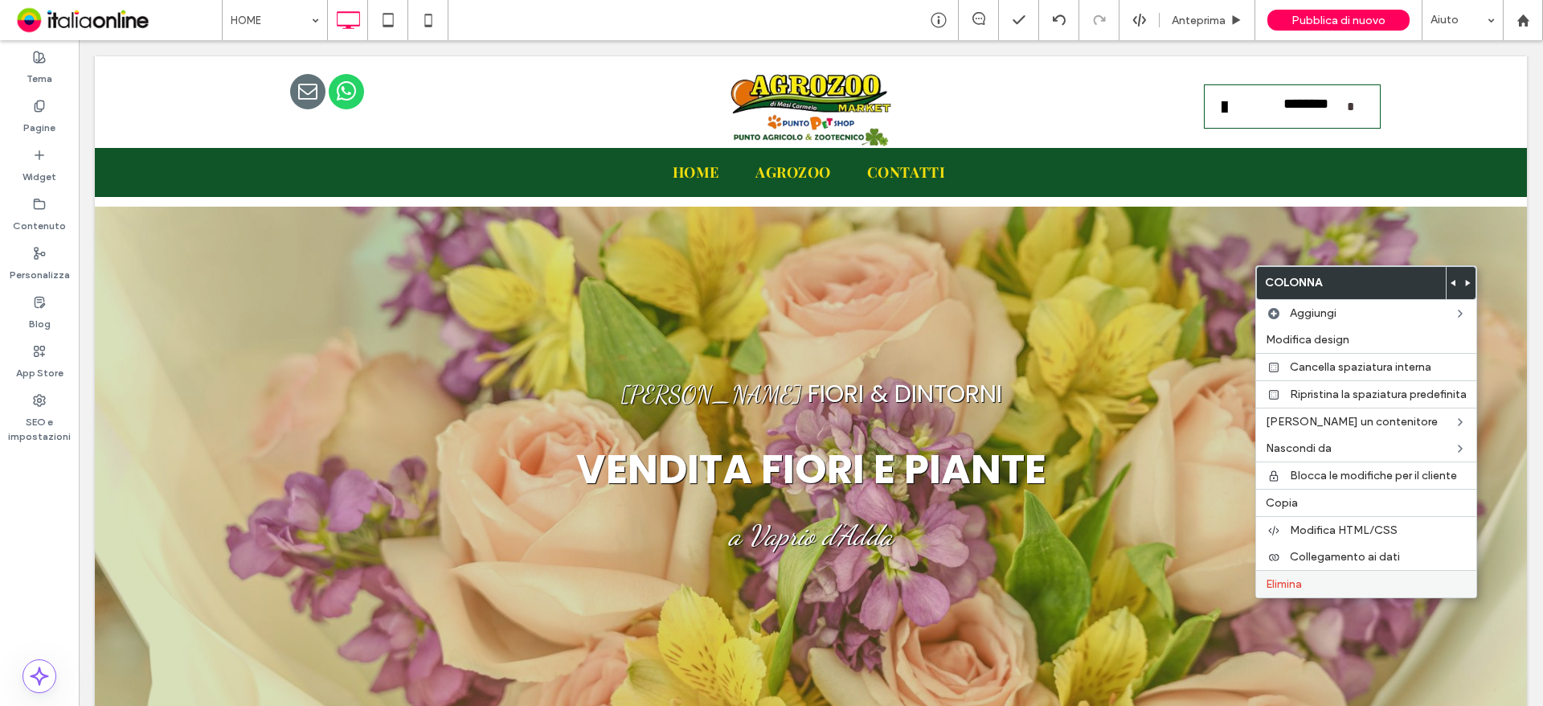
click at [1266, 584] on span "Elimina" at bounding box center [1284, 584] width 36 height 14
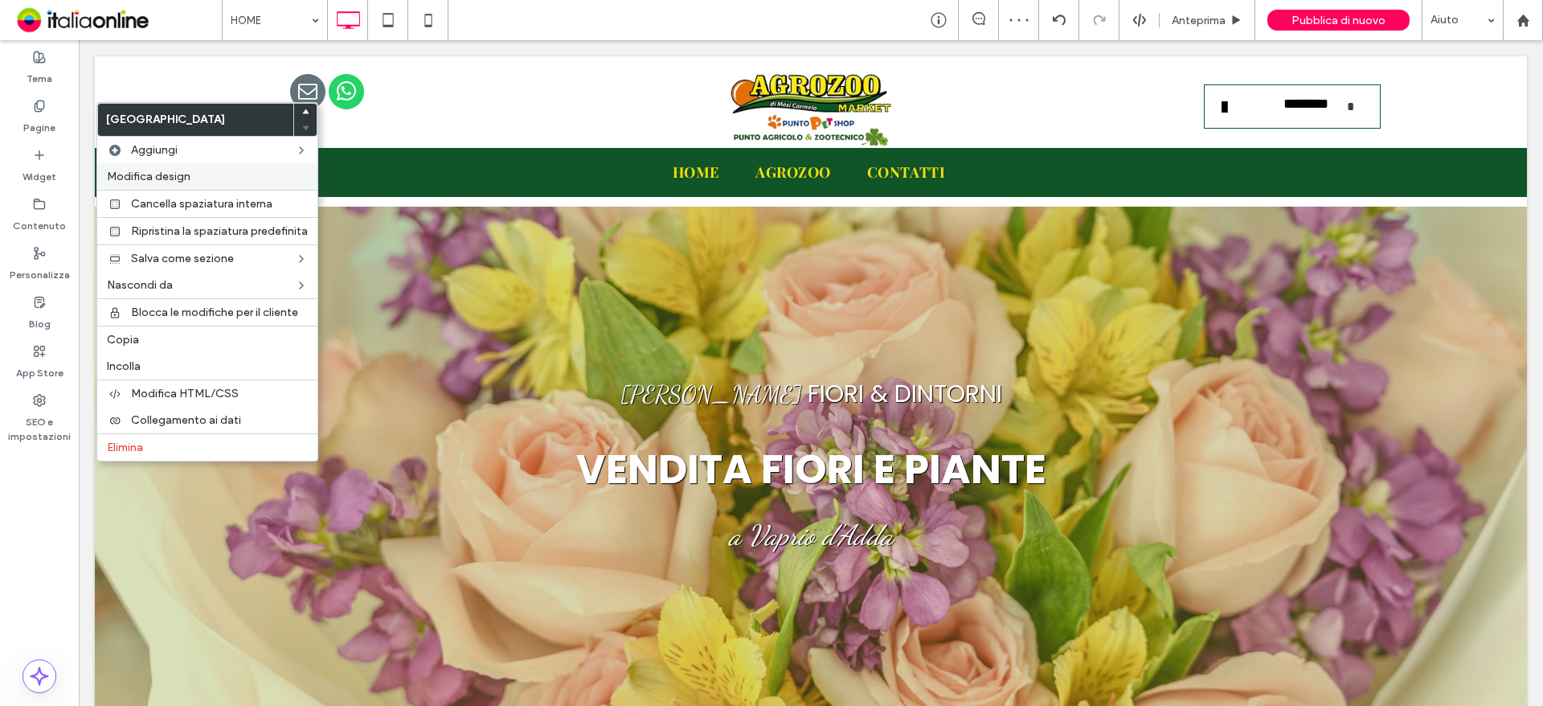
click at [190, 173] on label "Modifica design" at bounding box center [207, 177] width 201 height 14
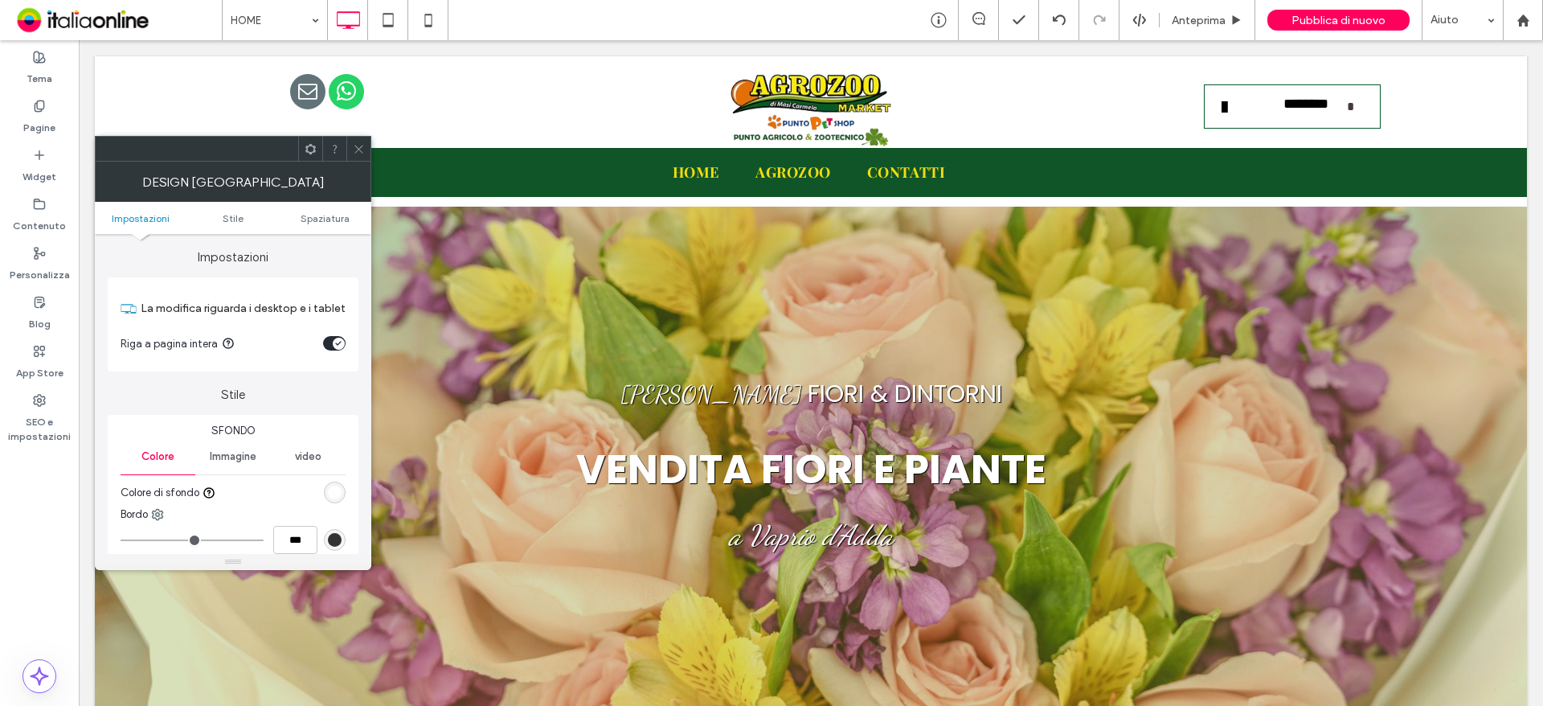
click at [334, 342] on div "toggle" at bounding box center [339, 344] width 12 height 12
click at [364, 144] on div at bounding box center [358, 149] width 24 height 24
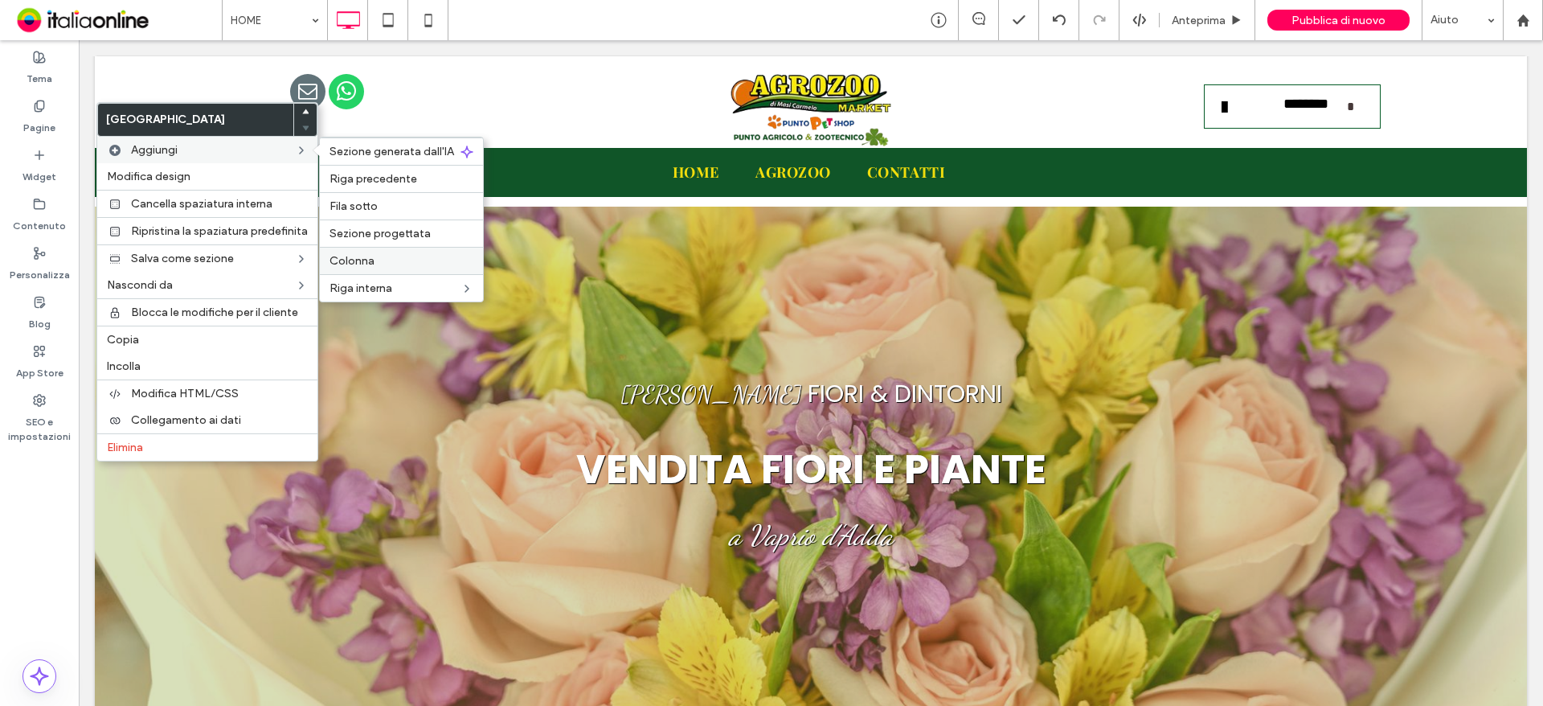
click at [348, 256] on span "Colonna" at bounding box center [351, 261] width 45 height 14
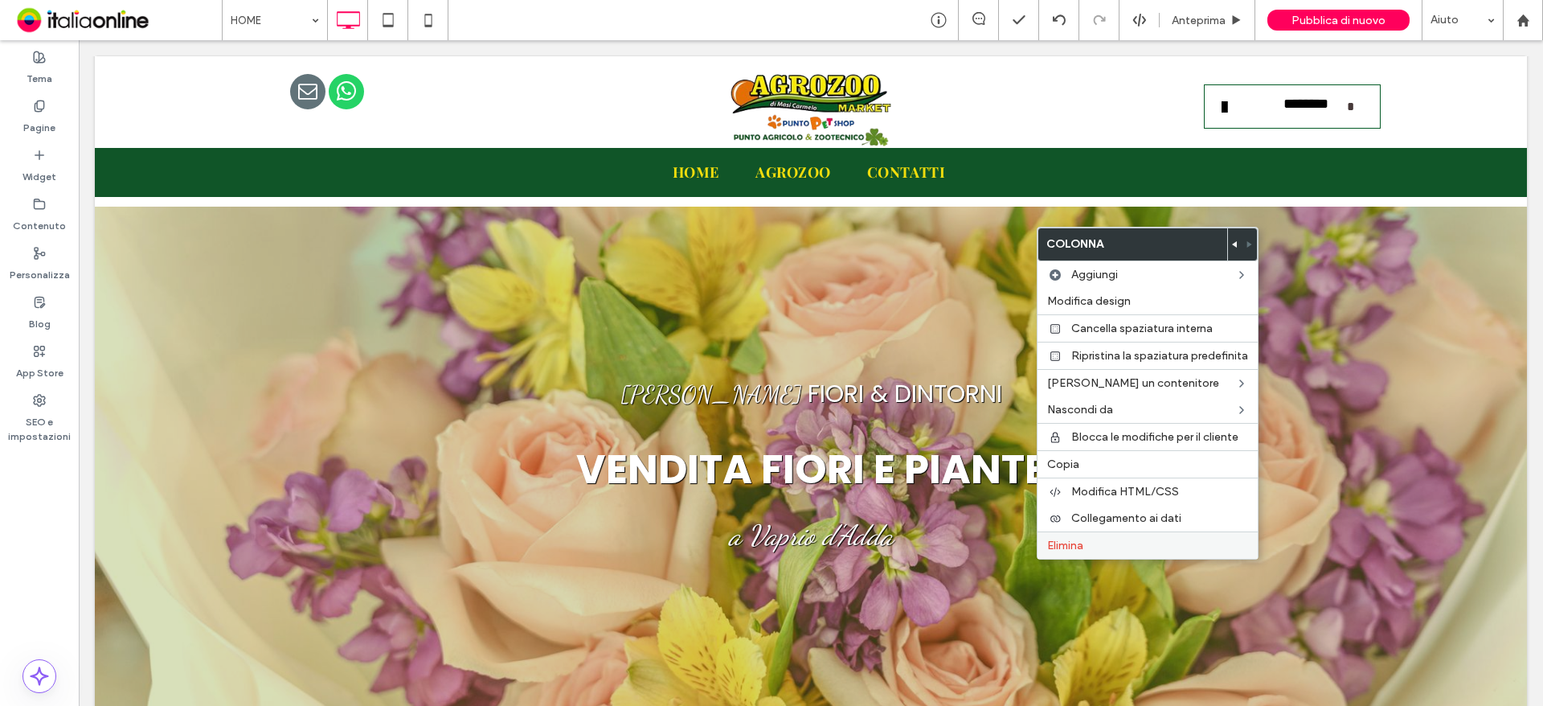
click at [1100, 541] on label "Elimina" at bounding box center [1147, 545] width 201 height 14
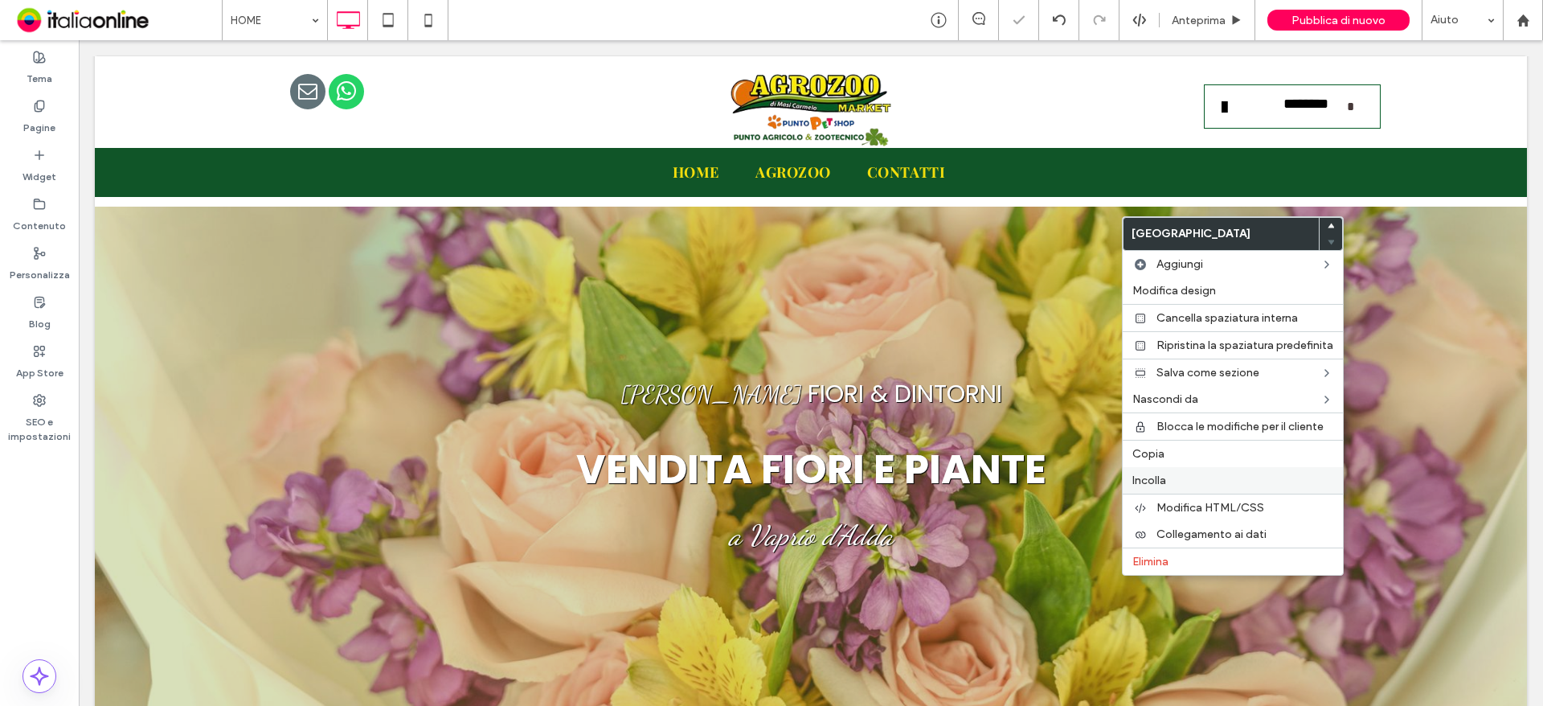
click at [1201, 478] on label "Incolla" at bounding box center [1232, 480] width 201 height 14
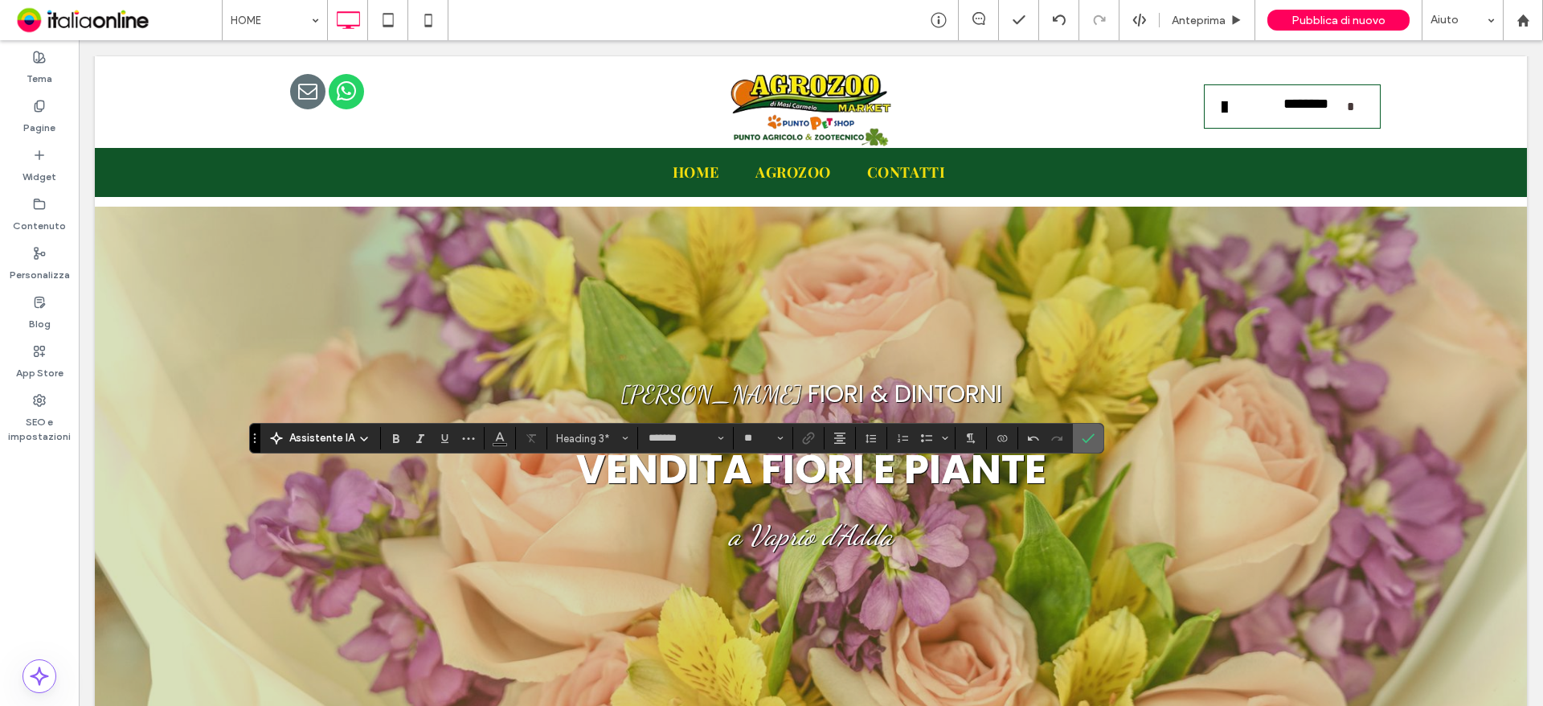
click at [1087, 442] on icon "Conferma" at bounding box center [1088, 438] width 13 height 13
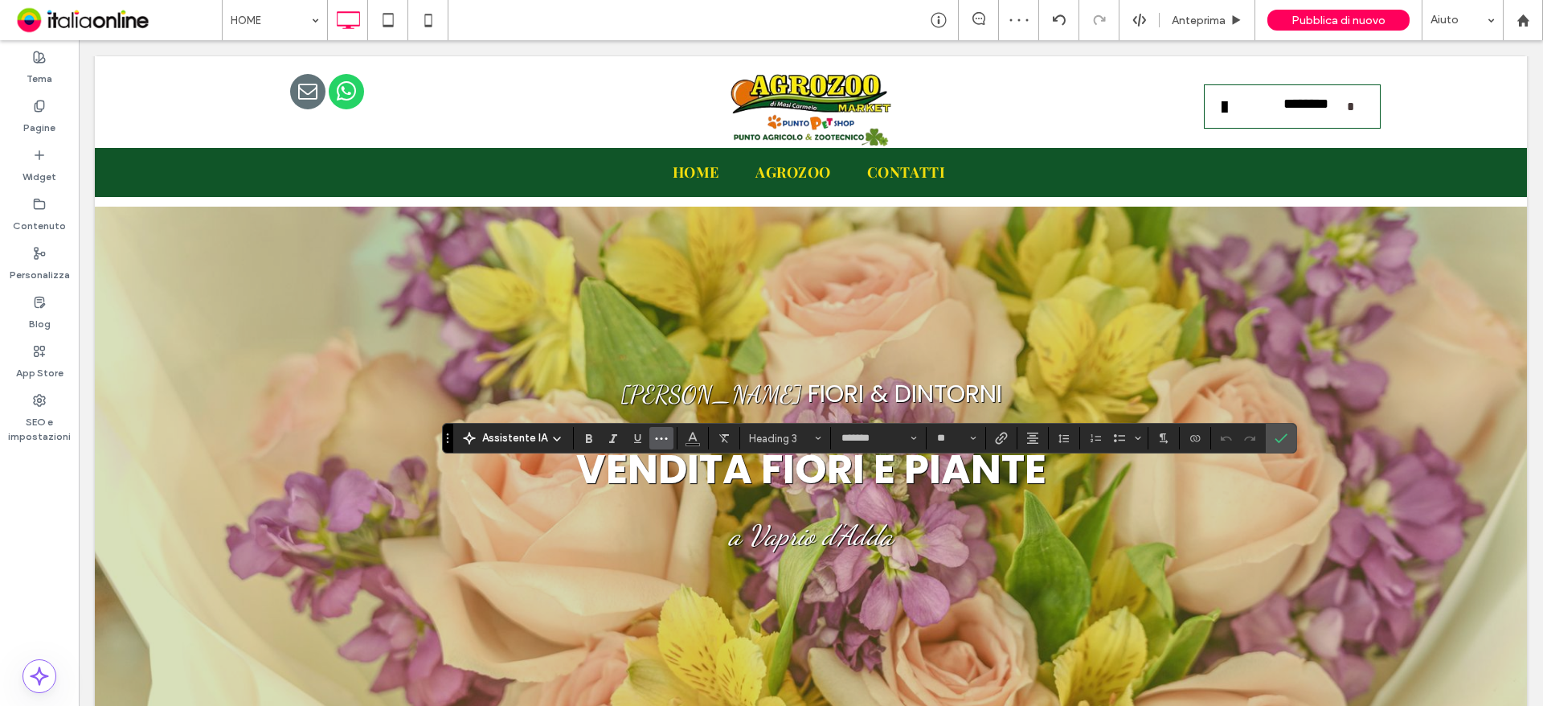
click at [660, 444] on span "Altro" at bounding box center [661, 438] width 13 height 21
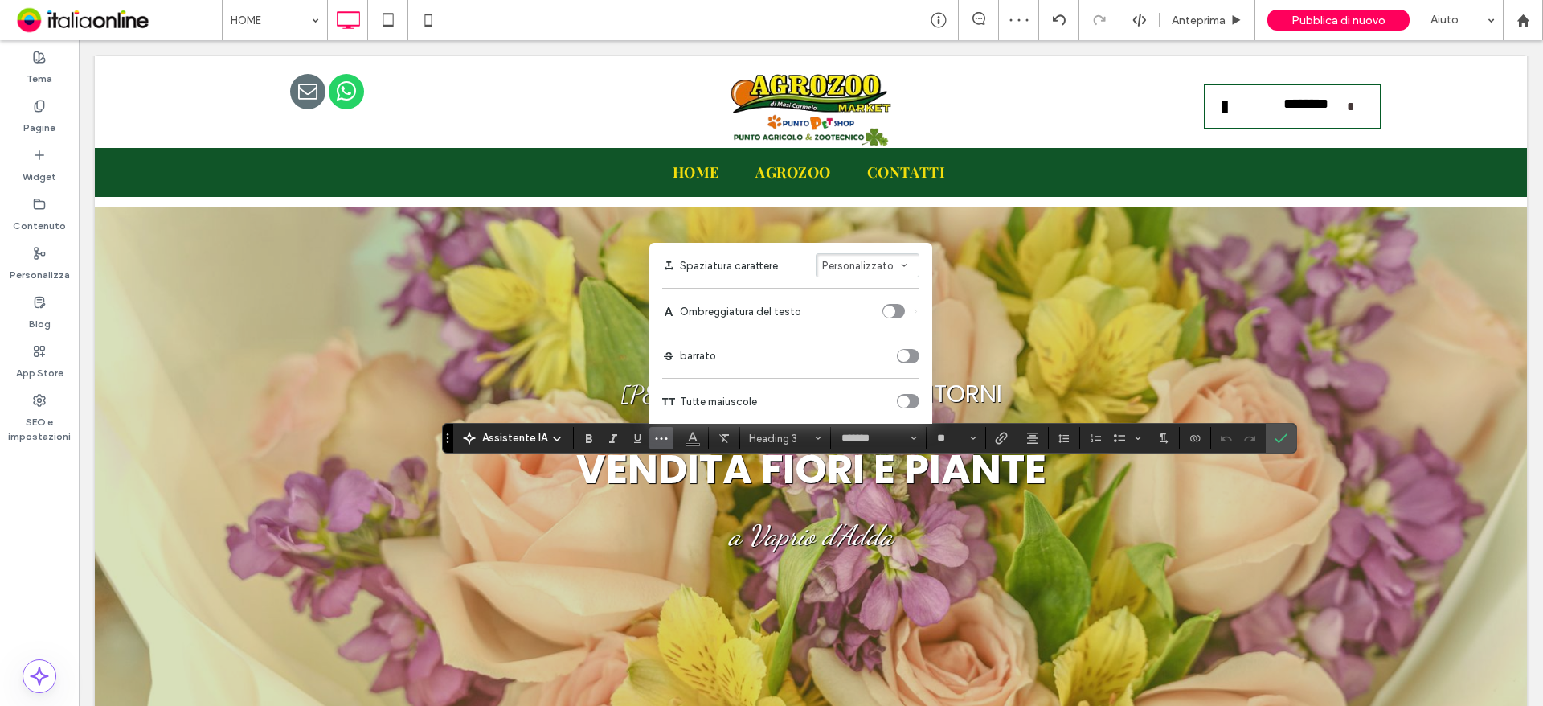
drag, startPoint x: 902, startPoint y: 395, endPoint x: 931, endPoint y: 395, distance: 28.1
click at [902, 395] on div "toggle" at bounding box center [904, 401] width 12 height 12
click at [1283, 435] on icon "Conferma" at bounding box center [1281, 438] width 13 height 13
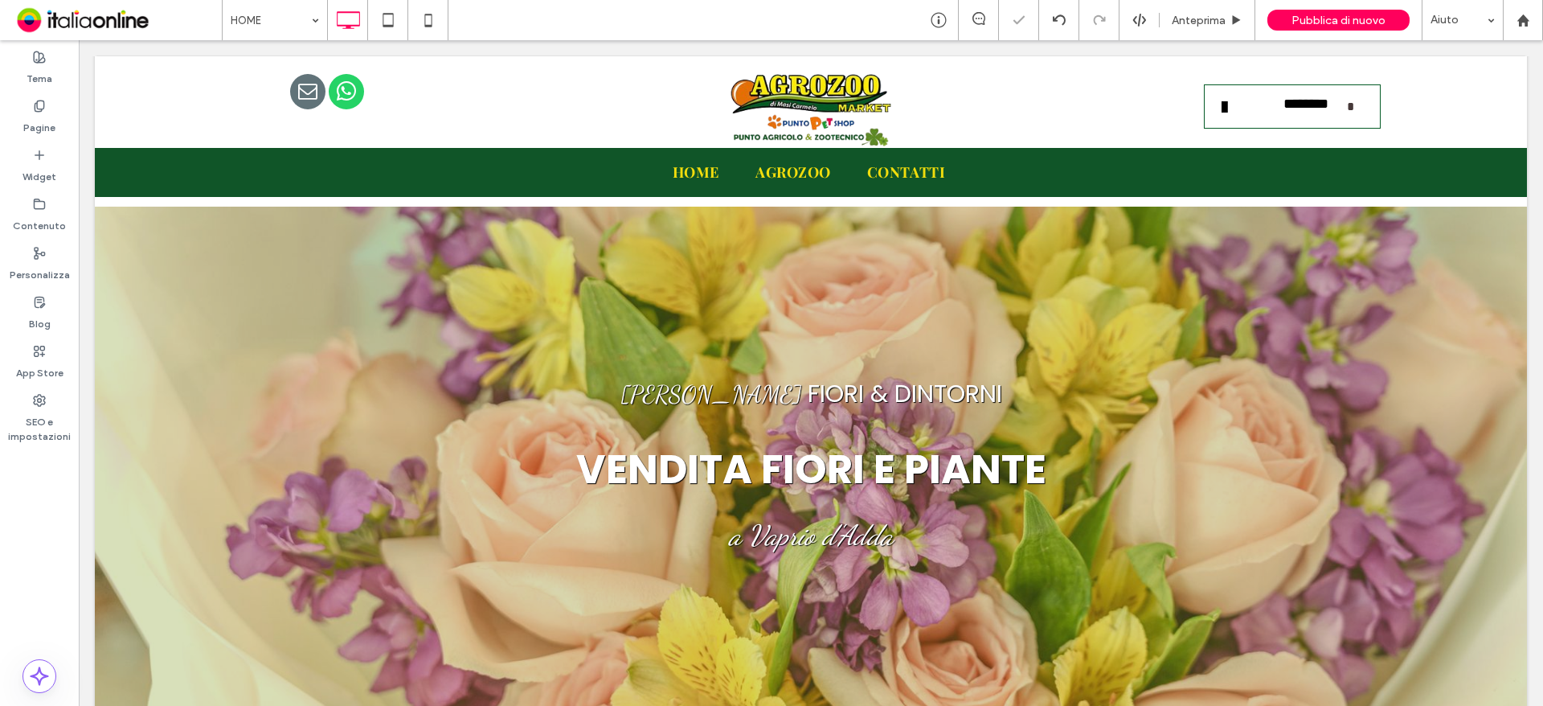
type input "*******"
type input "**"
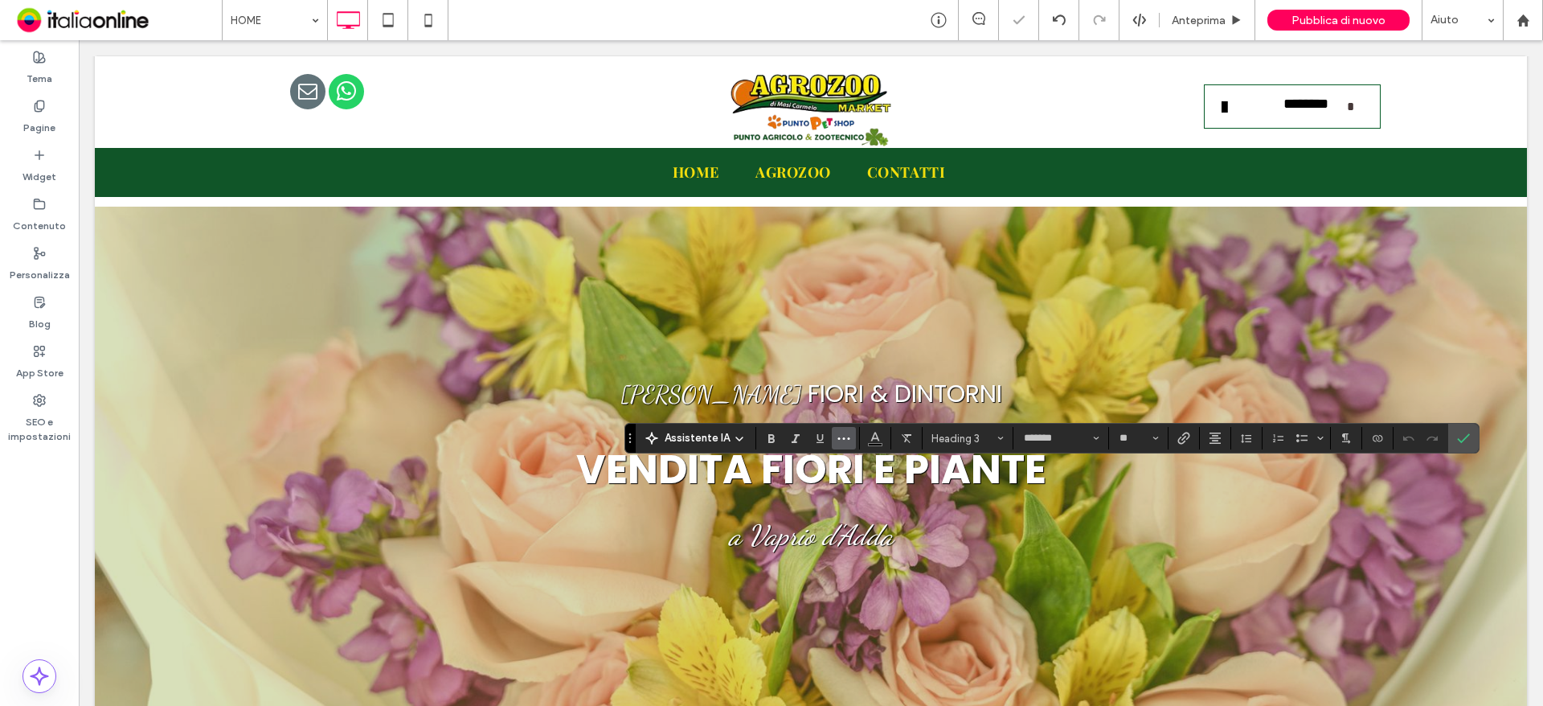
click at [849, 435] on button "Altro" at bounding box center [844, 438] width 24 height 23
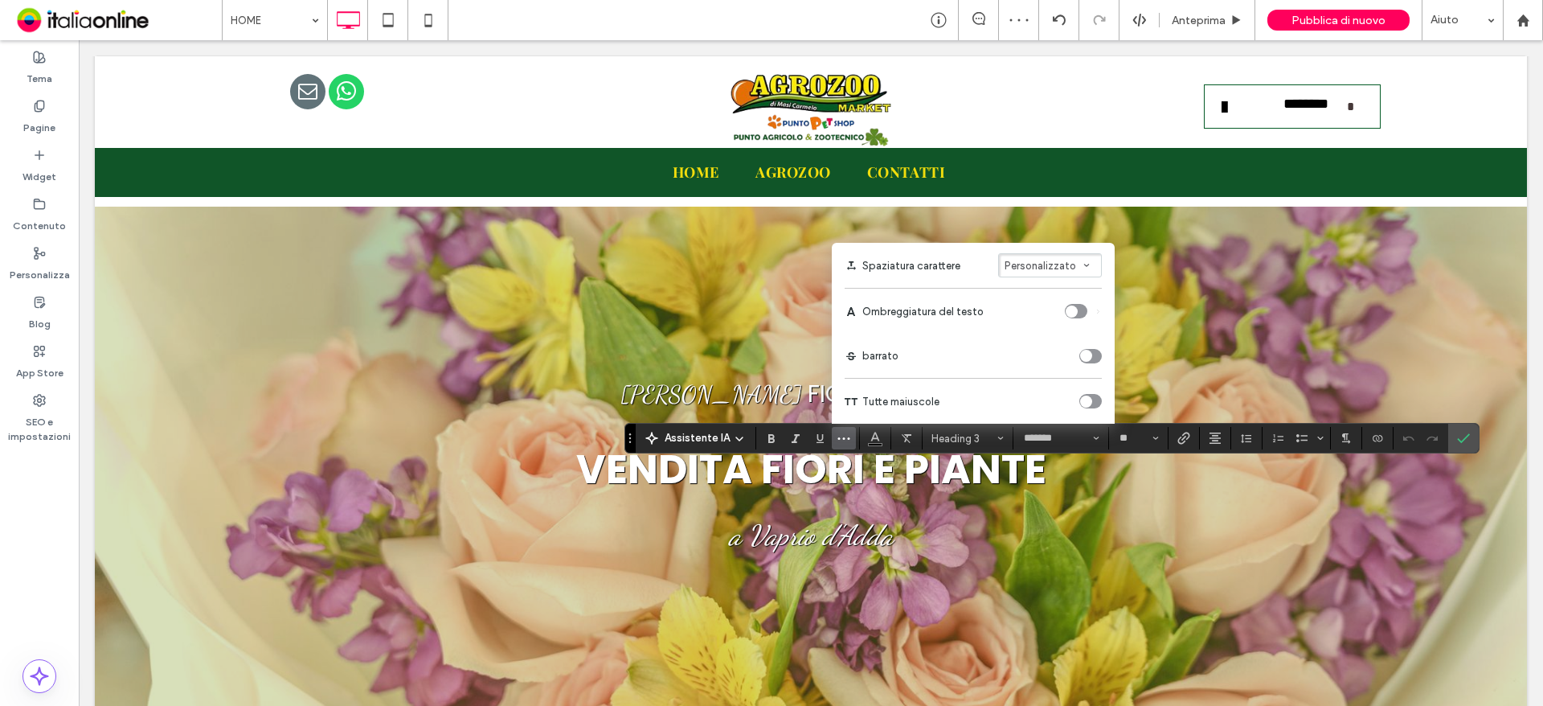
click at [1089, 398] on div "toggle" at bounding box center [1086, 401] width 12 height 12
click at [1470, 434] on label "Conferma" at bounding box center [1463, 437] width 24 height 29
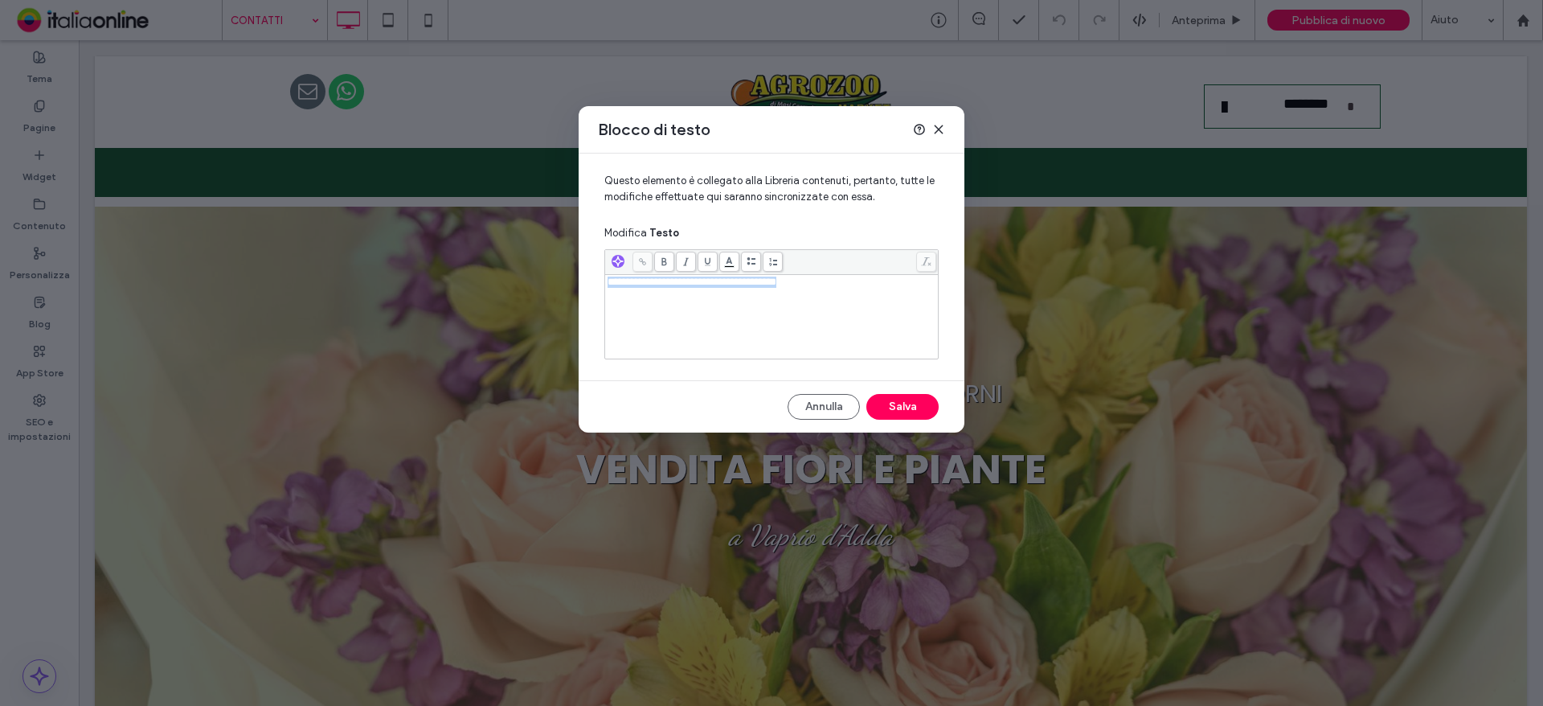
drag, startPoint x: 842, startPoint y: 288, endPoint x: 554, endPoint y: 278, distance: 287.9
click at [554, 279] on div "**********" at bounding box center [771, 353] width 1543 height 706
copy span "**********"
click at [929, 125] on div at bounding box center [929, 129] width 32 height 13
click at [933, 125] on icon at bounding box center [938, 129] width 13 height 13
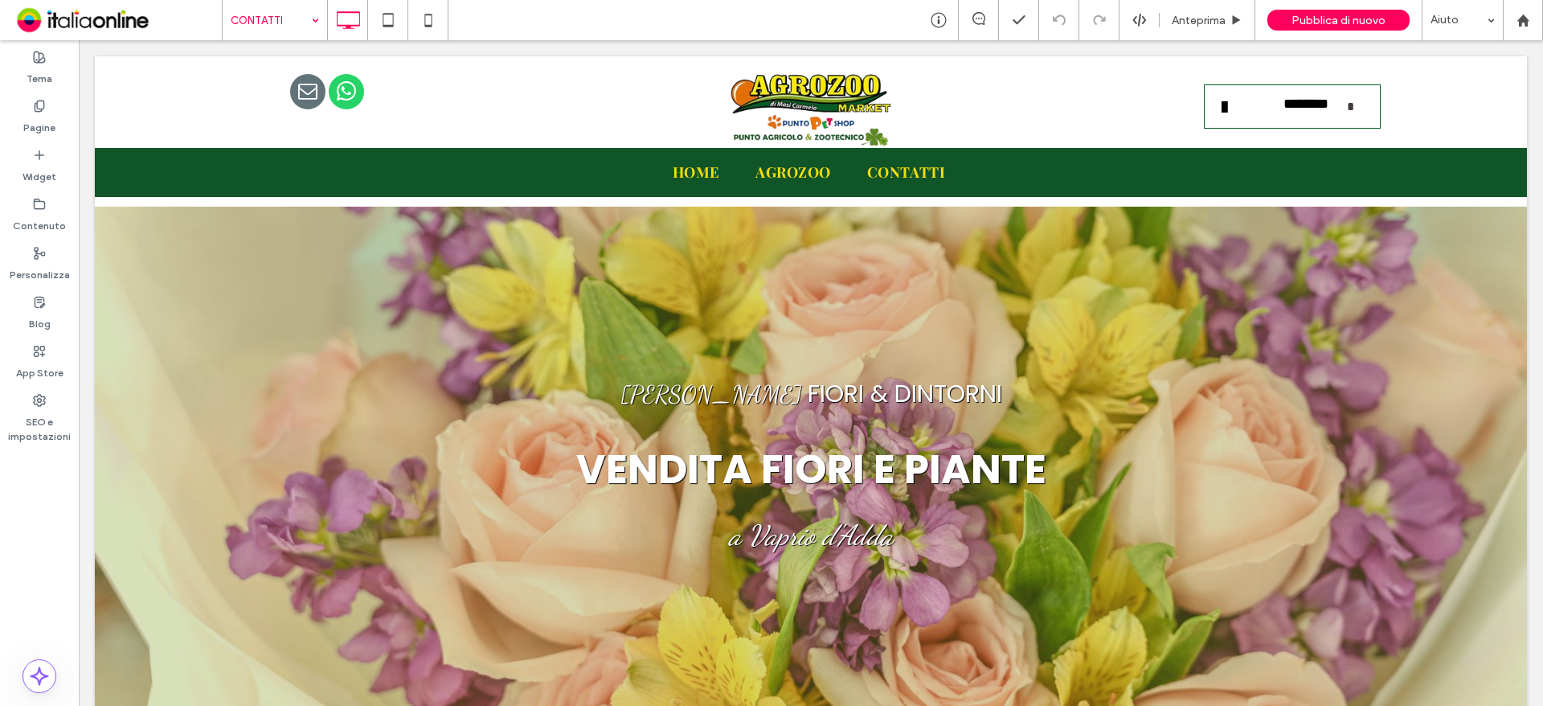
drag, startPoint x: 235, startPoint y: 11, endPoint x: 237, endPoint y: 21, distance: 9.8
type input "*******"
type input "**"
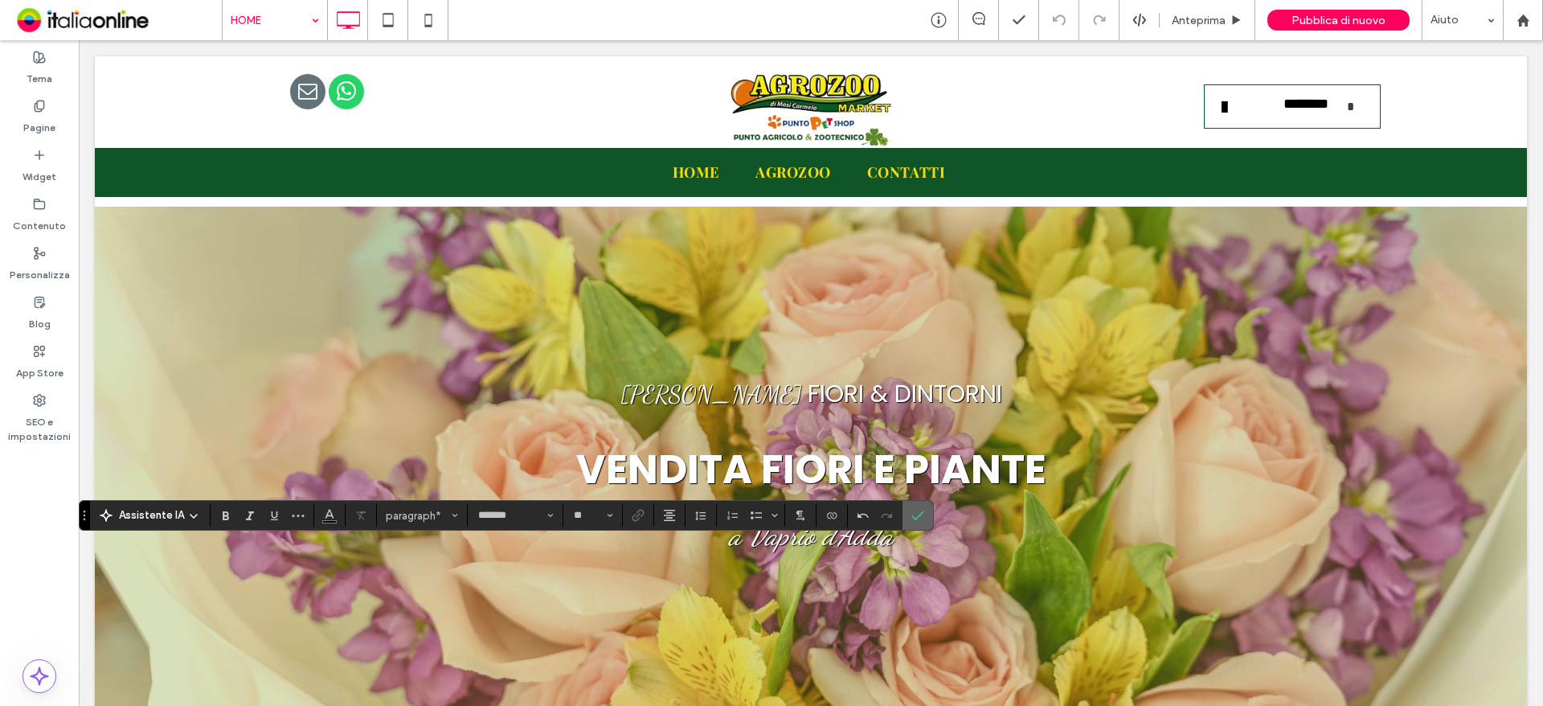
click at [923, 505] on label "Conferma" at bounding box center [918, 515] width 24 height 29
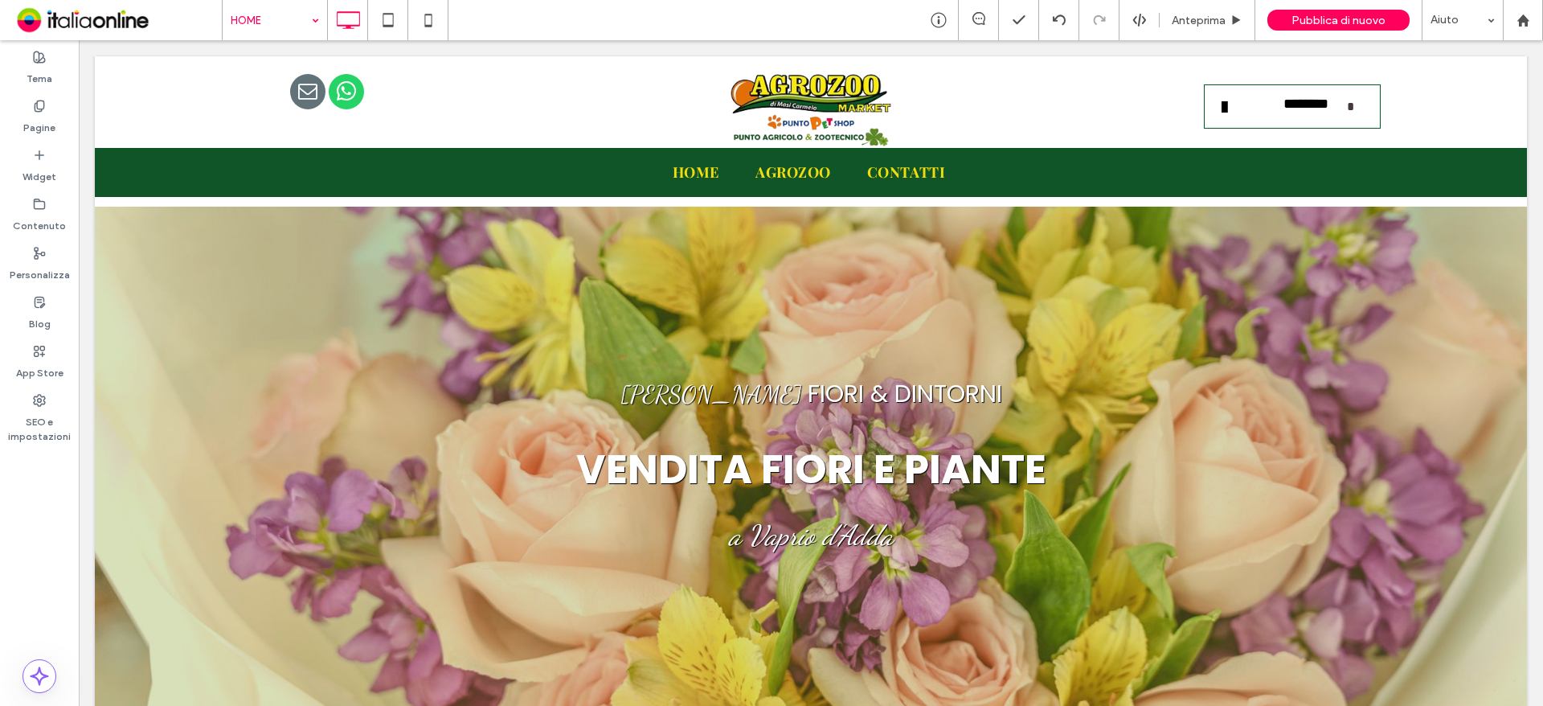
type input "*******"
type input "**"
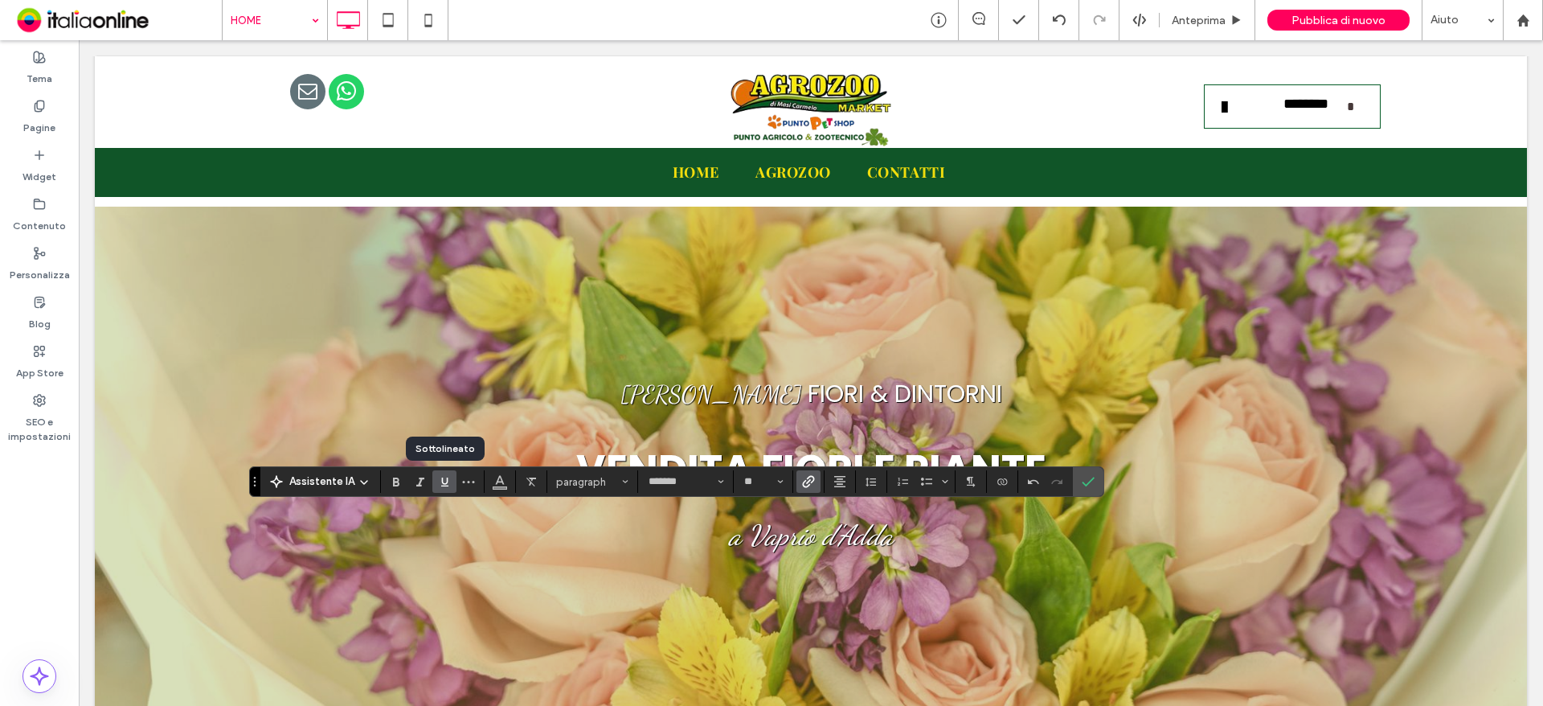
click at [438, 483] on icon "Sottolineato" at bounding box center [444, 481] width 13 height 13
click at [1092, 480] on icon "Conferma" at bounding box center [1088, 481] width 13 height 13
click at [1092, 485] on icon "Conferma" at bounding box center [1088, 481] width 13 height 13
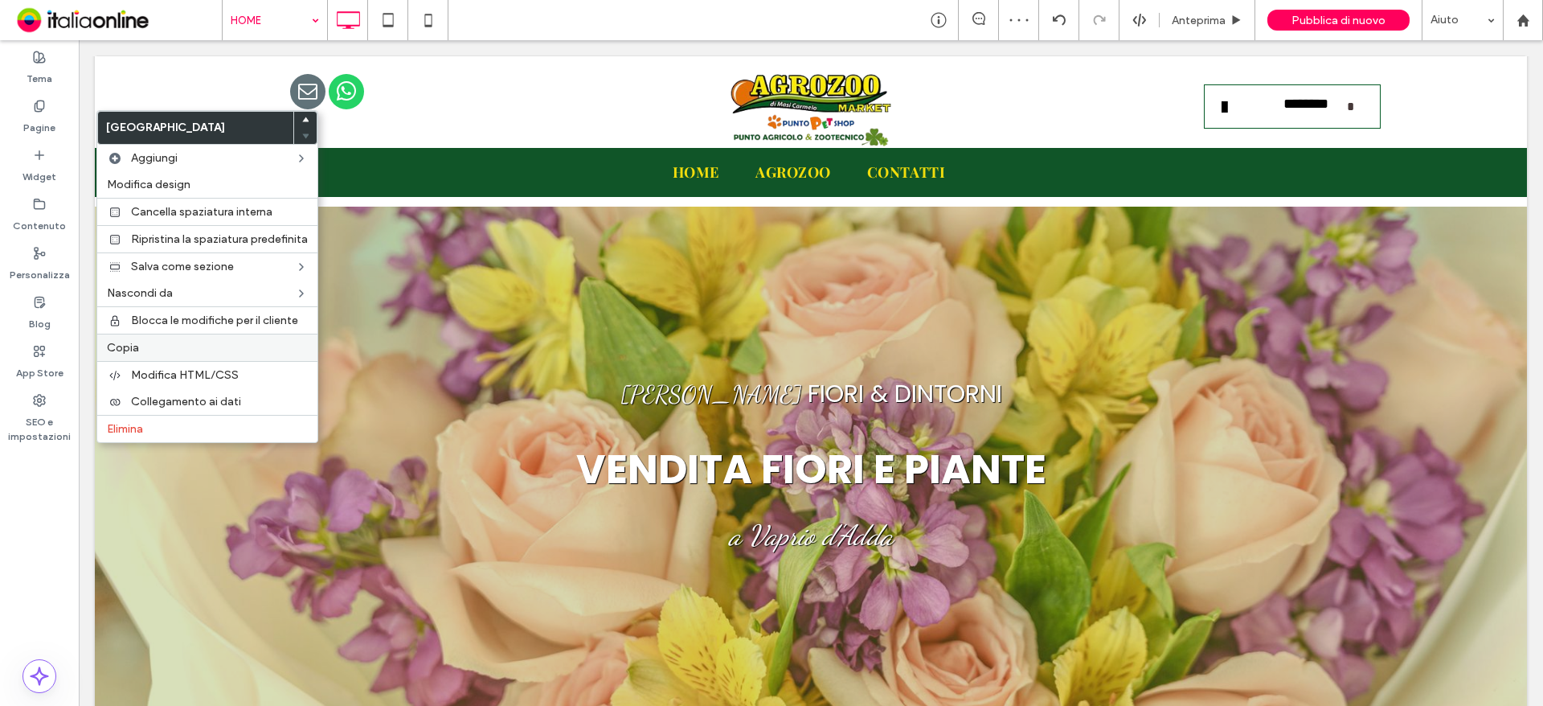
drag, startPoint x: 143, startPoint y: 342, endPoint x: 153, endPoint y: 353, distance: 15.4
click at [143, 342] on label "Copia" at bounding box center [207, 348] width 201 height 14
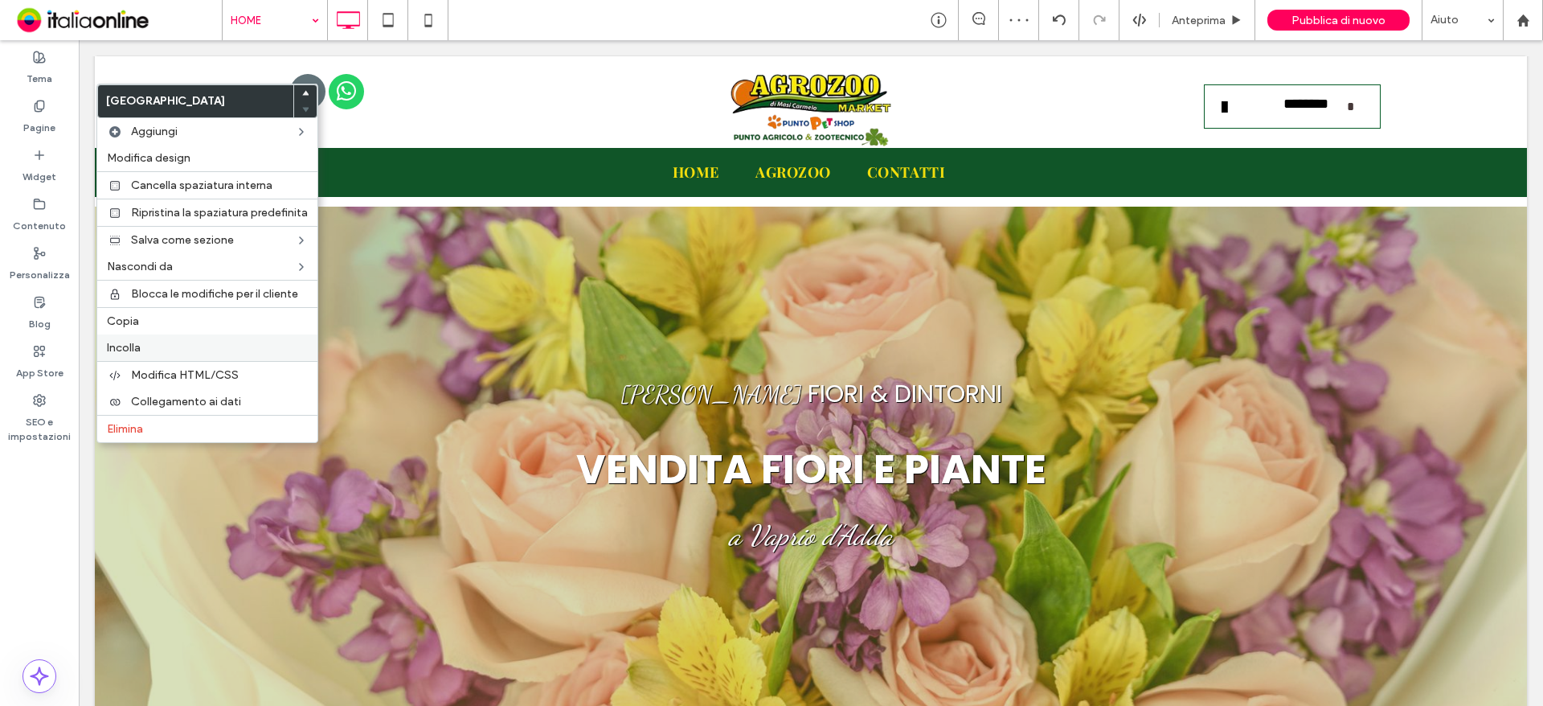
drag, startPoint x: 199, startPoint y: 351, endPoint x: 206, endPoint y: 360, distance: 10.9
click at [199, 351] on label "Incolla" at bounding box center [207, 348] width 201 height 14
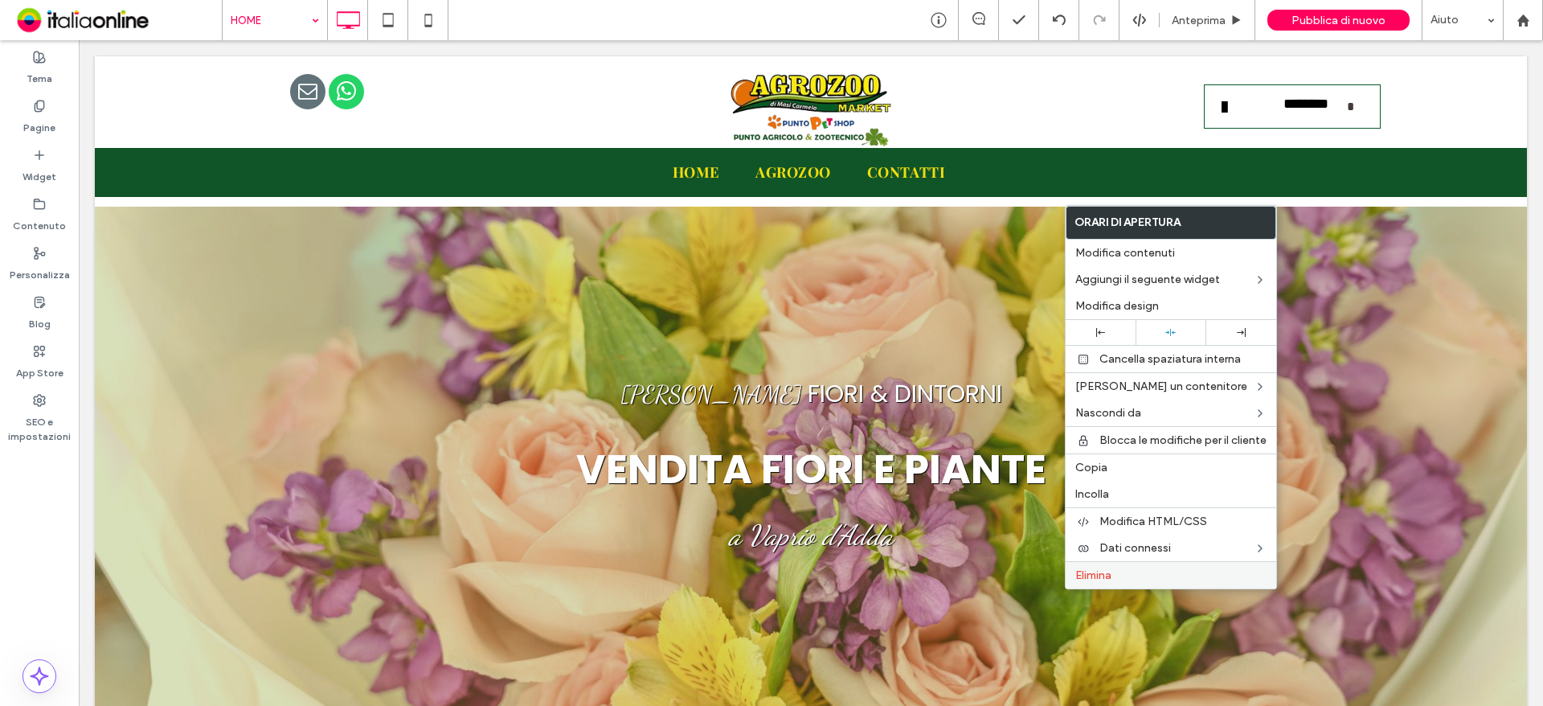
click at [1124, 574] on label "Elimina" at bounding box center [1170, 575] width 191 height 14
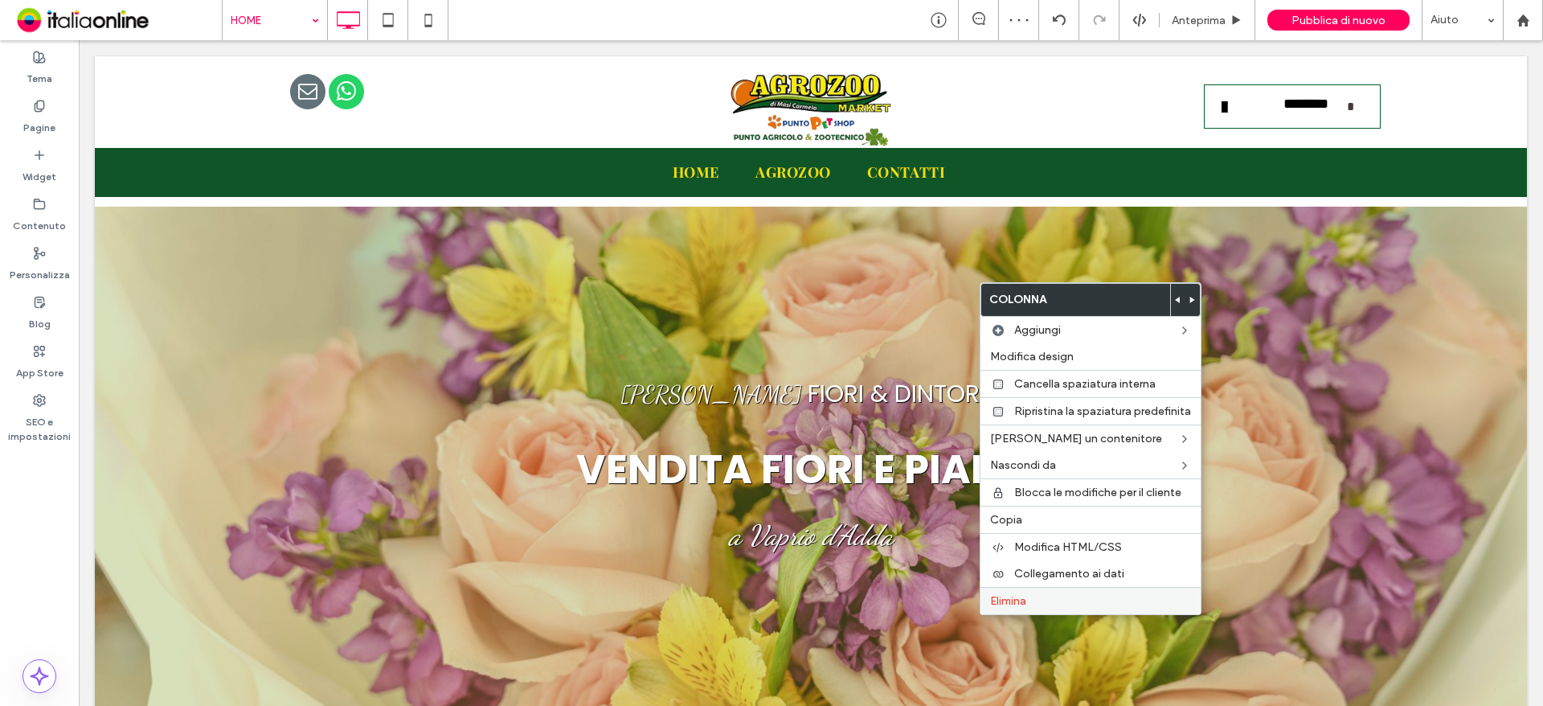
click at [1004, 599] on span "Elimina" at bounding box center [1008, 601] width 36 height 14
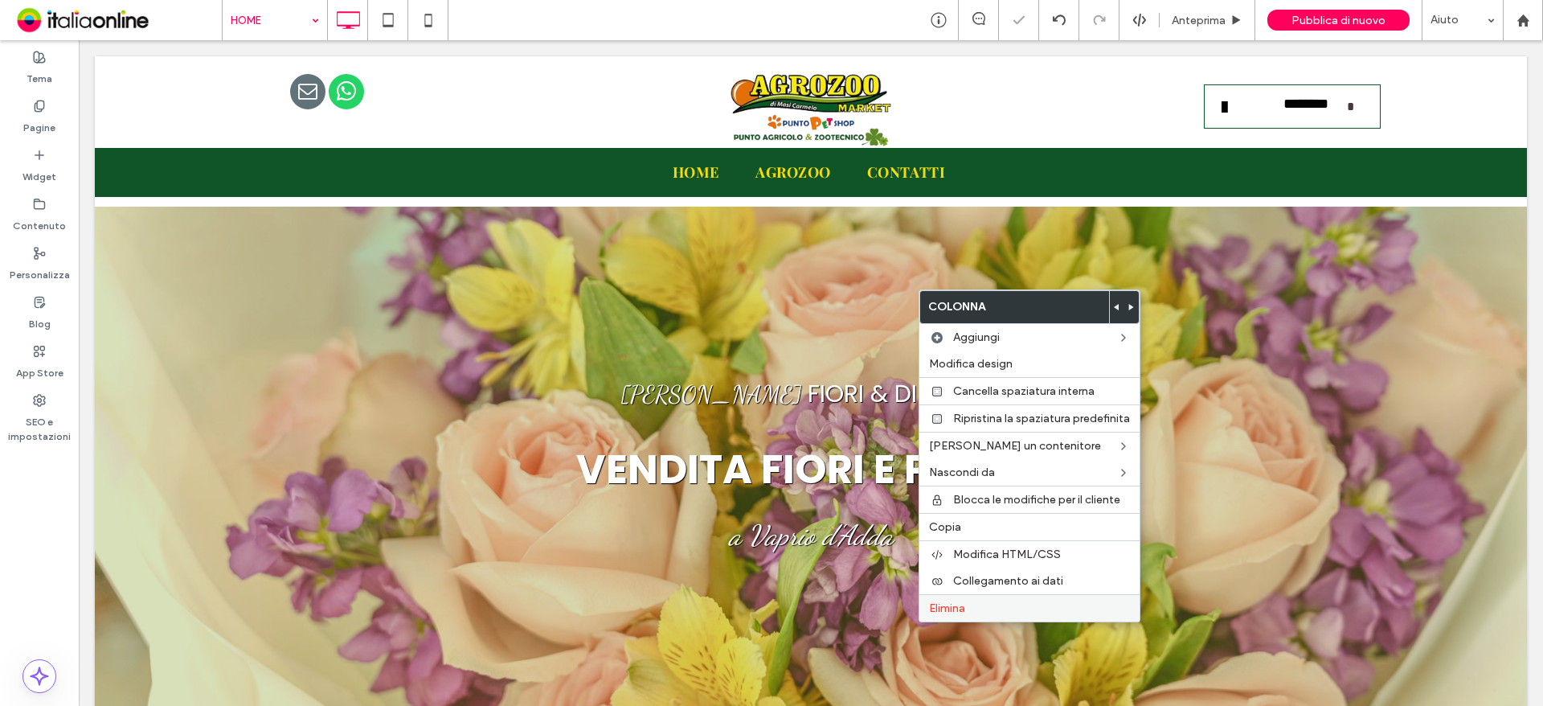
click at [948, 602] on span "Elimina" at bounding box center [947, 608] width 36 height 14
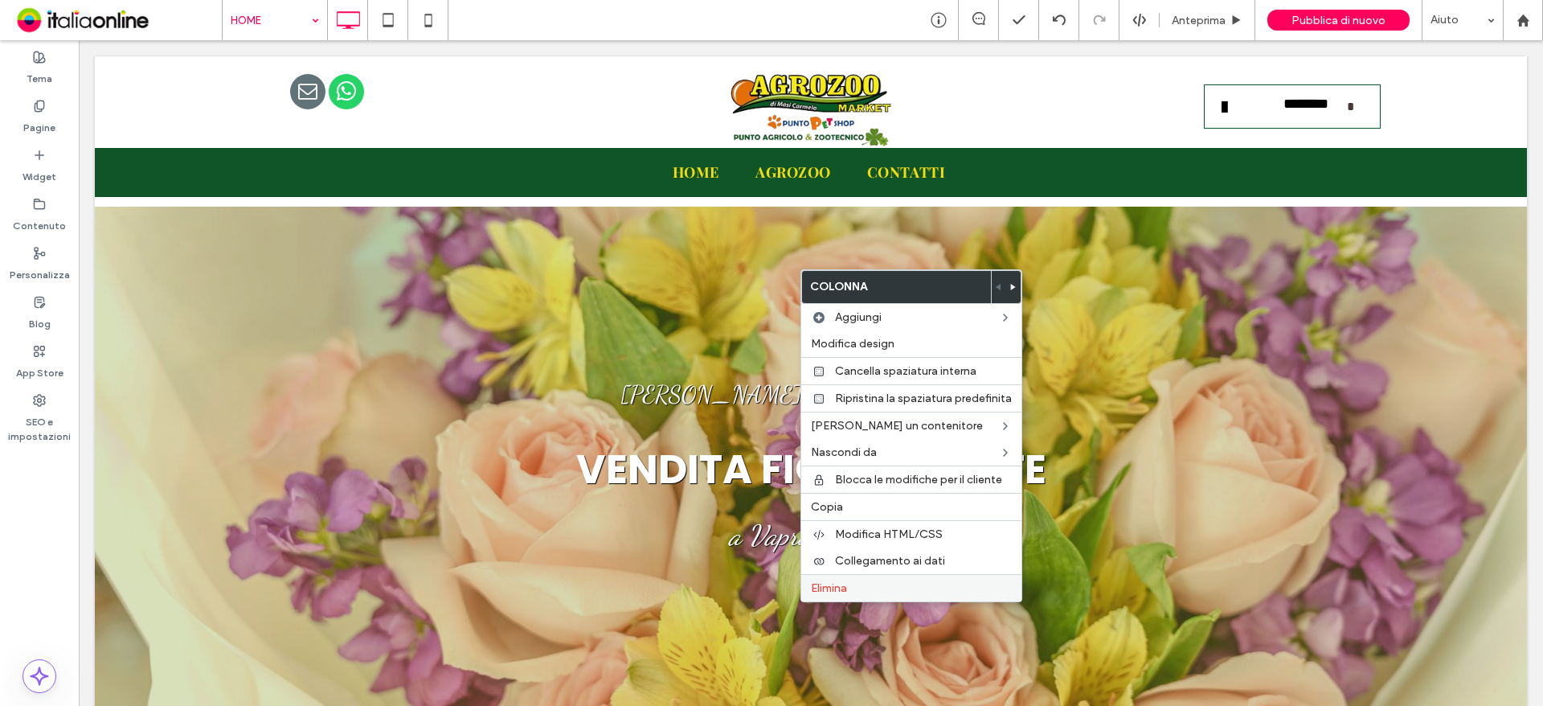
click at [839, 583] on span "Elimina" at bounding box center [829, 588] width 36 height 14
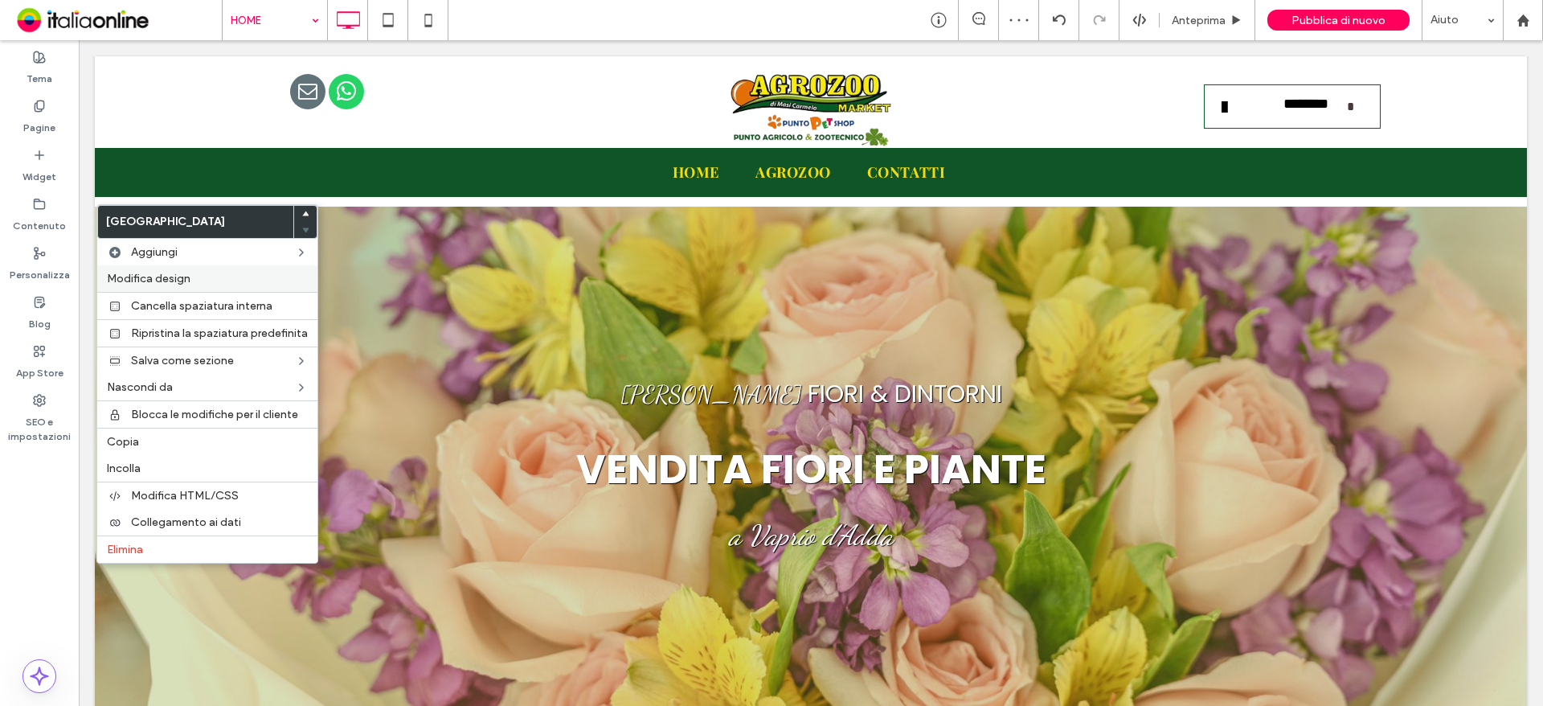
click at [155, 278] on span "Modifica design" at bounding box center [149, 279] width 84 height 14
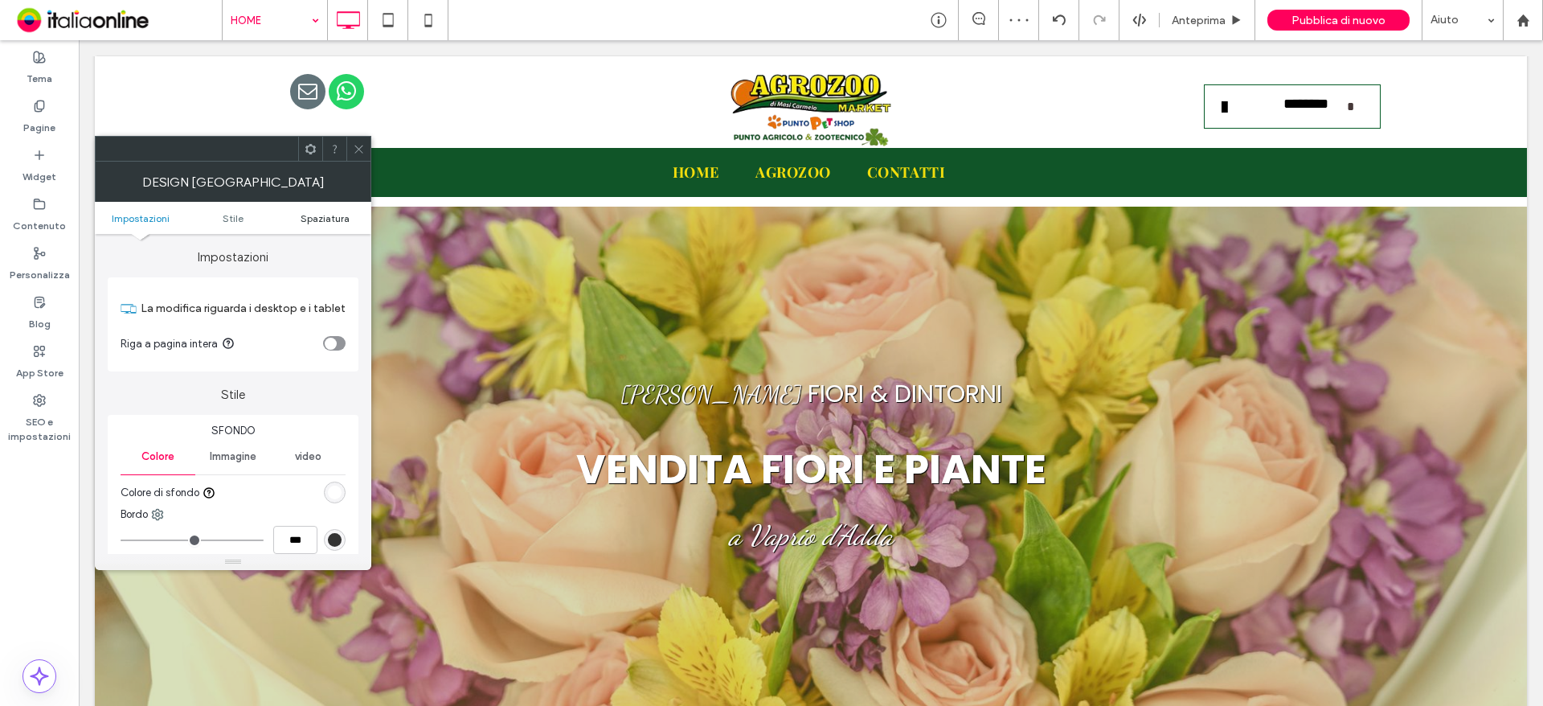
drag, startPoint x: 345, startPoint y: 219, endPoint x: 342, endPoint y: 260, distance: 41.1
click at [345, 219] on span "Spaziatura" at bounding box center [325, 218] width 49 height 12
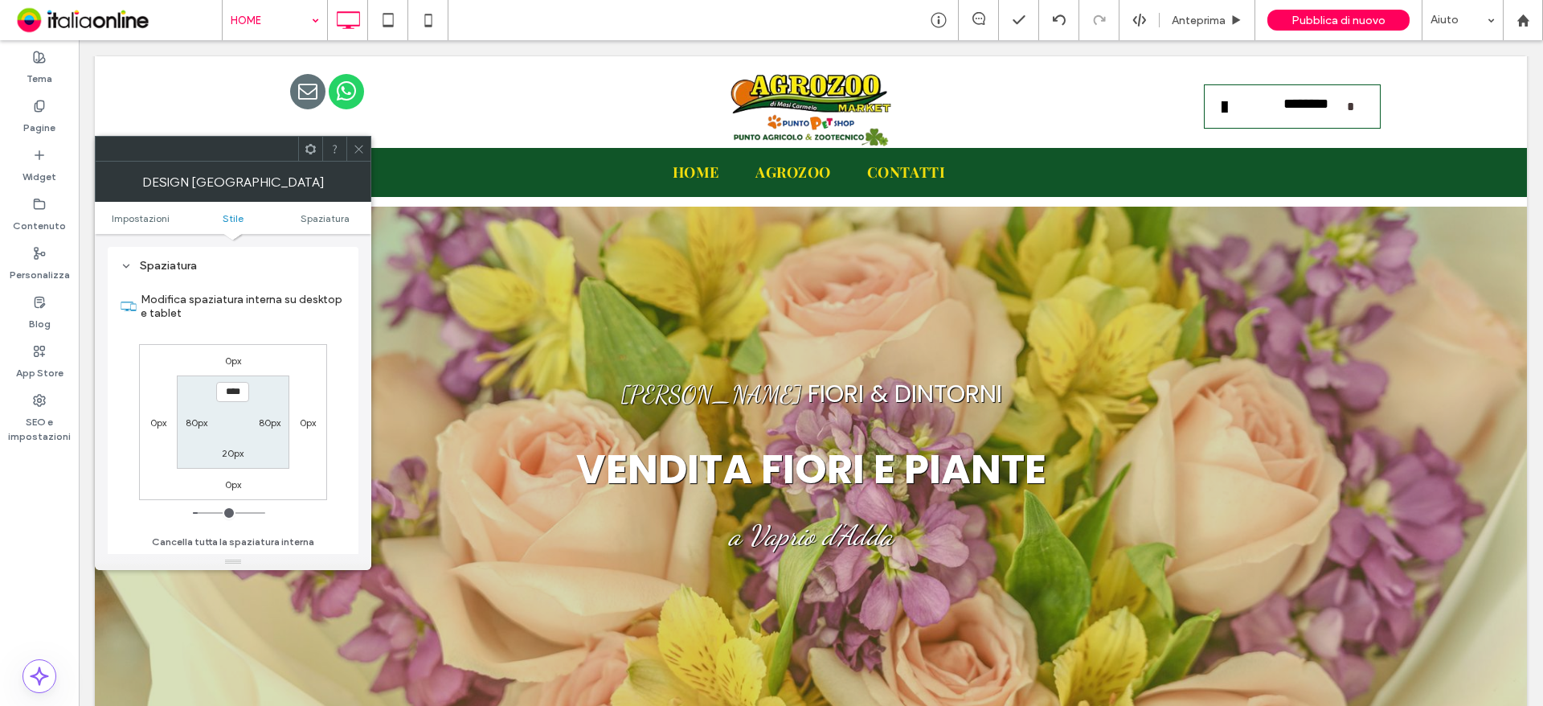
scroll to position [391, 0]
click at [219, 448] on div "20px" at bounding box center [233, 452] width 37 height 16
click at [233, 448] on label "20px" at bounding box center [233, 453] width 22 height 12
type input "**"
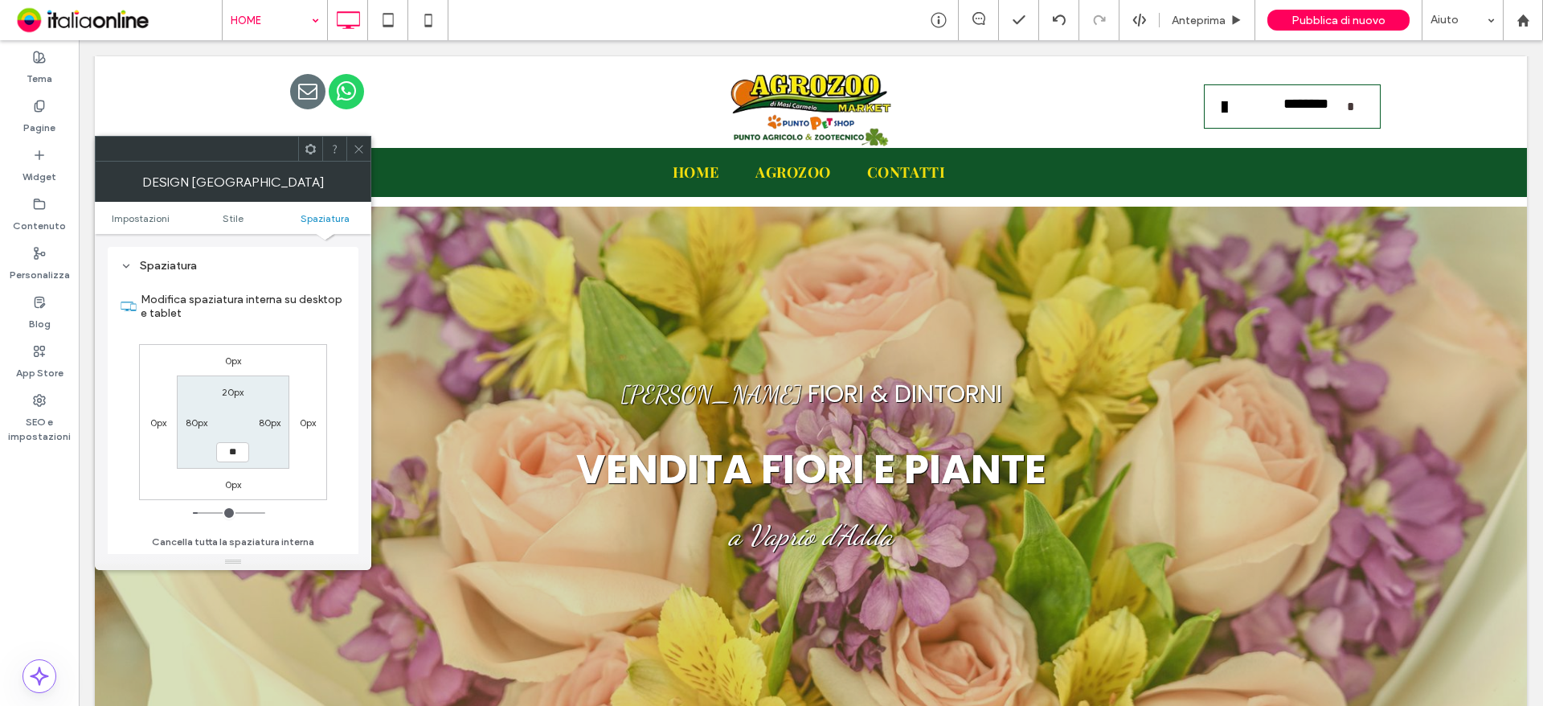
type input "****"
click at [242, 393] on label "20px" at bounding box center [233, 392] width 22 height 12
type input "**"
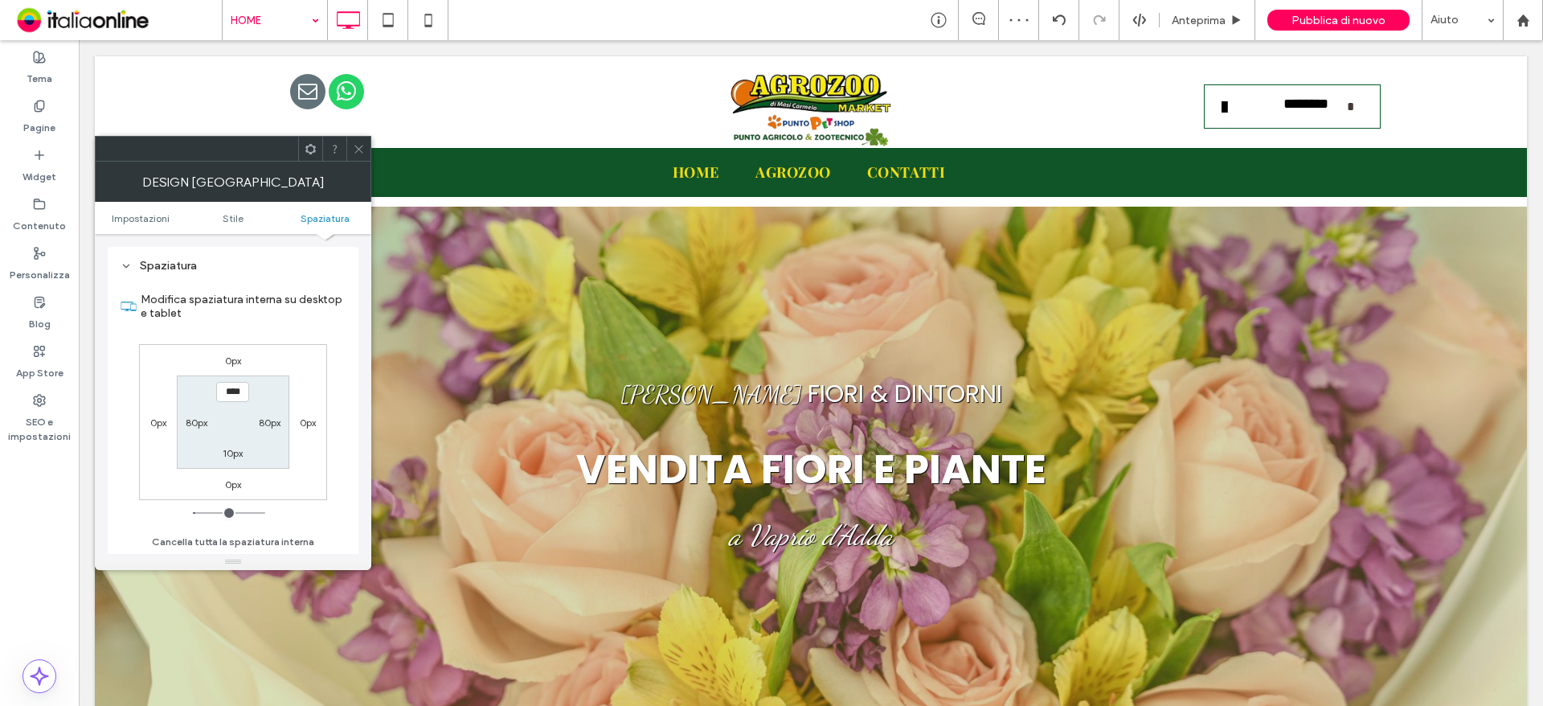
drag, startPoint x: 215, startPoint y: 387, endPoint x: 266, endPoint y: 387, distance: 51.4
click at [266, 387] on section "**** 80px 10px 80px" at bounding box center [233, 421] width 112 height 92
click at [232, 395] on input "****" at bounding box center [232, 392] width 33 height 20
click at [226, 393] on input "****" at bounding box center [232, 392] width 33 height 20
click at [225, 391] on input "****" at bounding box center [232, 392] width 33 height 20
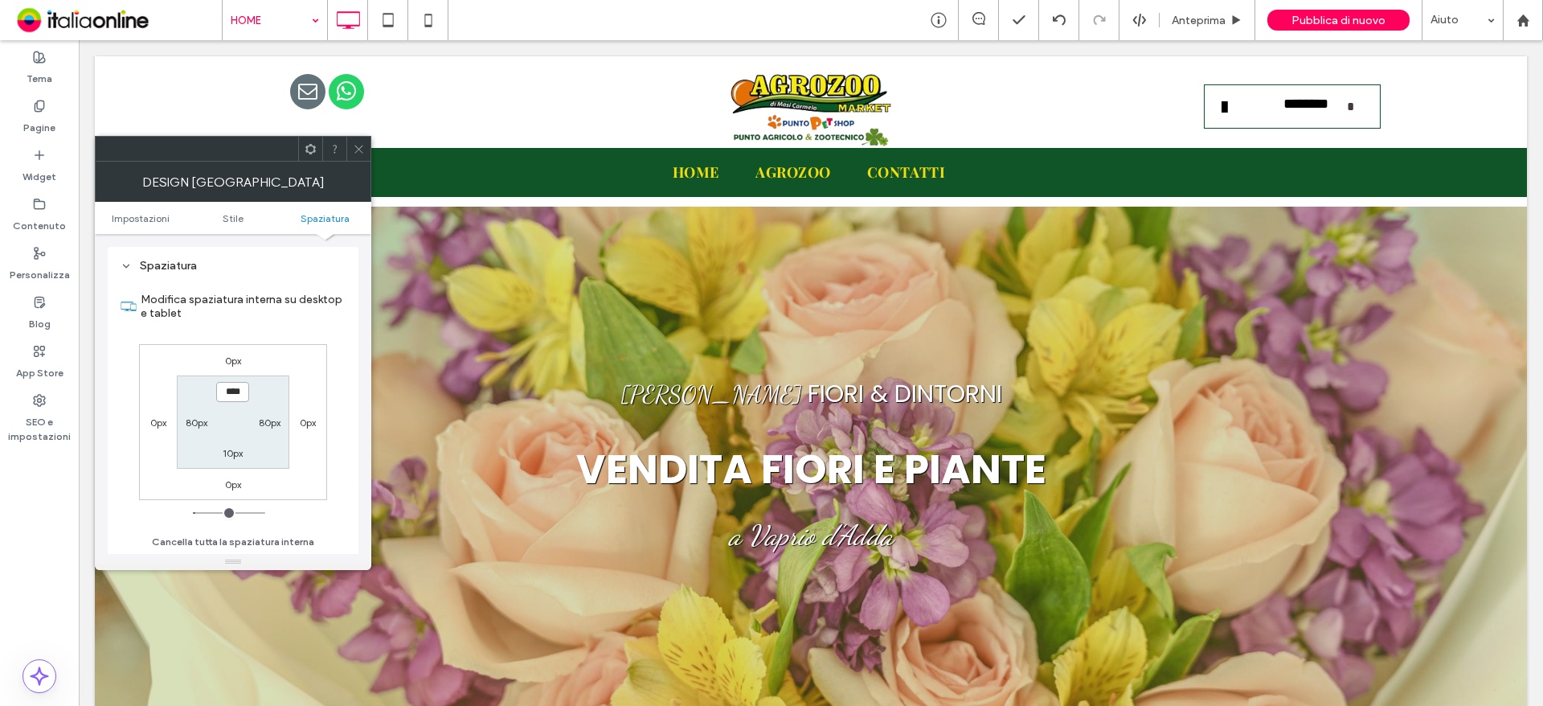
click at [235, 399] on input "****" at bounding box center [232, 392] width 33 height 20
drag, startPoint x: 224, startPoint y: 396, endPoint x: 287, endPoint y: 405, distance: 63.3
click at [287, 405] on section "**** 80px 10px 80px" at bounding box center [233, 421] width 112 height 92
type input "*"
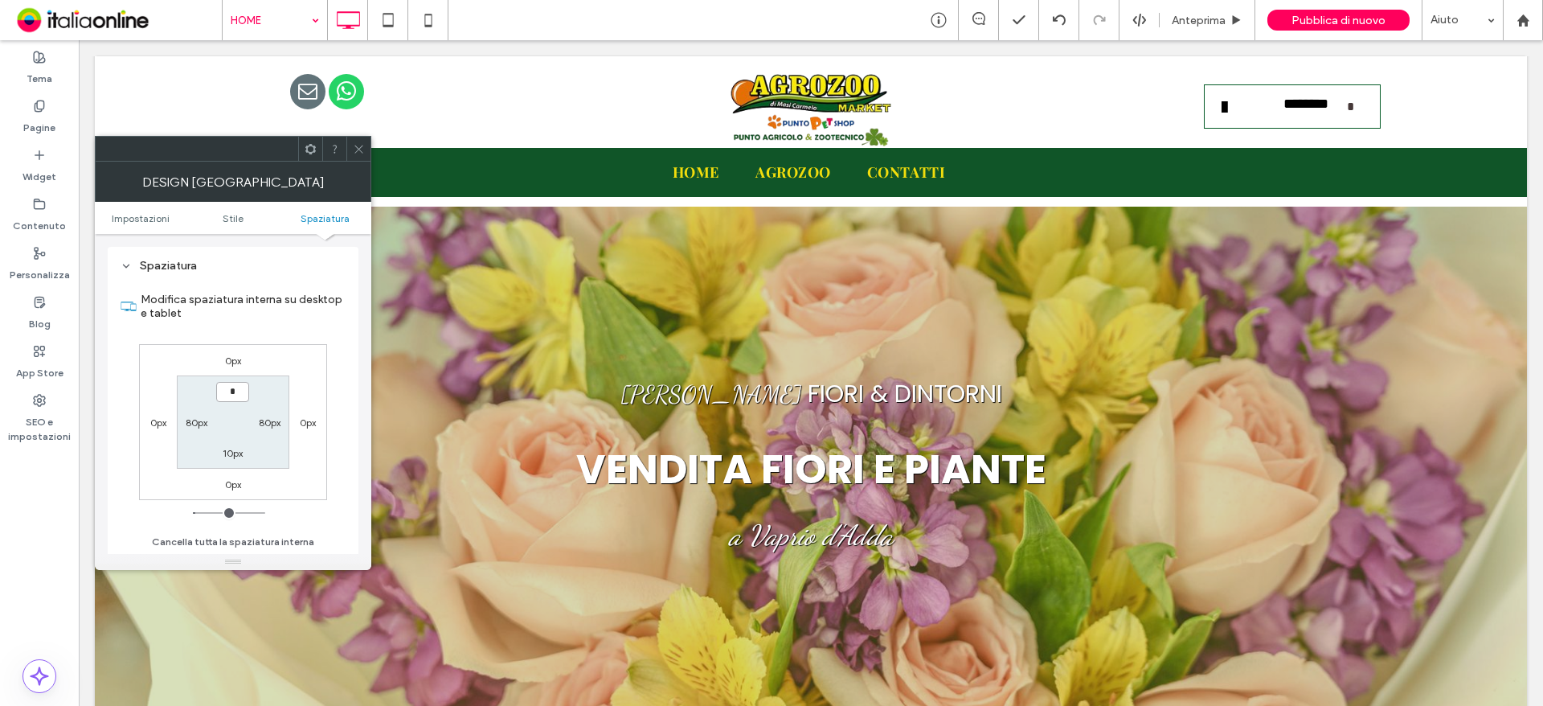
type input "***"
drag, startPoint x: 235, startPoint y: 450, endPoint x: 244, endPoint y: 468, distance: 20.5
click at [235, 450] on label "10px" at bounding box center [233, 453] width 20 height 12
type input "**"
type input "*"
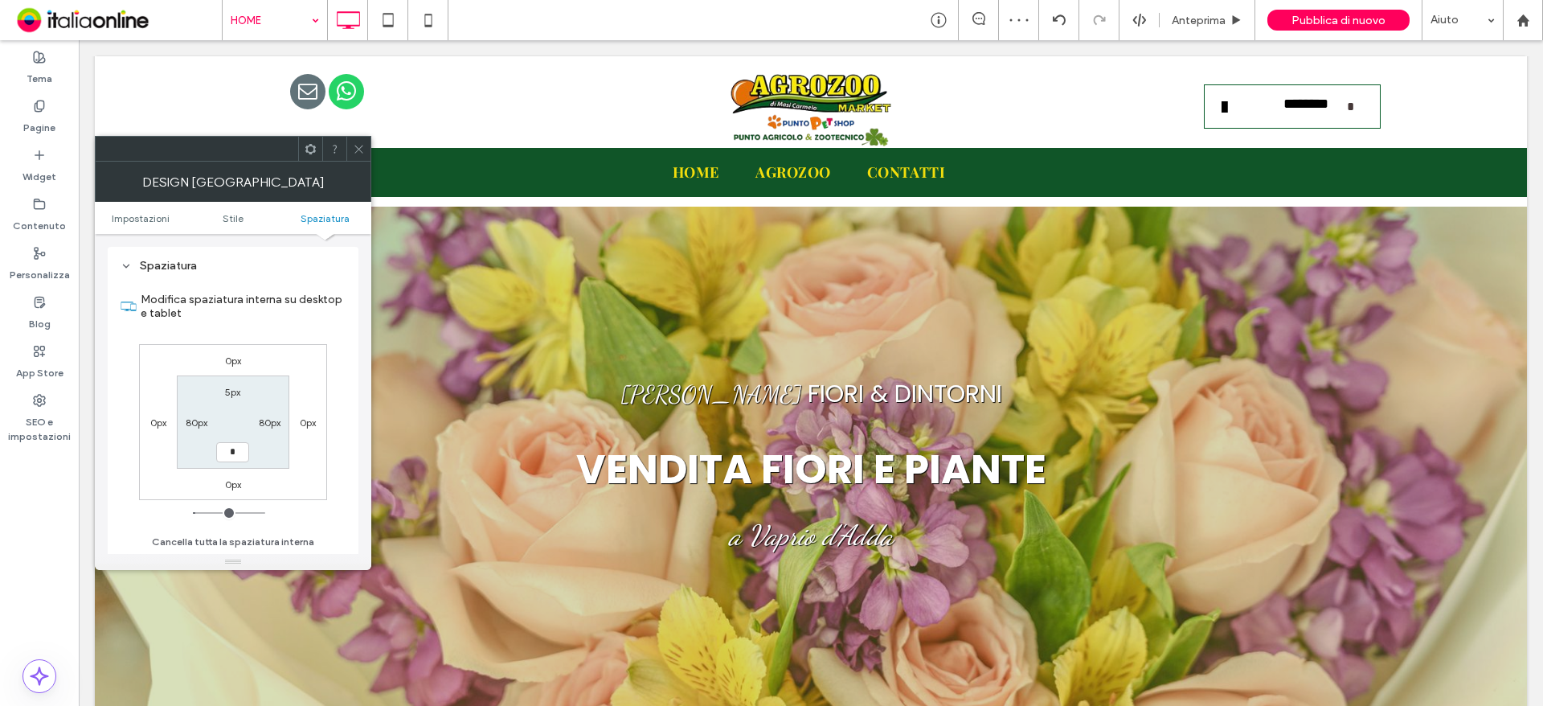
type input "*"
type input "***"
click at [350, 162] on div "Design [GEOGRAPHIC_DATA]" at bounding box center [233, 182] width 276 height 40
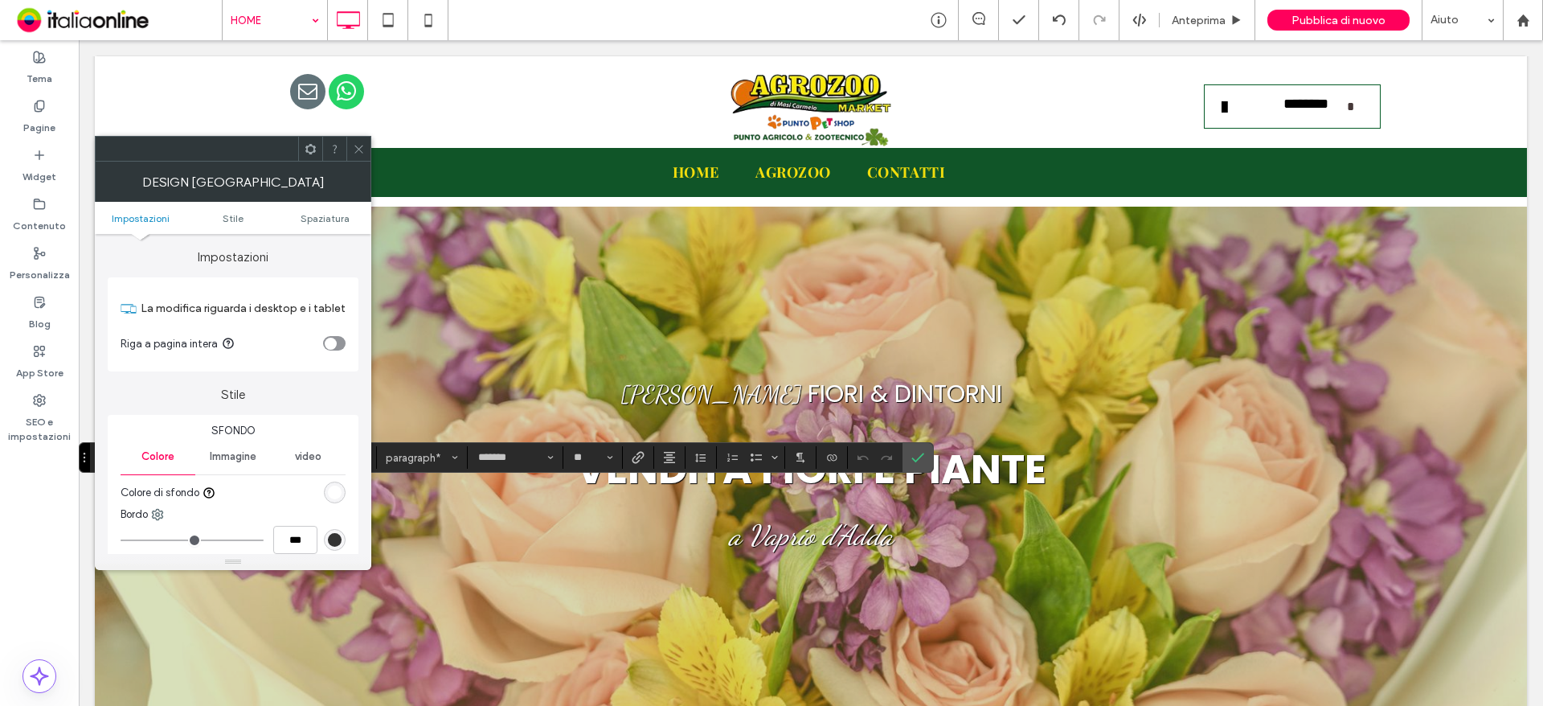
click at [354, 154] on icon at bounding box center [359, 149] width 12 height 12
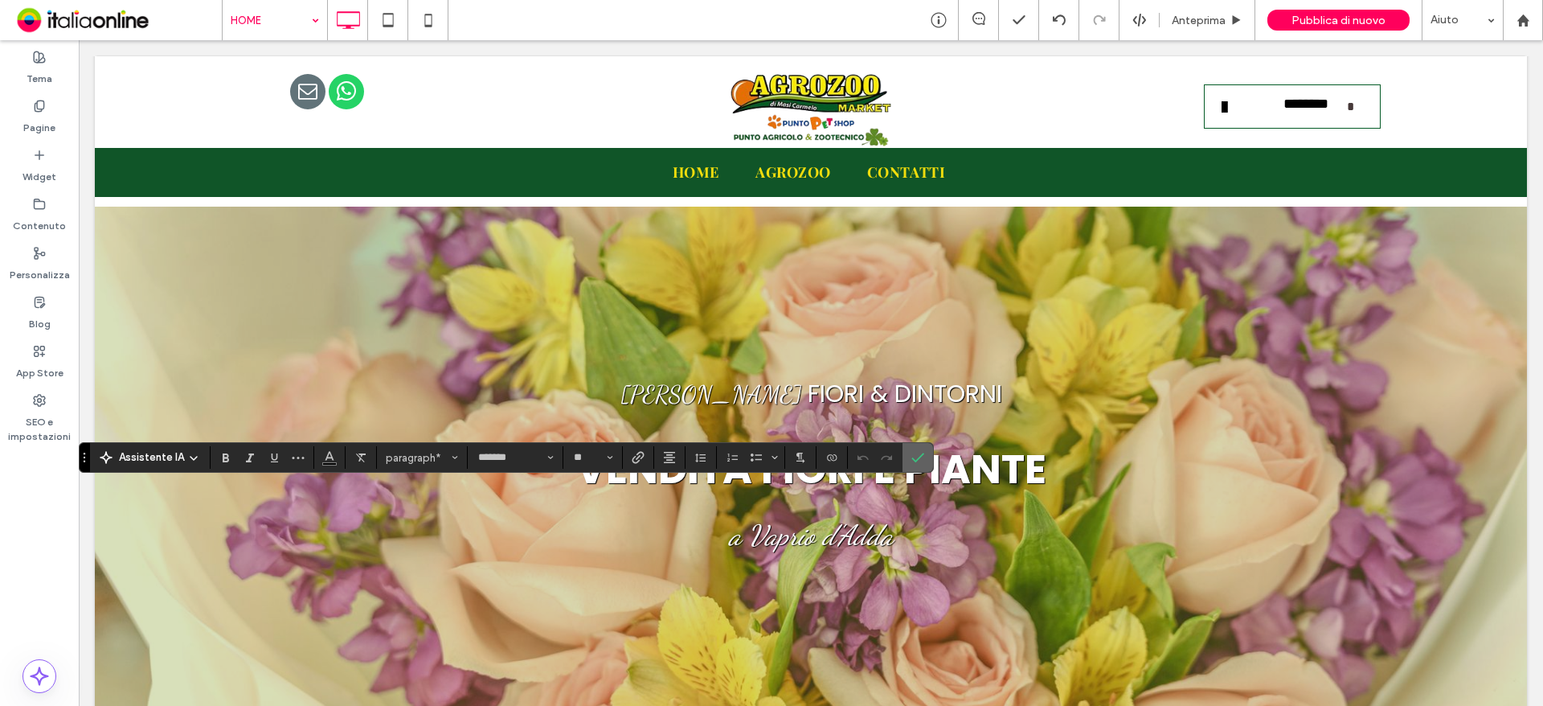
click at [922, 452] on icon "Conferma" at bounding box center [917, 457] width 13 height 13
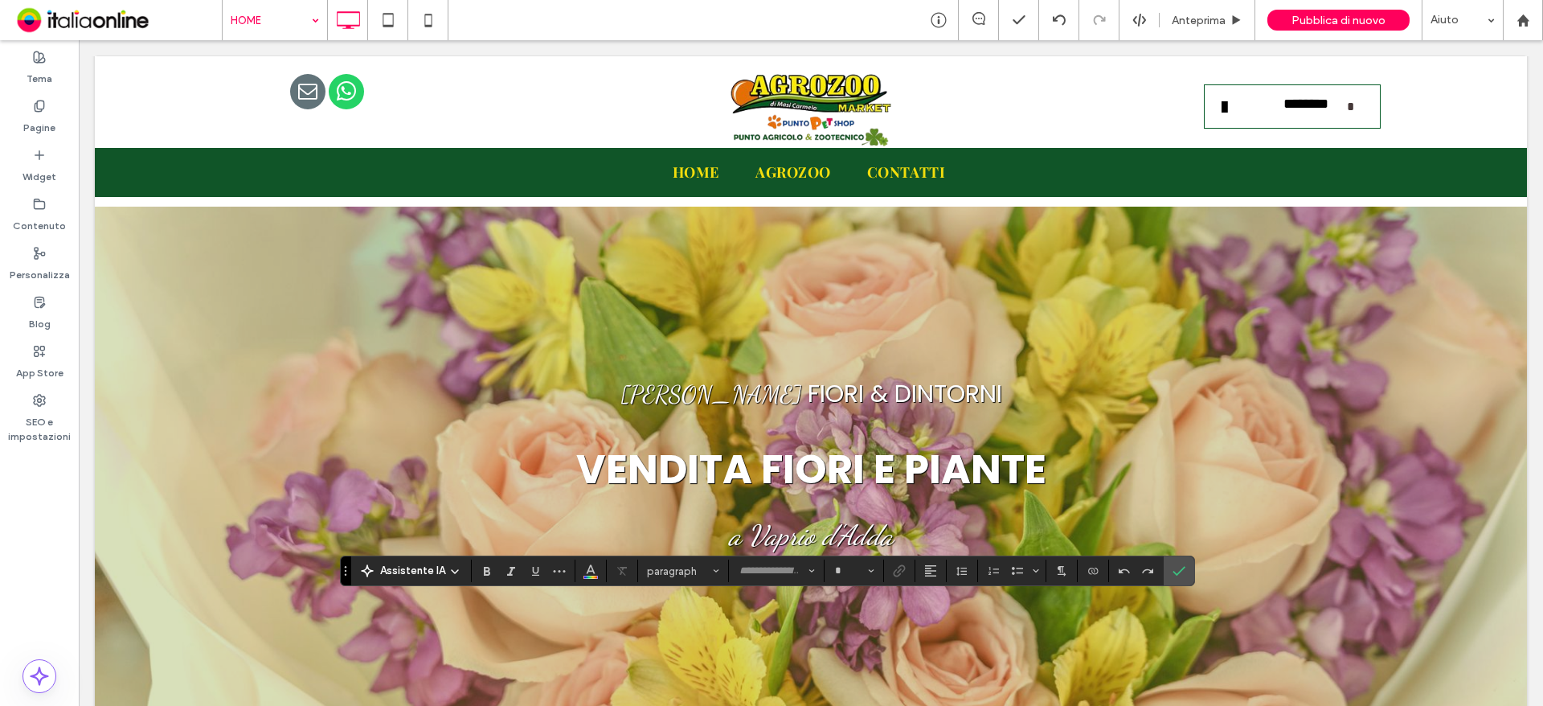
type input "*******"
type input "**"
drag, startPoint x: 849, startPoint y: 564, endPoint x: 854, endPoint y: 578, distance: 14.8
click at [849, 564] on input "**" at bounding box center [848, 570] width 31 height 13
type input "**"
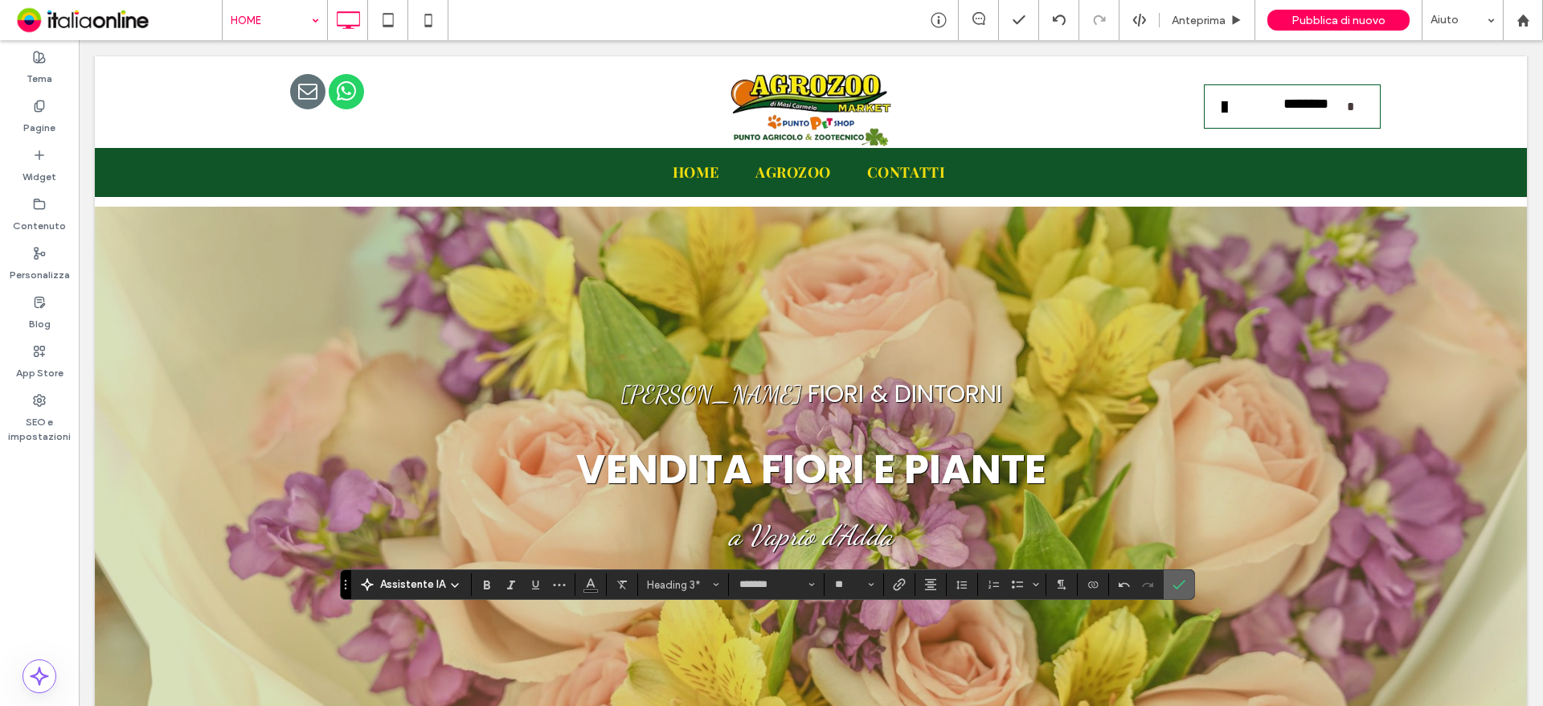
click at [1174, 579] on icon "Conferma" at bounding box center [1178, 584] width 13 height 13
click at [591, 583] on use "Colore" at bounding box center [590, 583] width 9 height 9
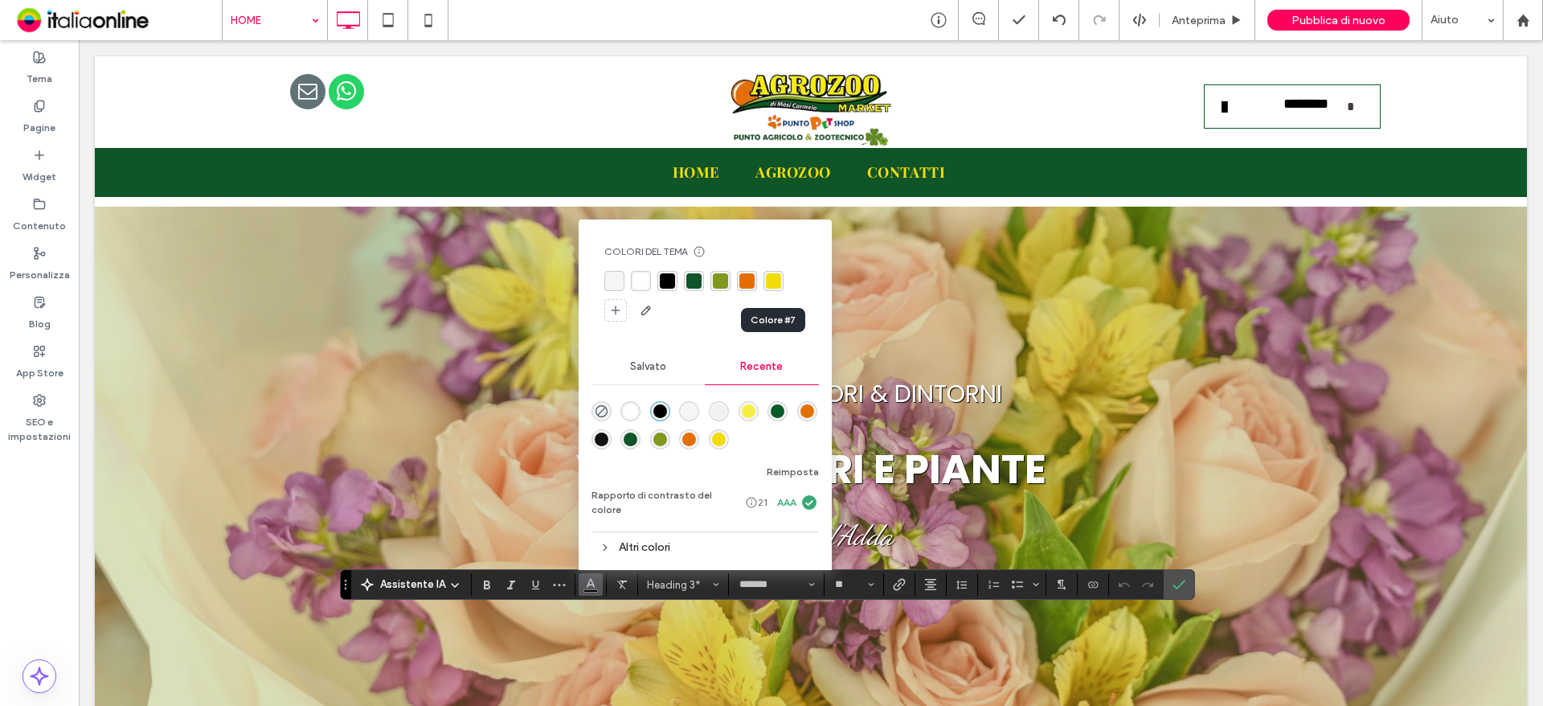
click at [774, 288] on div "rgba(241, 221, 13, 1)" at bounding box center [773, 280] width 15 height 15
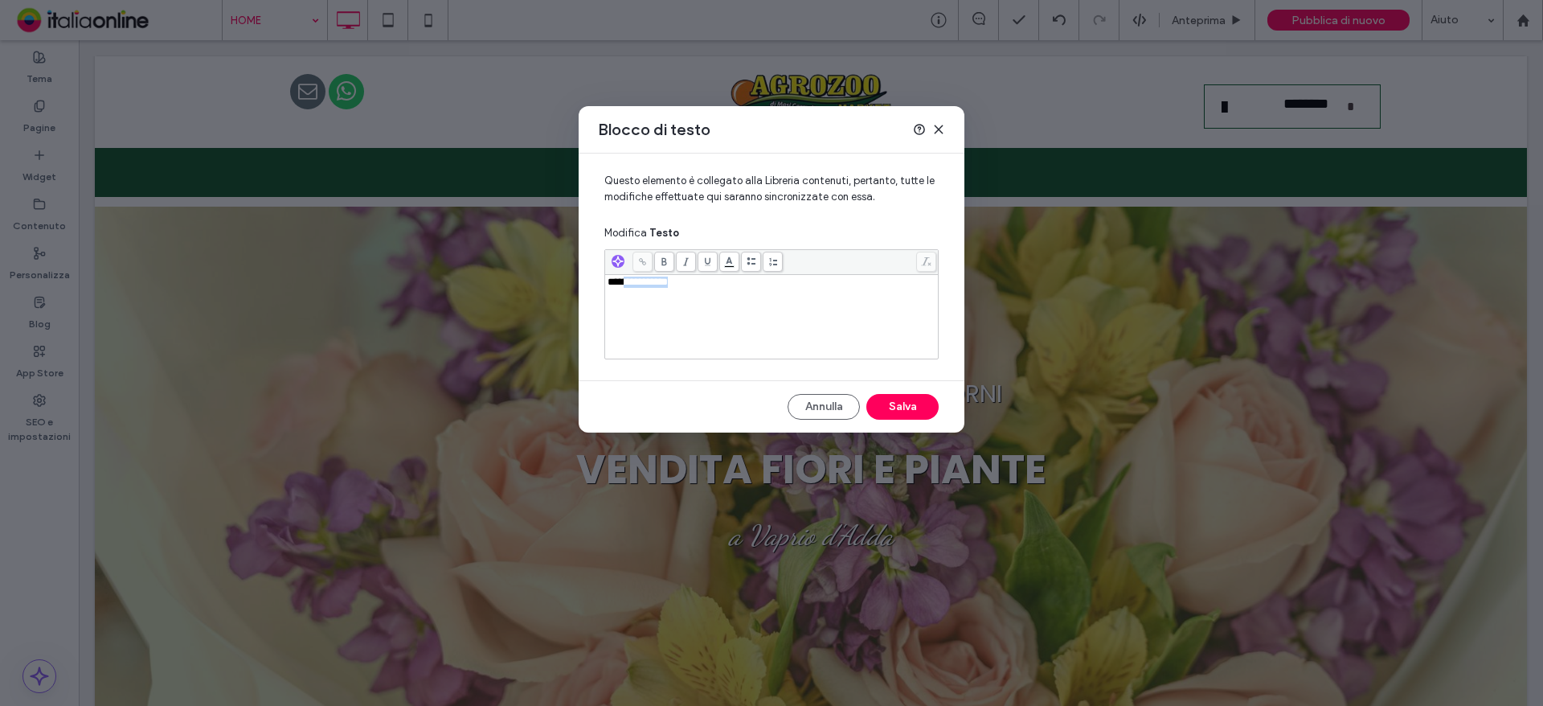
drag, startPoint x: 726, startPoint y: 285, endPoint x: 622, endPoint y: 279, distance: 103.9
click at [622, 279] on div "**********" at bounding box center [772, 281] width 329 height 11
copy span "**********"
click at [937, 129] on icon at bounding box center [938, 129] width 13 height 13
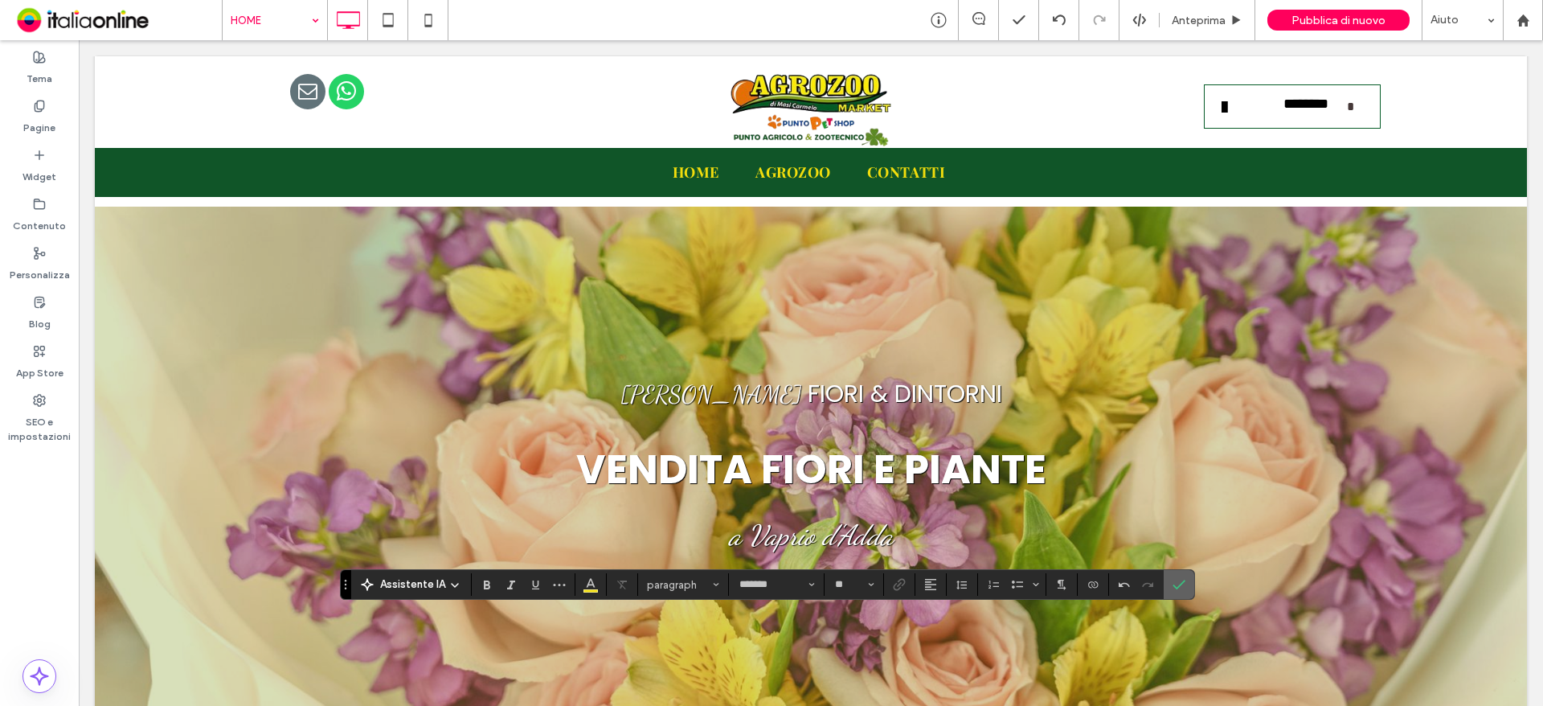
click at [1183, 582] on use "Conferma" at bounding box center [1178, 584] width 13 height 10
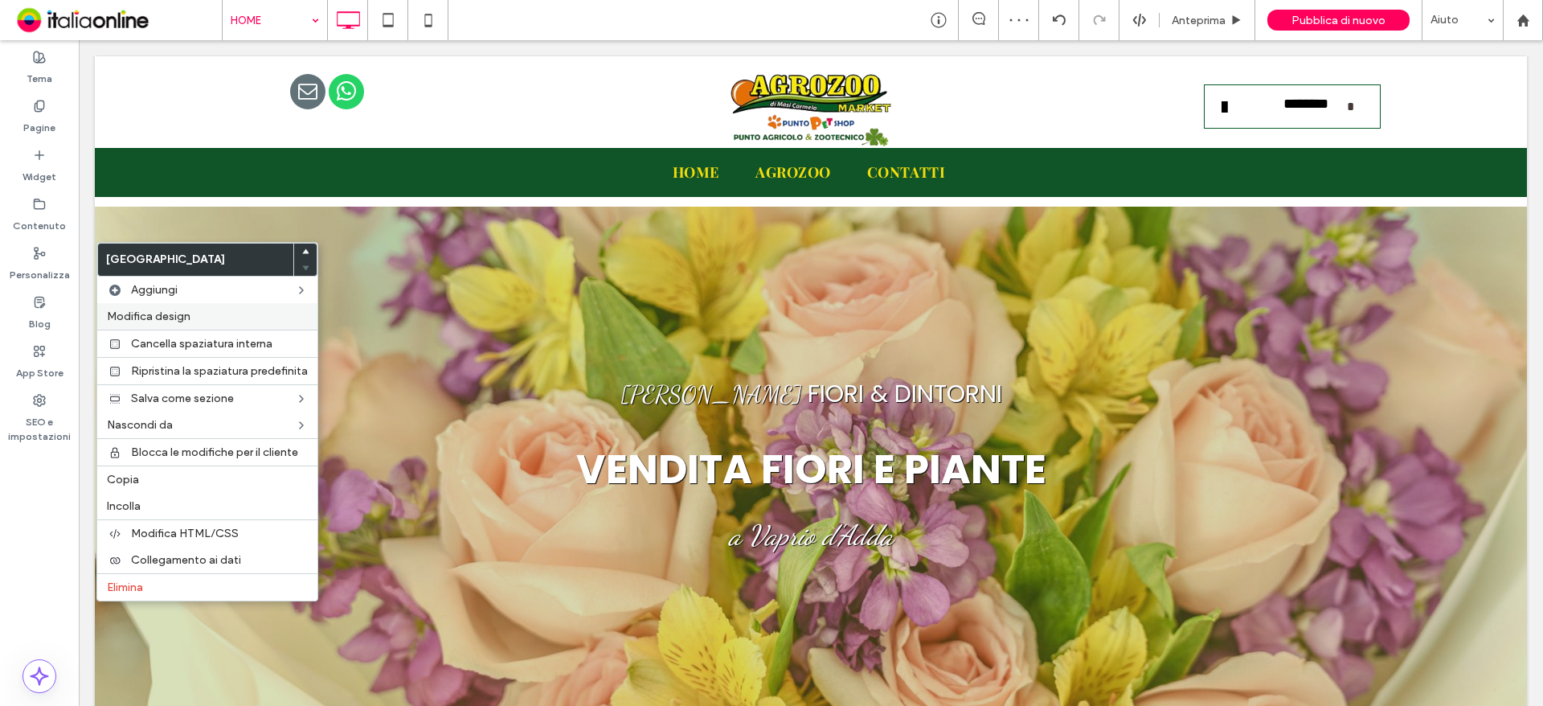
click at [144, 309] on span "Modifica design" at bounding box center [149, 316] width 84 height 14
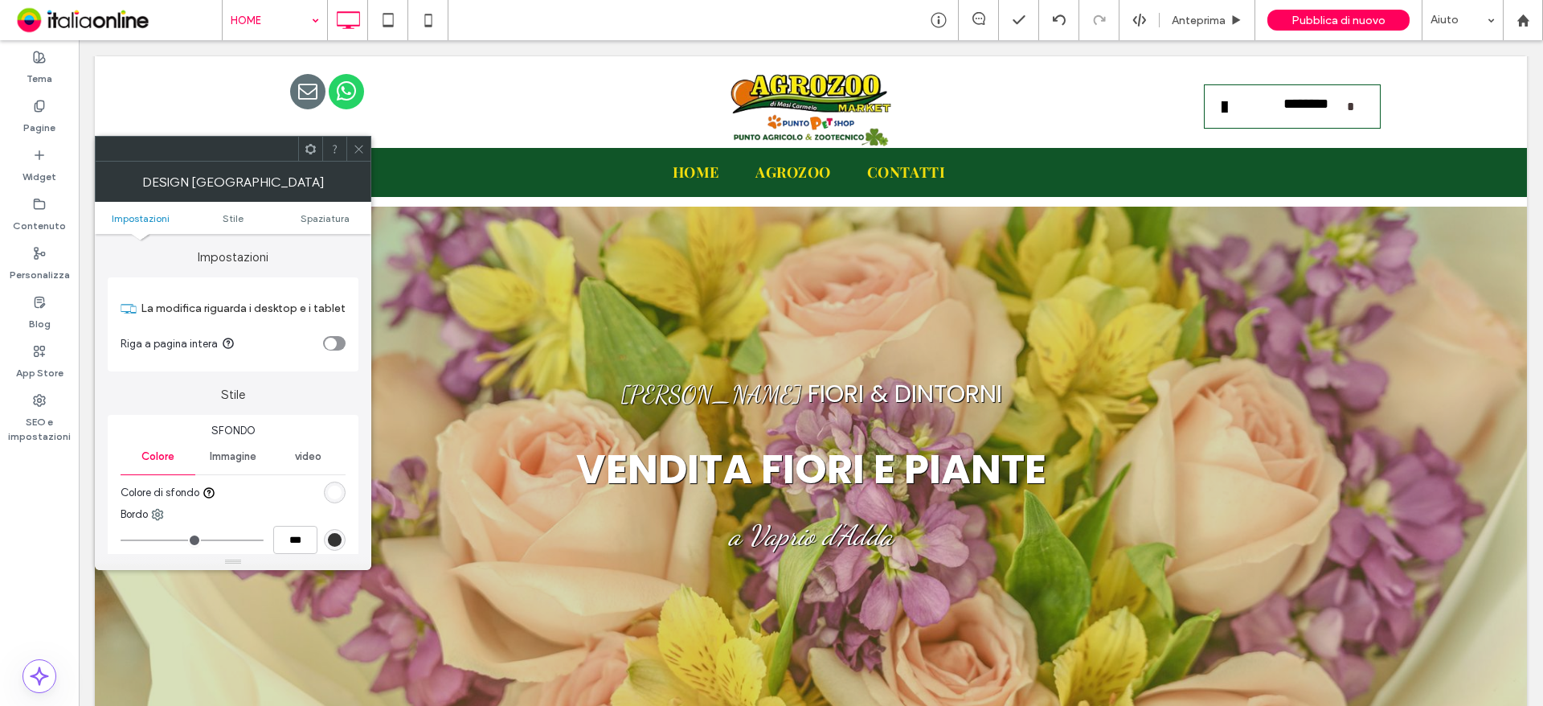
click at [330, 489] on div "rgb(255, 255, 255)" at bounding box center [335, 492] width 14 height 14
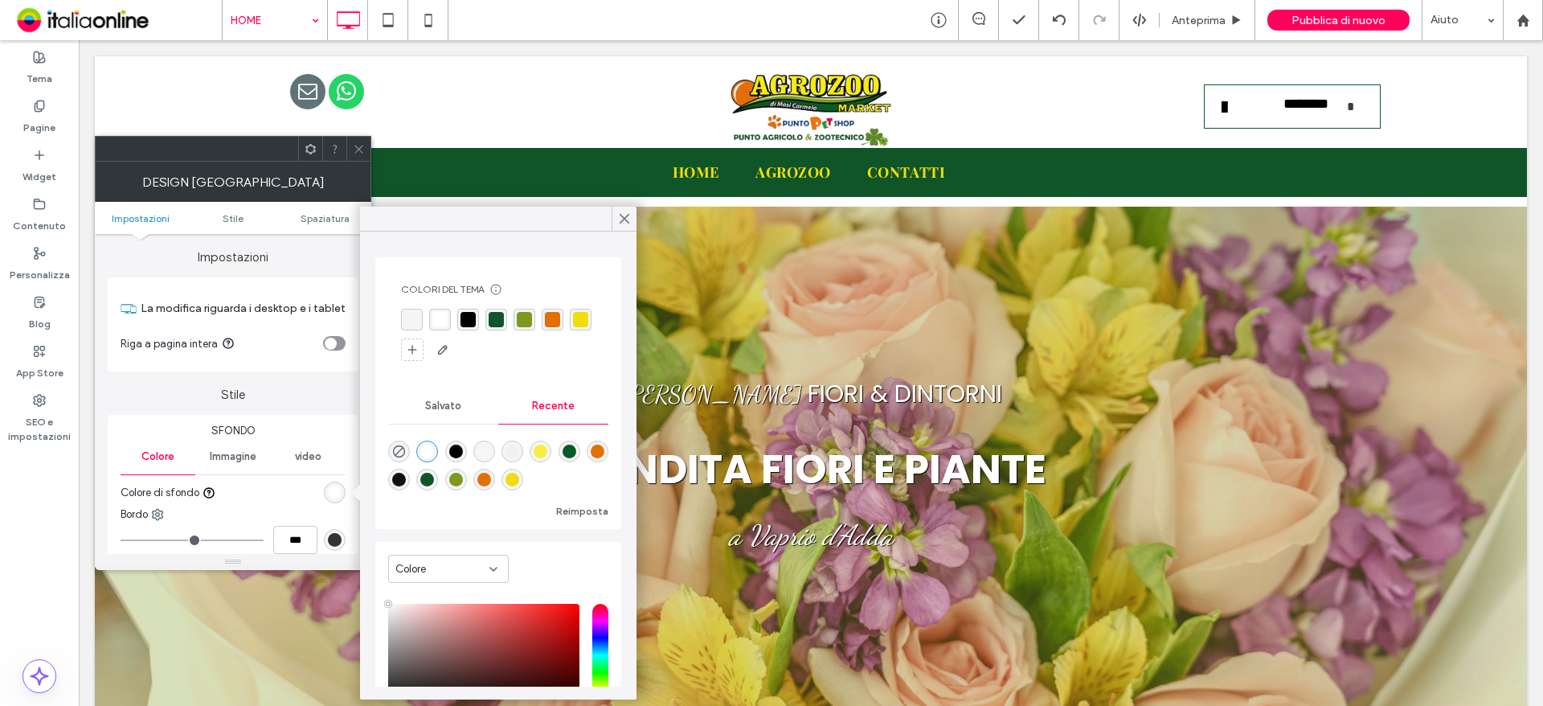
click at [471, 317] on div "rgba(0, 0, 0, 1)" at bounding box center [467, 319] width 15 height 15
click at [497, 314] on div "rgba(16, 85, 40, 1)" at bounding box center [497, 320] width 15 height 15
click at [628, 218] on icon at bounding box center [624, 218] width 14 height 14
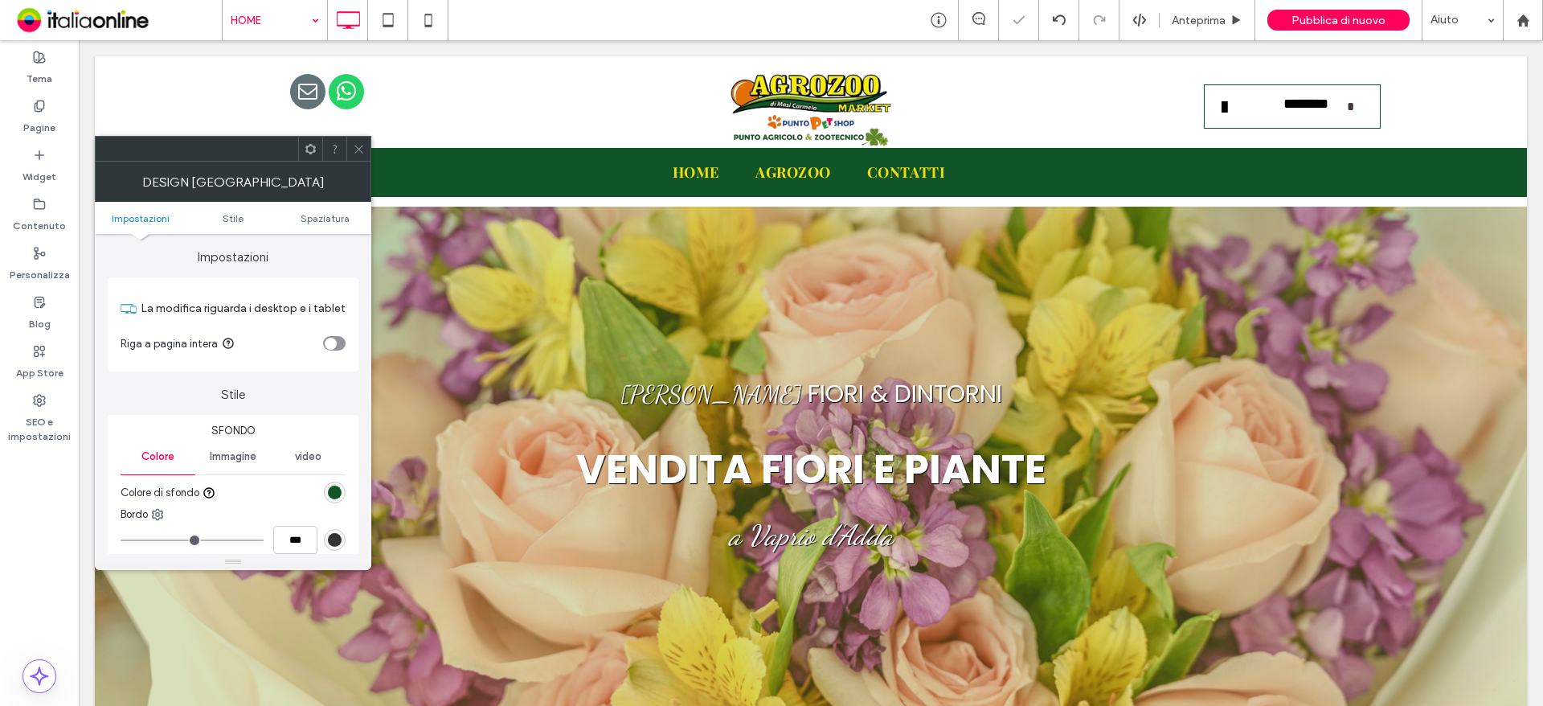
click at [354, 143] on icon at bounding box center [359, 149] width 12 height 12
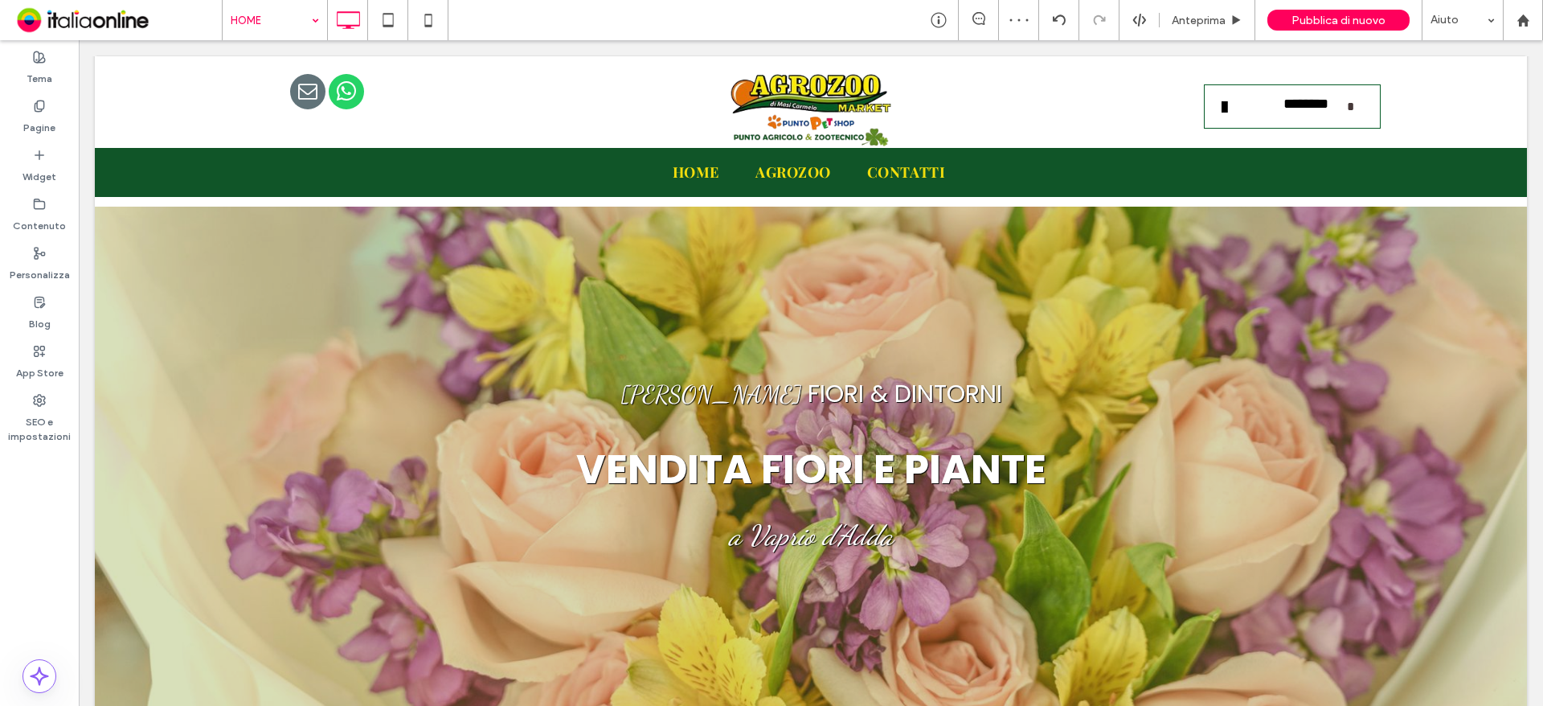
type input "*******"
type input "**"
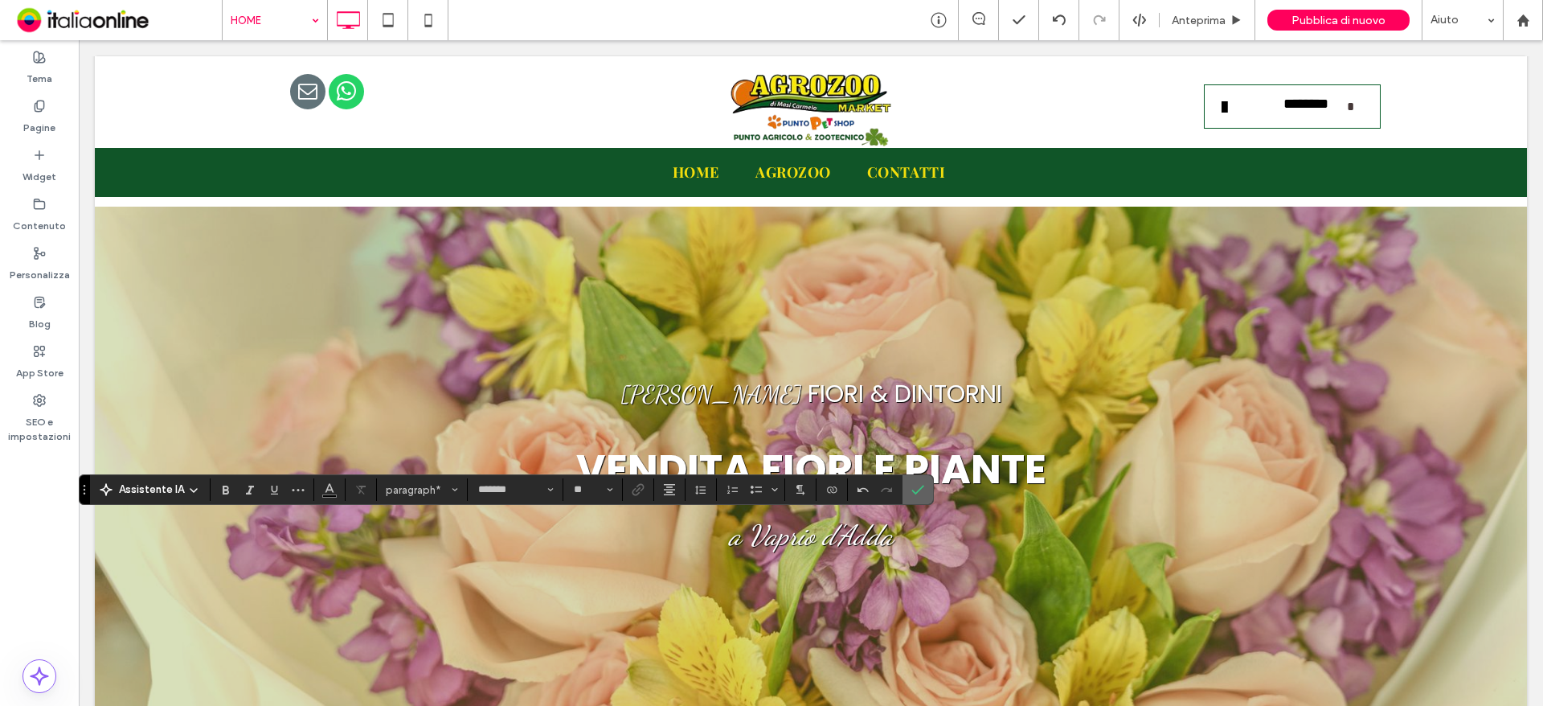
click at [920, 487] on use "Conferma" at bounding box center [918, 490] width 13 height 10
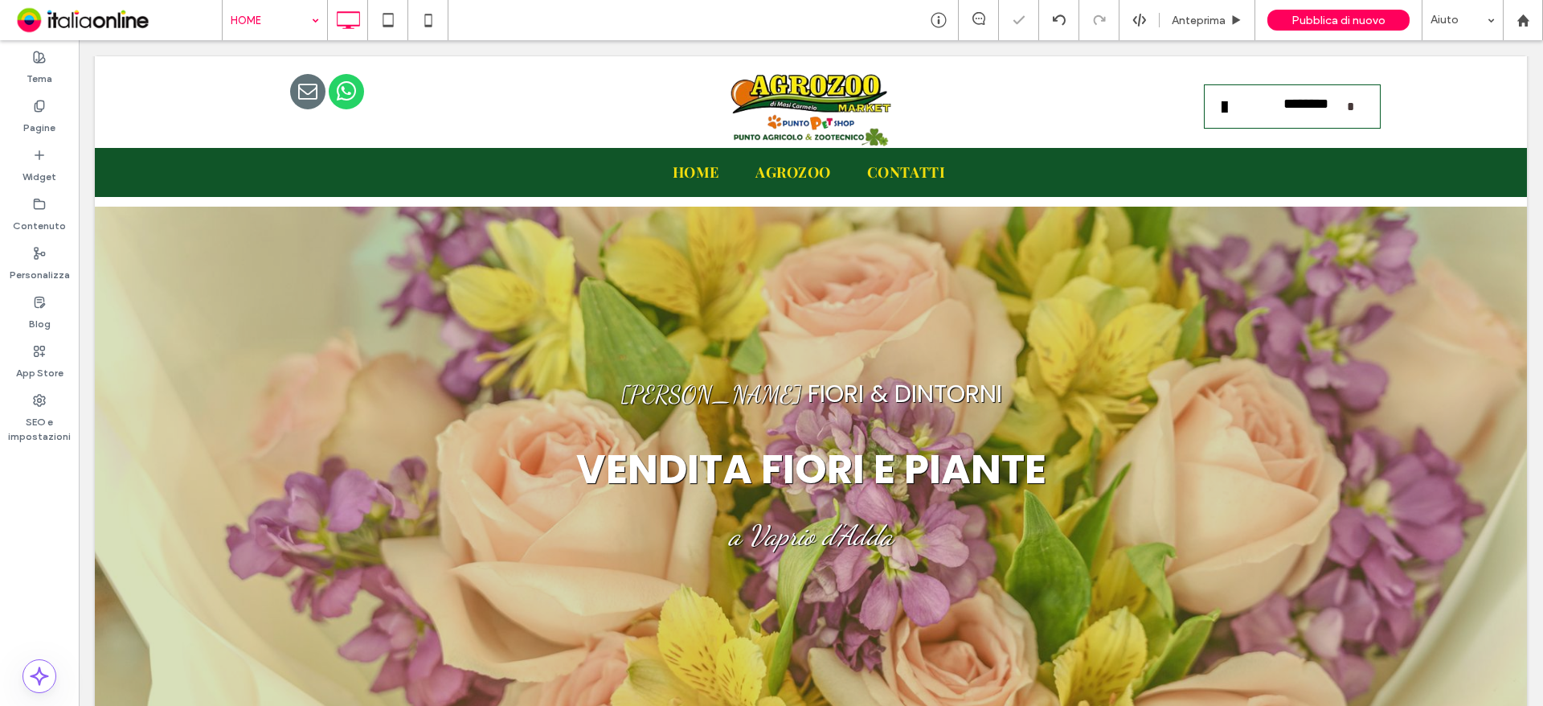
type input "*******"
type input "**"
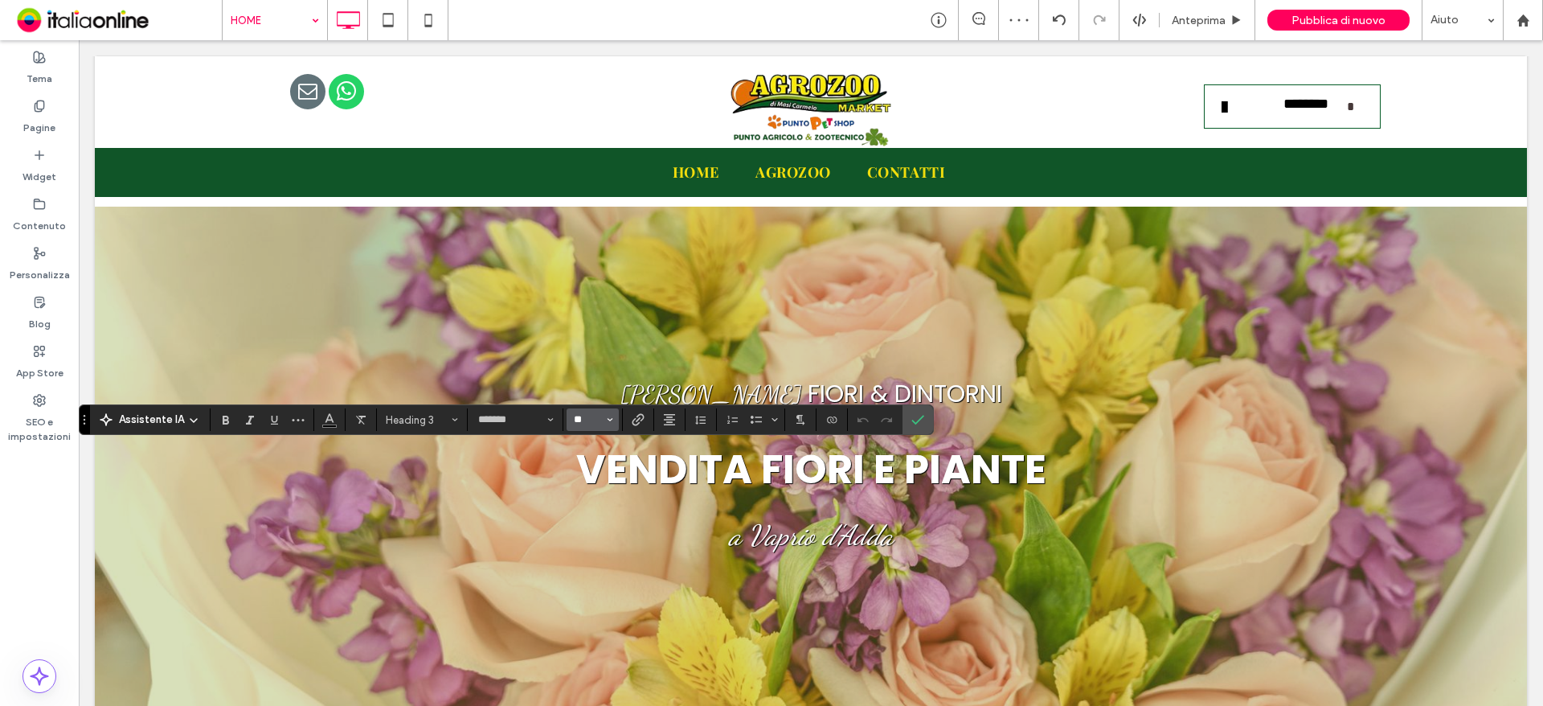
drag, startPoint x: 583, startPoint y: 419, endPoint x: 603, endPoint y: 424, distance: 19.9
click at [583, 419] on input "**" at bounding box center [587, 419] width 31 height 13
click at [919, 414] on icon "Conferma" at bounding box center [917, 419] width 13 height 13
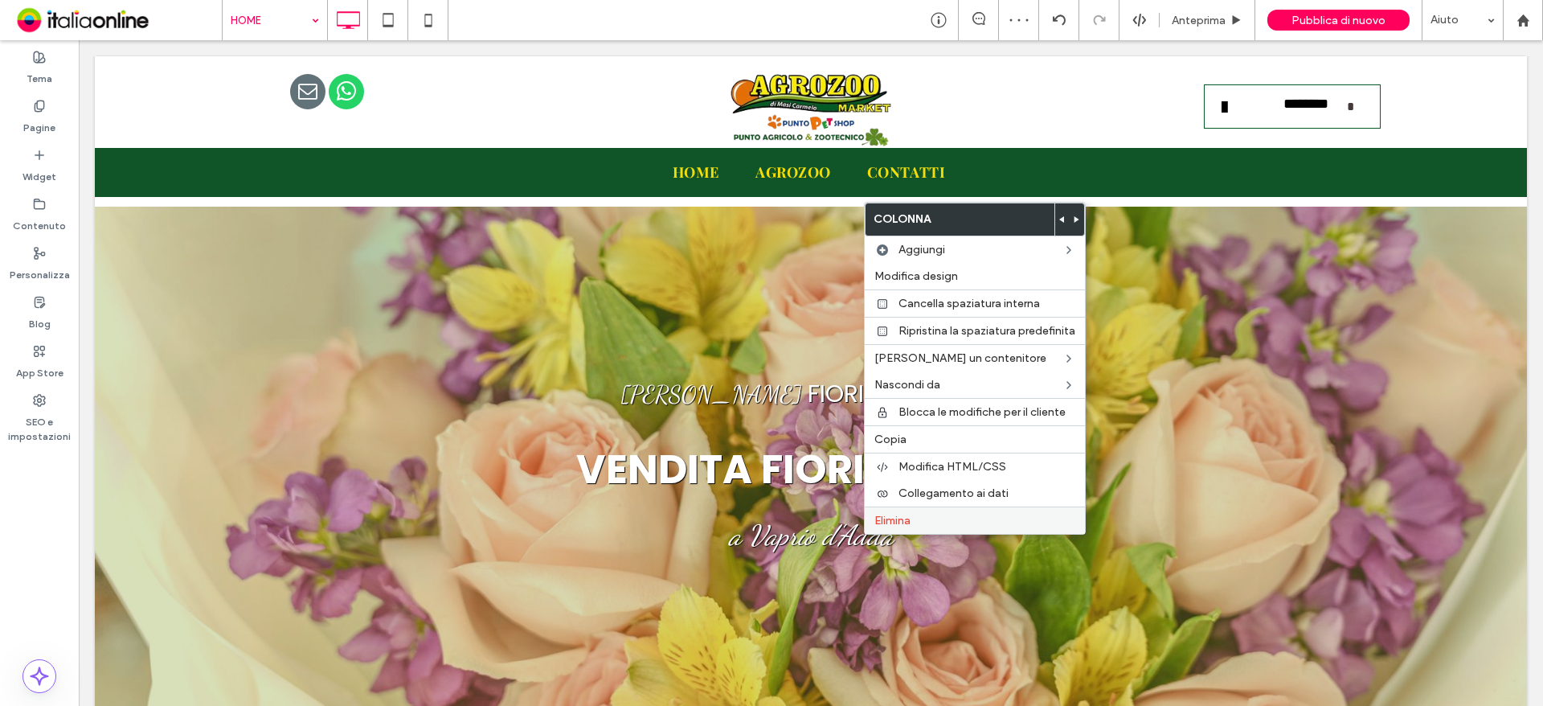
click at [919, 522] on label "Elimina" at bounding box center [974, 520] width 201 height 14
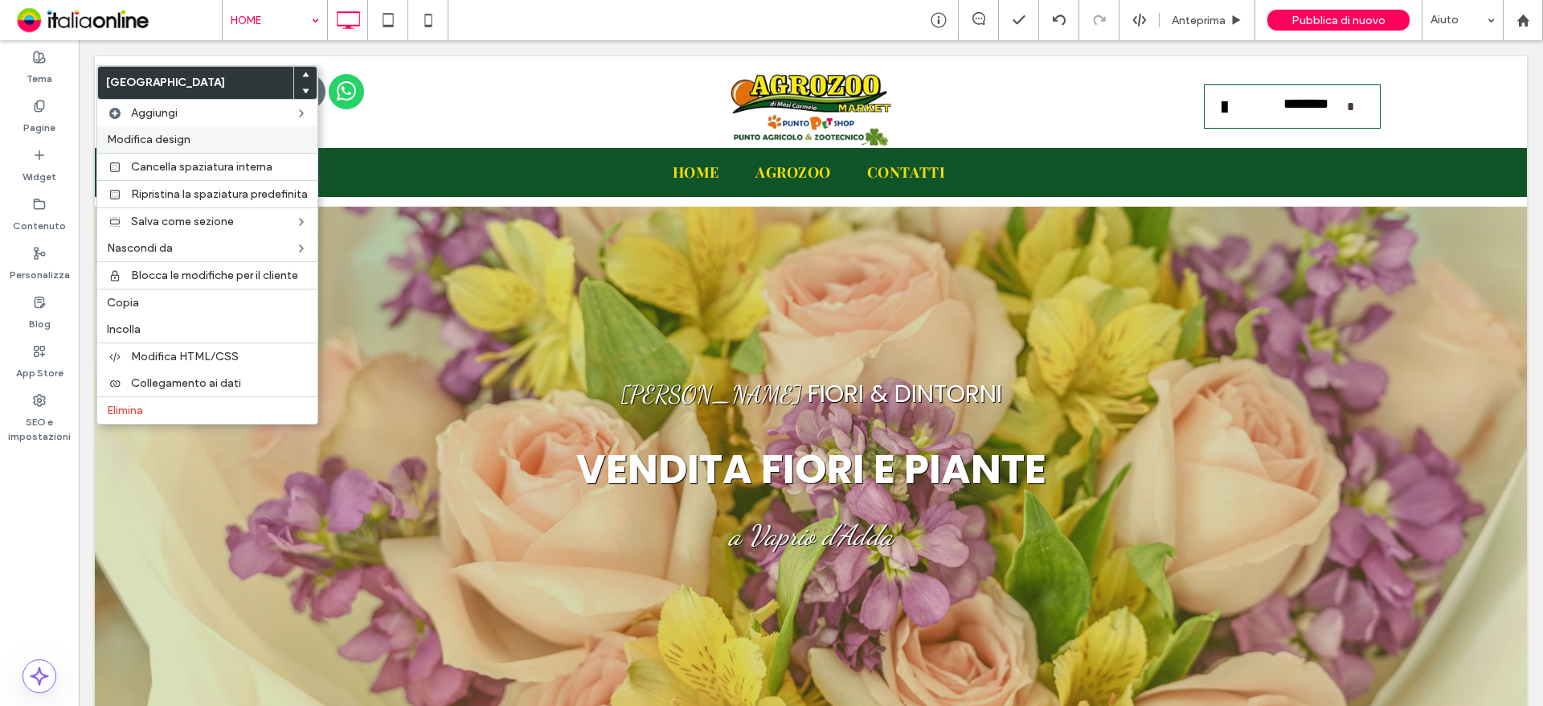
click at [168, 133] on span "Modifica design" at bounding box center [149, 140] width 84 height 14
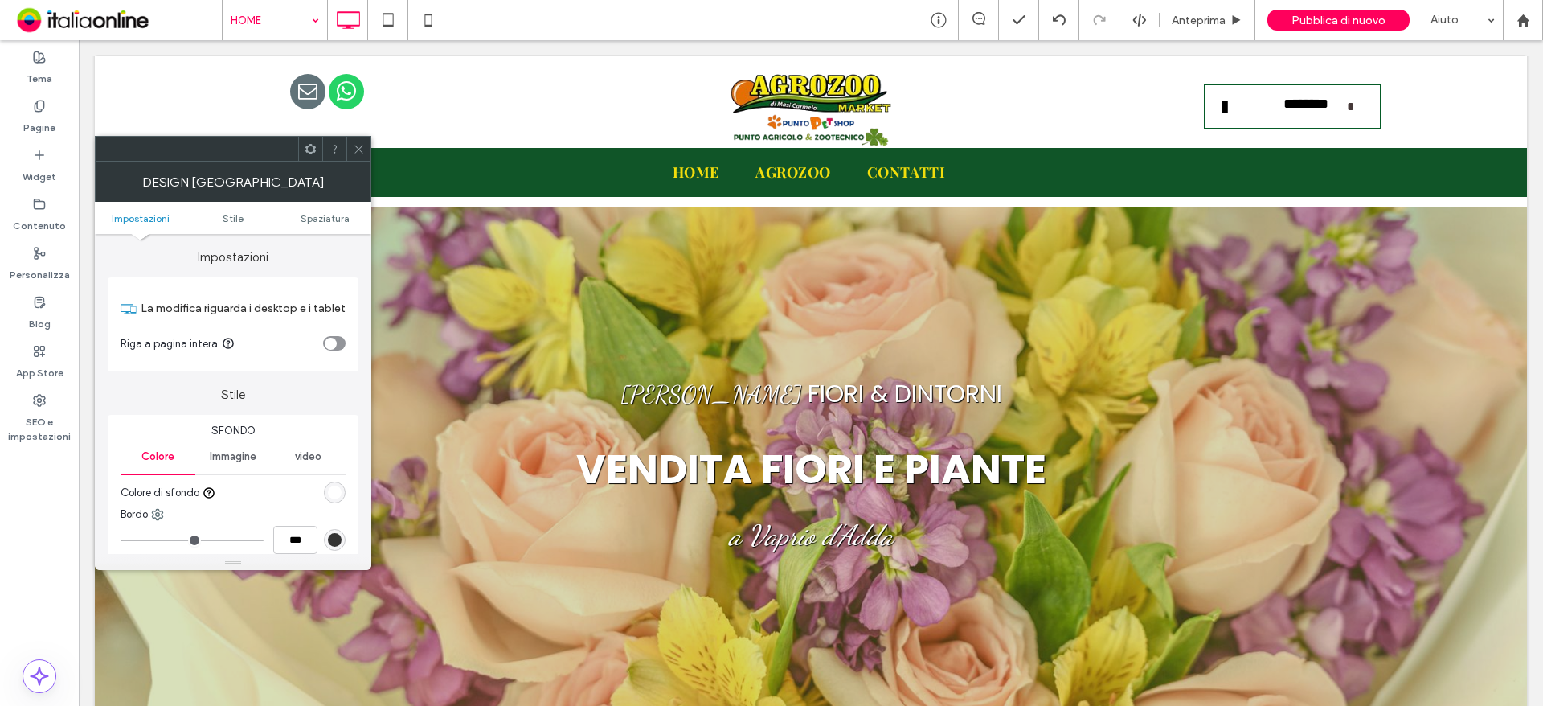
click at [358, 158] on span at bounding box center [359, 149] width 12 height 24
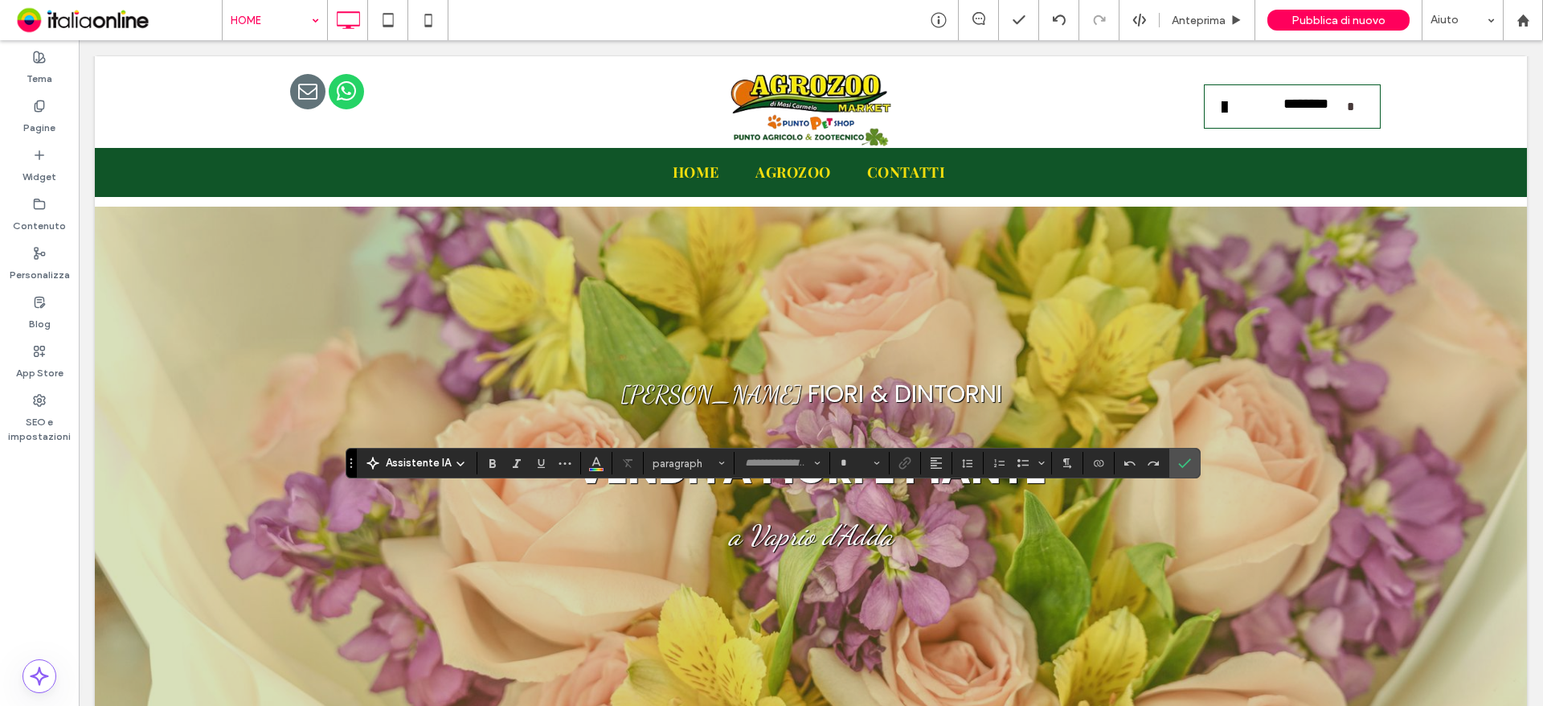
type input "*******"
type input "**"
drag, startPoint x: 485, startPoint y: 466, endPoint x: 607, endPoint y: 477, distance: 122.6
click at [486, 466] on icon "Grassetto" at bounding box center [492, 462] width 13 height 13
click at [1181, 464] on icon "Conferma" at bounding box center [1184, 462] width 13 height 13
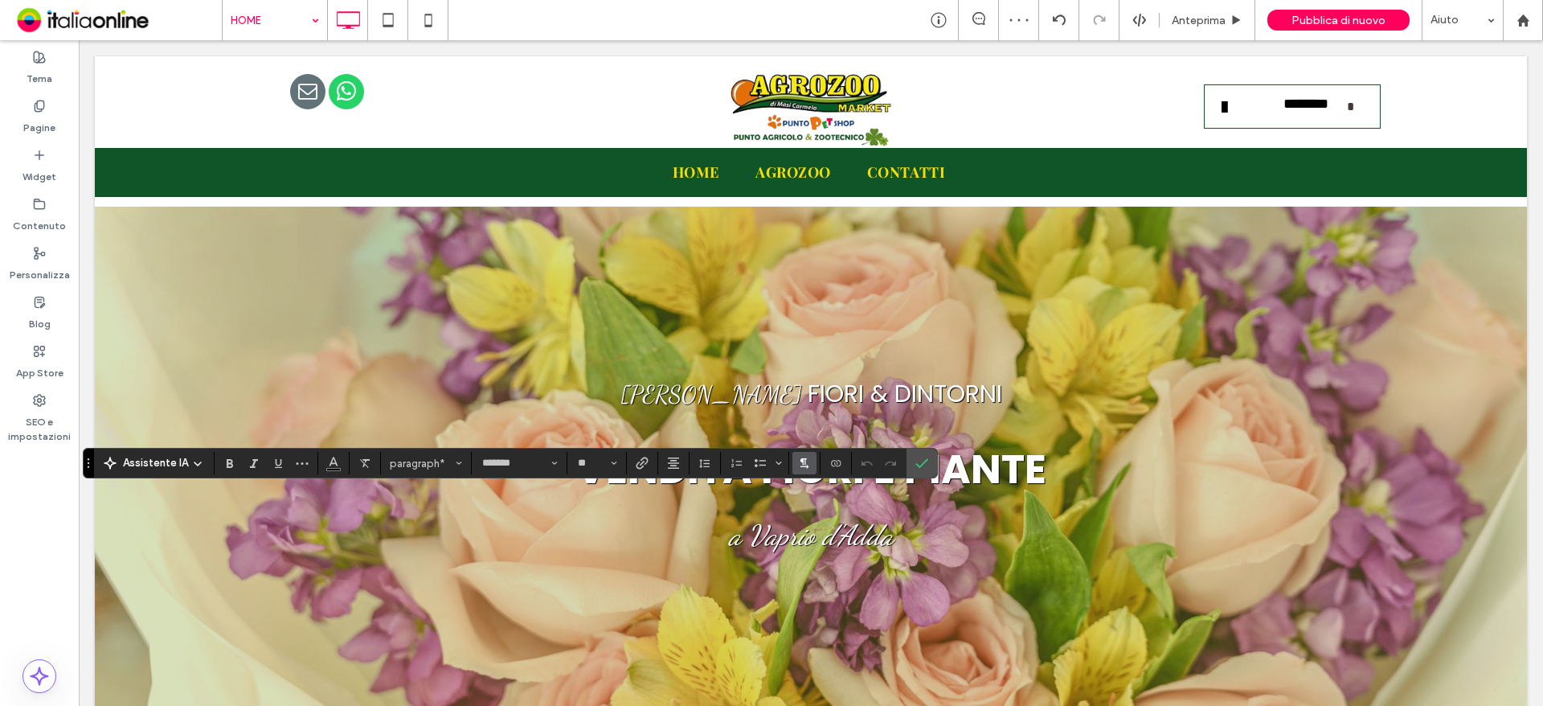
drag, startPoint x: 230, startPoint y: 460, endPoint x: 792, endPoint y: 468, distance: 562.6
click at [230, 460] on use "Grassetto" at bounding box center [230, 463] width 6 height 9
click at [926, 456] on icon "Conferma" at bounding box center [921, 462] width 13 height 13
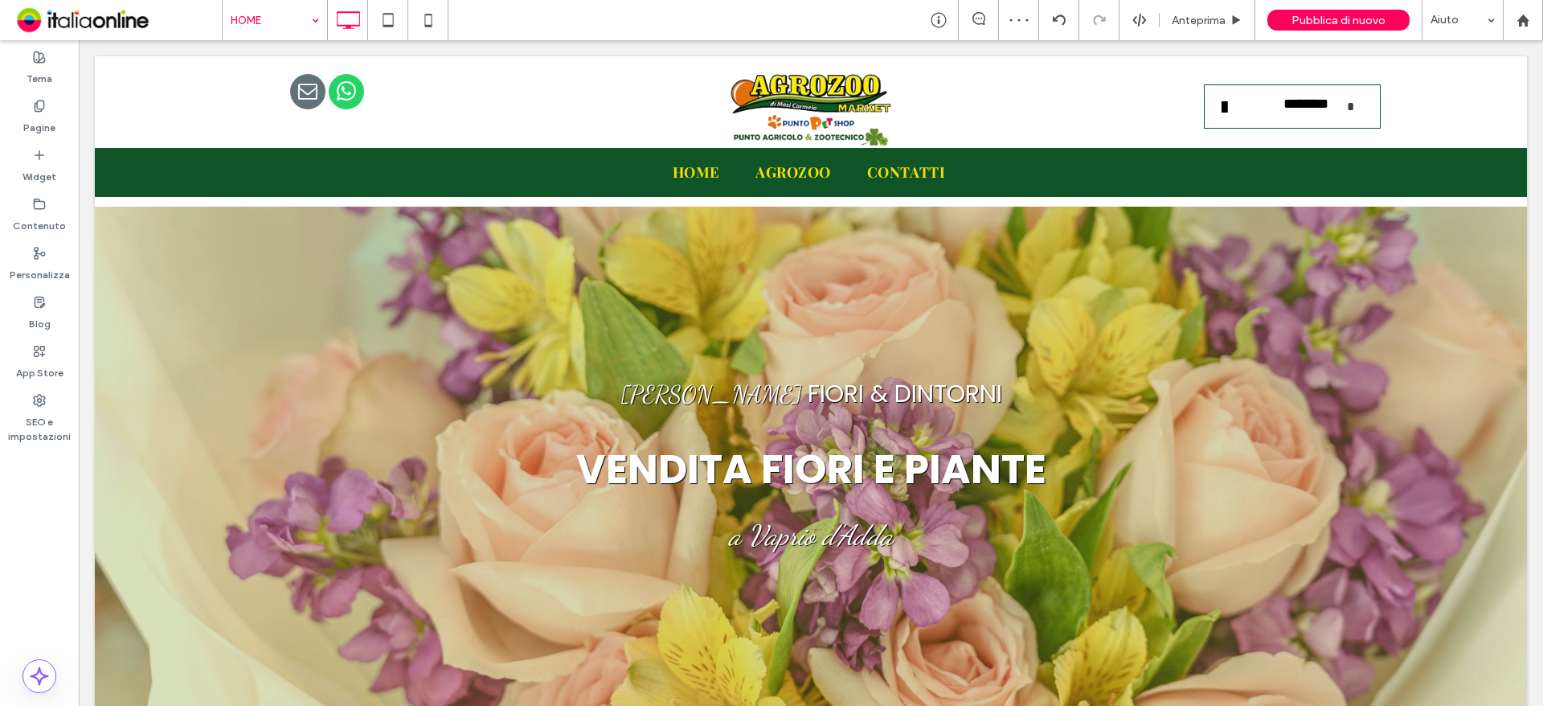
type input "*******"
type input "**"
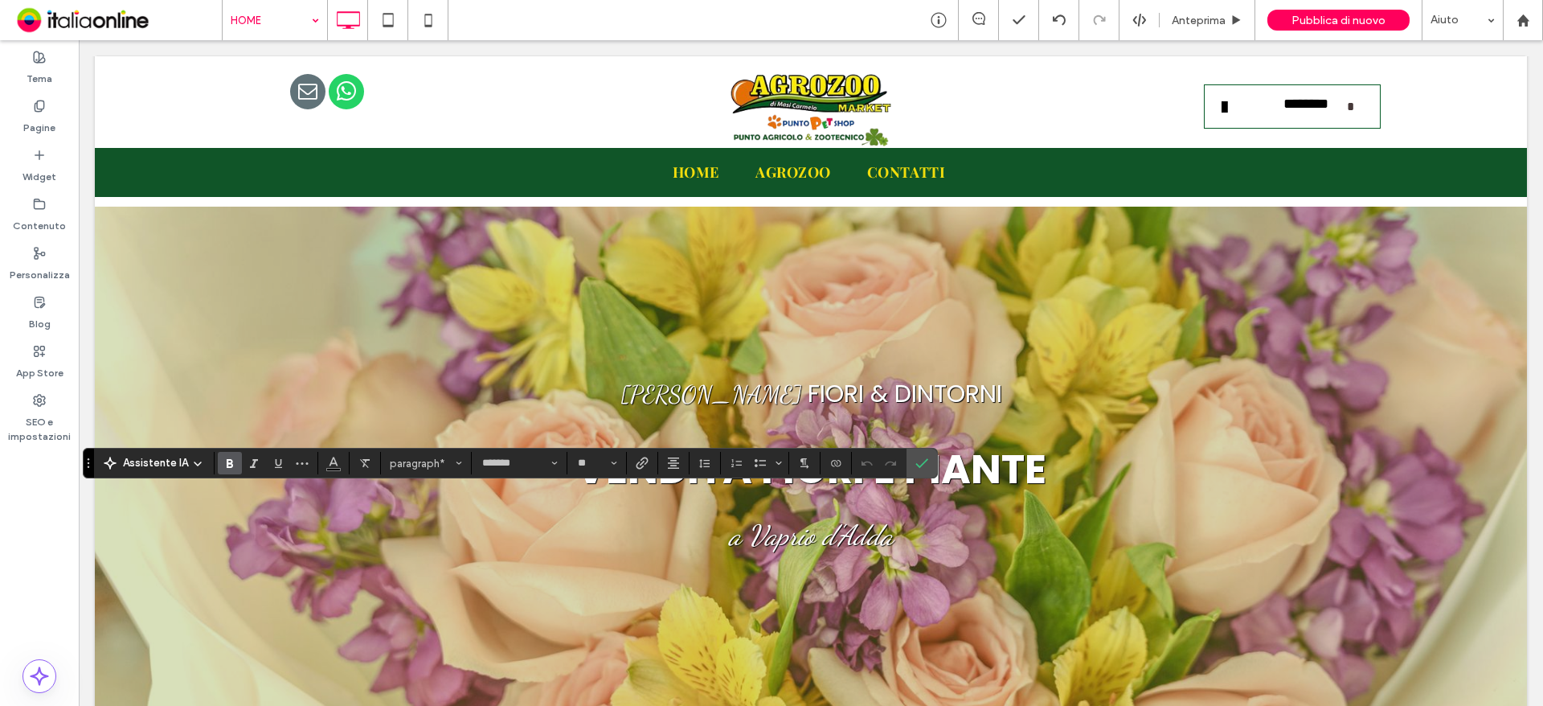
click at [227, 456] on icon "Grassetto" at bounding box center [229, 462] width 13 height 13
click at [919, 461] on icon "Conferma" at bounding box center [921, 462] width 13 height 13
